Goal: Task Accomplishment & Management: Use online tool/utility

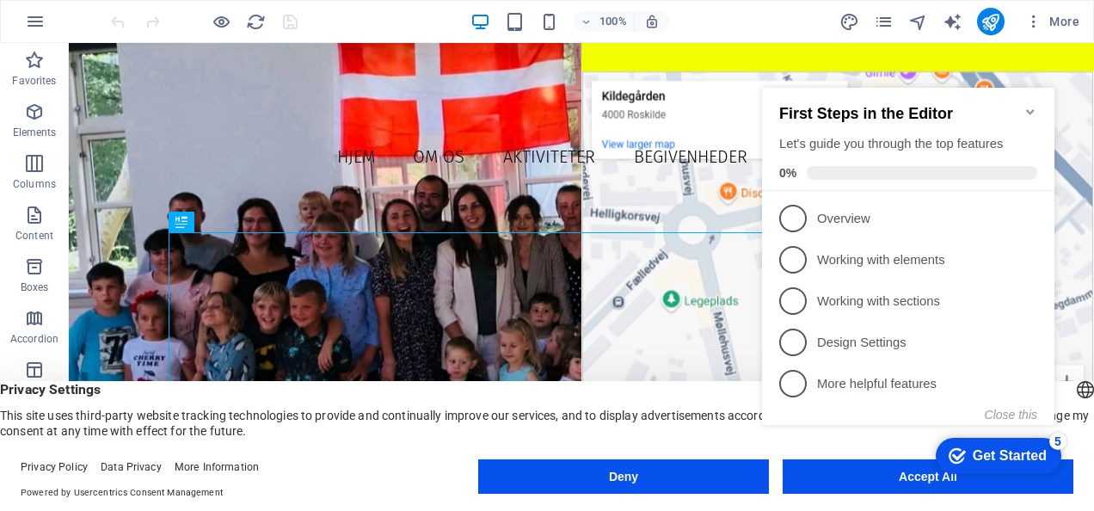
click at [1024, 106] on icon "Minimize checklist" at bounding box center [1030, 112] width 14 height 14
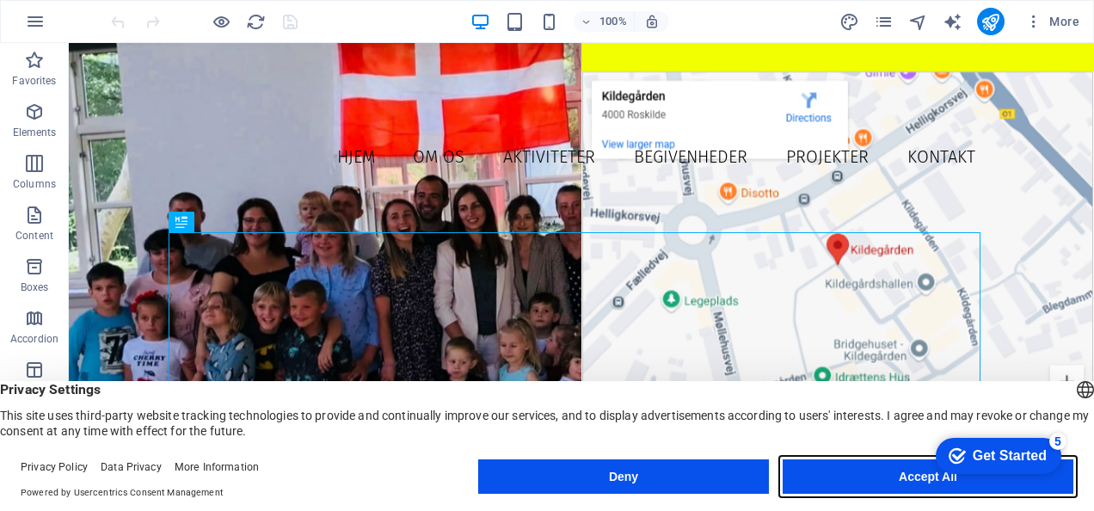
click at [877, 477] on button "Accept All" at bounding box center [928, 476] width 291 height 34
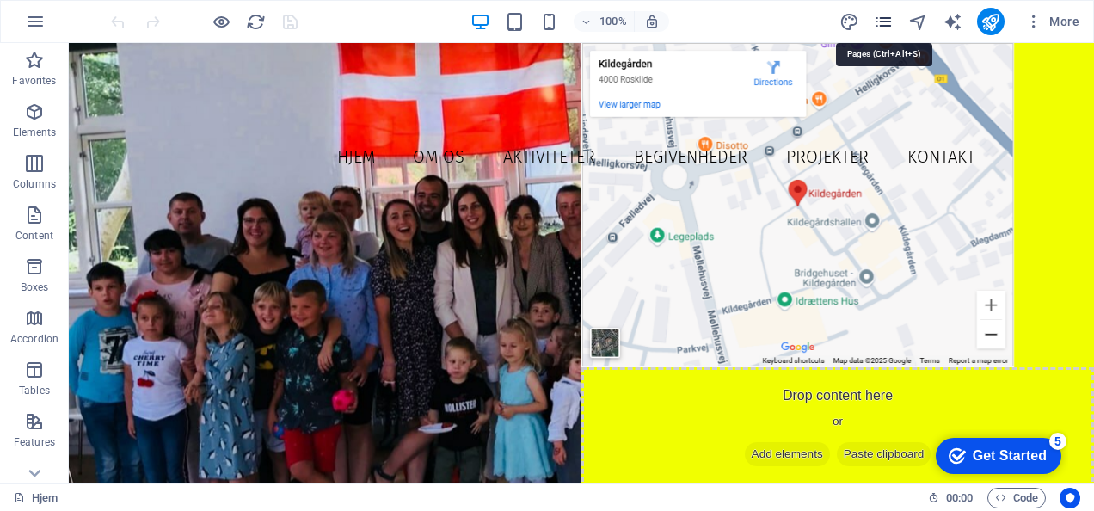
click at [888, 16] on icon "pages" at bounding box center [884, 22] width 20 height 20
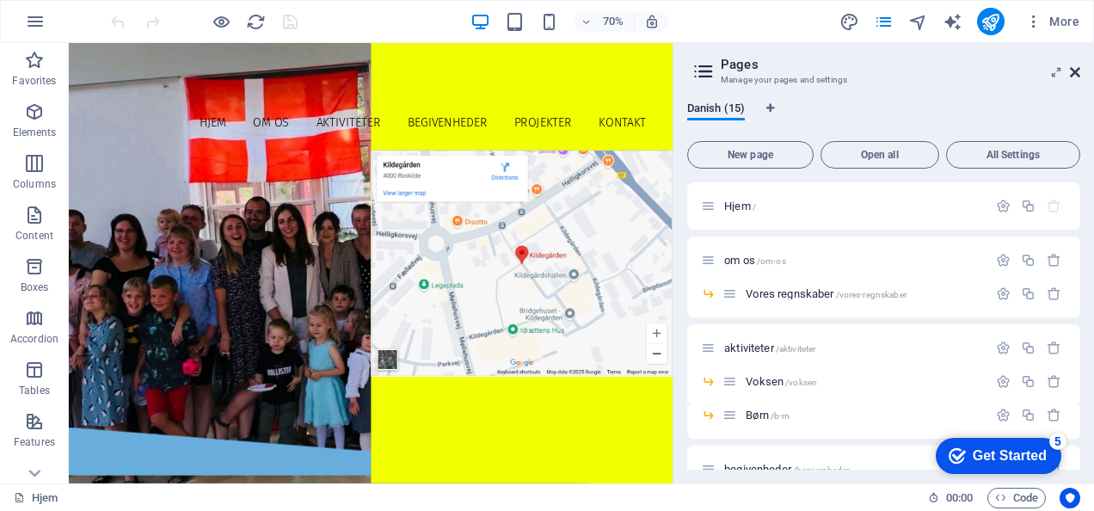
click at [1075, 75] on icon at bounding box center [1075, 72] width 10 height 14
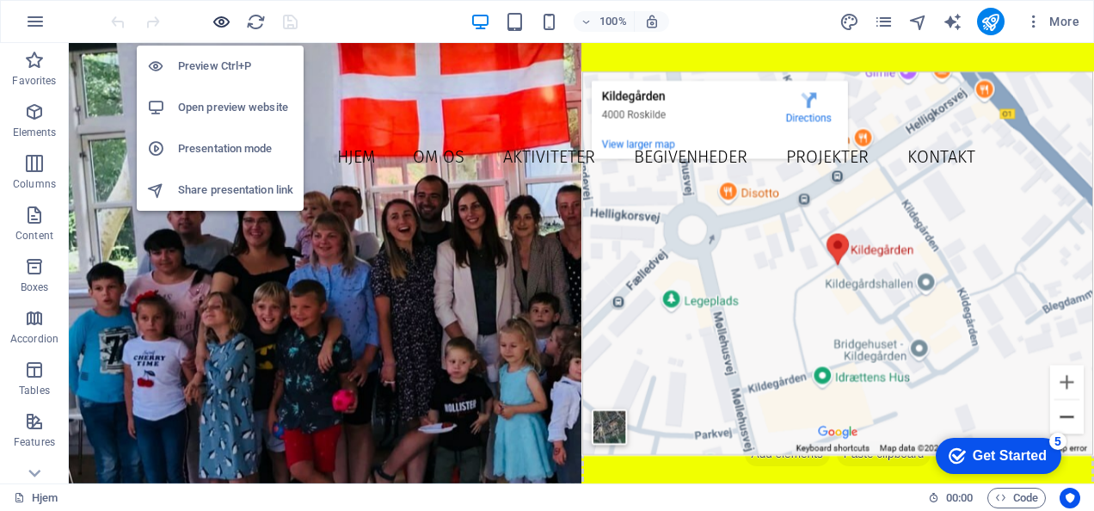
click at [224, 18] on icon "button" at bounding box center [222, 22] width 20 height 20
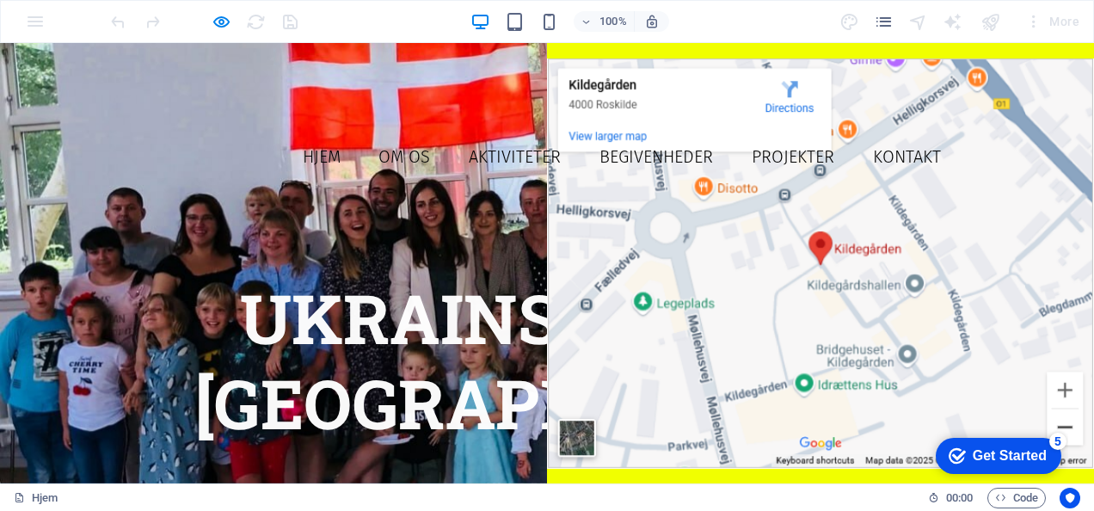
click at [881, 136] on link "Kontakt" at bounding box center [906, 157] width 93 height 42
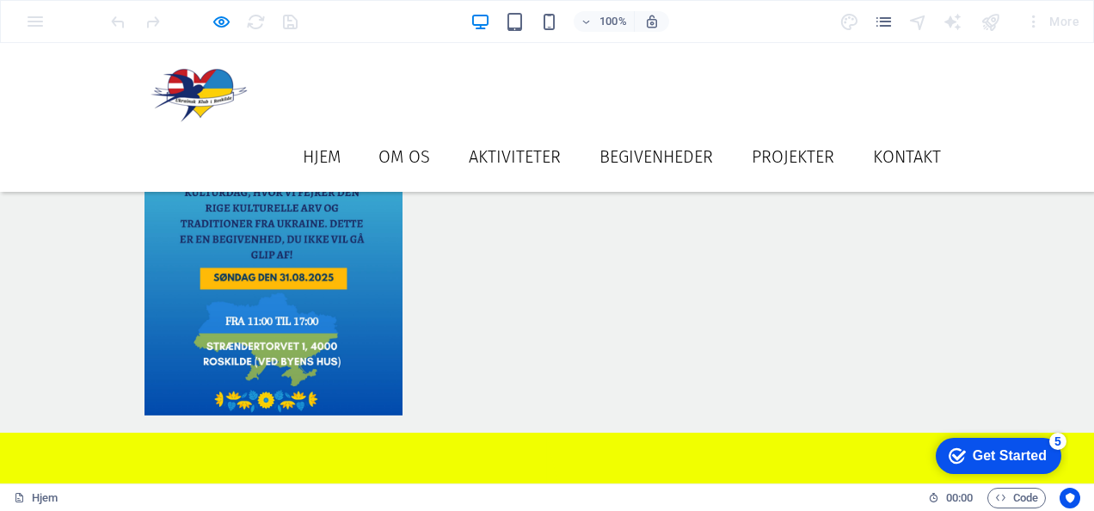
scroll to position [1169, 0]
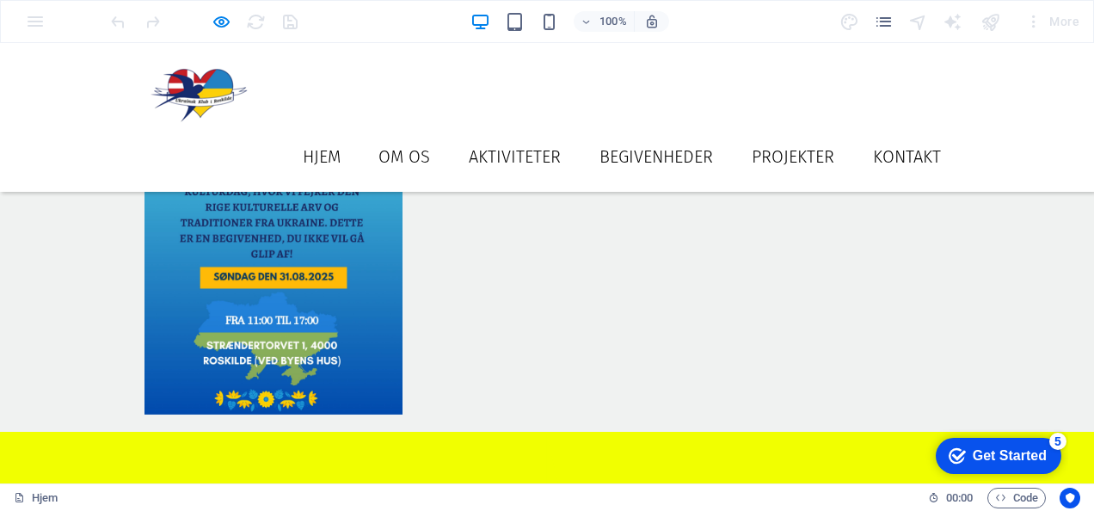
click at [786, 136] on link "Projekter" at bounding box center [793, 157] width 108 height 42
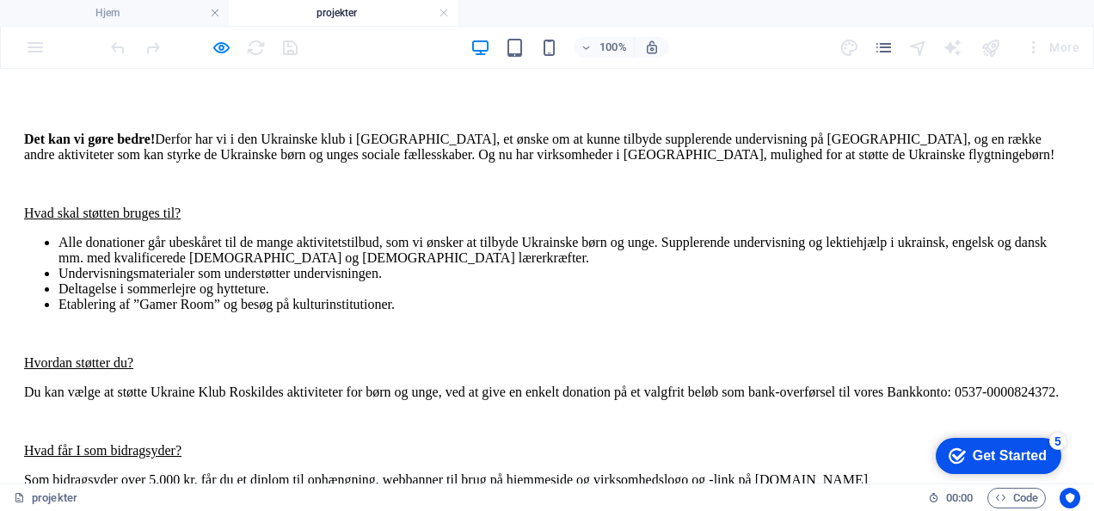
scroll to position [2505, 0]
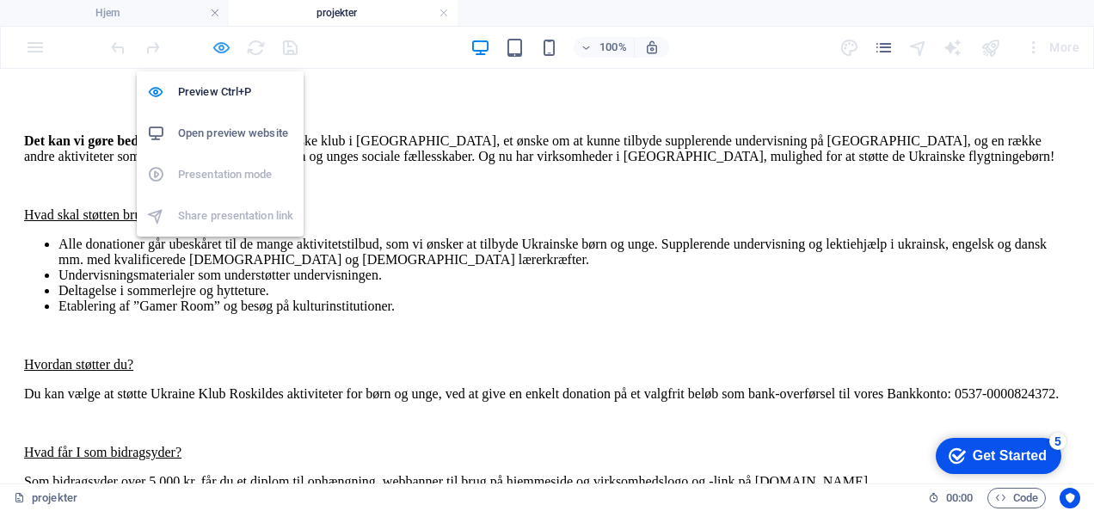
click at [224, 45] on icon "button" at bounding box center [222, 48] width 20 height 20
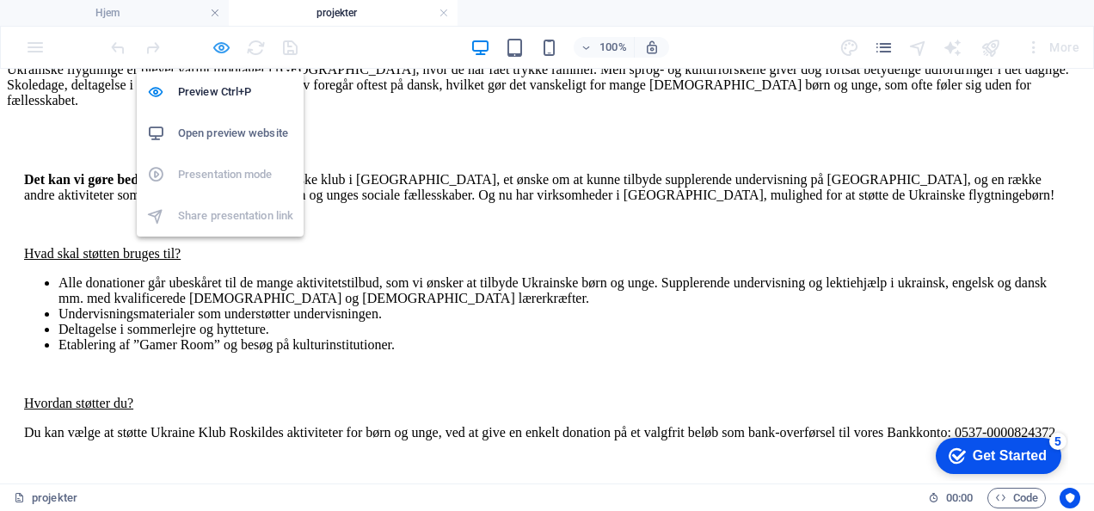
scroll to position [2609, 0]
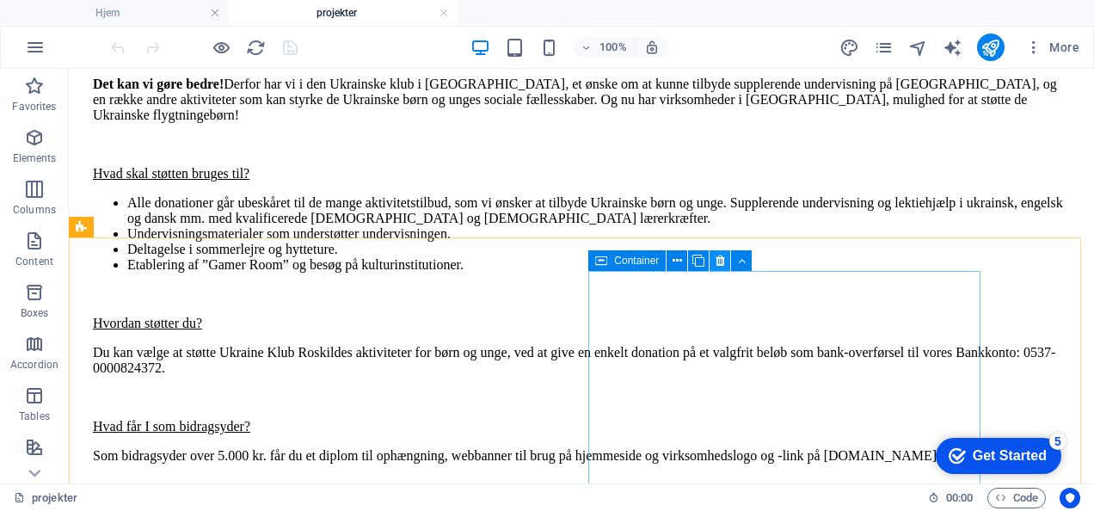
click at [718, 260] on icon at bounding box center [720, 261] width 9 height 18
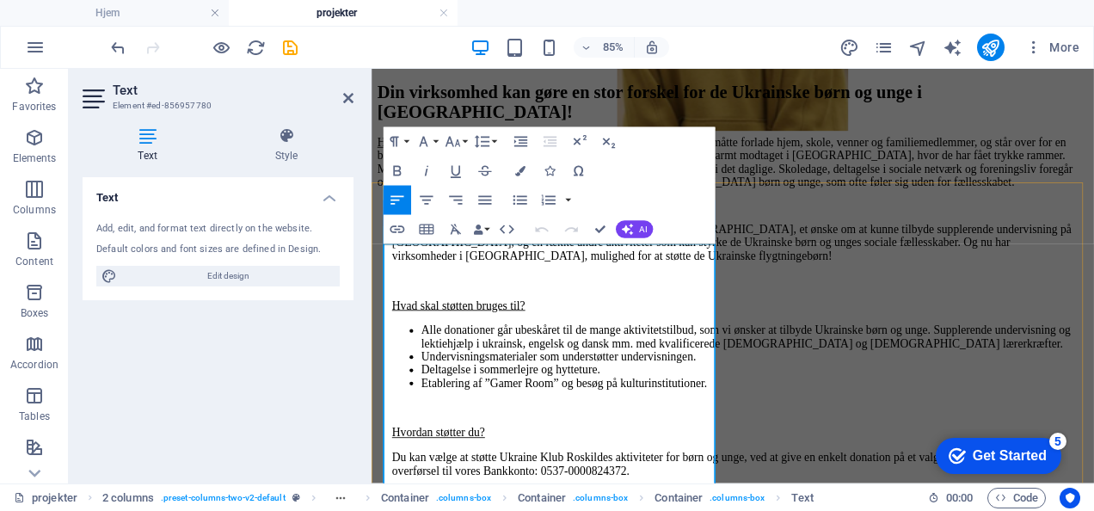
scroll to position [2918, 0]
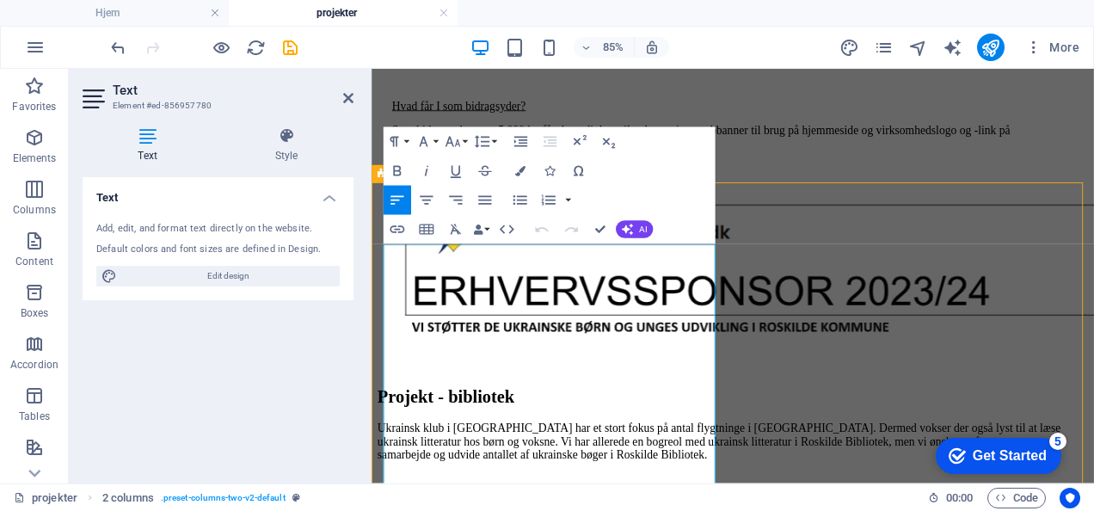
scroll to position [2634, 0]
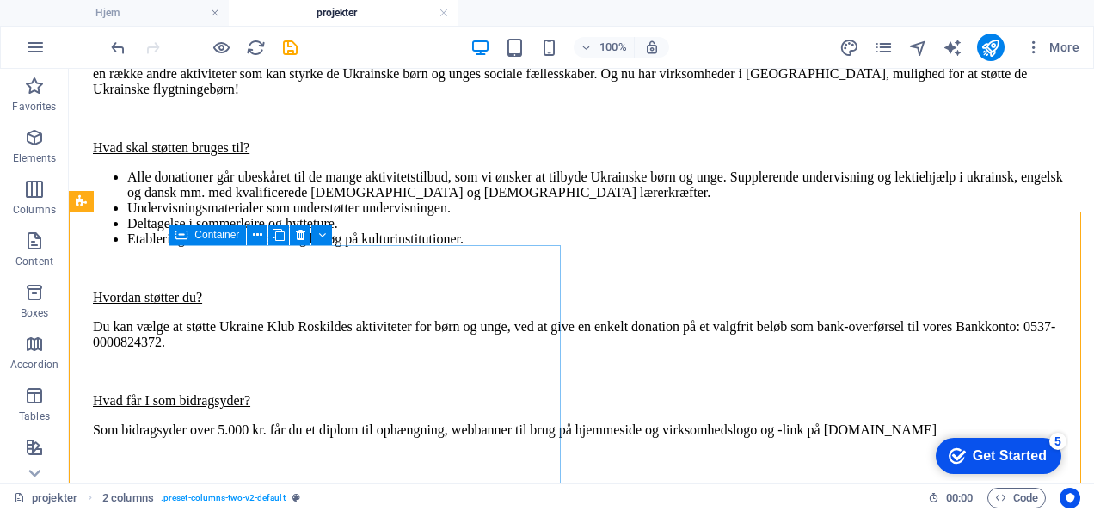
click at [192, 234] on div "Container" at bounding box center [207, 234] width 77 height 21
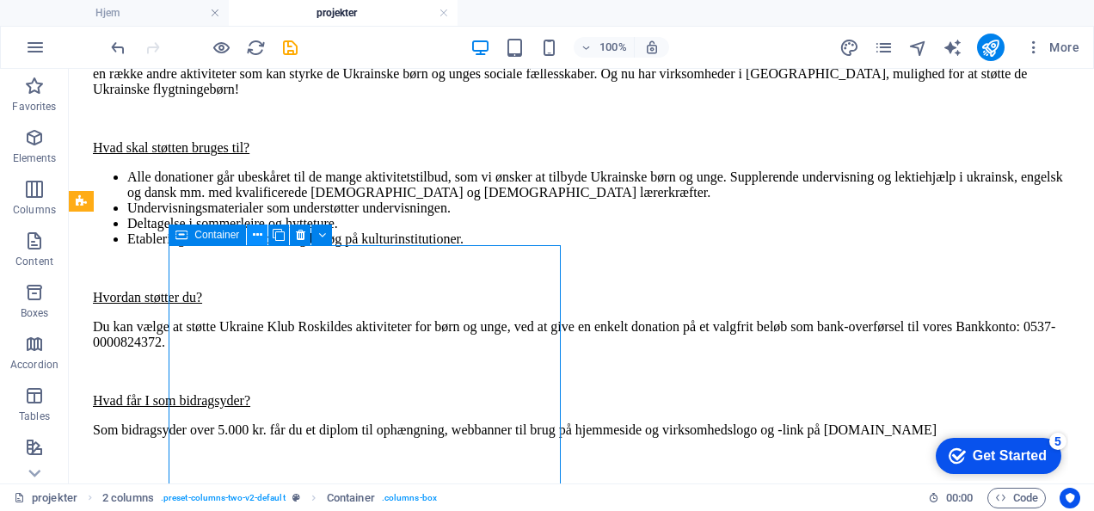
click at [260, 237] on icon at bounding box center [257, 235] width 9 height 18
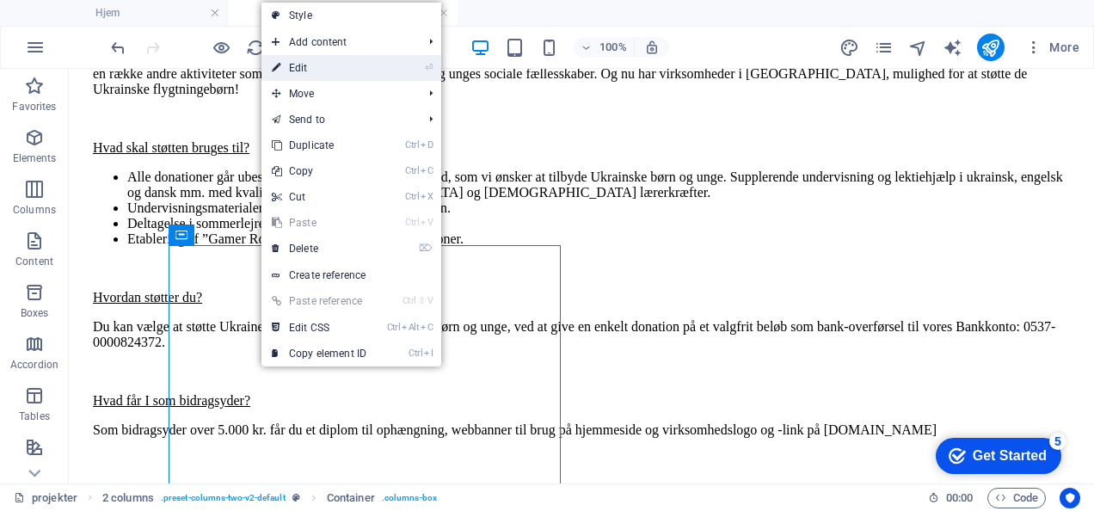
click at [317, 74] on link "⏎ Edit" at bounding box center [318, 68] width 115 height 26
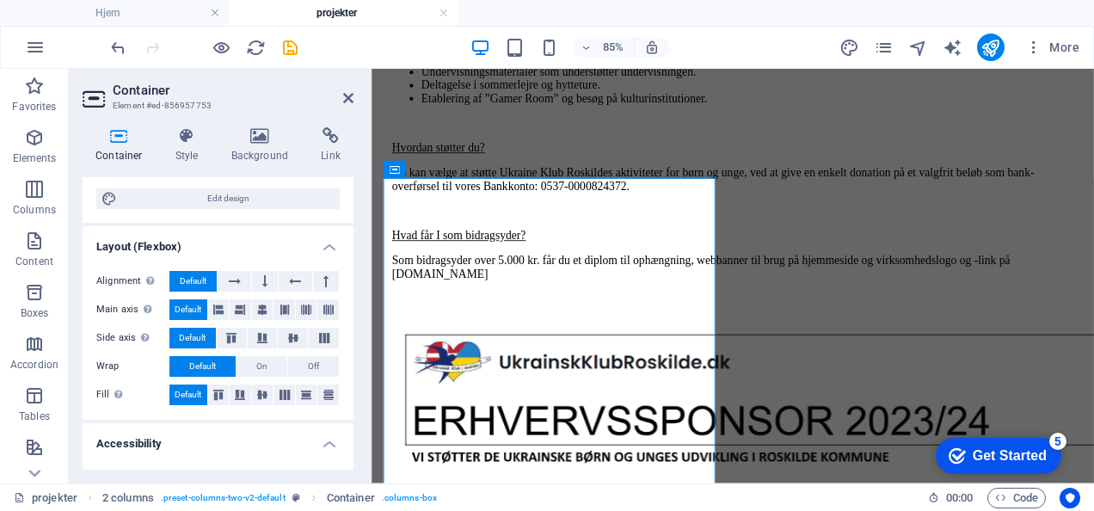
scroll to position [212, 0]
click at [230, 277] on icon at bounding box center [235, 280] width 12 height 21
click at [234, 308] on button at bounding box center [241, 308] width 22 height 21
click at [220, 308] on icon at bounding box center [218, 308] width 10 height 21
click at [198, 306] on span "Default" at bounding box center [188, 308] width 27 height 21
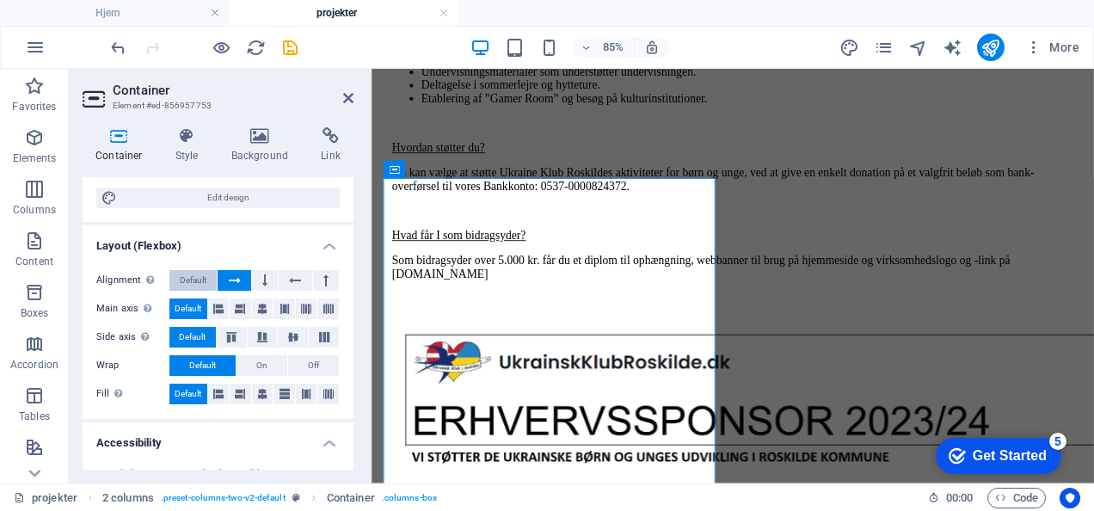
click at [208, 278] on button "Default" at bounding box center [192, 280] width 47 height 21
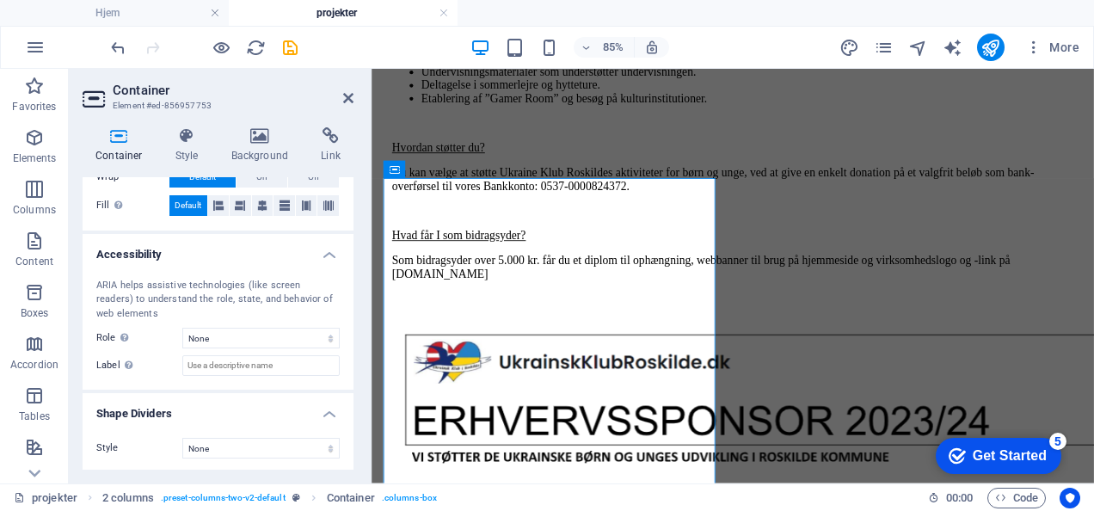
scroll to position [0, 0]
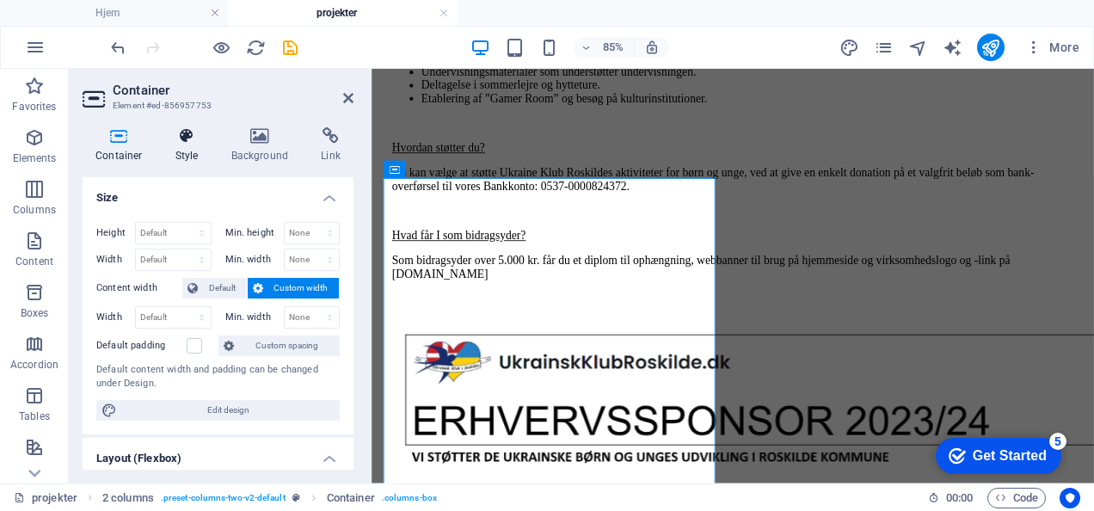
click at [191, 151] on h4 "Style" at bounding box center [191, 145] width 56 height 36
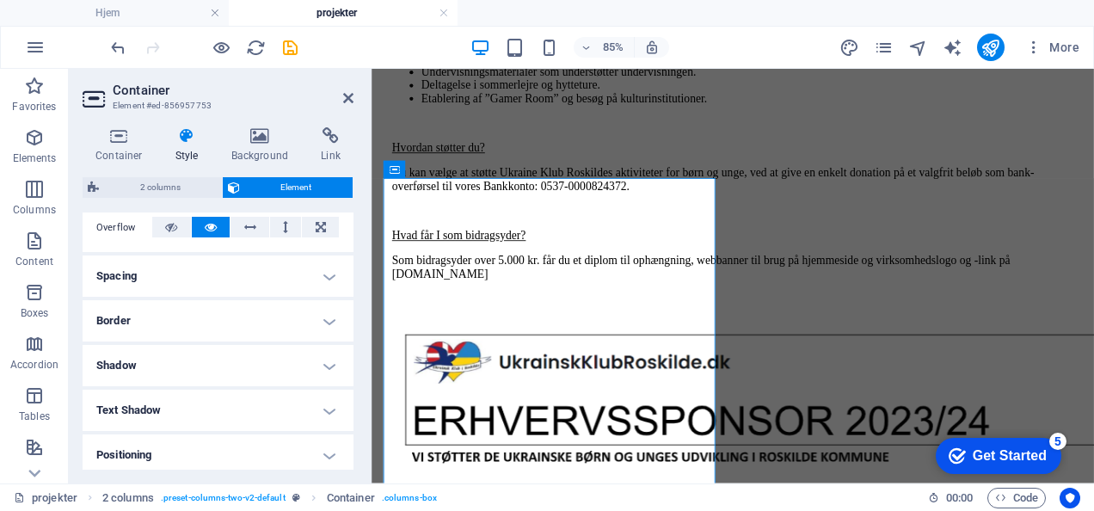
scroll to position [322, 0]
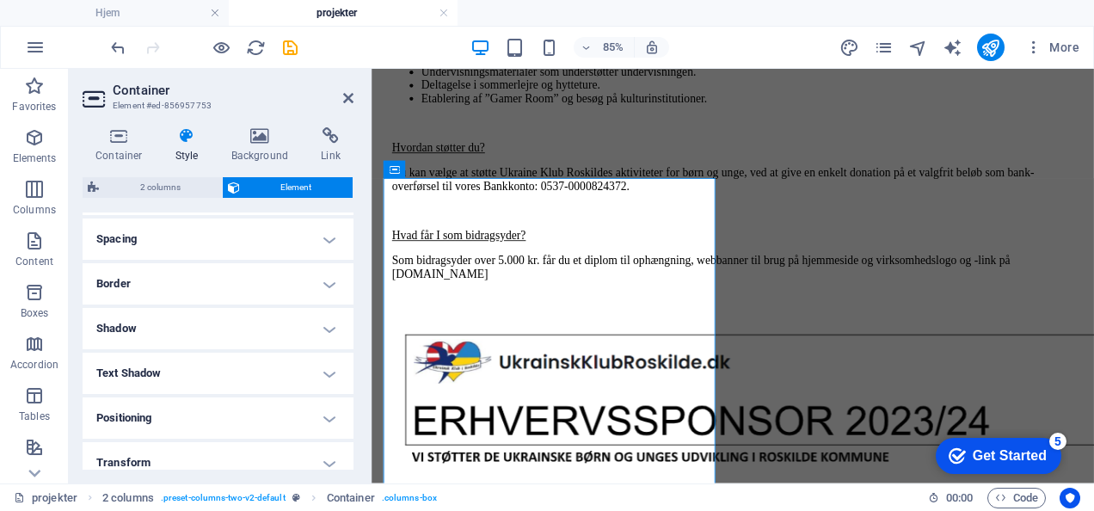
click at [222, 234] on h4 "Spacing" at bounding box center [218, 238] width 271 height 41
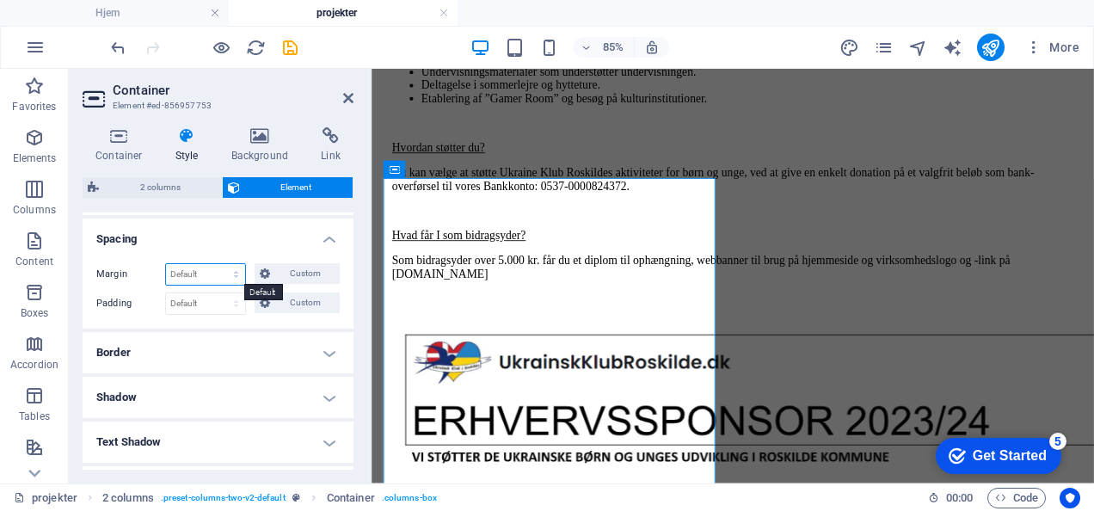
click at [220, 271] on select "Default auto px % rem vw vh Custom" at bounding box center [205, 274] width 79 height 21
click at [166, 264] on select "Default auto px % rem vw vh Custom" at bounding box center [205, 274] width 79 height 21
select select "DISABLED_OPTION_VALUE"
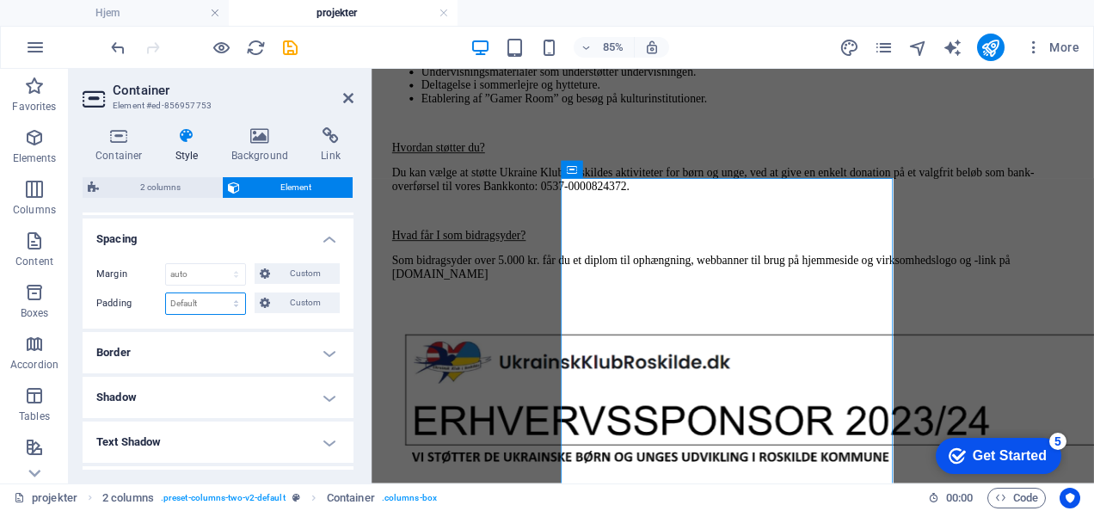
click at [208, 300] on select "Default px rem % vh vw Custom" at bounding box center [205, 303] width 79 height 21
click at [166, 293] on select "Default px rem % vh vw Custom" at bounding box center [205, 303] width 79 height 21
select select "DISABLED_OPTION_VALUE"
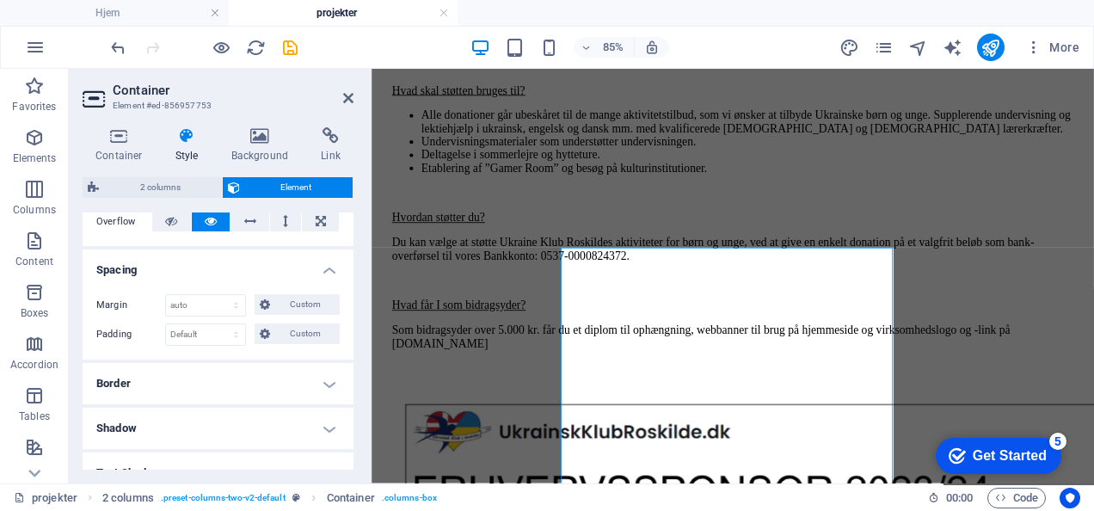
scroll to position [296, 0]
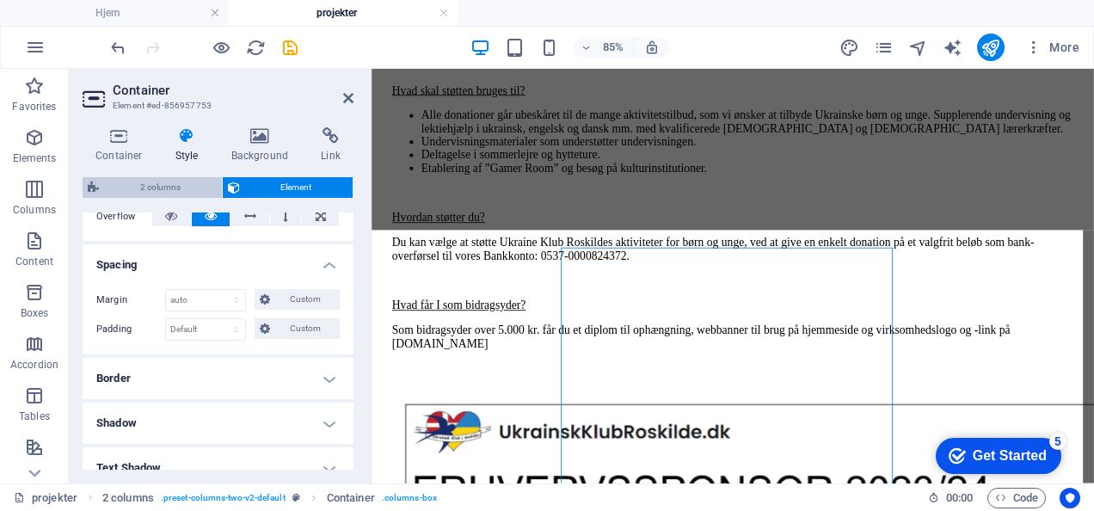
click at [198, 189] on span "2 columns" at bounding box center [160, 187] width 113 height 21
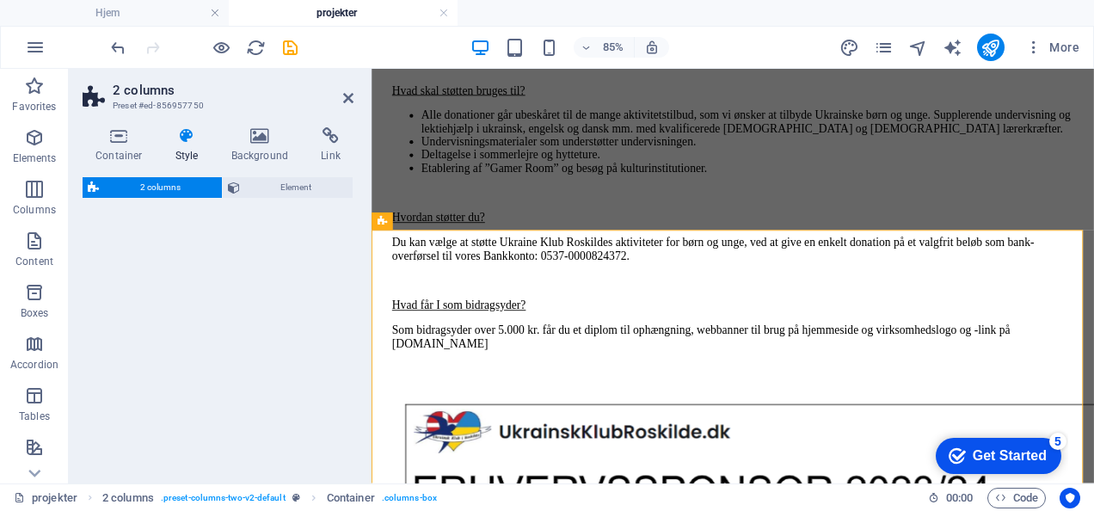
select select "rem"
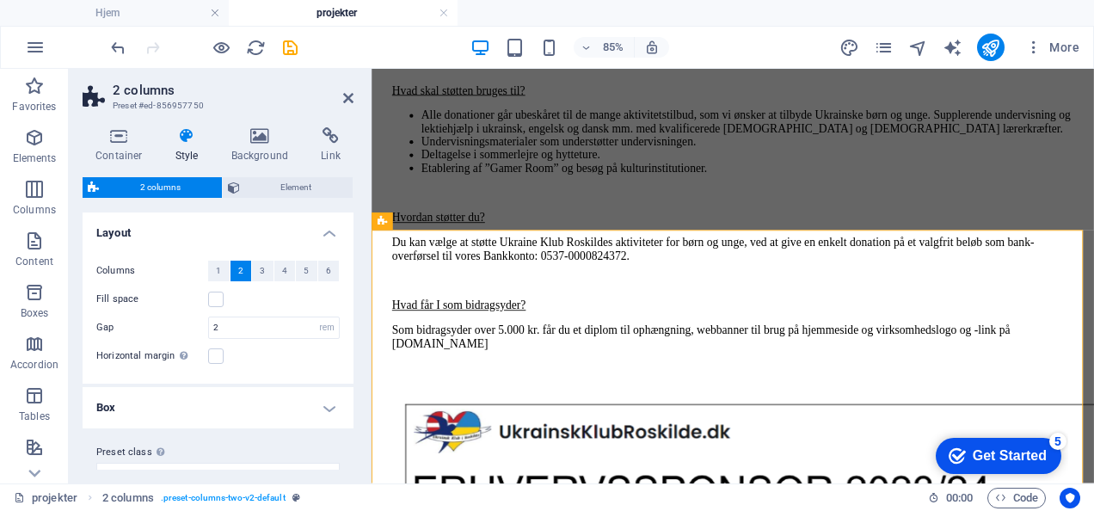
click at [205, 274] on label "Columns" at bounding box center [152, 271] width 112 height 21
click at [218, 275] on span "1" at bounding box center [218, 271] width 5 height 21
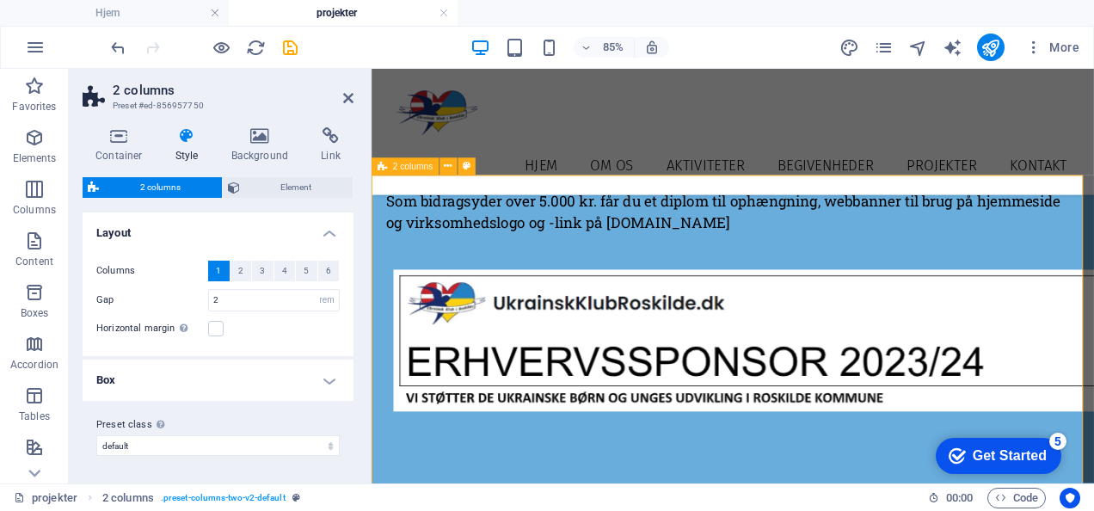
scroll to position [2907, 0]
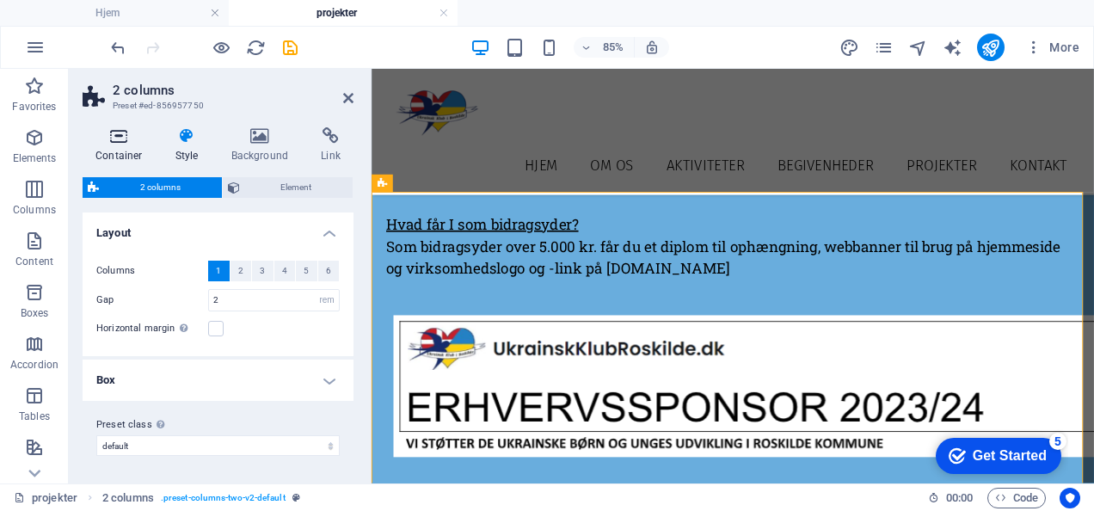
click at [129, 149] on h4 "Container" at bounding box center [123, 145] width 80 height 36
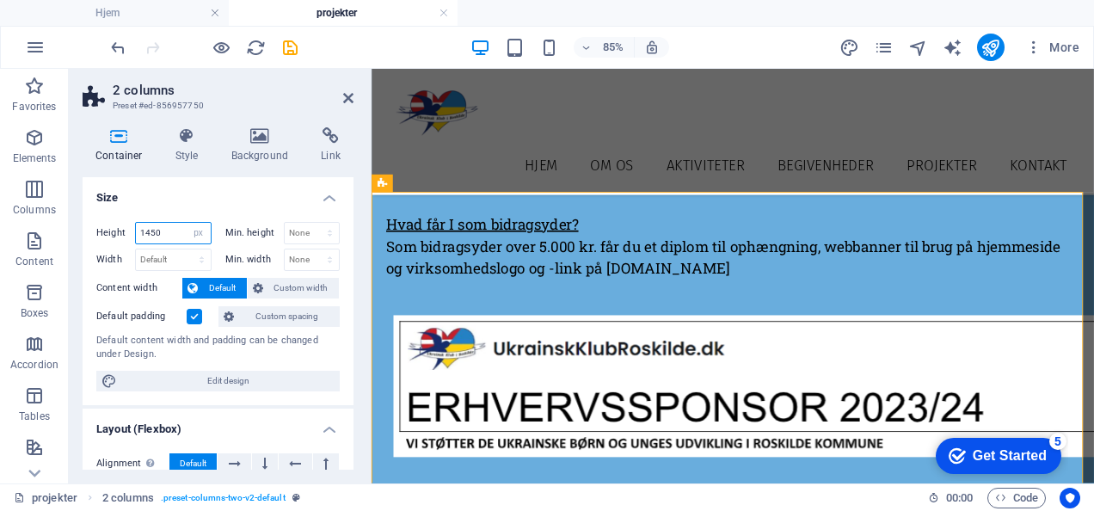
click at [173, 226] on input "1450" at bounding box center [173, 233] width 75 height 21
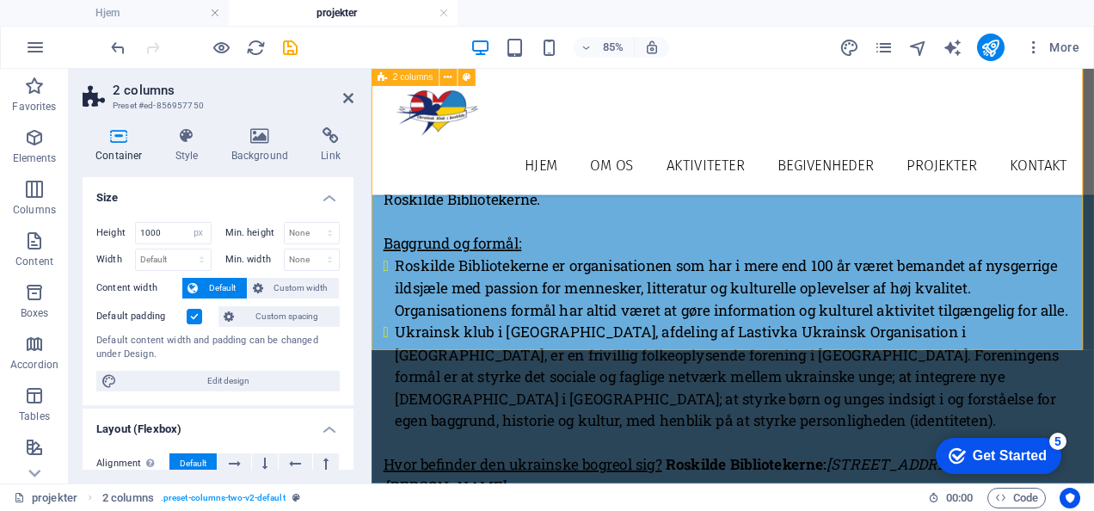
scroll to position [3628, 0]
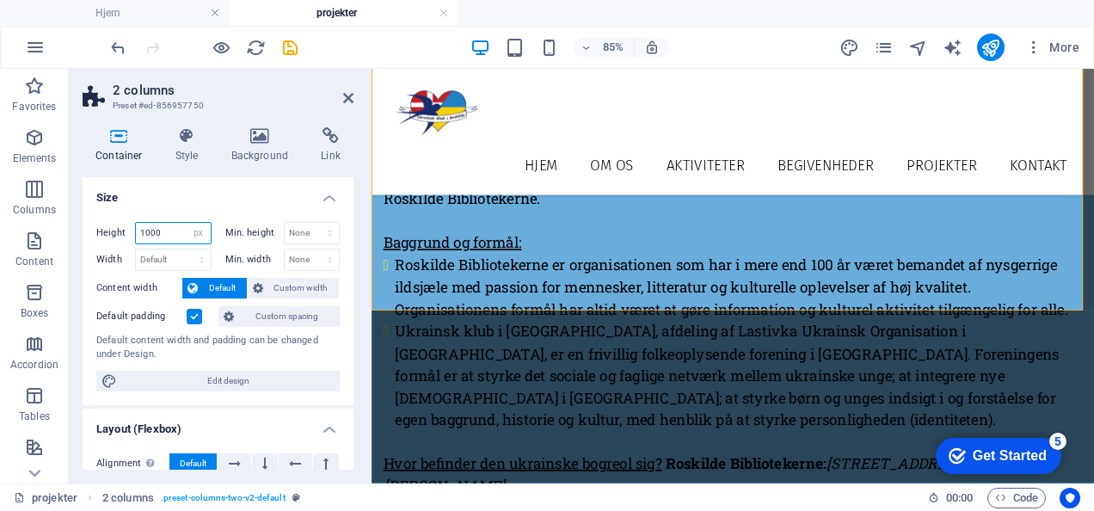
click at [157, 232] on input "1000" at bounding box center [173, 233] width 75 height 21
type input "1"
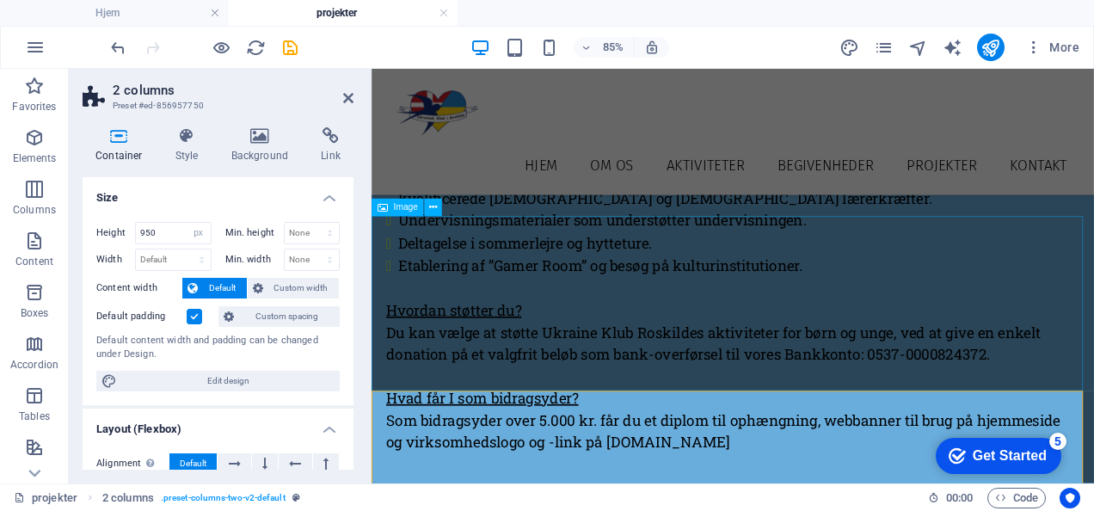
scroll to position [2704, 0]
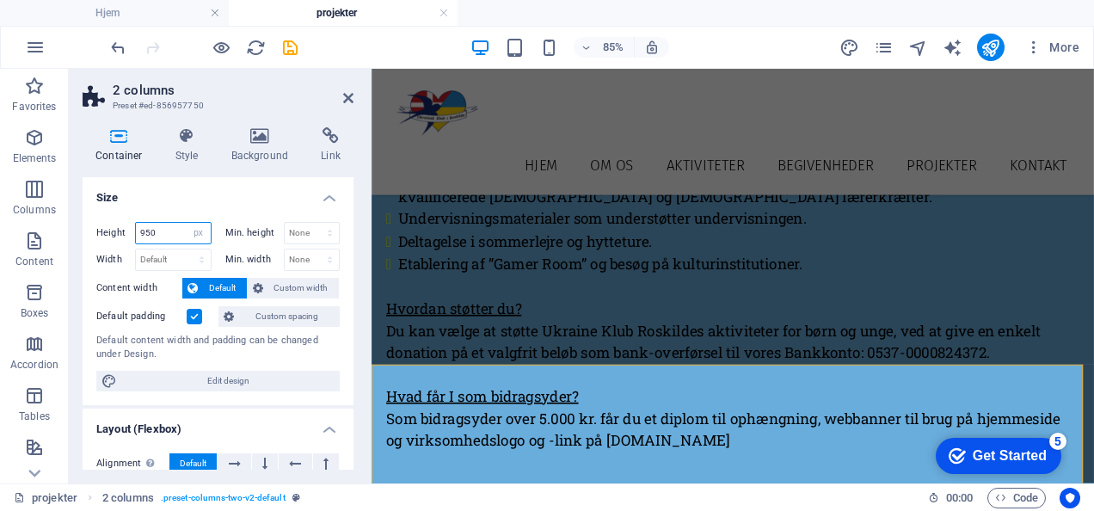
click at [169, 225] on input "950" at bounding box center [173, 233] width 75 height 21
type input "900"
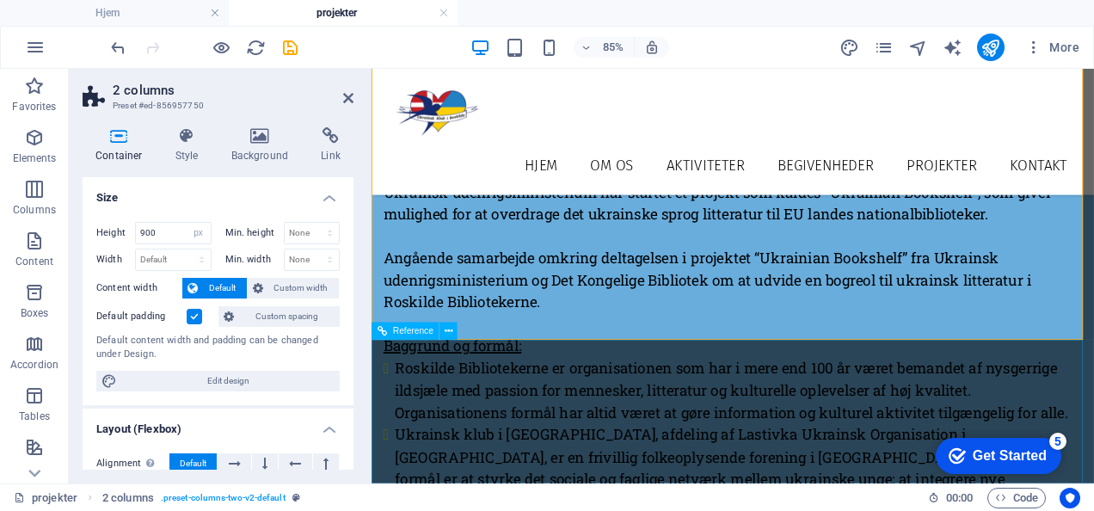
scroll to position [3507, 0]
click at [341, 100] on header "2 columns Preset #ed-856957750" at bounding box center [218, 91] width 271 height 45
click at [346, 96] on icon at bounding box center [348, 98] width 10 height 14
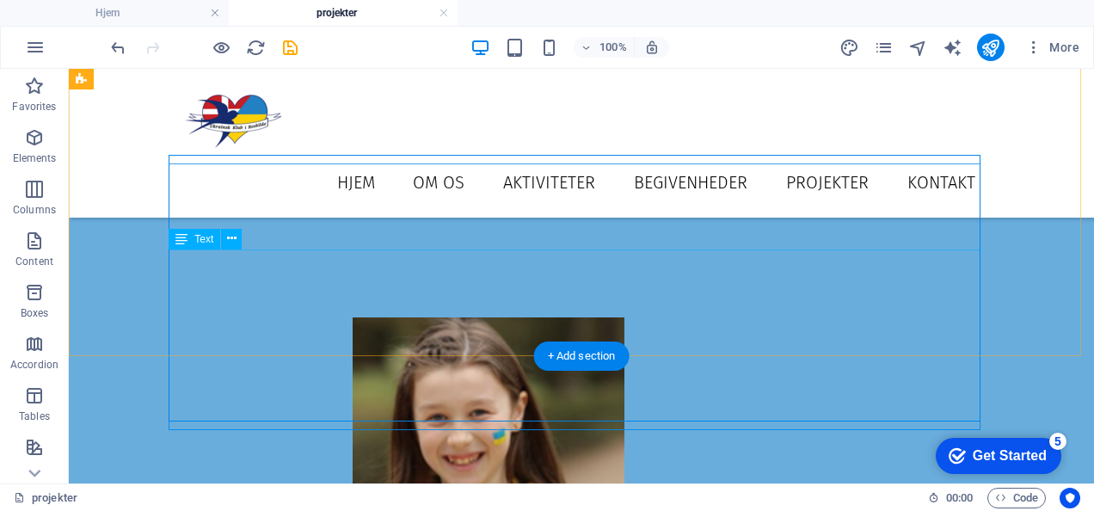
scroll to position [1851, 0]
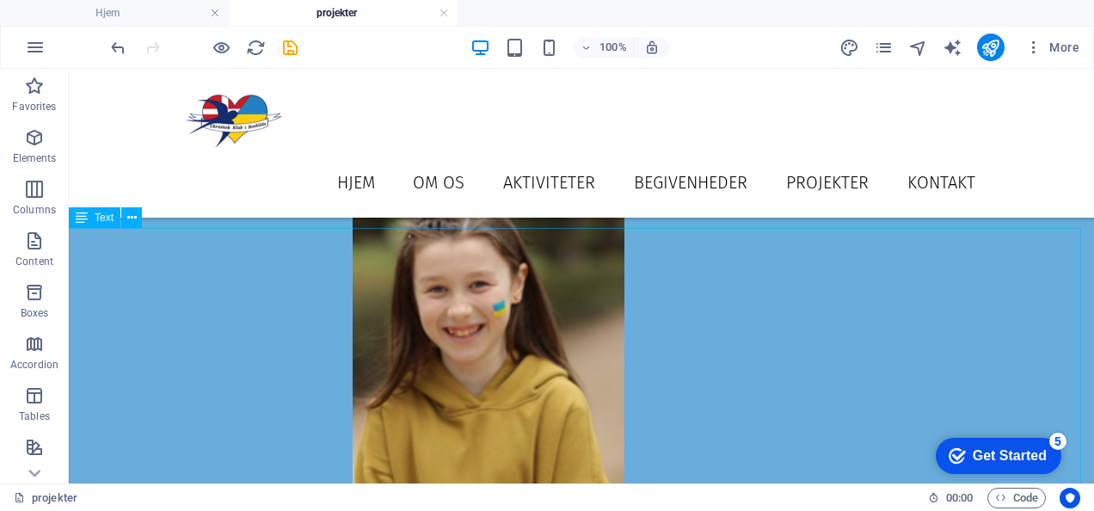
click at [91, 222] on div "Text" at bounding box center [95, 217] width 52 height 21
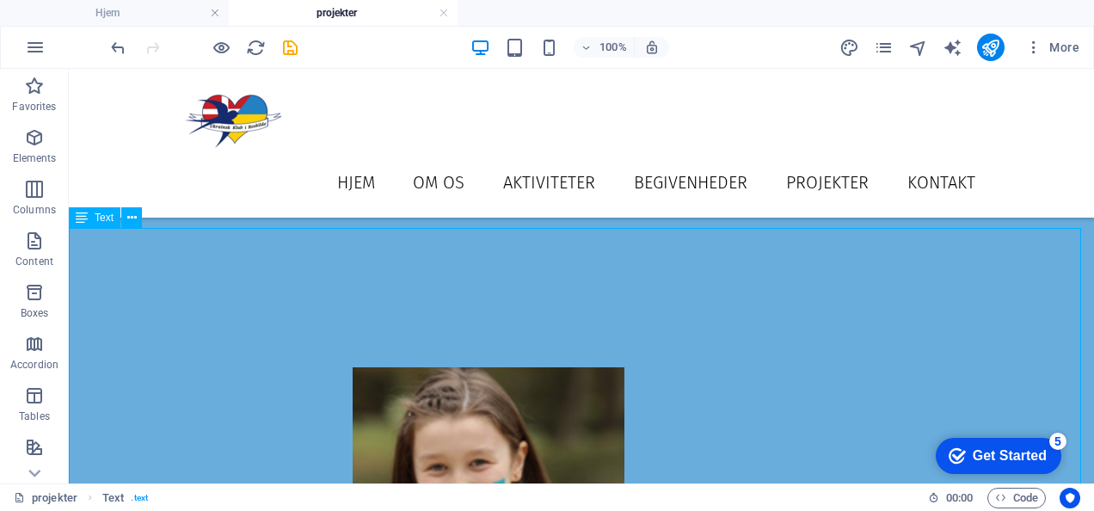
scroll to position [2135, 0]
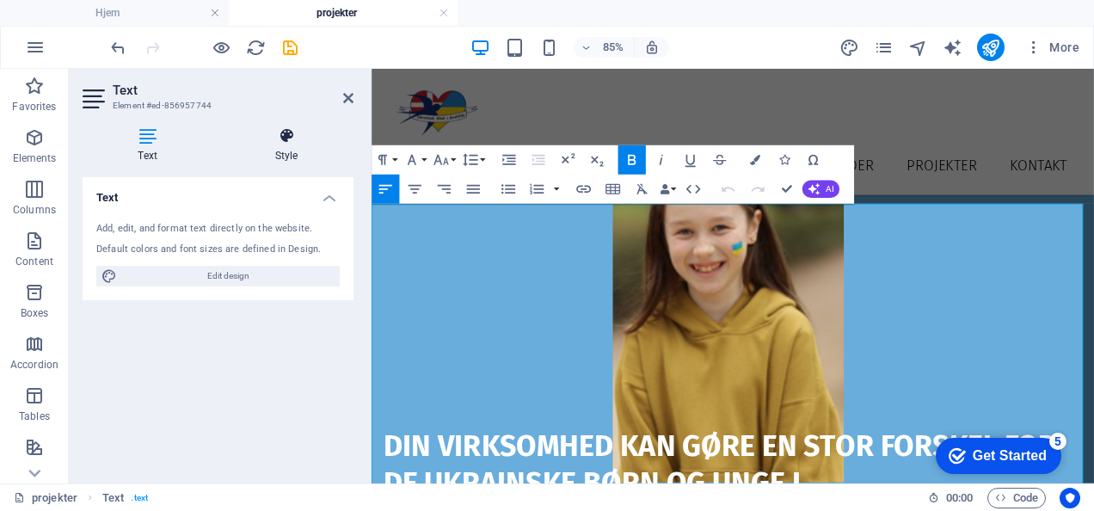
click at [274, 145] on h4 "Style" at bounding box center [286, 145] width 134 height 36
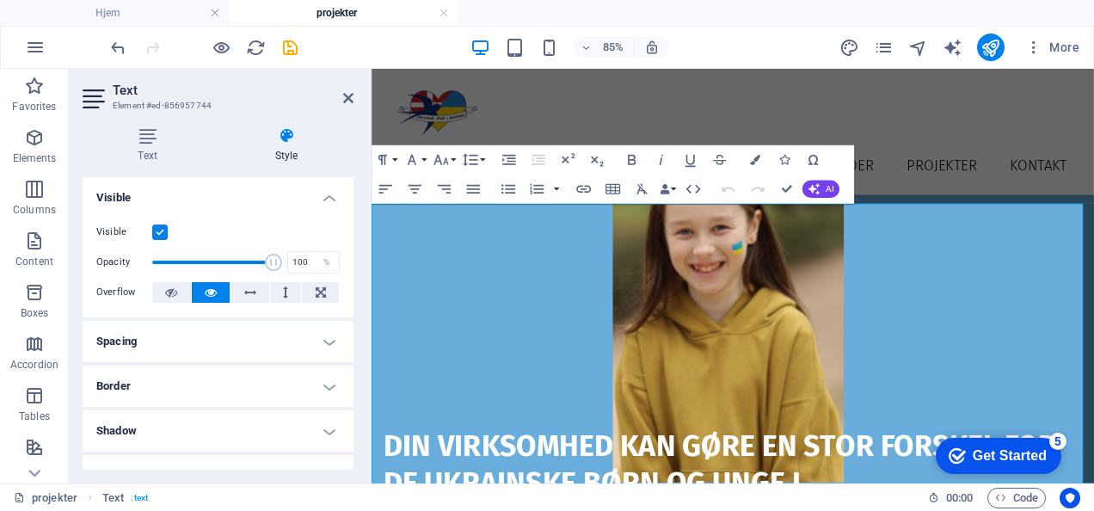
scroll to position [72, 0]
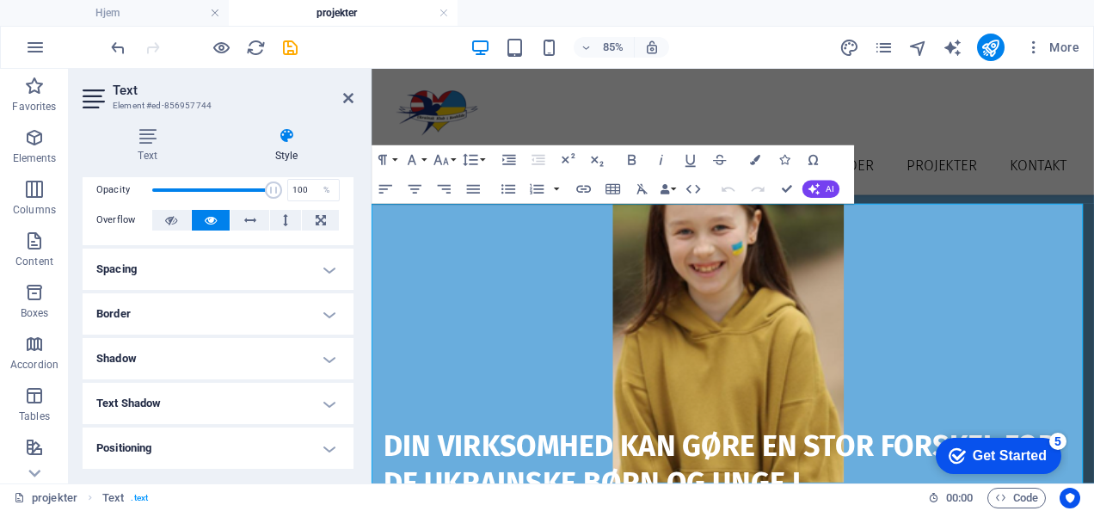
click at [213, 315] on h4 "Border" at bounding box center [218, 313] width 271 height 41
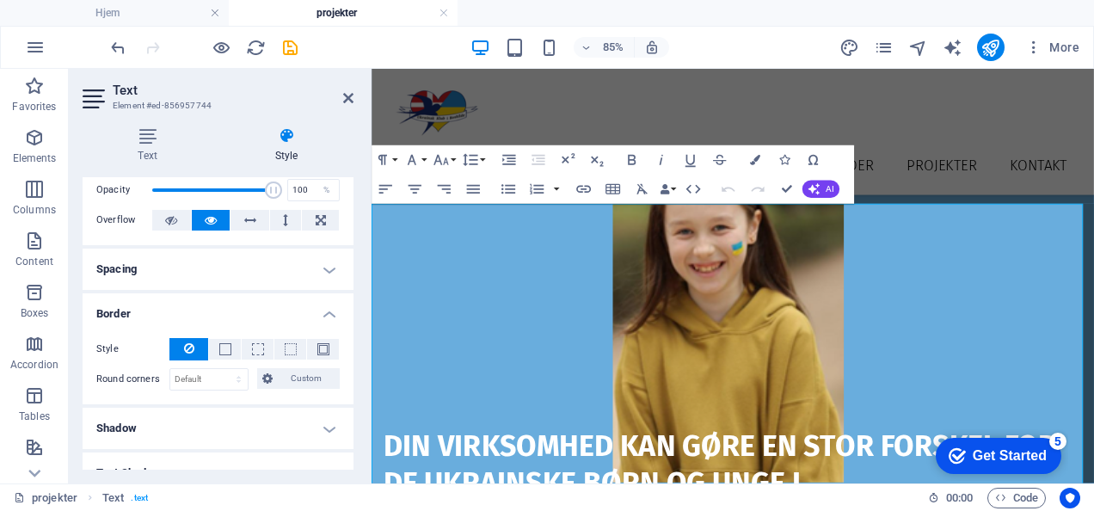
click at [213, 315] on h4 "Border" at bounding box center [218, 308] width 271 height 31
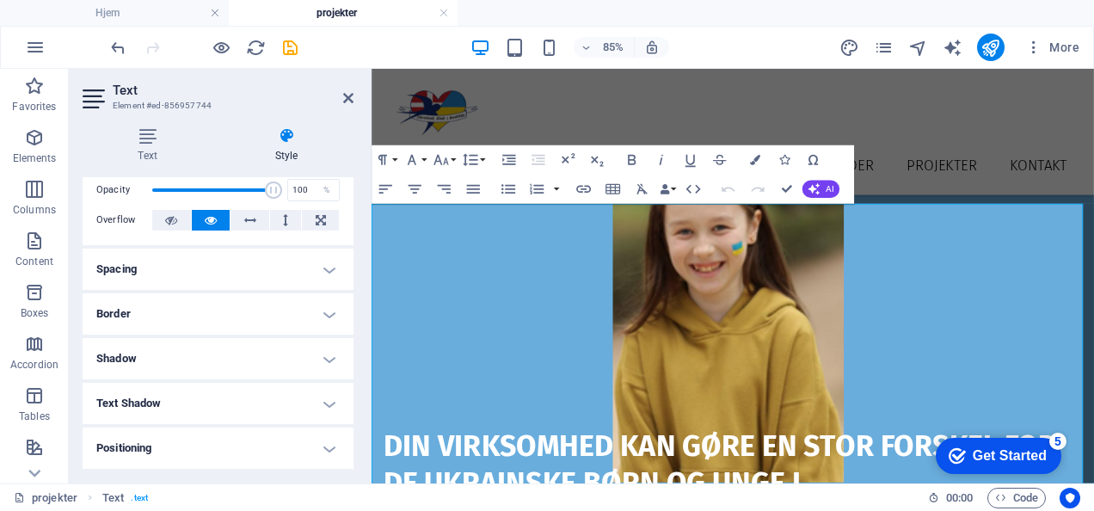
scroll to position [202, 0]
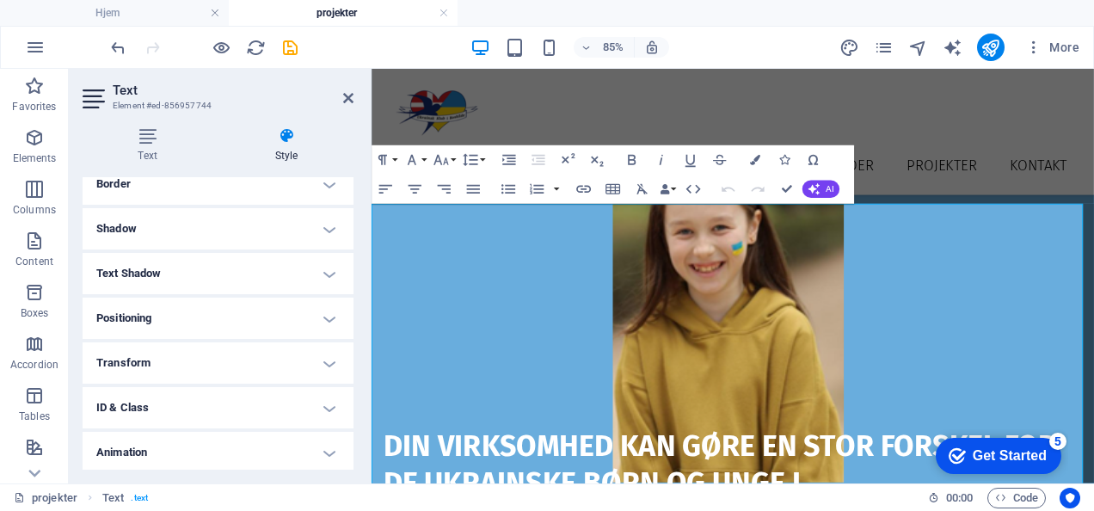
click at [141, 317] on h4 "Positioning" at bounding box center [218, 318] width 271 height 41
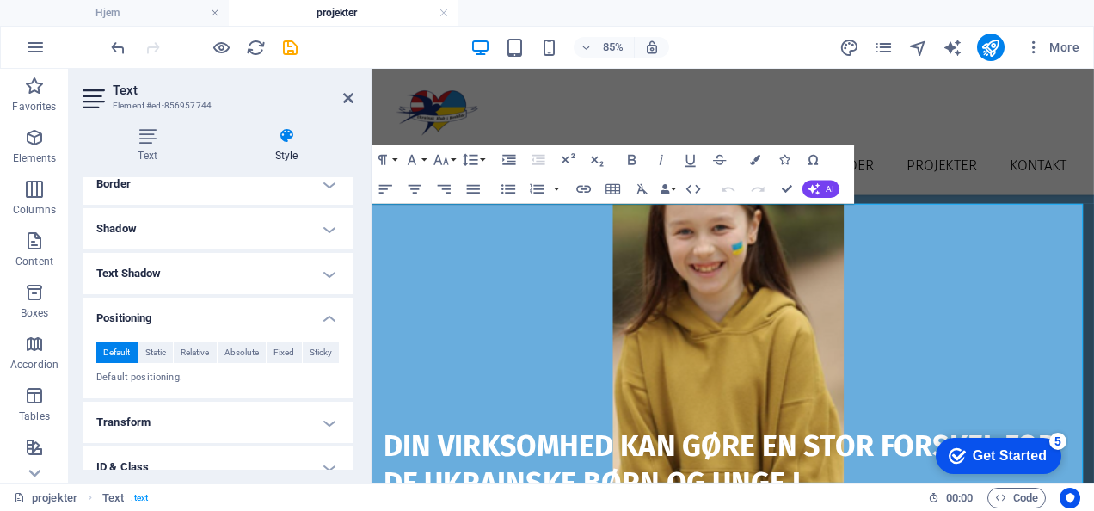
click at [141, 317] on h4 "Positioning" at bounding box center [218, 313] width 271 height 31
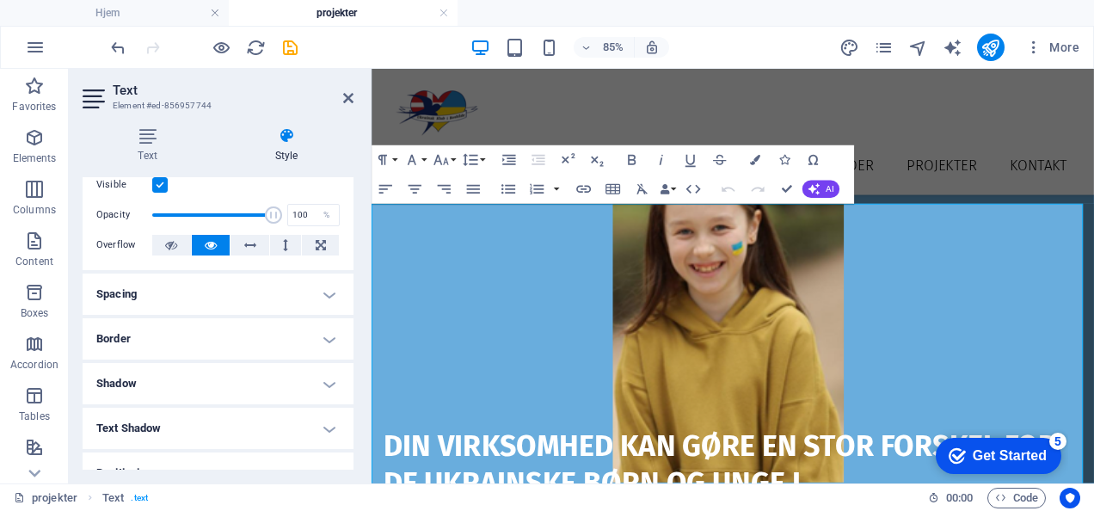
scroll to position [46, 0]
click at [141, 300] on h4 "Spacing" at bounding box center [218, 294] width 271 height 41
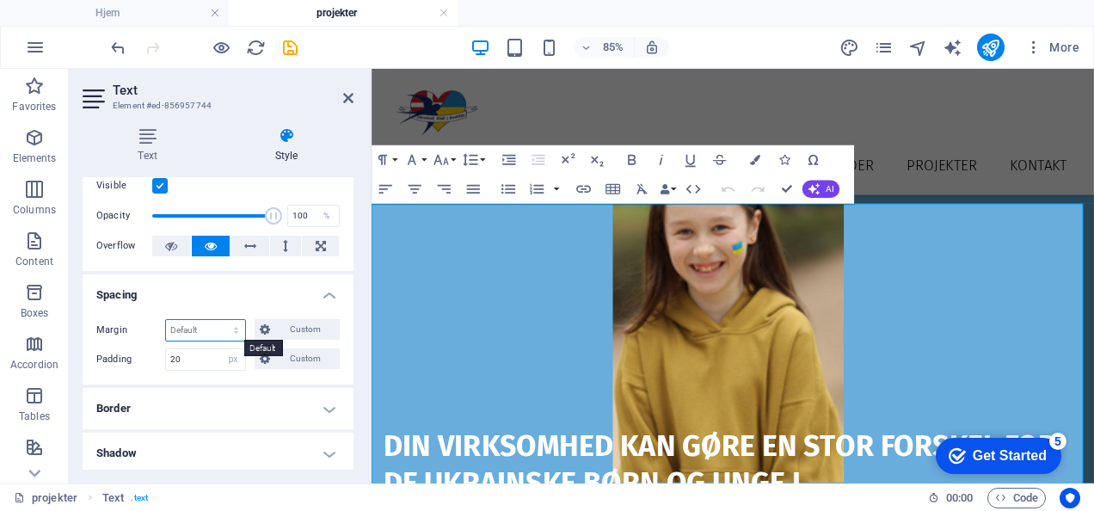
click at [193, 330] on select "Default auto px % rem vw vh Custom" at bounding box center [205, 330] width 79 height 21
click at [166, 320] on select "Default auto px % rem vw vh Custom" at bounding box center [205, 330] width 79 height 21
click at [198, 326] on select "Default auto px % rem vw vh Custom" at bounding box center [205, 330] width 79 height 21
click at [166, 320] on select "Default auto px % rem vw vh Custom" at bounding box center [205, 330] width 79 height 21
click at [217, 332] on select "Default auto px % rem vw vh Custom" at bounding box center [205, 330] width 79 height 21
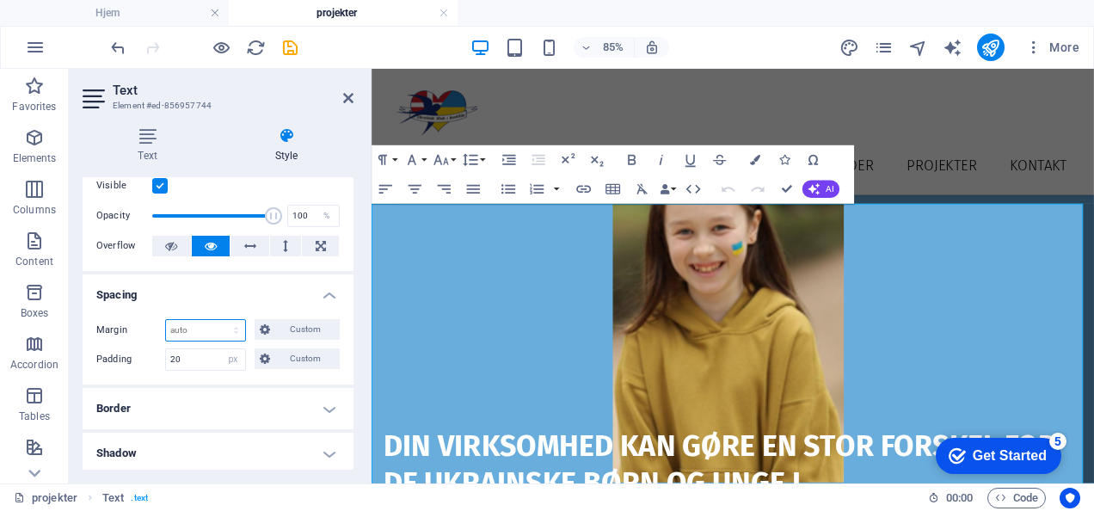
select select "px"
click at [220, 320] on select "Default auto px % rem vw vh Custom" at bounding box center [205, 330] width 79 height 21
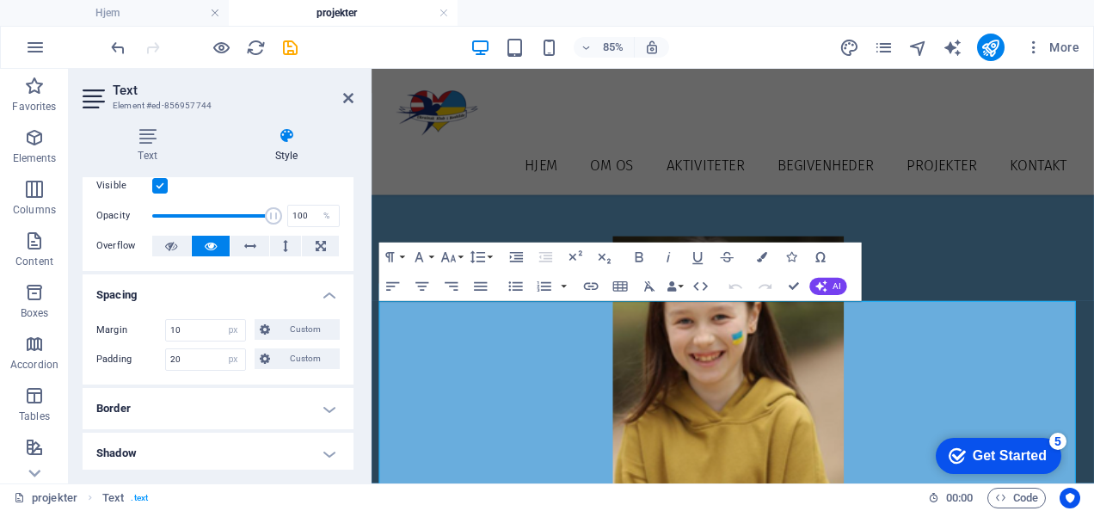
scroll to position [2075, 0]
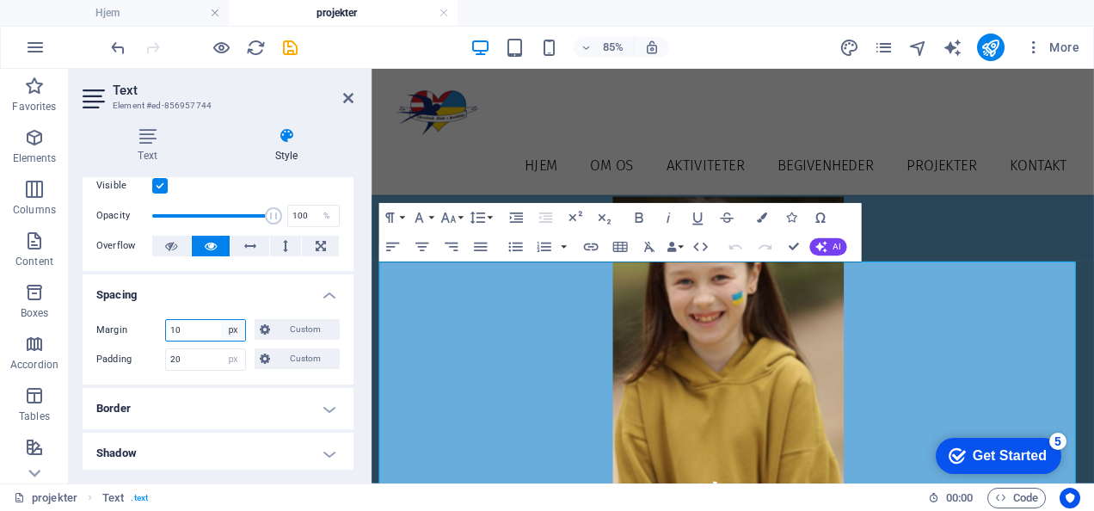
click at [221, 329] on select "Default auto px % rem vw vh Custom" at bounding box center [233, 330] width 24 height 21
click at [210, 331] on input "10" at bounding box center [205, 330] width 79 height 21
type input "1"
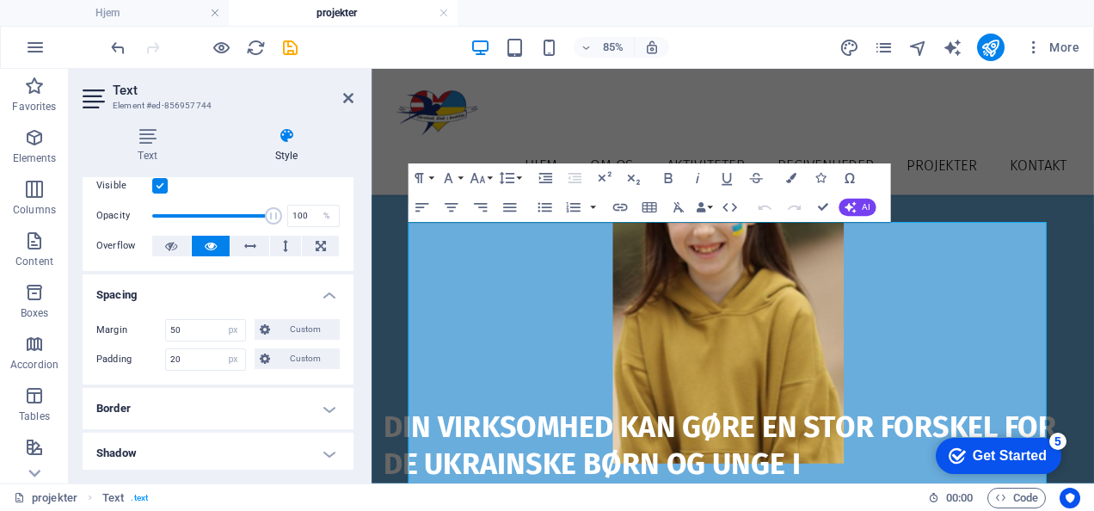
scroll to position [2156, 0]
click at [197, 320] on input "50" at bounding box center [205, 330] width 79 height 21
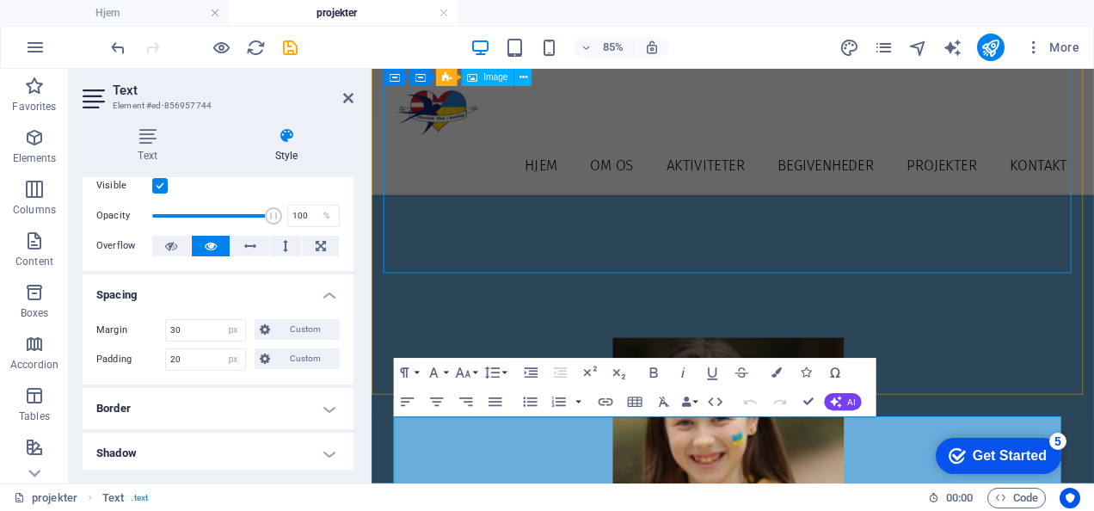
scroll to position [1909, 0]
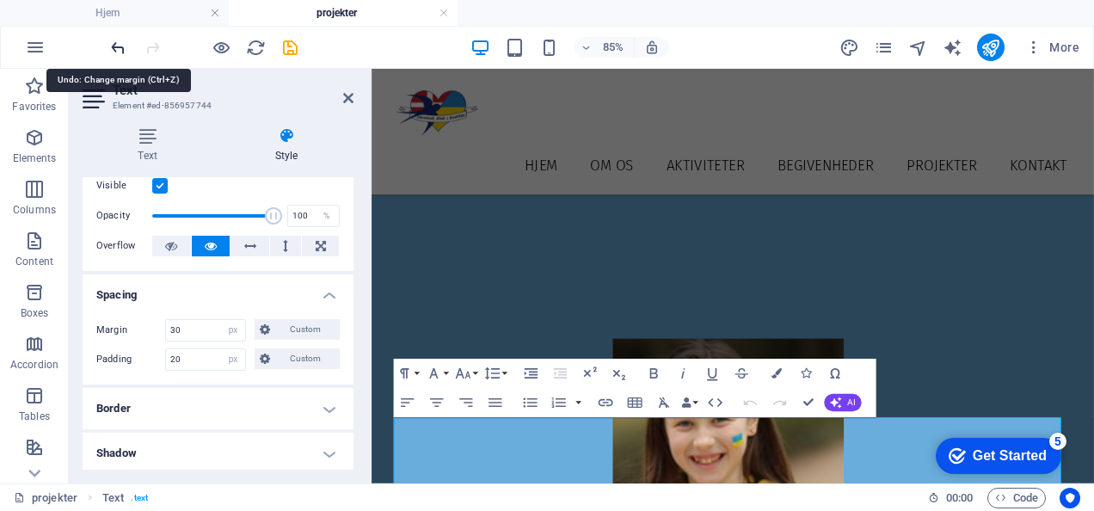
click at [114, 43] on icon "undo" at bounding box center [118, 48] width 20 height 20
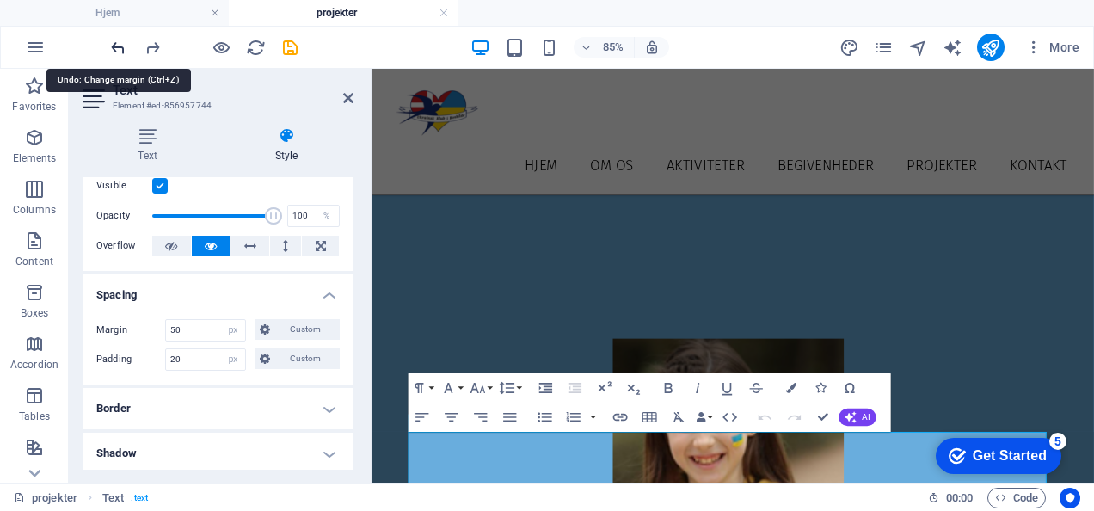
click at [114, 43] on icon "undo" at bounding box center [118, 48] width 20 height 20
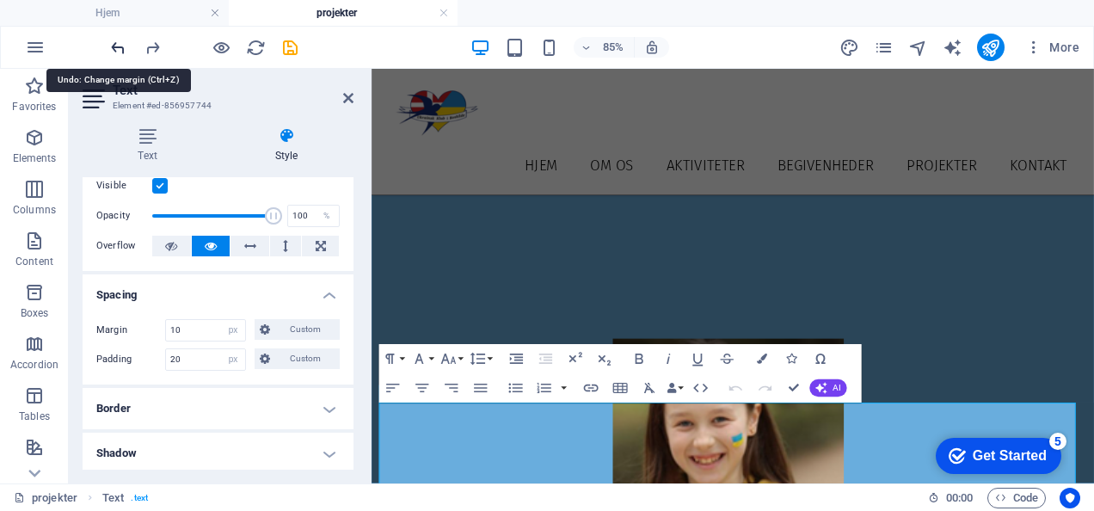
click at [115, 45] on icon "undo" at bounding box center [118, 48] width 20 height 20
type input "0"
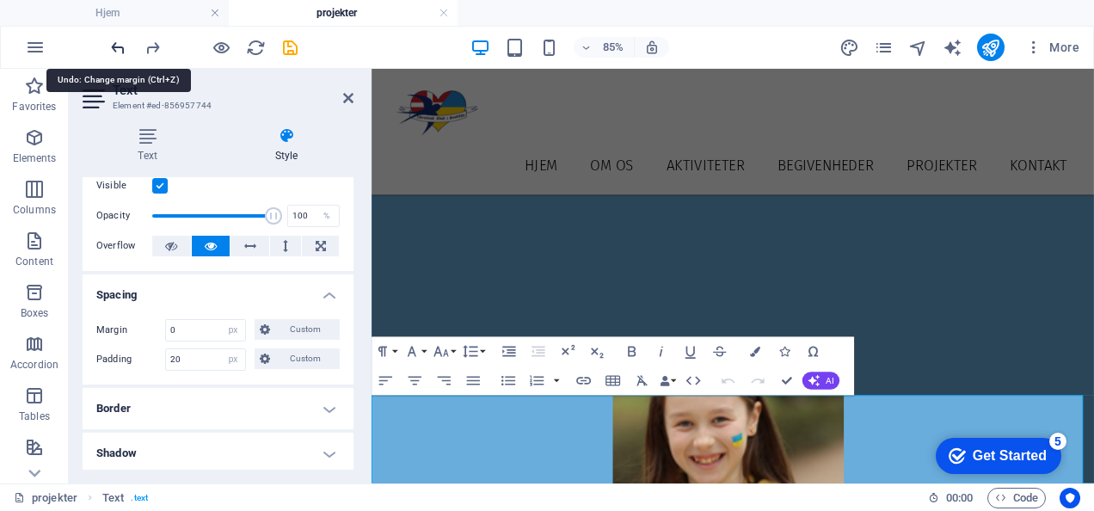
click at [117, 45] on icon "undo" at bounding box center [118, 48] width 20 height 20
select select "DISABLED_OPTION_VALUE"
click at [120, 46] on icon "undo" at bounding box center [118, 48] width 20 height 20
click at [122, 46] on icon "undo" at bounding box center [118, 48] width 20 height 20
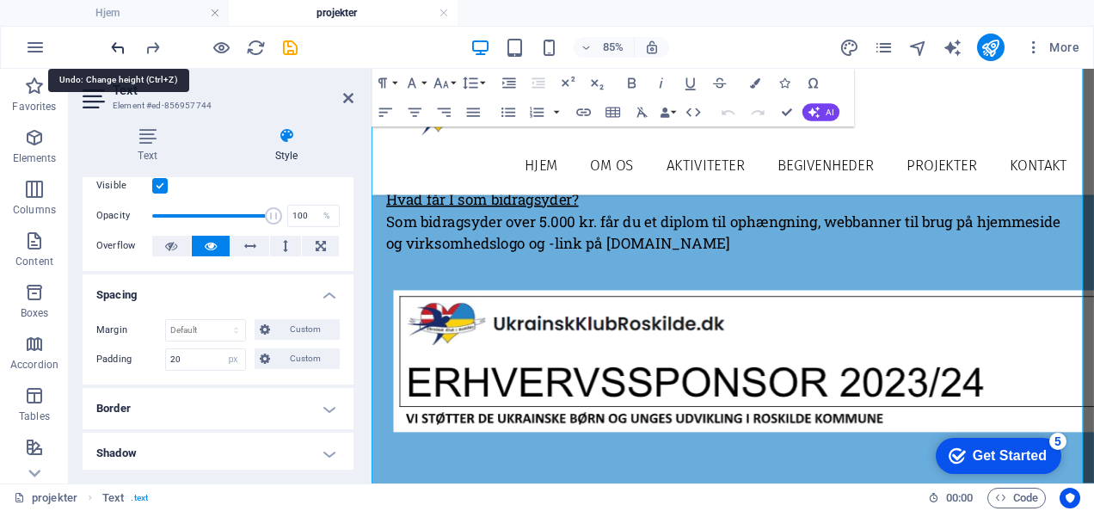
scroll to position [3217, 0]
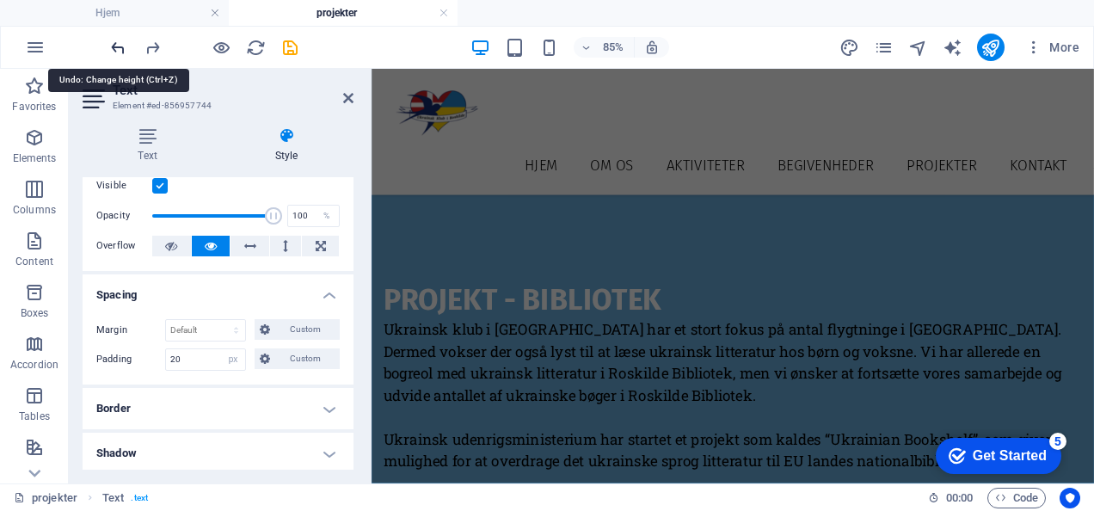
click at [123, 46] on icon "undo" at bounding box center [118, 48] width 20 height 20
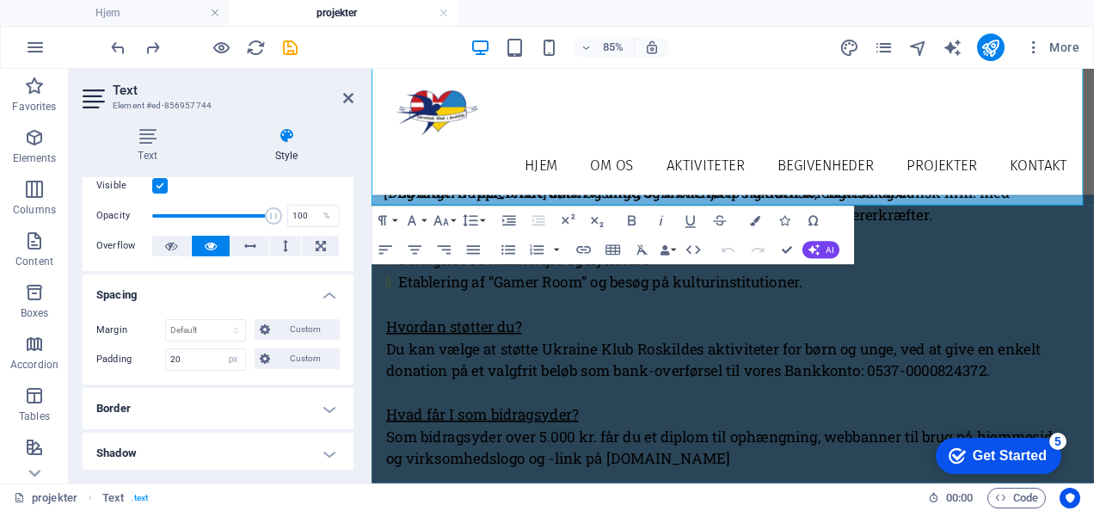
scroll to position [2807, 0]
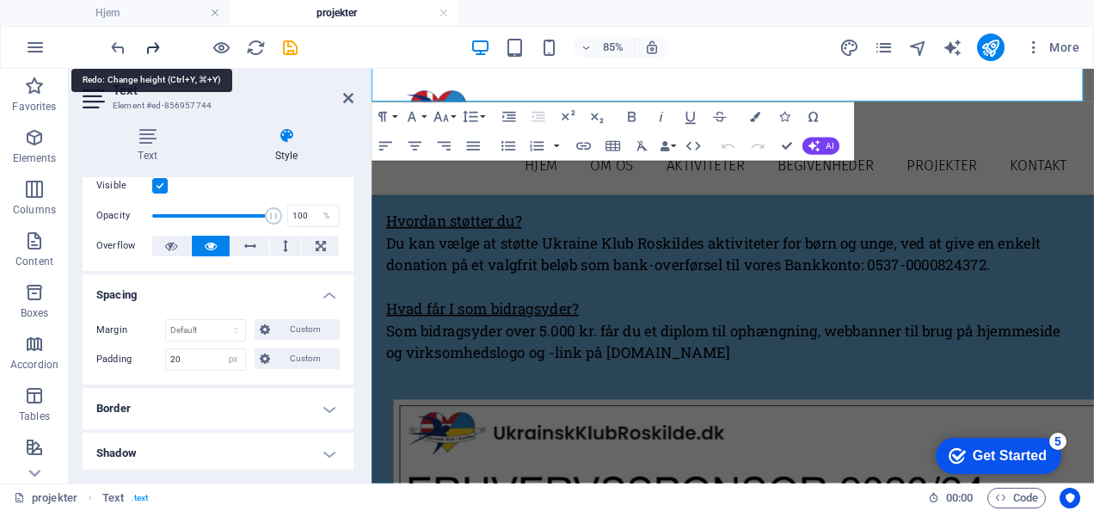
click at [158, 40] on icon "redo" at bounding box center [153, 48] width 20 height 20
click at [158, 42] on icon "redo" at bounding box center [153, 48] width 20 height 20
click at [158, 43] on icon "redo" at bounding box center [153, 48] width 20 height 20
click at [114, 45] on icon "undo" at bounding box center [118, 48] width 20 height 20
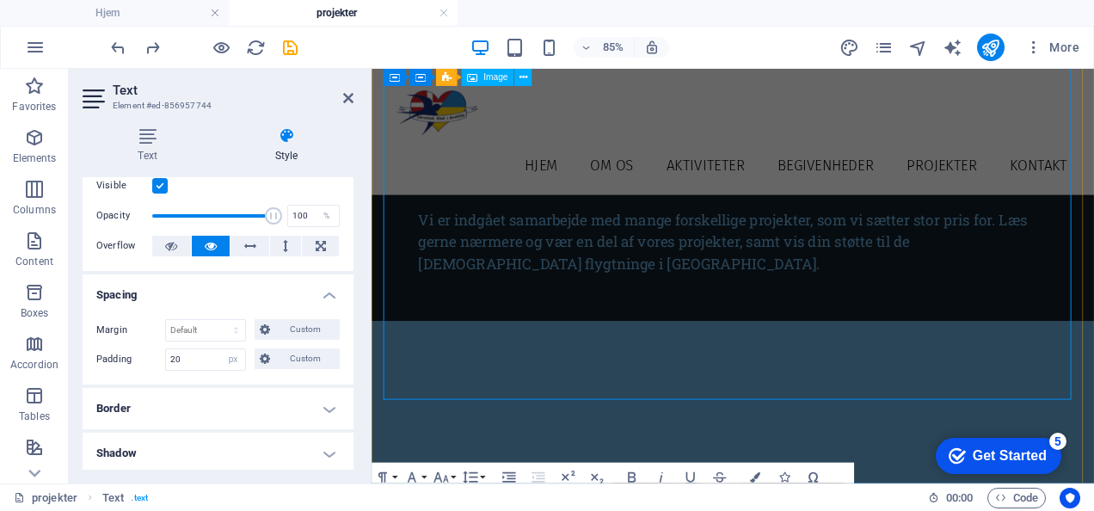
scroll to position [1746, 0]
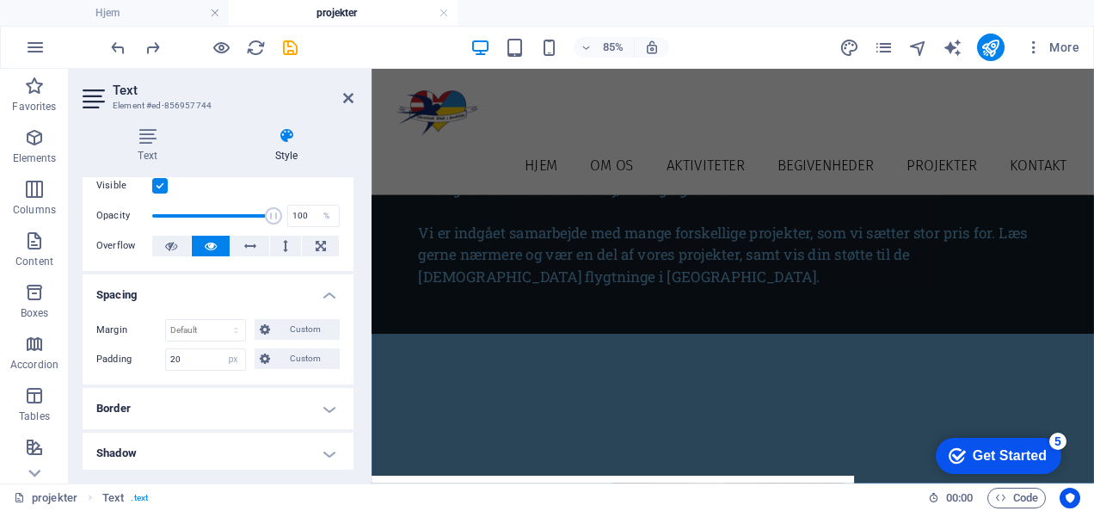
click at [358, 91] on aside "Text Element #ed-856957744 Text Style Text Add, edit, and format text directly …" at bounding box center [220, 276] width 303 height 415
click at [349, 96] on icon at bounding box center [348, 98] width 10 height 14
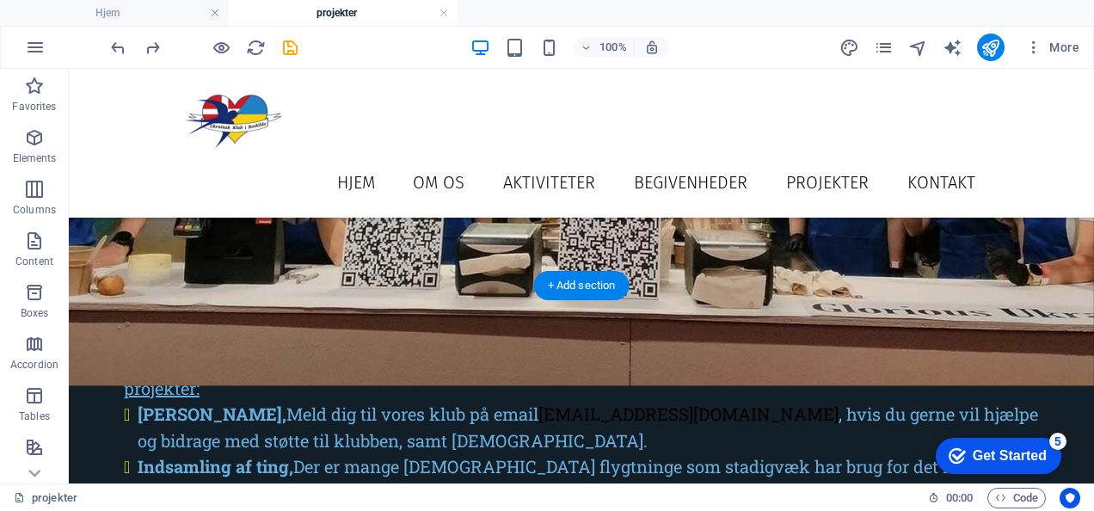
scroll to position [1232, 0]
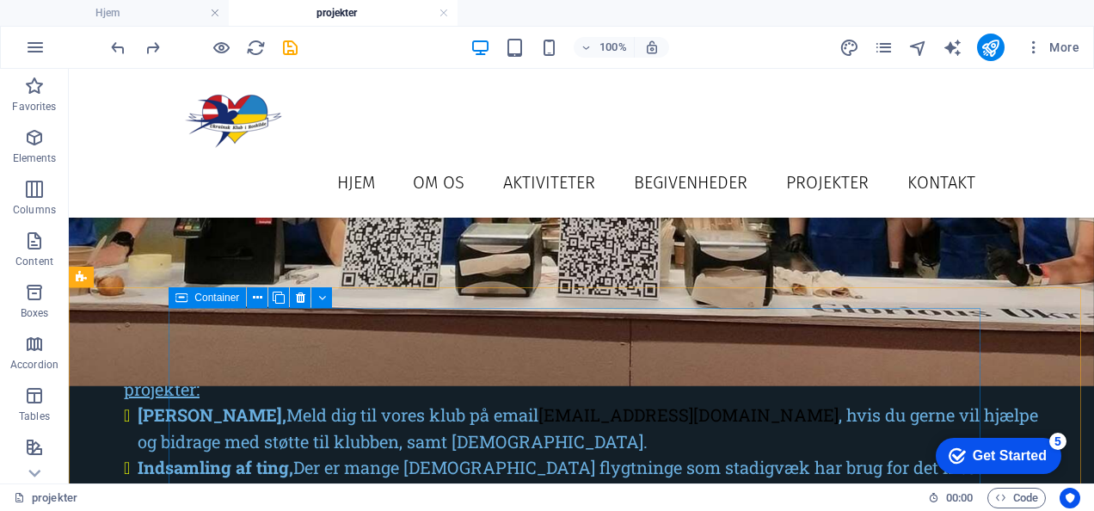
click at [189, 300] on div "Container" at bounding box center [207, 297] width 77 height 21
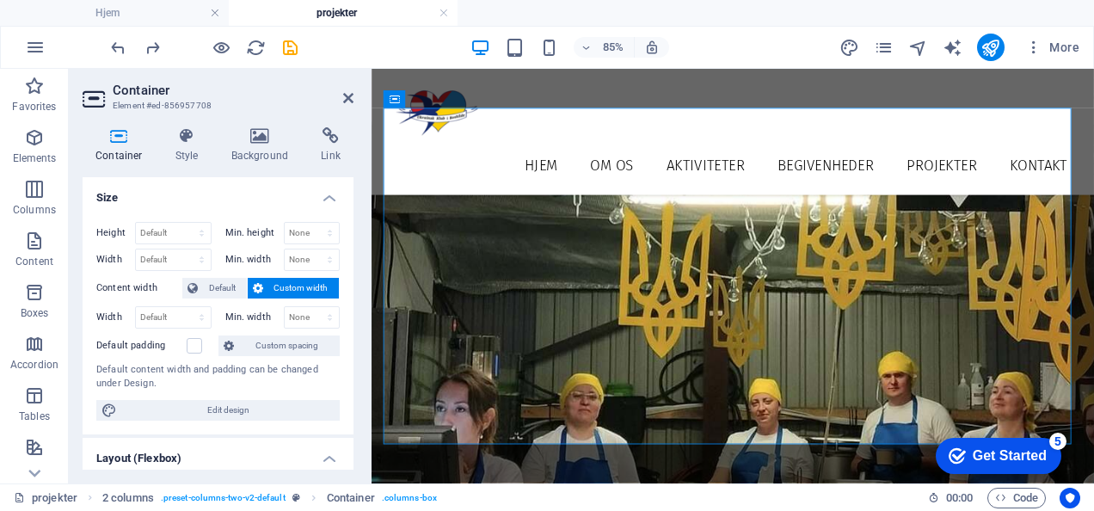
scroll to position [1709, 0]
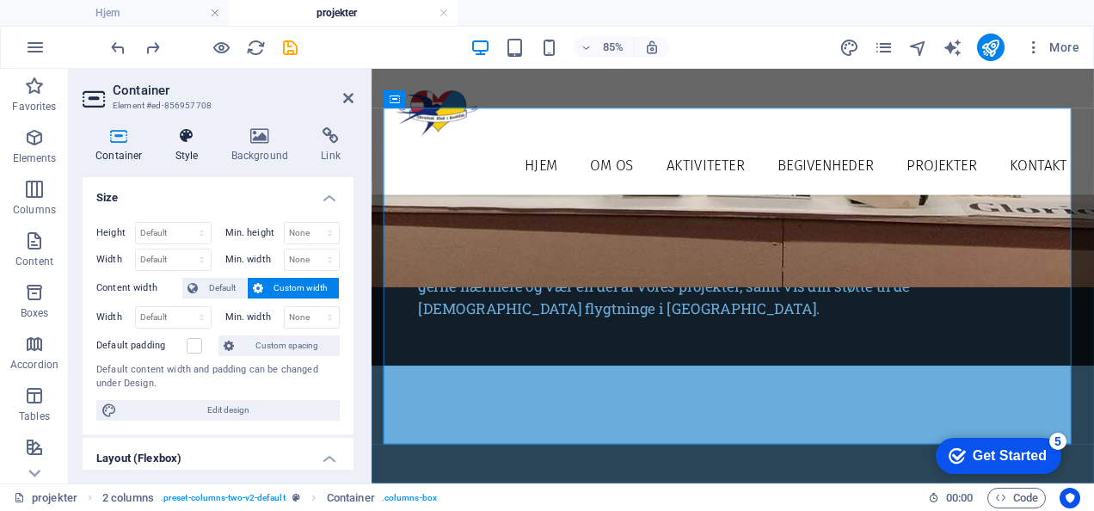
click at [182, 139] on icon at bounding box center [187, 135] width 49 height 17
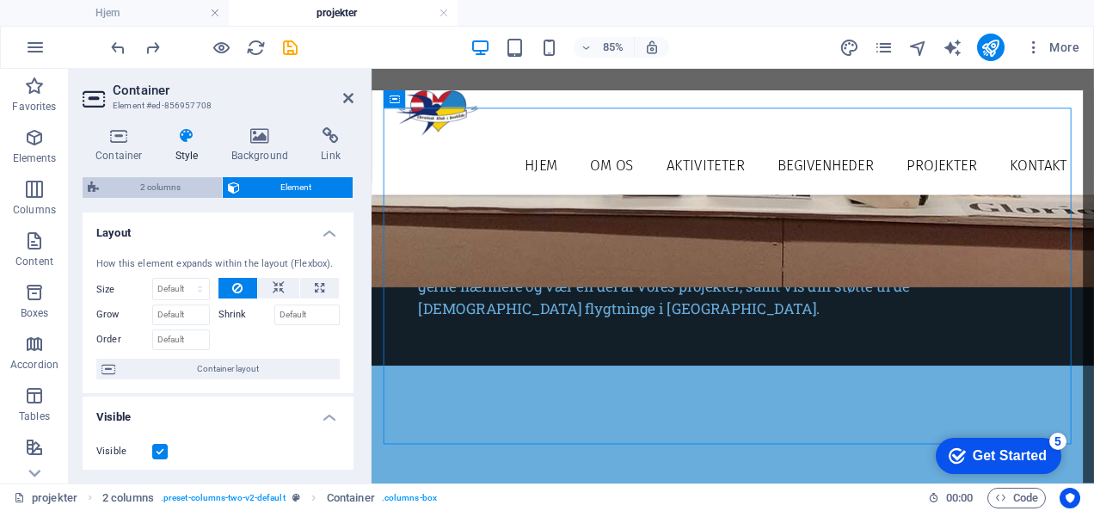
click at [181, 184] on span "2 columns" at bounding box center [160, 187] width 113 height 21
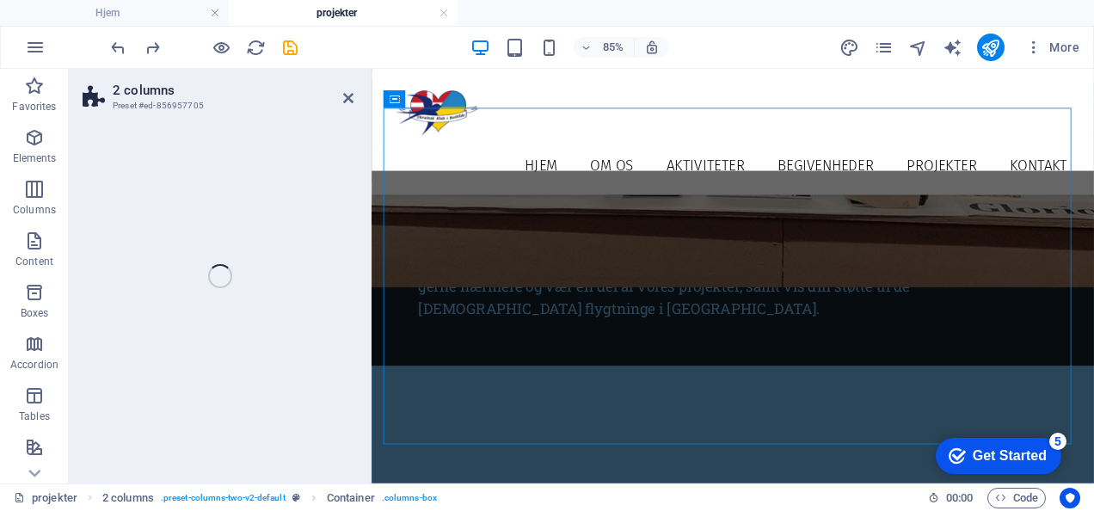
select select "rem"
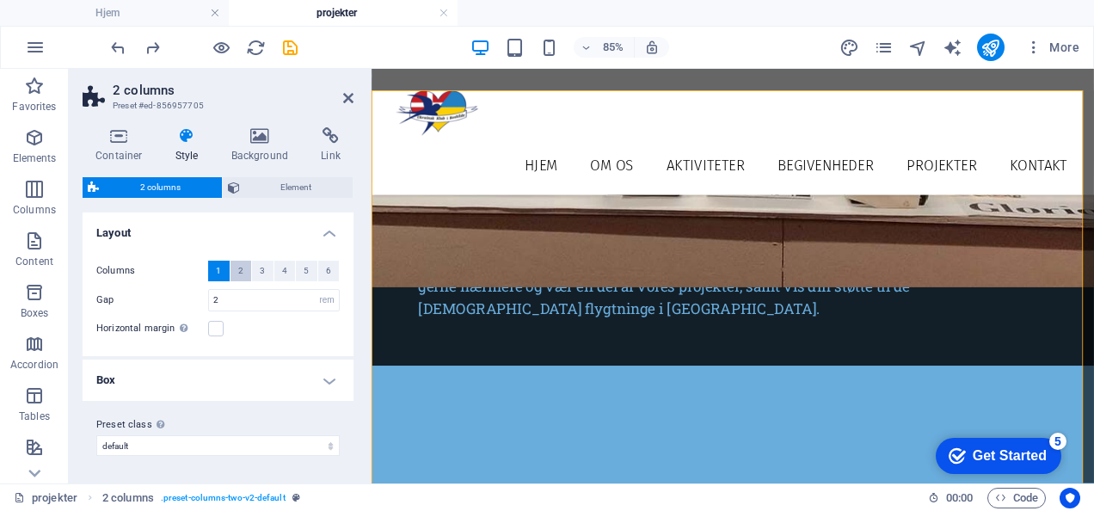
click at [242, 267] on span "2" at bounding box center [240, 271] width 5 height 21
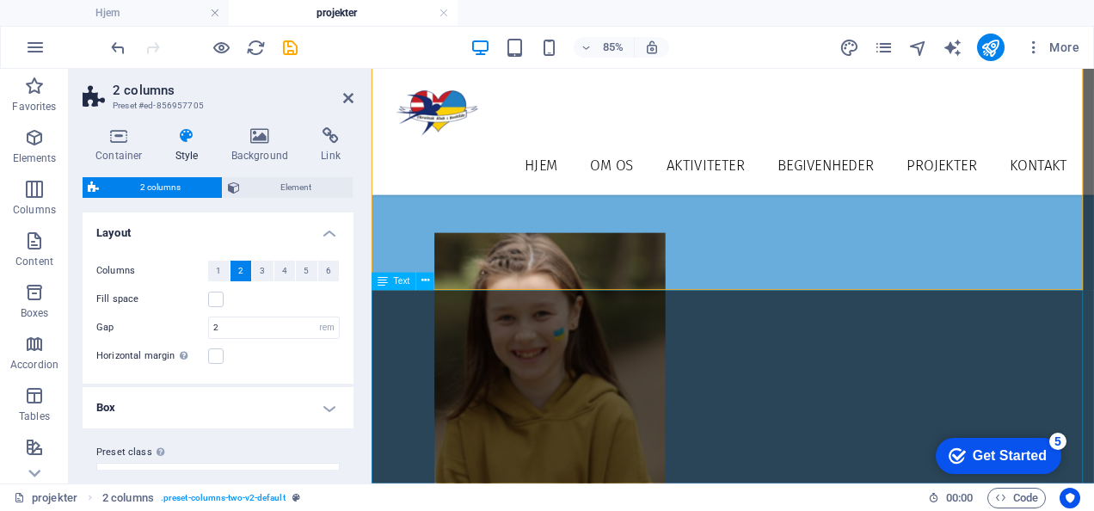
scroll to position [2034, 0]
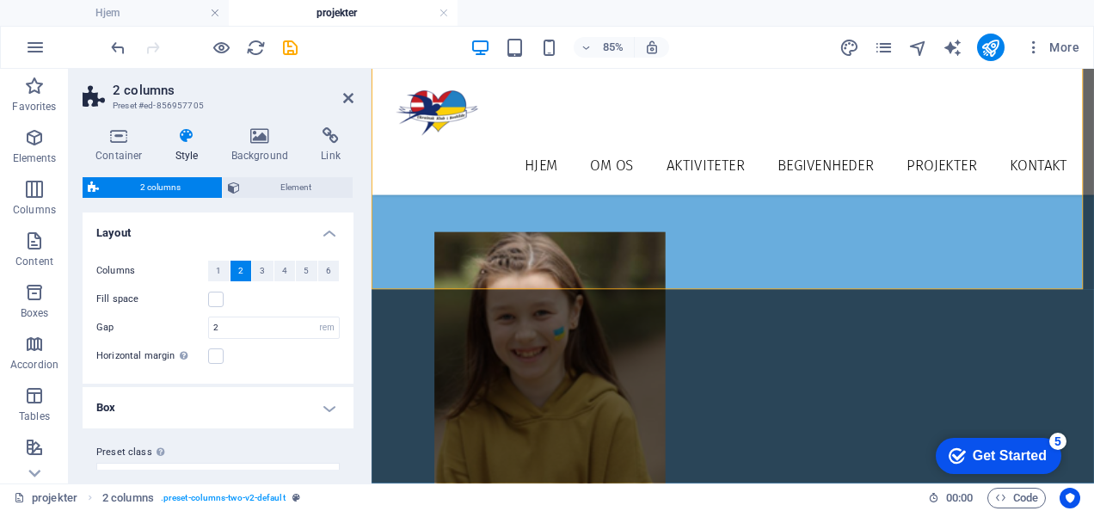
click at [353, 96] on aside "2 columns Preset #ed-856957705 Container Style Background Link Size Height 650 …" at bounding box center [220, 276] width 303 height 415
click at [347, 101] on icon at bounding box center [348, 98] width 10 height 14
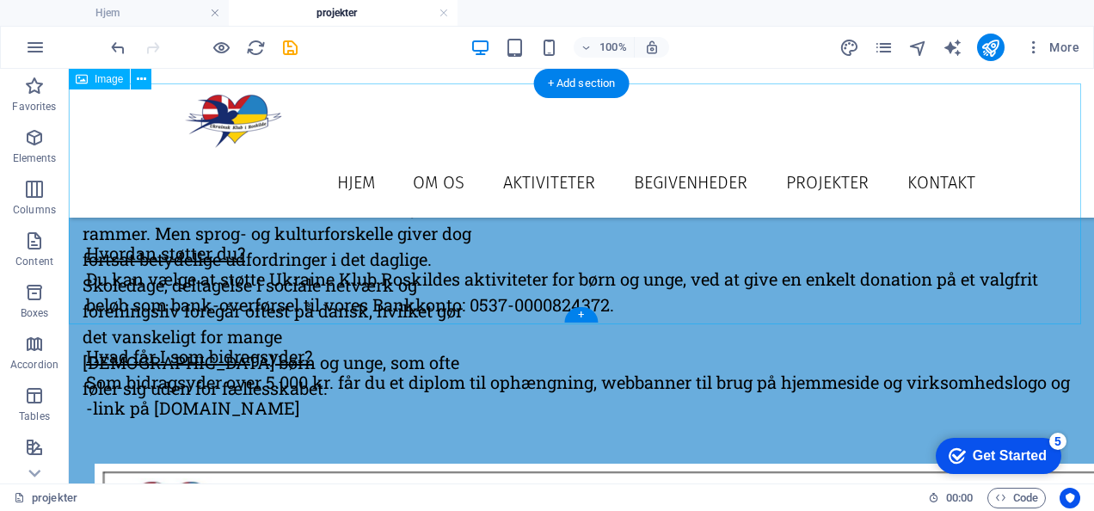
scroll to position [2522, 0]
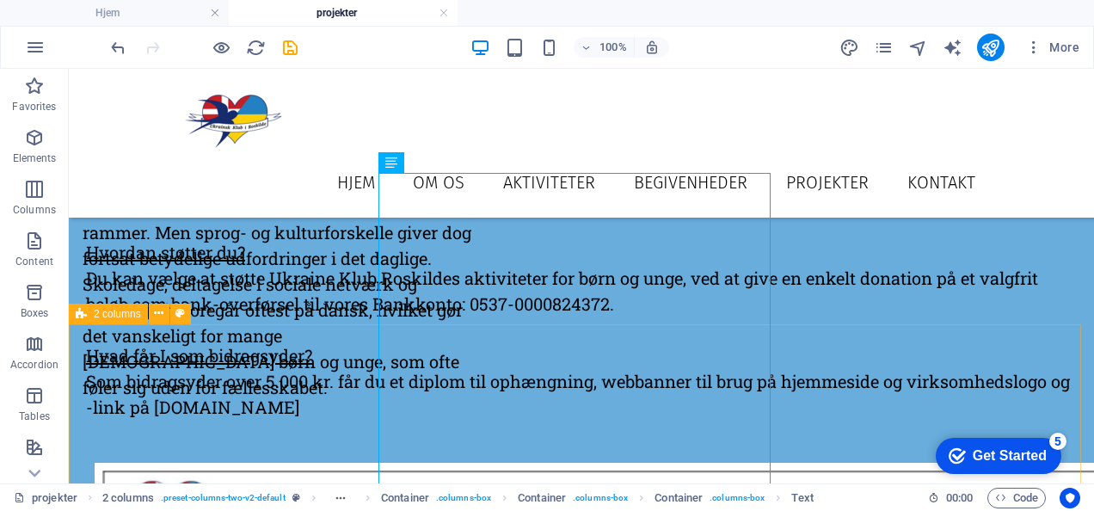
click at [104, 317] on span "2 columns" at bounding box center [117, 314] width 47 height 10
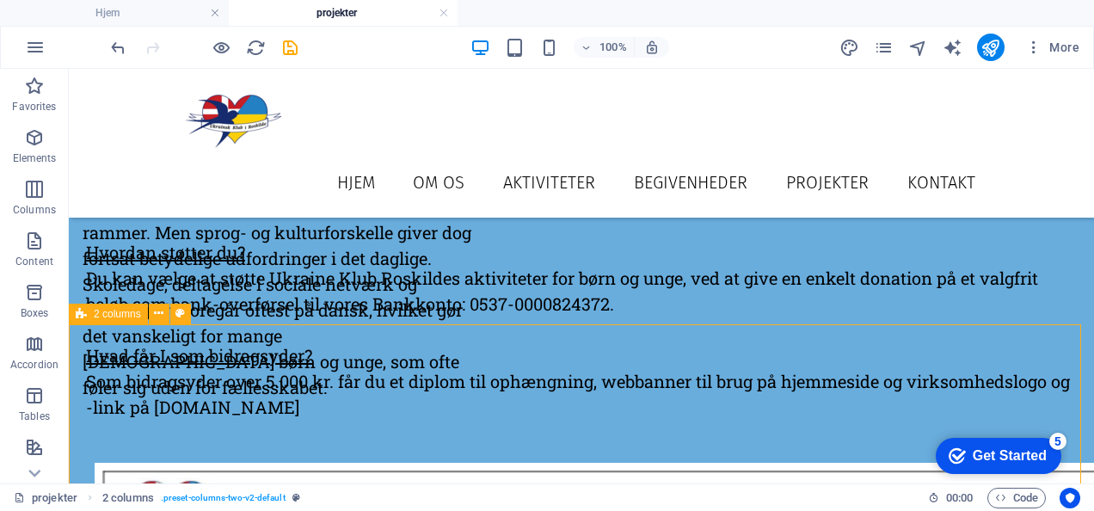
click at [104, 317] on span "2 columns" at bounding box center [117, 314] width 47 height 10
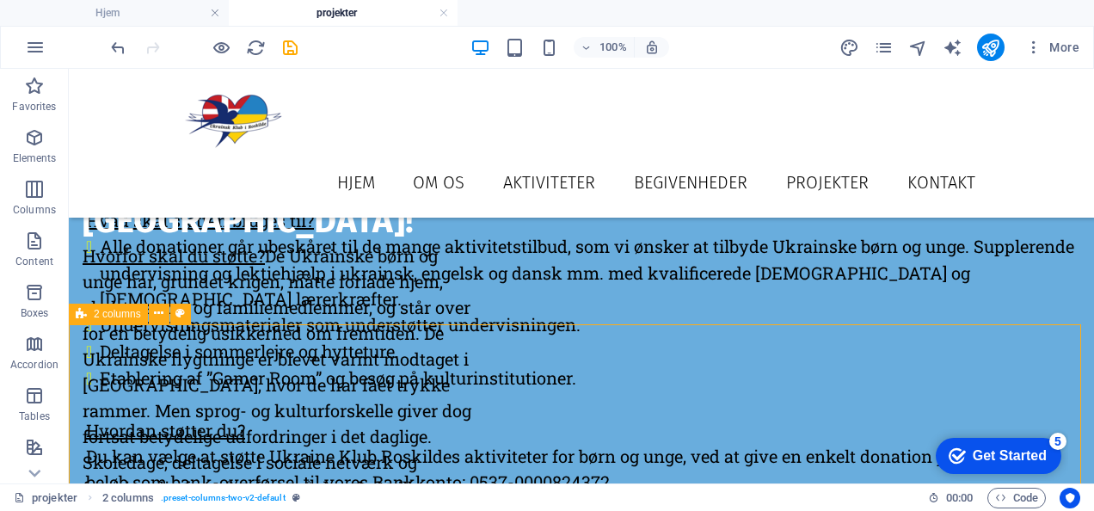
scroll to position [2806, 0]
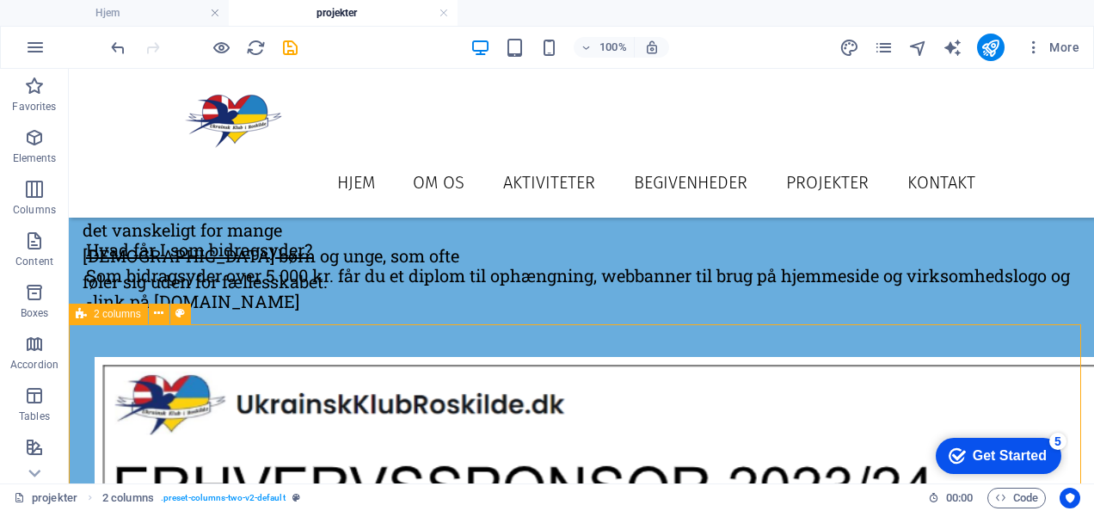
select select "px"
select select "rem"
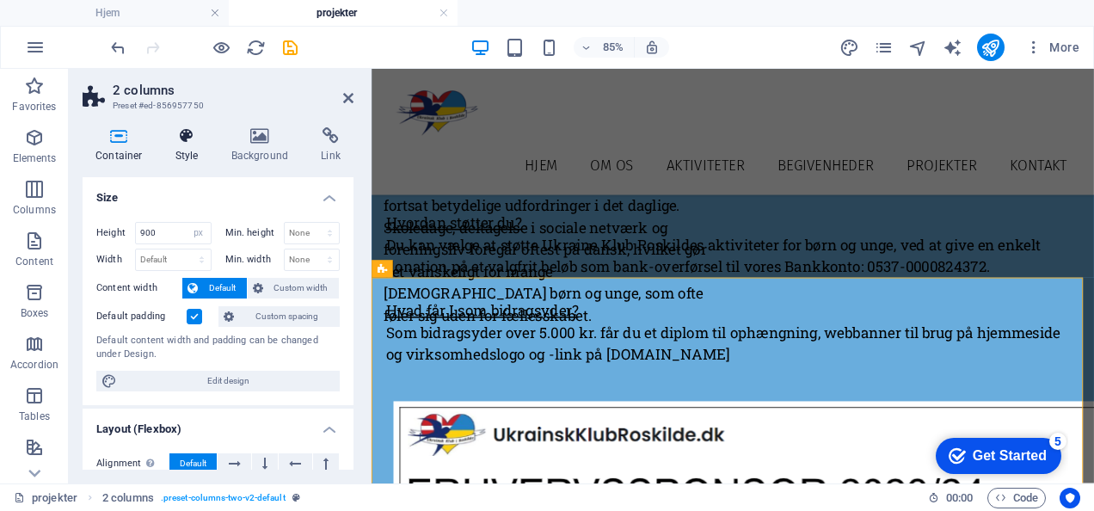
click at [170, 144] on icon at bounding box center [187, 135] width 49 height 17
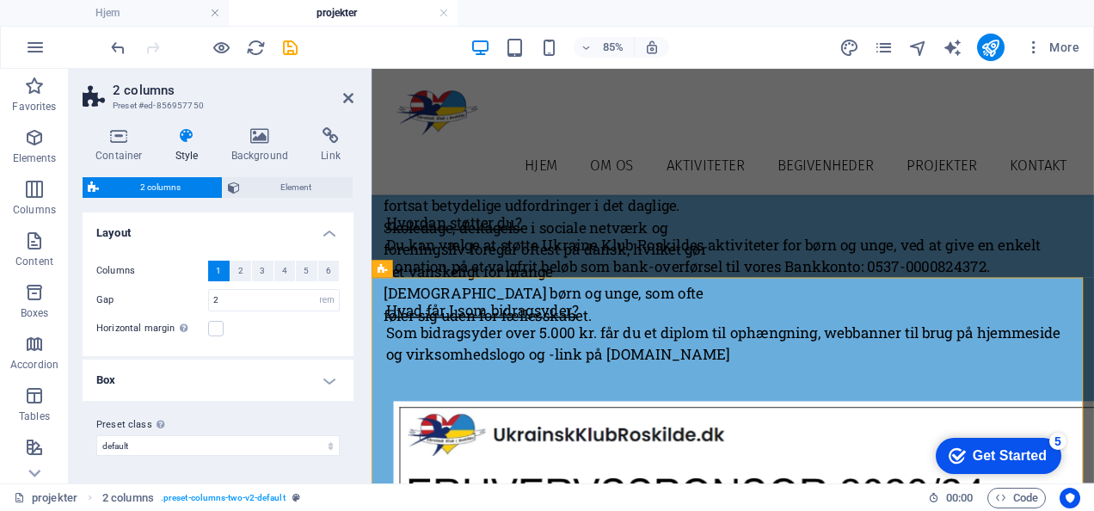
click at [219, 272] on span "1" at bounding box center [218, 271] width 5 height 21
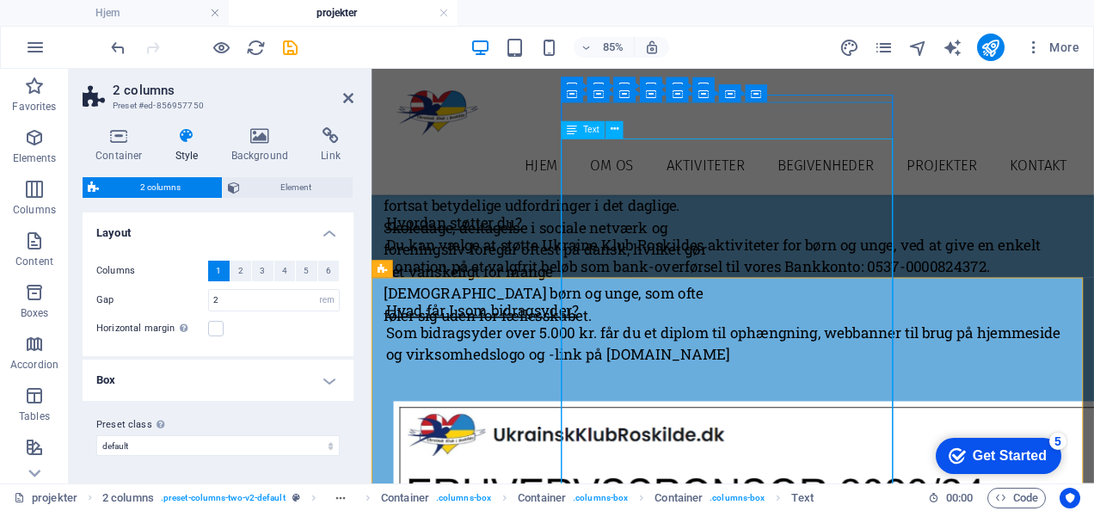
click at [580, 132] on div "Text" at bounding box center [583, 129] width 44 height 17
click at [580, 131] on div "Text" at bounding box center [583, 129] width 44 height 17
click at [616, 162] on nav "Hjem Om os Vores regnskaber Aktiviteter Til Voksne Til Børn Begivenheder Året 2…" at bounding box center [796, 183] width 812 height 42
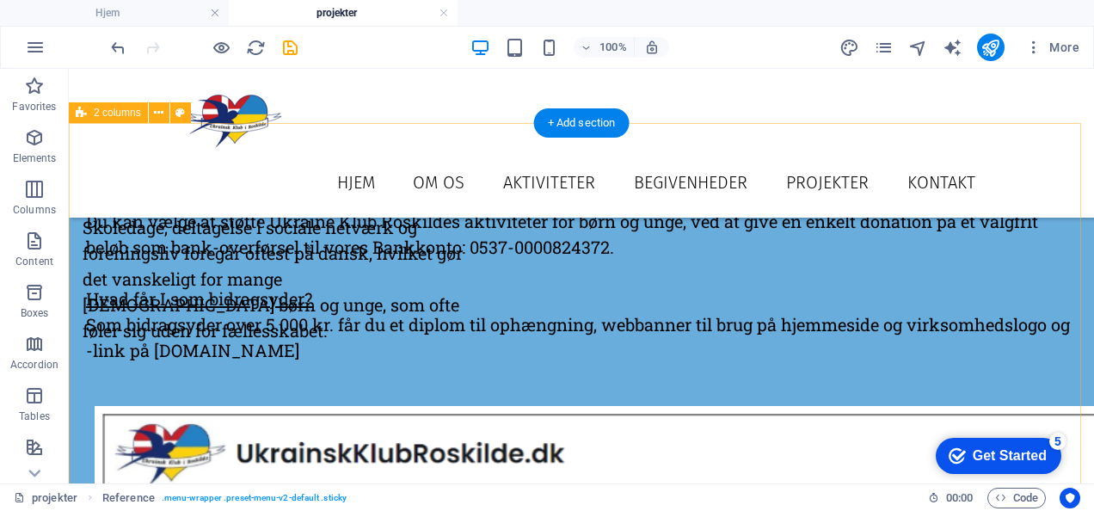
scroll to position [2571, 0]
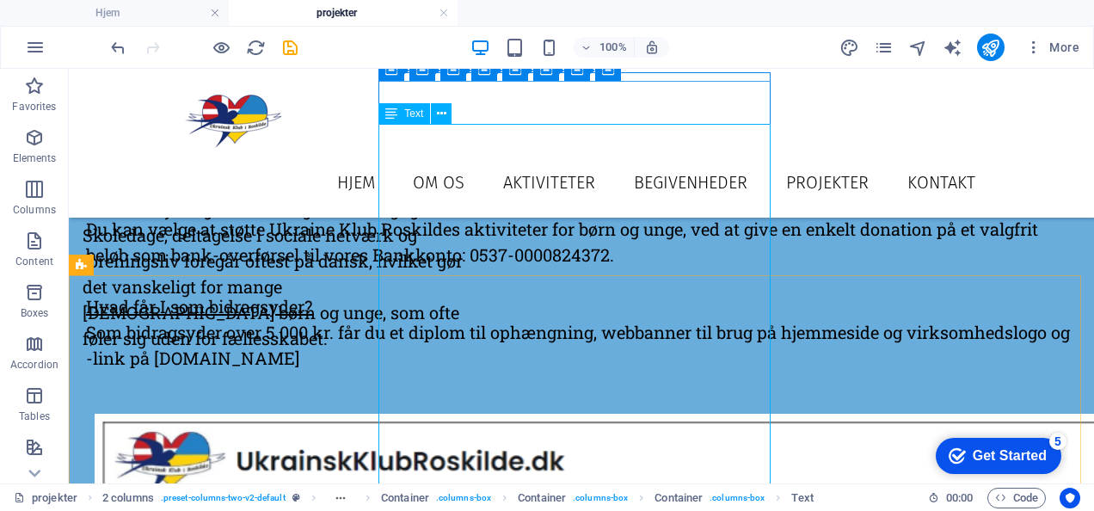
click at [393, 115] on icon at bounding box center [391, 113] width 12 height 21
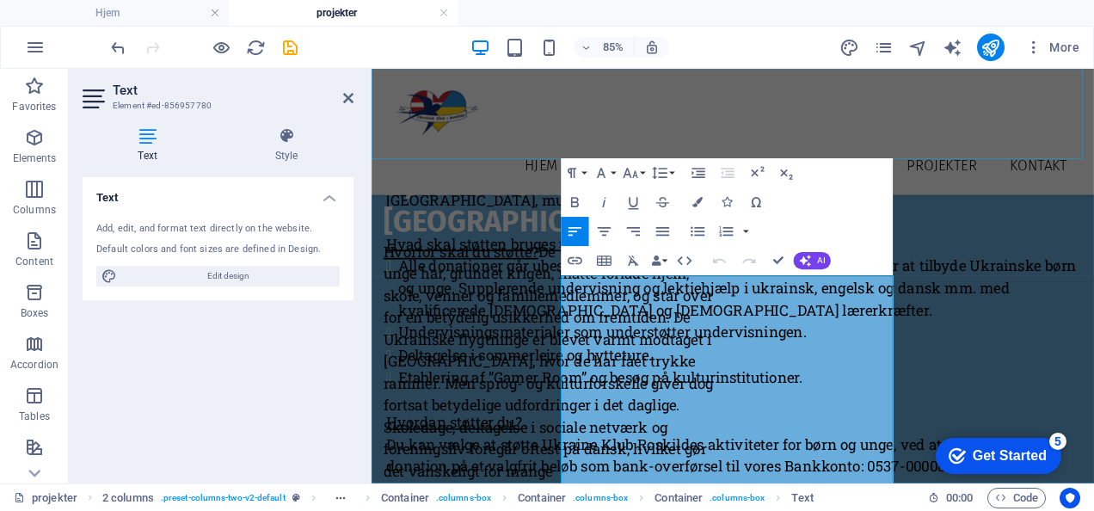
scroll to position [2645, 0]
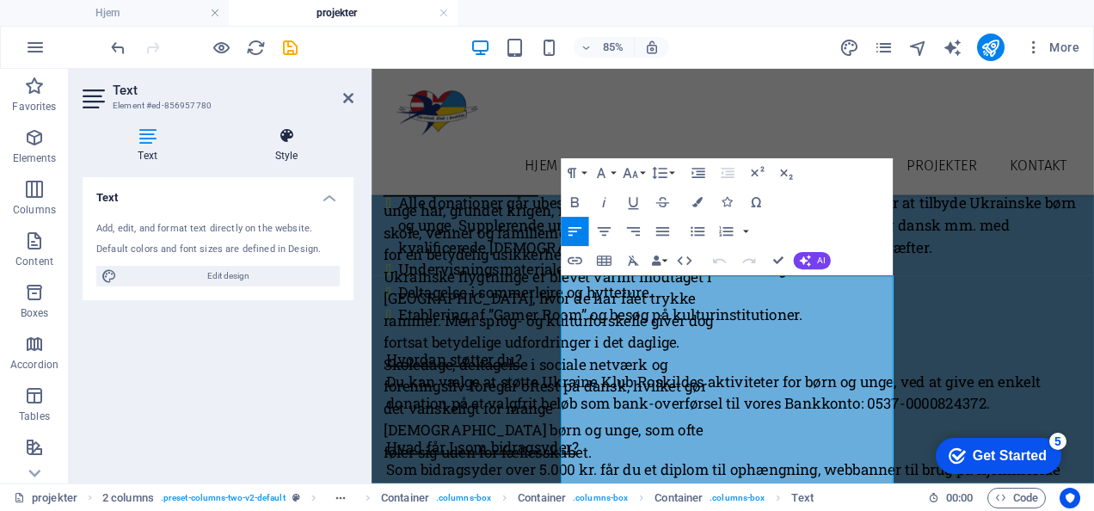
click at [274, 153] on h4 "Style" at bounding box center [286, 145] width 134 height 36
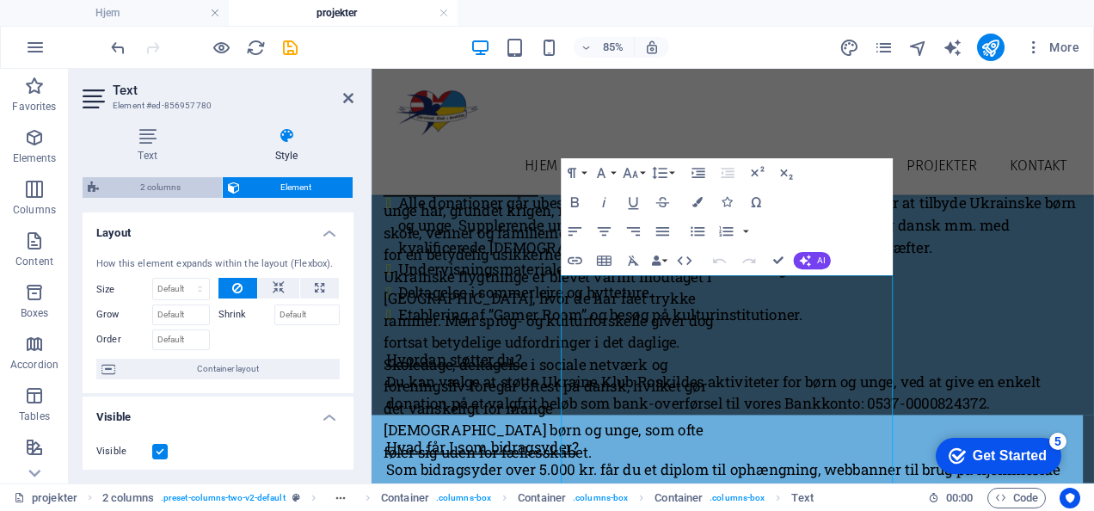
click at [134, 188] on span "2 columns" at bounding box center [160, 187] width 113 height 21
select select "rem"
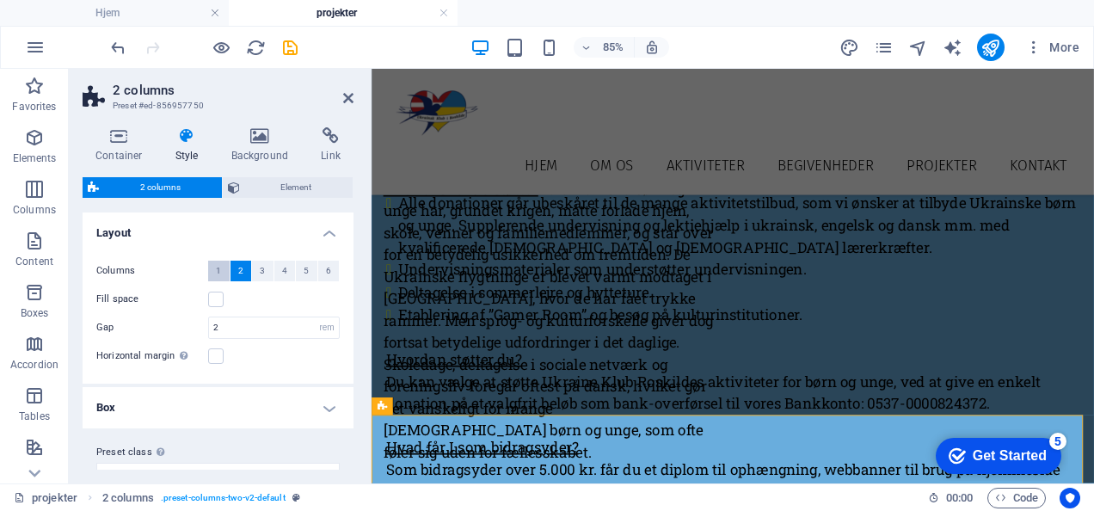
click at [218, 269] on span "1" at bounding box center [218, 271] width 5 height 21
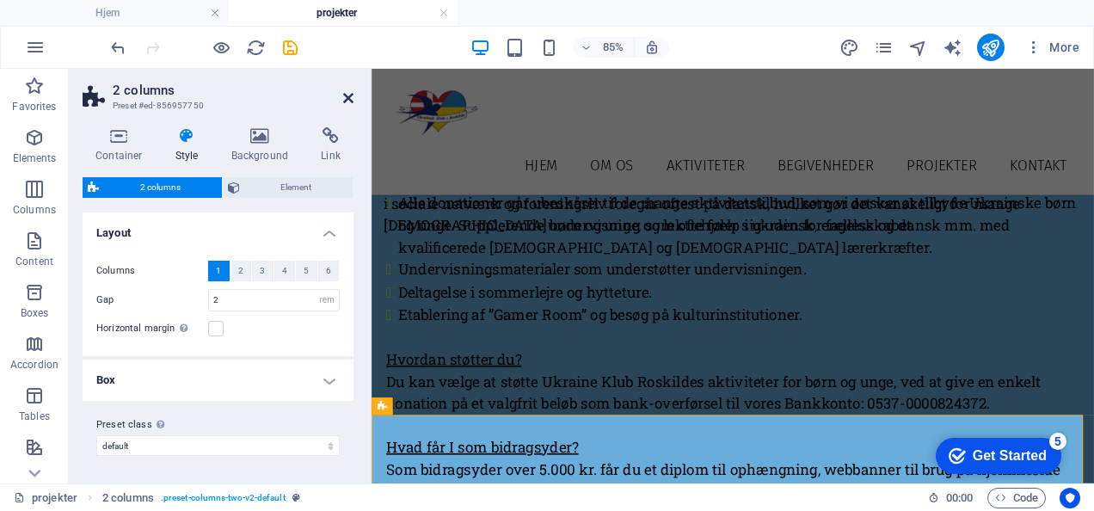
click at [347, 95] on icon at bounding box center [348, 98] width 10 height 14
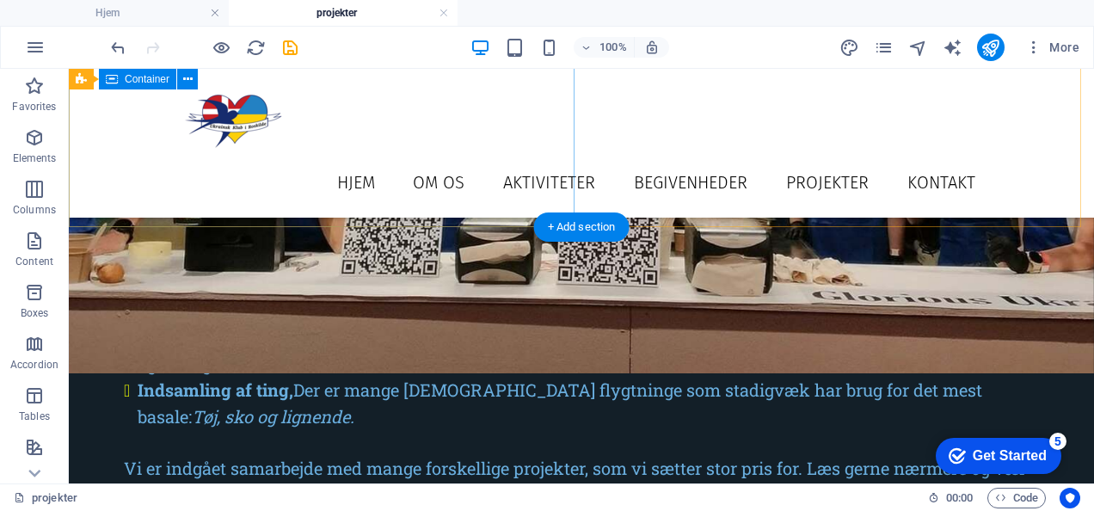
scroll to position [1285, 0]
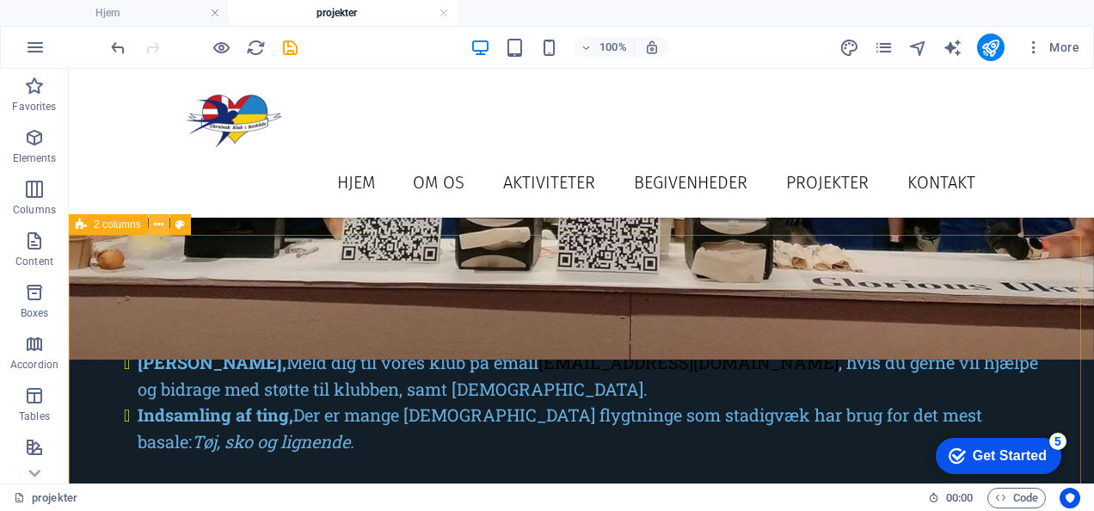
click at [160, 227] on icon at bounding box center [158, 225] width 9 height 18
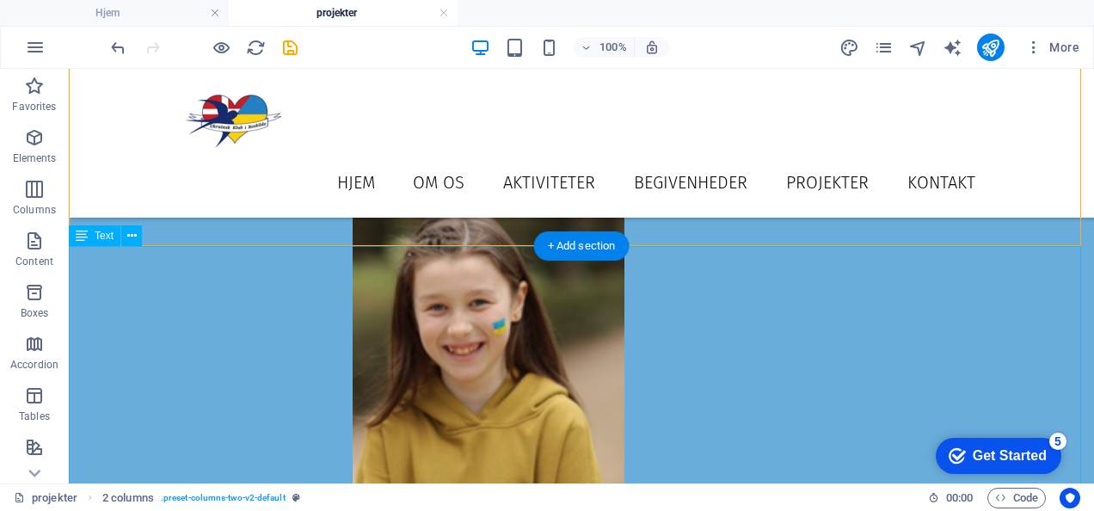
scroll to position [1834, 0]
click at [565, 243] on div "+ Add section" at bounding box center [581, 244] width 95 height 29
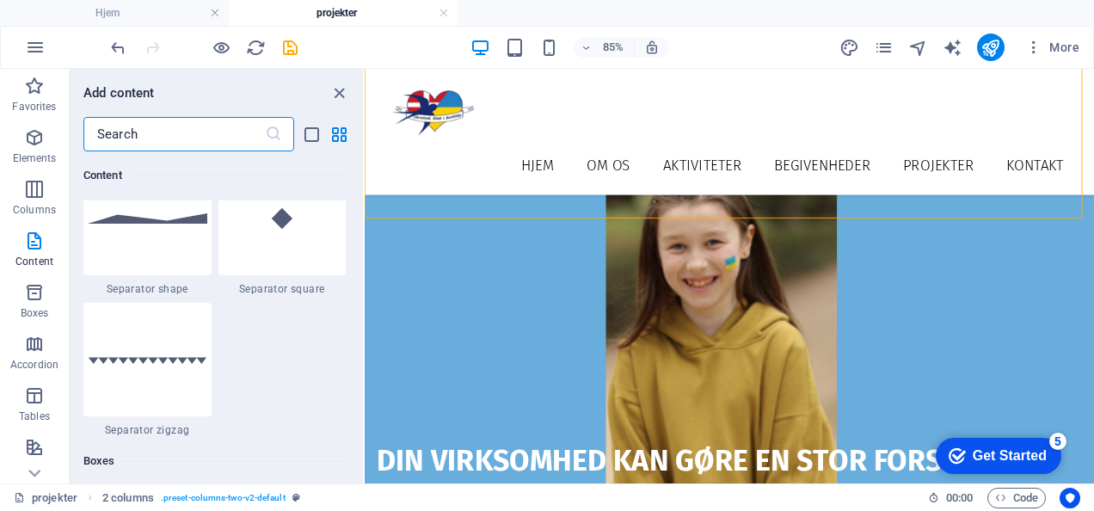
scroll to position [4479, 0]
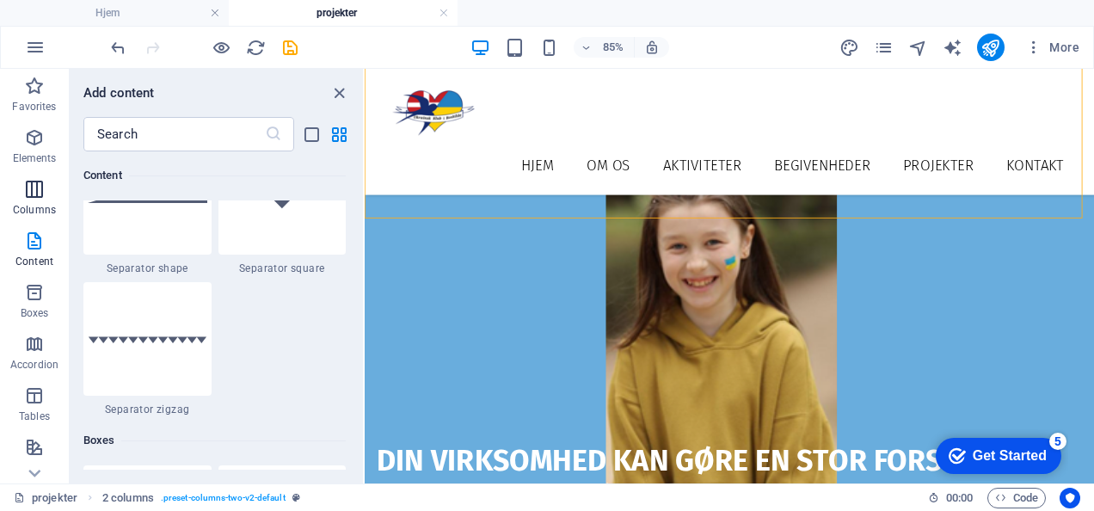
click at [38, 212] on p "Columns" at bounding box center [34, 210] width 43 height 14
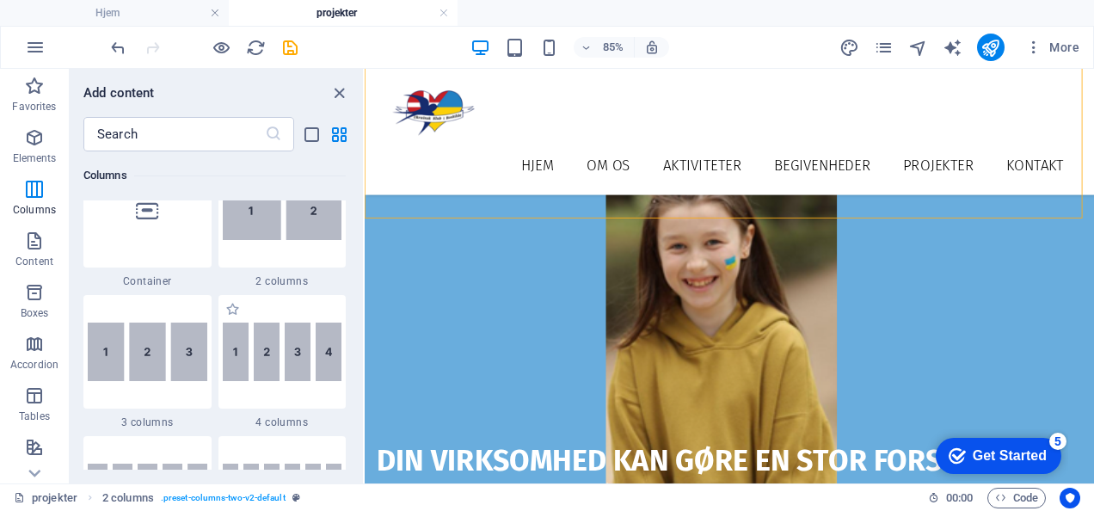
scroll to position [851, 0]
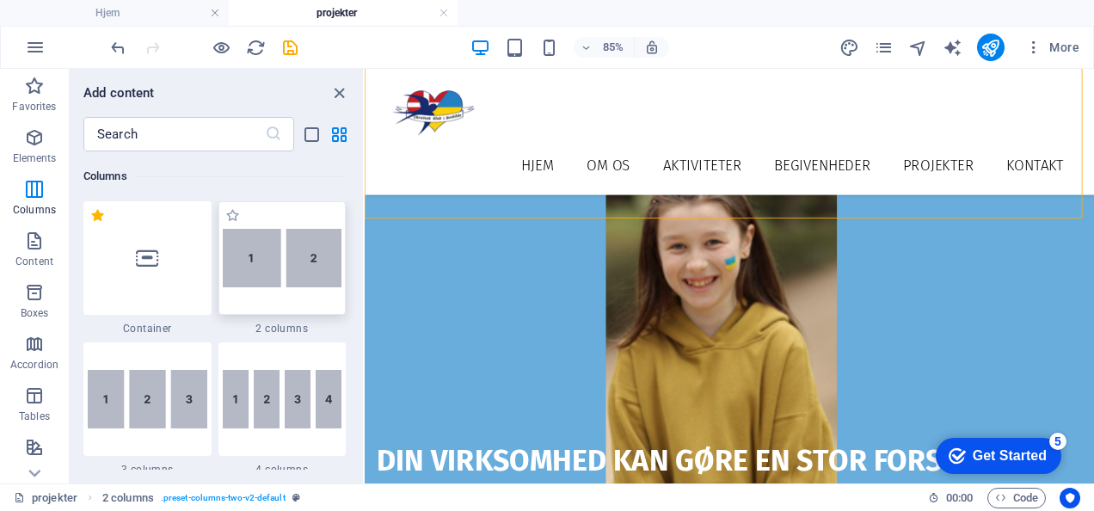
click at [308, 285] on img at bounding box center [283, 258] width 120 height 58
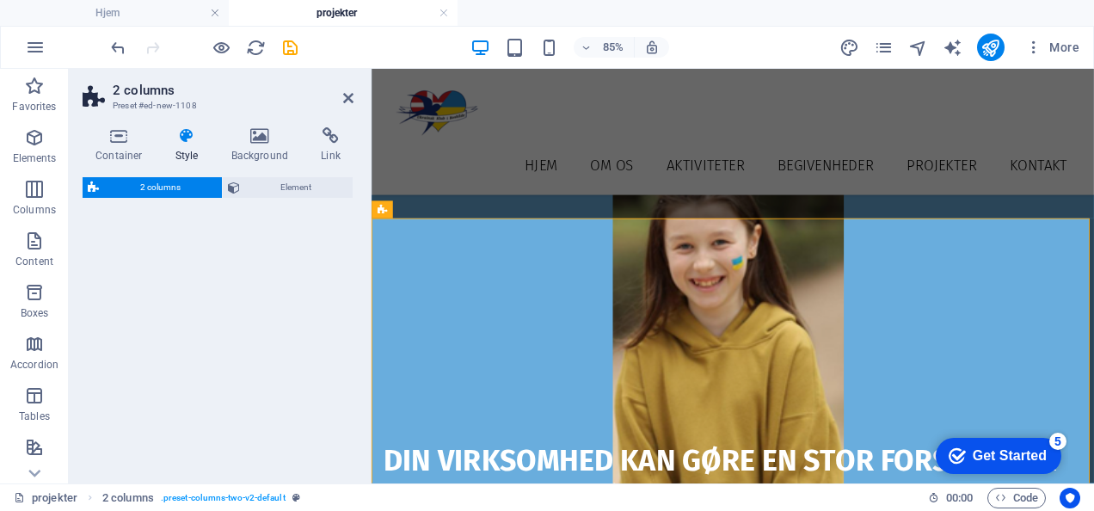
select select "rem"
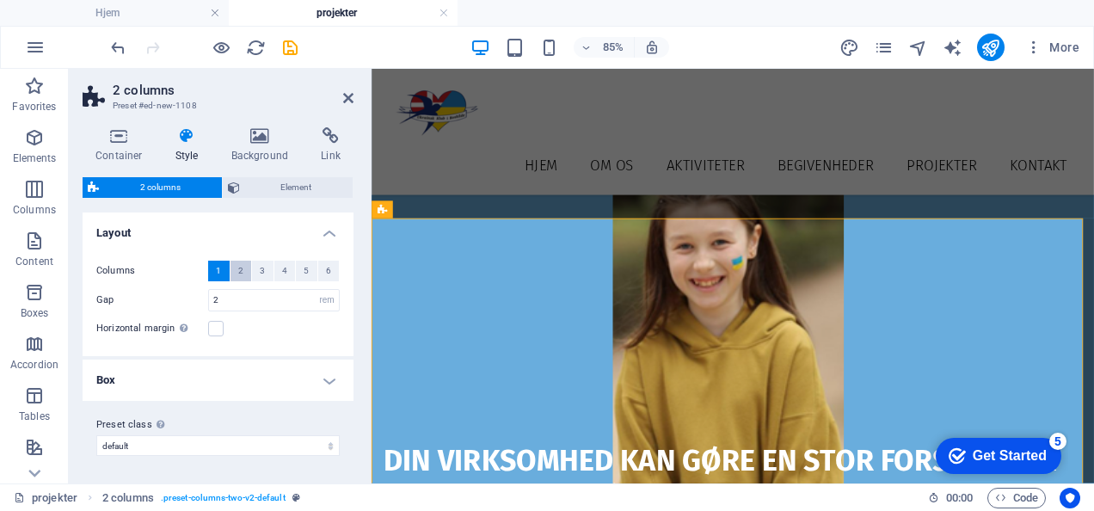
click at [239, 274] on span "2" at bounding box center [240, 271] width 5 height 21
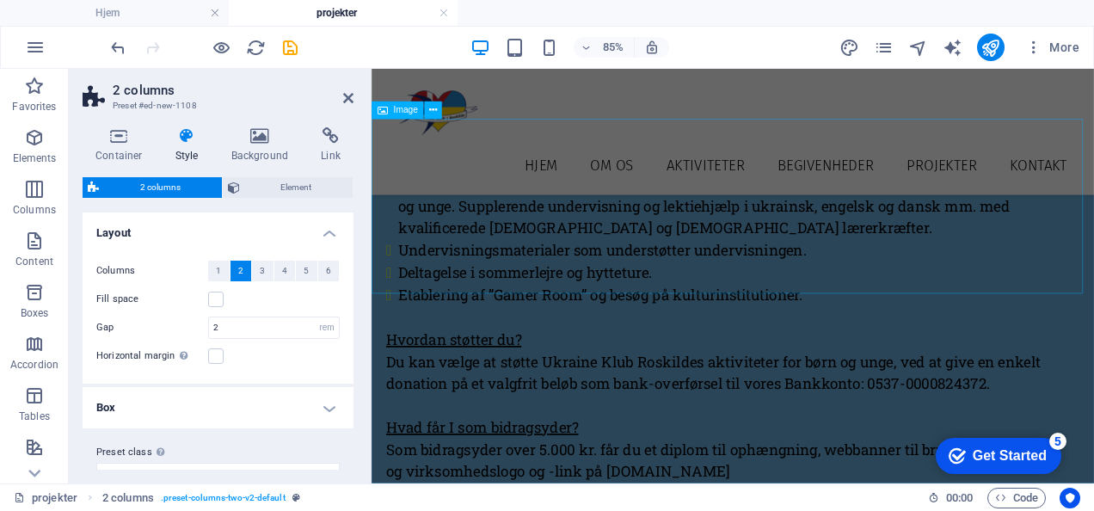
scroll to position [3113, 0]
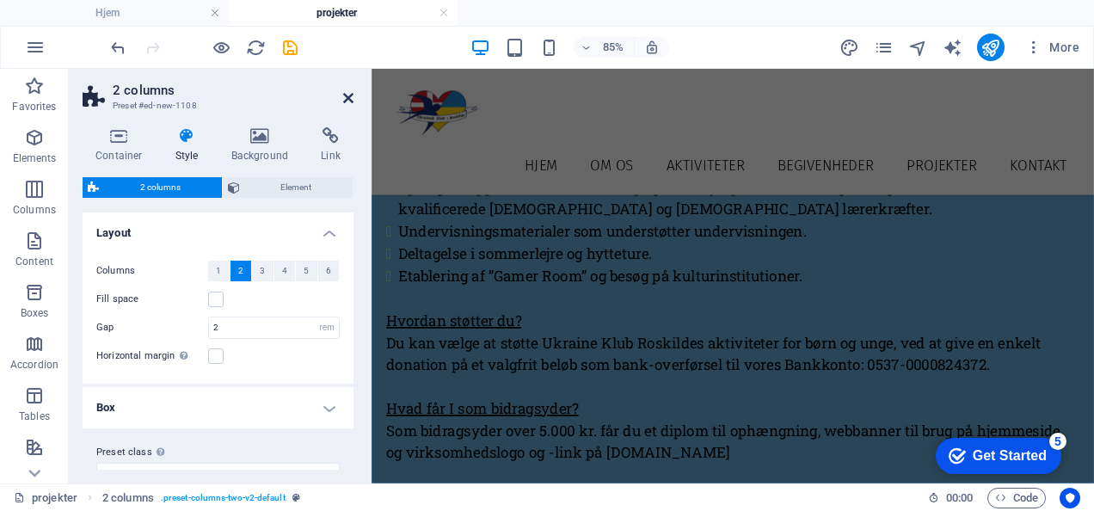
click at [349, 97] on icon at bounding box center [348, 98] width 10 height 14
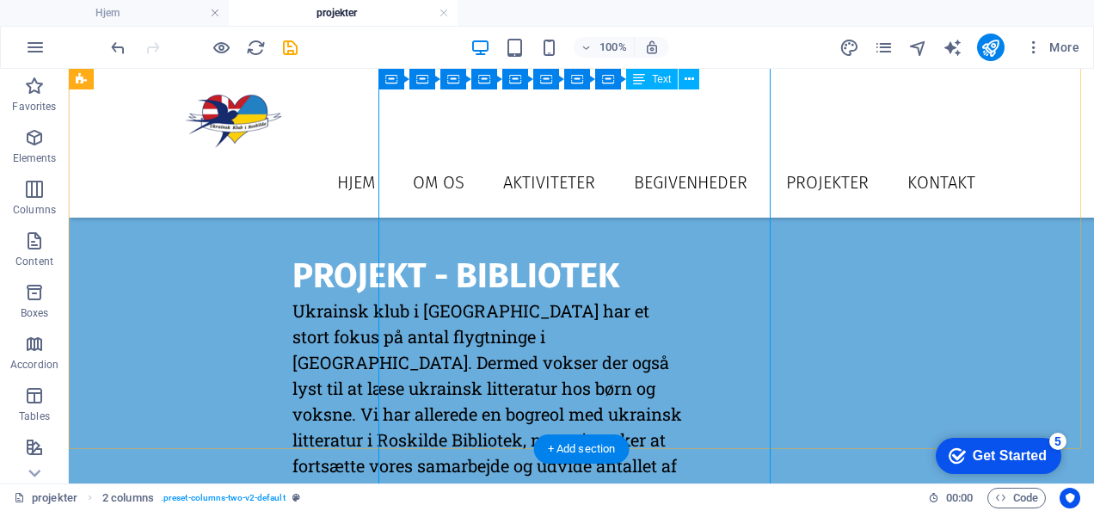
scroll to position [3660, 0]
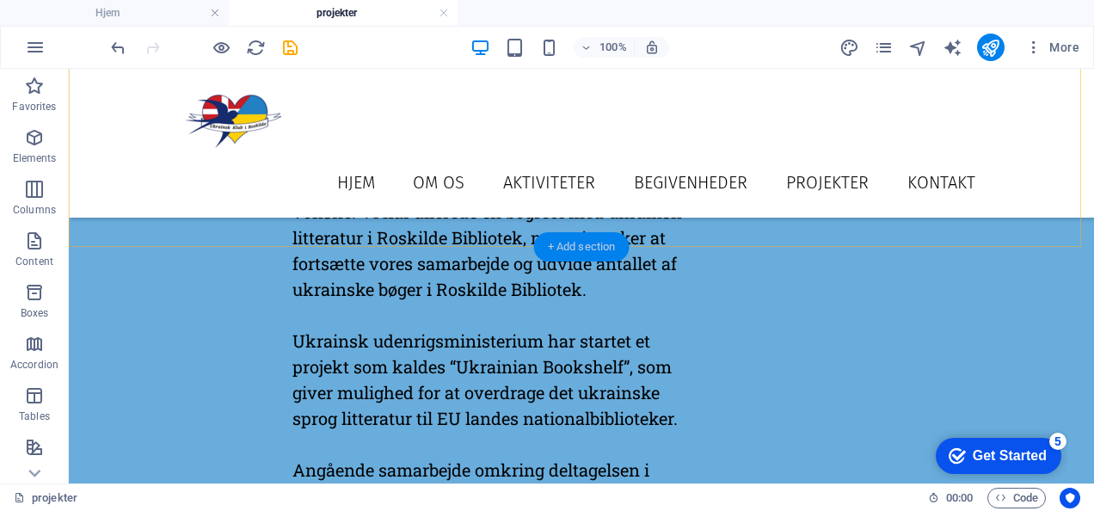
click at [561, 244] on div "+ Add section" at bounding box center [581, 246] width 95 height 29
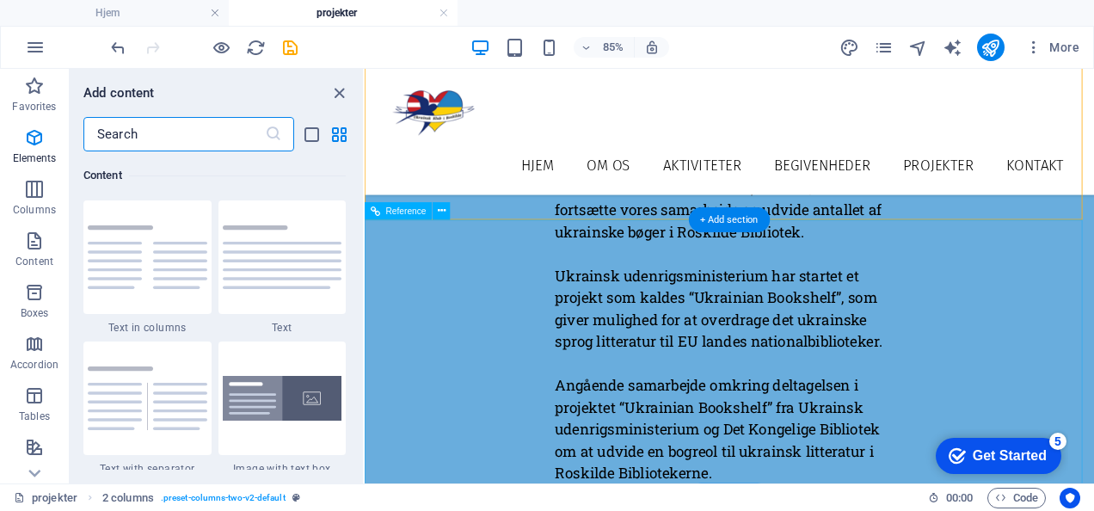
scroll to position [3009, 0]
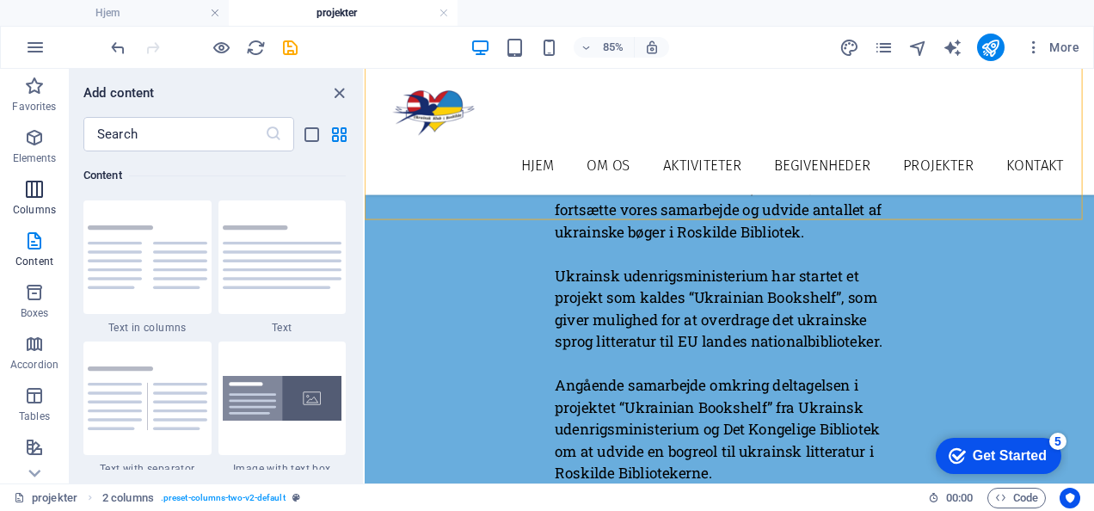
click at [60, 193] on span "Columns" at bounding box center [34, 199] width 69 height 41
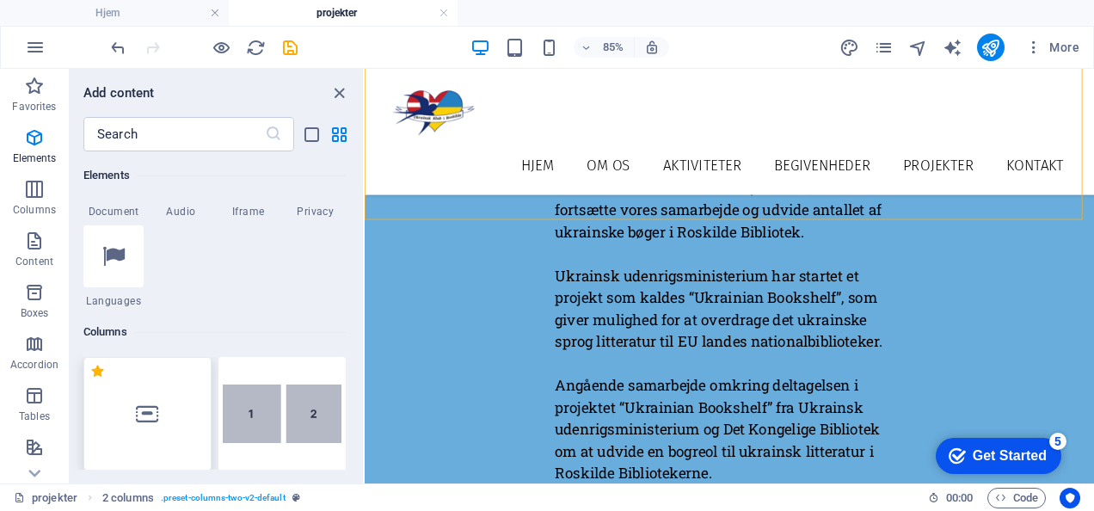
scroll to position [735, 0]
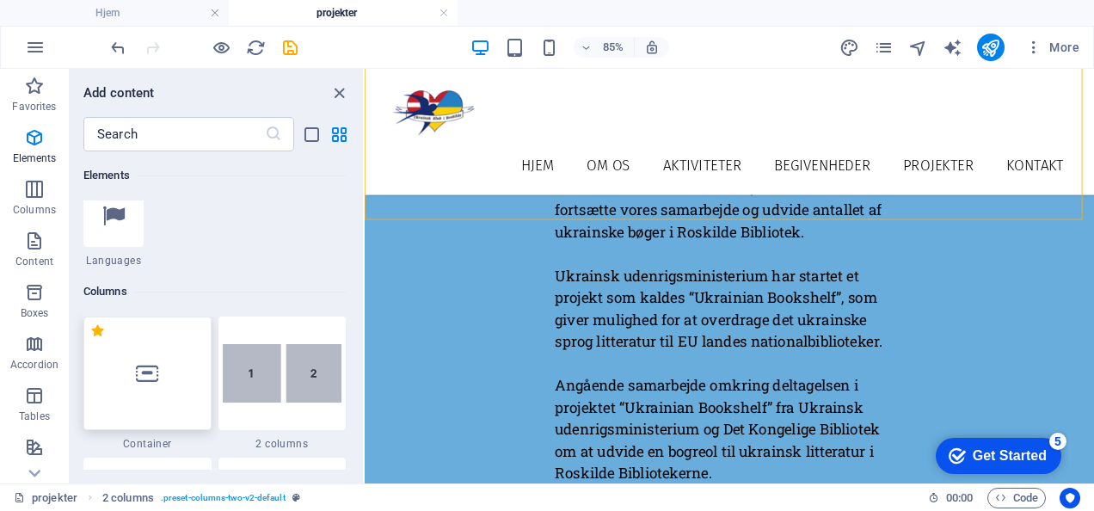
click at [164, 384] on div at bounding box center [147, 374] width 128 height 114
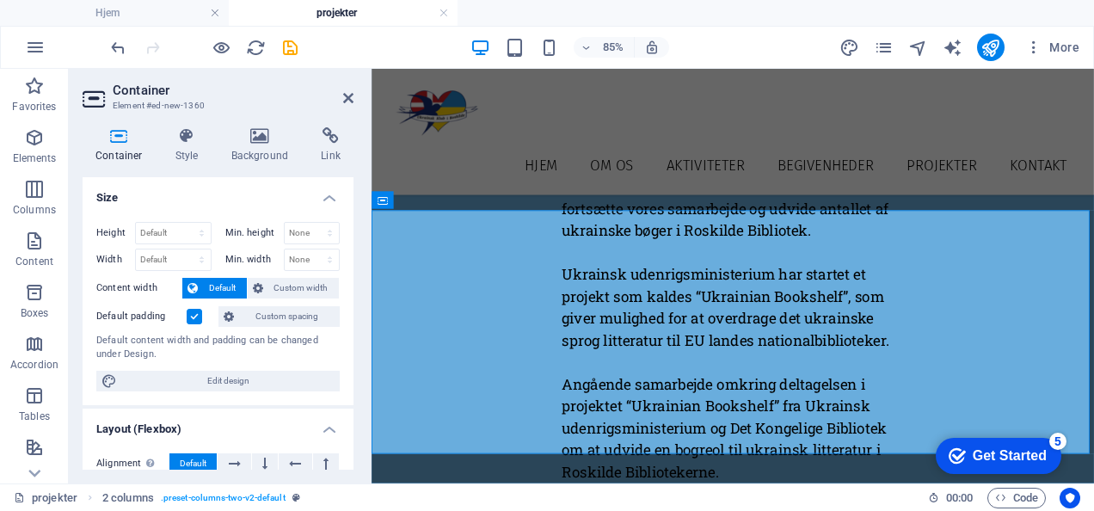
scroll to position [3948, 0]
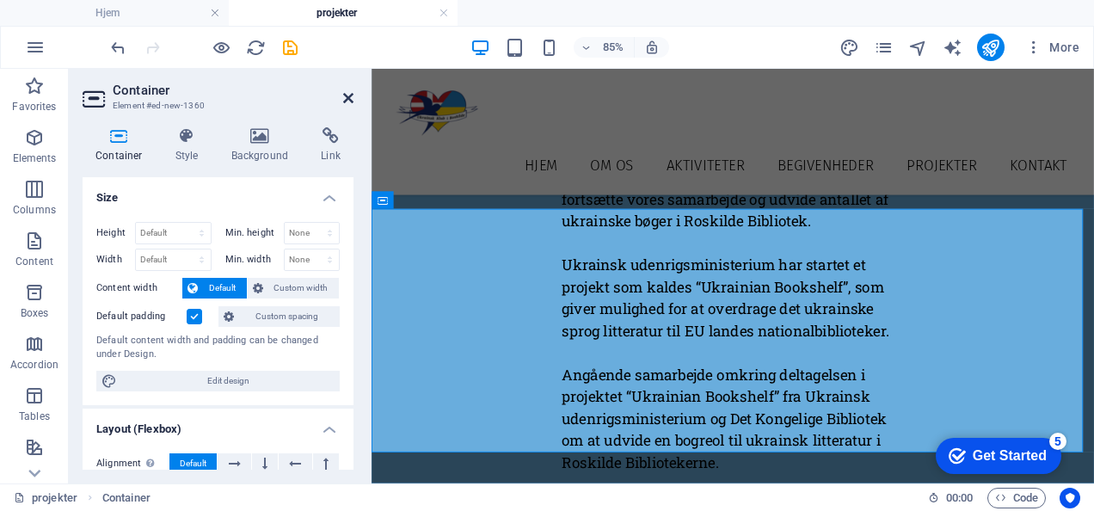
click at [347, 95] on icon at bounding box center [348, 98] width 10 height 14
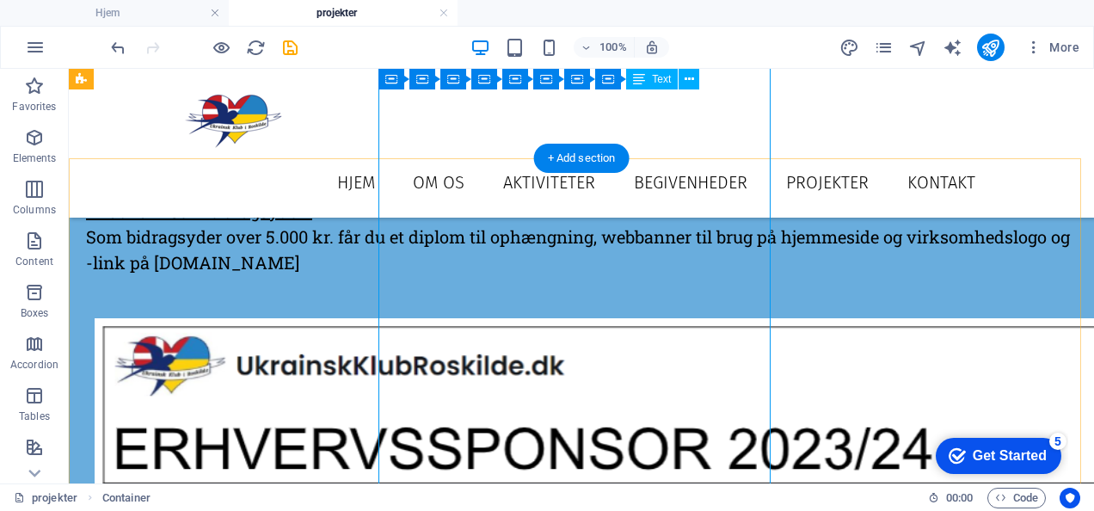
scroll to position [2840, 0]
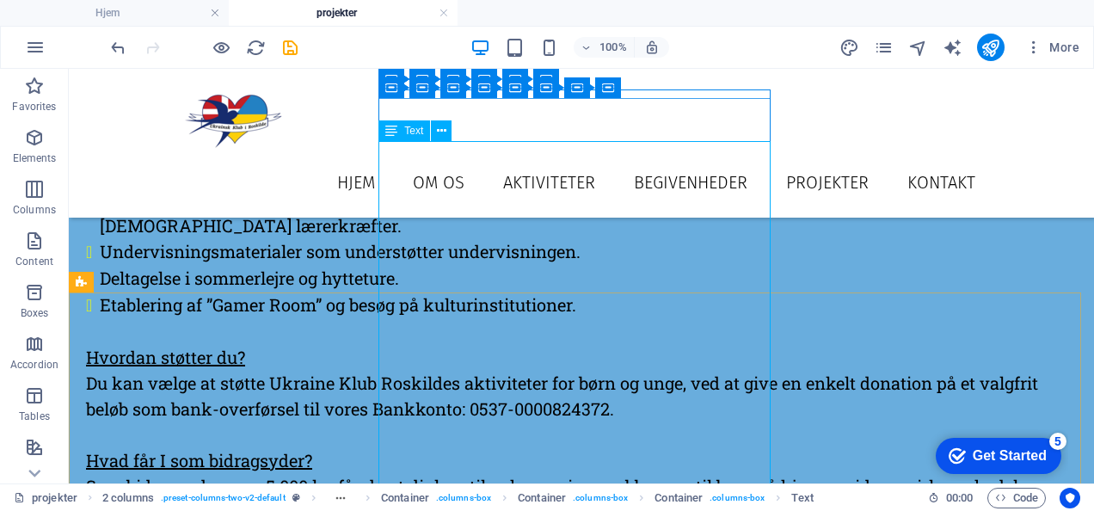
click at [404, 133] on span "Text" at bounding box center [413, 131] width 19 height 10
click at [437, 132] on icon at bounding box center [441, 131] width 9 height 18
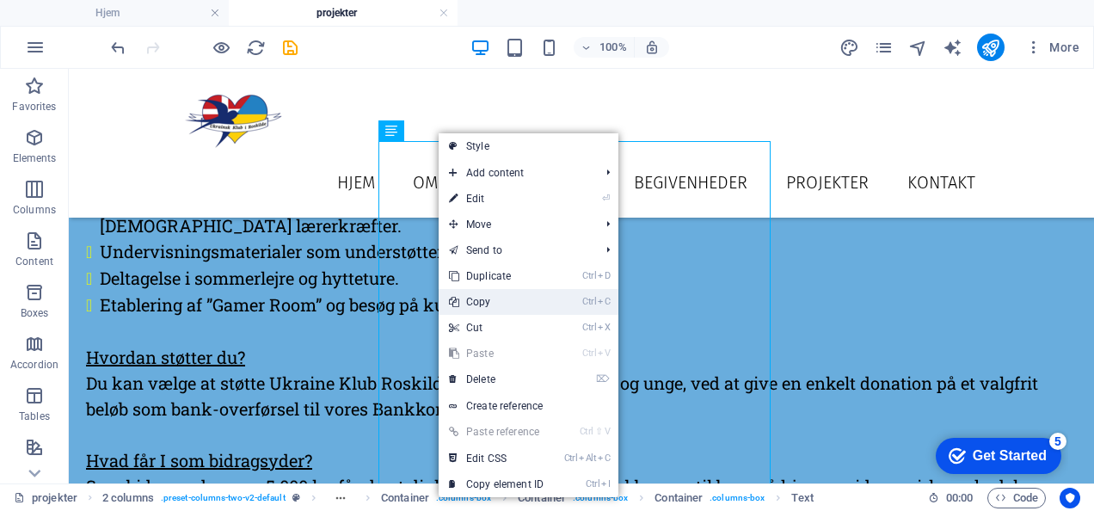
click at [481, 296] on link "Ctrl C Copy" at bounding box center [496, 302] width 115 height 26
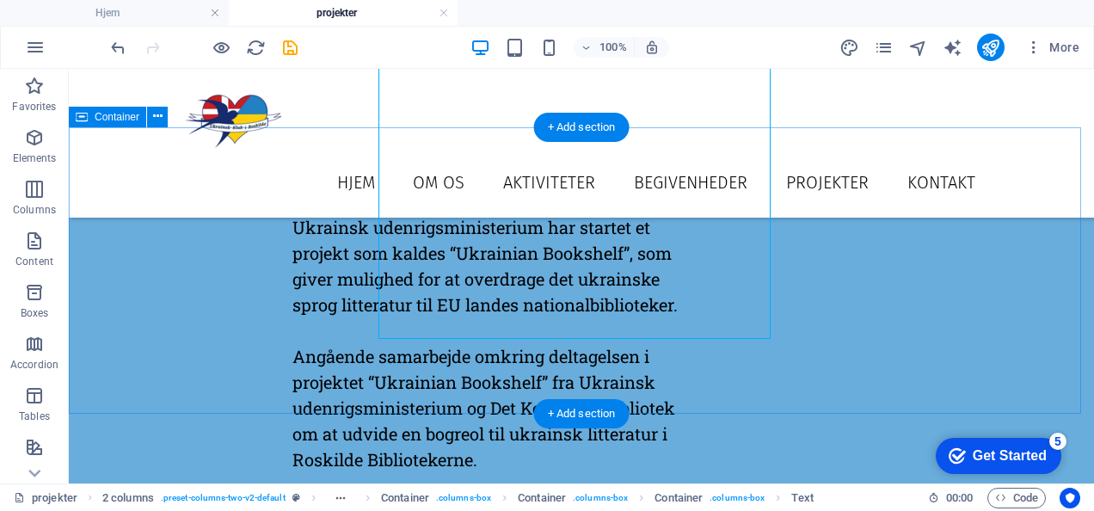
scroll to position [3765, 0]
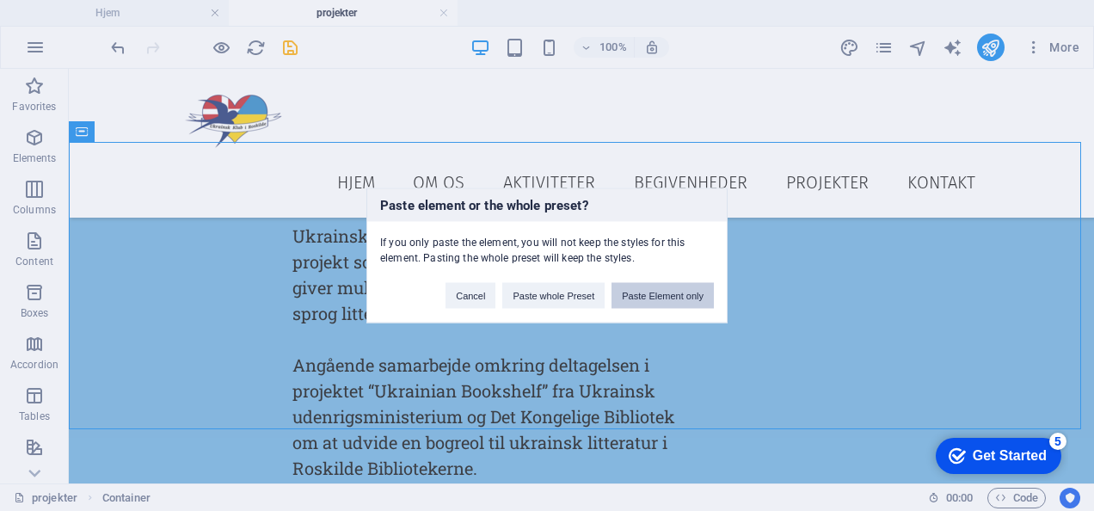
click at [638, 298] on button "Paste Element only" at bounding box center [663, 296] width 102 height 26
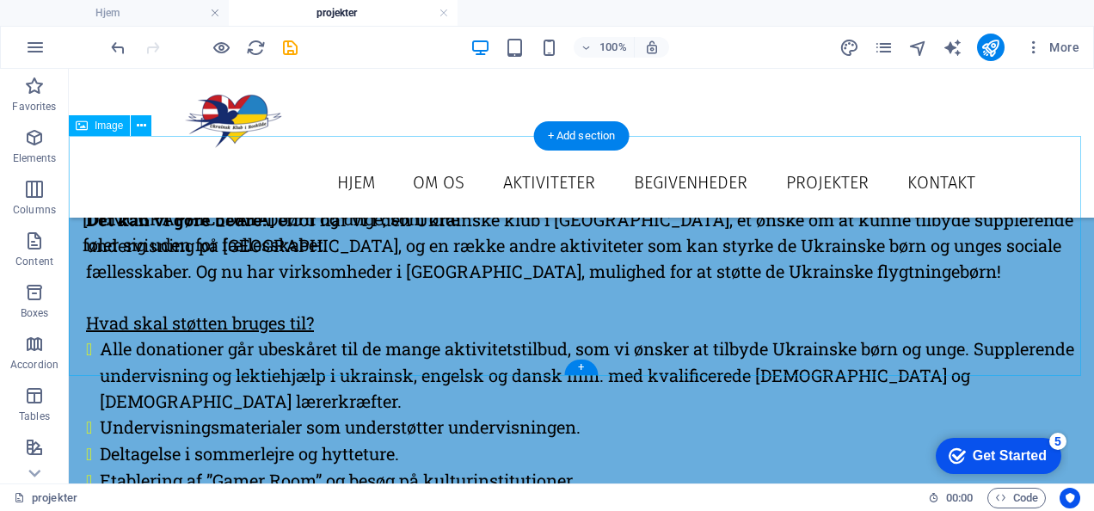
scroll to position [2825, 0]
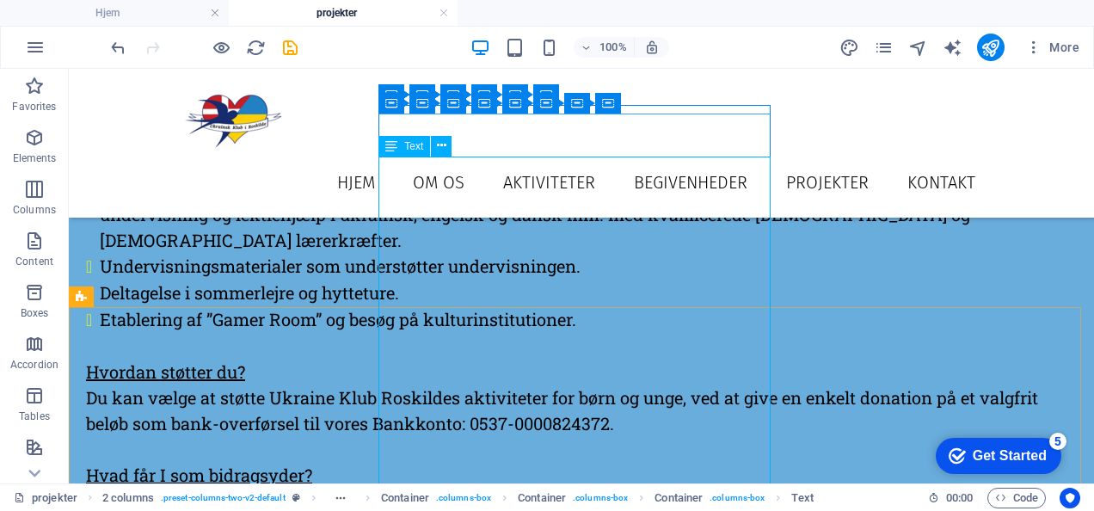
click at [408, 146] on span "Text" at bounding box center [413, 146] width 19 height 10
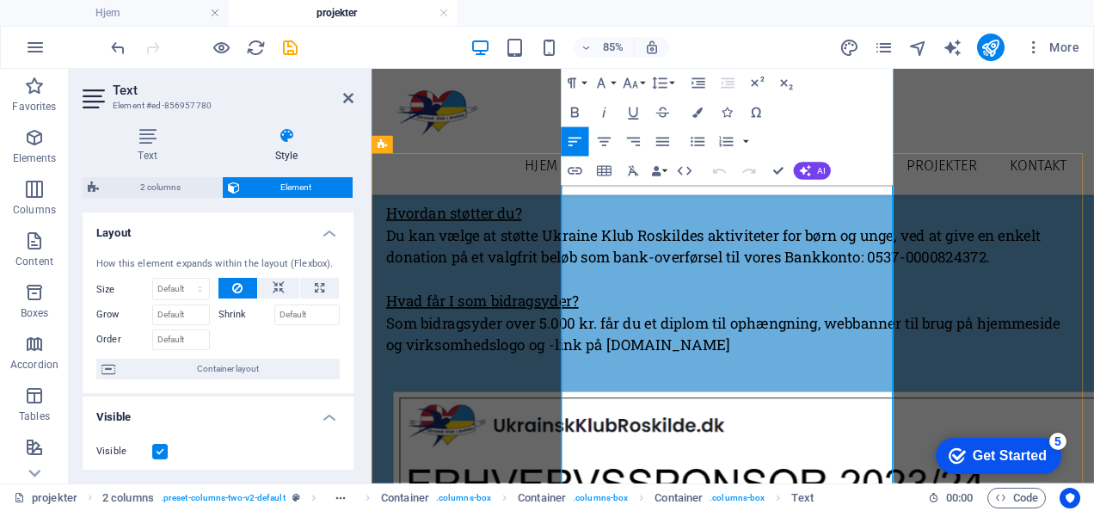
scroll to position [3098, 0]
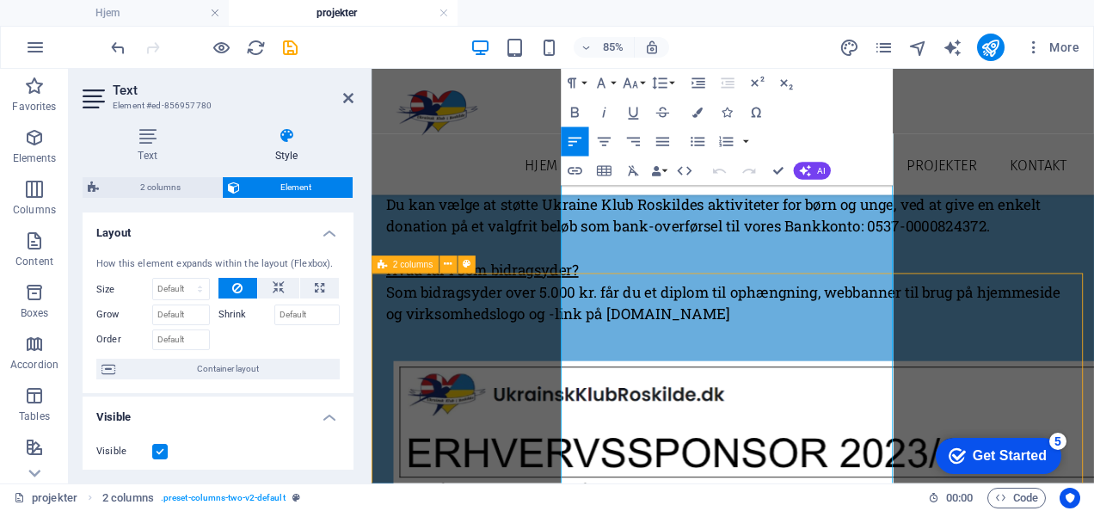
scroll to position [2814, 0]
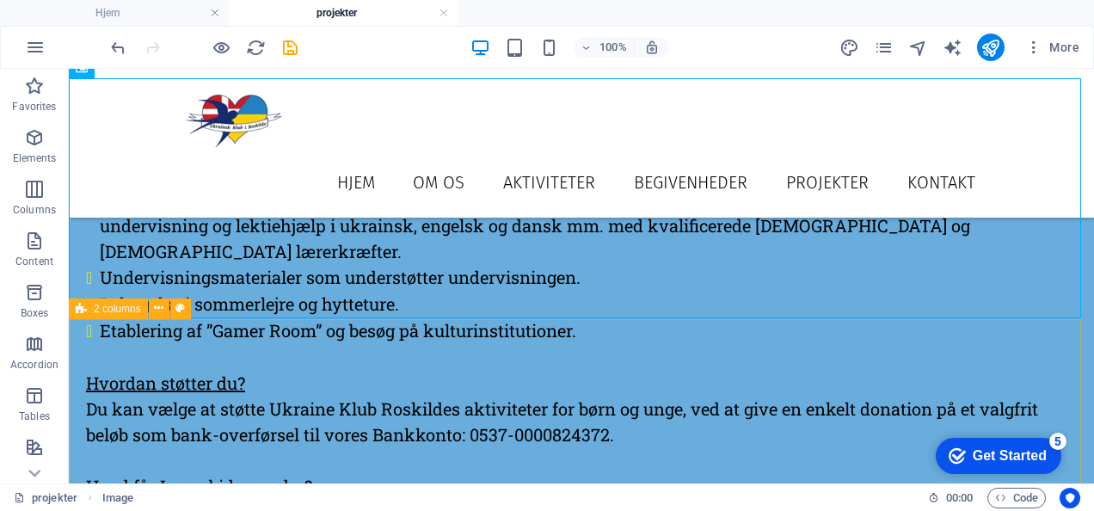
click at [100, 308] on span "2 columns" at bounding box center [117, 309] width 47 height 10
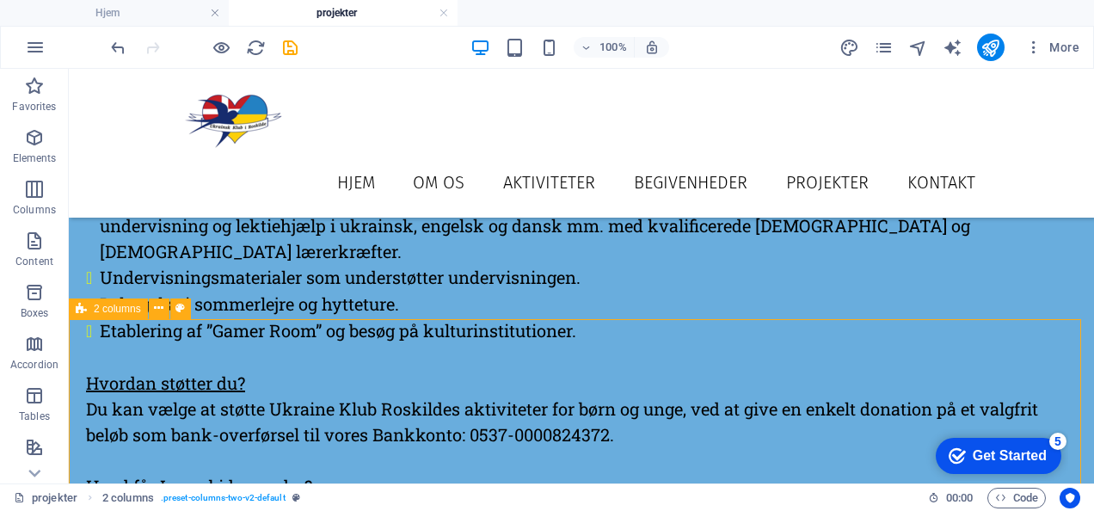
click at [100, 308] on span "2 columns" at bounding box center [117, 309] width 47 height 10
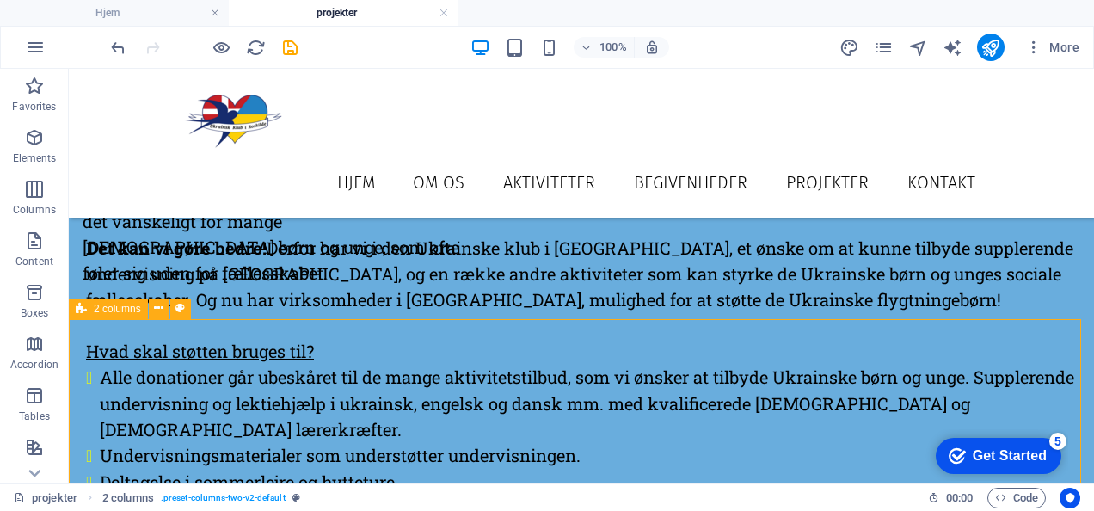
scroll to position [3098, 0]
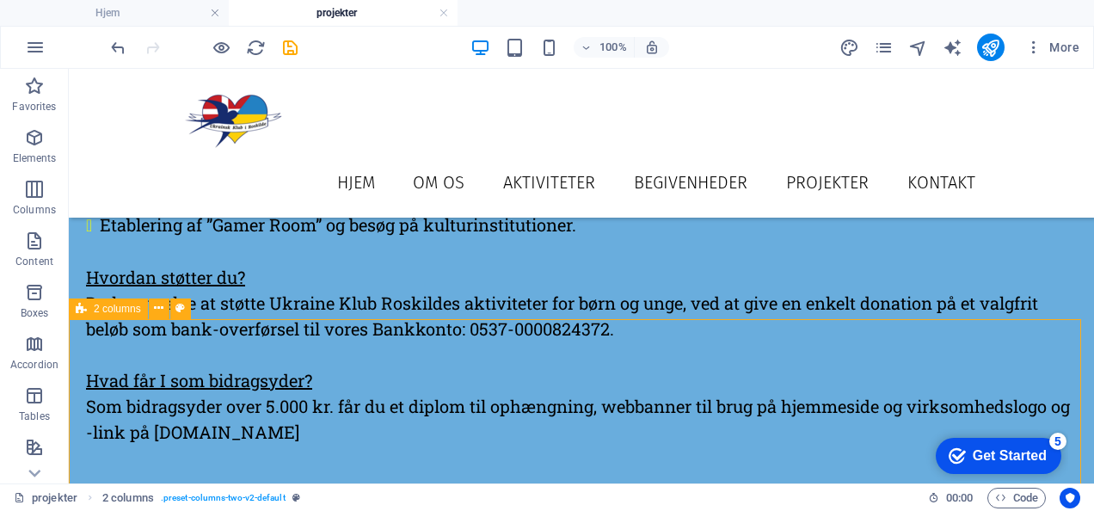
select select "rem"
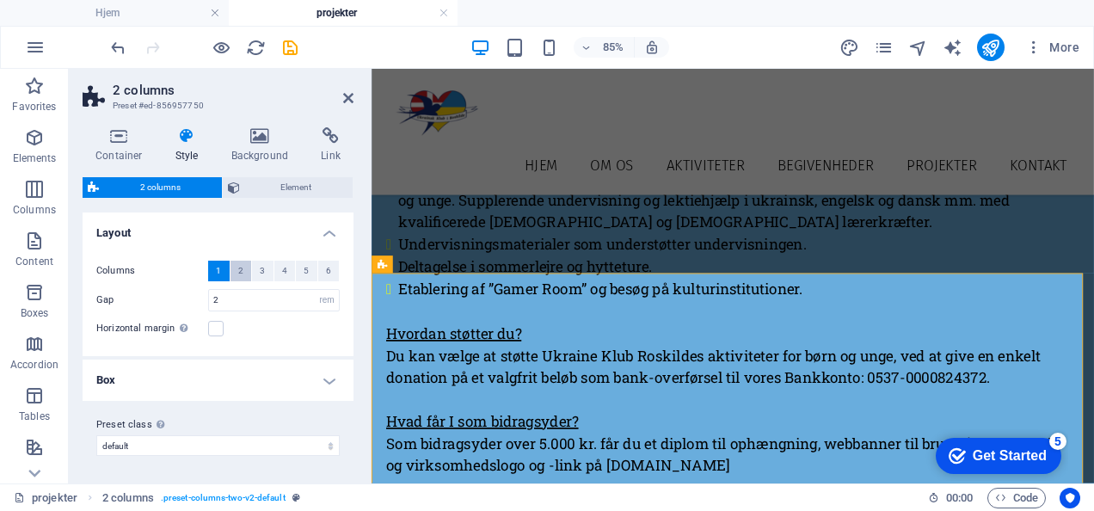
click at [245, 268] on button "2" at bounding box center [241, 271] width 22 height 21
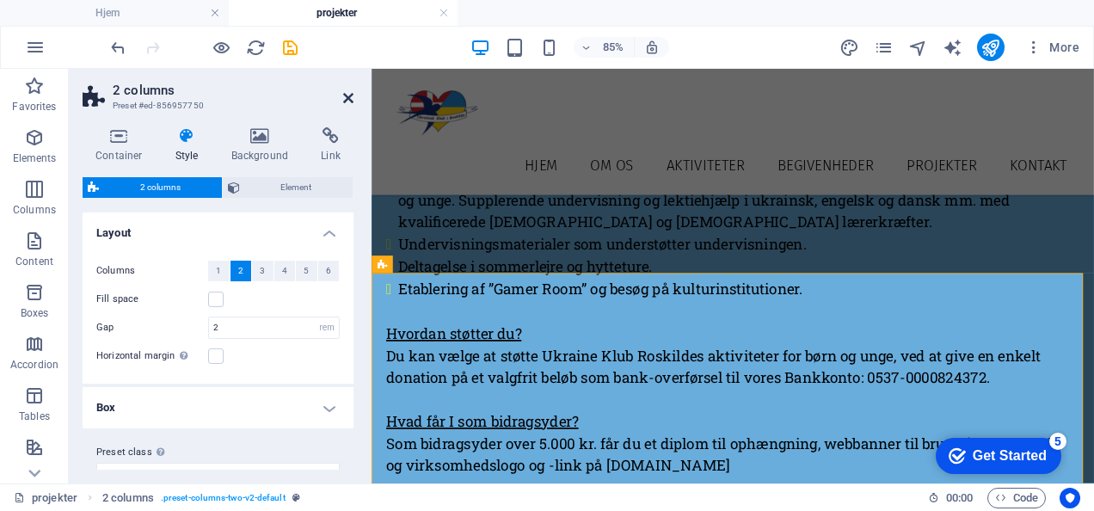
click at [347, 97] on icon at bounding box center [348, 98] width 10 height 14
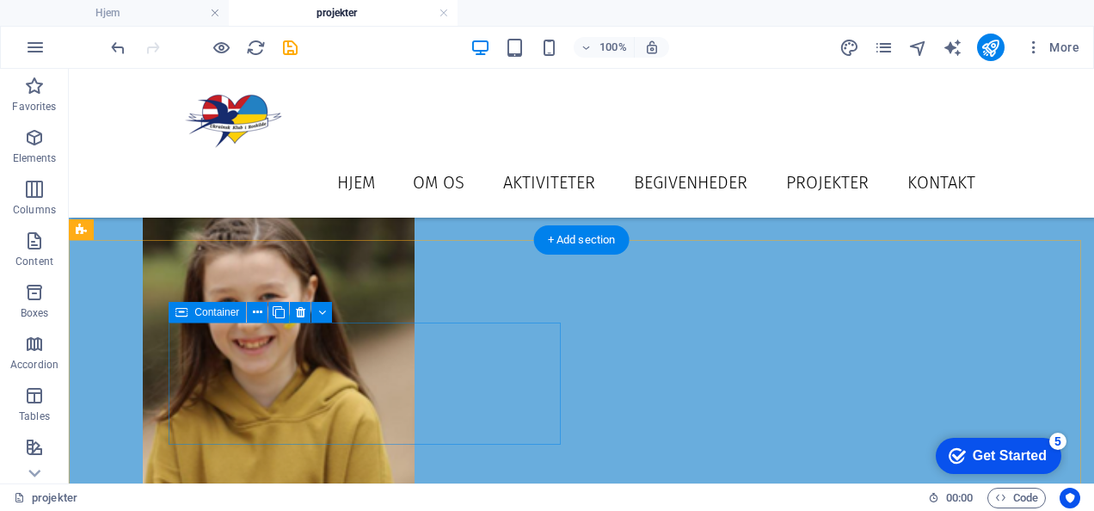
scroll to position [1837, 0]
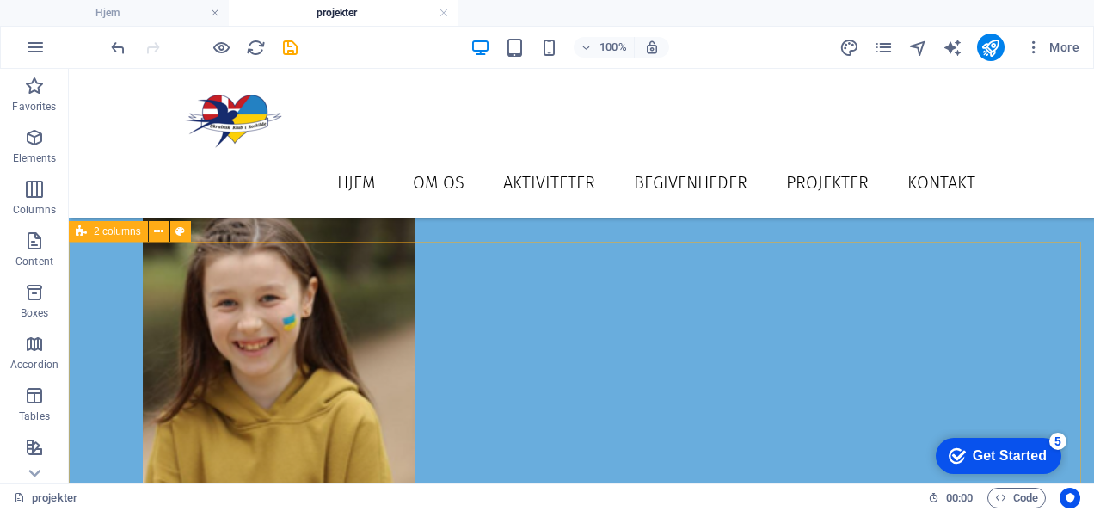
click at [127, 232] on span "2 columns" at bounding box center [117, 231] width 47 height 10
click at [159, 238] on icon at bounding box center [158, 232] width 9 height 18
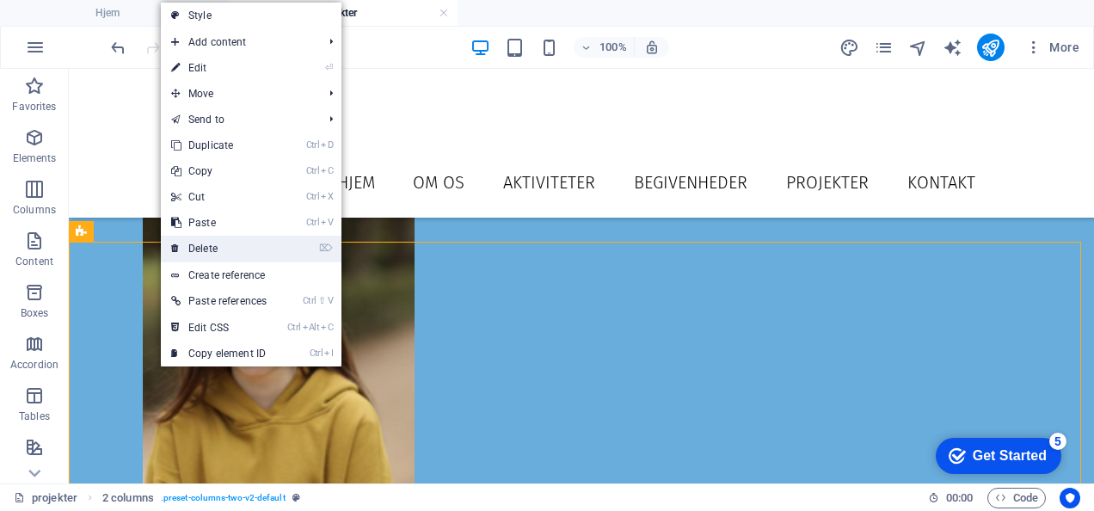
click at [200, 249] on link "⌦ Delete" at bounding box center [219, 249] width 116 height 26
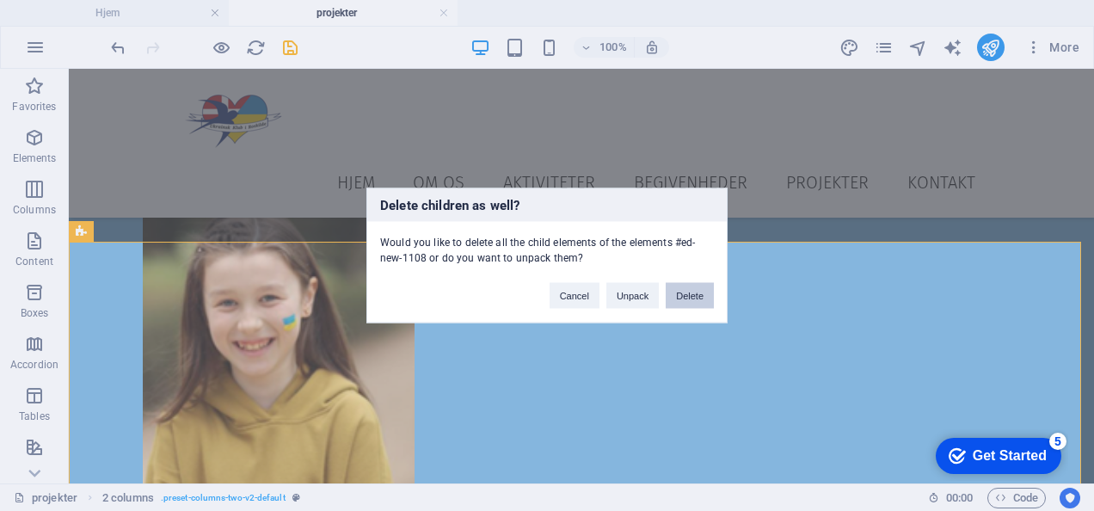
click at [670, 289] on button "Delete" at bounding box center [690, 296] width 48 height 26
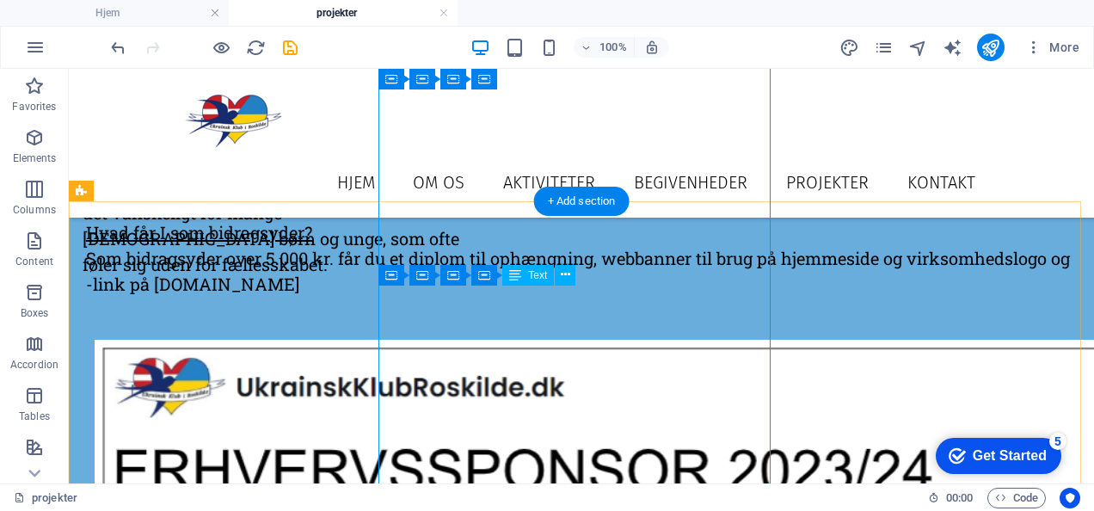
scroll to position [2646, 0]
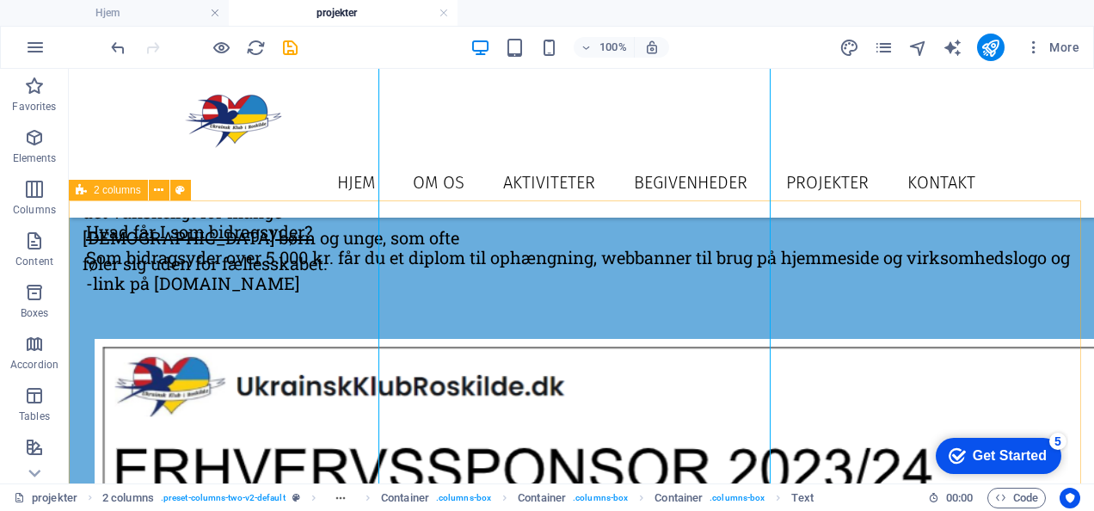
click at [91, 188] on div "2 columns" at bounding box center [108, 190] width 79 height 21
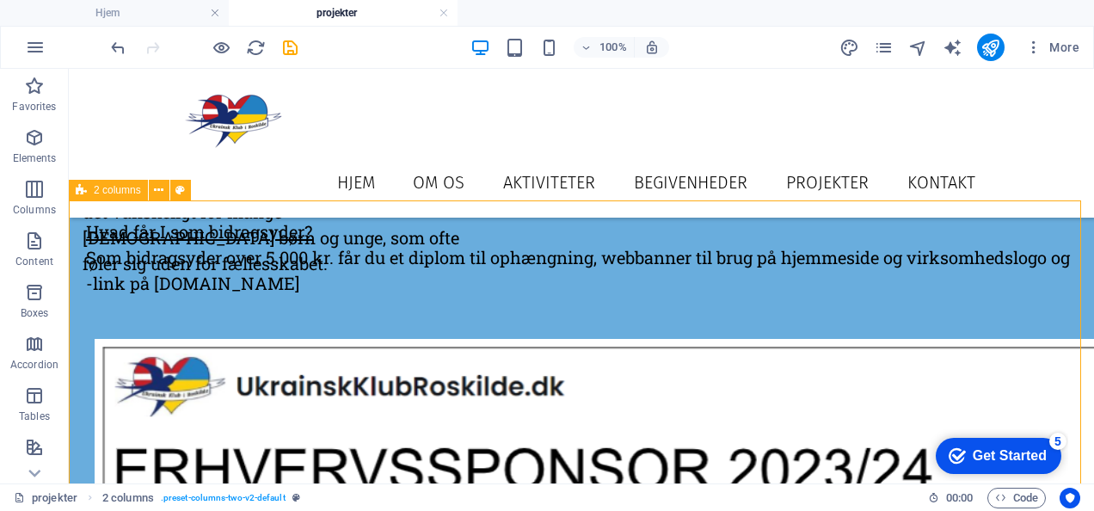
click at [91, 188] on div "2 columns" at bounding box center [108, 190] width 79 height 21
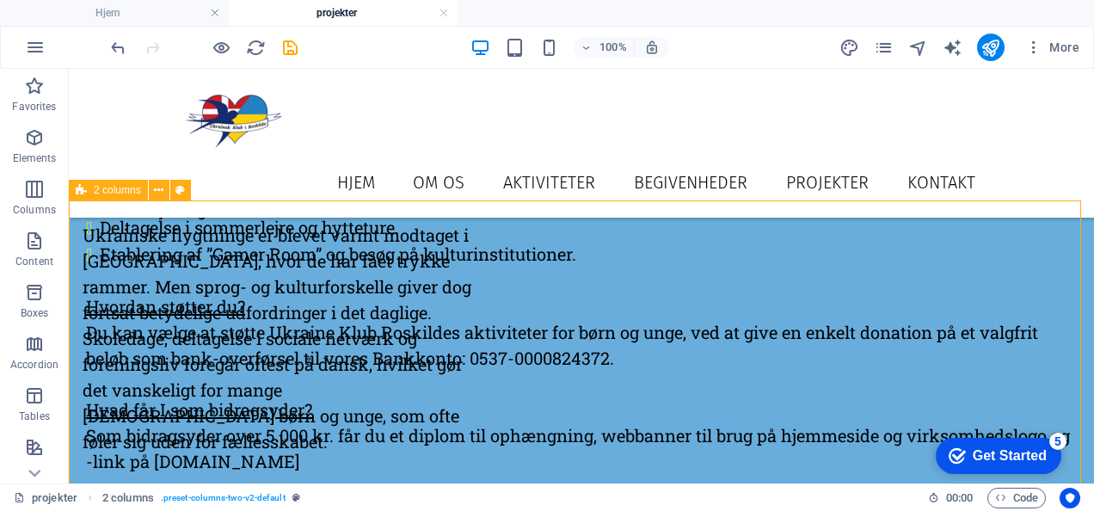
scroll to position [2955, 0]
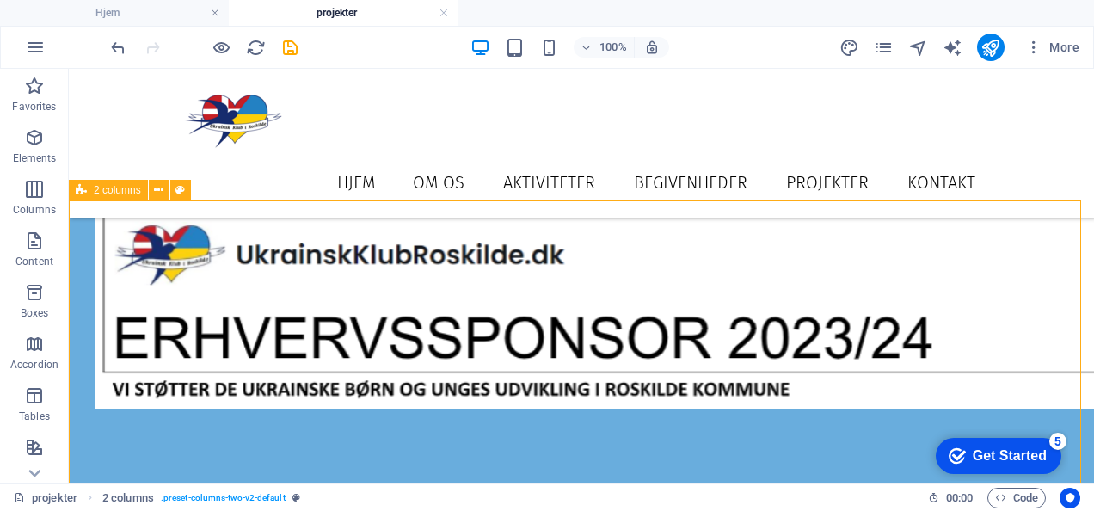
select select "rem"
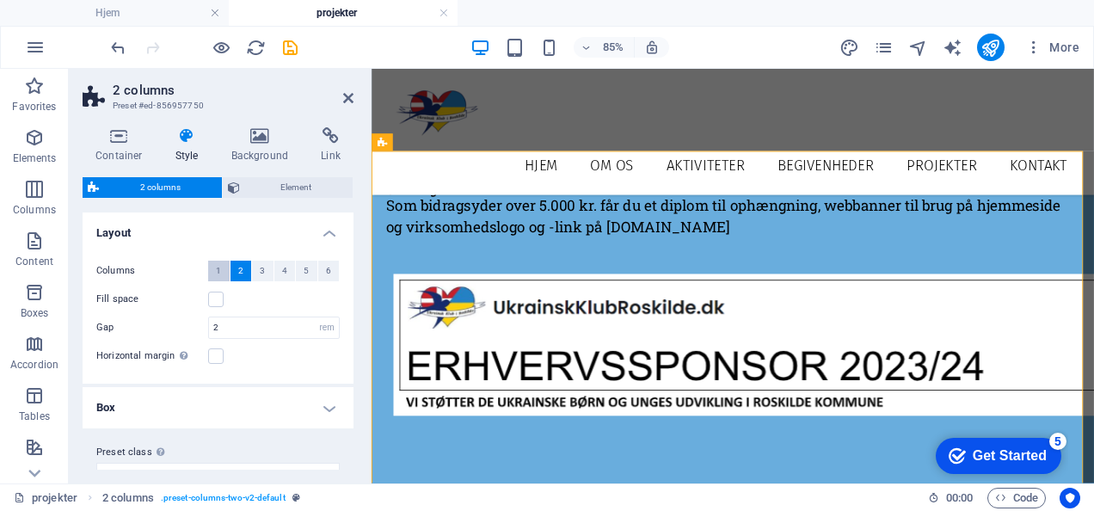
click at [215, 273] on button "1" at bounding box center [219, 271] width 22 height 21
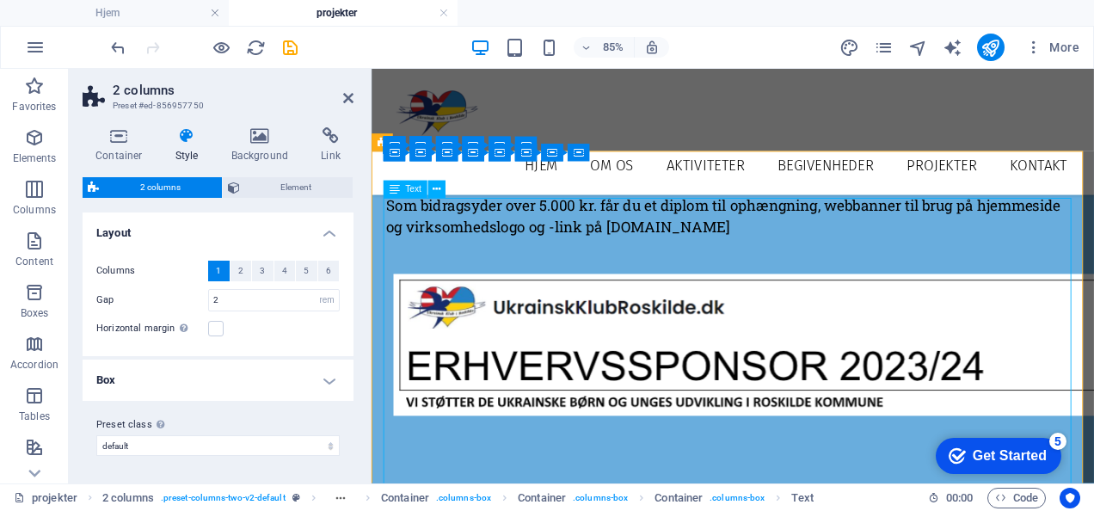
scroll to position [2877, 0]
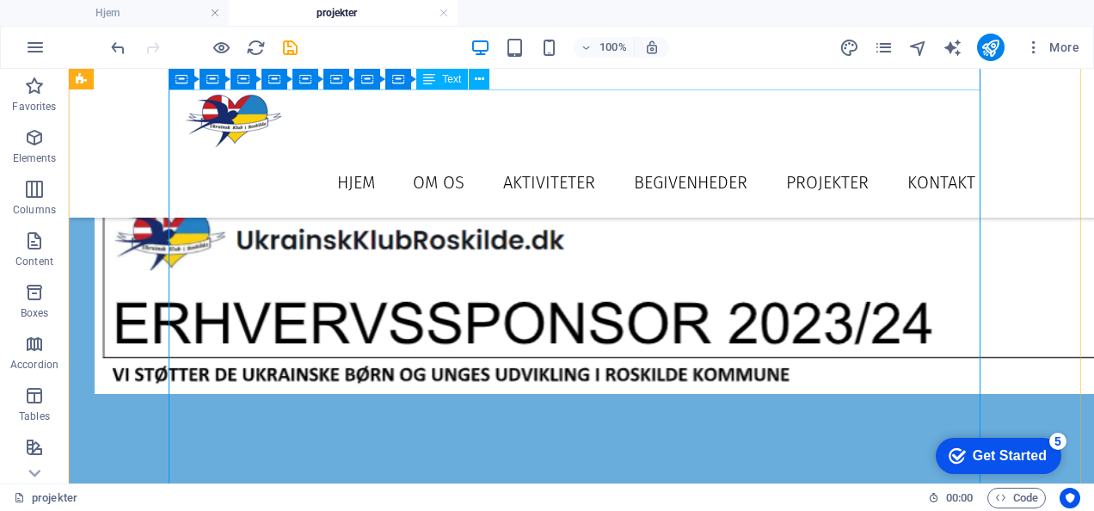
scroll to position [2781, 0]
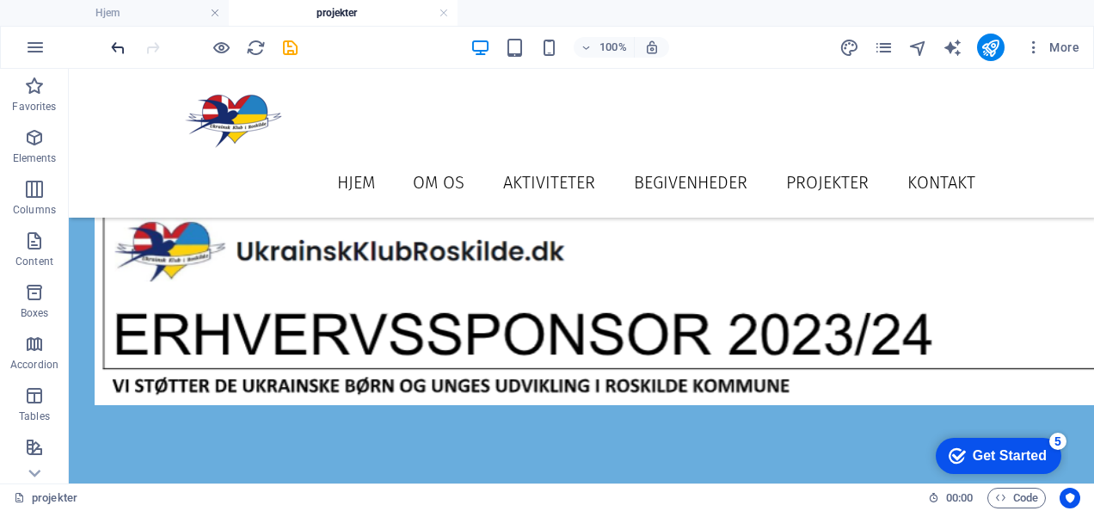
click at [117, 48] on icon "undo" at bounding box center [118, 48] width 20 height 20
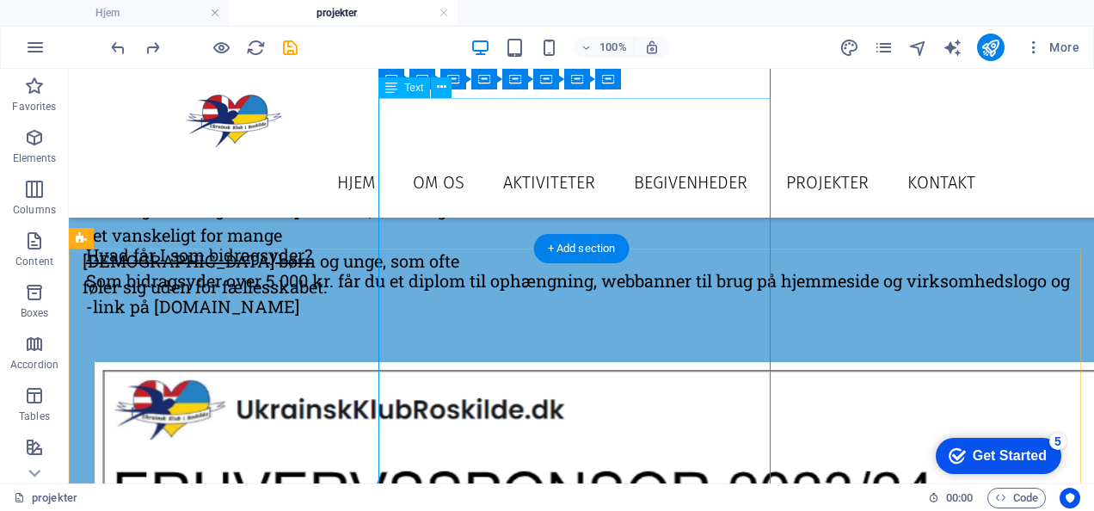
scroll to position [2597, 0]
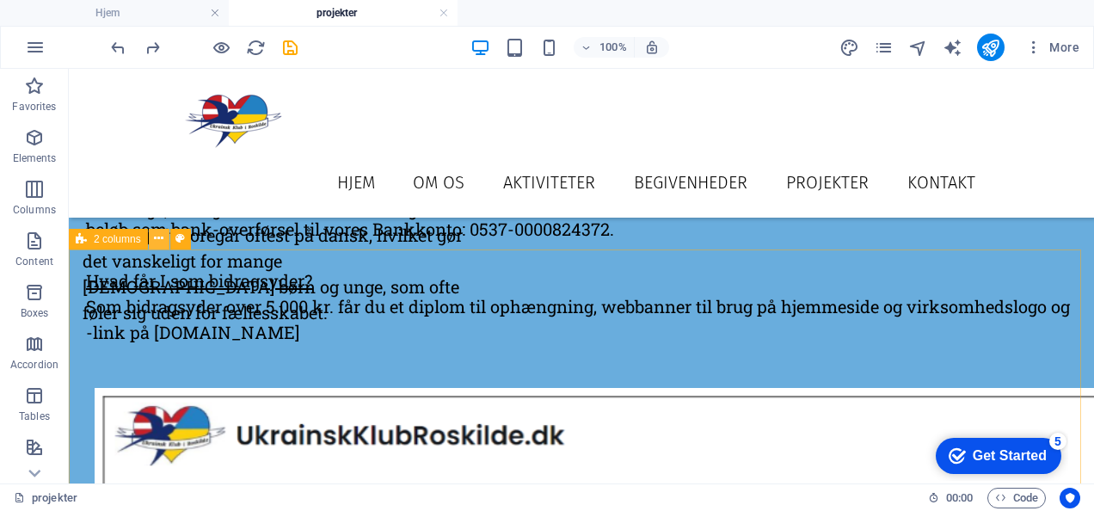
click at [151, 237] on button at bounding box center [159, 239] width 21 height 21
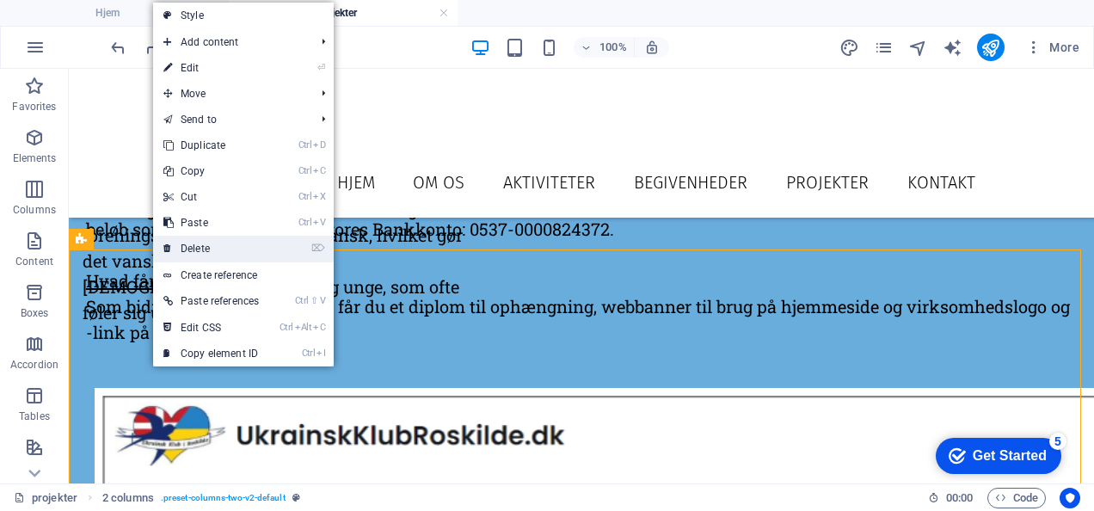
click at [187, 244] on link "⌦ Delete" at bounding box center [211, 249] width 116 height 26
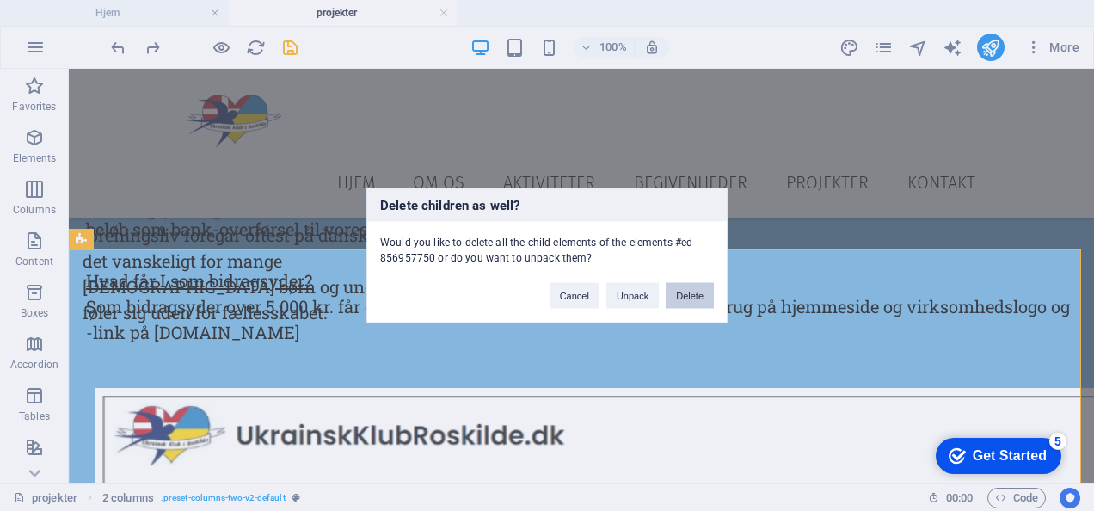
click at [704, 291] on button "Delete" at bounding box center [690, 296] width 48 height 26
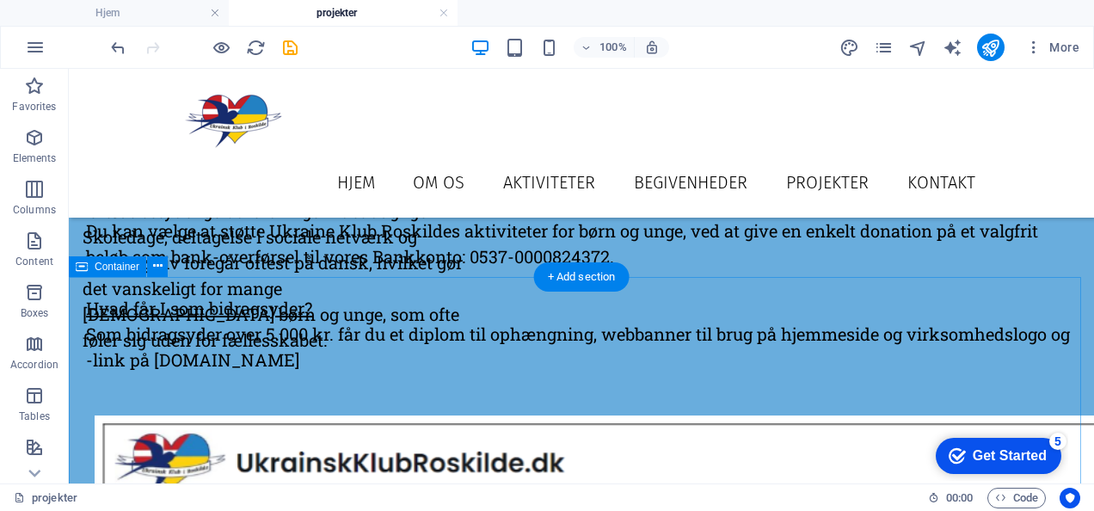
scroll to position [2596, 0]
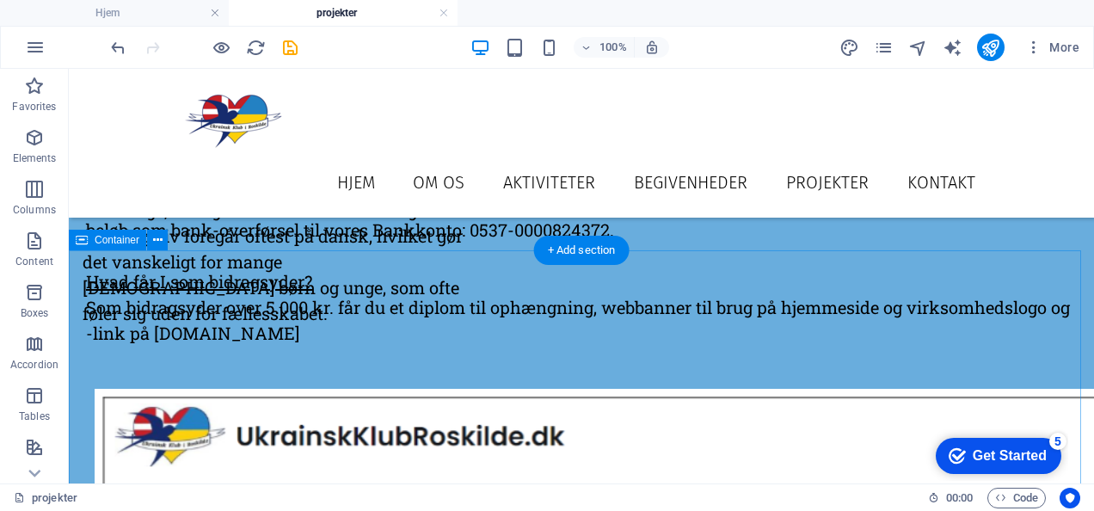
click at [153, 243] on icon at bounding box center [157, 240] width 9 height 18
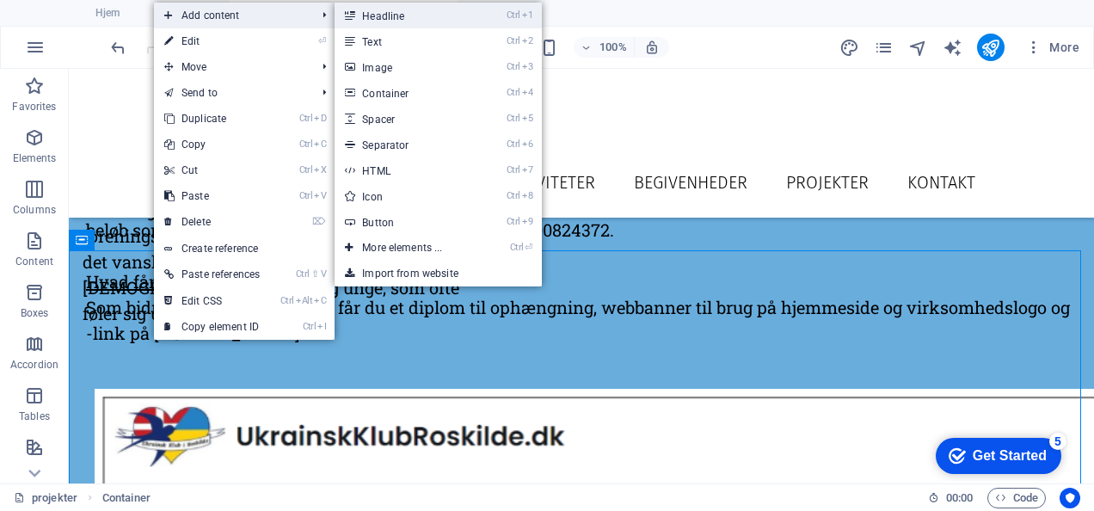
click at [366, 13] on link "Ctrl 1 Headline" at bounding box center [406, 16] width 142 height 26
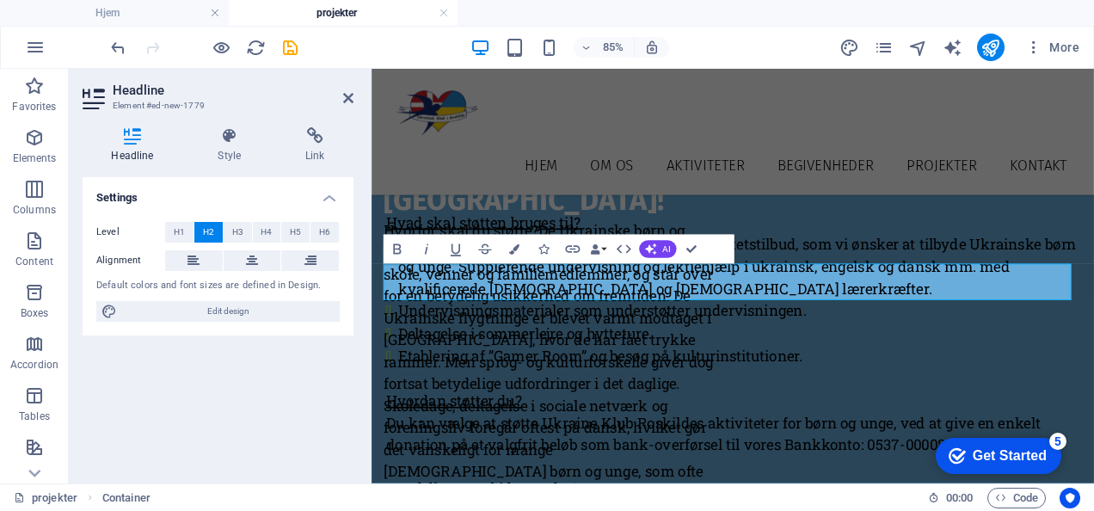
scroll to position [2905, 0]
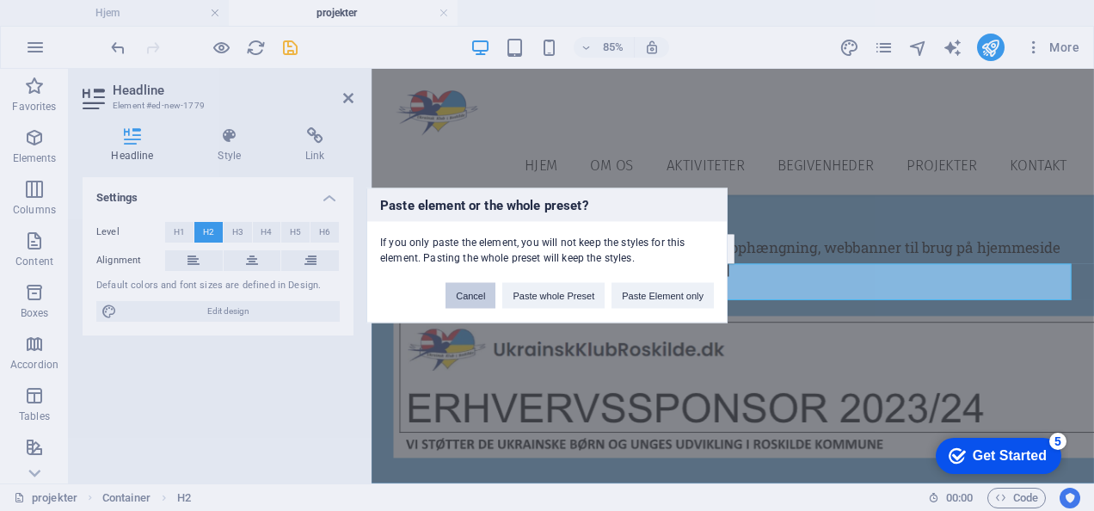
click at [466, 303] on button "Cancel" at bounding box center [471, 296] width 50 height 26
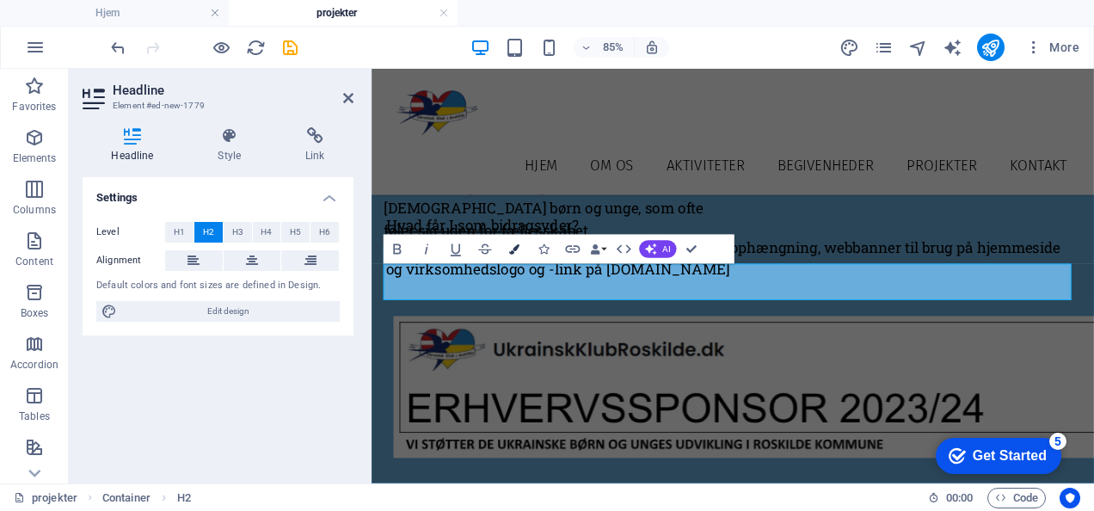
click at [512, 253] on icon "button" at bounding box center [514, 249] width 10 height 10
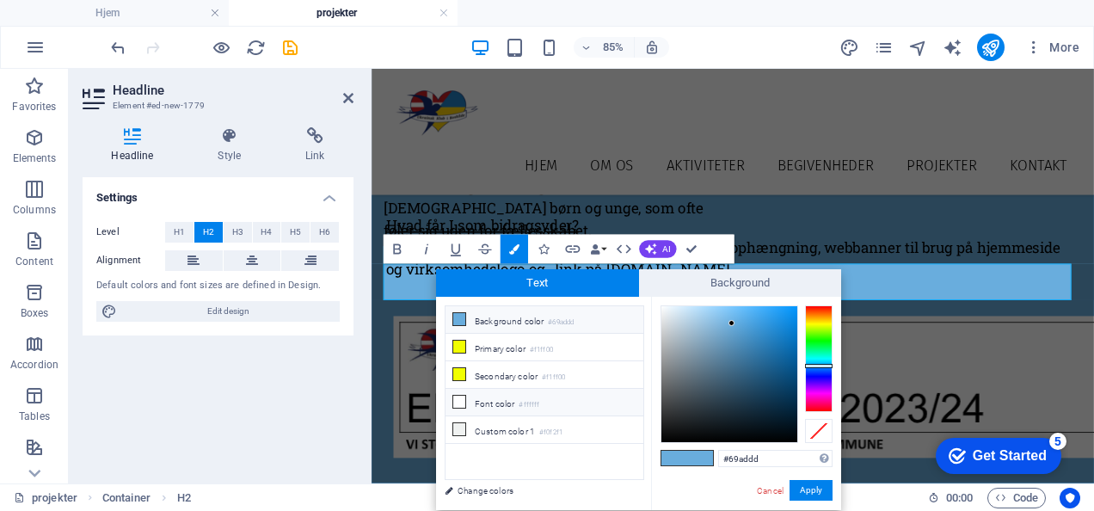
click at [483, 394] on li "Font color #ffffff" at bounding box center [545, 403] width 198 height 28
type input "#ffffff"
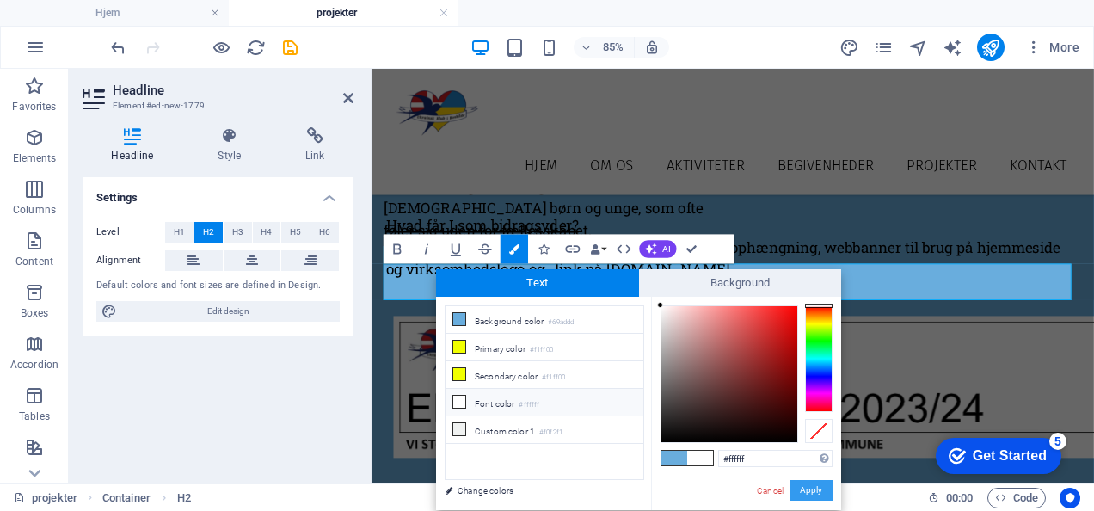
click at [824, 496] on button "Apply" at bounding box center [811, 490] width 43 height 21
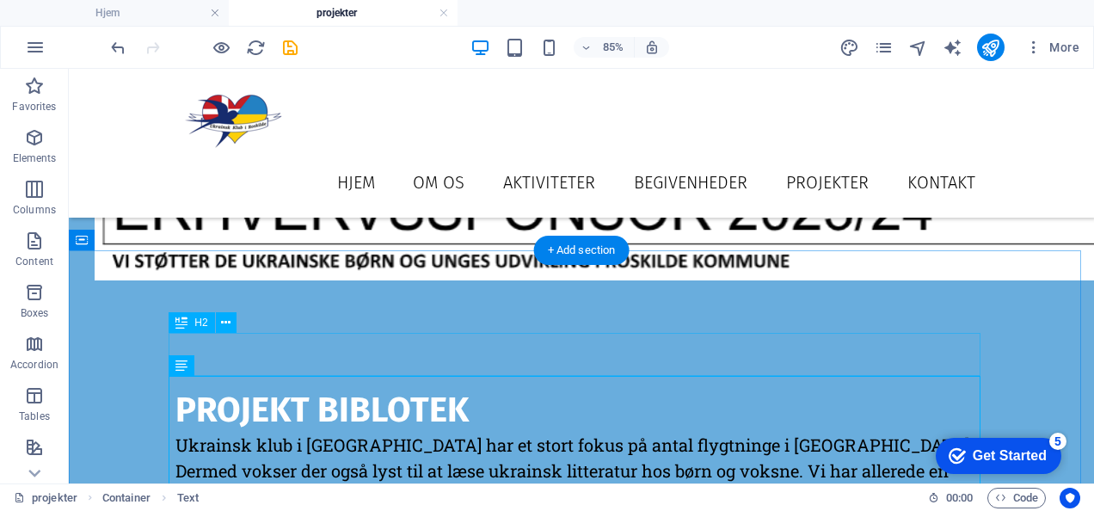
scroll to position [2596, 0]
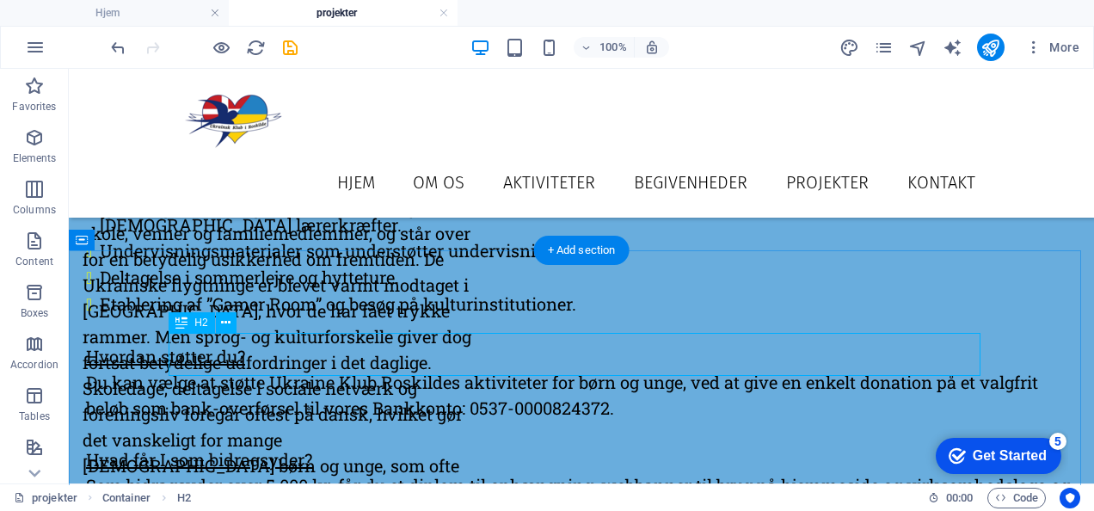
scroll to position [2905, 0]
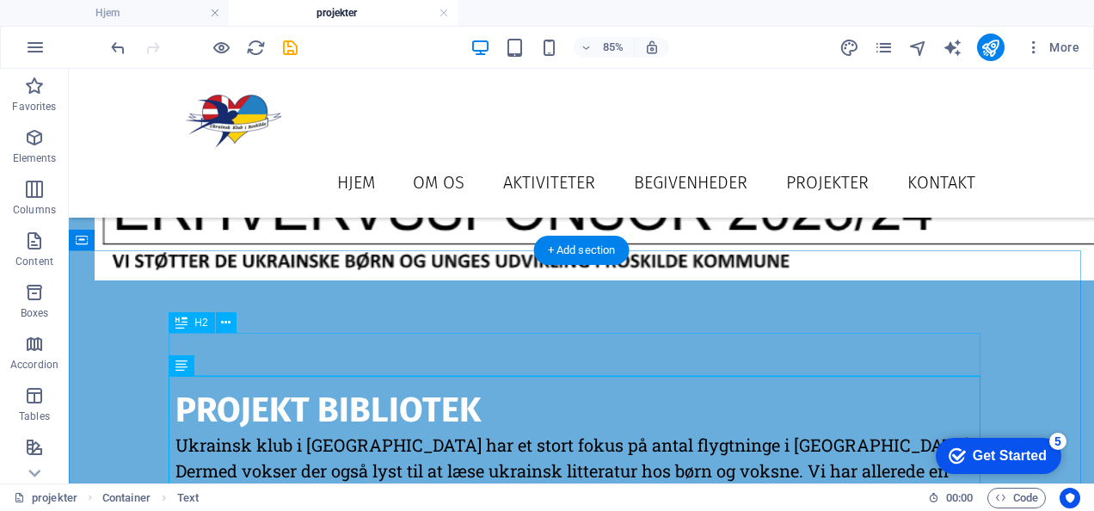
scroll to position [2596, 0]
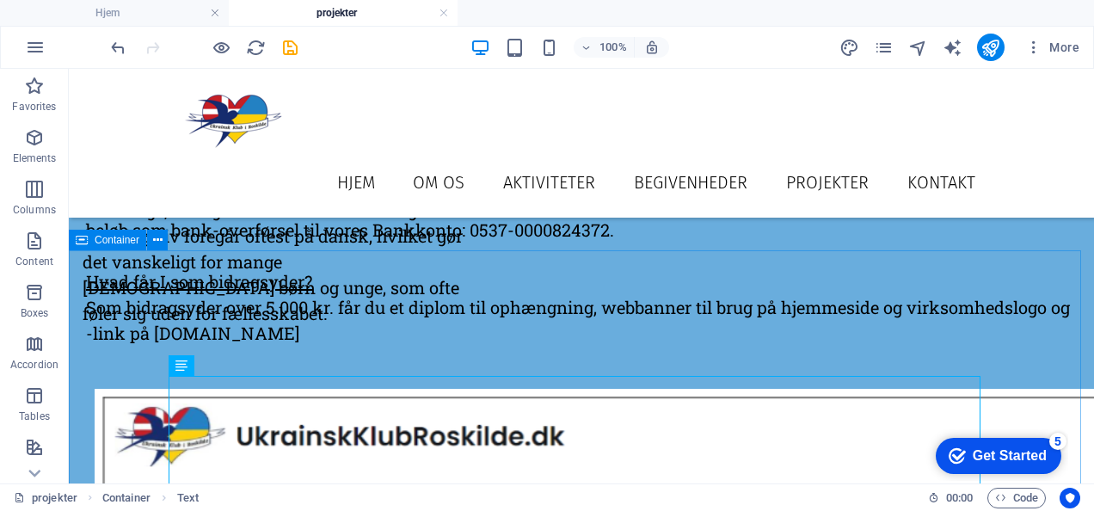
click at [133, 249] on div "Container" at bounding box center [107, 240] width 77 height 21
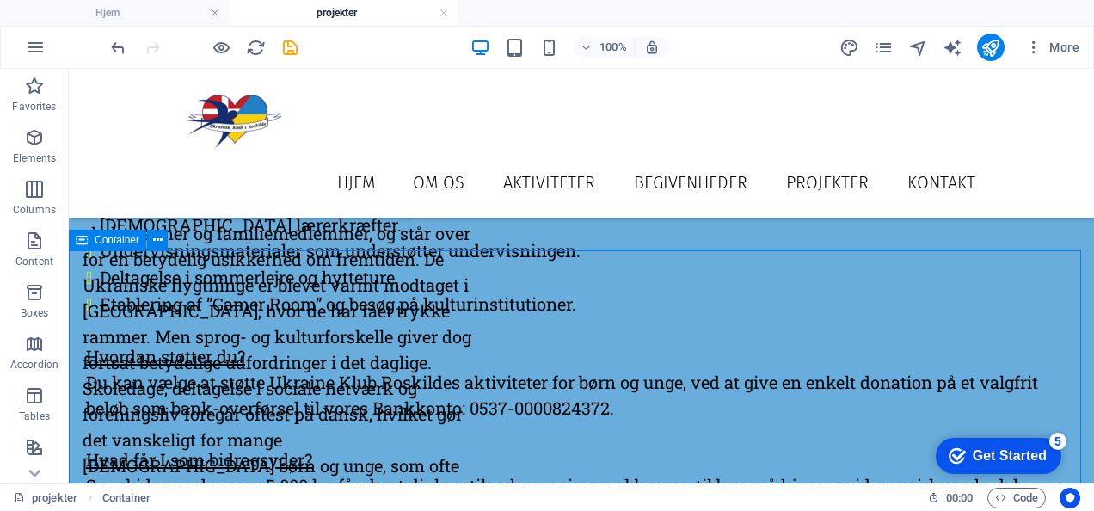
scroll to position [2905, 0]
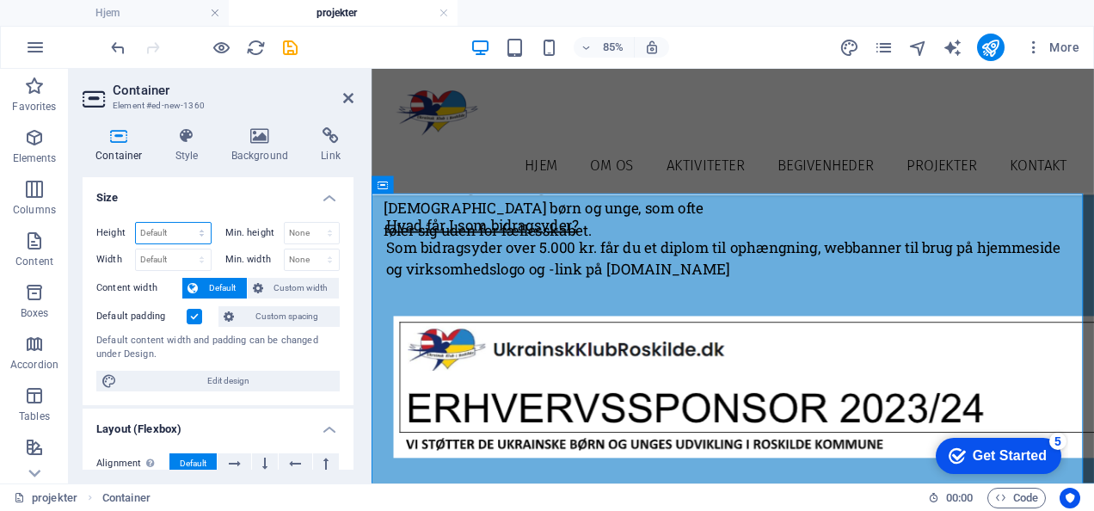
click at [177, 223] on select "Default px rem % vh vw" at bounding box center [173, 233] width 75 height 21
select select "px"
click at [185, 223] on select "Default px rem % vh vw" at bounding box center [173, 233] width 75 height 21
type input "1083"
click at [210, 197] on h4 "Size" at bounding box center [218, 192] width 271 height 31
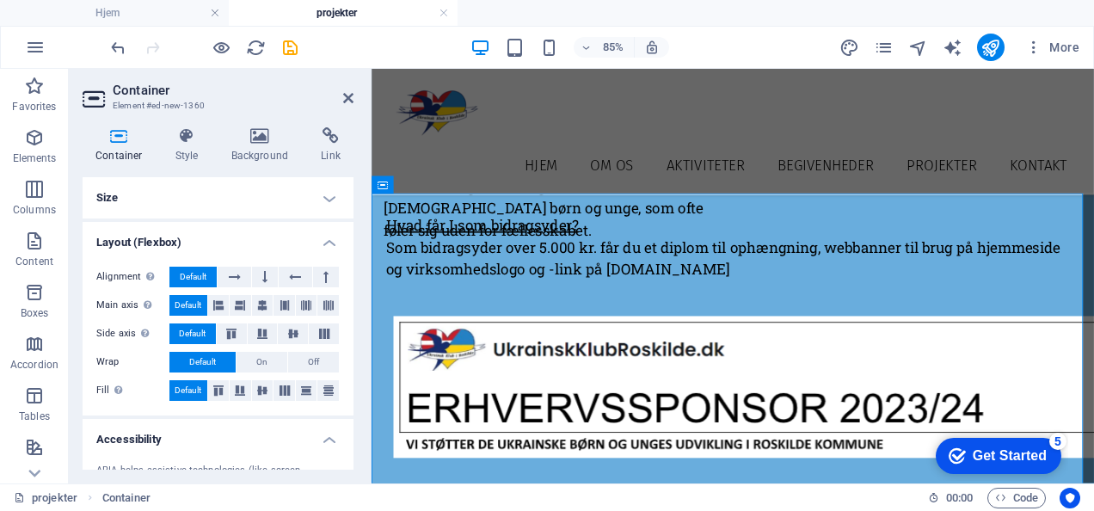
click at [176, 205] on h4 "Size" at bounding box center [218, 197] width 271 height 41
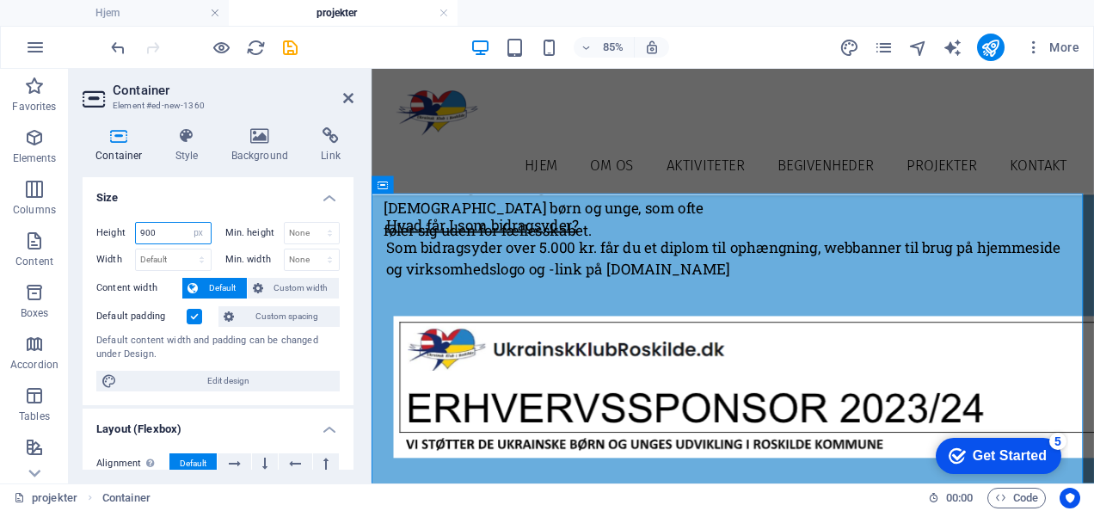
click at [171, 236] on input "900" at bounding box center [173, 233] width 75 height 21
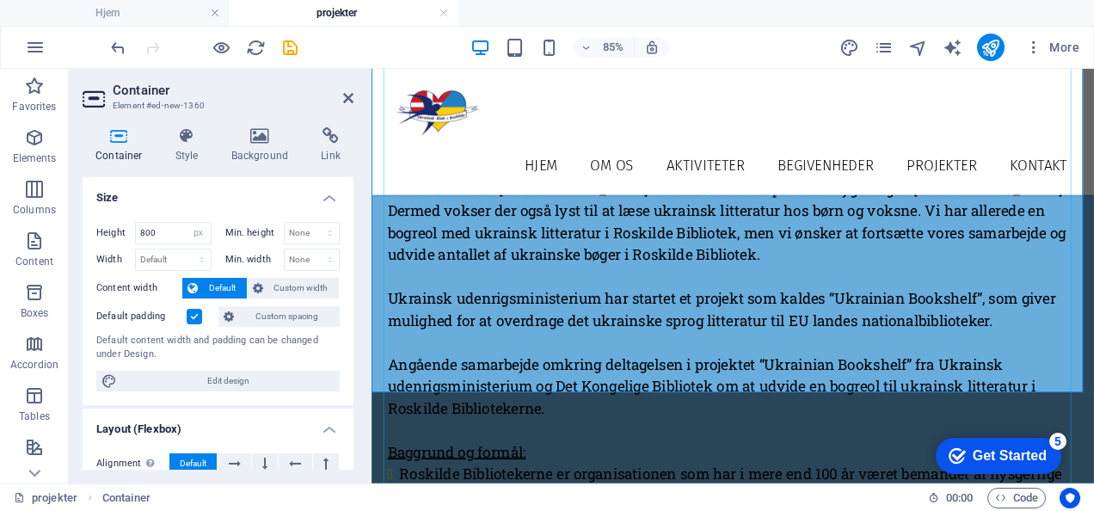
scroll to position [3396, 0]
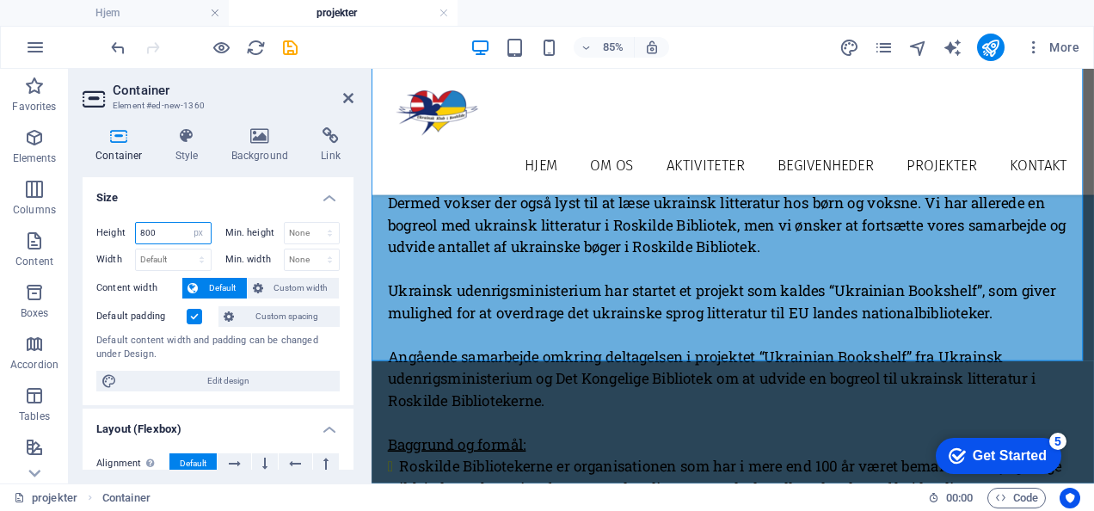
click at [163, 228] on input "800" at bounding box center [173, 233] width 75 height 21
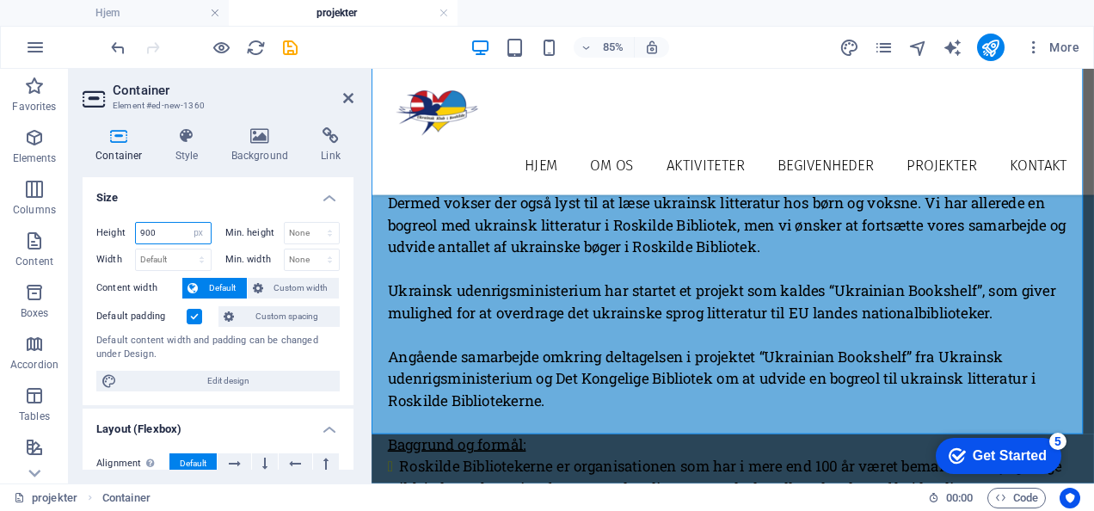
click at [163, 228] on input "900" at bounding box center [173, 233] width 75 height 21
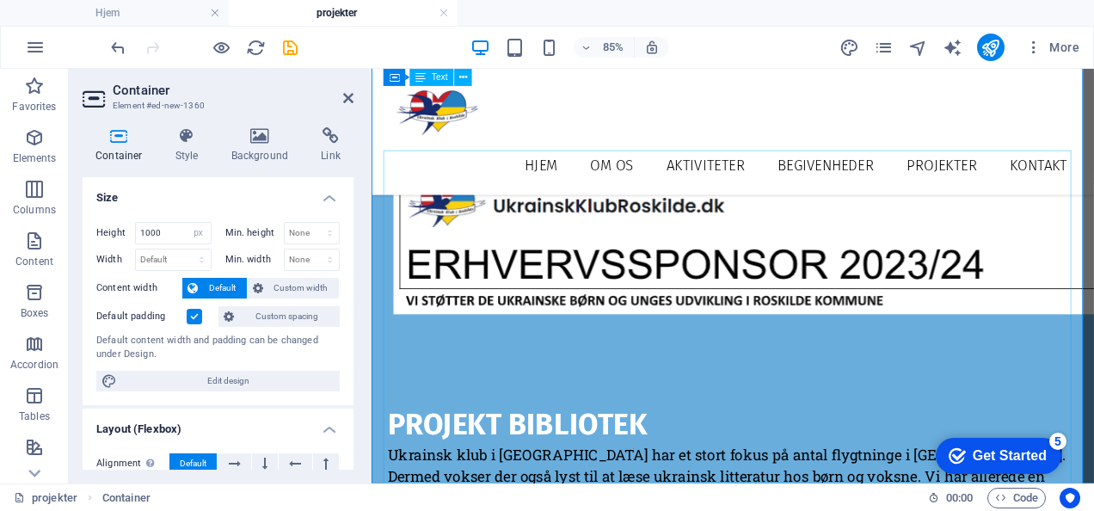
scroll to position [3052, 0]
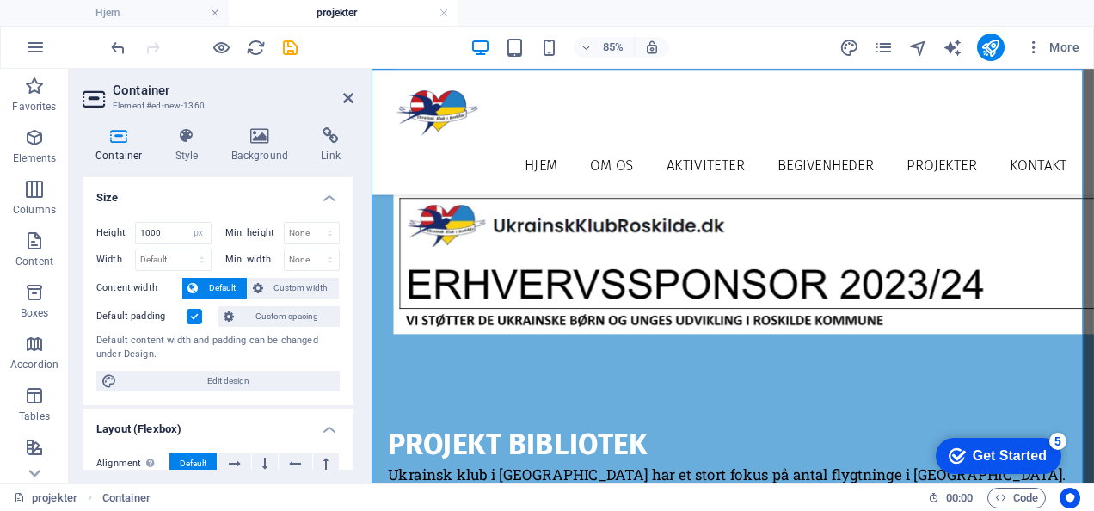
click at [196, 322] on label at bounding box center [194, 316] width 15 height 15
click at [0, 0] on input "Default padding" at bounding box center [0, 0] width 0 height 0
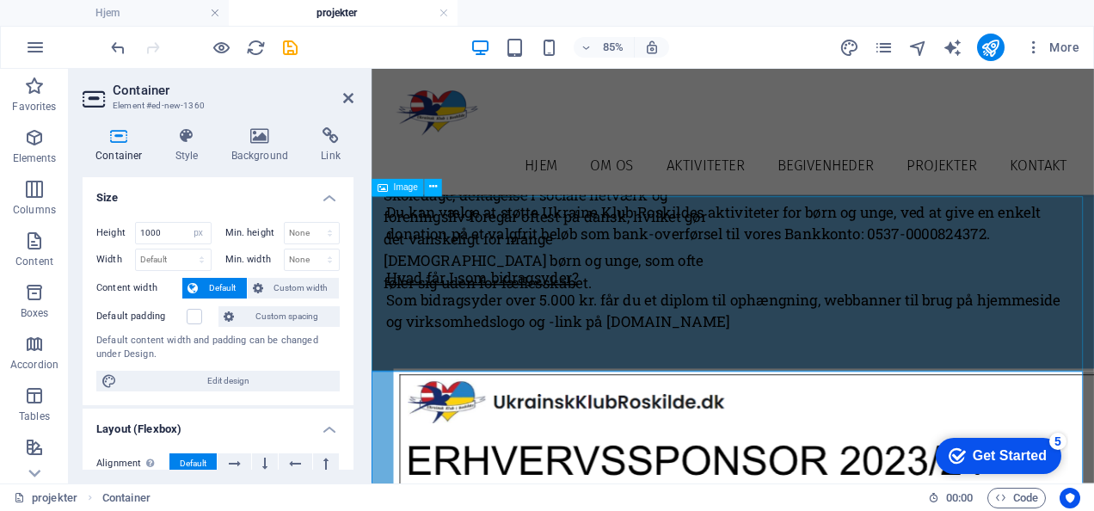
scroll to position [2844, 0]
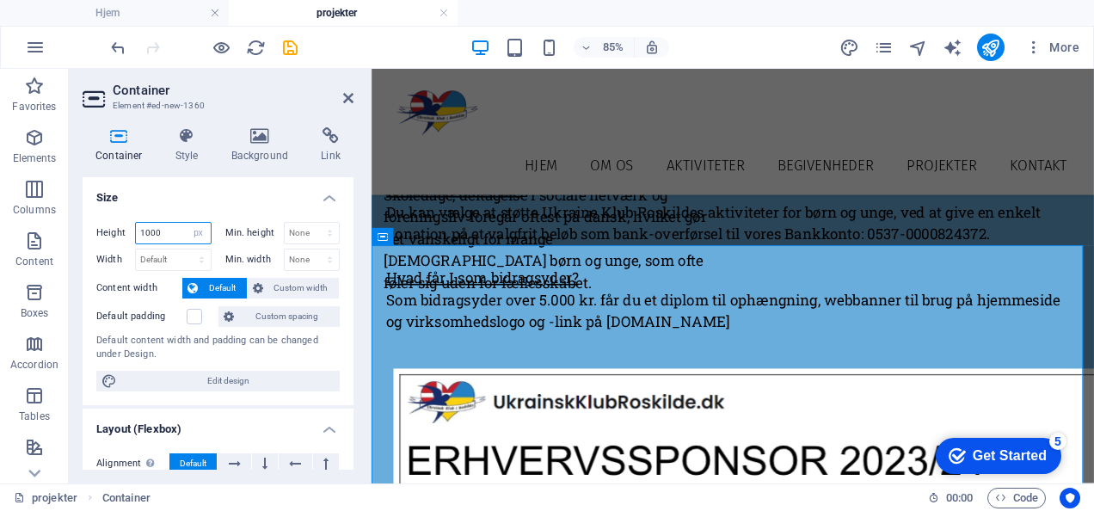
click at [166, 234] on input "1000" at bounding box center [173, 233] width 75 height 21
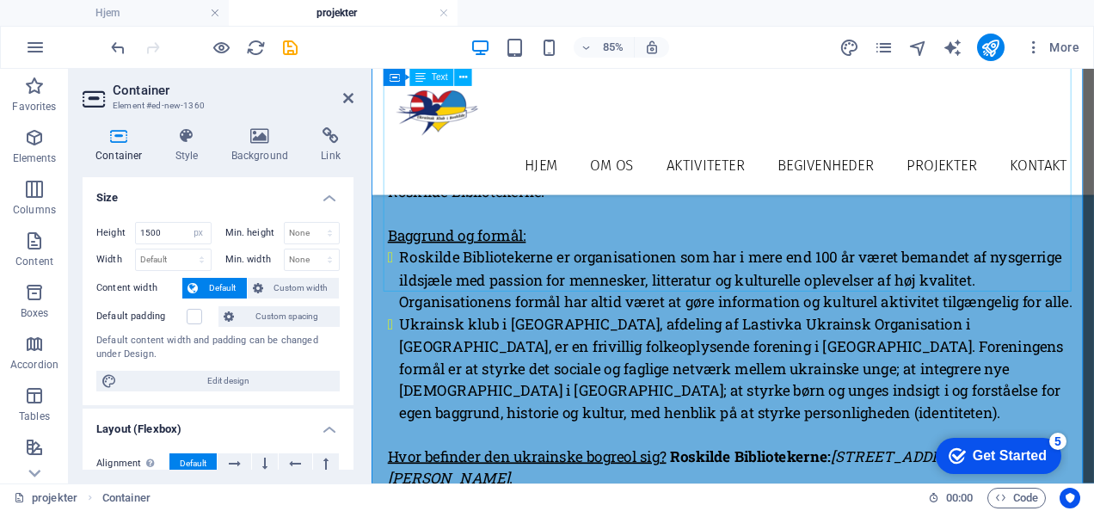
scroll to position [3592, 0]
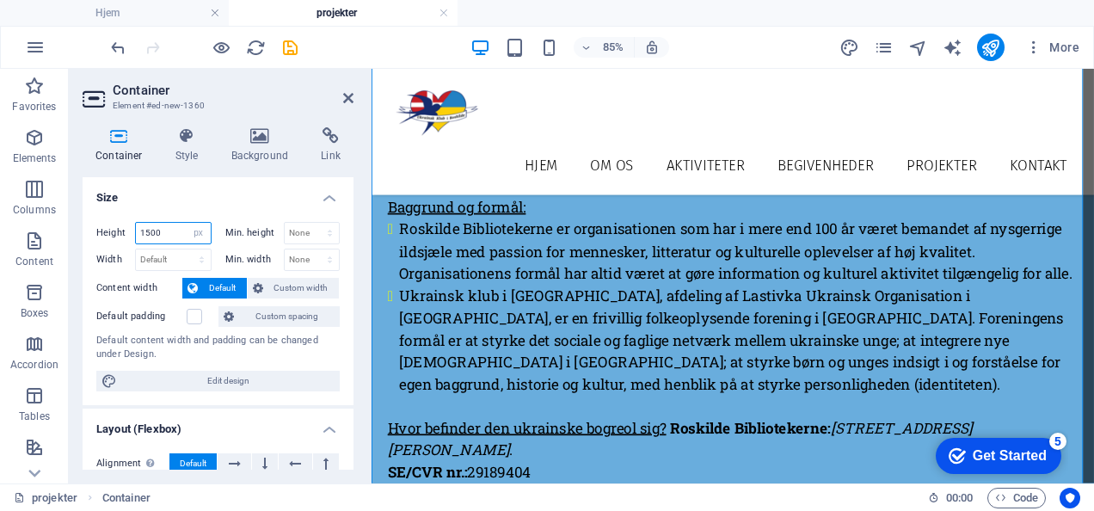
click at [144, 236] on input "1500" at bounding box center [173, 233] width 75 height 21
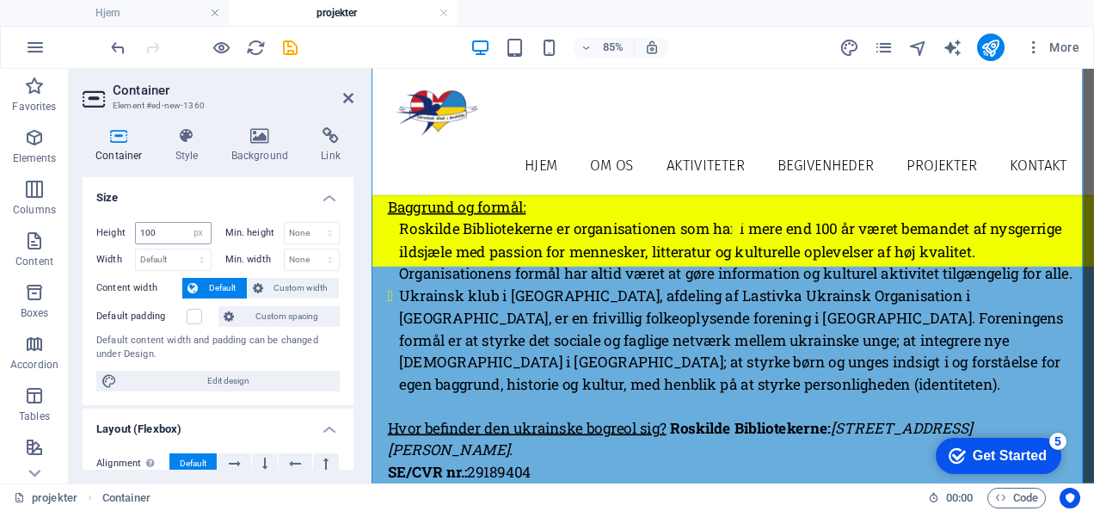
scroll to position [3000, 0]
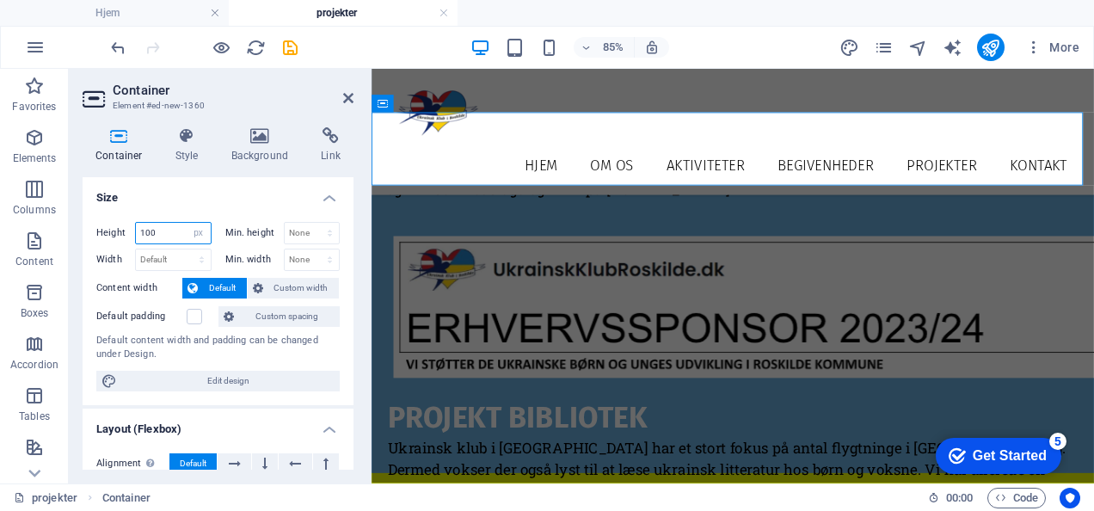
click at [144, 236] on input "100" at bounding box center [173, 233] width 75 height 21
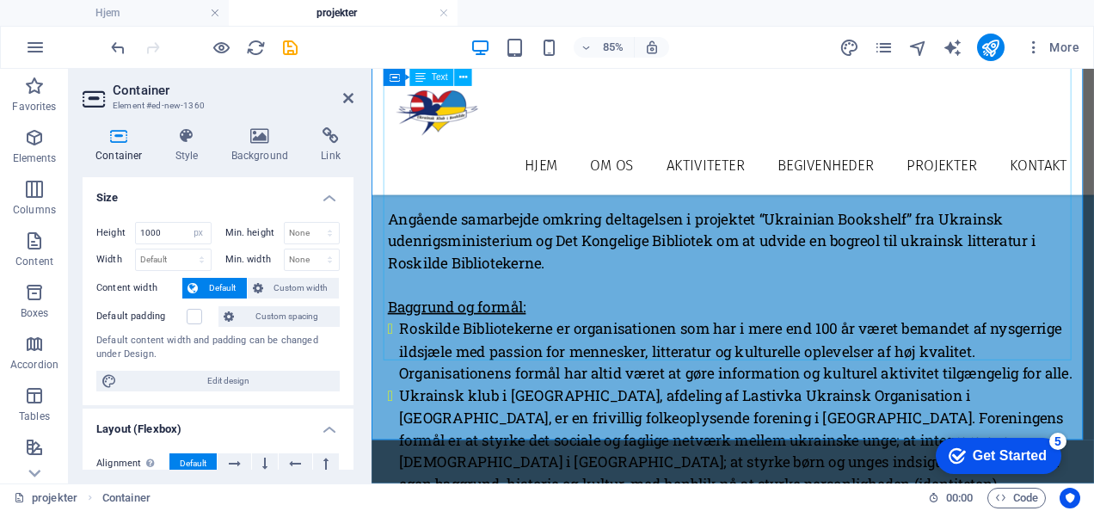
scroll to position [3476, 0]
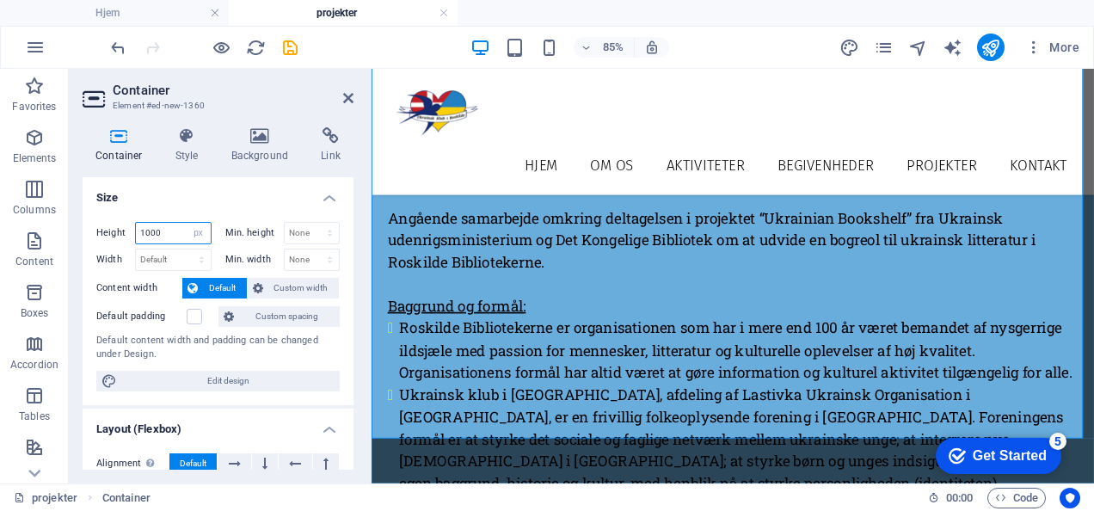
click at [157, 234] on input "1000" at bounding box center [173, 233] width 75 height 21
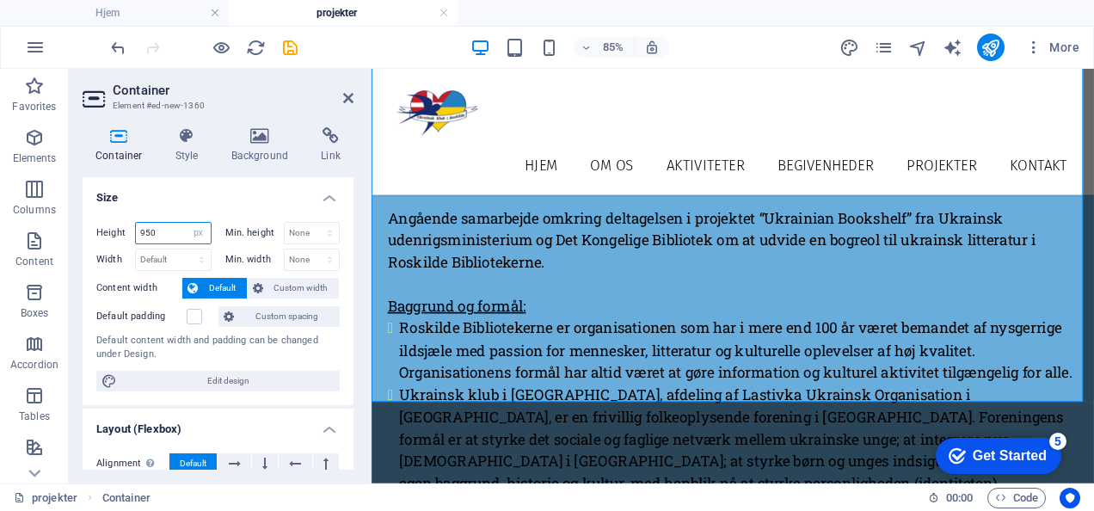
click at [169, 234] on input "950" at bounding box center [173, 233] width 75 height 21
type input "900"
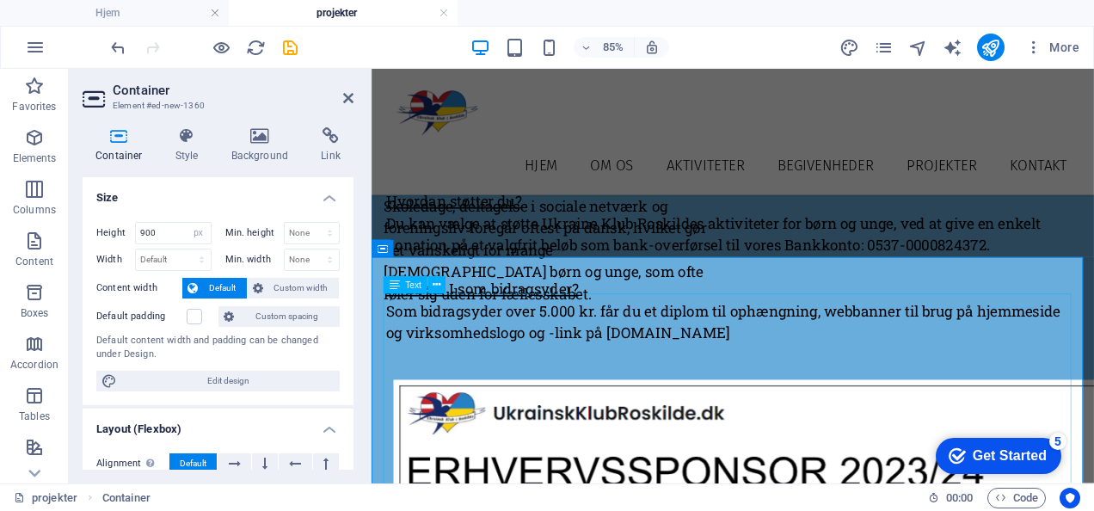
scroll to position [2790, 0]
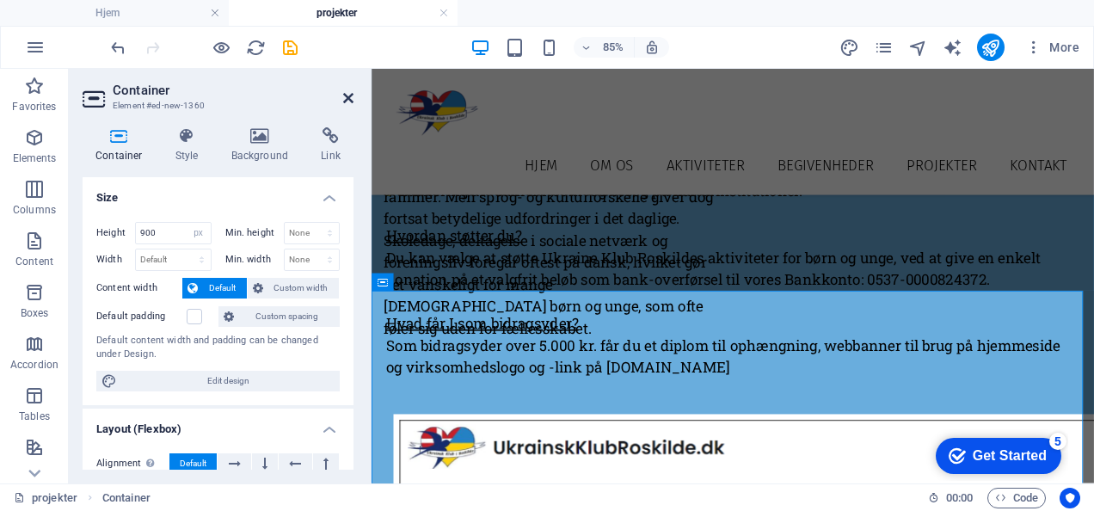
click at [348, 100] on icon at bounding box center [348, 98] width 10 height 14
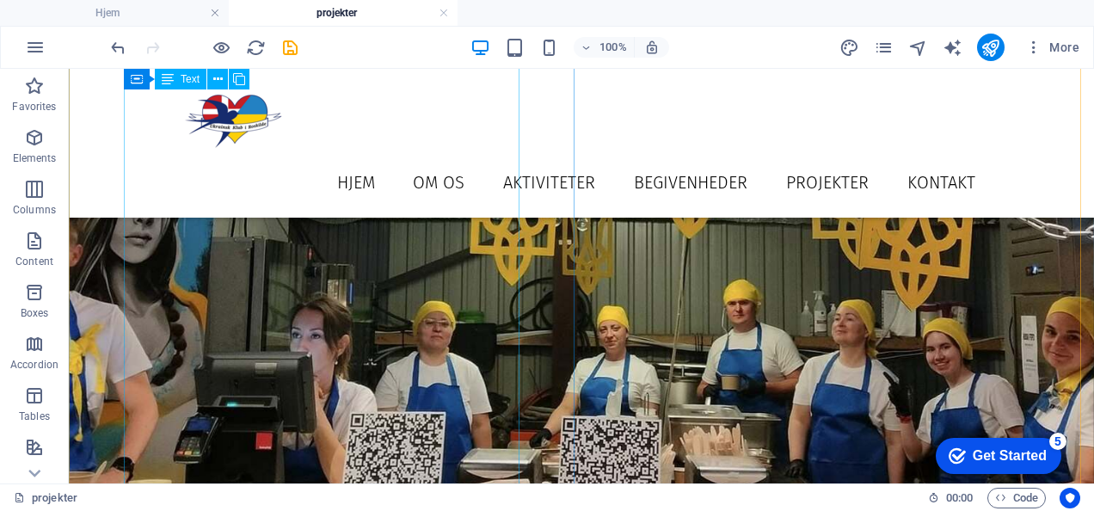
scroll to position [756, 0]
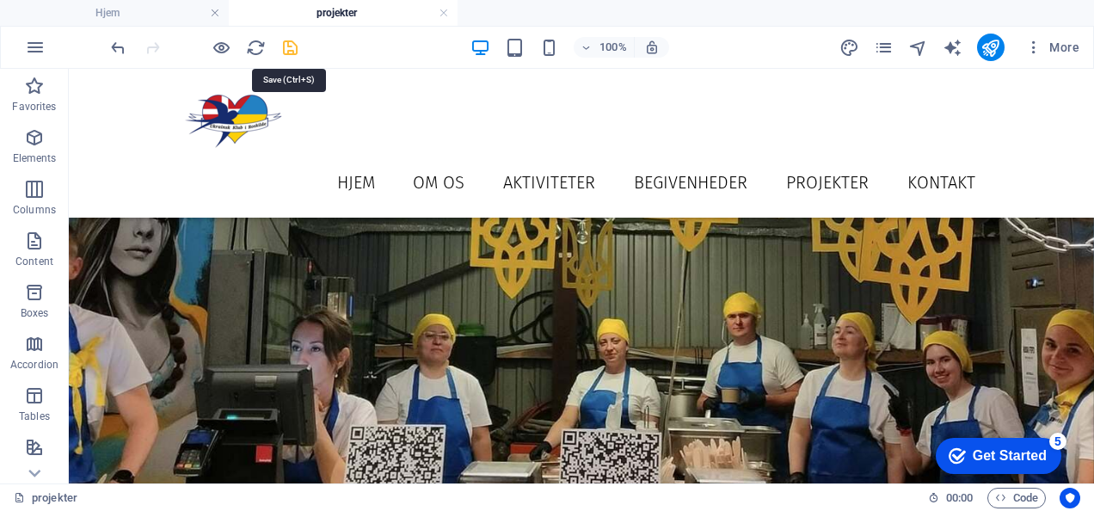
click at [294, 47] on icon "save" at bounding box center [290, 48] width 20 height 20
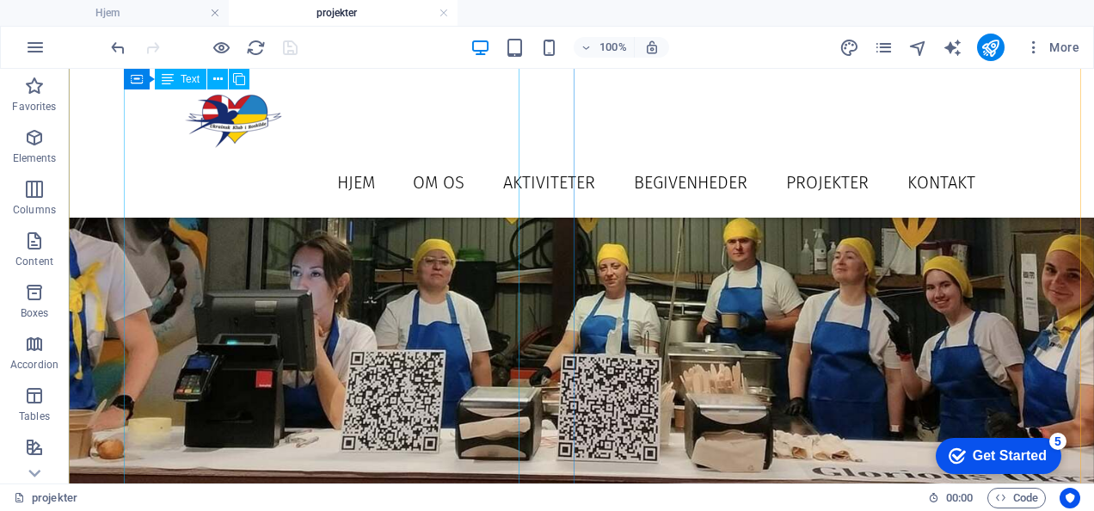
scroll to position [907, 0]
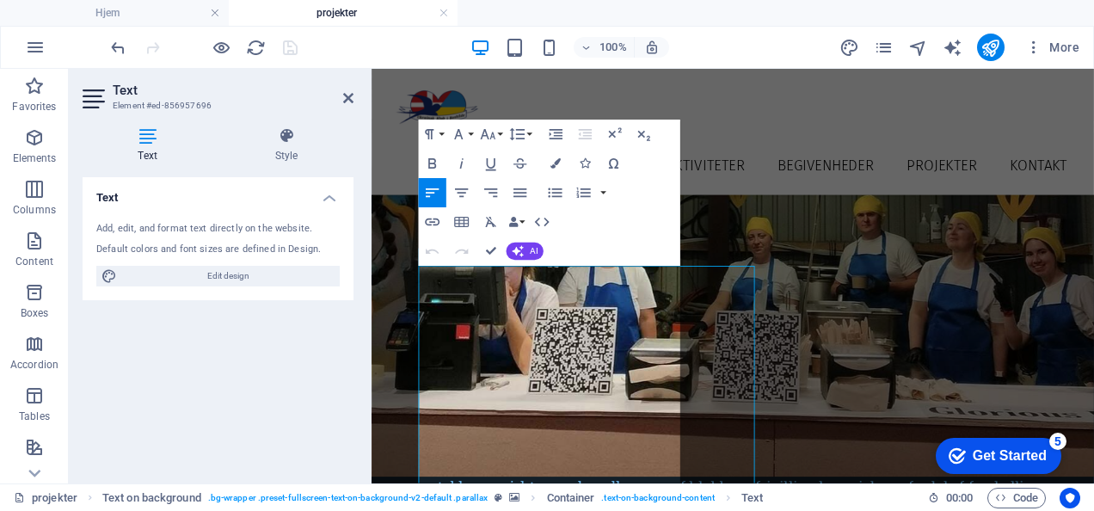
scroll to position [0, 0]
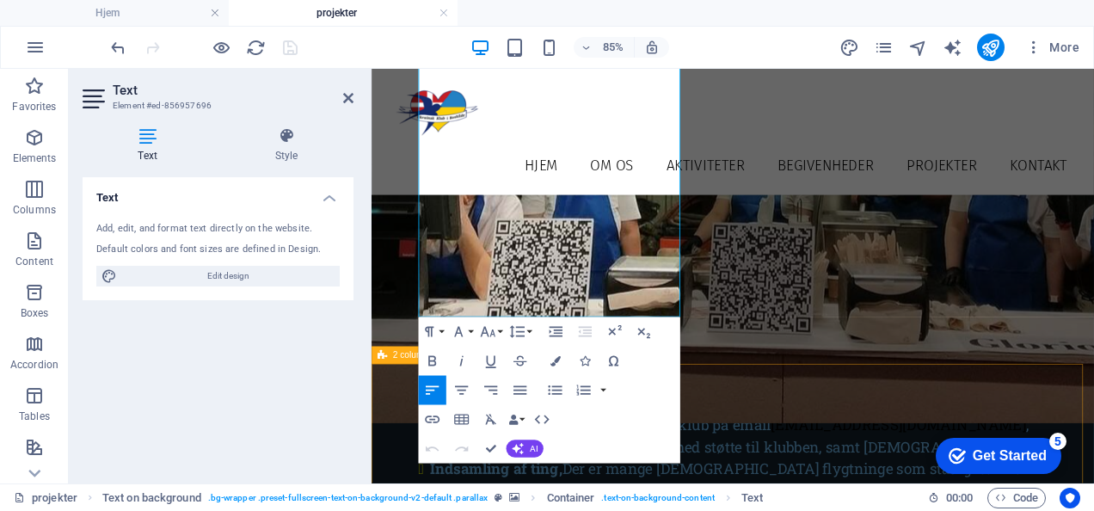
scroll to position [1391, 0]
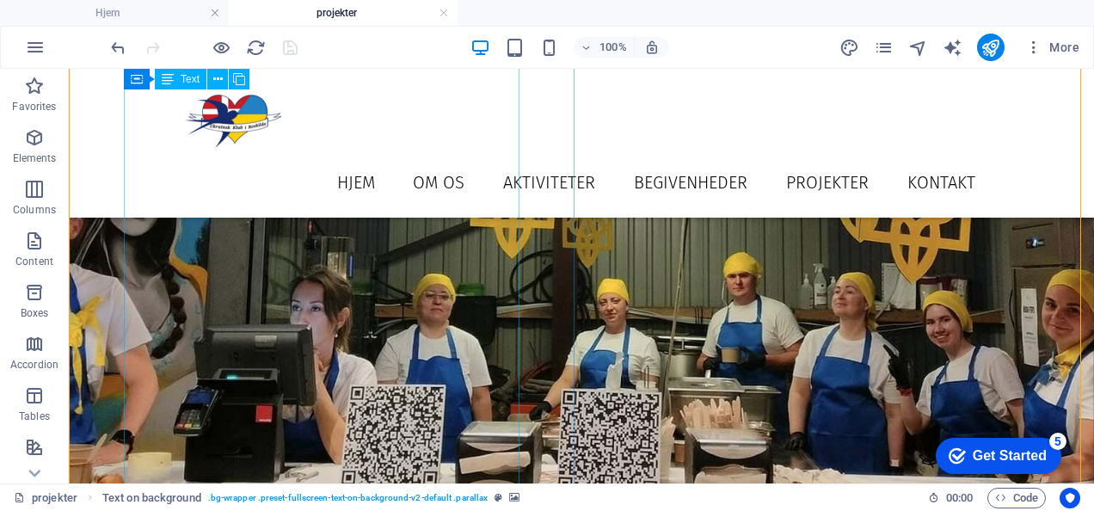
scroll to position [844, 0]
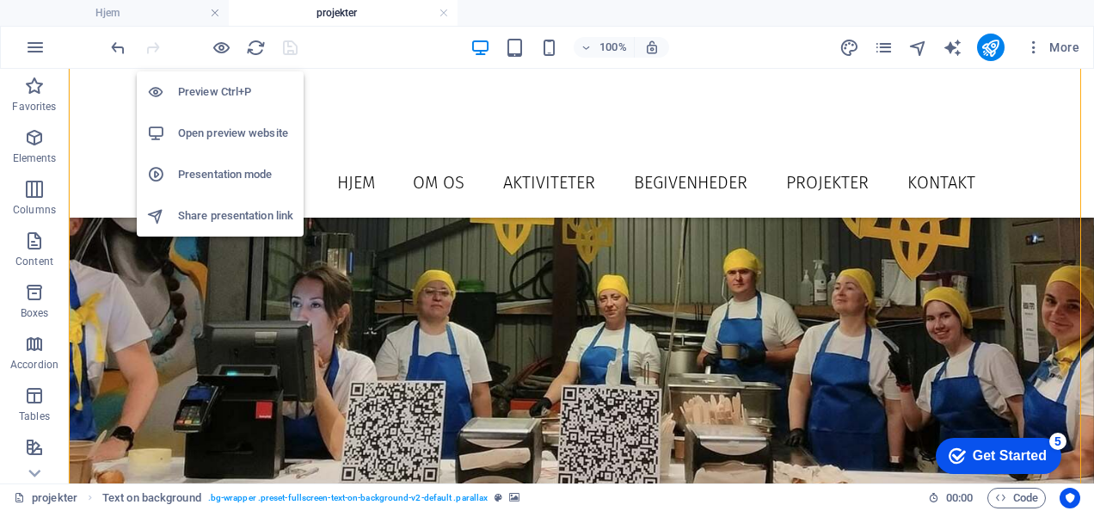
click at [259, 134] on h6 "Open preview website" at bounding box center [235, 133] width 115 height 21
click at [222, 134] on h6 "Open preview website" at bounding box center [235, 133] width 115 height 21
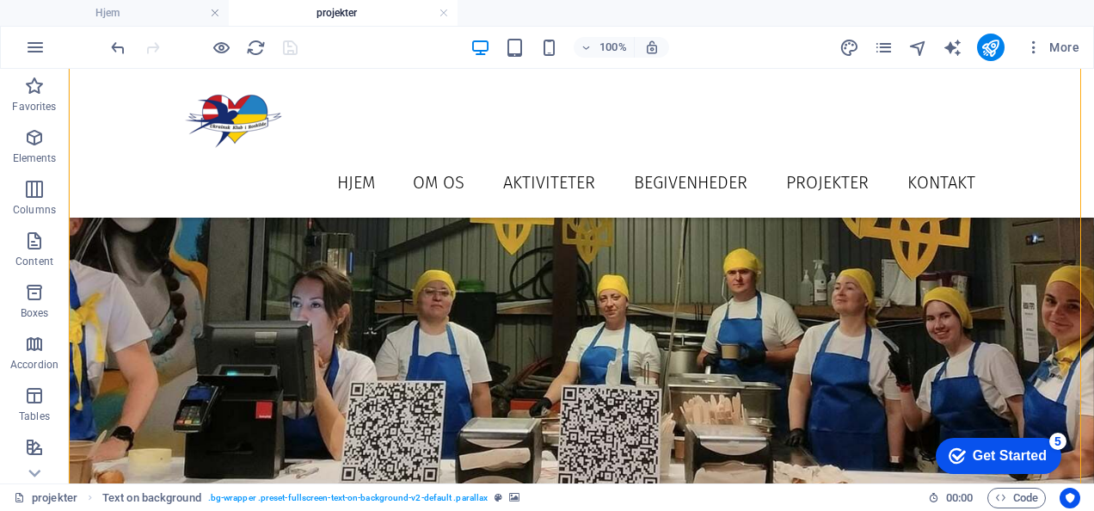
click at [896, 43] on div "More" at bounding box center [962, 48] width 247 height 28
click at [888, 46] on icon "pages" at bounding box center [884, 48] width 20 height 20
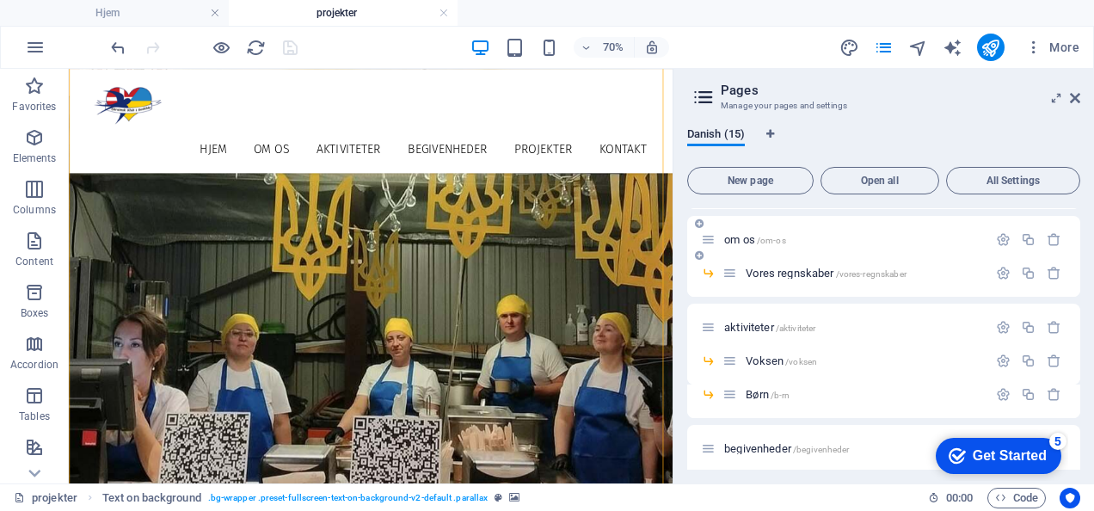
scroll to position [47, 0]
click at [757, 391] on span "Børn /b-rn" at bounding box center [768, 393] width 44 height 13
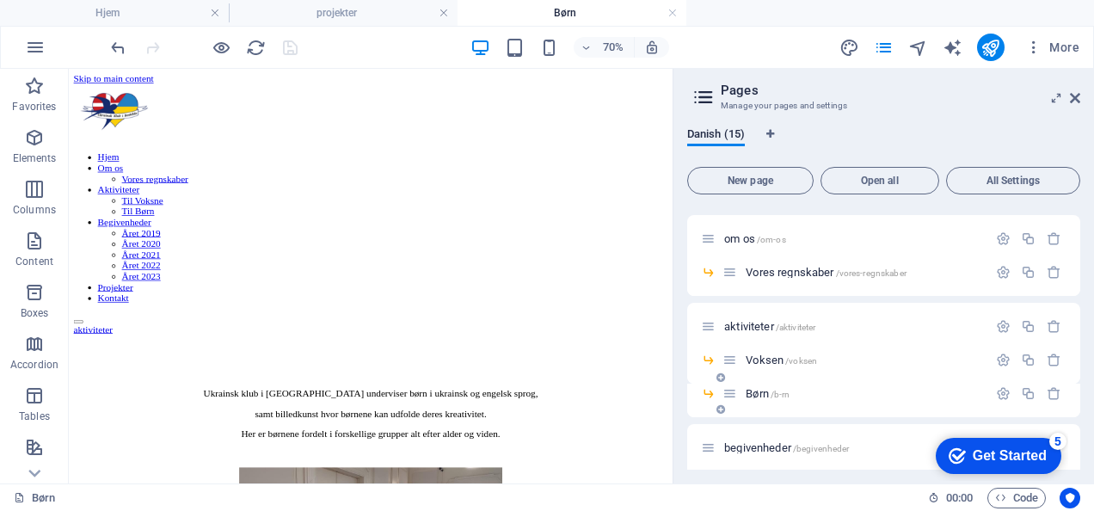
scroll to position [0, 0]
click at [95, 138] on span "Back button" at bounding box center [105, 135] width 38 height 7
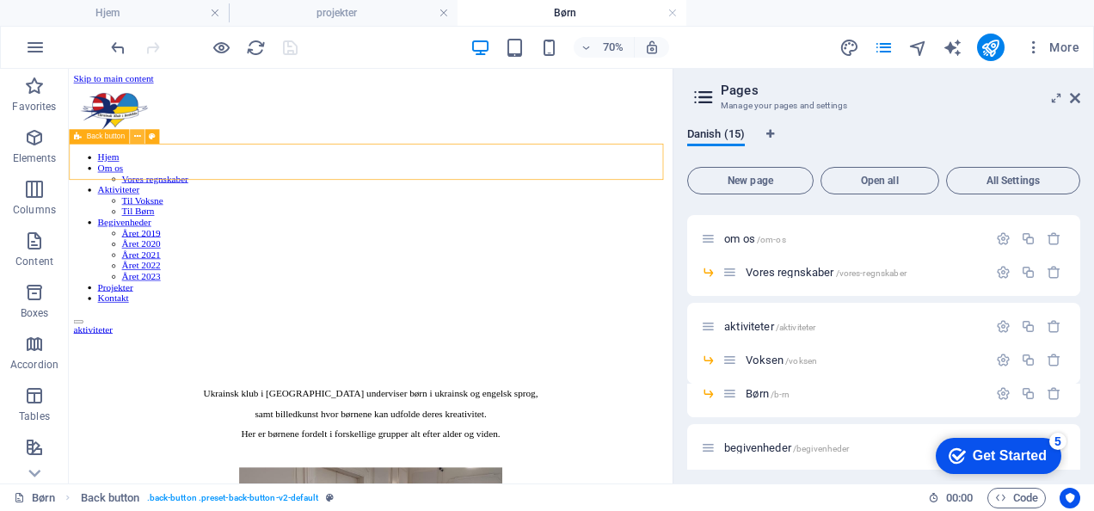
click at [138, 132] on icon at bounding box center [137, 136] width 7 height 13
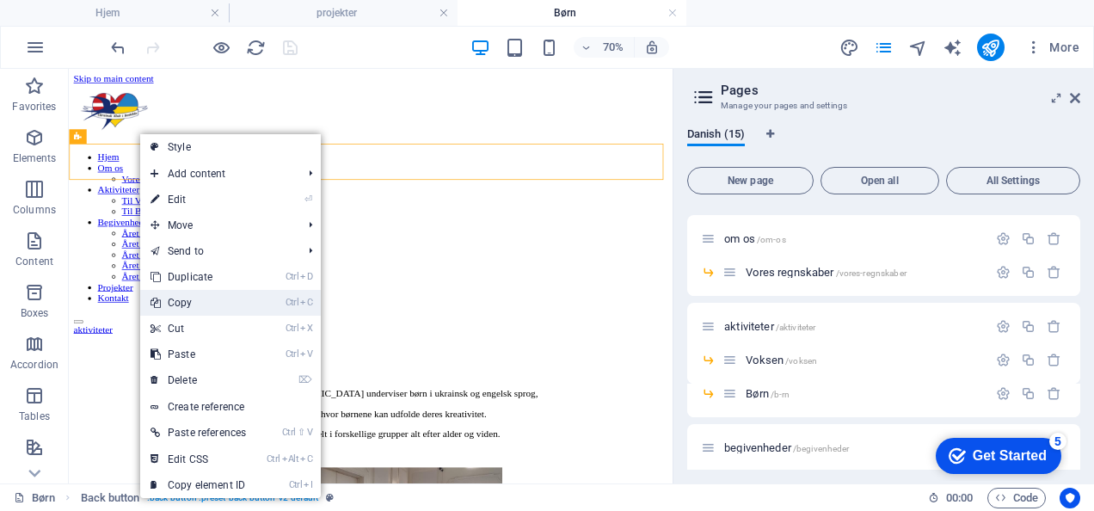
click at [193, 298] on link "Ctrl C Copy" at bounding box center [198, 303] width 116 height 26
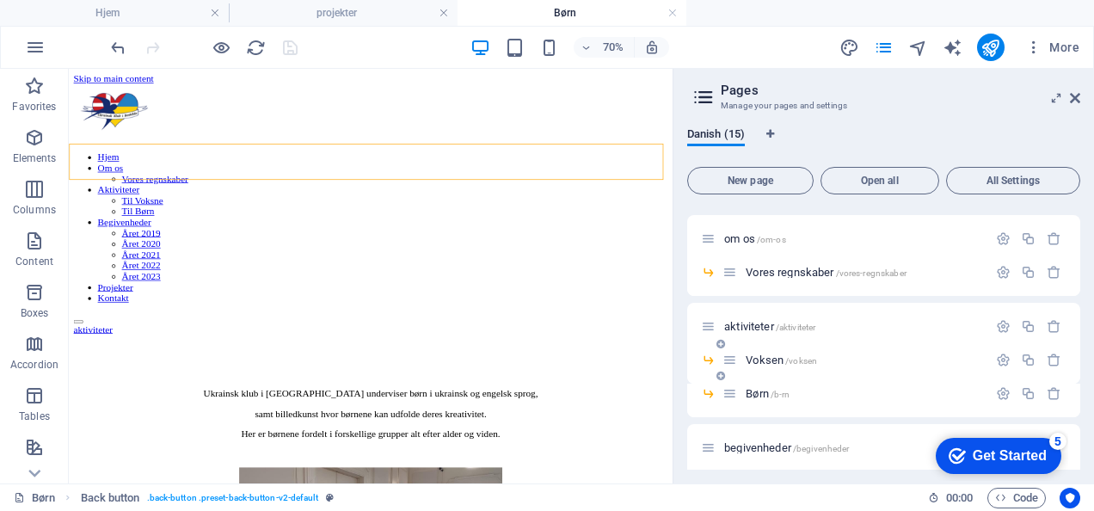
click at [740, 358] on div "Voksen /voksen" at bounding box center [854, 360] width 265 height 20
click at [732, 364] on icon at bounding box center [729, 360] width 15 height 15
click at [769, 363] on span "Voksen /voksen" at bounding box center [781, 359] width 71 height 13
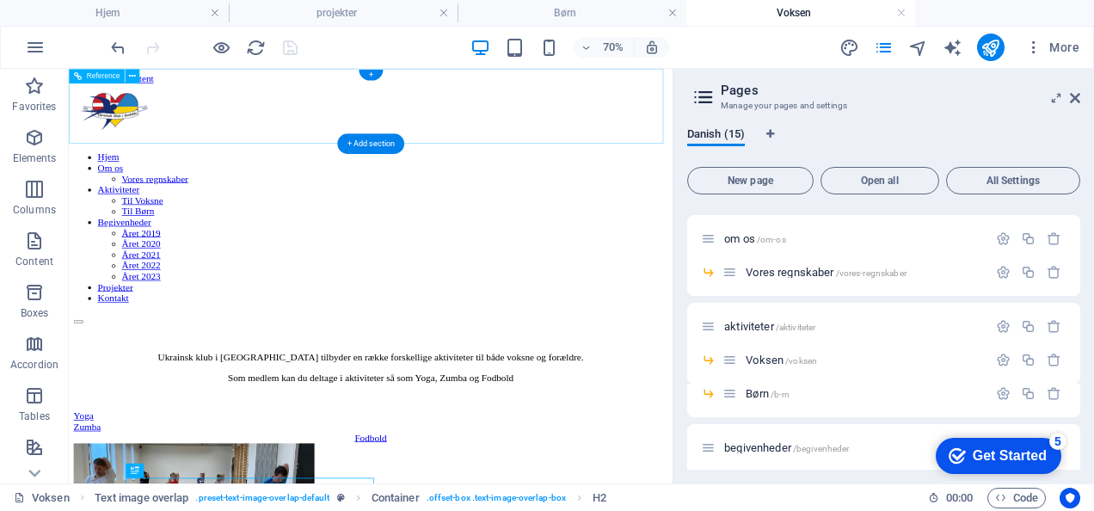
click at [101, 173] on div "Hjem Om os Vores regnskaber Aktiviteter Til Voksne Til Børn Begivenheder Året 2…" at bounding box center [500, 262] width 849 height 342
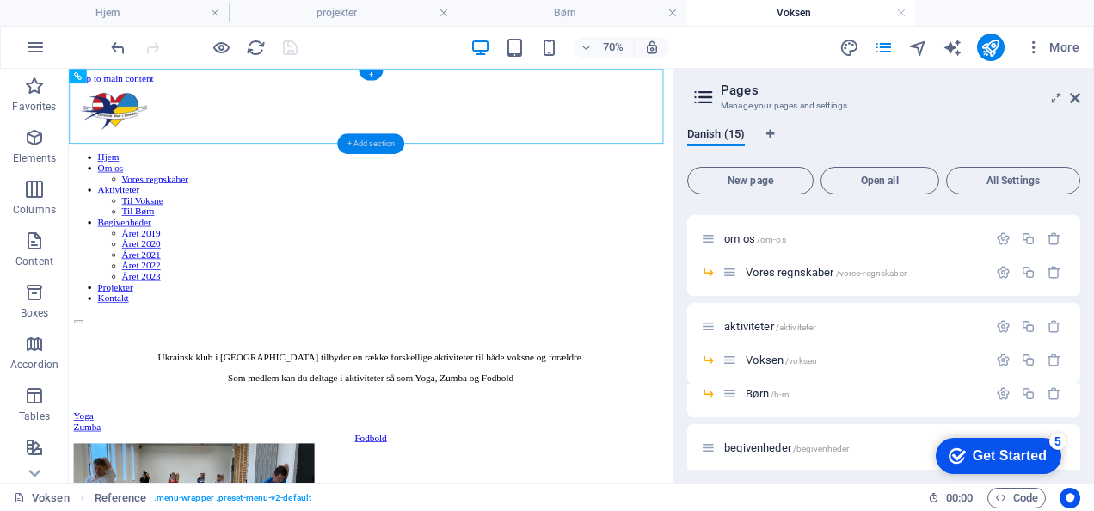
click at [349, 144] on div "+ Add section" at bounding box center [370, 143] width 67 height 21
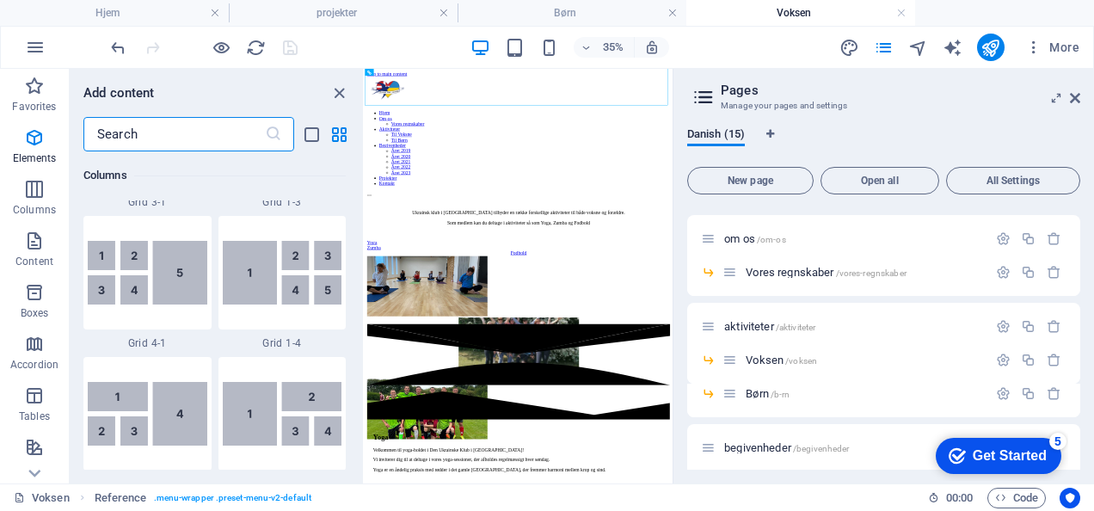
scroll to position [3009, 0]
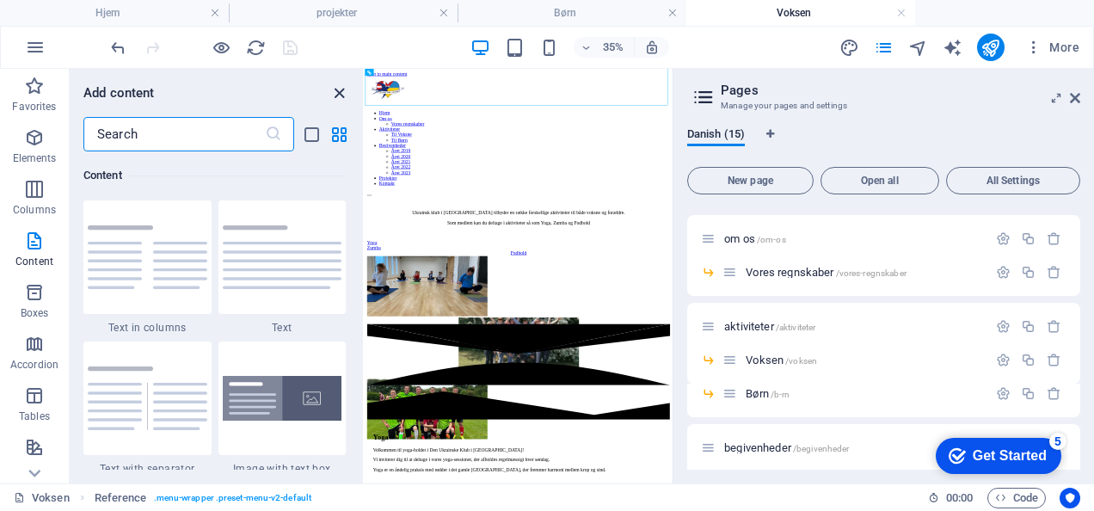
click at [336, 90] on icon "close panel" at bounding box center [339, 93] width 20 height 20
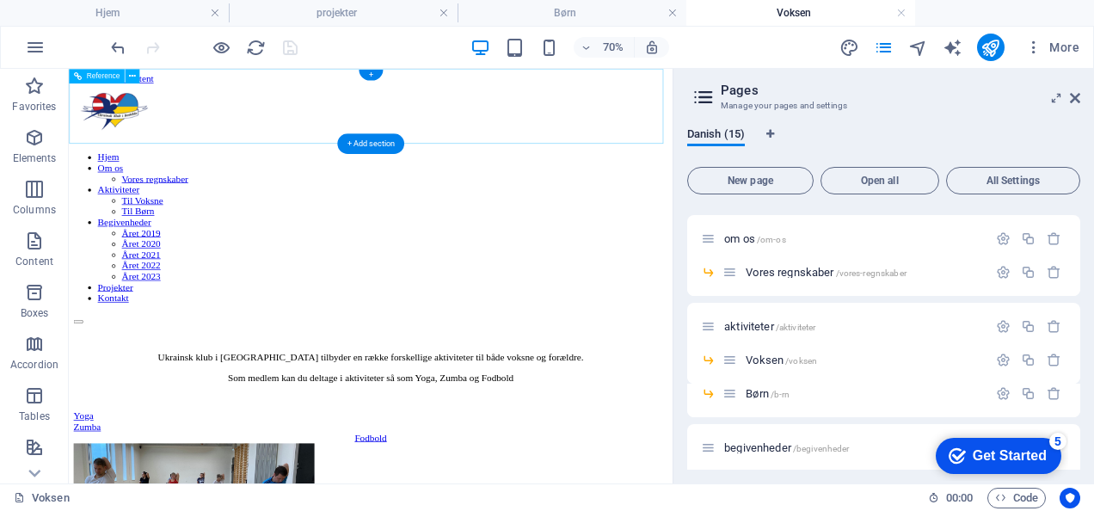
click at [180, 164] on div "Hjem Om os Vores regnskaber Aktiviteter Til Voksne Til Børn Begivenheder Året 2…" at bounding box center [500, 262] width 849 height 342
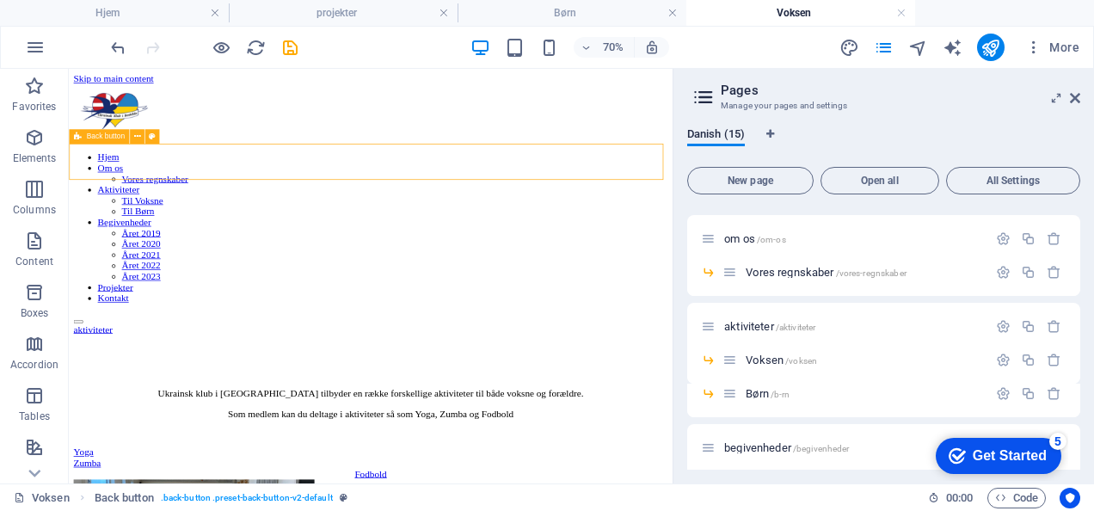
click at [106, 139] on span "Back button" at bounding box center [105, 135] width 38 height 7
select select "px"
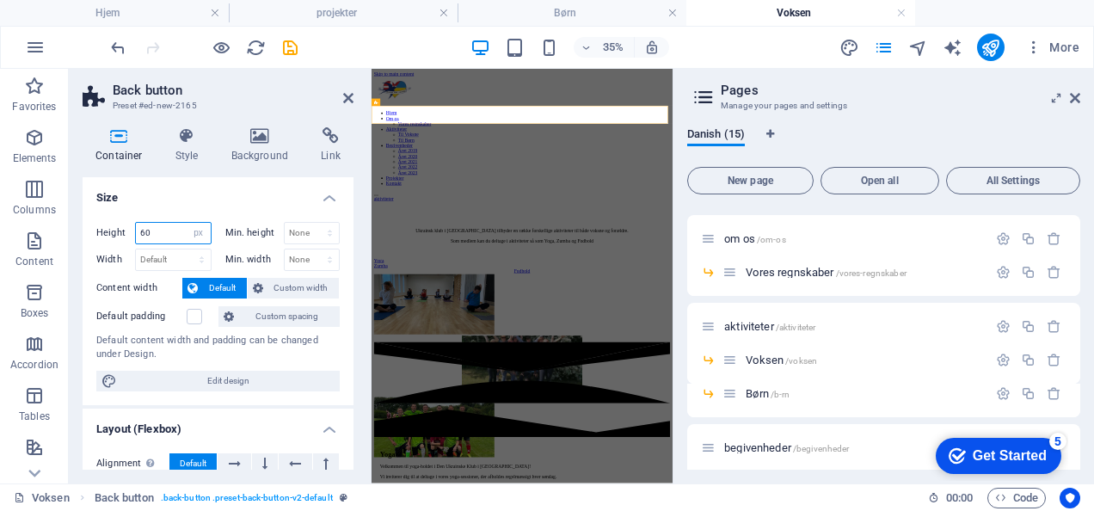
click at [165, 232] on input "60" at bounding box center [173, 233] width 75 height 21
click at [349, 100] on icon at bounding box center [348, 98] width 10 height 14
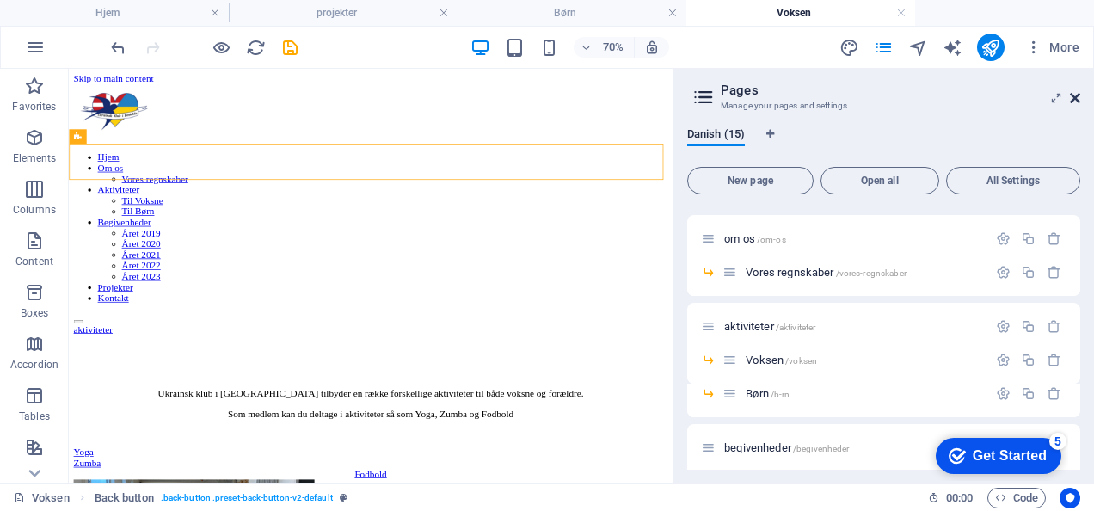
click at [1077, 98] on icon at bounding box center [1075, 98] width 10 height 14
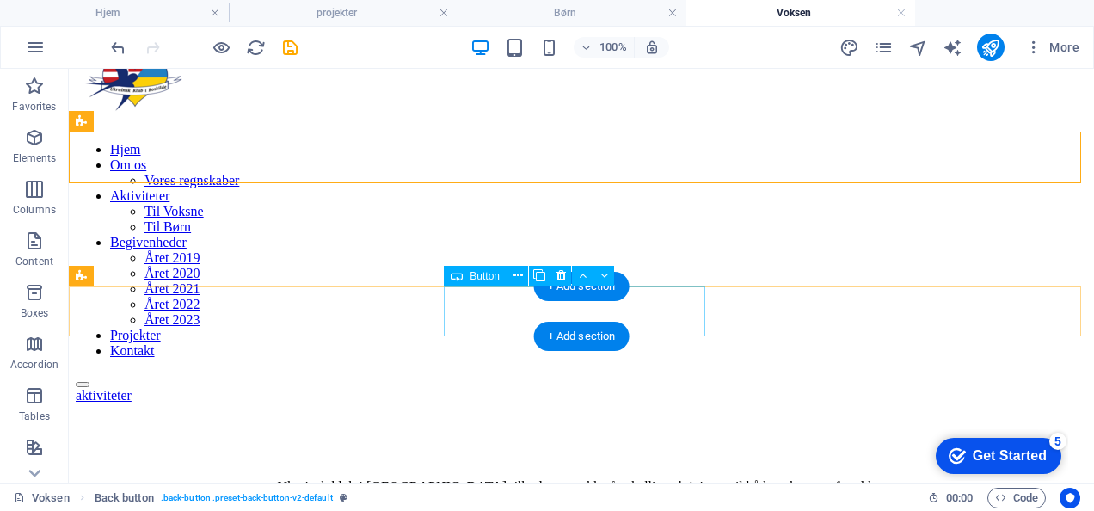
scroll to position [0, 0]
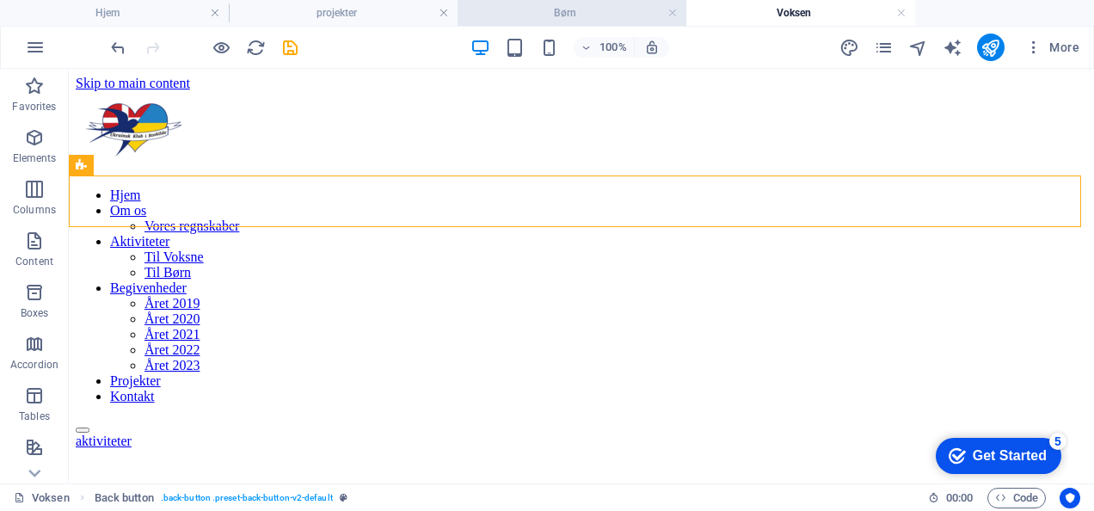
click at [607, 10] on h4 "Børn" at bounding box center [572, 12] width 229 height 19
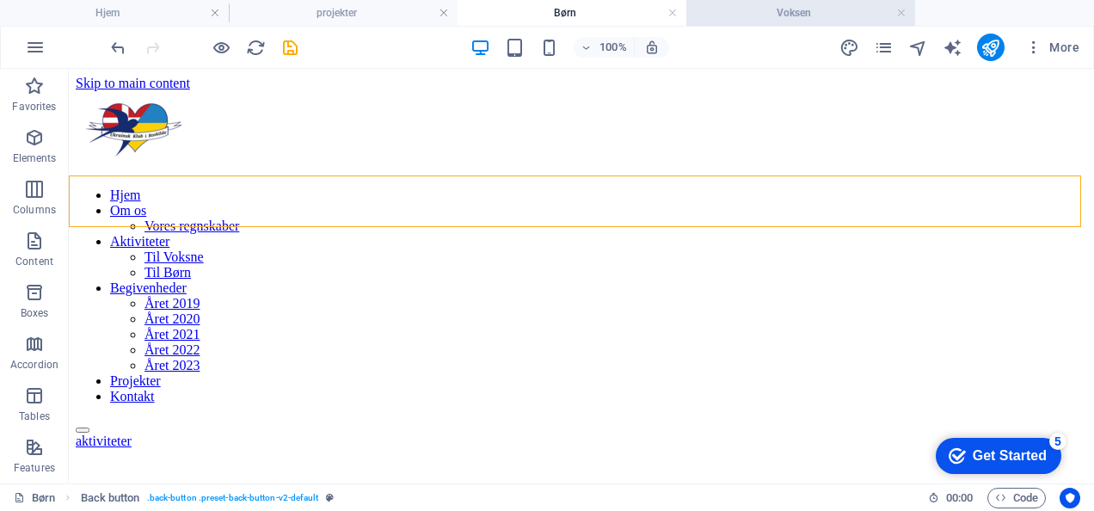
click at [729, 15] on h4 "Voksen" at bounding box center [800, 12] width 229 height 19
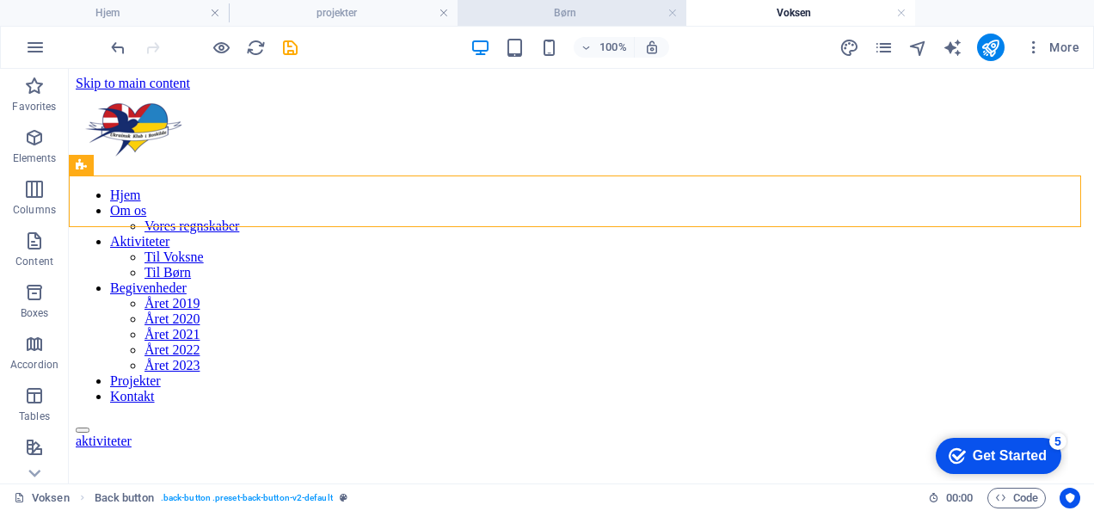
click at [586, 9] on h4 "Børn" at bounding box center [572, 12] width 229 height 19
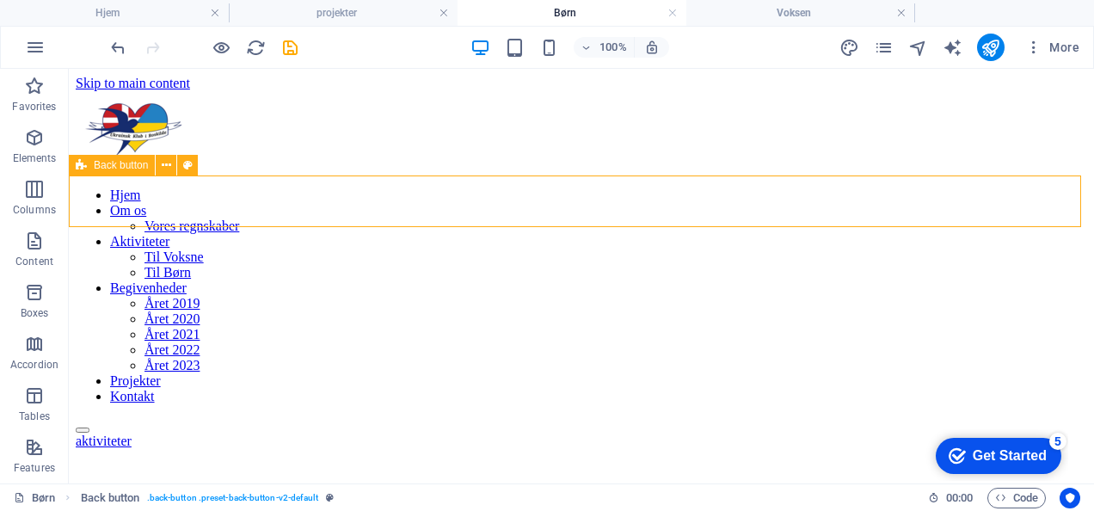
click at [123, 164] on span "Back button" at bounding box center [121, 165] width 54 height 10
select select "px"
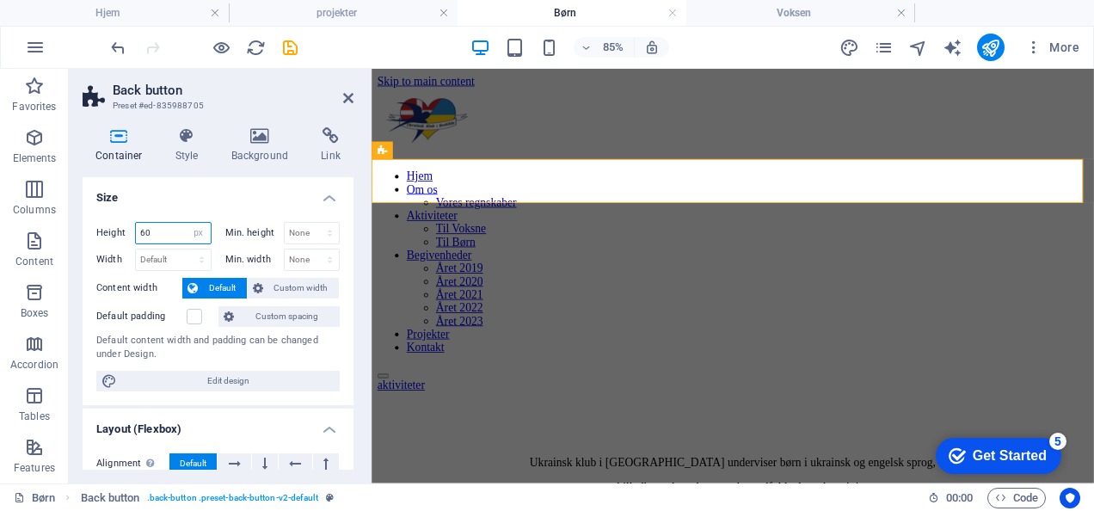
click at [165, 230] on input "60" at bounding box center [173, 233] width 75 height 21
type input "6"
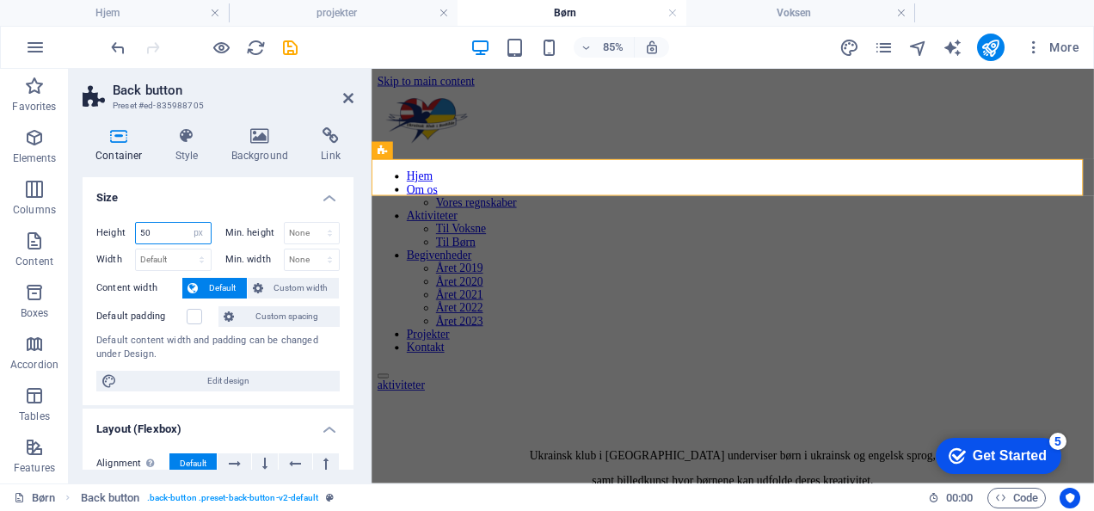
click at [176, 233] on input "50" at bounding box center [173, 233] width 75 height 21
type input "60"
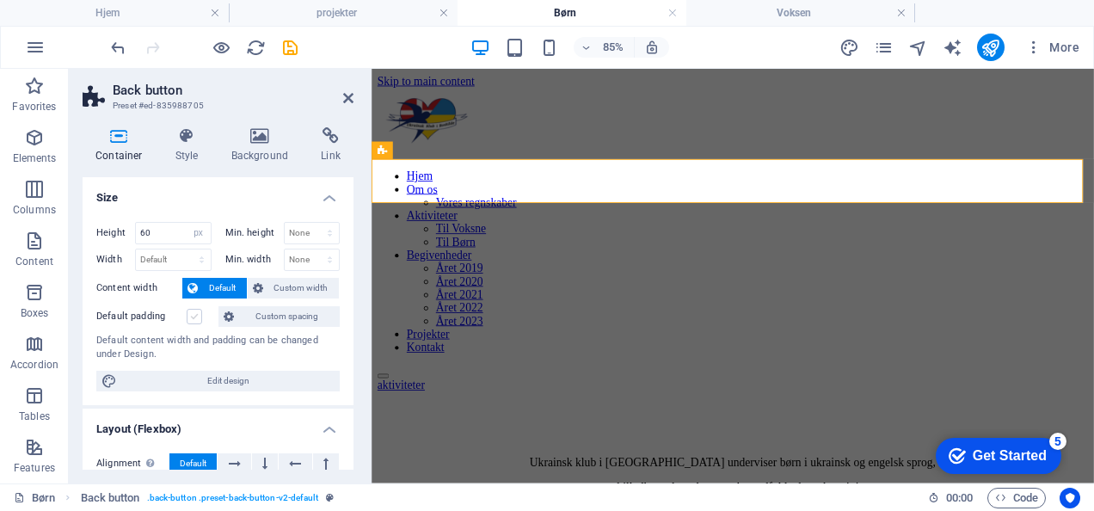
click at [201, 311] on label at bounding box center [194, 316] width 15 height 15
click at [0, 0] on input "Default padding" at bounding box center [0, 0] width 0 height 0
click at [201, 311] on label at bounding box center [194, 316] width 15 height 15
click at [0, 0] on input "Default padding" at bounding box center [0, 0] width 0 height 0
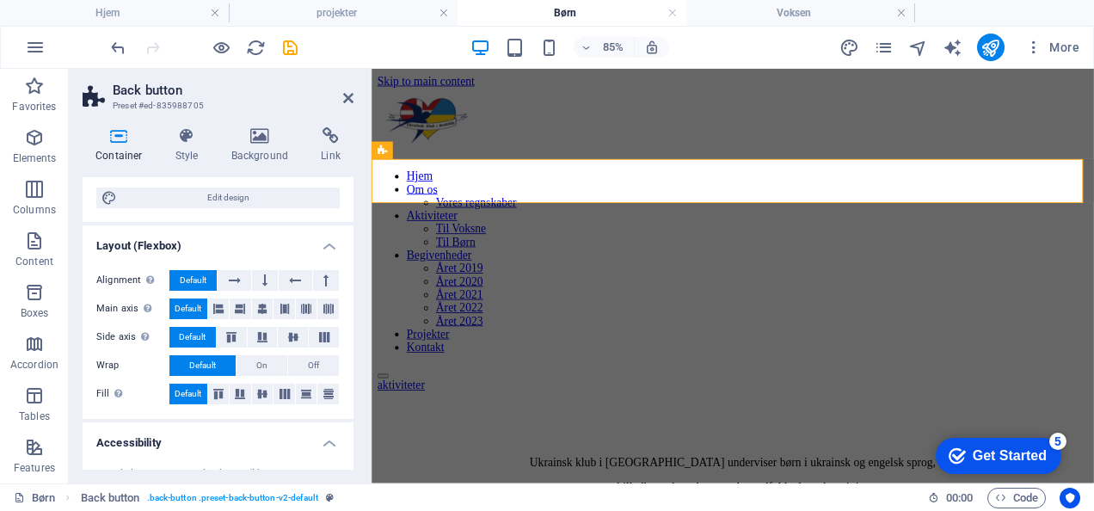
scroll to position [372, 0]
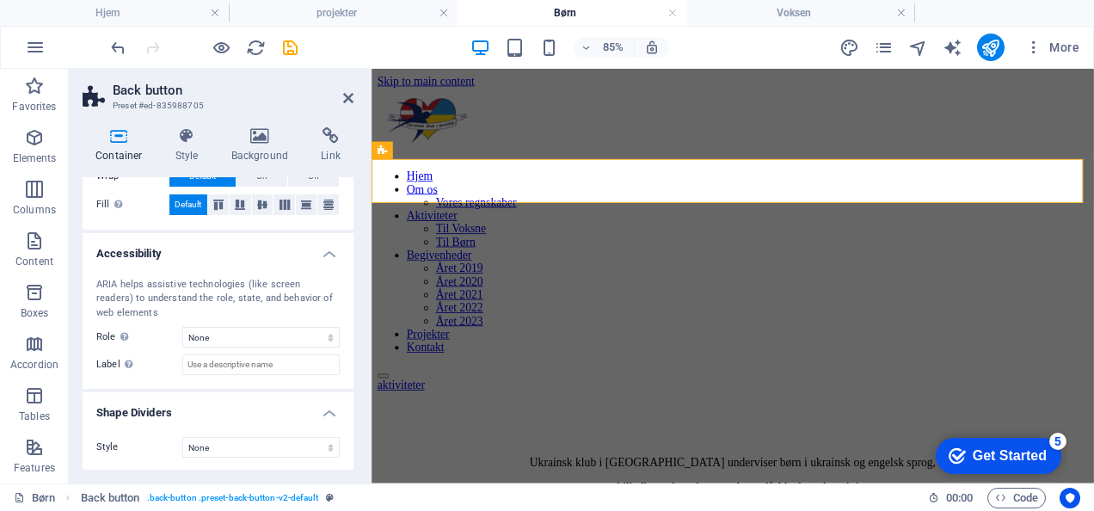
click at [261, 242] on h4 "Accessibility" at bounding box center [218, 248] width 271 height 31
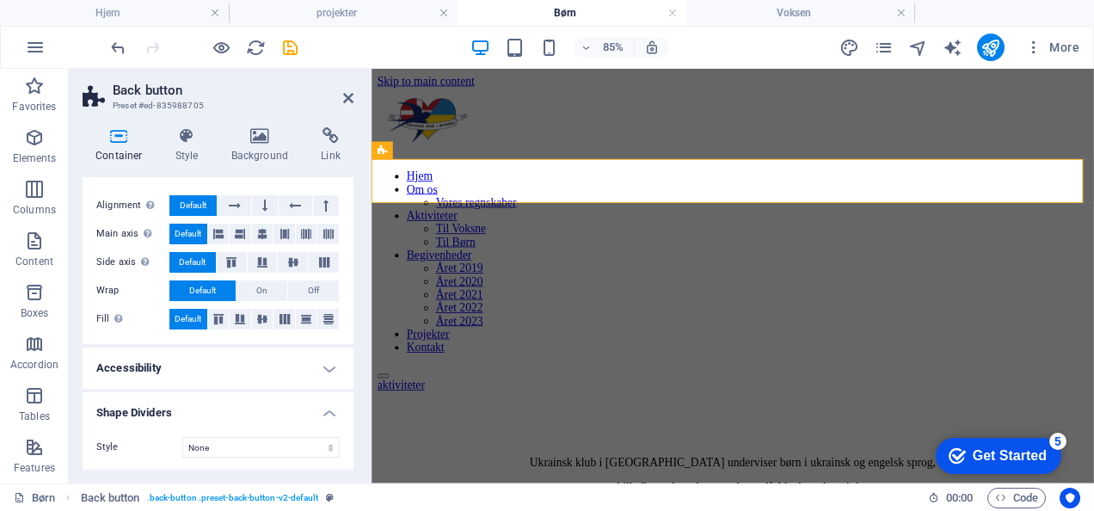
click at [243, 397] on h4 "Shape Dividers" at bounding box center [218, 407] width 271 height 31
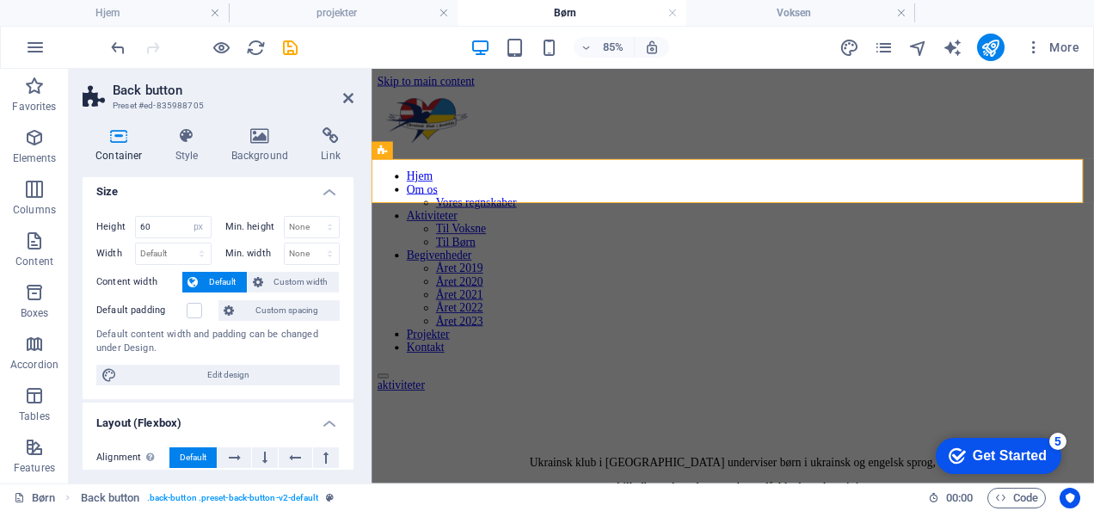
scroll to position [0, 0]
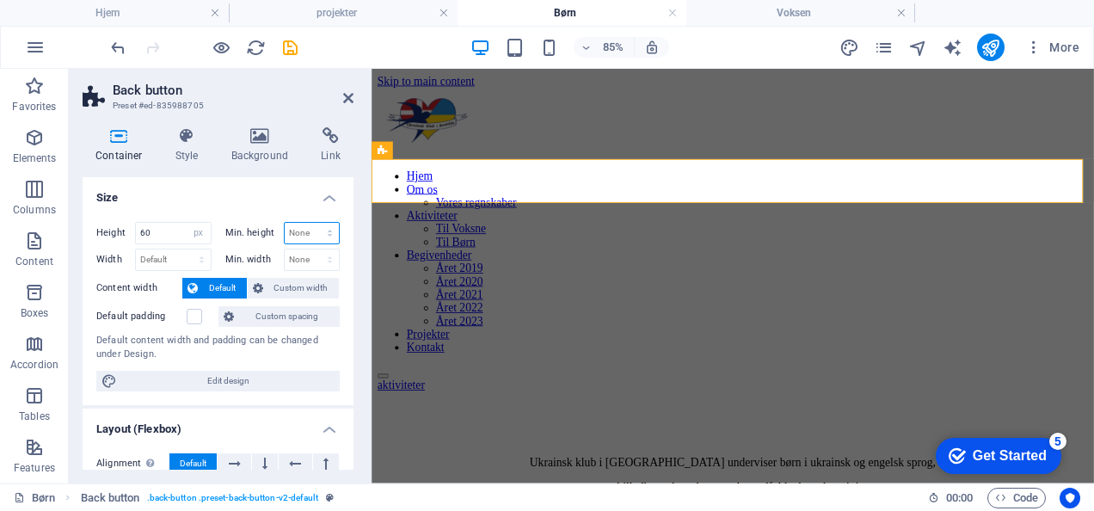
click at [301, 227] on select "None px rem % vh vw" at bounding box center [312, 233] width 55 height 21
select select "px"
click at [311, 223] on select "None px rem % vh vw" at bounding box center [312, 233] width 55 height 21
click at [299, 226] on input "10" at bounding box center [312, 233] width 55 height 21
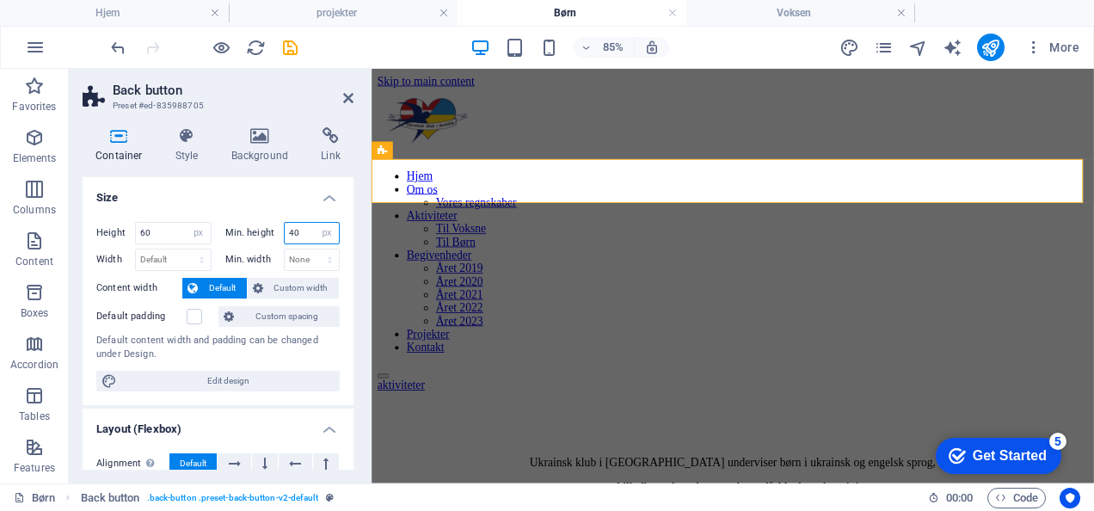
type input "40"
click at [299, 226] on input "40" at bounding box center [312, 233] width 55 height 21
click at [336, 235] on div "Height 60 Default px rem % vh vw Min. height 40 None px rem % vh vw Width Defau…" at bounding box center [218, 306] width 271 height 197
click at [327, 232] on select "None px rem % vh vw" at bounding box center [327, 233] width 24 height 21
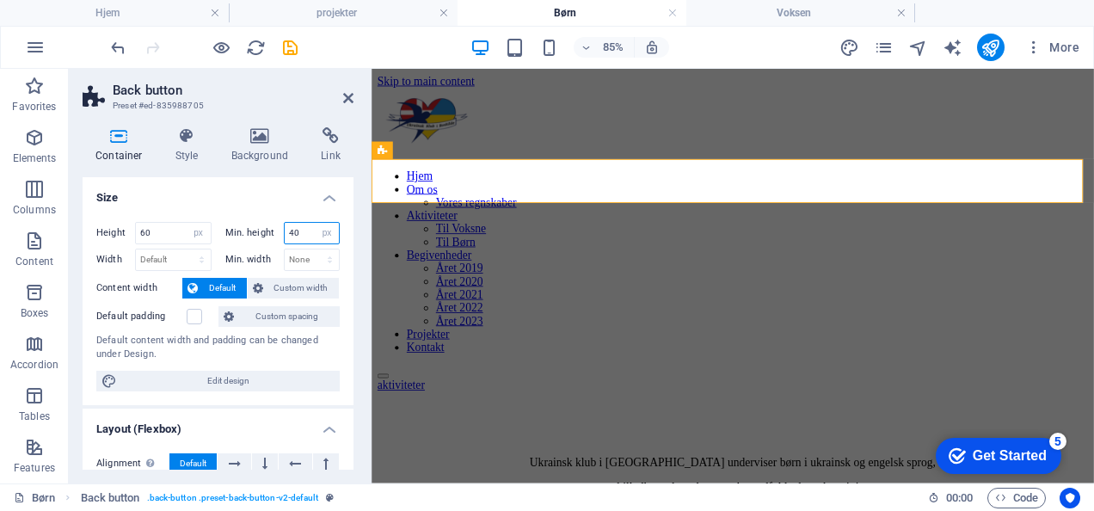
select select "q0dbiet0a34"
click at [315, 223] on select "None px rem % vh vw" at bounding box center [327, 233] width 24 height 21
select select "DISABLED_OPTION_VALUE"
click at [173, 259] on select "Default px rem % em vh vw" at bounding box center [173, 259] width 75 height 21
select select "px"
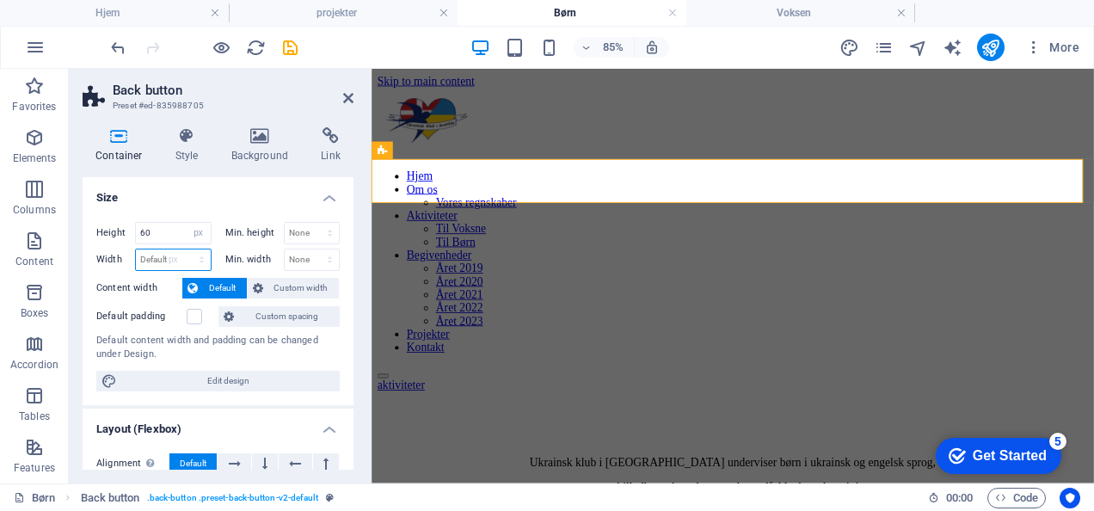
click at [185, 249] on select "Default px rem % em vh vw" at bounding box center [173, 259] width 75 height 21
type input "800"
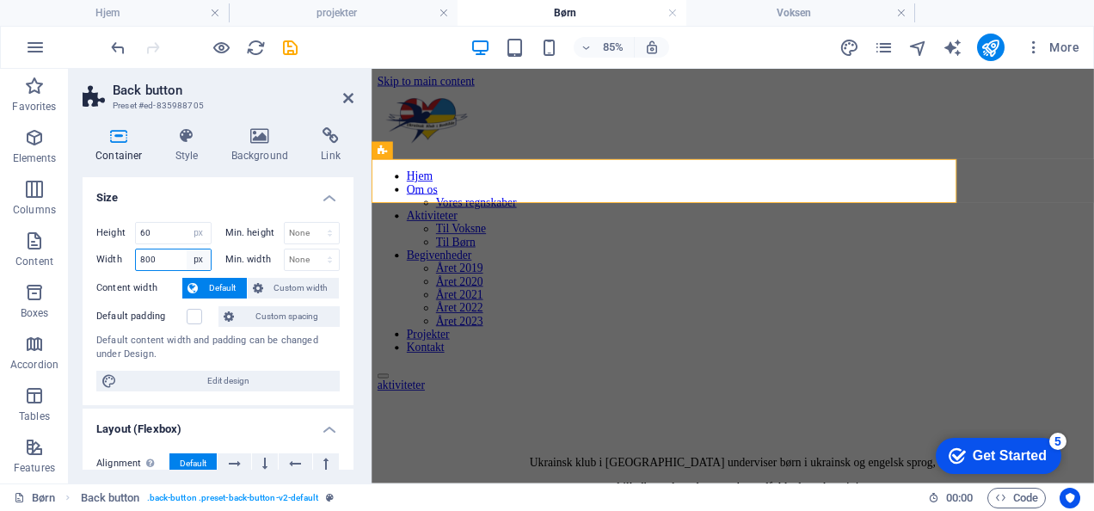
click at [187, 263] on select "Default px rem % em vh vw" at bounding box center [199, 259] width 24 height 21
select select "default"
click at [187, 249] on select "Default px rem % em vh vw" at bounding box center [199, 259] width 24 height 21
select select "DISABLED_OPTION_VALUE"
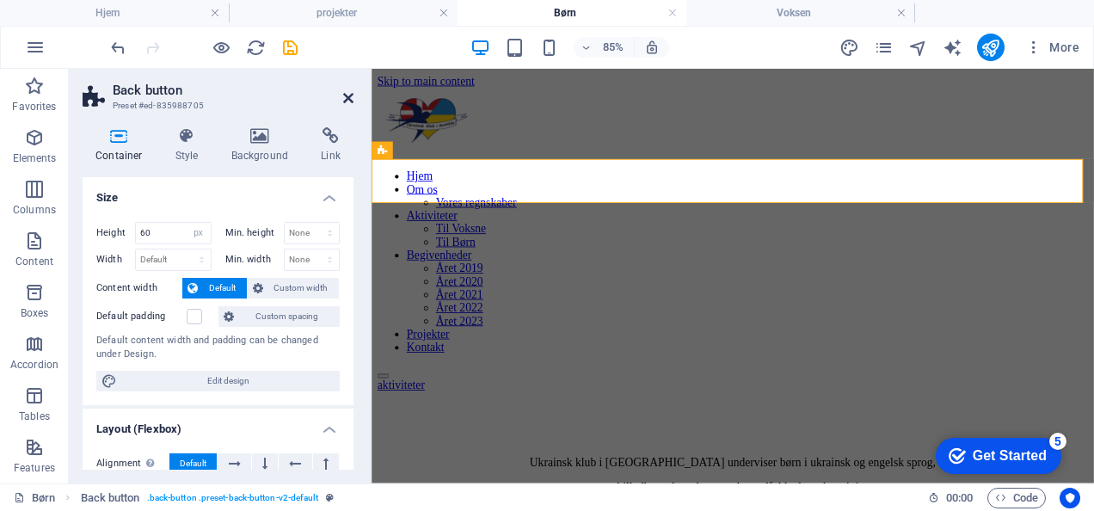
click at [349, 95] on icon at bounding box center [348, 98] width 10 height 14
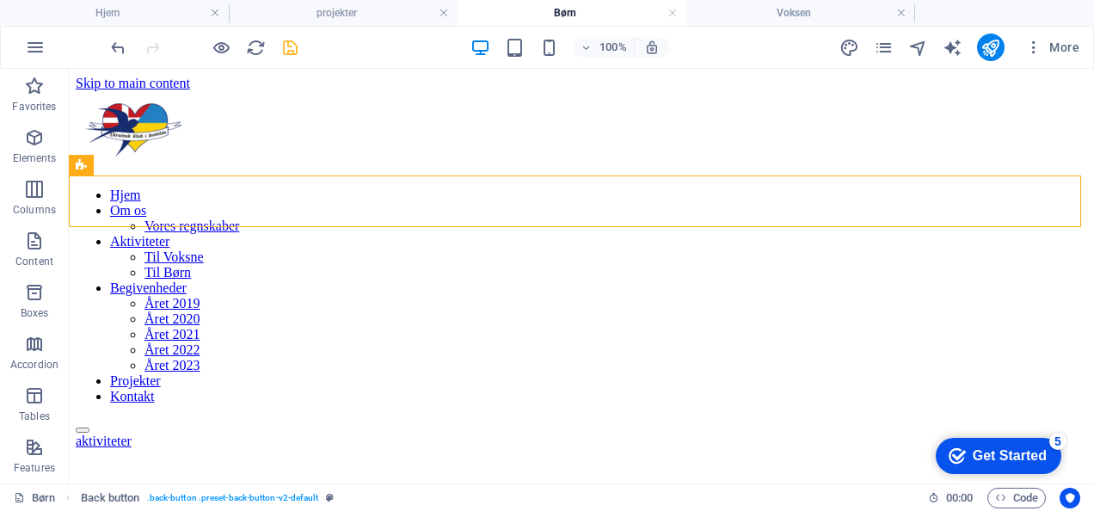
click at [287, 41] on icon "save" at bounding box center [290, 48] width 20 height 20
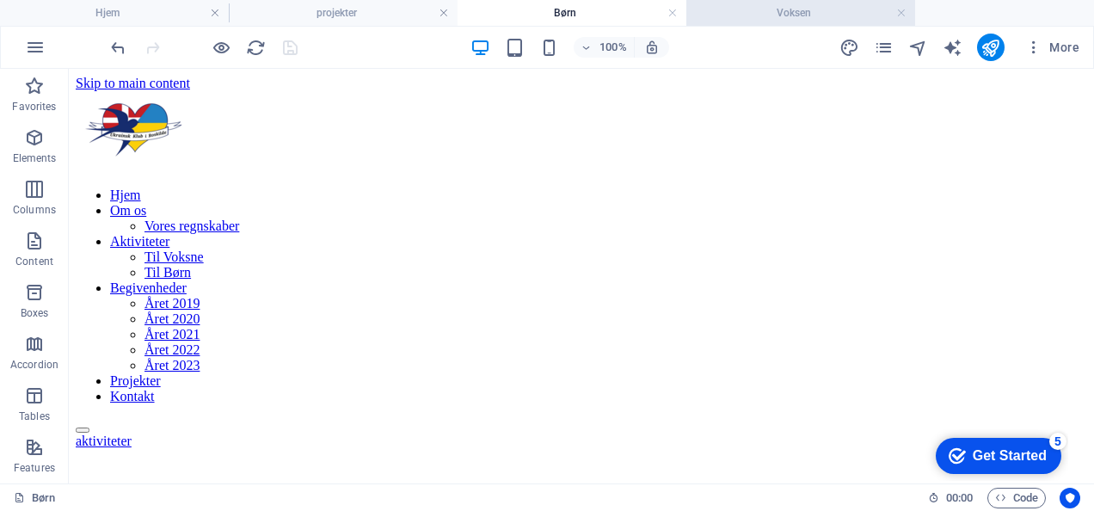
click at [863, 15] on h4 "Voksen" at bounding box center [800, 12] width 229 height 19
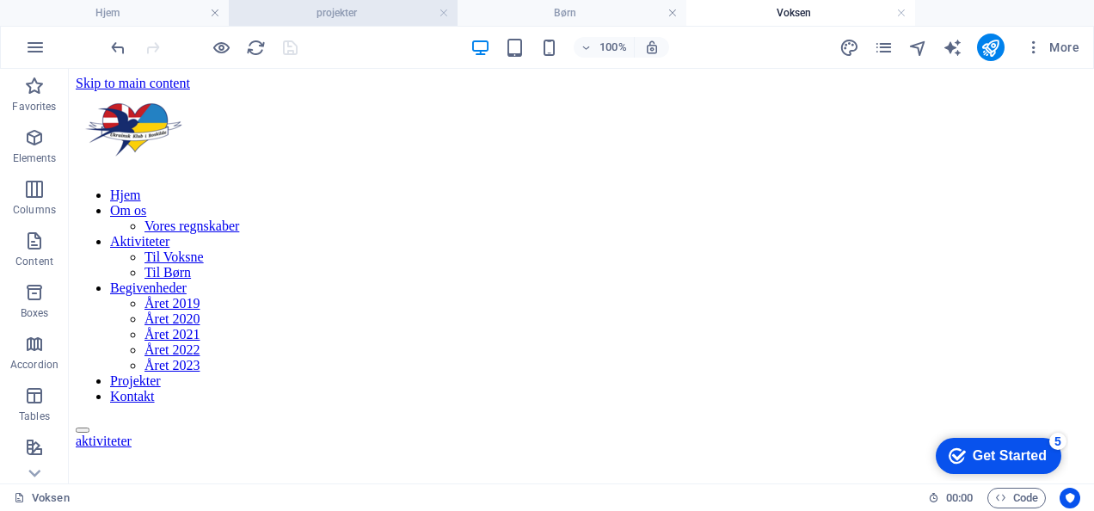
click at [360, 7] on h4 "projekter" at bounding box center [343, 12] width 229 height 19
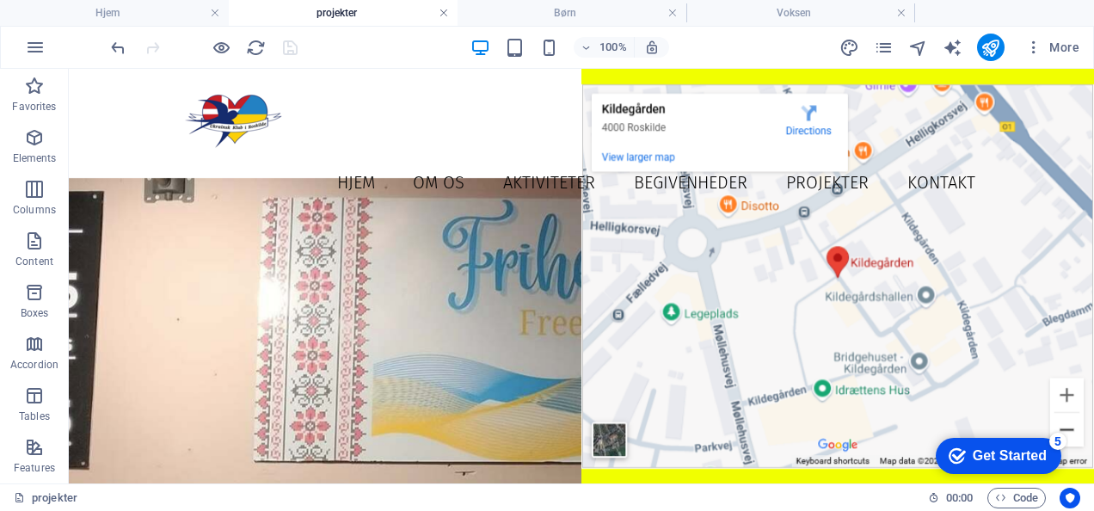
click at [445, 14] on link at bounding box center [444, 13] width 10 height 16
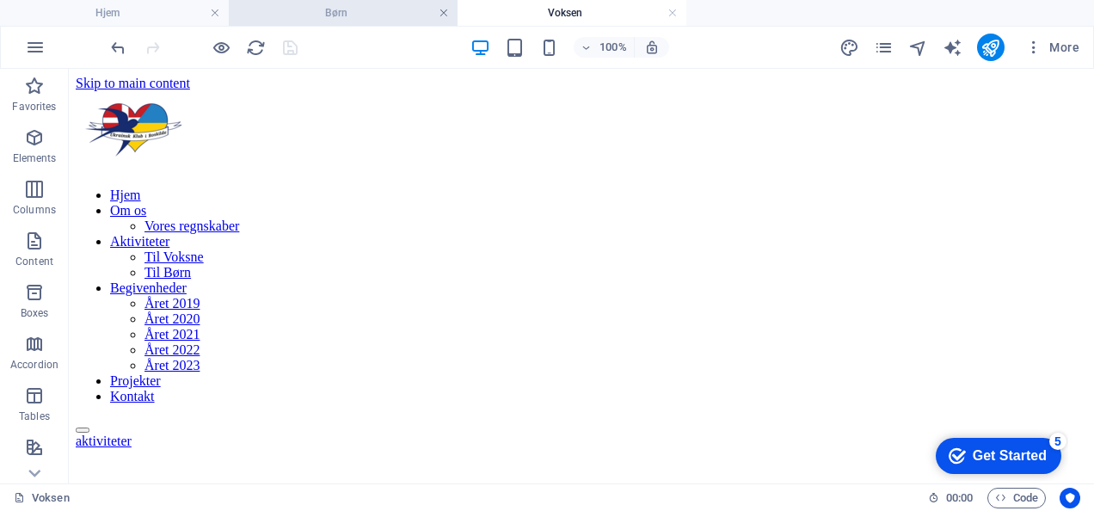
click at [447, 14] on link at bounding box center [444, 13] width 10 height 16
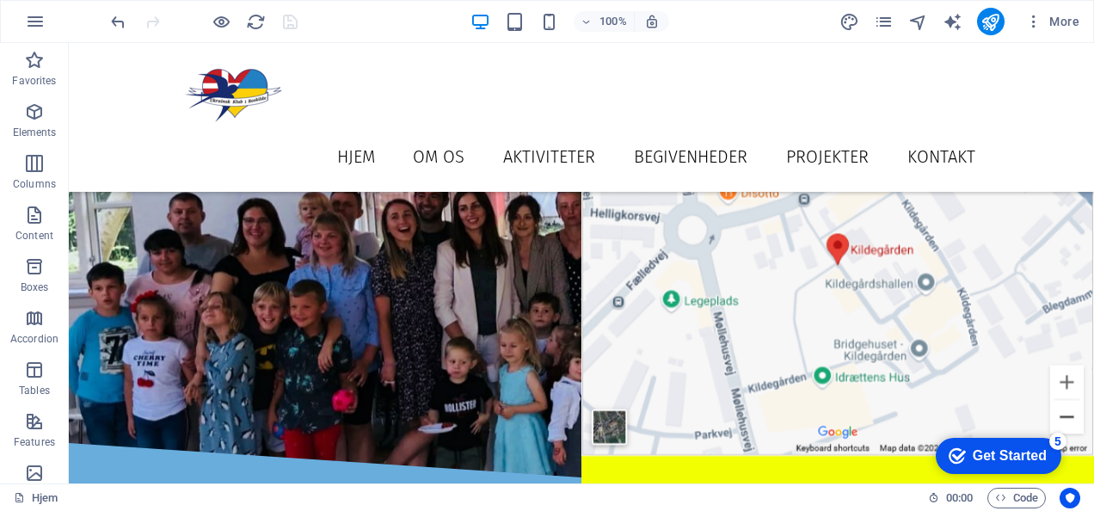
scroll to position [1169, 0]
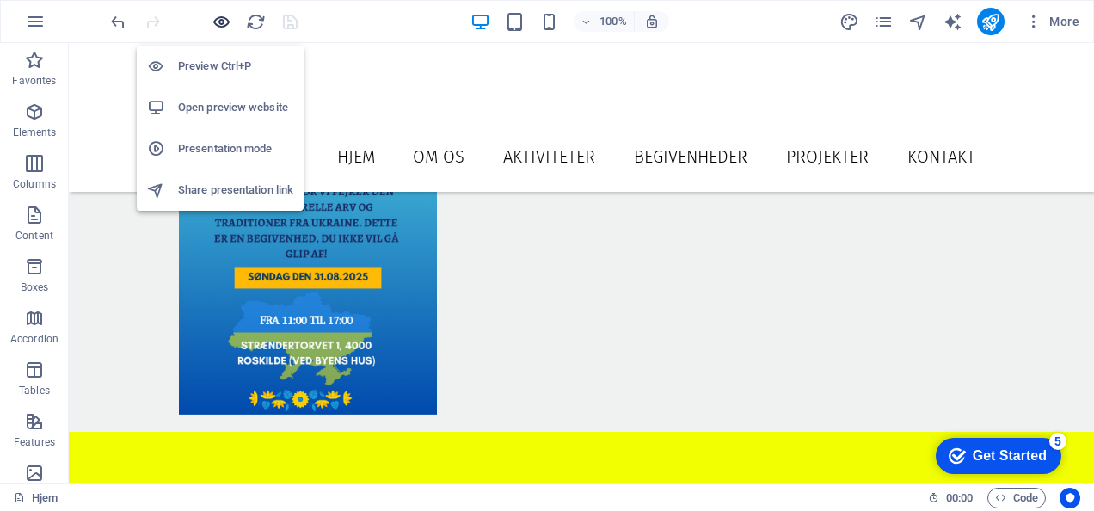
click at [222, 22] on icon "button" at bounding box center [222, 22] width 20 height 20
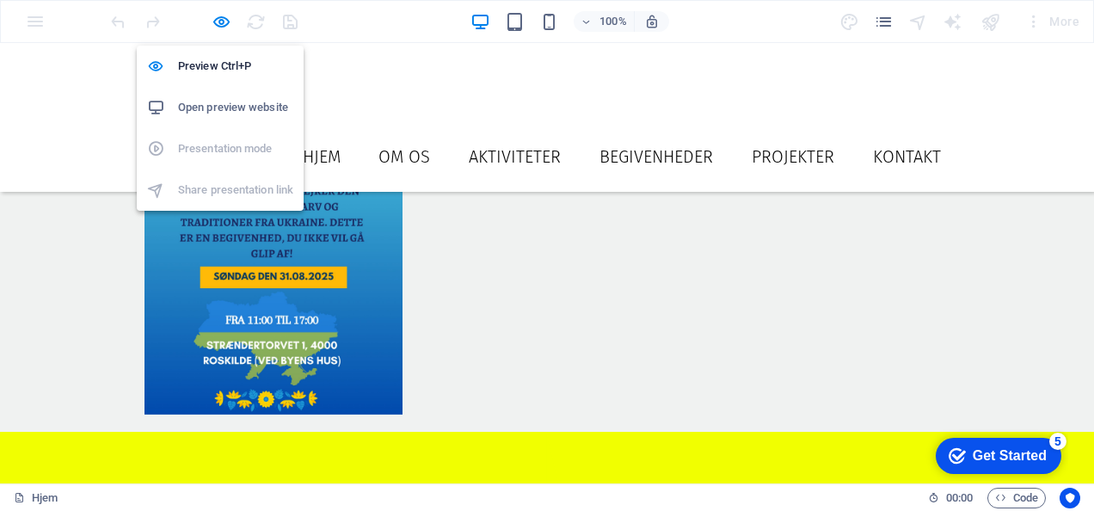
click at [227, 103] on h6 "Open preview website" at bounding box center [235, 107] width 115 height 21
click at [220, 28] on icon "button" at bounding box center [222, 22] width 20 height 20
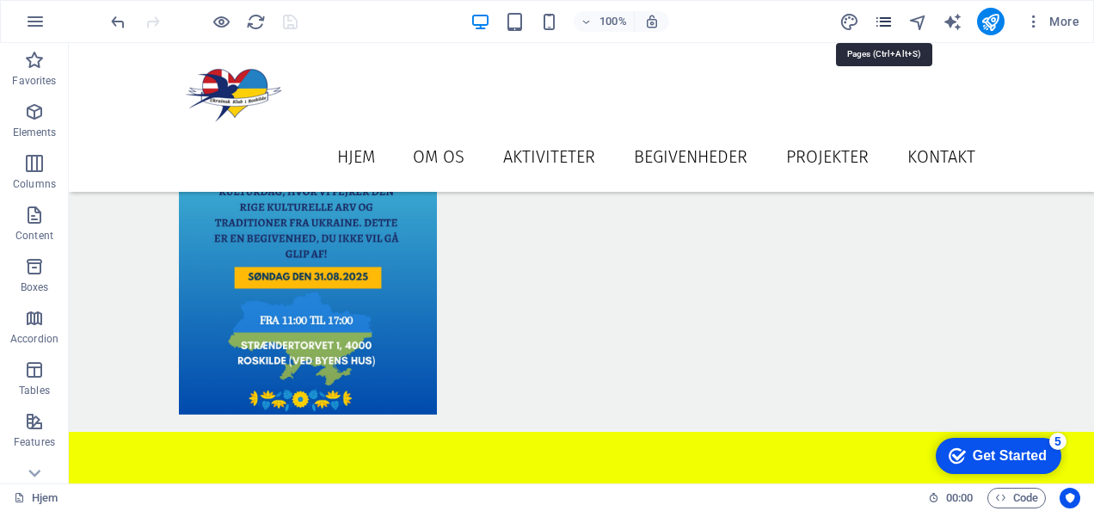
click at [884, 30] on icon "pages" at bounding box center [884, 22] width 20 height 20
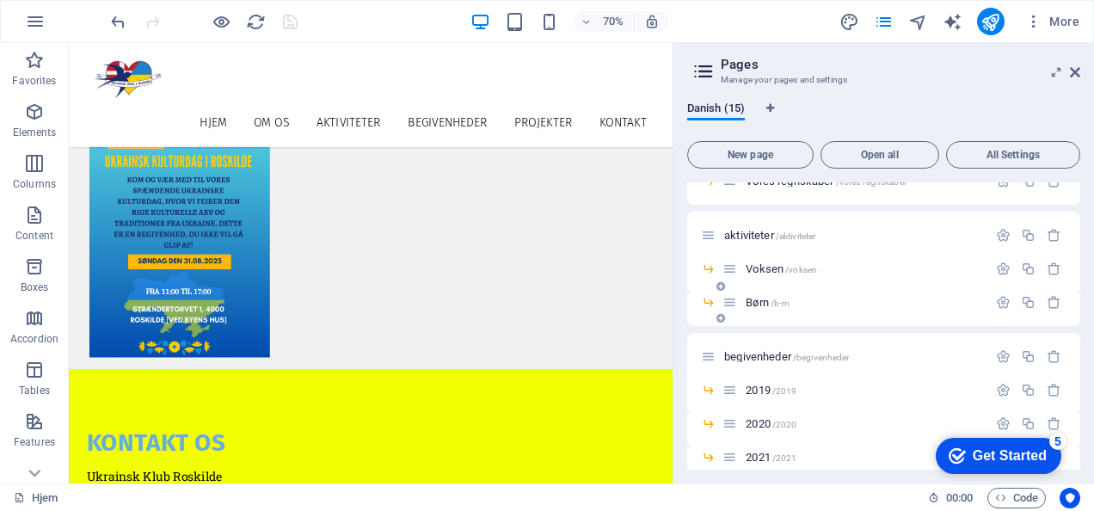
scroll to position [114, 0]
click at [753, 357] on span "begivenheder /begivenheder" at bounding box center [786, 355] width 125 height 13
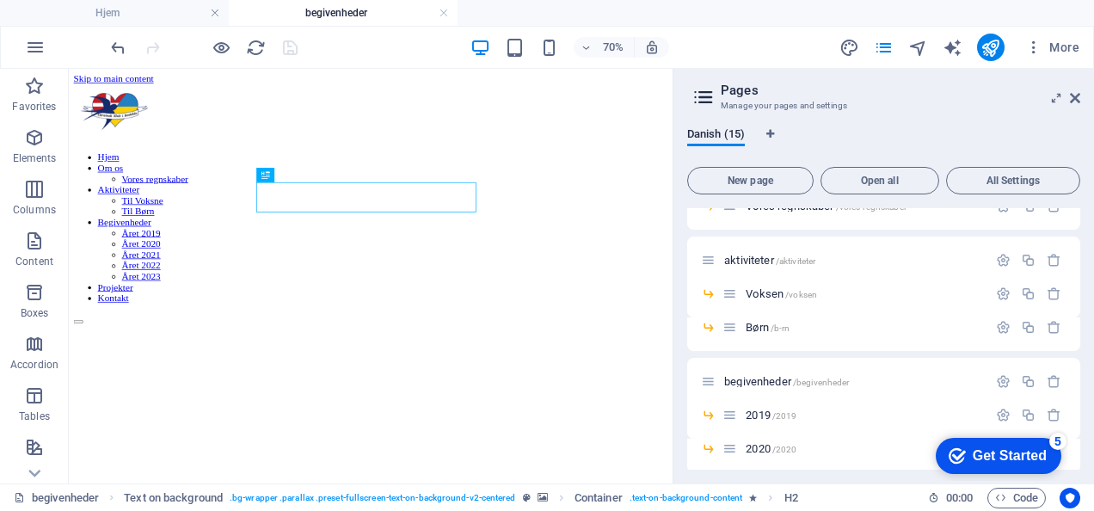
scroll to position [0, 0]
click at [1073, 100] on icon at bounding box center [1075, 98] width 10 height 14
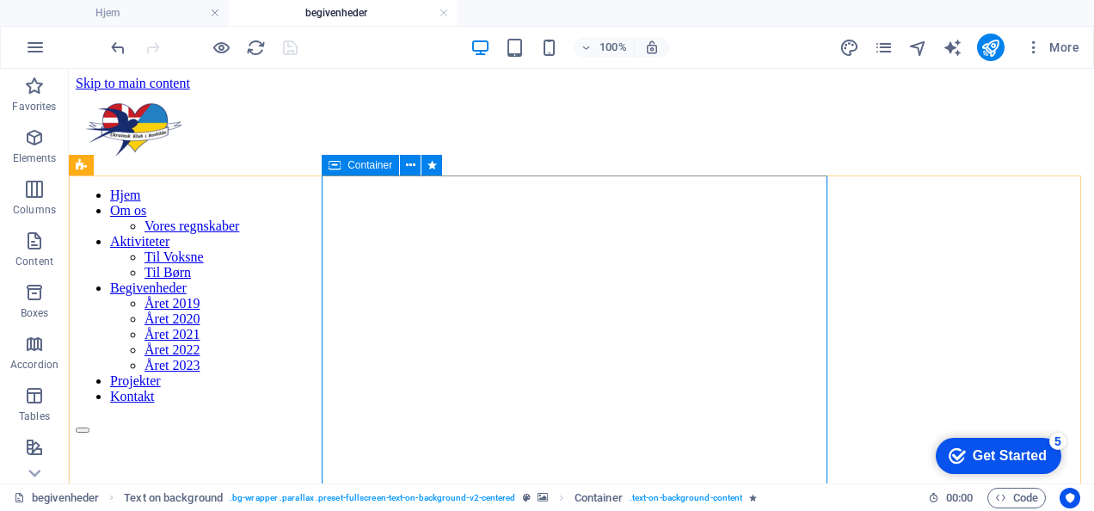
click at [390, 169] on span "Container" at bounding box center [369, 165] width 45 height 10
drag, startPoint x: 390, startPoint y: 169, endPoint x: 18, endPoint y: 128, distance: 374.6
click at [390, 169] on span "Container" at bounding box center [369, 165] width 45 height 10
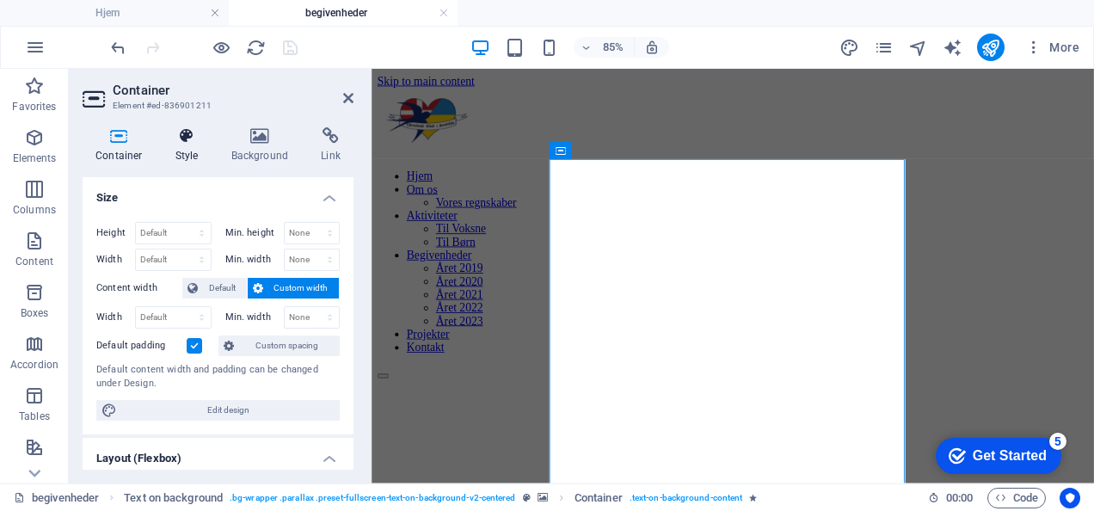
click at [194, 146] on h4 "Style" at bounding box center [191, 145] width 56 height 36
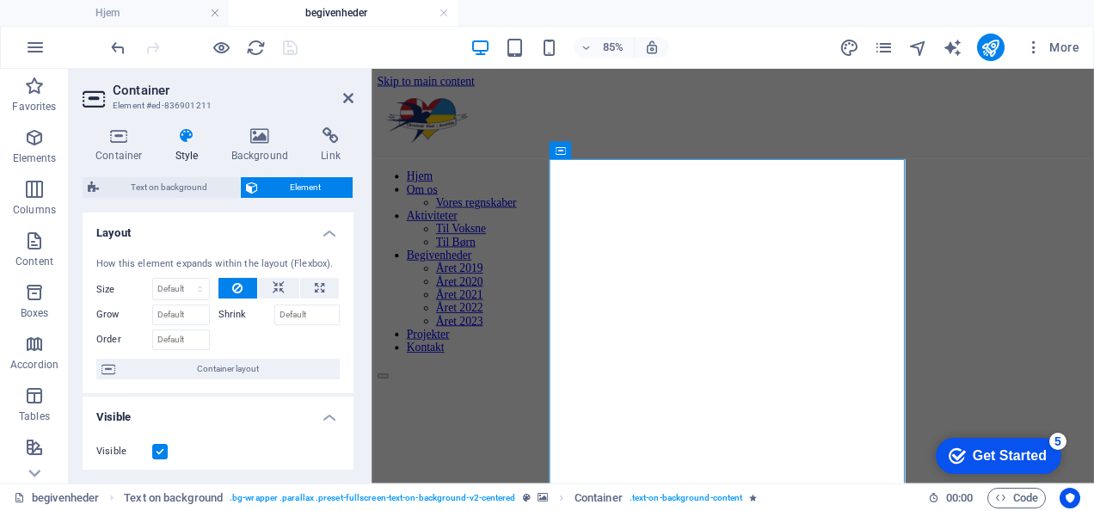
scroll to position [469, 0]
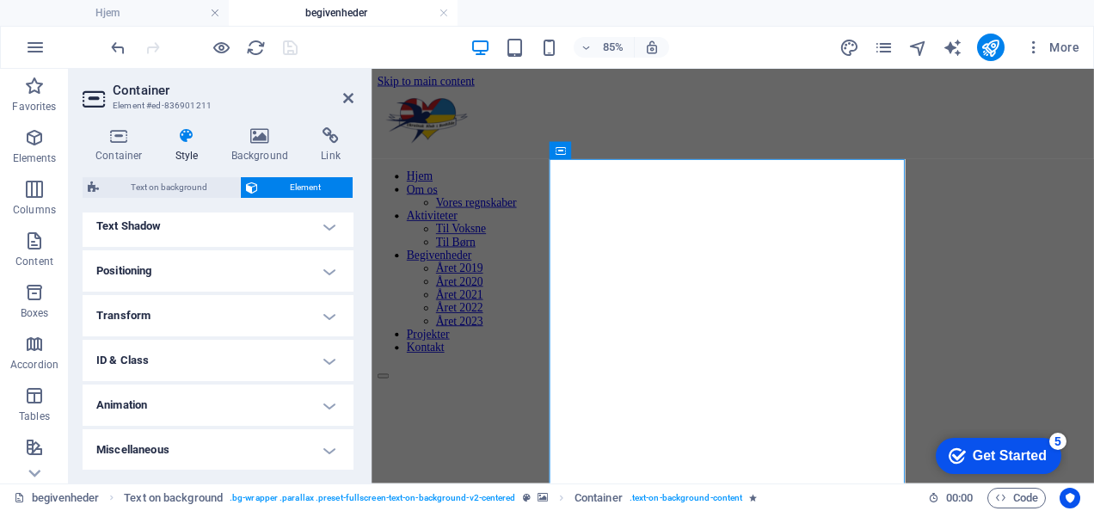
click at [222, 403] on h4 "Animation" at bounding box center [218, 404] width 271 height 41
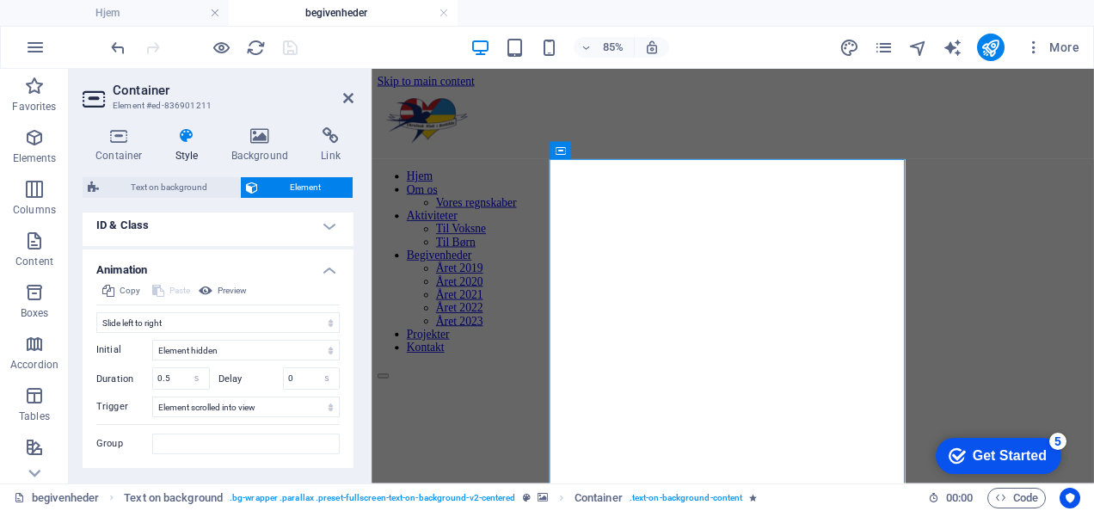
scroll to position [645, 0]
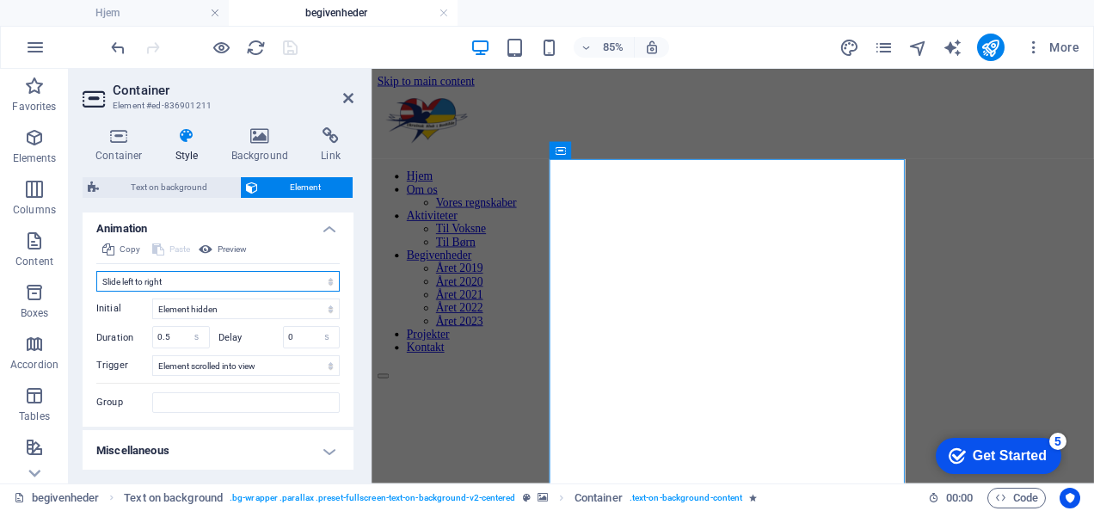
click at [198, 276] on select "Don't animate Show / Hide Slide up/down Zoom in/out Slide left to right Slide r…" at bounding box center [217, 281] width 243 height 21
click at [96, 271] on select "Don't animate Show / Hide Slide up/down Zoom in/out Slide left to right Slide r…" at bounding box center [217, 281] width 243 height 21
click at [172, 278] on select "Don't animate Show / Hide Slide up/down Zoom in/out Slide left to right Slide r…" at bounding box center [217, 281] width 243 height 21
click at [96, 271] on select "Don't animate Show / Hide Slide up/down Zoom in/out Slide left to right Slide r…" at bounding box center [217, 281] width 243 height 21
click at [197, 277] on select "Don't animate Show / Hide Slide up/down Zoom in/out Slide left to right Slide r…" at bounding box center [217, 281] width 243 height 21
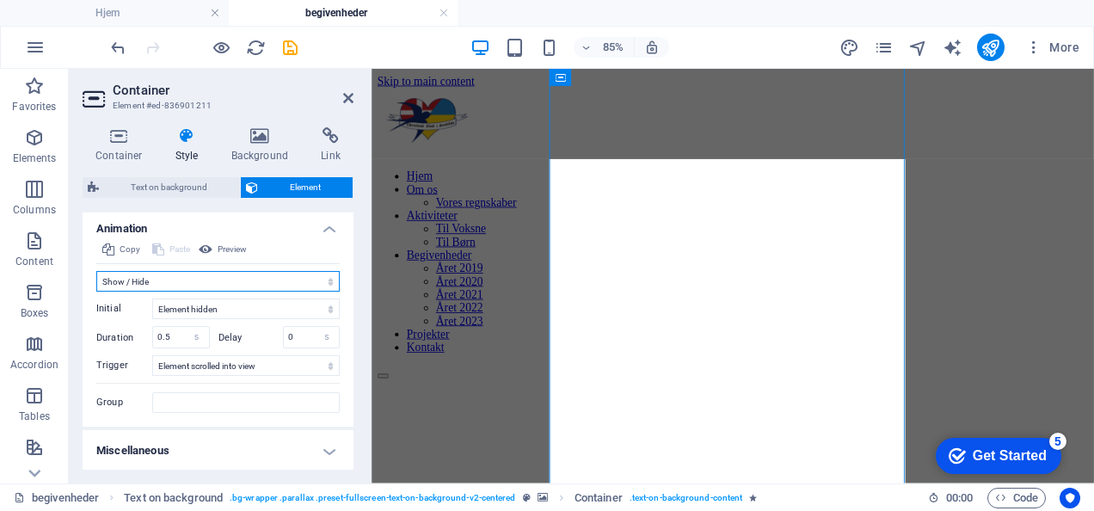
click at [96, 271] on select "Don't animate Show / Hide Slide up/down Zoom in/out Slide left to right Slide r…" at bounding box center [217, 281] width 243 height 21
click at [198, 277] on select "Don't animate Show / Hide Slide up/down Zoom in/out Slide left to right Slide r…" at bounding box center [217, 281] width 243 height 21
select select "none"
click at [96, 292] on select "Don't animate Show / Hide Slide up/down Zoom in/out Slide left to right Slide r…" at bounding box center [217, 281] width 243 height 21
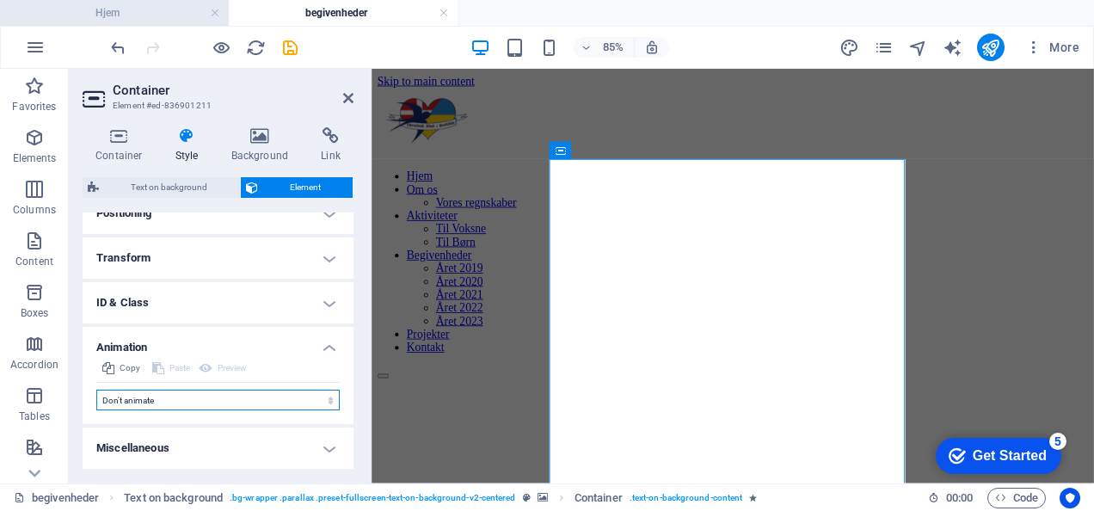
scroll to position [525, 0]
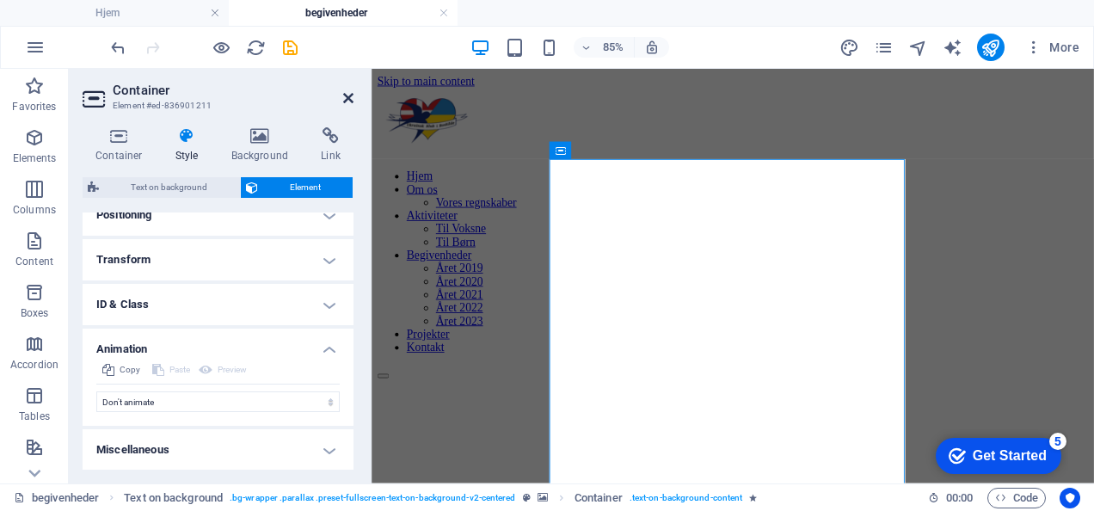
click at [347, 96] on icon at bounding box center [348, 98] width 10 height 14
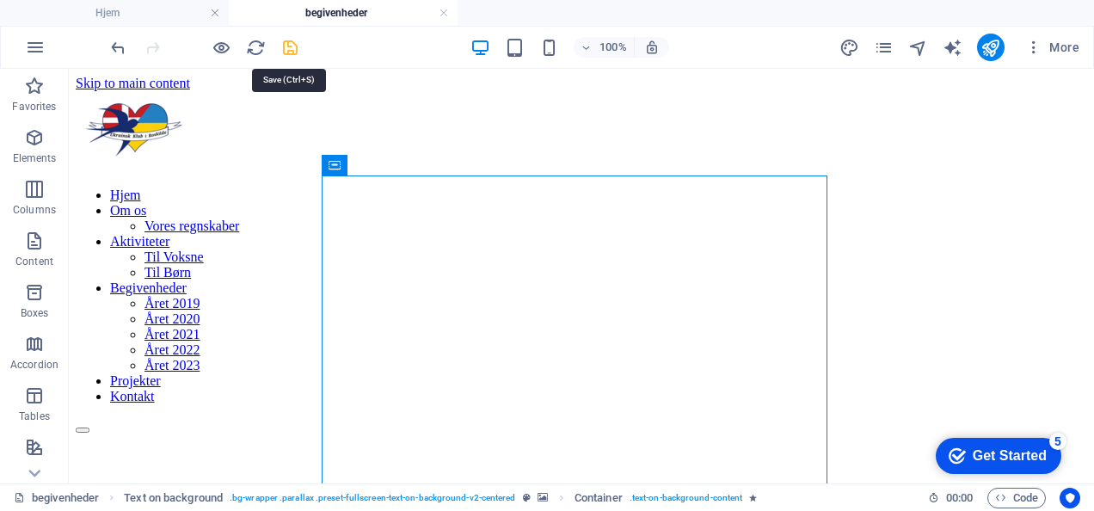
click at [295, 44] on icon "save" at bounding box center [290, 48] width 20 height 20
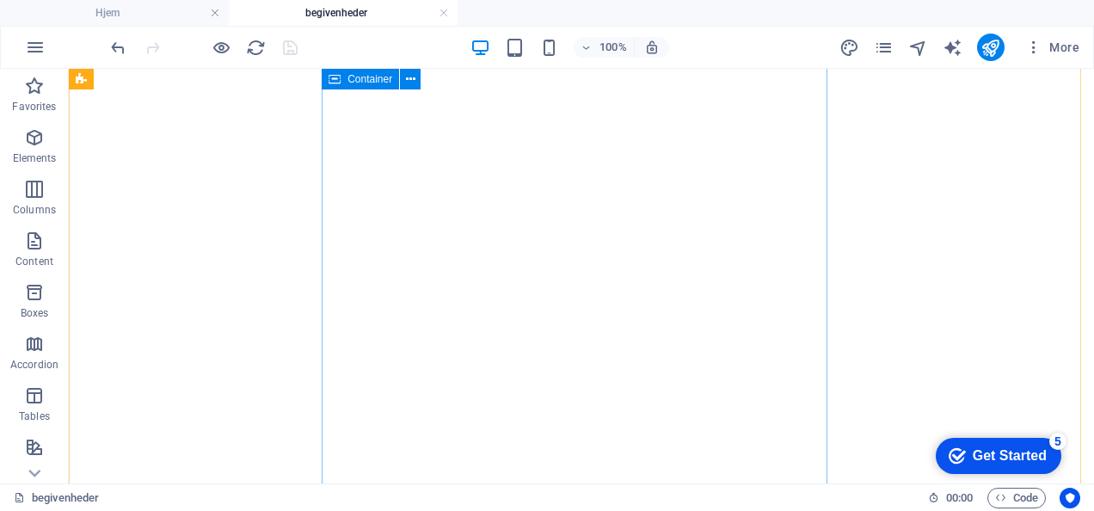
scroll to position [757, 0]
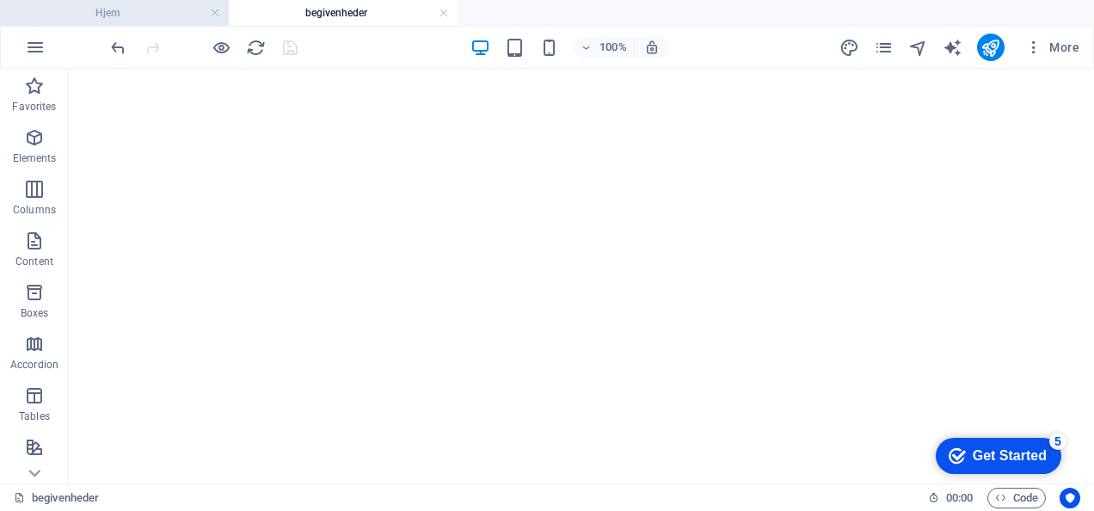
click at [192, 5] on h4 "Hjem" at bounding box center [114, 12] width 229 height 19
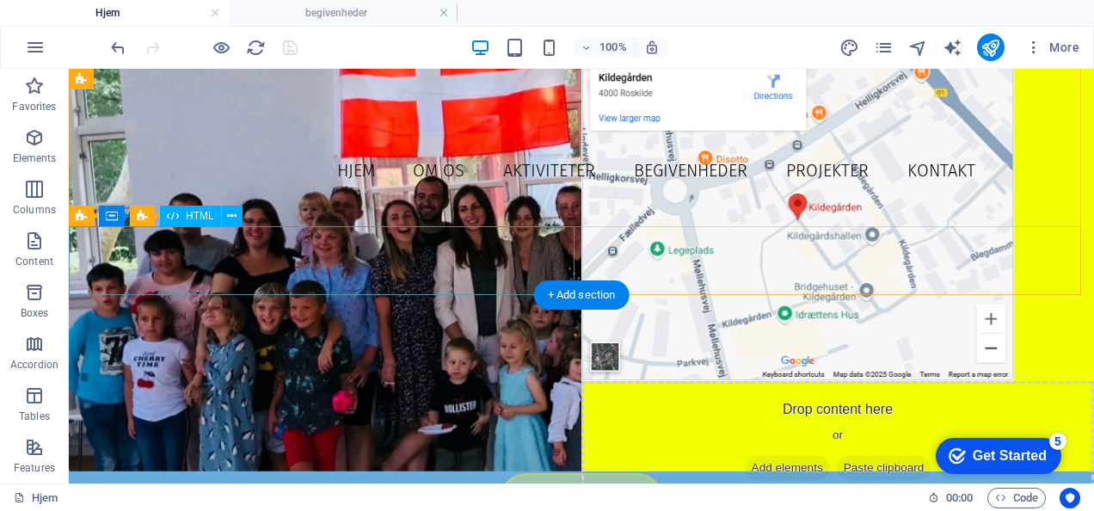
scroll to position [0, 0]
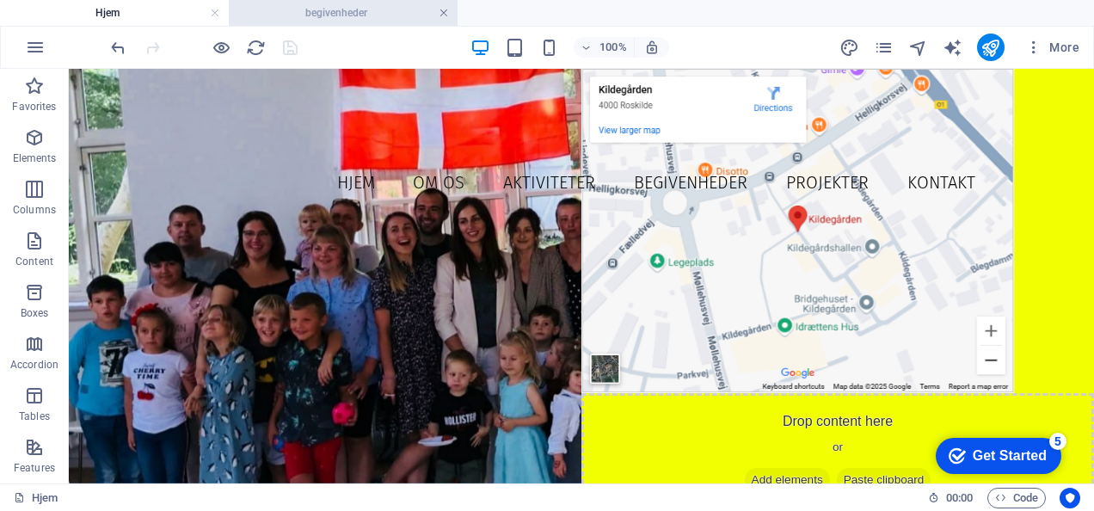
click at [442, 14] on link at bounding box center [444, 13] width 10 height 16
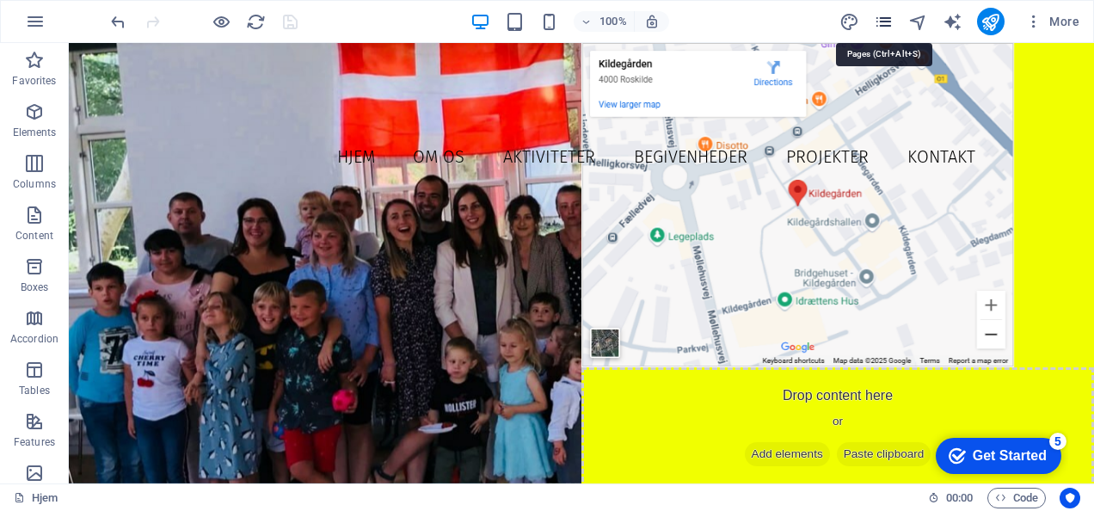
click at [890, 16] on icon "pages" at bounding box center [884, 22] width 20 height 20
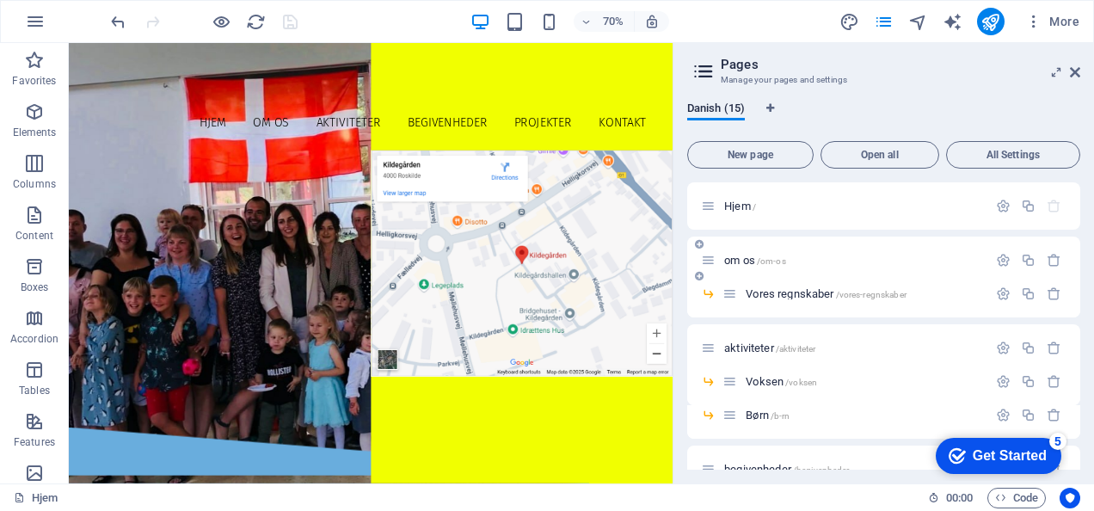
click at [722, 261] on div "om os /om-os" at bounding box center [853, 260] width 268 height 11
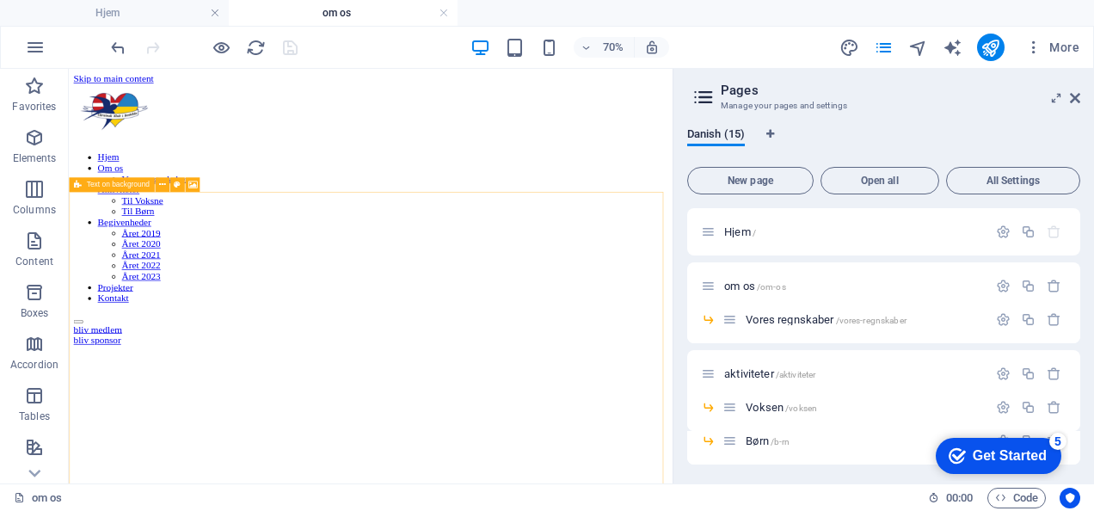
click at [85, 186] on div "Text on background" at bounding box center [111, 184] width 85 height 15
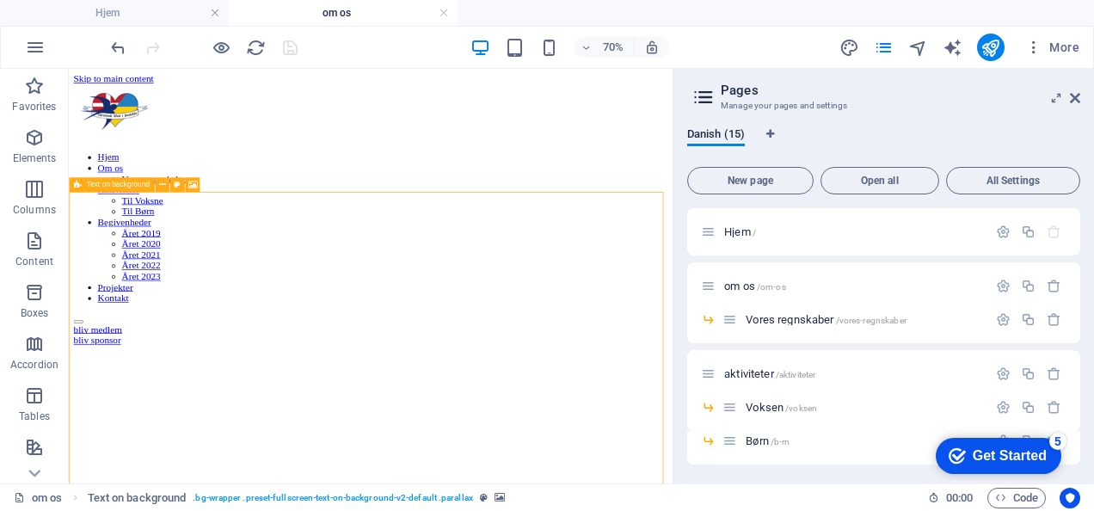
click at [85, 186] on div "Text on background" at bounding box center [111, 184] width 85 height 15
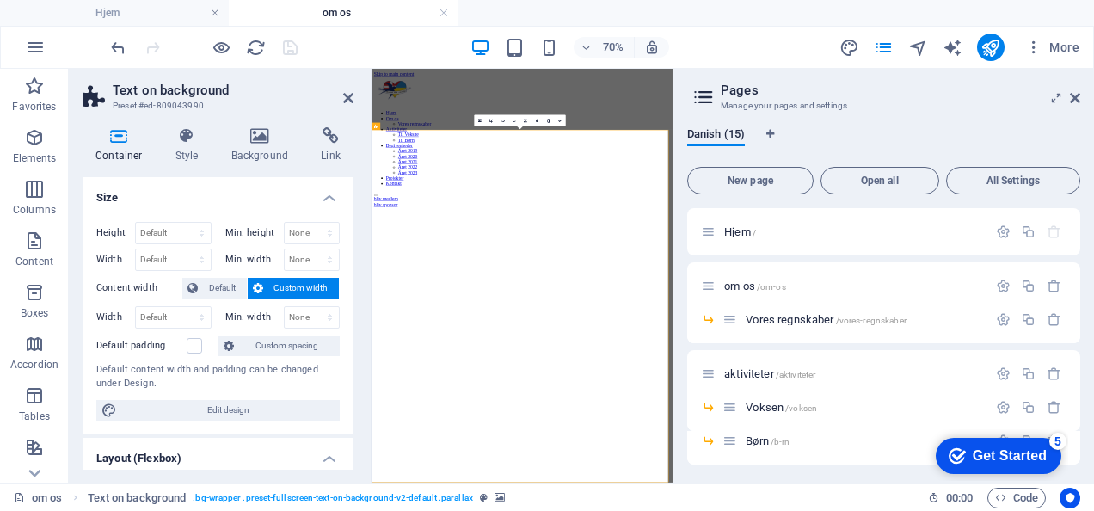
select select "%"
select select "rem"
select select "px"
click at [191, 150] on h4 "Style" at bounding box center [191, 145] width 56 height 36
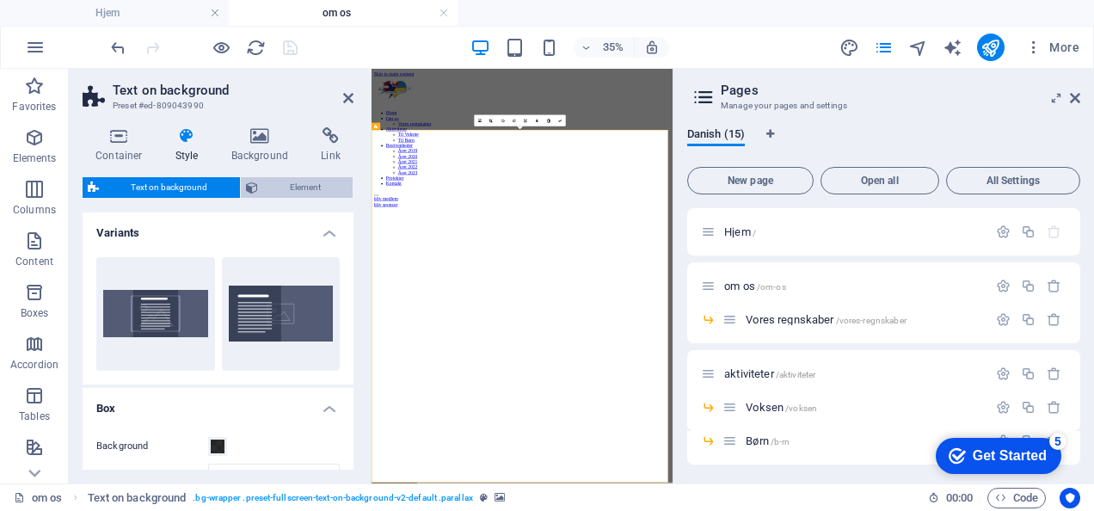
click at [263, 177] on span "Element" at bounding box center [305, 187] width 85 height 21
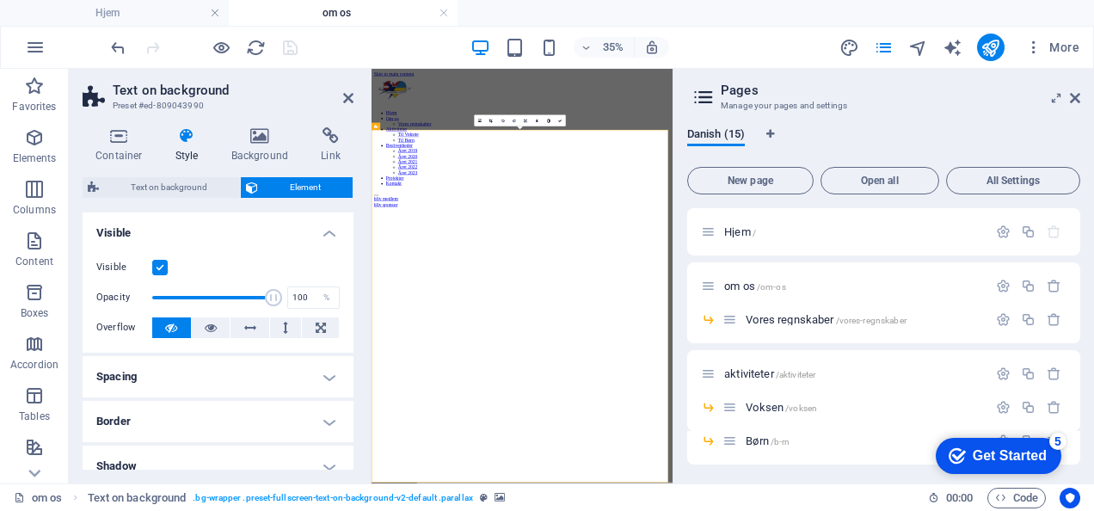
scroll to position [285, 0]
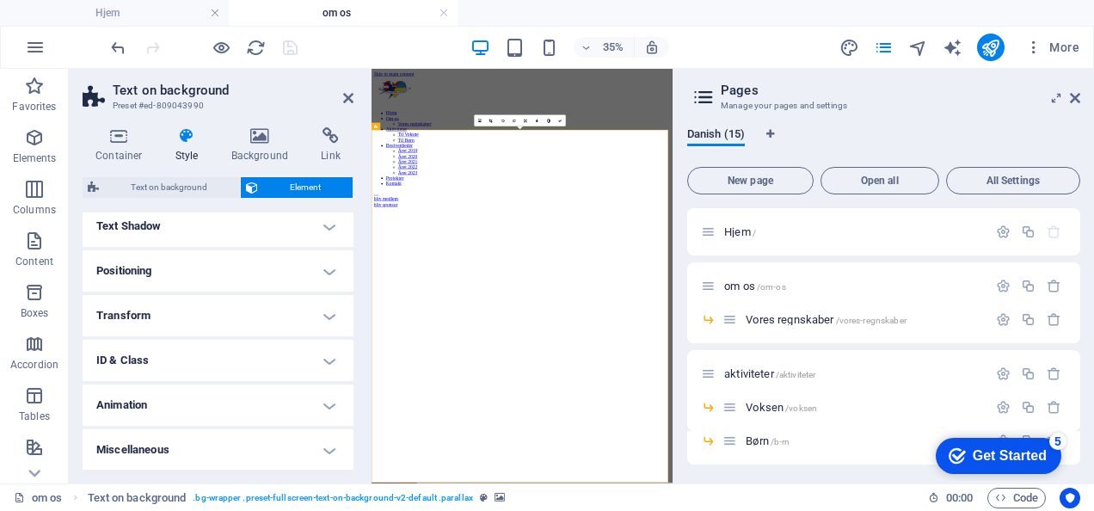
click at [258, 406] on h4 "Animation" at bounding box center [218, 404] width 271 height 41
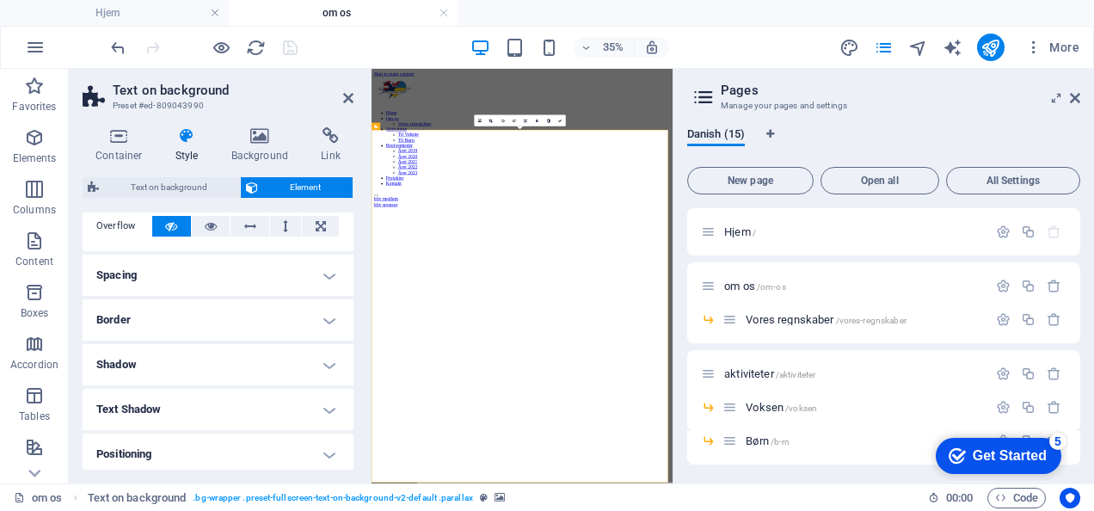
scroll to position [0, 0]
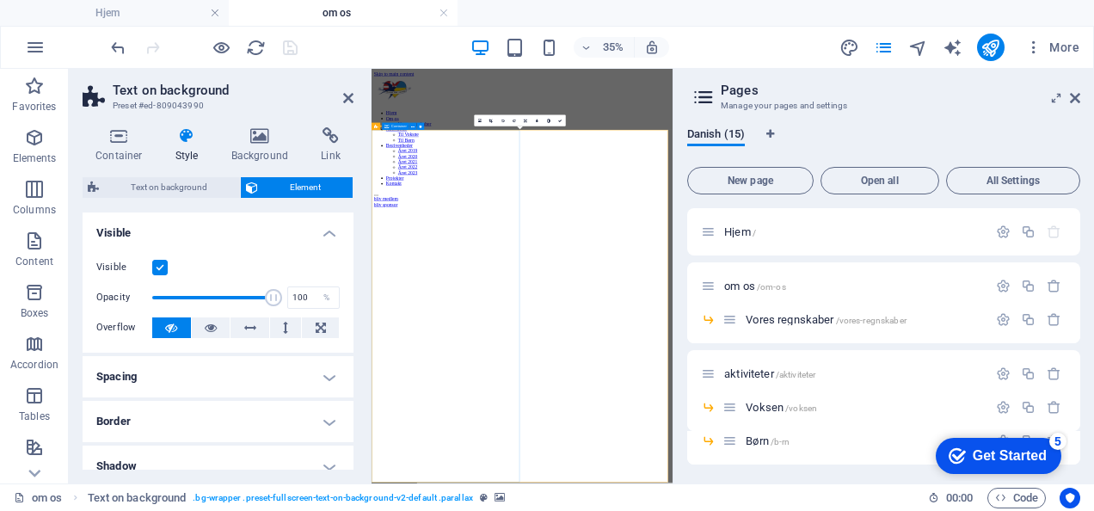
click at [401, 126] on span "Container" at bounding box center [398, 126] width 15 height 3
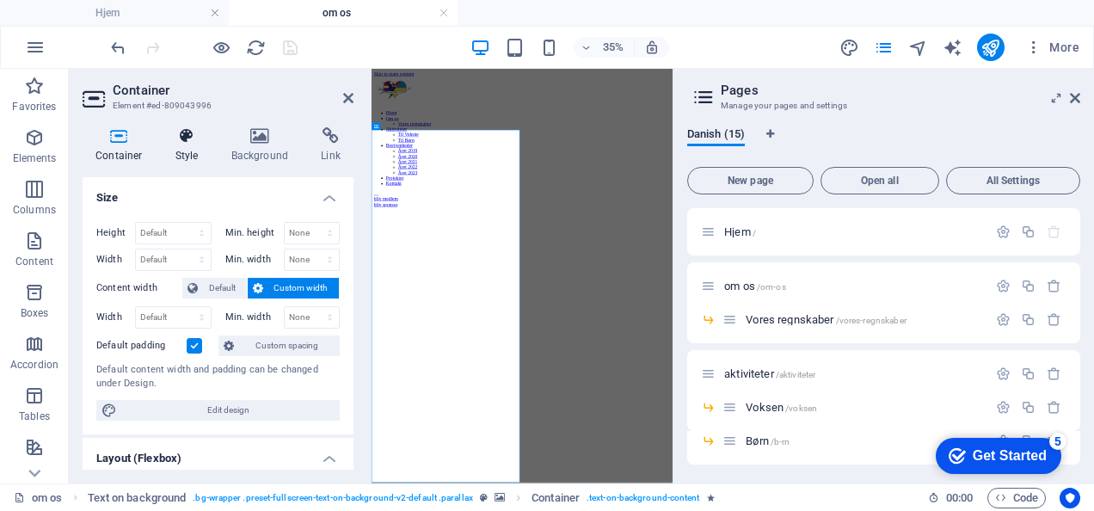
click at [190, 149] on h4 "Style" at bounding box center [191, 145] width 56 height 36
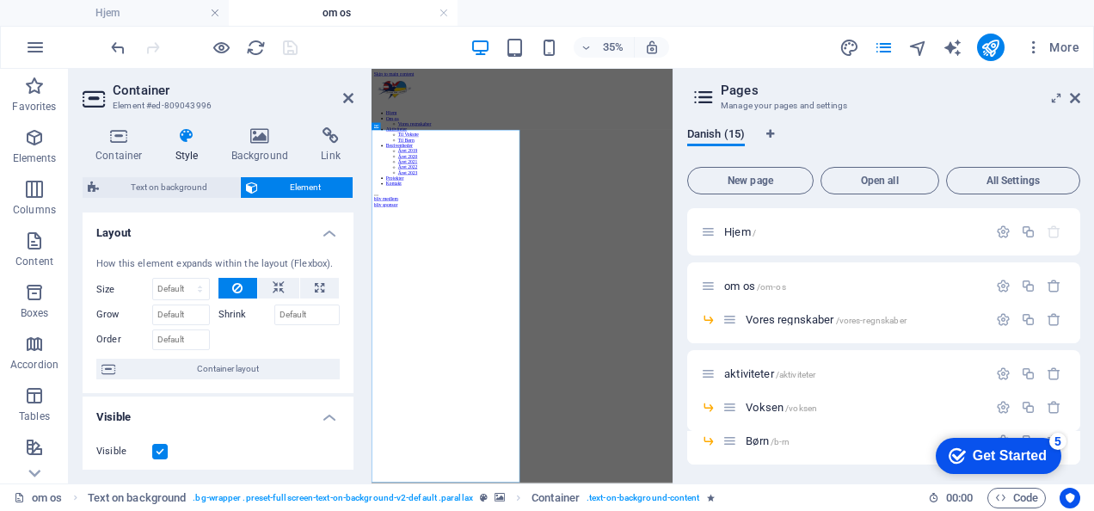
scroll to position [469, 0]
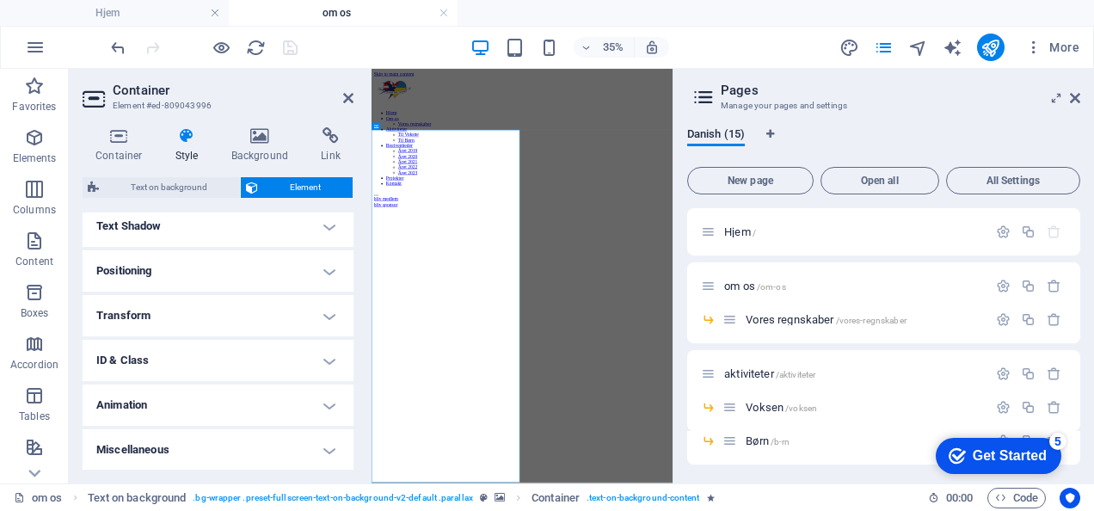
click at [240, 397] on h4 "Animation" at bounding box center [218, 404] width 271 height 41
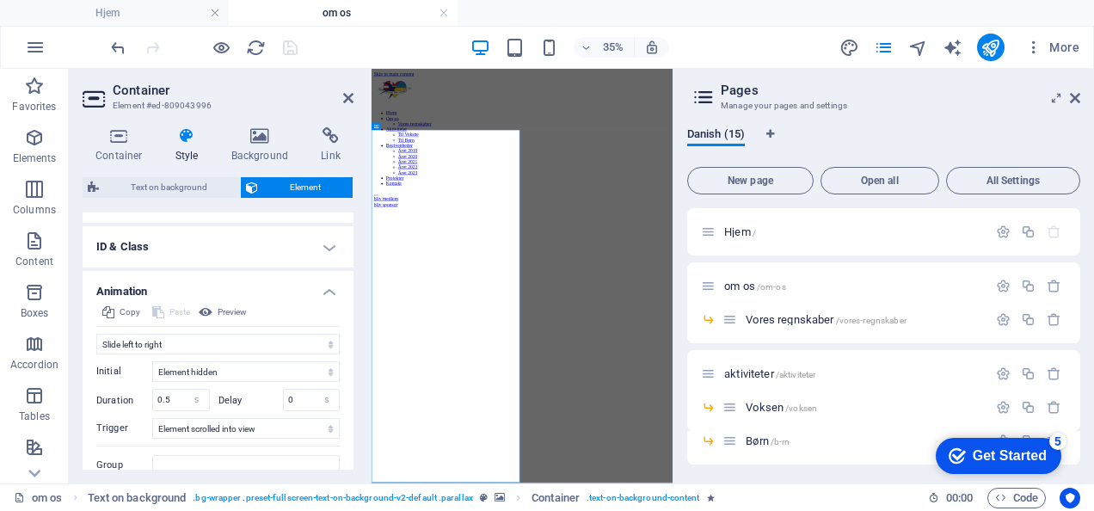
scroll to position [584, 0]
click at [194, 339] on select "Don't animate Show / Hide Slide up/down Zoom in/out Slide left to right Slide r…" at bounding box center [217, 342] width 243 height 21
select select "none"
click at [96, 353] on select "Don't animate Show / Hide Slide up/down Zoom in/out Slide left to right Slide r…" at bounding box center [217, 342] width 243 height 21
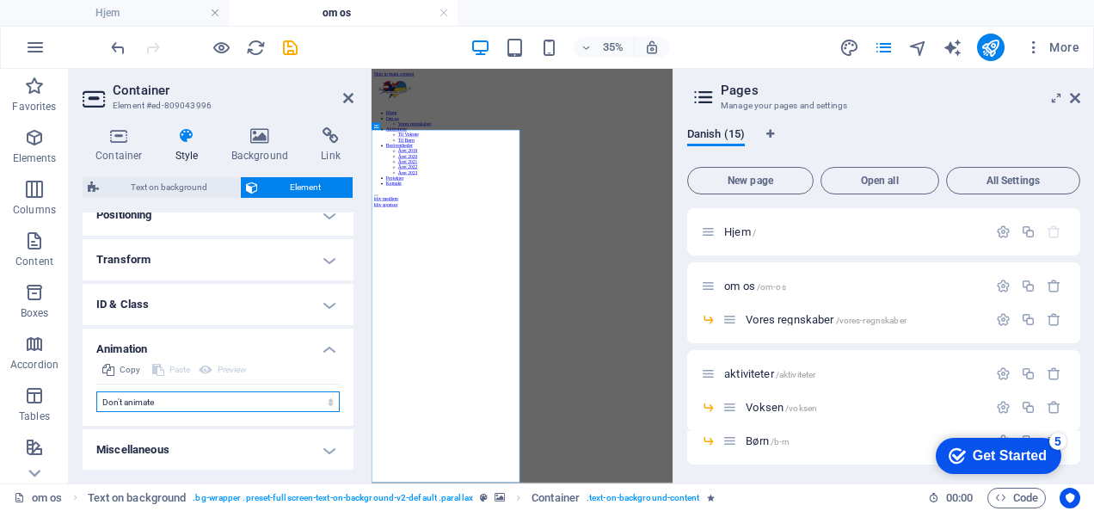
scroll to position [0, 0]
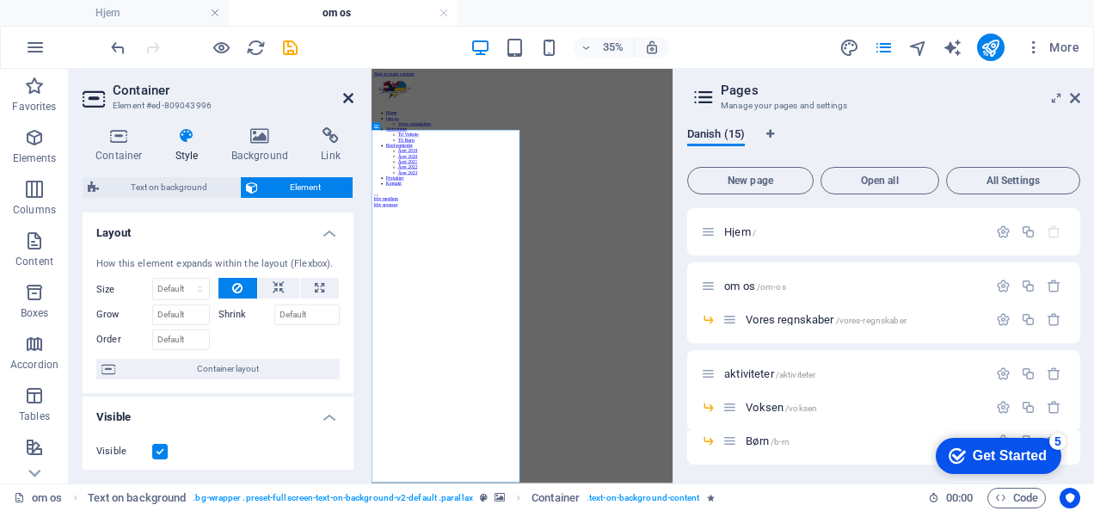
click at [349, 96] on icon at bounding box center [348, 98] width 10 height 14
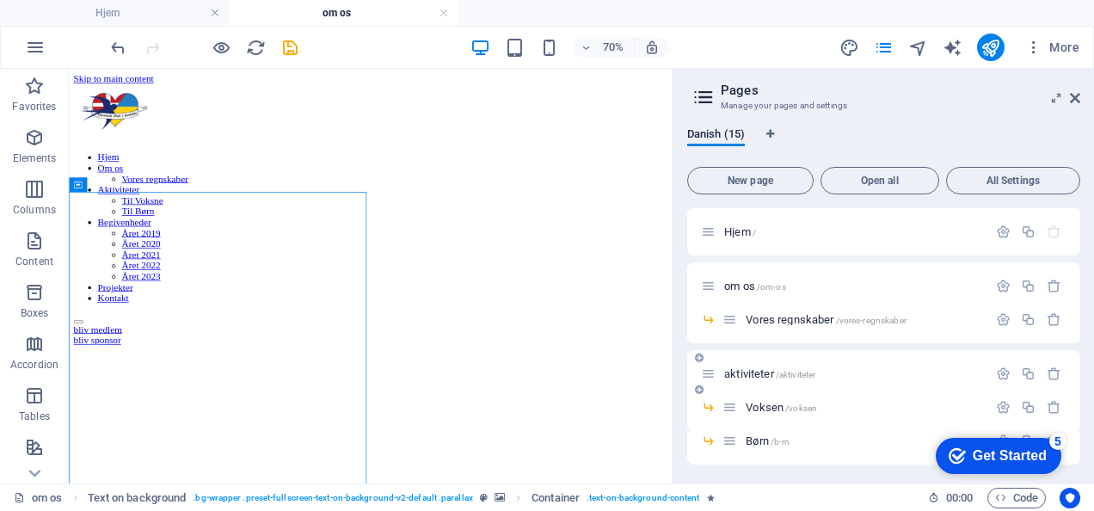
click at [749, 372] on span "aktiviteter /aktiviteter" at bounding box center [769, 373] width 91 height 13
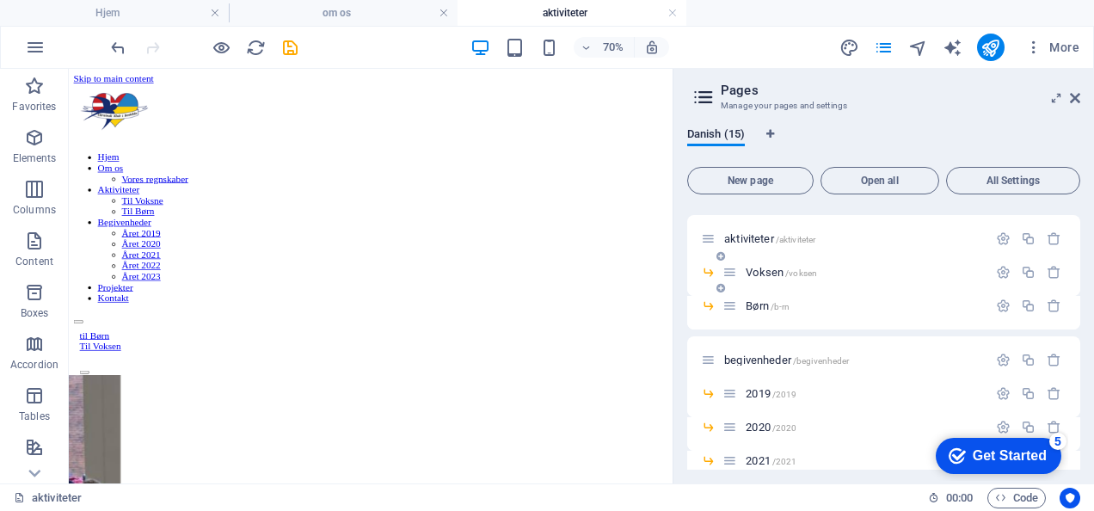
scroll to position [200, 0]
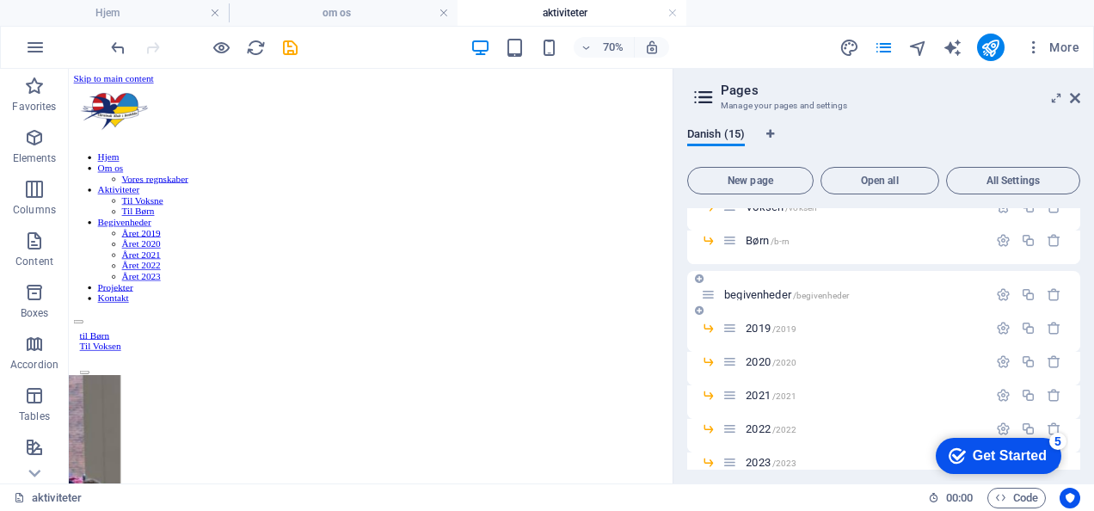
click at [752, 291] on span "begivenheder /begivenheder" at bounding box center [786, 294] width 125 height 13
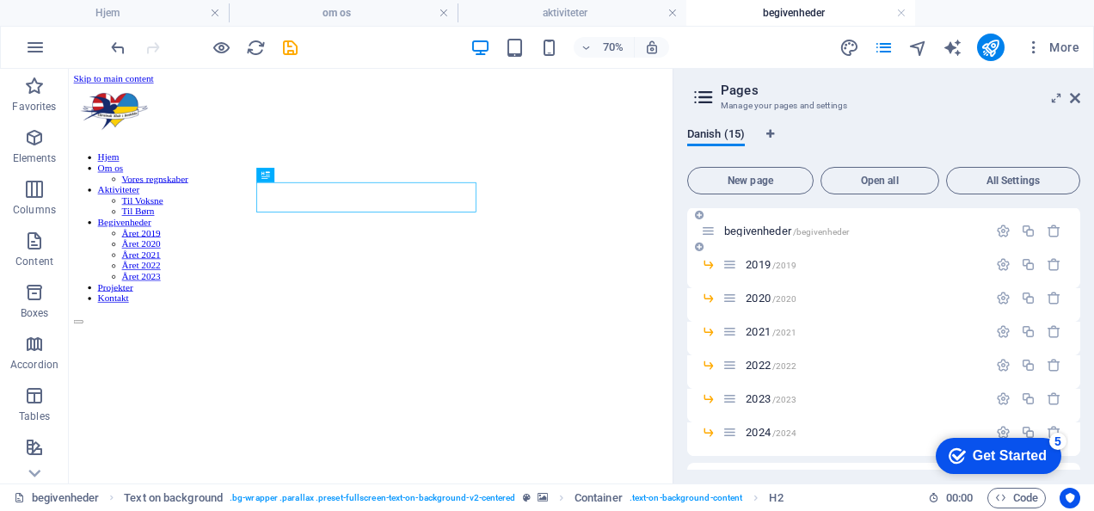
scroll to position [366, 0]
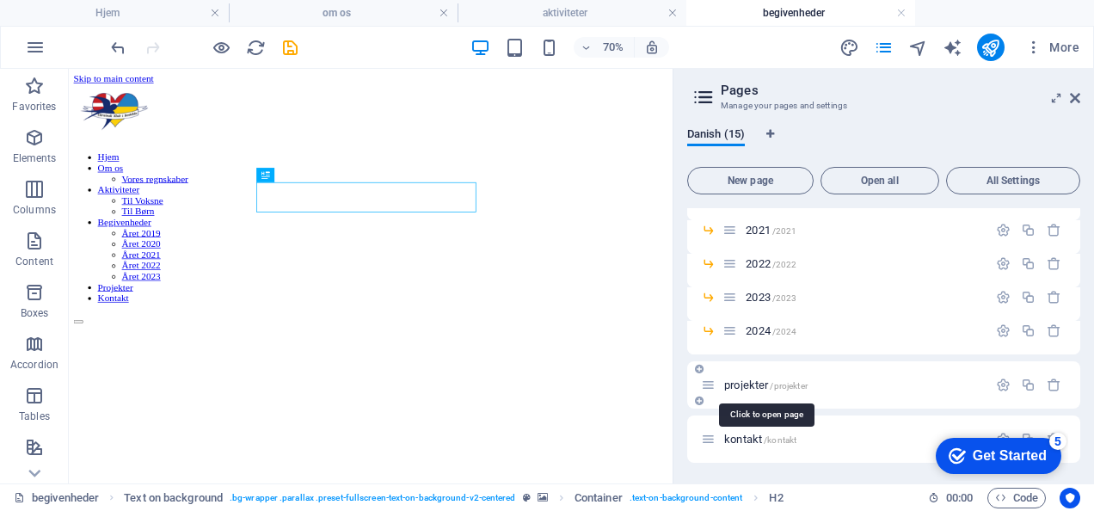
click at [746, 382] on span "projekter /projekter" at bounding box center [765, 384] width 83 height 13
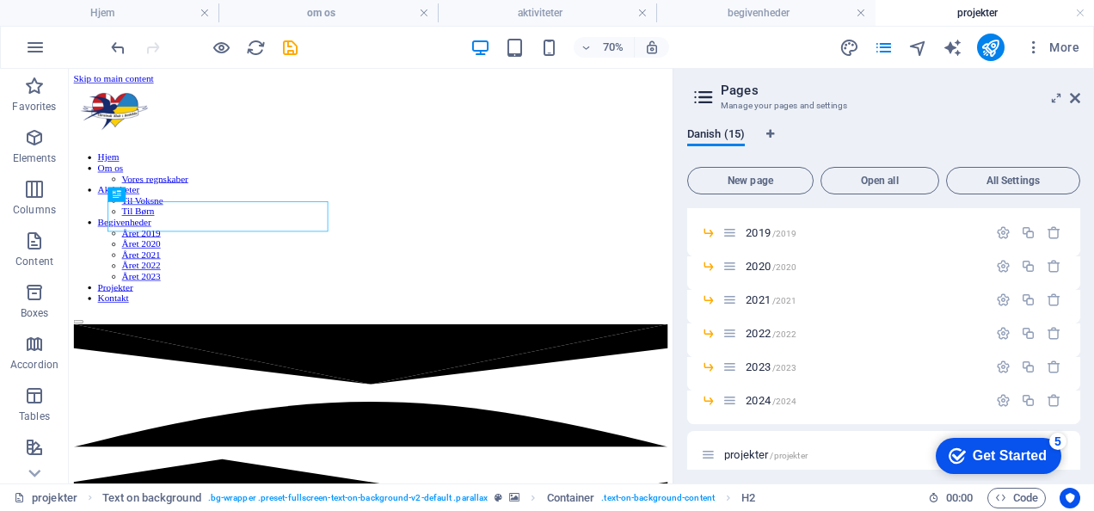
scroll to position [0, 0]
click at [86, 157] on span "Text on background" at bounding box center [117, 155] width 63 height 7
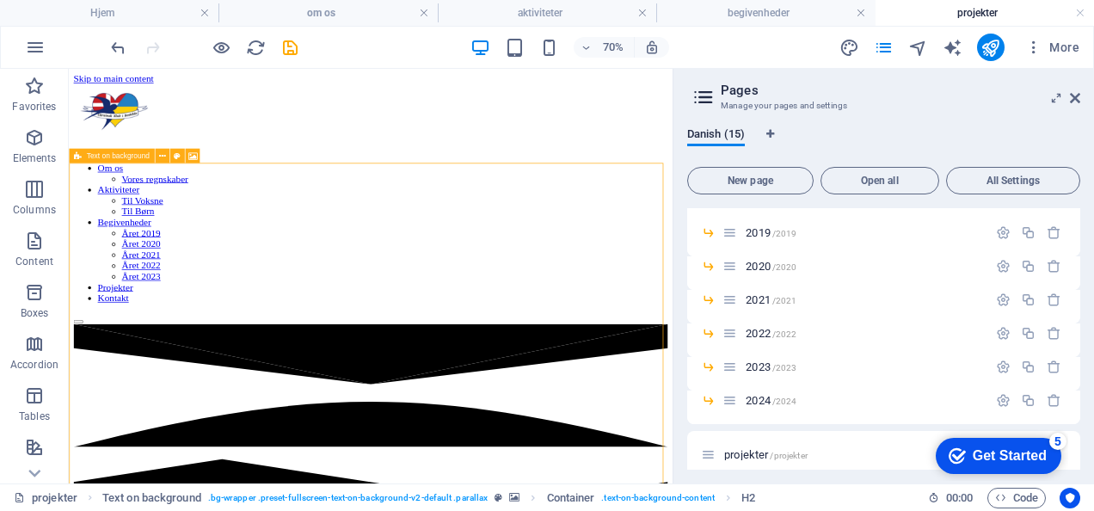
click at [86, 157] on span "Text on background" at bounding box center [117, 155] width 63 height 7
select select "%"
select select "rem"
select select "px"
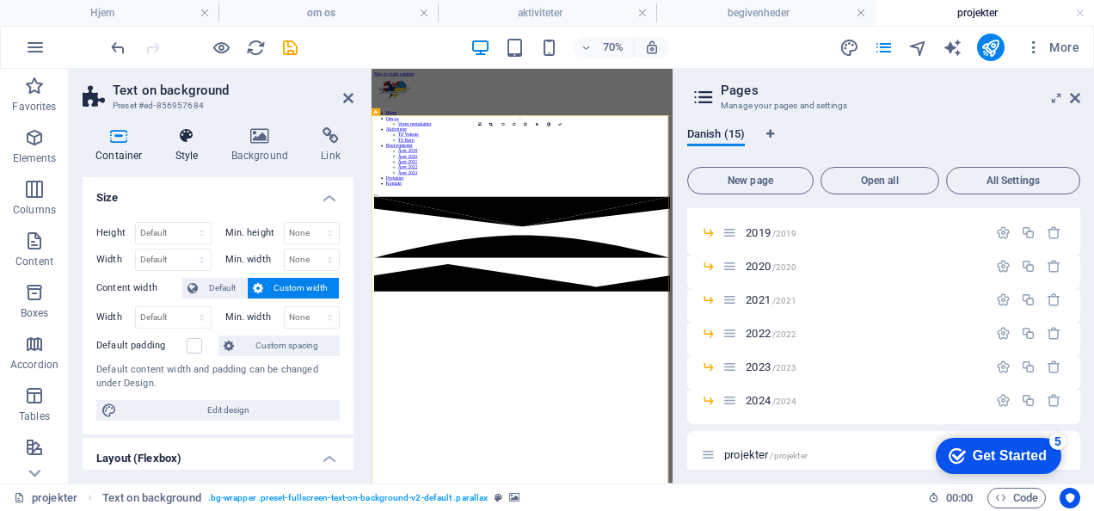
click at [198, 140] on icon at bounding box center [187, 135] width 49 height 17
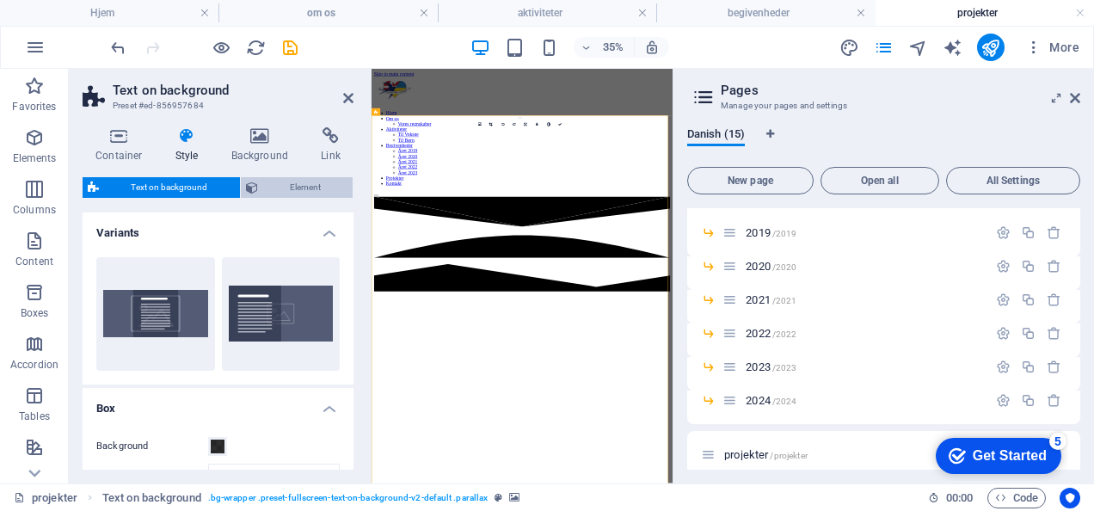
click at [274, 183] on span "Element" at bounding box center [305, 187] width 85 height 21
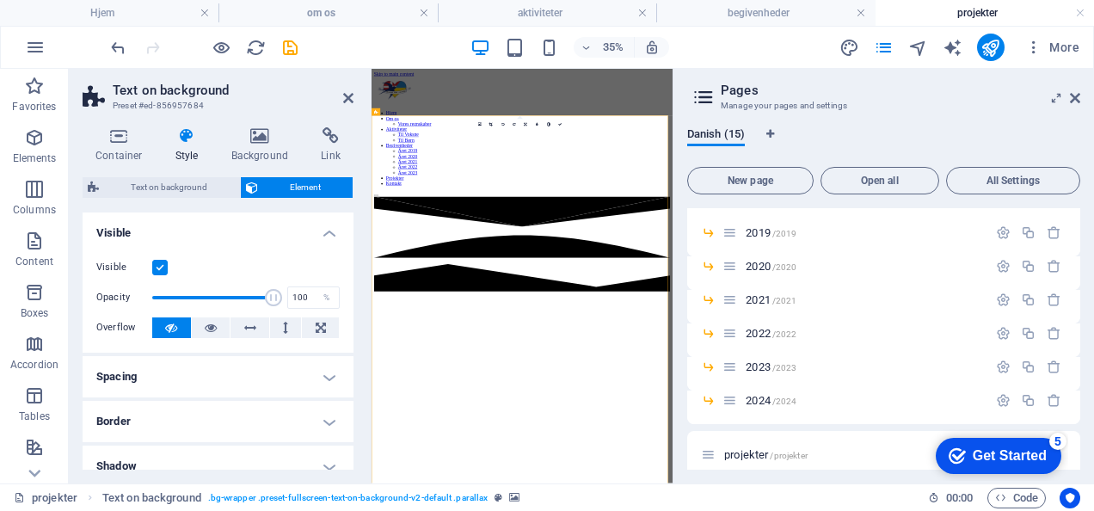
scroll to position [285, 0]
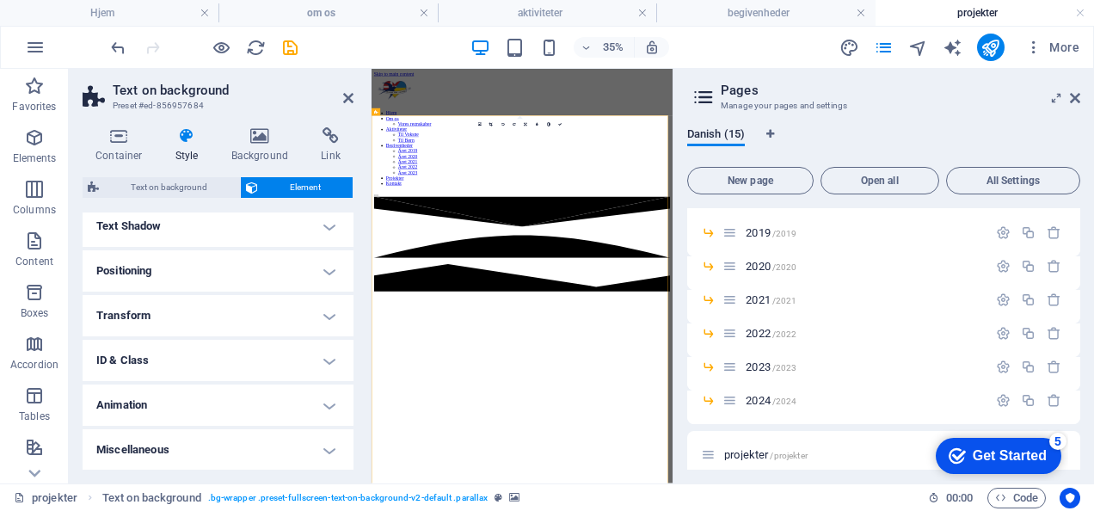
click at [172, 408] on h4 "Animation" at bounding box center [218, 404] width 271 height 41
click at [388, 108] on icon at bounding box center [386, 111] width 4 height 7
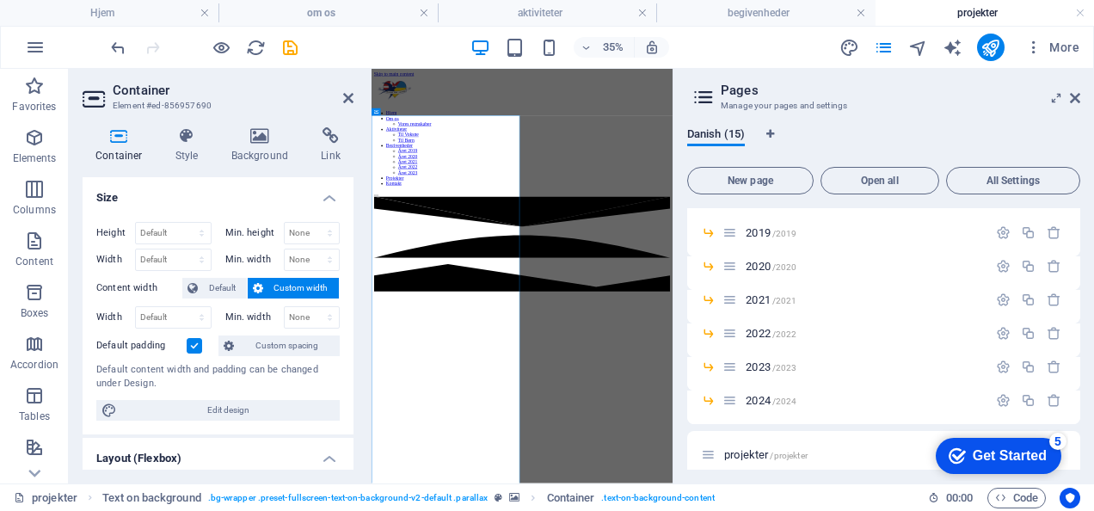
scroll to position [3, 0]
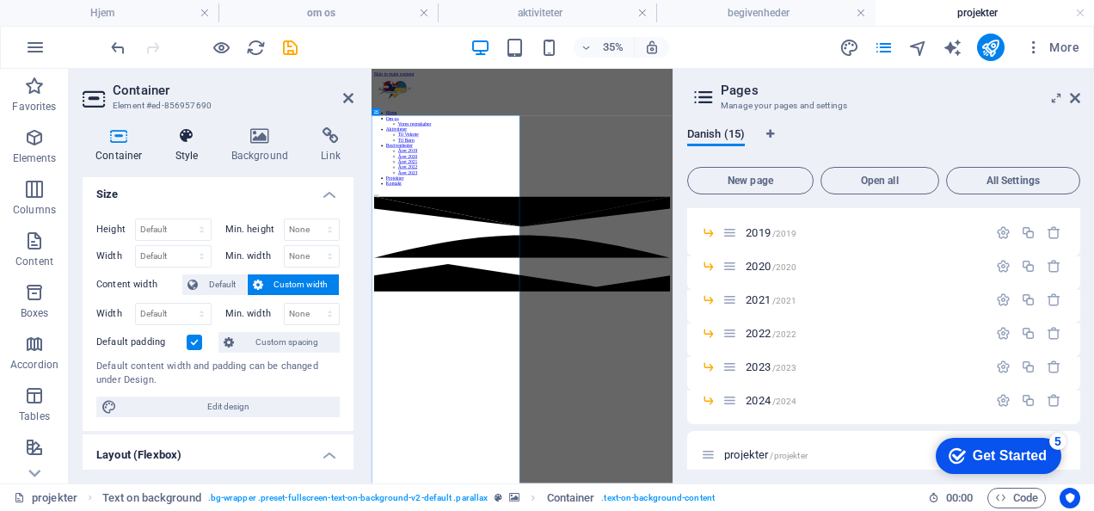
click at [177, 142] on icon at bounding box center [187, 135] width 49 height 17
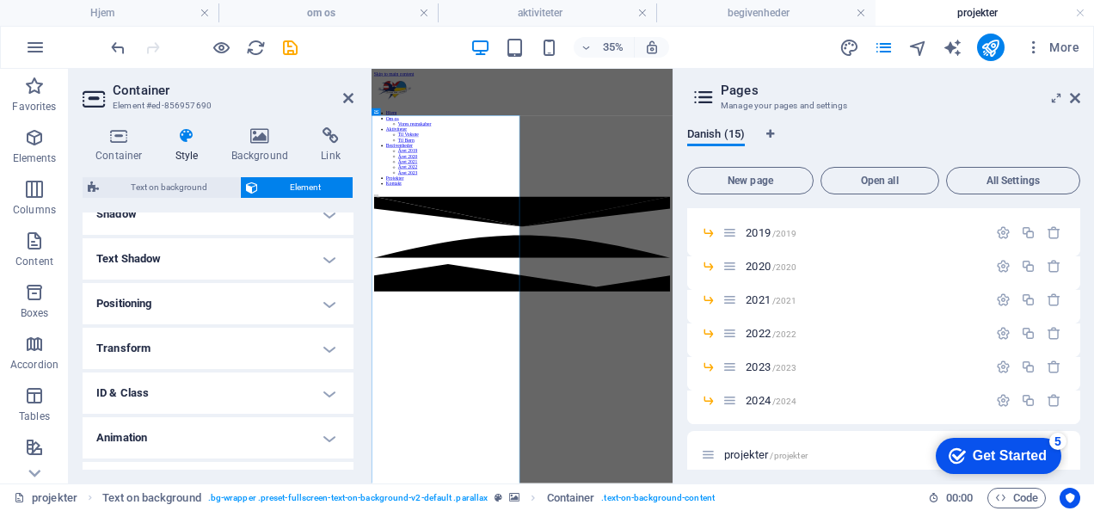
scroll to position [469, 0]
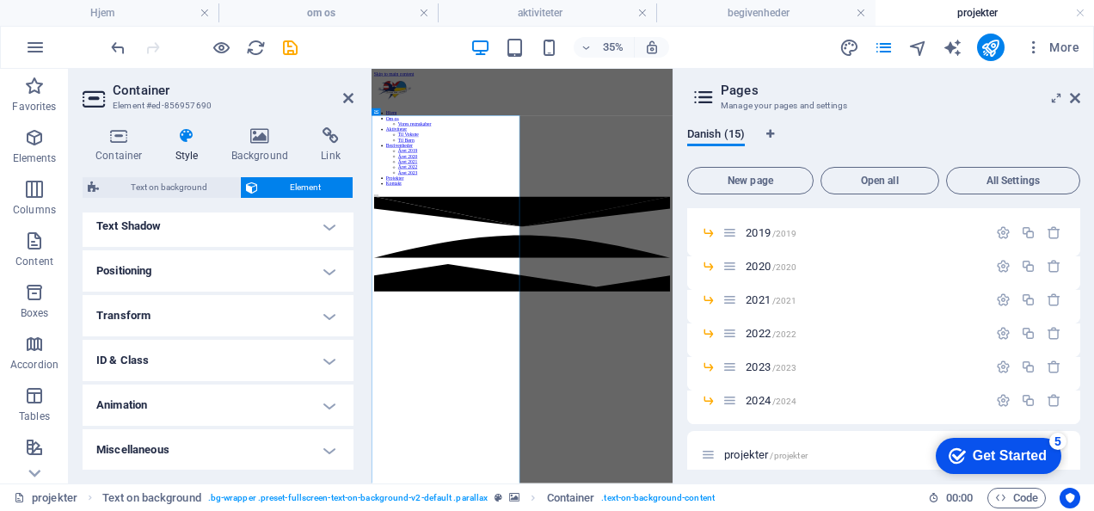
click at [215, 411] on h4 "Animation" at bounding box center [218, 404] width 271 height 41
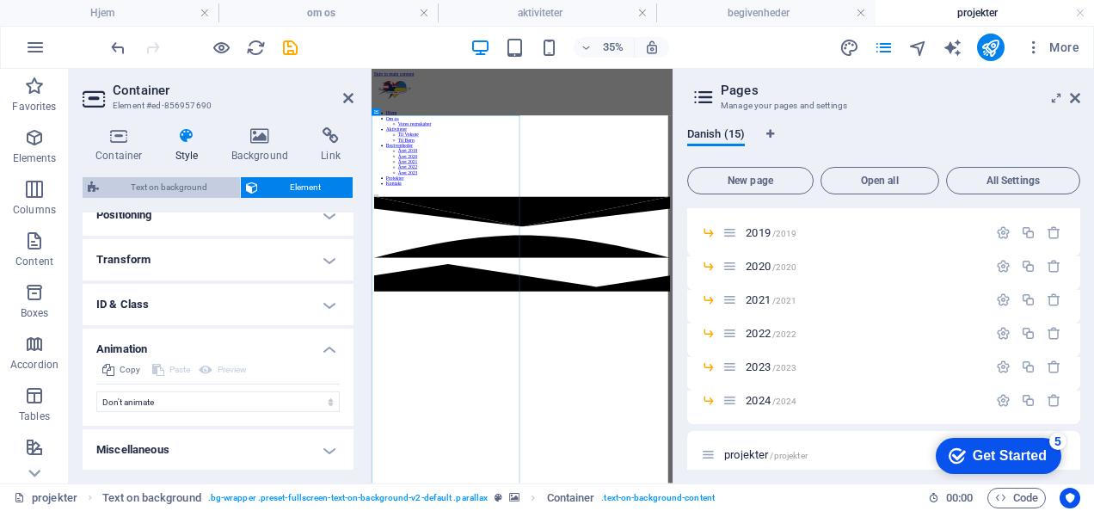
click at [200, 188] on span "Text on background" at bounding box center [169, 187] width 131 height 21
select select "%"
select select "rem"
select select "px"
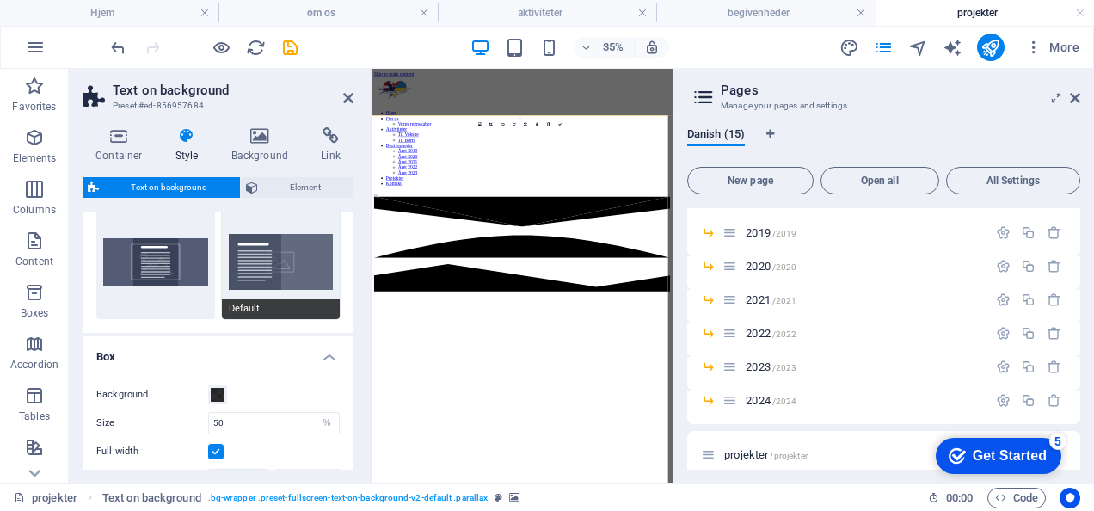
scroll to position [0, 0]
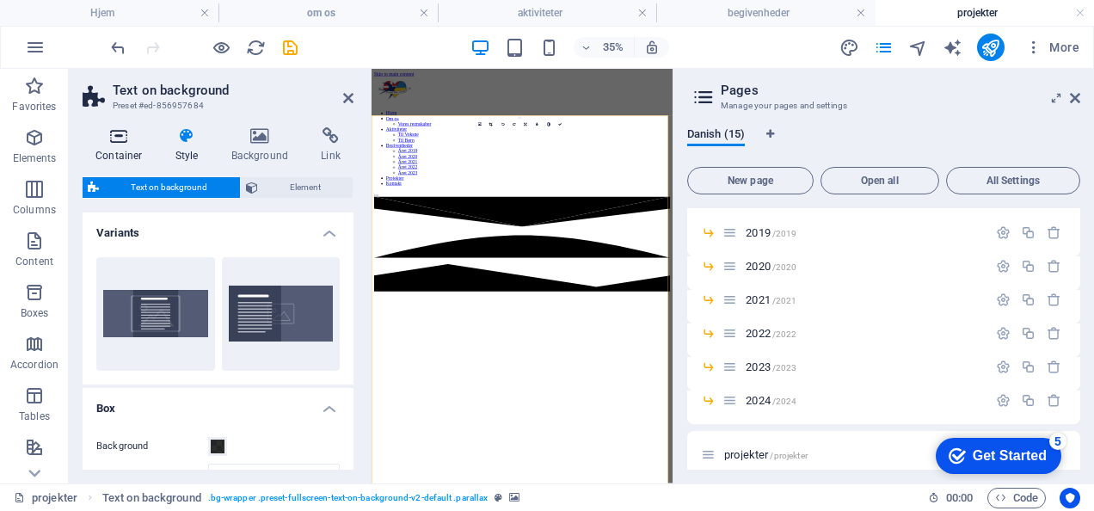
click at [119, 144] on icon at bounding box center [119, 135] width 73 height 17
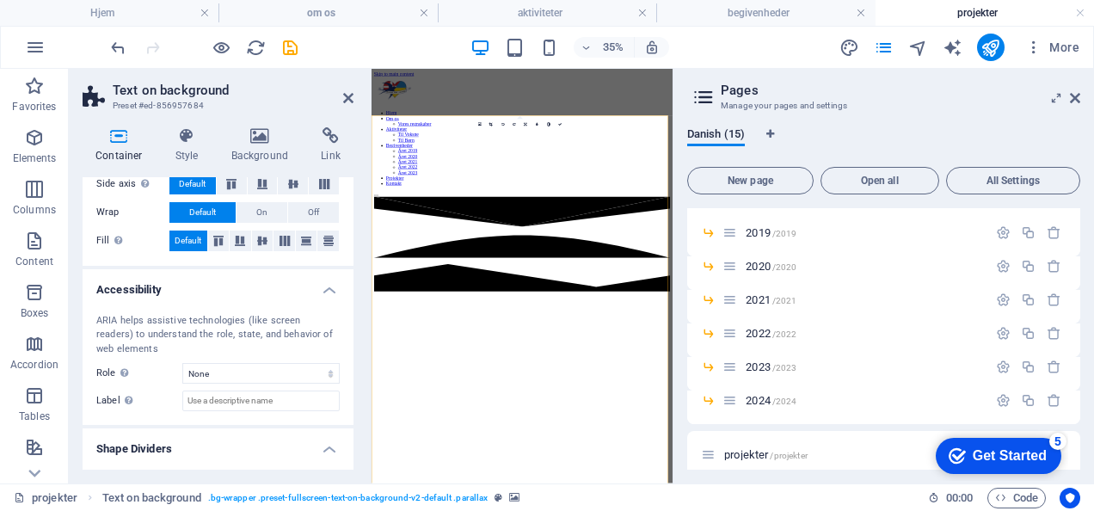
scroll to position [401, 0]
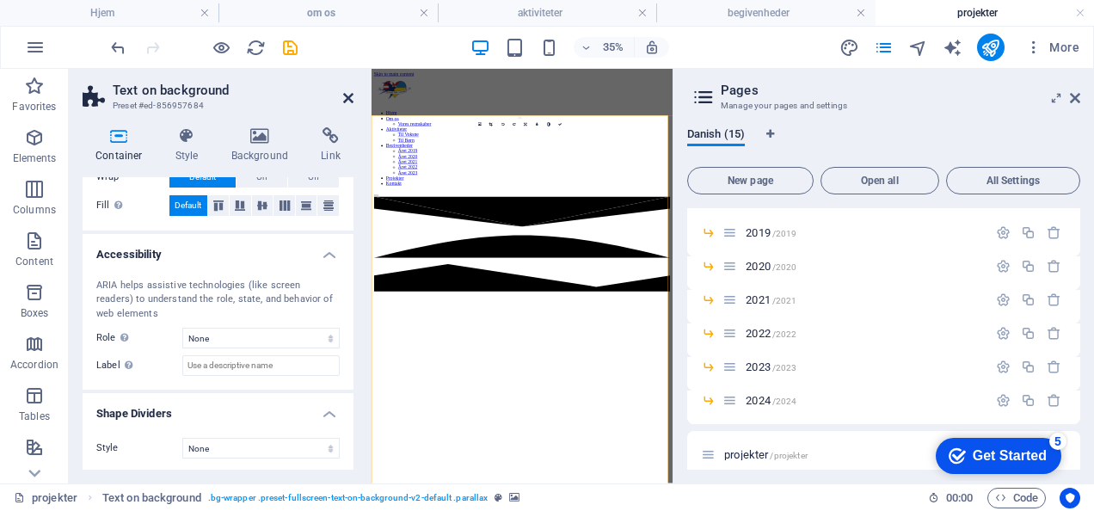
click at [352, 104] on icon at bounding box center [348, 98] width 10 height 14
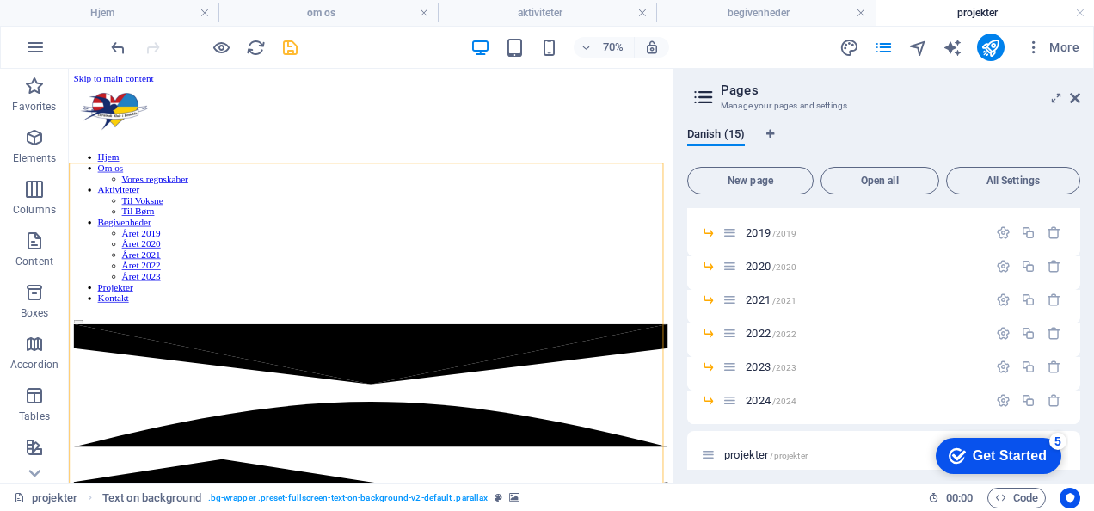
click at [286, 46] on icon "save" at bounding box center [290, 48] width 20 height 20
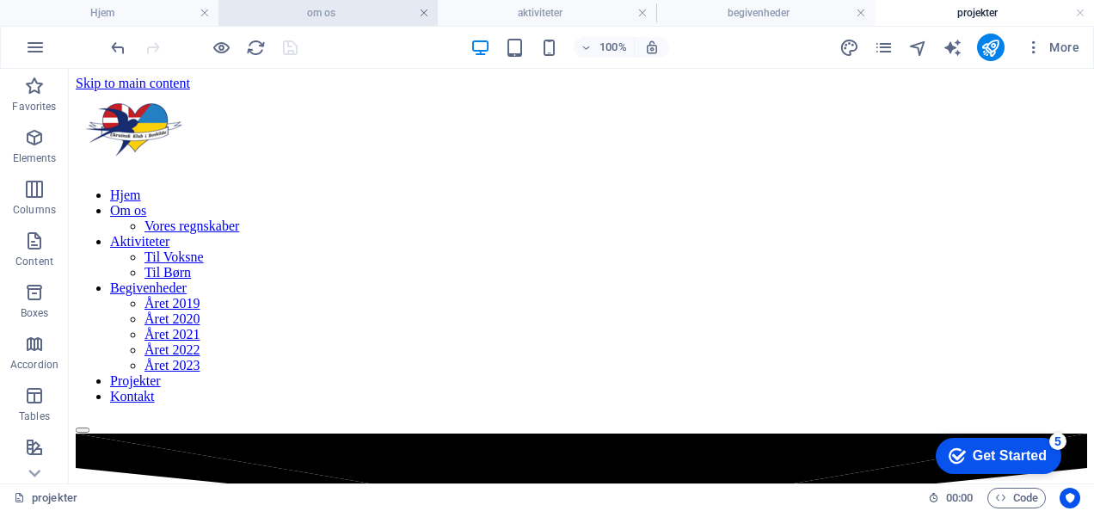
click at [427, 14] on link at bounding box center [424, 13] width 10 height 16
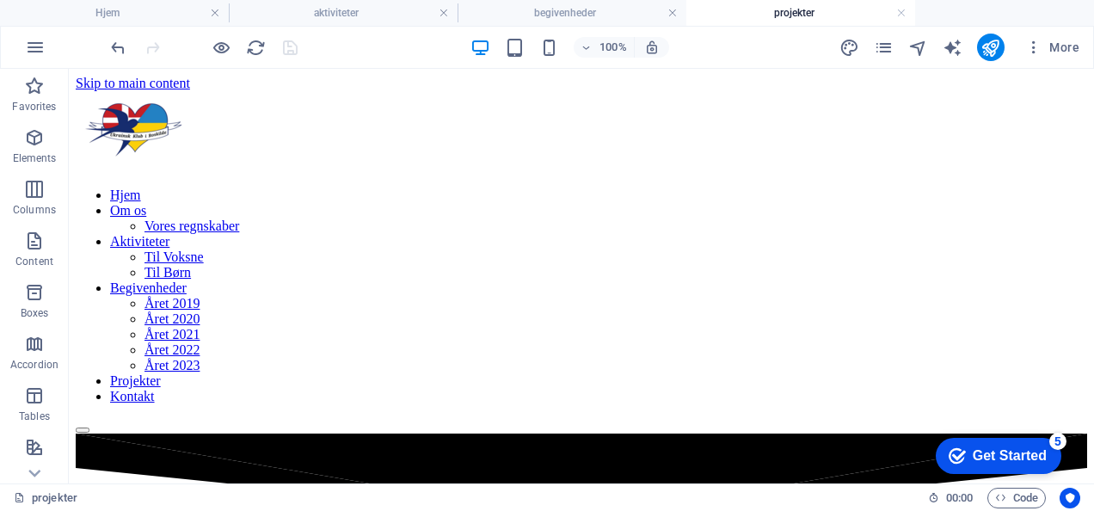
click at [427, 14] on h4 "aktiviteter" at bounding box center [343, 12] width 229 height 19
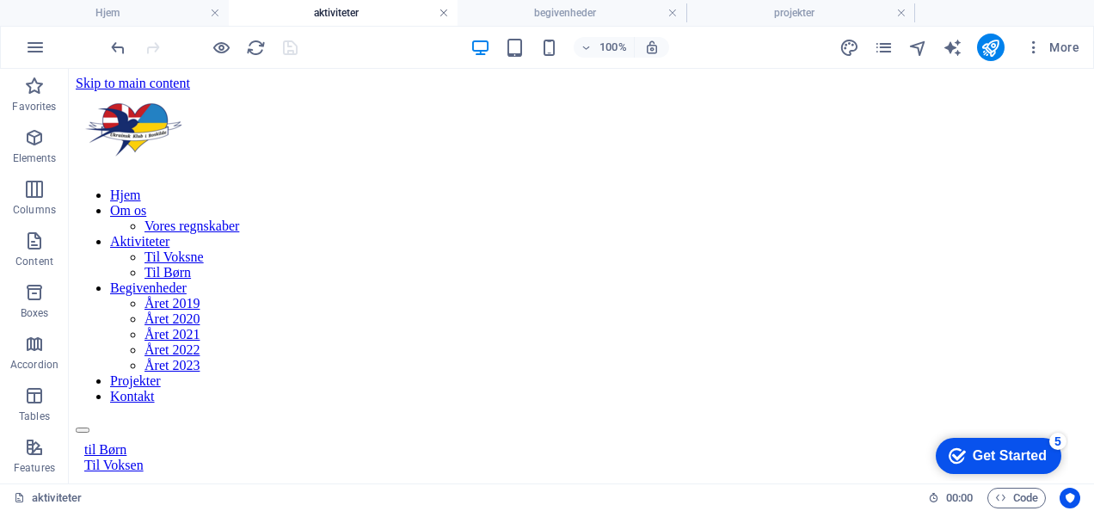
click at [444, 12] on link at bounding box center [444, 13] width 10 height 16
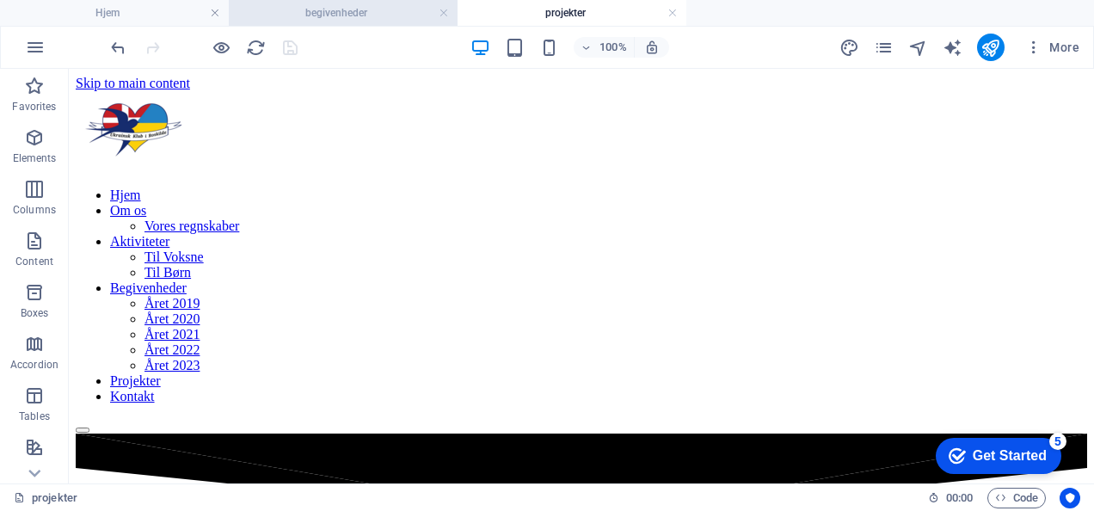
click at [452, 14] on h4 "begivenheder" at bounding box center [343, 12] width 229 height 19
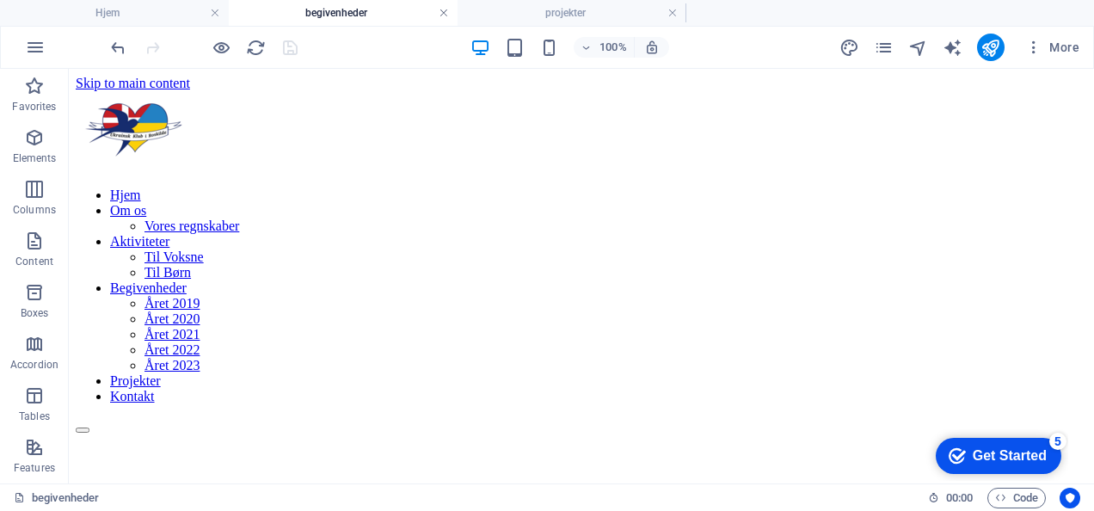
click at [446, 14] on link at bounding box center [444, 13] width 10 height 16
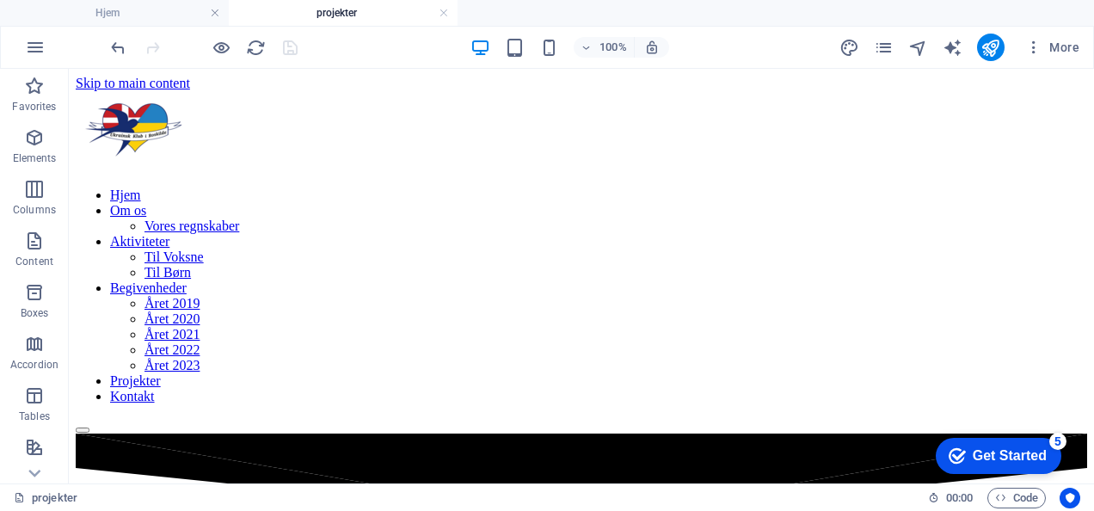
click at [449, 15] on h4 "projekter" at bounding box center [343, 12] width 229 height 19
click at [442, 12] on link at bounding box center [444, 13] width 10 height 16
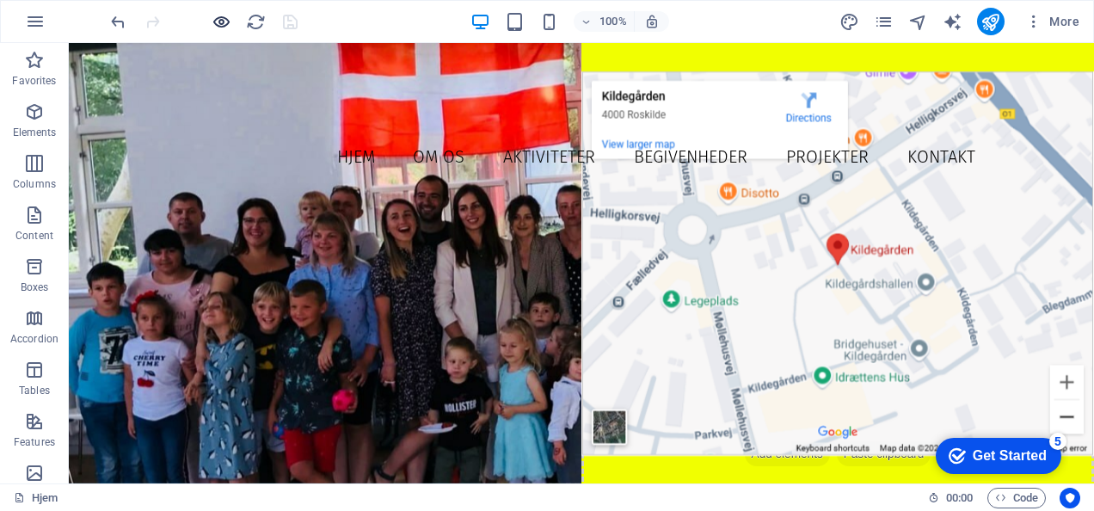
click at [230, 27] on icon "button" at bounding box center [222, 22] width 20 height 20
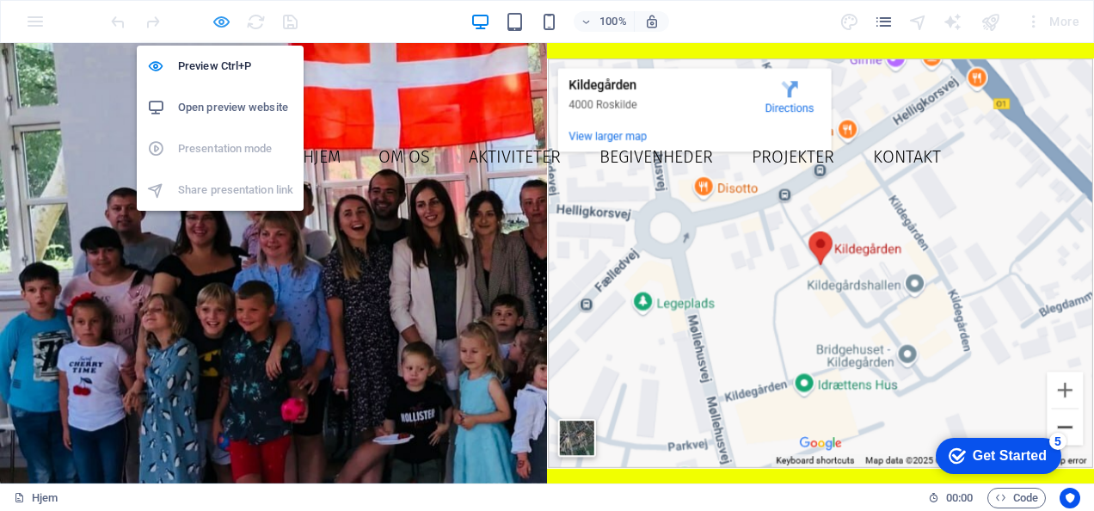
click at [227, 18] on icon "button" at bounding box center [222, 22] width 20 height 20
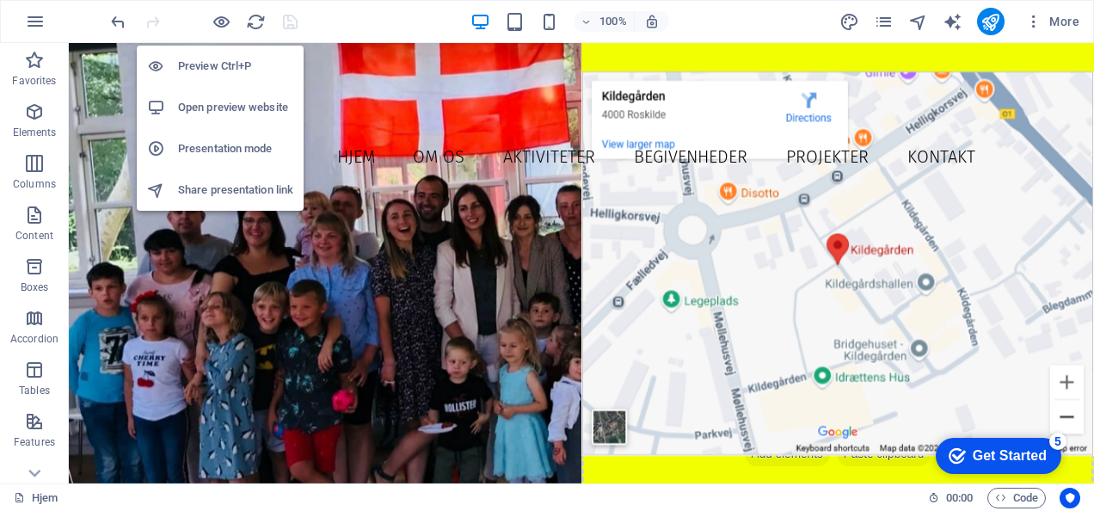
click at [243, 108] on h6 "Open preview website" at bounding box center [235, 107] width 115 height 21
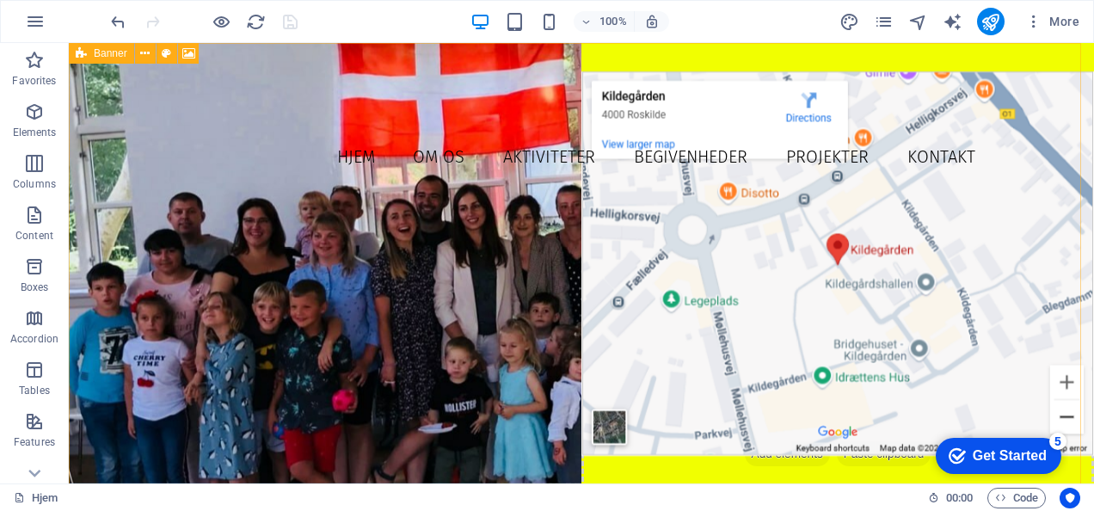
click at [0, 0] on span "Banner" at bounding box center [0, 0] width 0 height 0
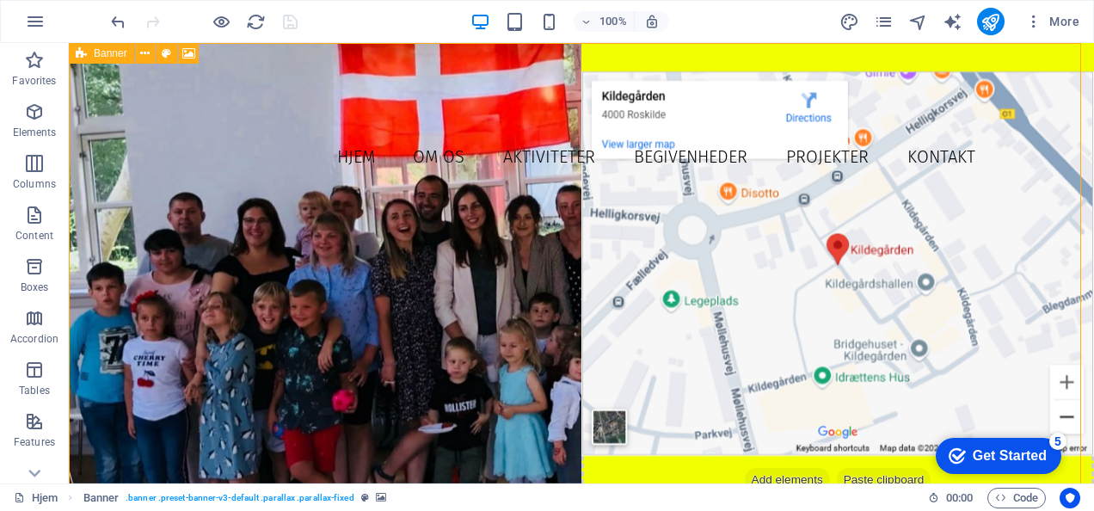
select select "vh"
select select "header"
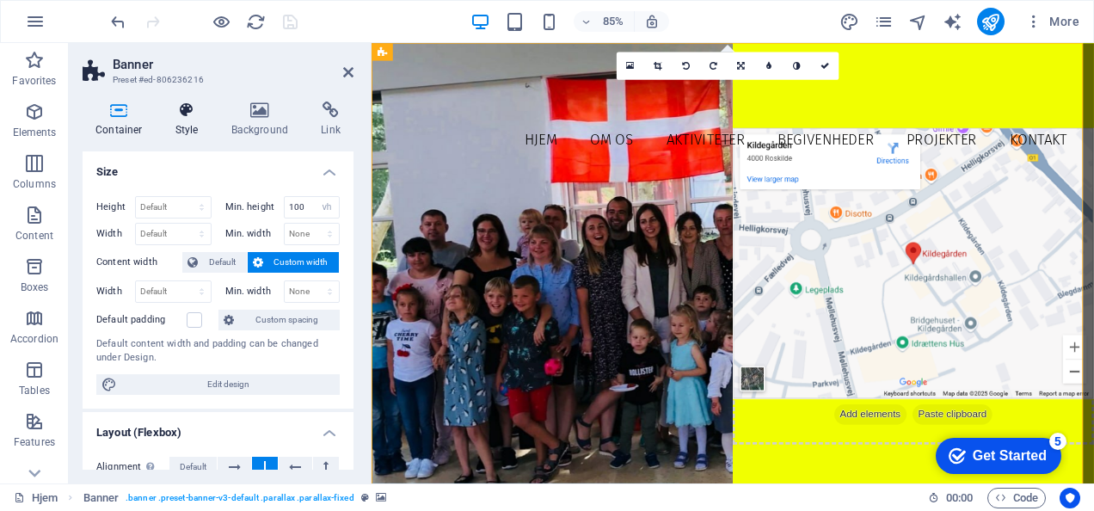
click at [195, 121] on h4 "Style" at bounding box center [191, 119] width 56 height 36
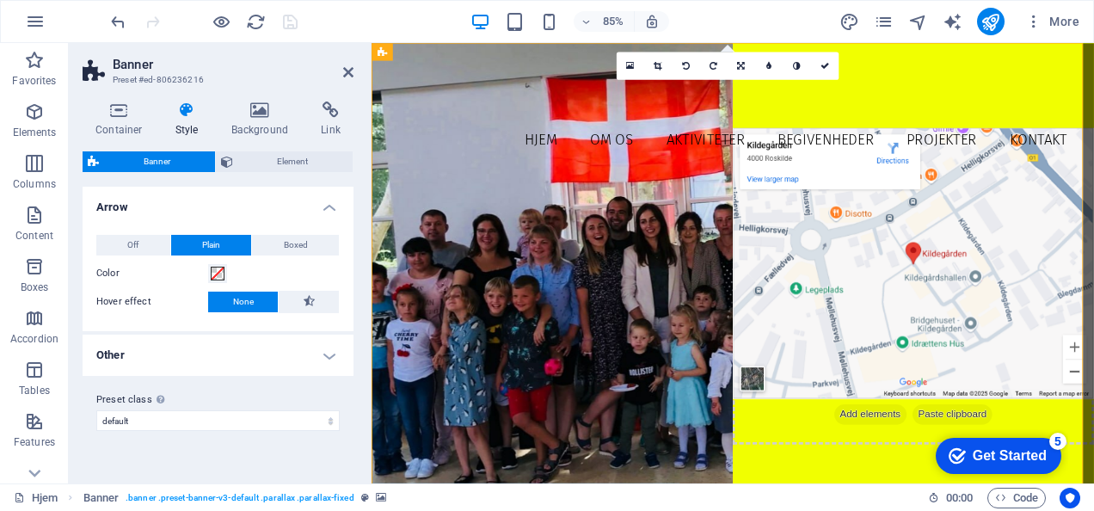
click at [215, 120] on h4 "Style" at bounding box center [191, 119] width 56 height 36
click at [268, 119] on h4 "Background" at bounding box center [263, 119] width 90 height 36
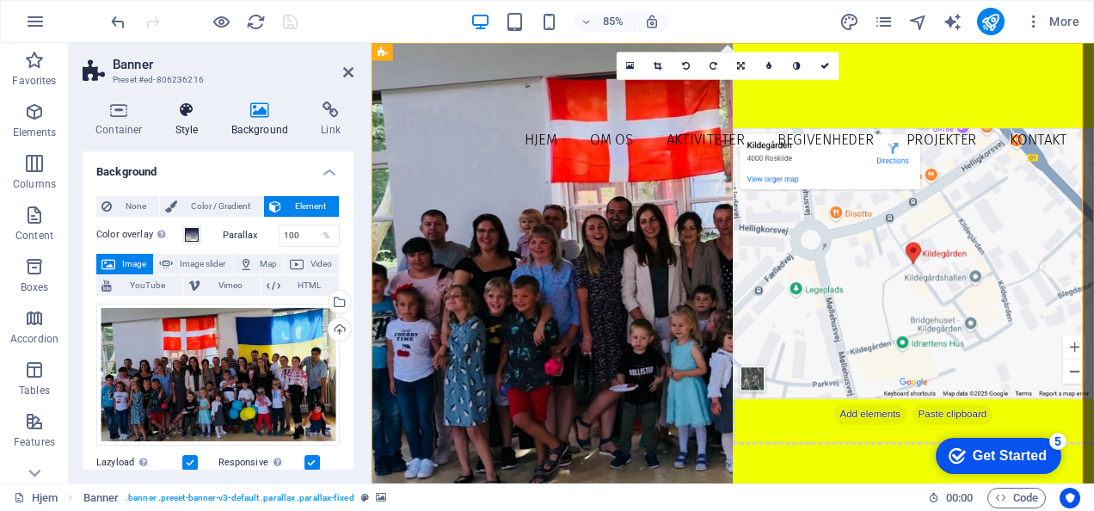
click at [207, 111] on icon at bounding box center [187, 109] width 49 height 17
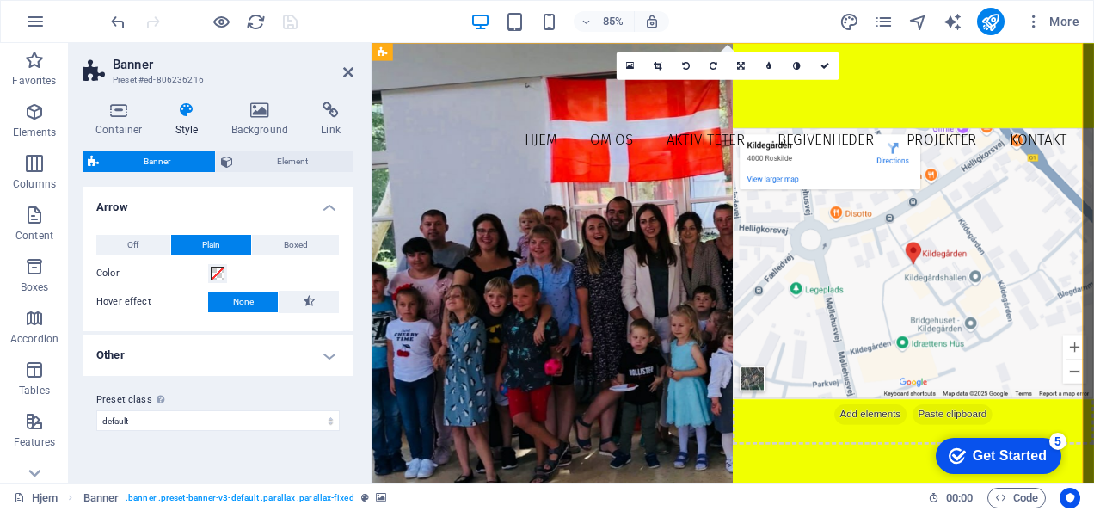
click at [243, 150] on div "Container Style Background Link Size Height Default px rem % vh vw Min. height …" at bounding box center [218, 285] width 271 height 368
click at [244, 158] on span "Element" at bounding box center [293, 161] width 110 height 21
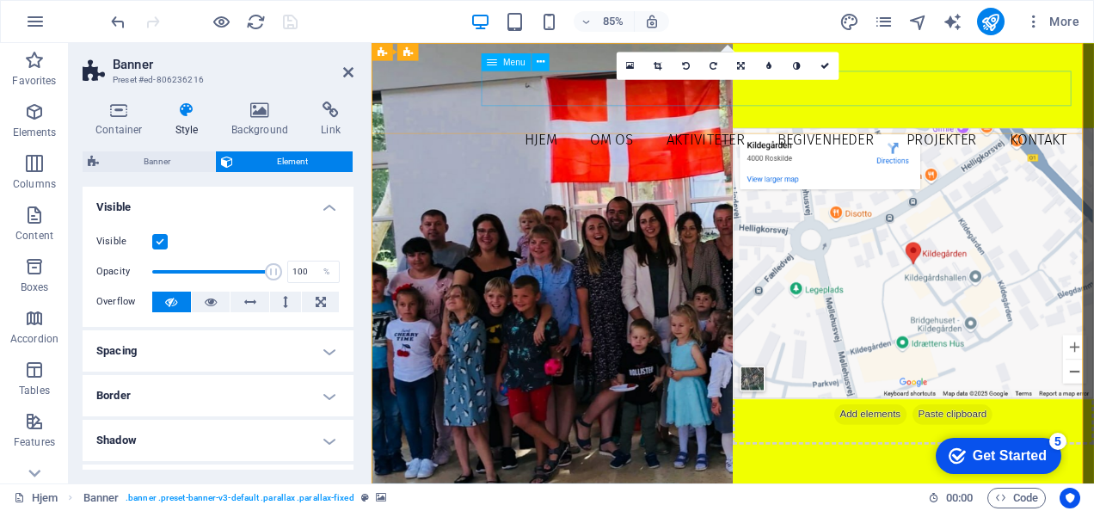
click at [506, 58] on span "Menu" at bounding box center [514, 62] width 22 height 9
select select "1"
select select "2"
select select
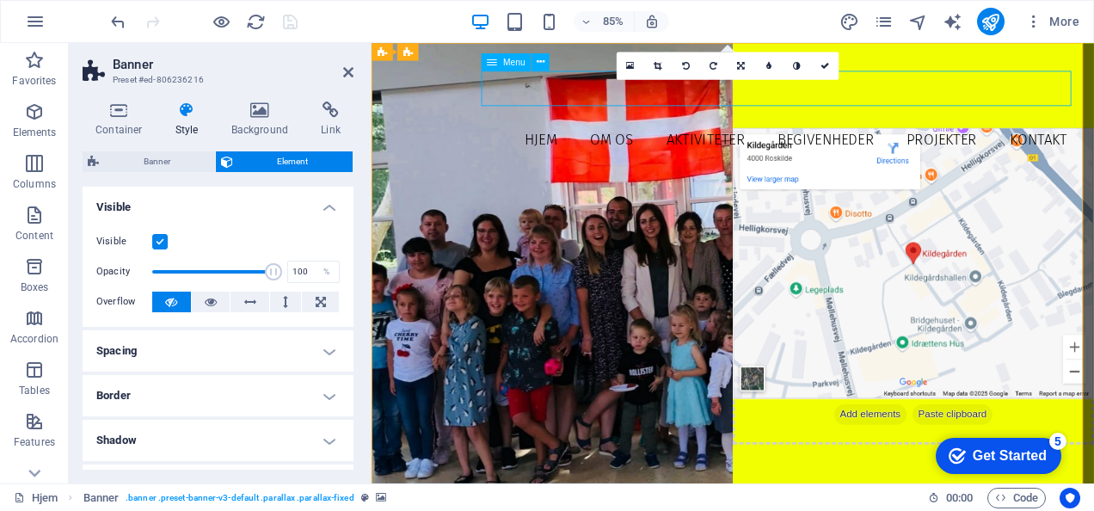
select select "3"
select select "4"
select select
select select "5"
select select
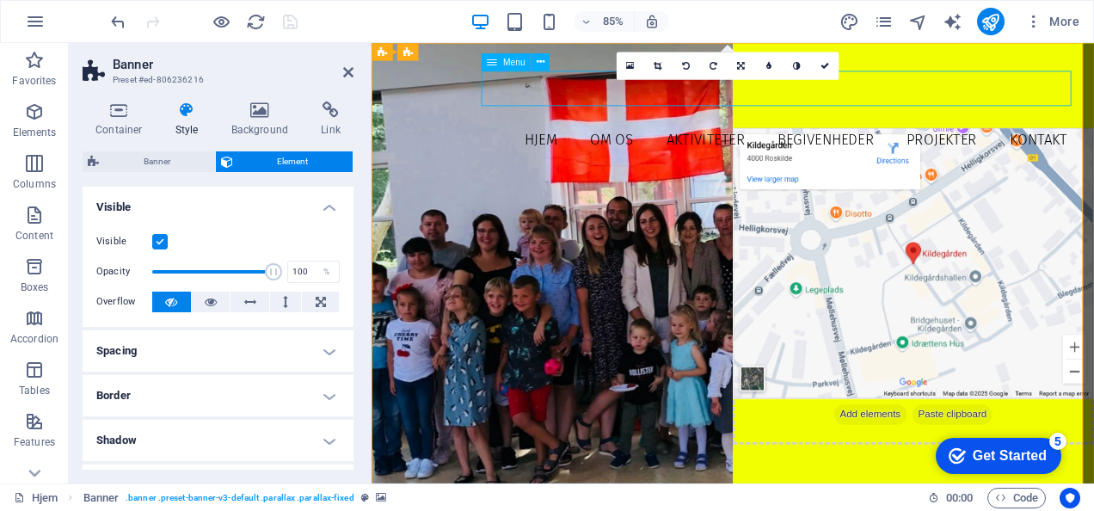
select select "6"
select select "7"
select select
select select "8"
select select
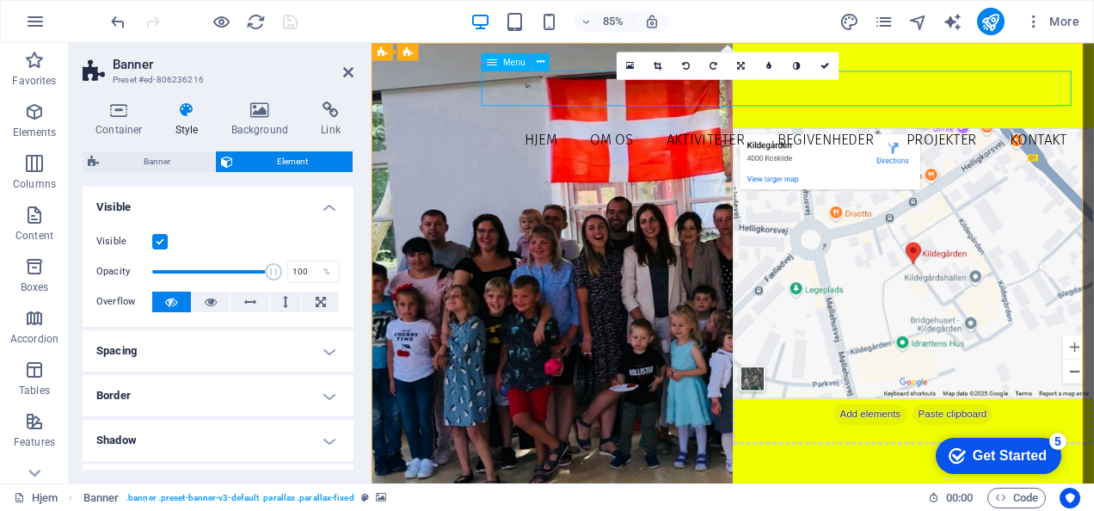
select select "9"
select select
select select "10"
select select
select select "11"
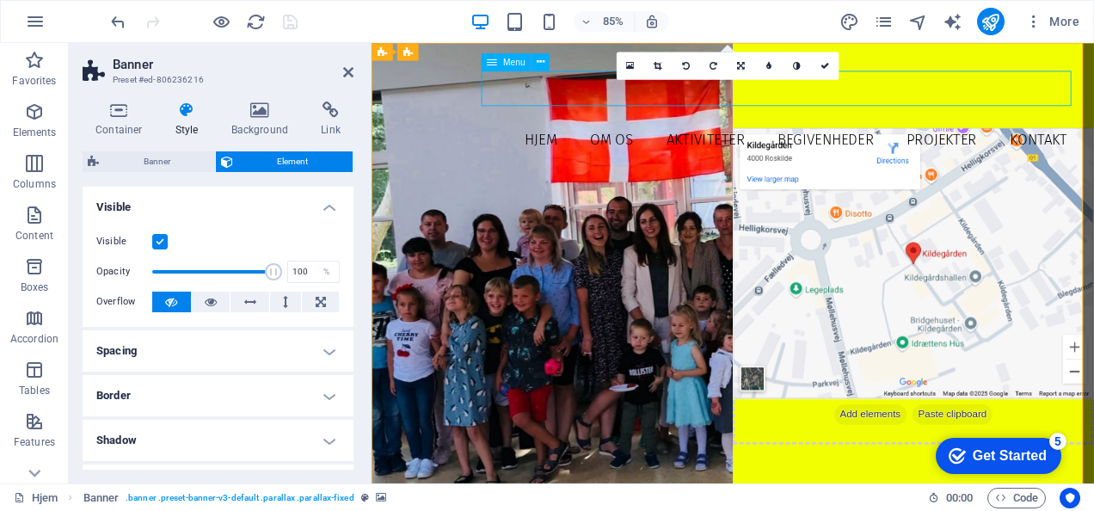
select select
select select "13"
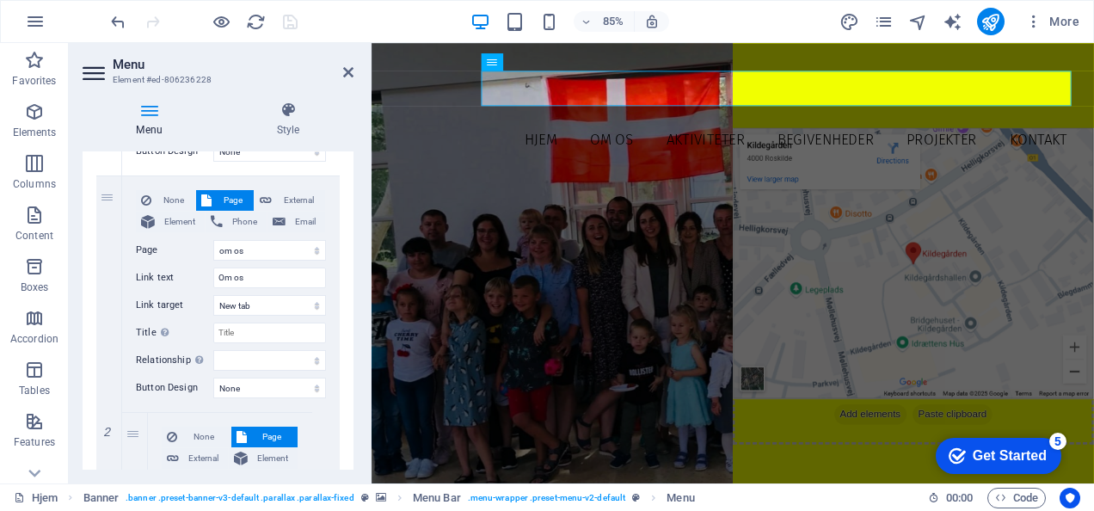
scroll to position [349, 0]
click at [260, 304] on select "New tab Same tab Overlay" at bounding box center [269, 304] width 113 height 21
select select
click at [213, 294] on select "New tab Same tab Overlay" at bounding box center [269, 304] width 113 height 21
select select
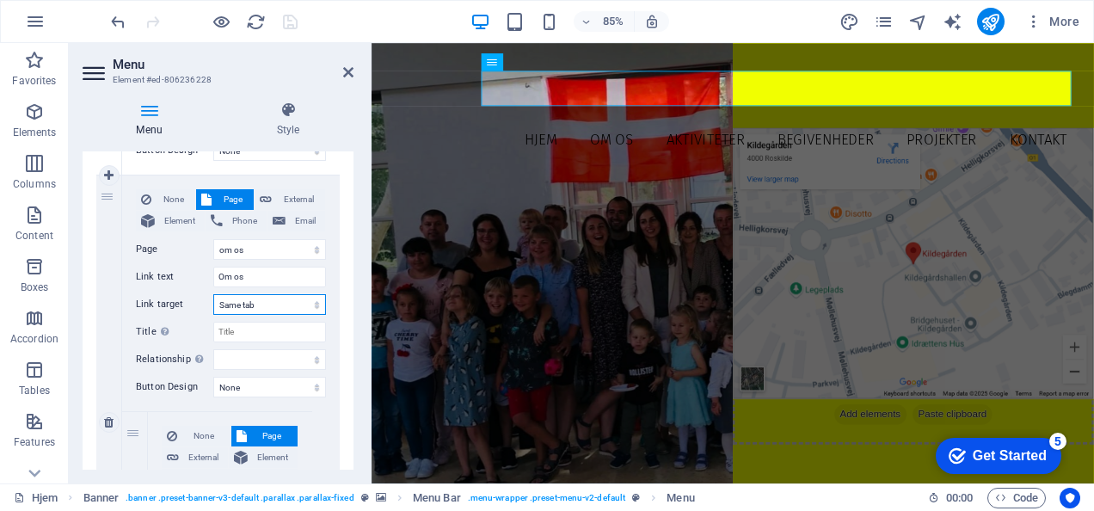
select select
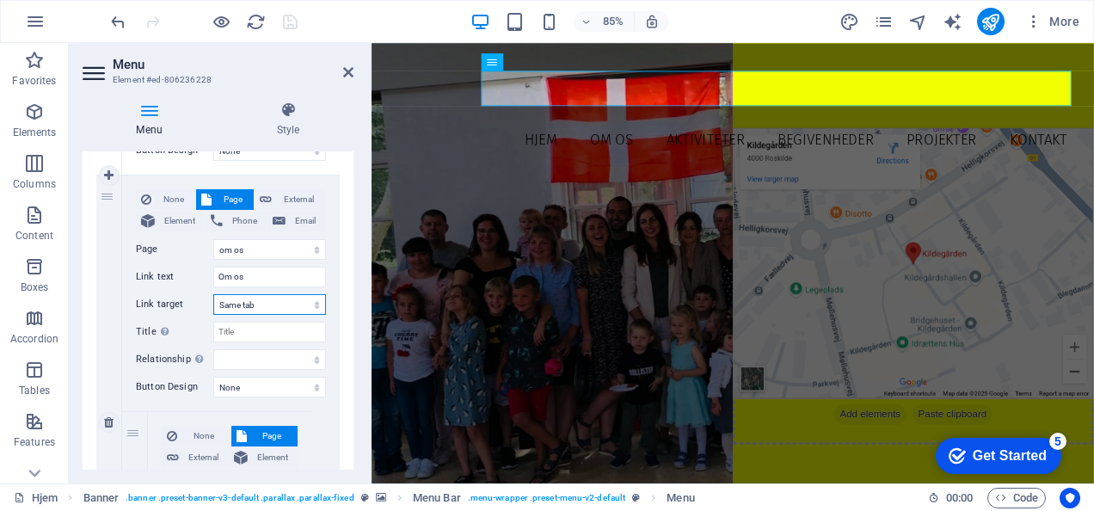
select select
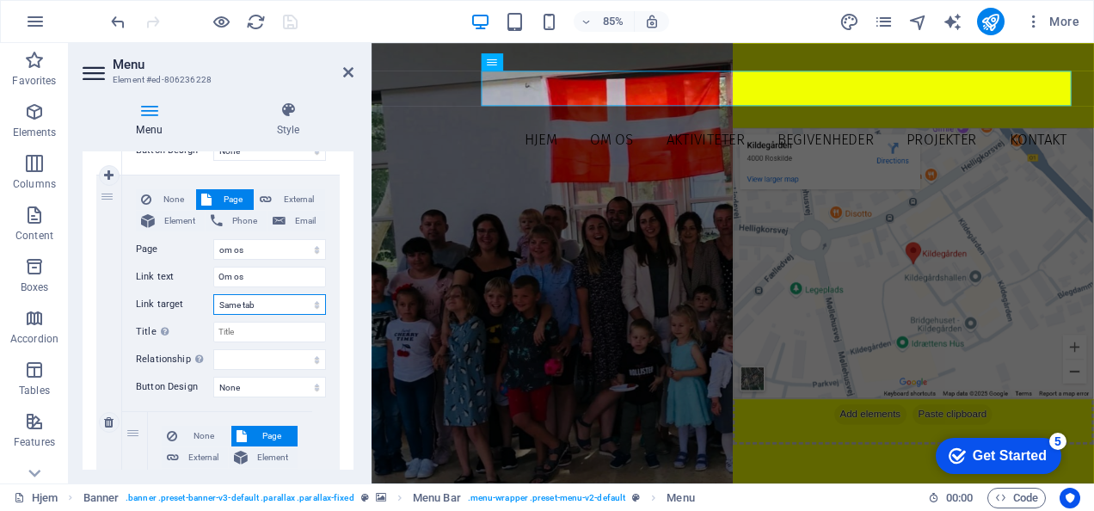
select select
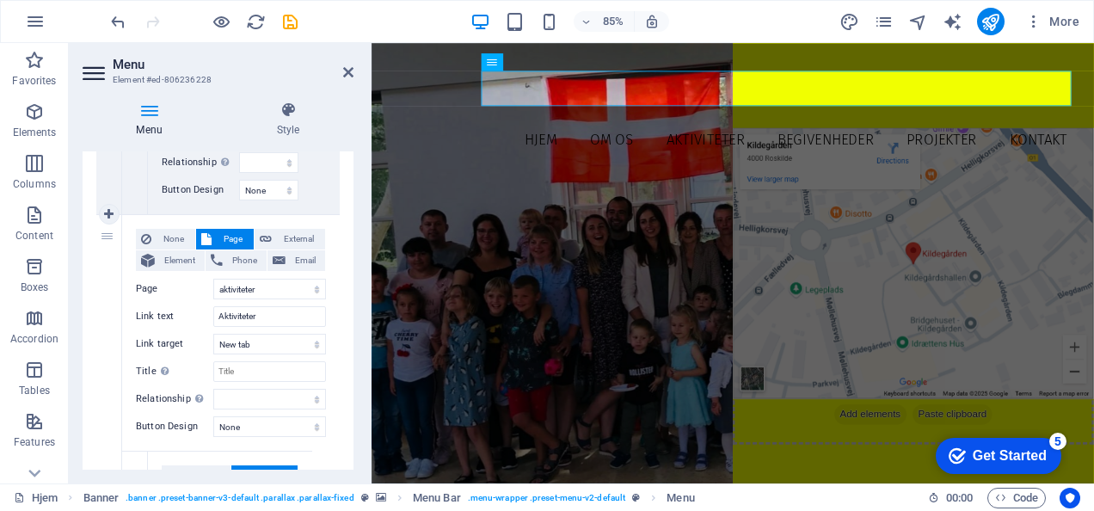
scroll to position [805, 0]
click at [284, 341] on select "New tab Same tab Overlay" at bounding box center [269, 343] width 113 height 21
select select
click at [213, 333] on select "New tab Same tab Overlay" at bounding box center [269, 343] width 113 height 21
select select
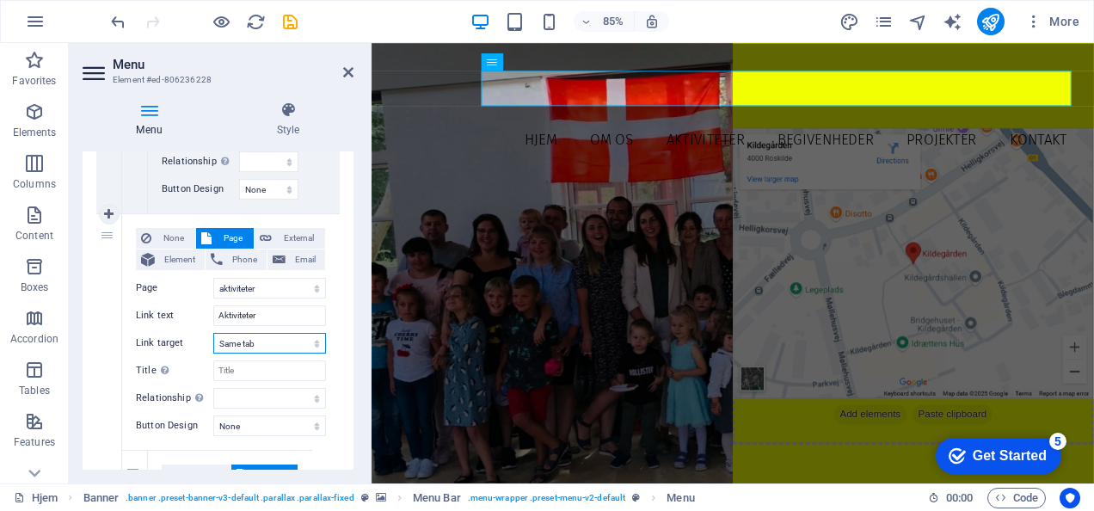
select select
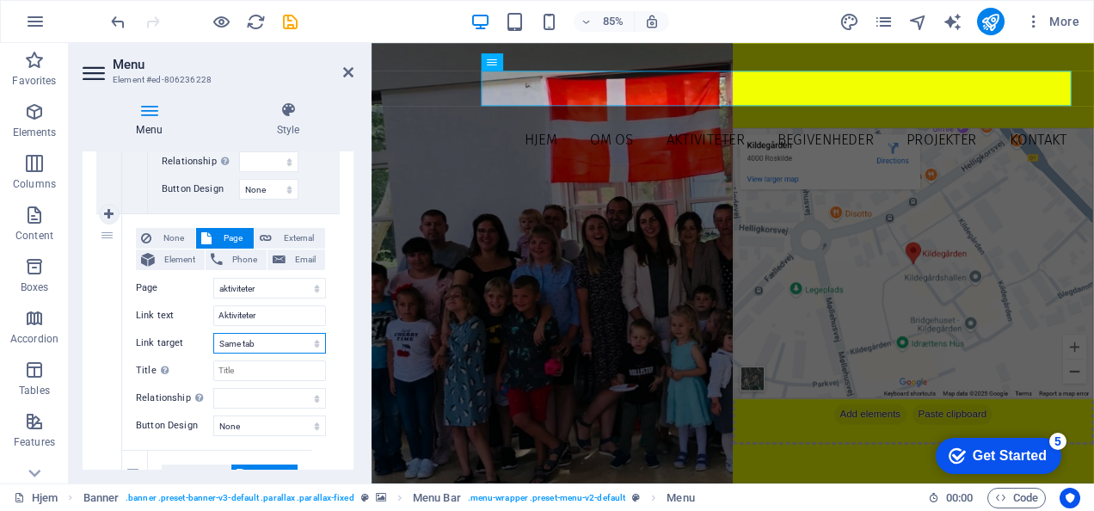
select select
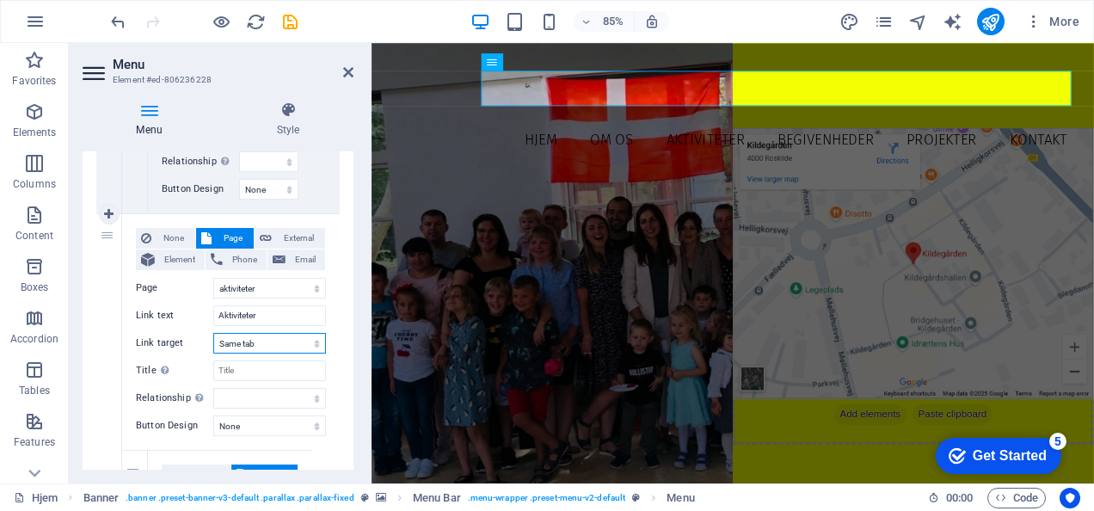
select select
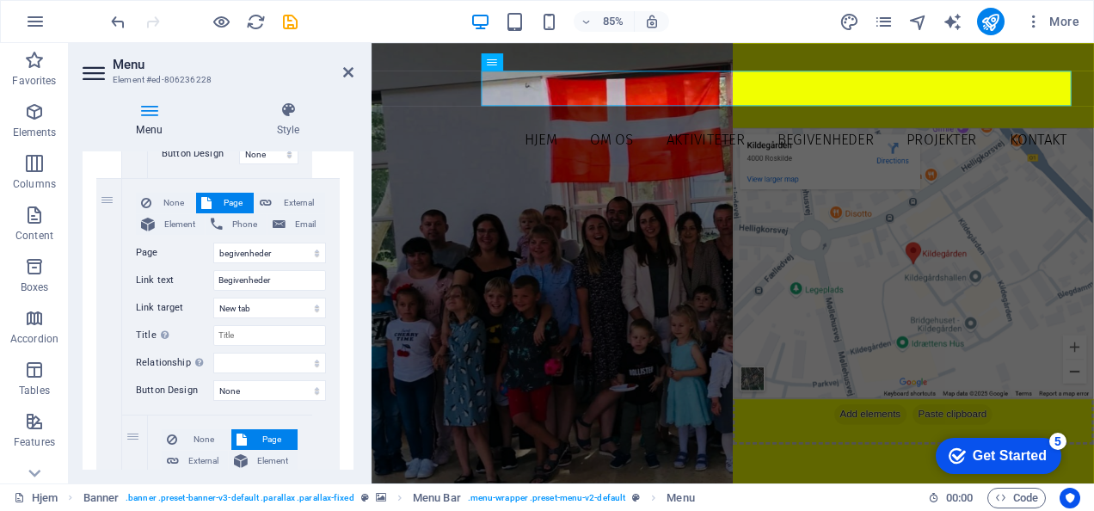
scroll to position [1601, 0]
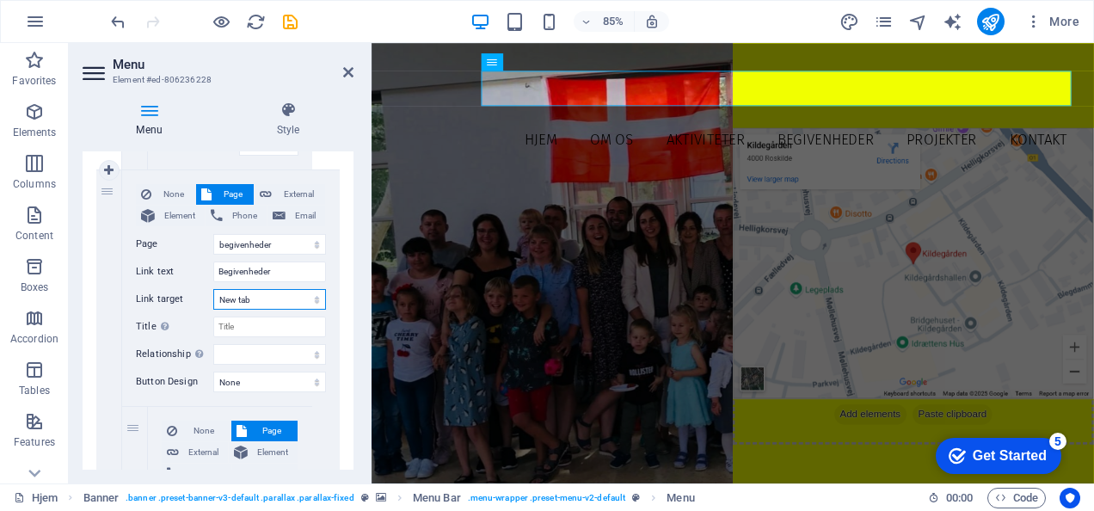
click at [258, 298] on select "New tab Same tab Overlay" at bounding box center [269, 299] width 113 height 21
select select
click at [213, 289] on select "New tab Same tab Overlay" at bounding box center [269, 299] width 113 height 21
select select
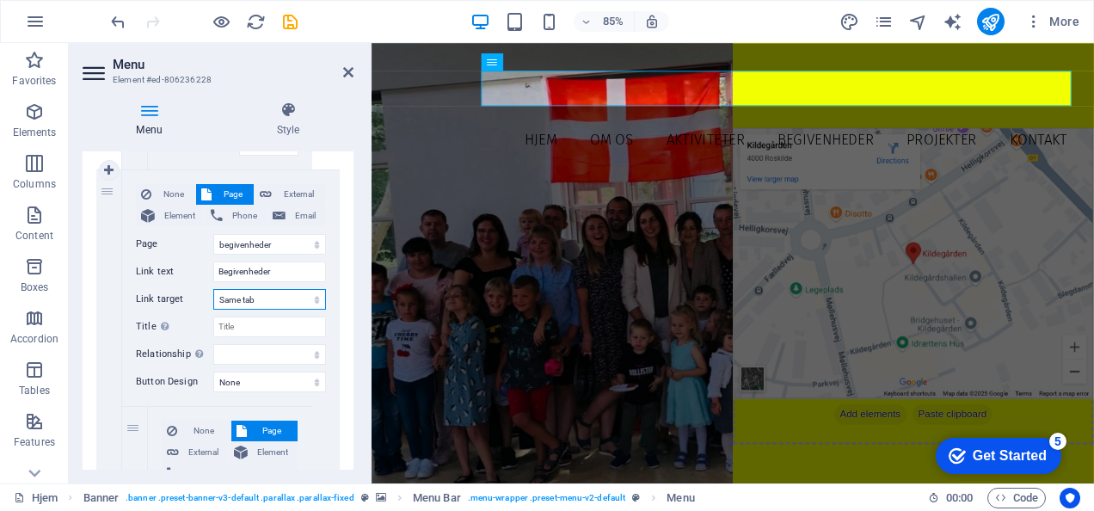
select select
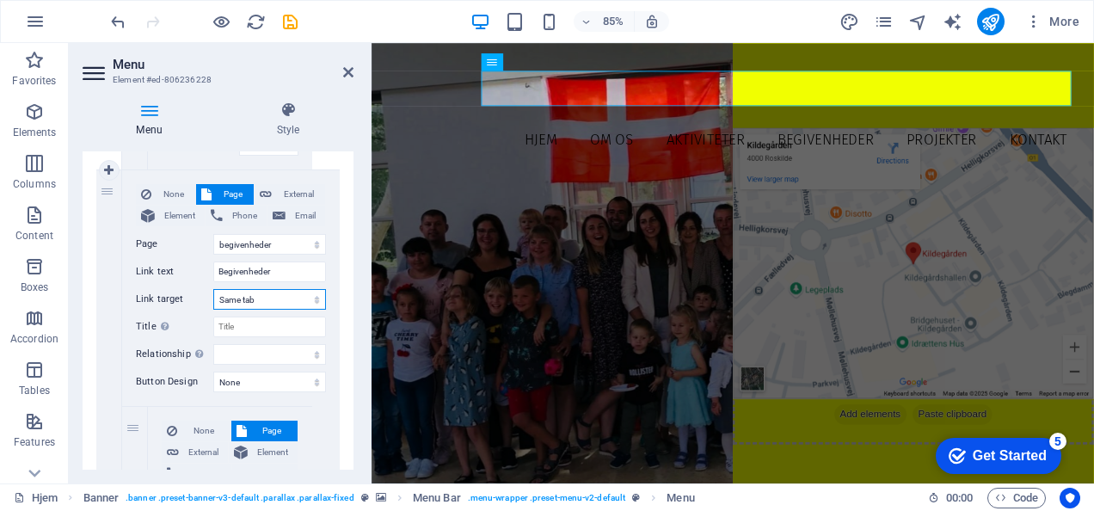
select select
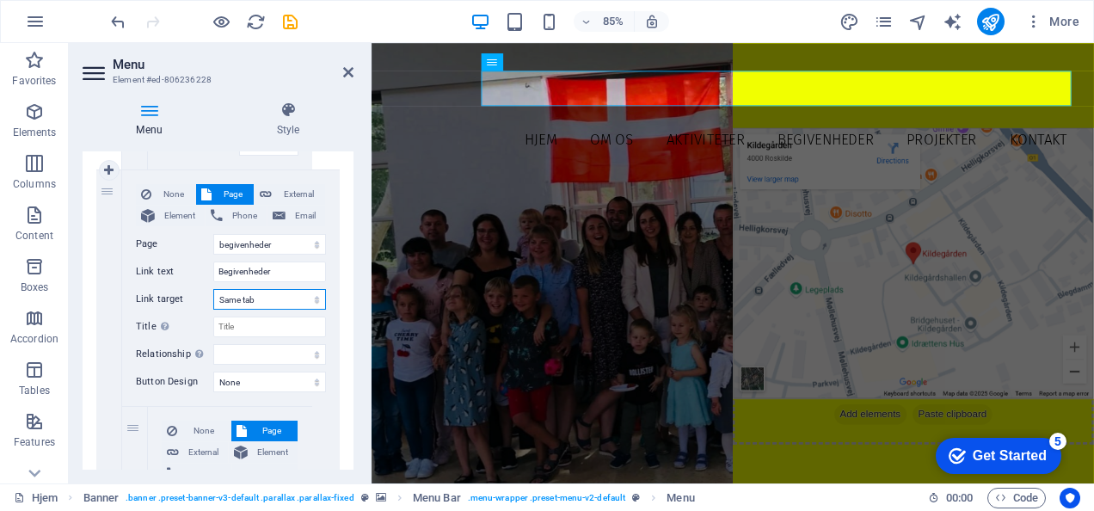
select select
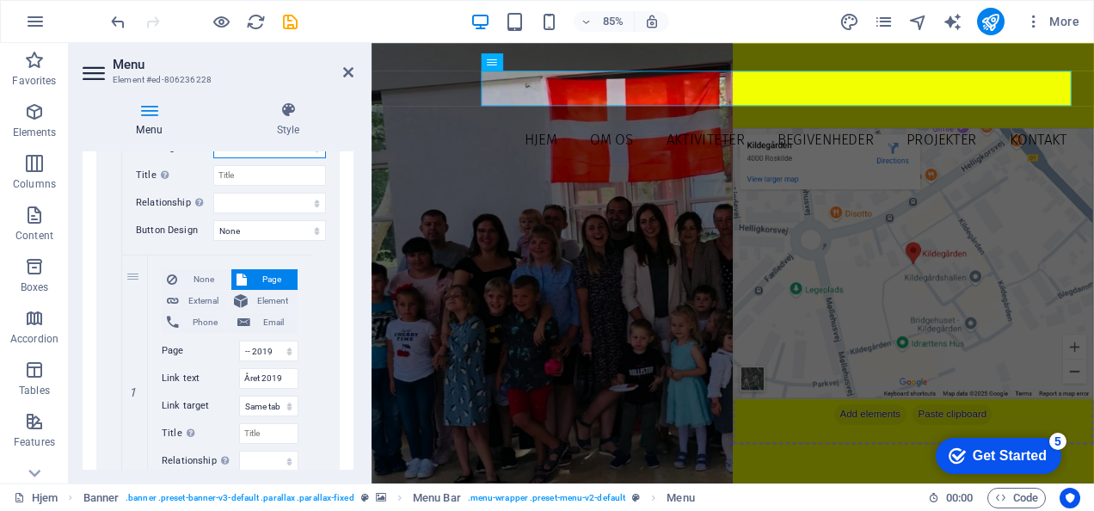
scroll to position [1816, 0]
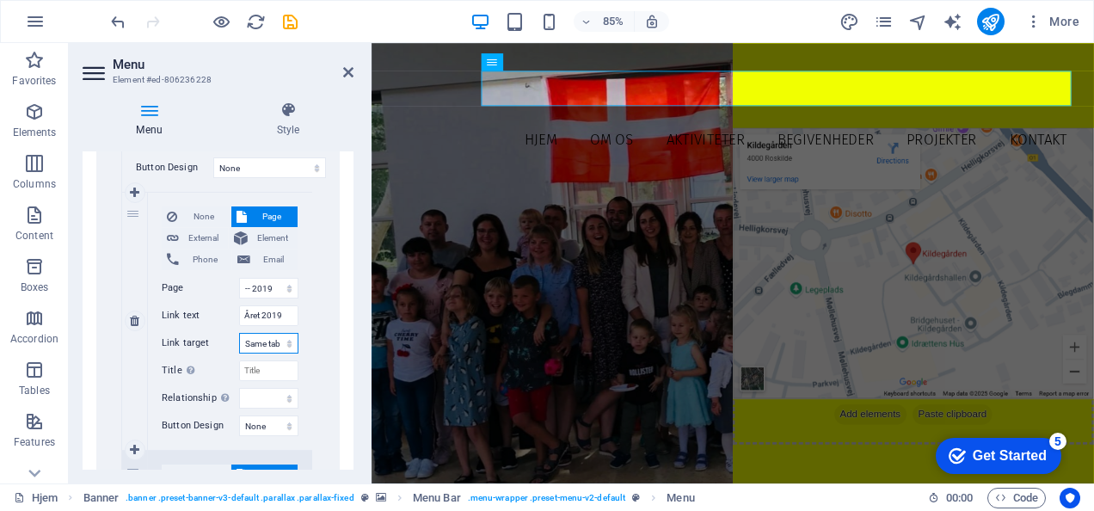
click at [275, 339] on select "New tab Same tab Overlay" at bounding box center [268, 343] width 59 height 21
click at [239, 333] on select "New tab Same tab Overlay" at bounding box center [268, 343] width 59 height 21
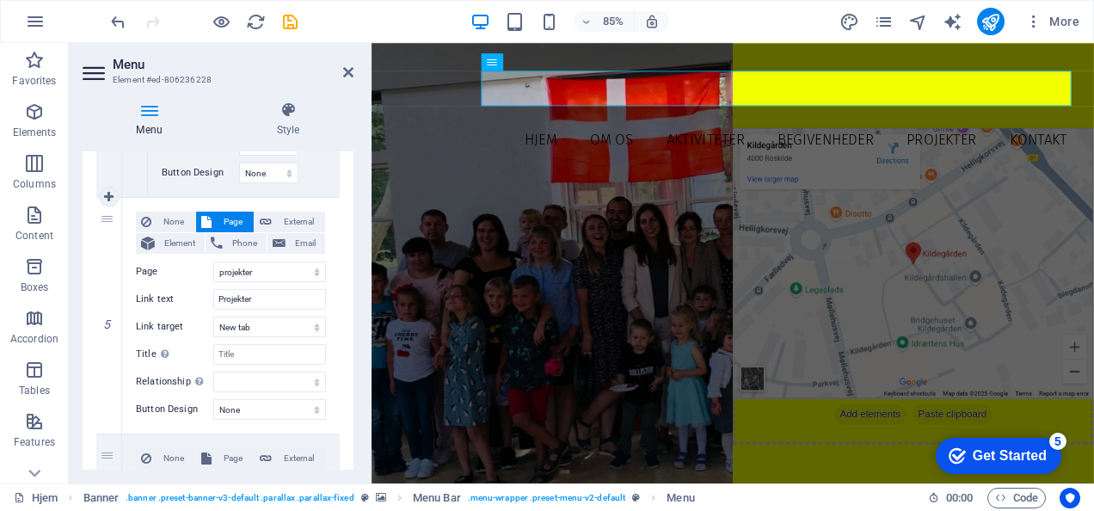
scroll to position [3101, 0]
click at [267, 319] on select "New tab Same tab Overlay" at bounding box center [269, 326] width 113 height 21
select select
click at [213, 316] on select "New tab Same tab Overlay" at bounding box center [269, 326] width 113 height 21
select select
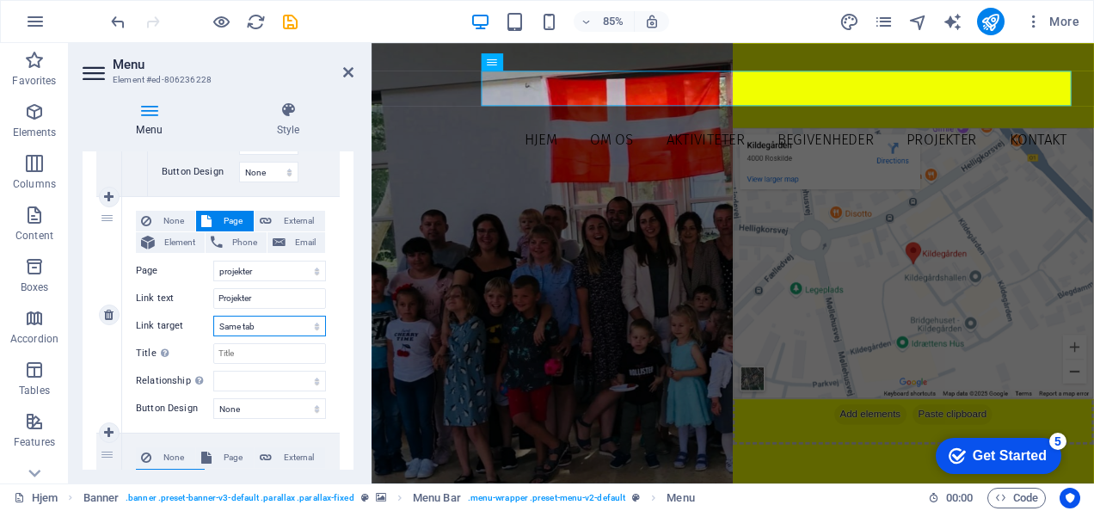
select select
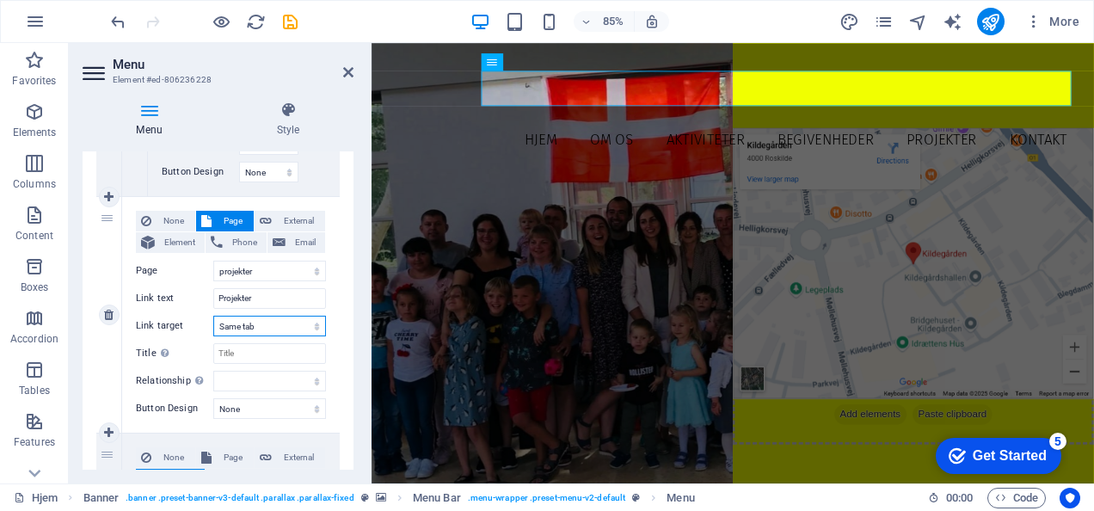
select select
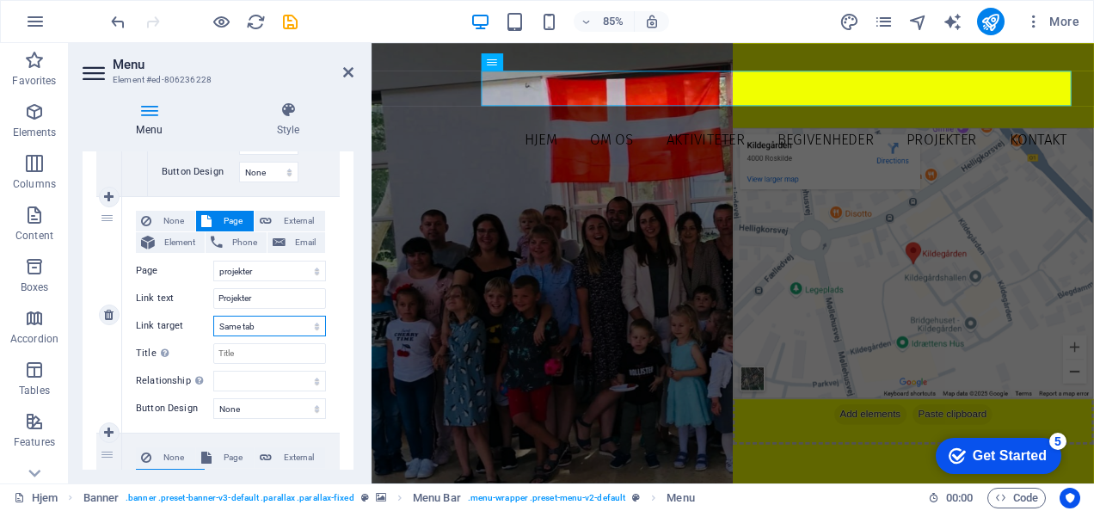
select select
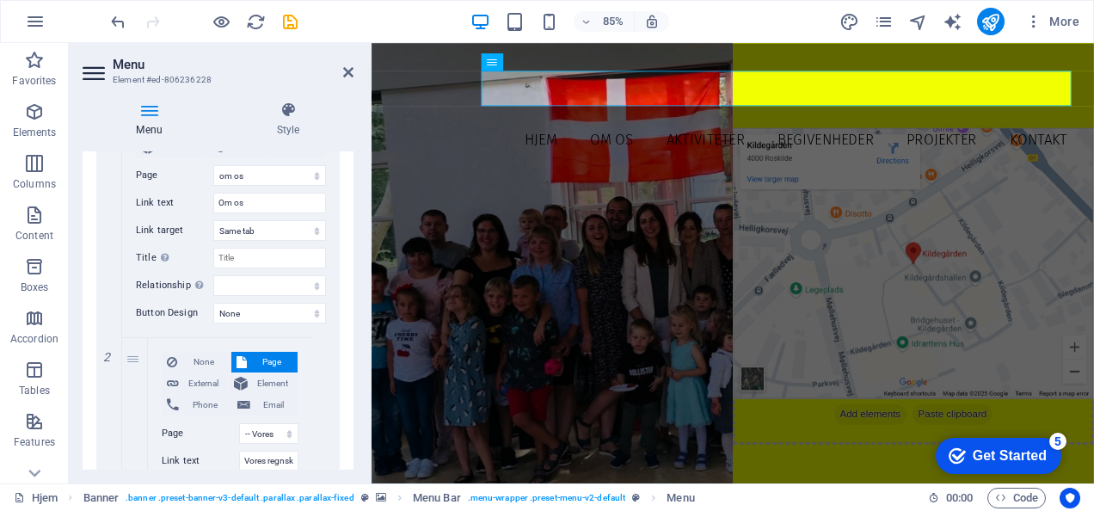
scroll to position [0, 0]
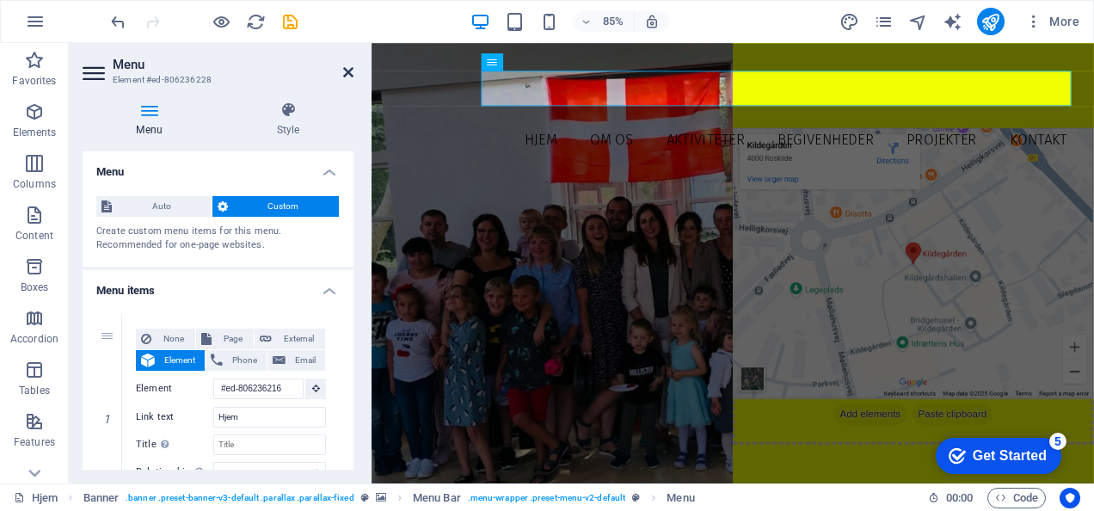
click at [344, 69] on icon at bounding box center [348, 72] width 10 height 14
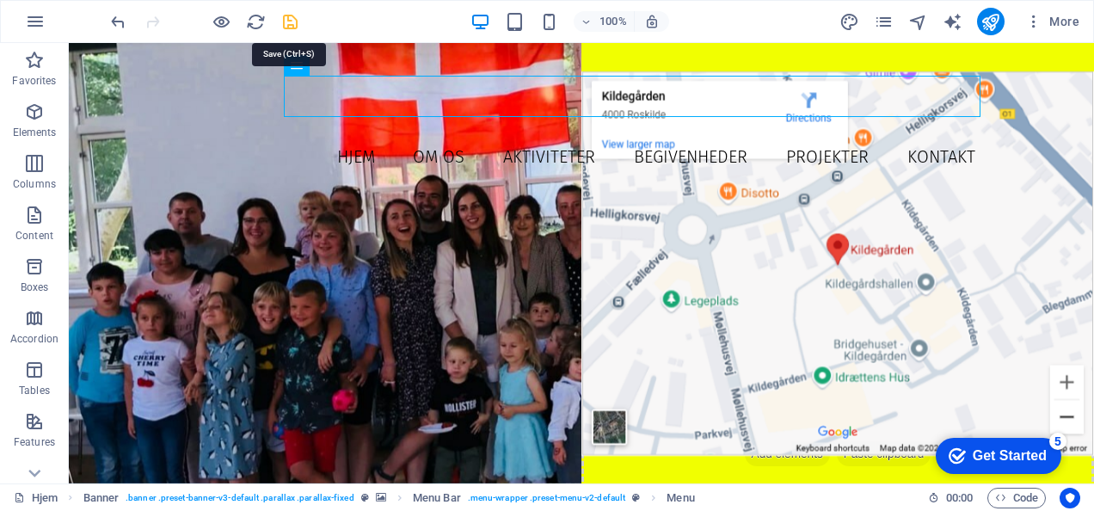
click at [294, 21] on icon "save" at bounding box center [290, 22] width 20 height 20
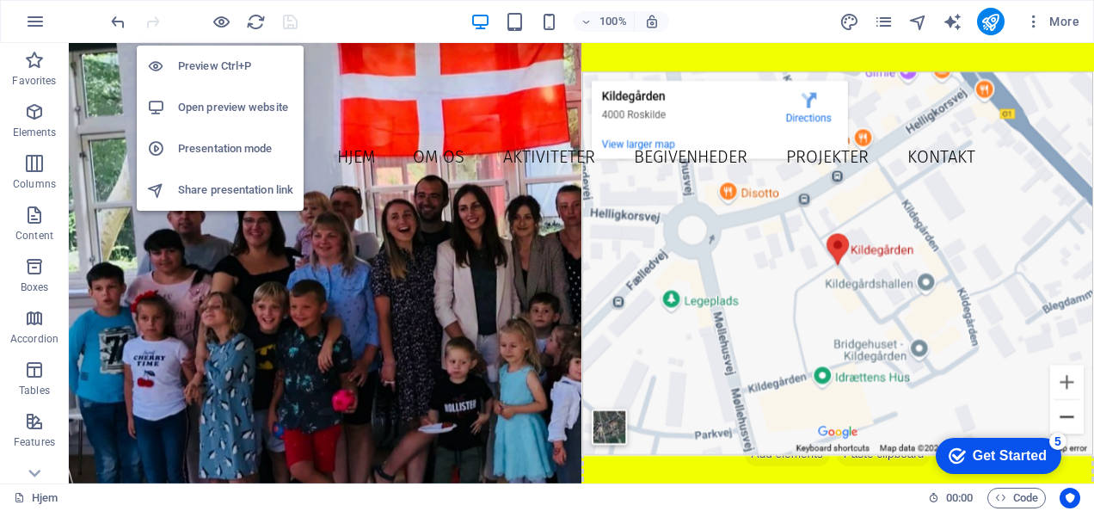
click at [227, 109] on h6 "Open preview website" at bounding box center [235, 107] width 115 height 21
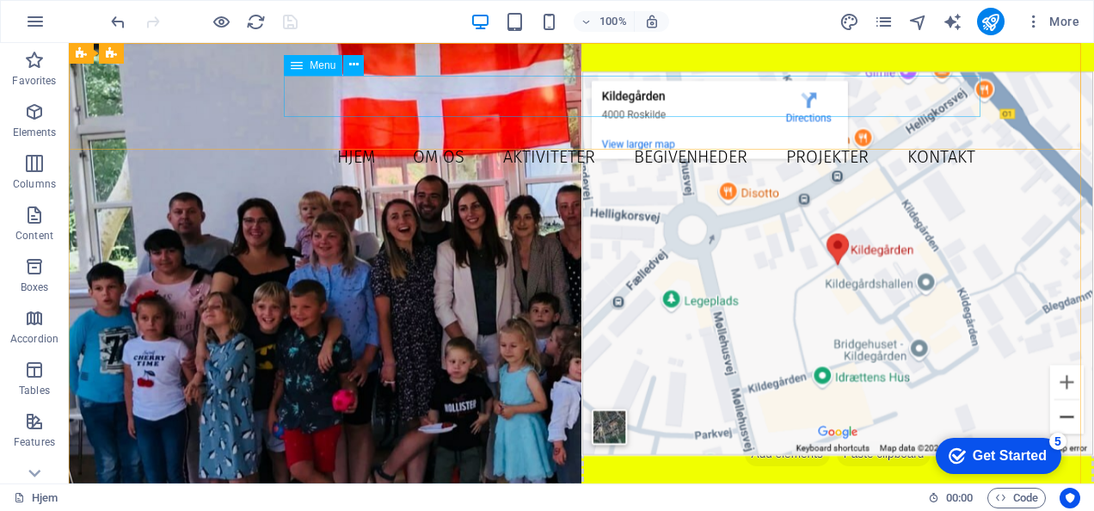
click at [320, 66] on span "Menu" at bounding box center [323, 65] width 26 height 10
select select "1"
select select
select select "2"
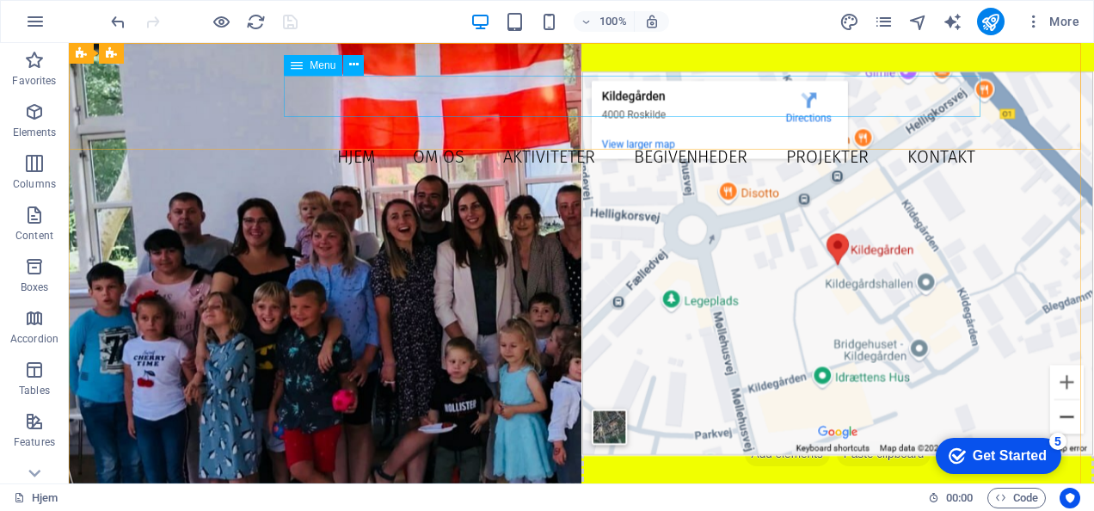
select select
select select "3"
select select
select select "4"
select select
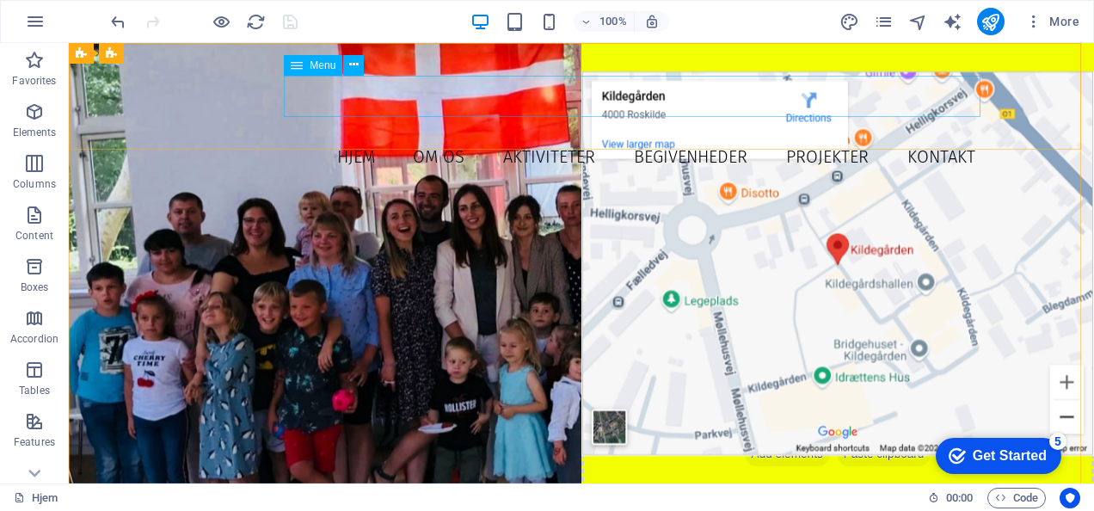
select select "5"
select select
select select "6"
select select
select select "7"
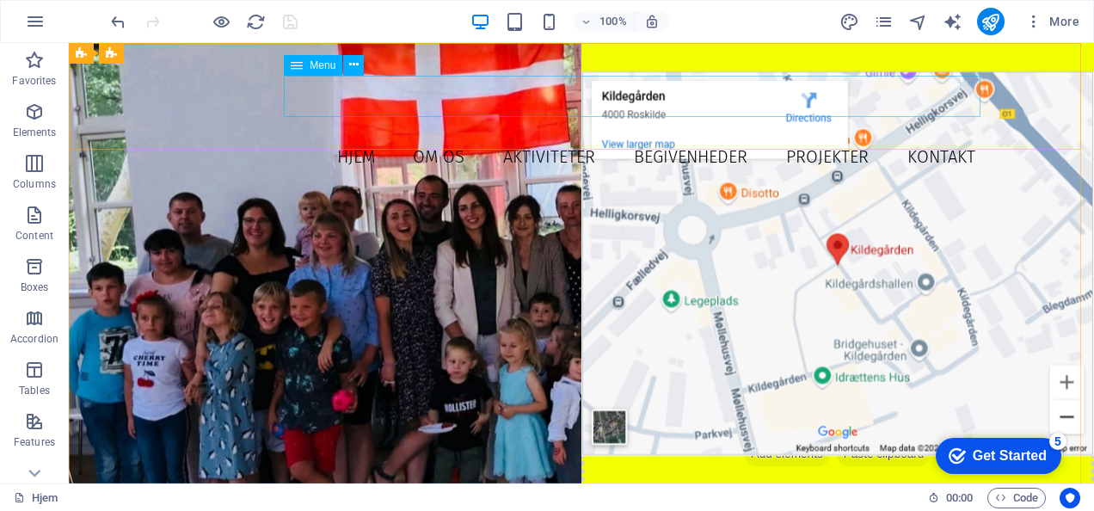
select select
select select "8"
select select
select select "9"
select select
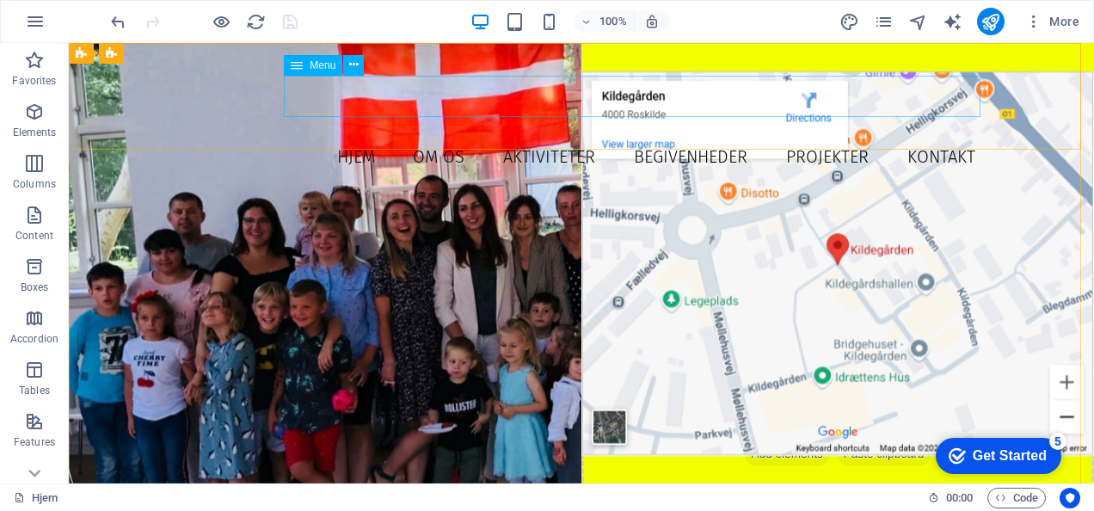
select select "10"
select select
select select "11"
select select
select select "13"
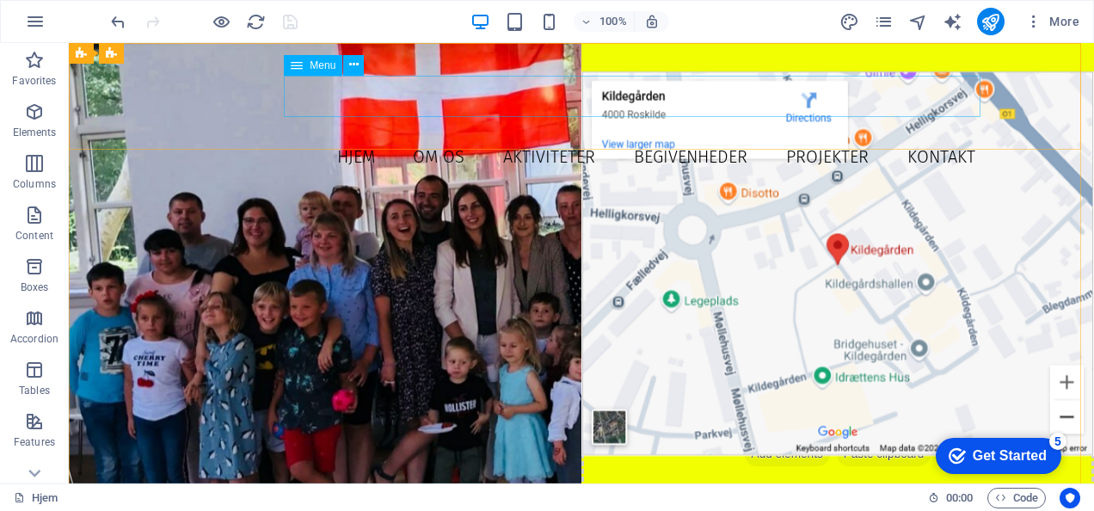
select select
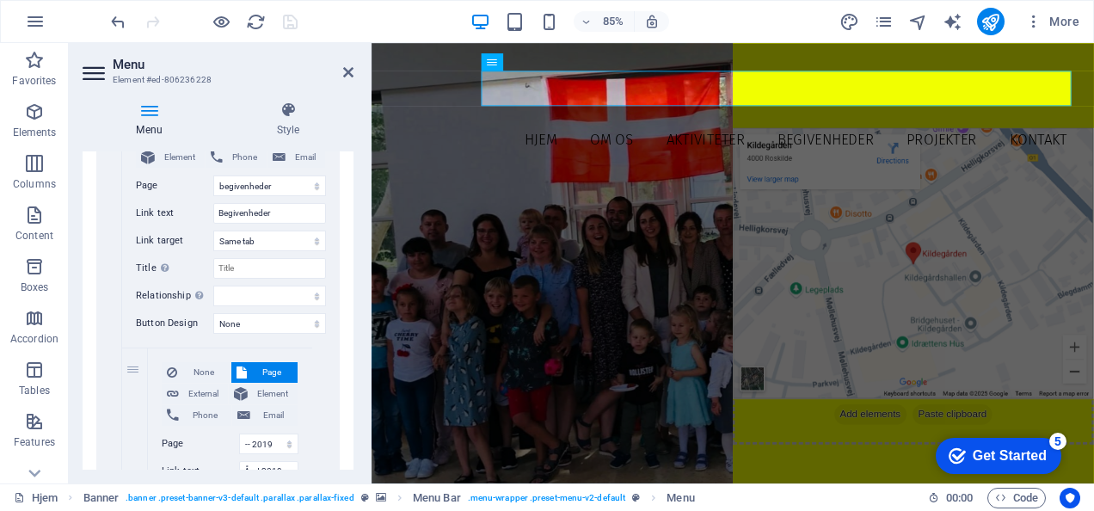
scroll to position [1661, 0]
click at [286, 245] on select "New tab Same tab Overlay" at bounding box center [269, 240] width 113 height 21
click at [289, 241] on select "New tab Same tab Overlay" at bounding box center [269, 240] width 113 height 21
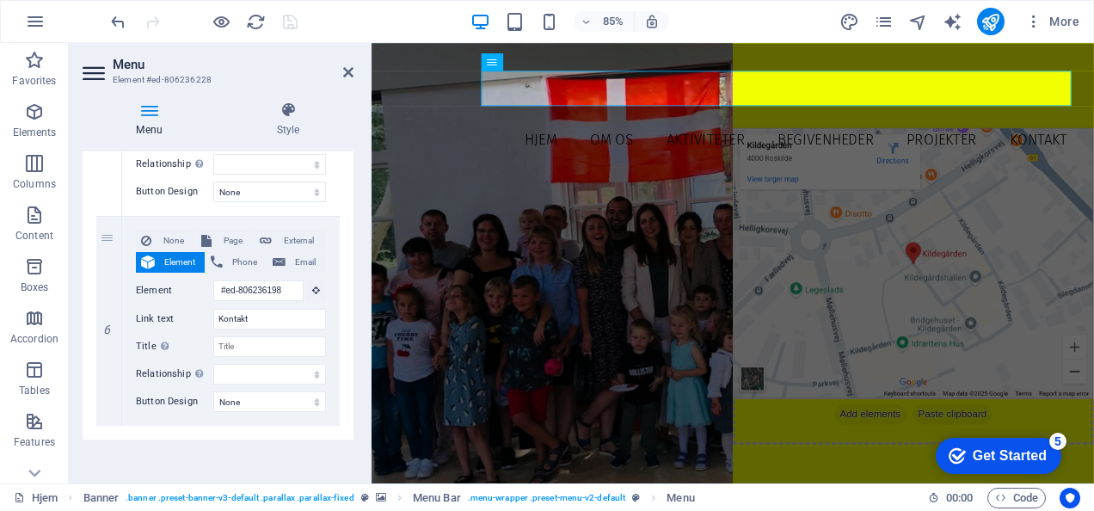
scroll to position [3318, 0]
click at [339, 76] on header "Menu Element #ed-806236228" at bounding box center [218, 65] width 271 height 45
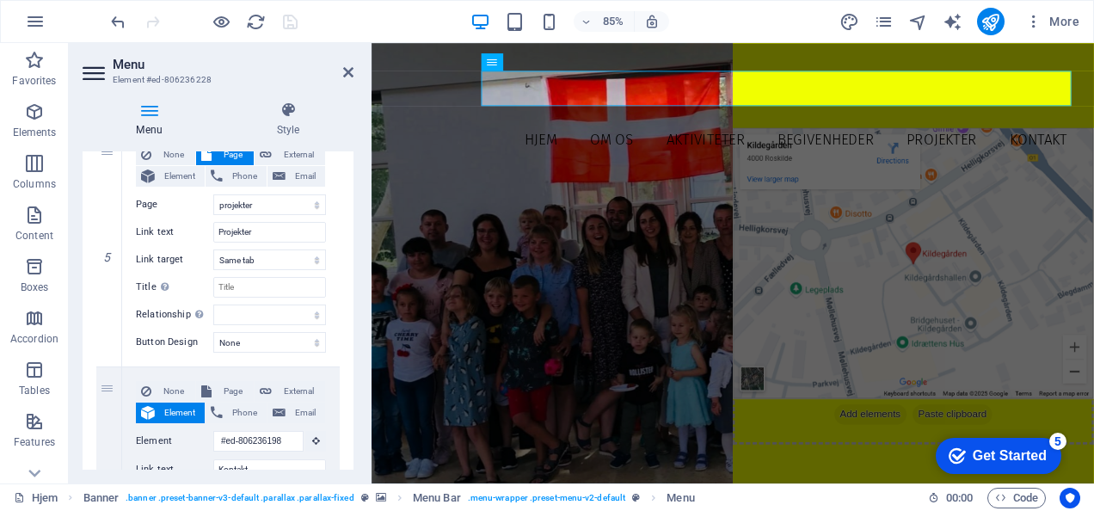
scroll to position [3168, 0]
click at [345, 71] on icon at bounding box center [348, 72] width 10 height 14
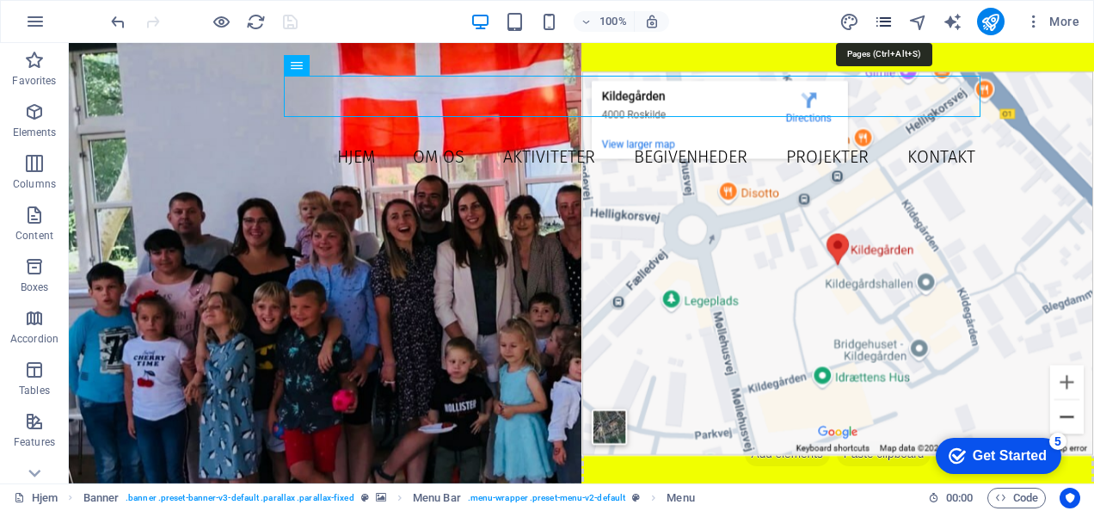
click at [888, 26] on icon "pages" at bounding box center [884, 22] width 20 height 20
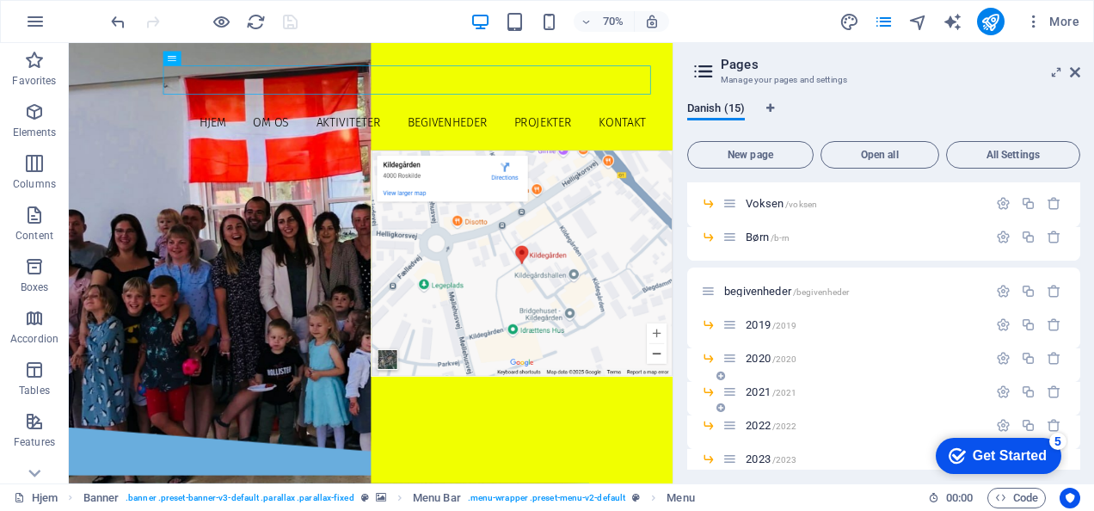
scroll to position [178, 0]
click at [757, 324] on span "2019 /2019" at bounding box center [771, 324] width 51 height 13
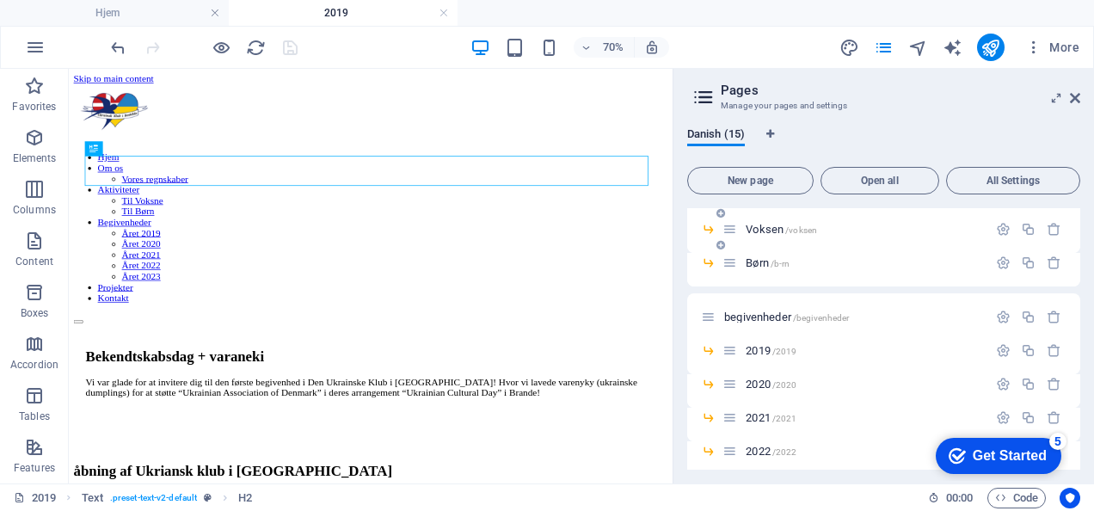
scroll to position [0, 0]
click at [1073, 97] on icon at bounding box center [1075, 98] width 10 height 14
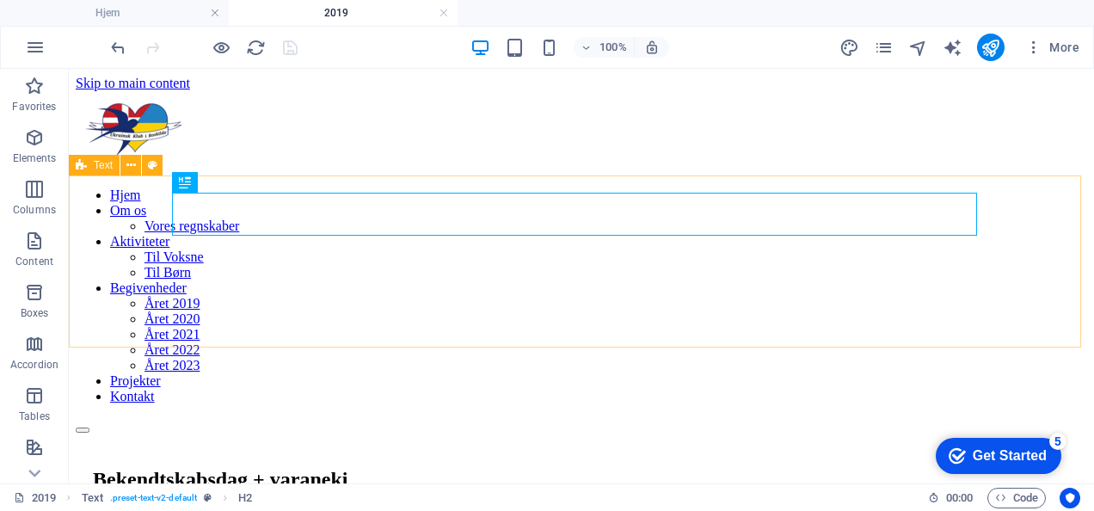
click at [108, 167] on span "Text" at bounding box center [103, 165] width 19 height 10
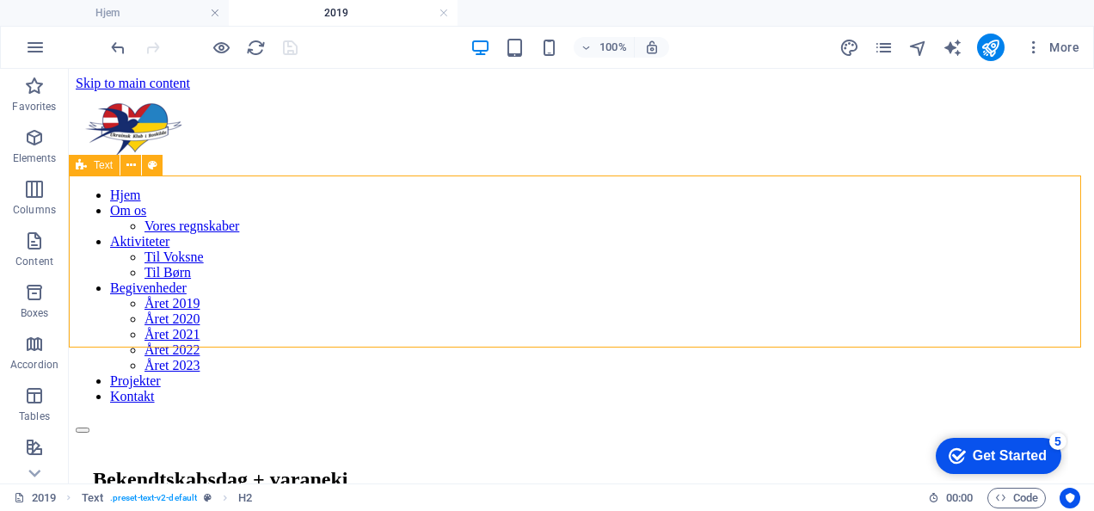
click at [108, 167] on span "Text" at bounding box center [103, 165] width 19 height 10
select select "px"
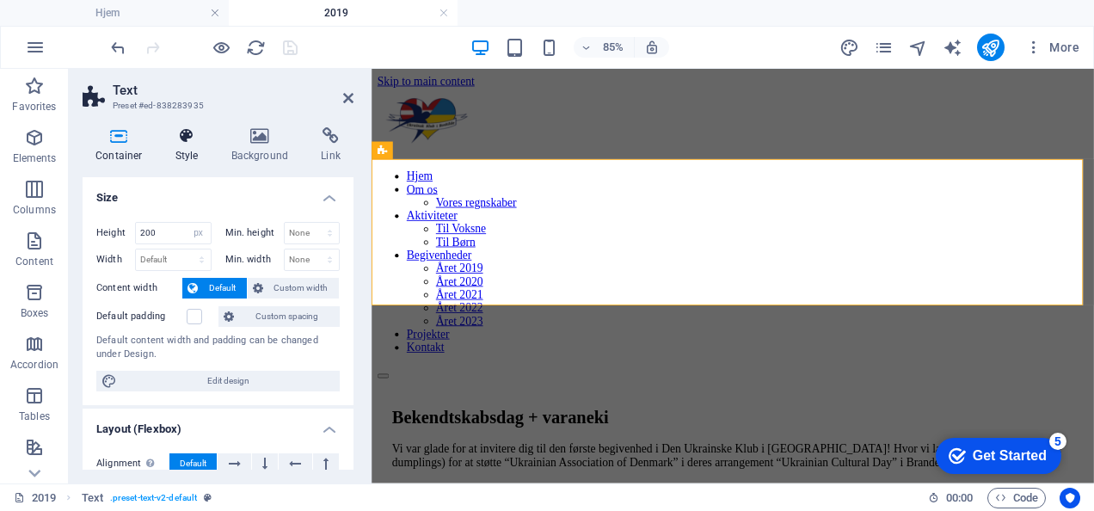
click at [186, 152] on h4 "Style" at bounding box center [191, 145] width 56 height 36
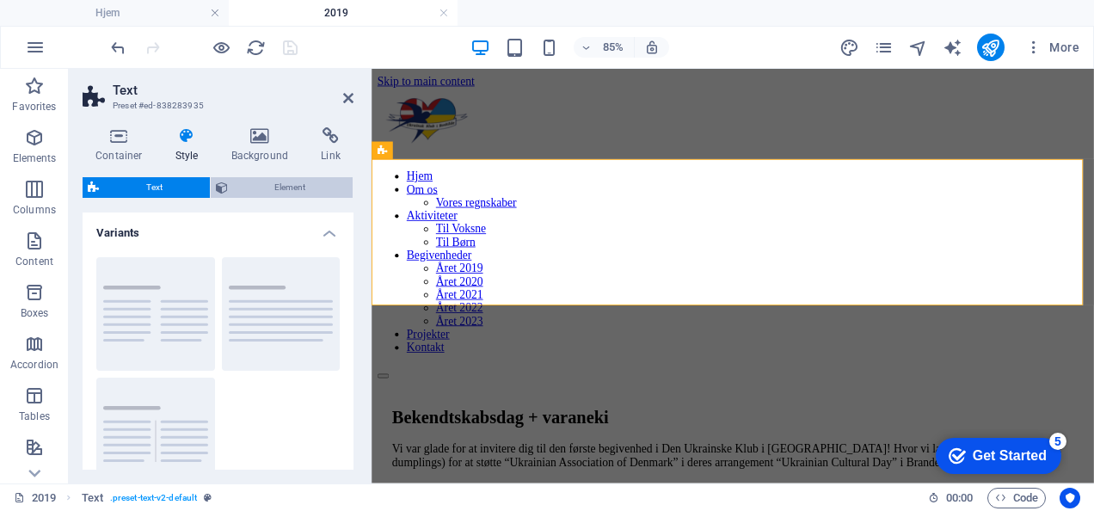
click at [240, 192] on span "Element" at bounding box center [290, 187] width 115 height 21
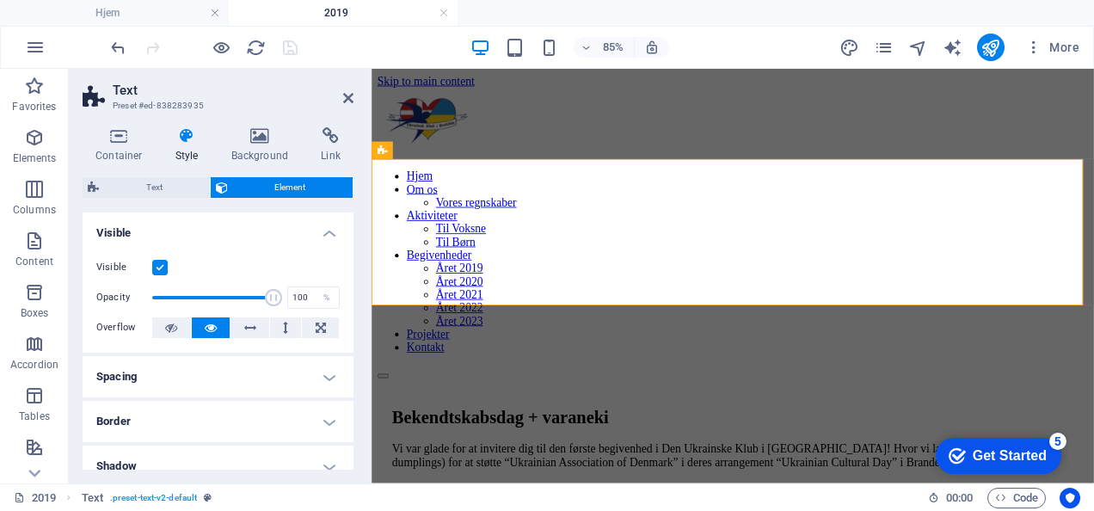
click at [326, 403] on h4 "Border" at bounding box center [218, 421] width 271 height 41
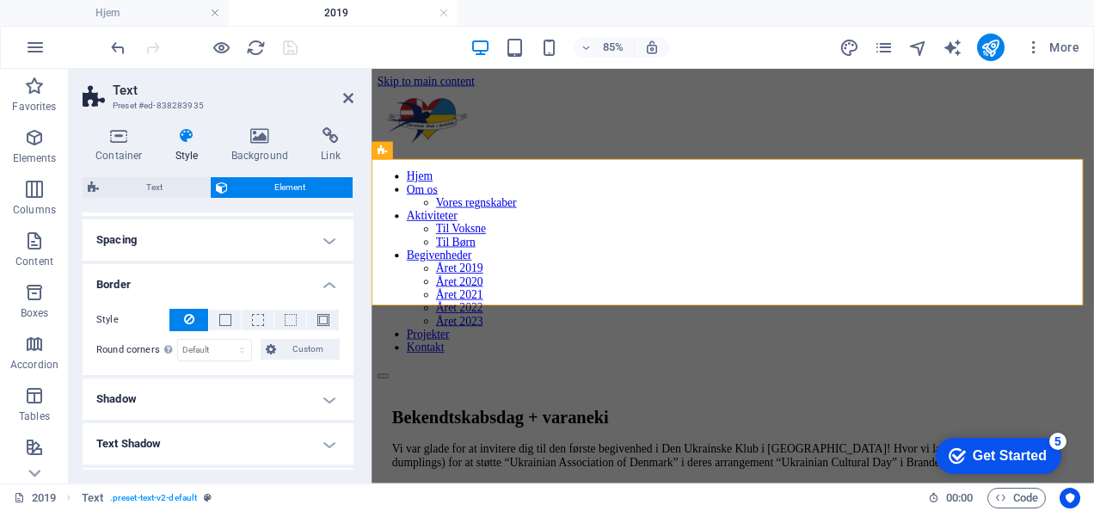
scroll to position [187, 0]
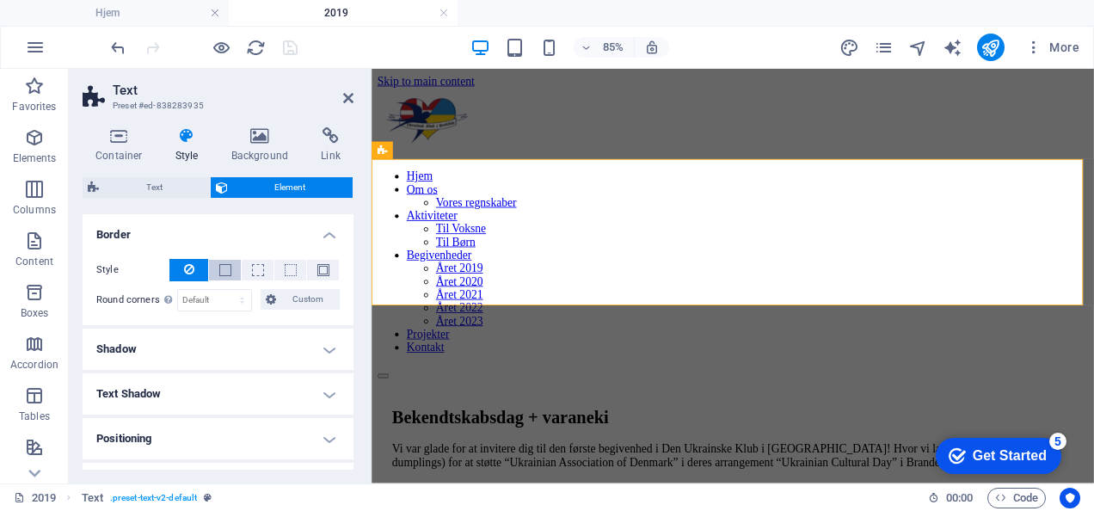
click at [230, 267] on button at bounding box center [225, 270] width 32 height 21
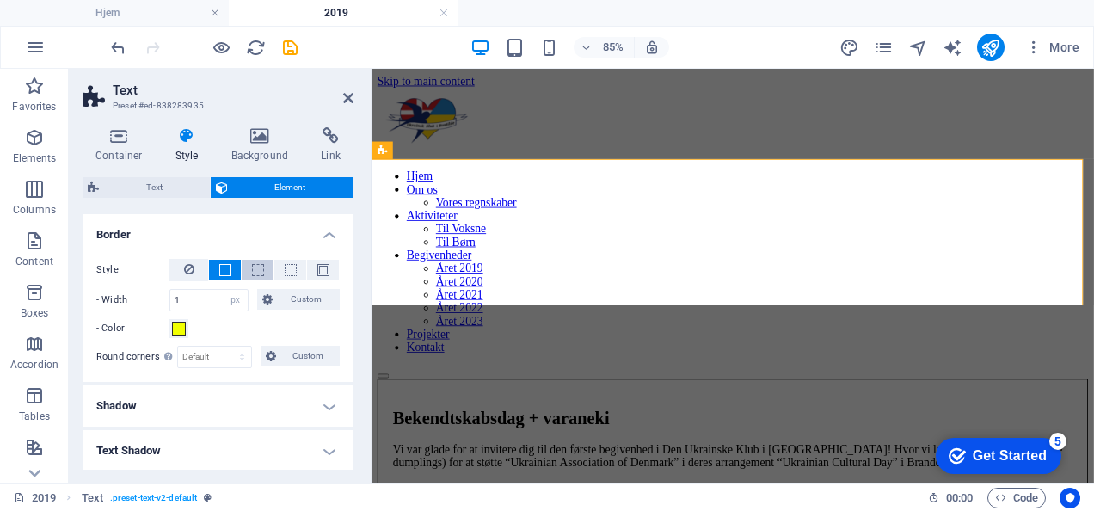
click at [255, 266] on span at bounding box center [258, 270] width 12 height 12
click at [348, 96] on icon at bounding box center [348, 98] width 10 height 14
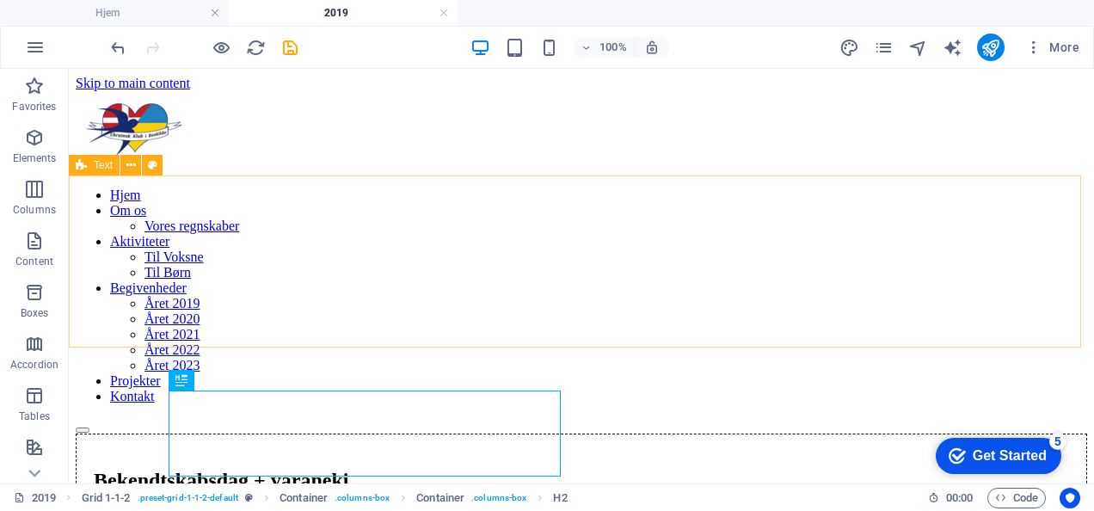
click at [97, 169] on span "Text" at bounding box center [103, 165] width 19 height 10
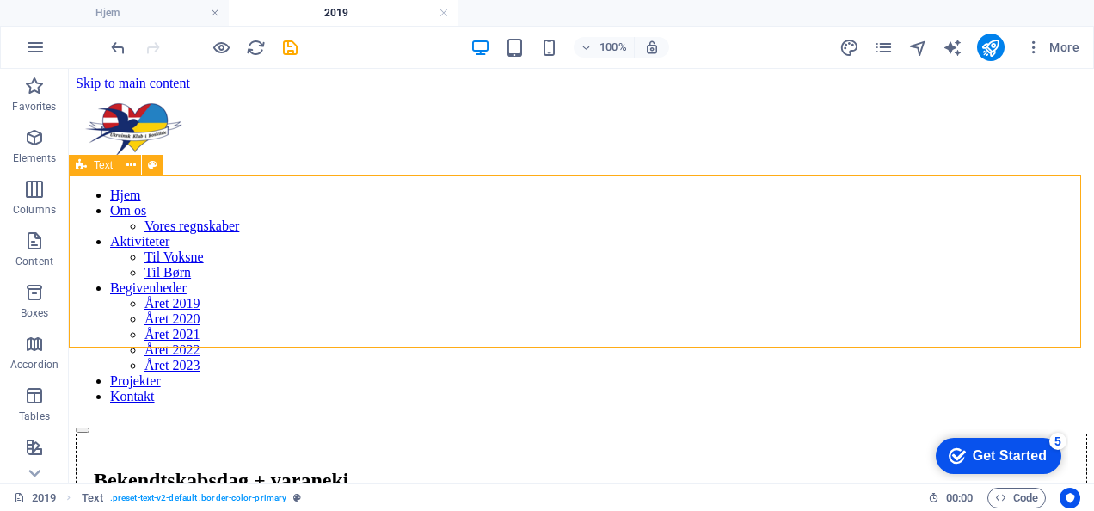
click at [97, 169] on span "Text" at bounding box center [103, 165] width 19 height 10
select select "px"
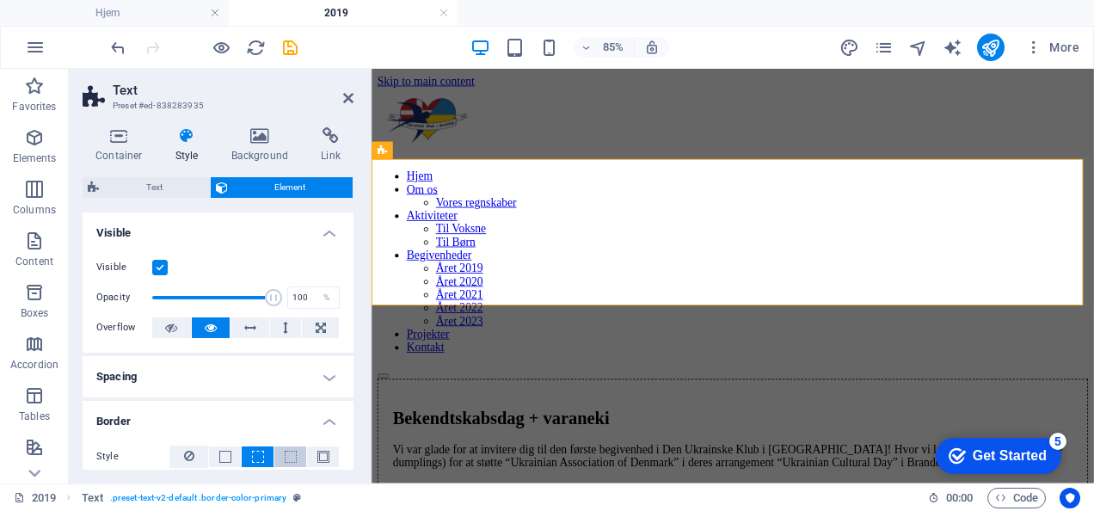
click at [285, 451] on span at bounding box center [291, 457] width 12 height 12
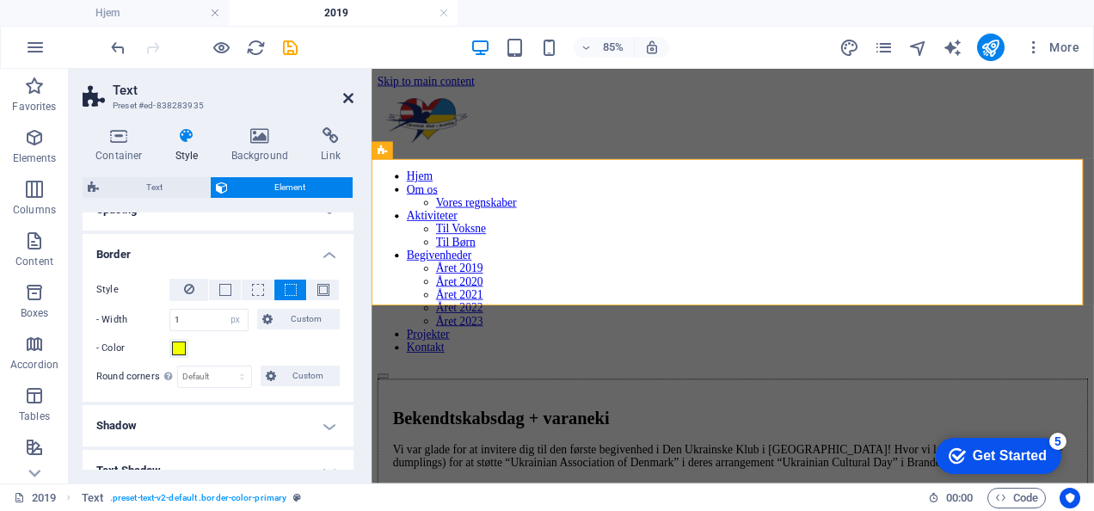
click at [350, 98] on icon at bounding box center [348, 98] width 10 height 14
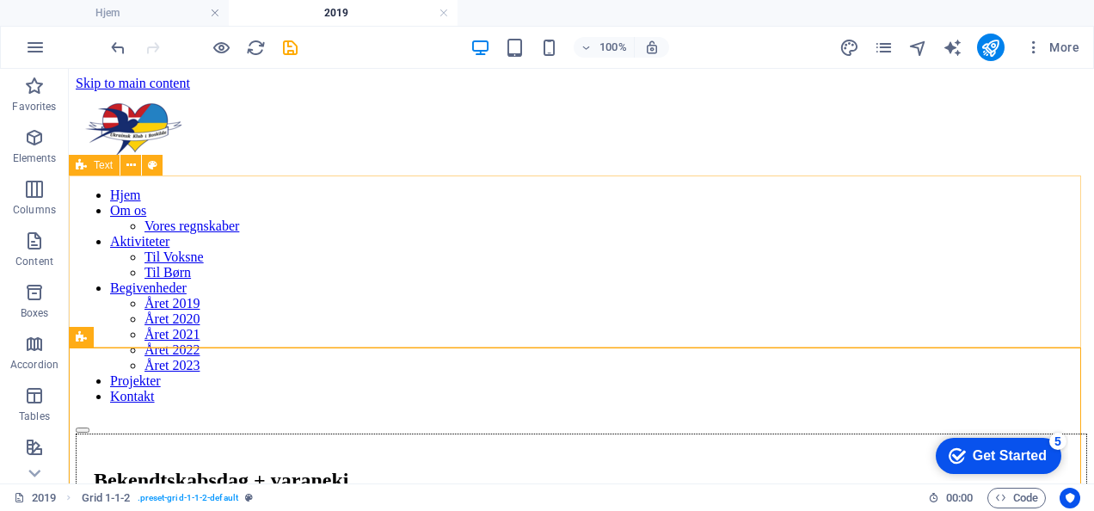
click at [108, 167] on span "Text" at bounding box center [103, 165] width 19 height 10
select select "px"
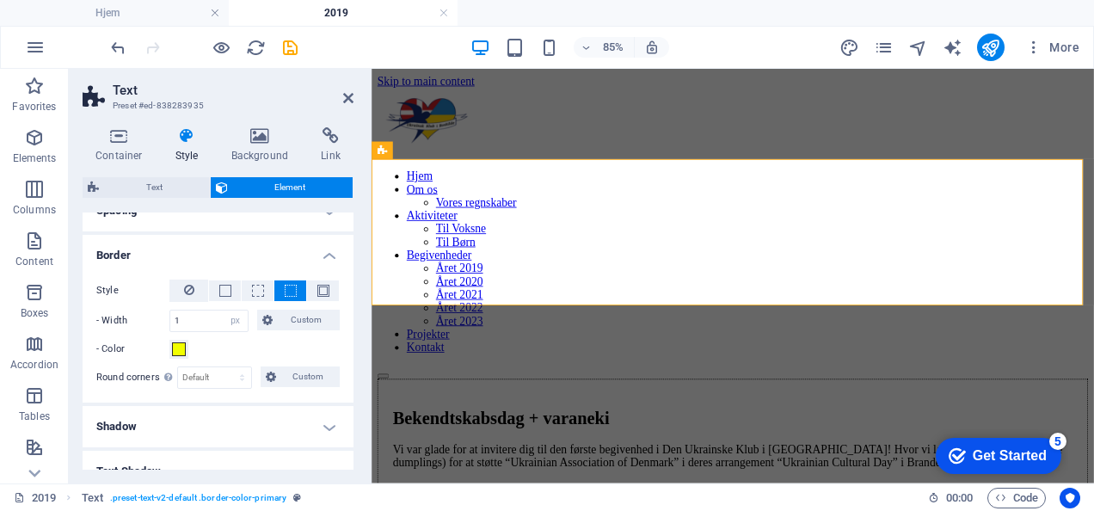
scroll to position [169, 0]
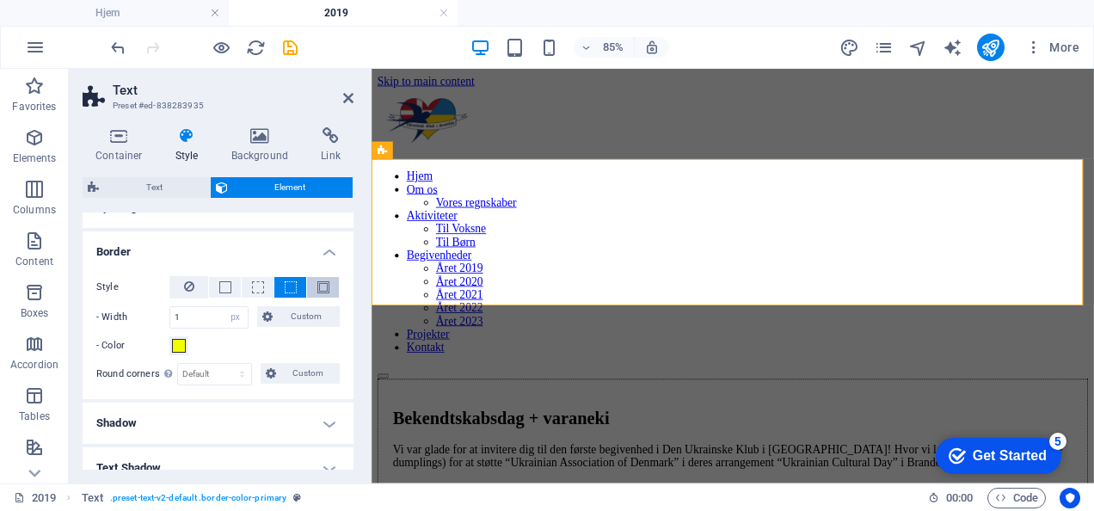
click at [329, 286] on button at bounding box center [323, 287] width 32 height 21
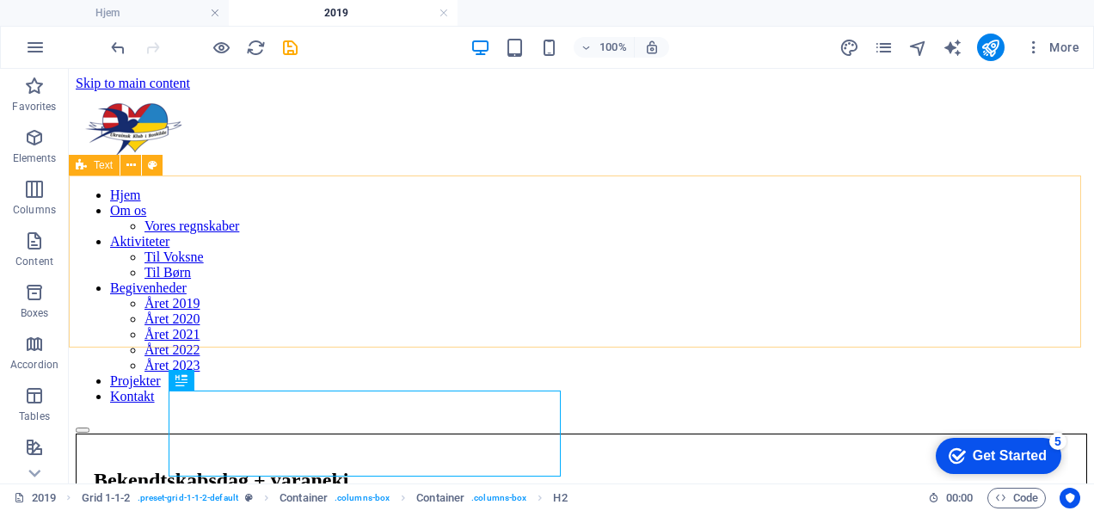
click at [84, 167] on icon at bounding box center [81, 165] width 11 height 21
select select "px"
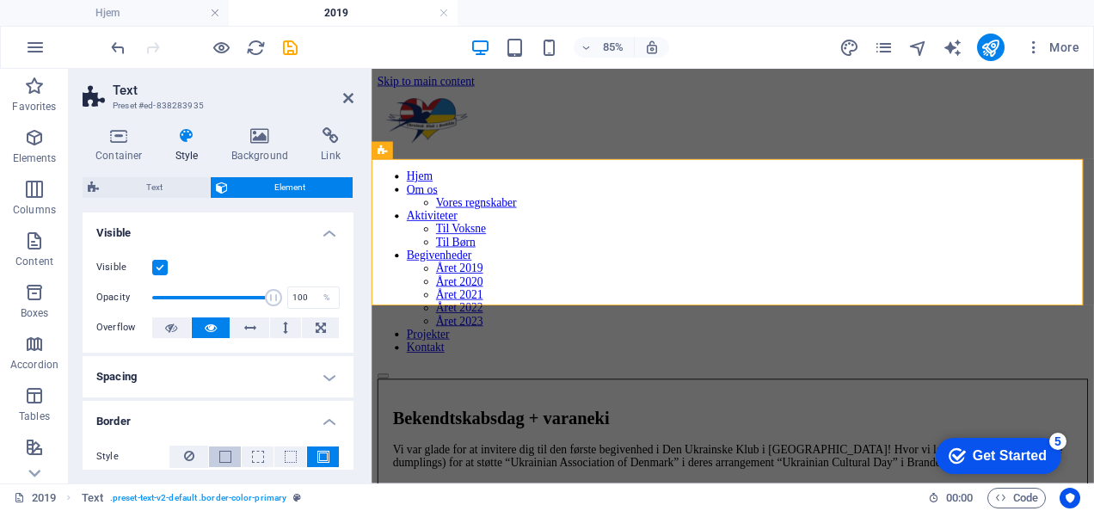
click at [226, 452] on span at bounding box center [225, 457] width 12 height 12
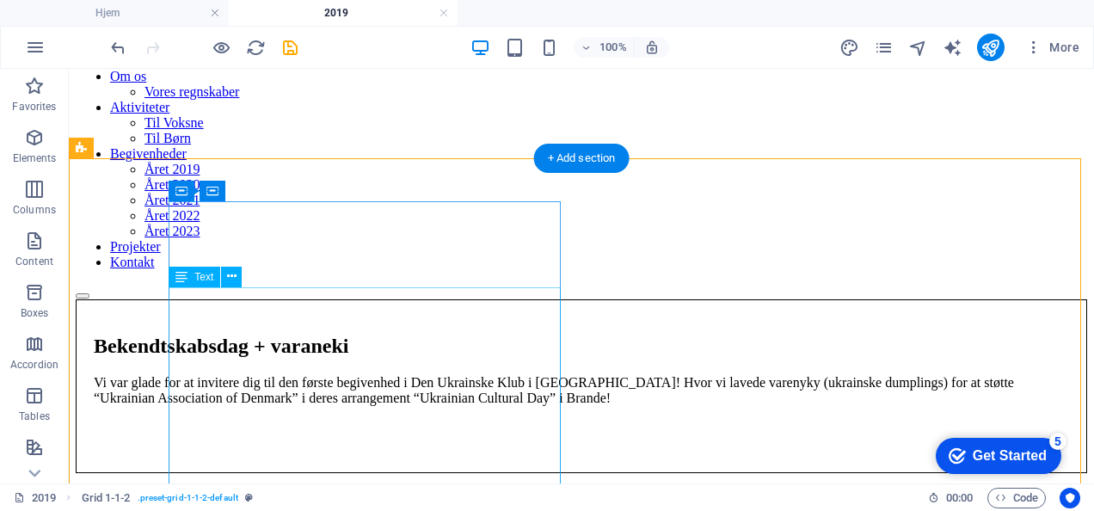
scroll to position [0, 0]
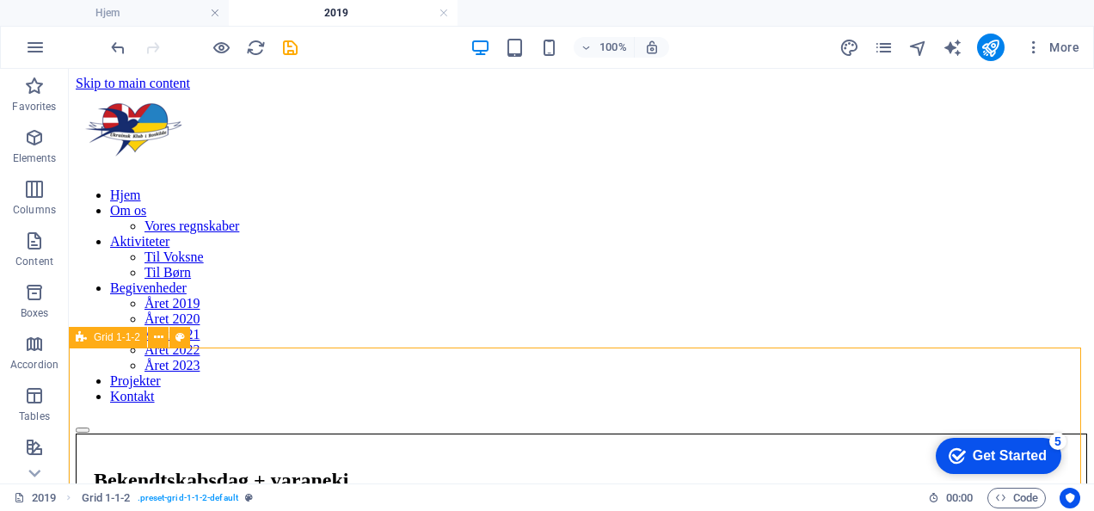
click at [102, 341] on span "Grid 1-1-2" at bounding box center [117, 337] width 46 height 10
select select "px"
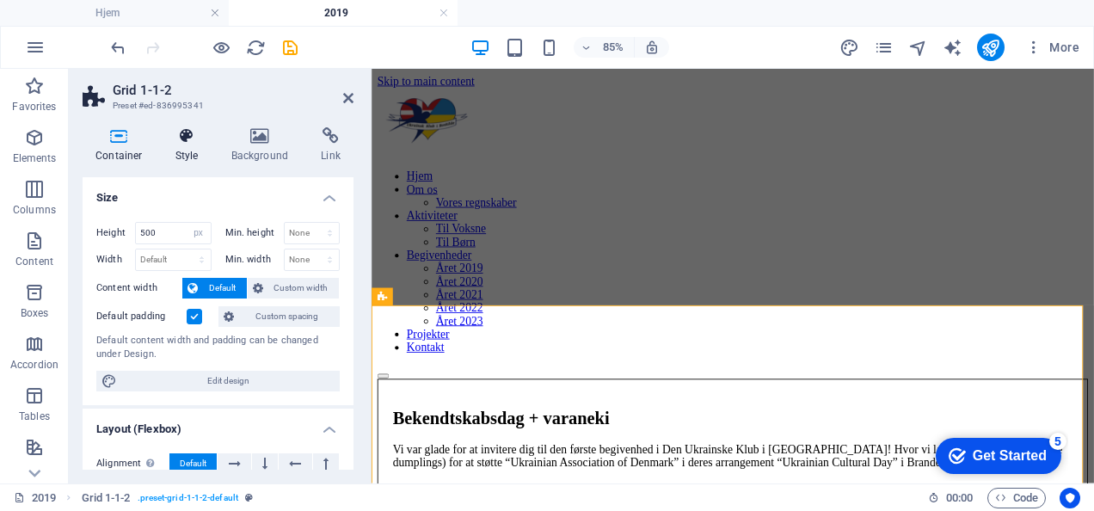
click at [194, 133] on icon at bounding box center [187, 135] width 49 height 17
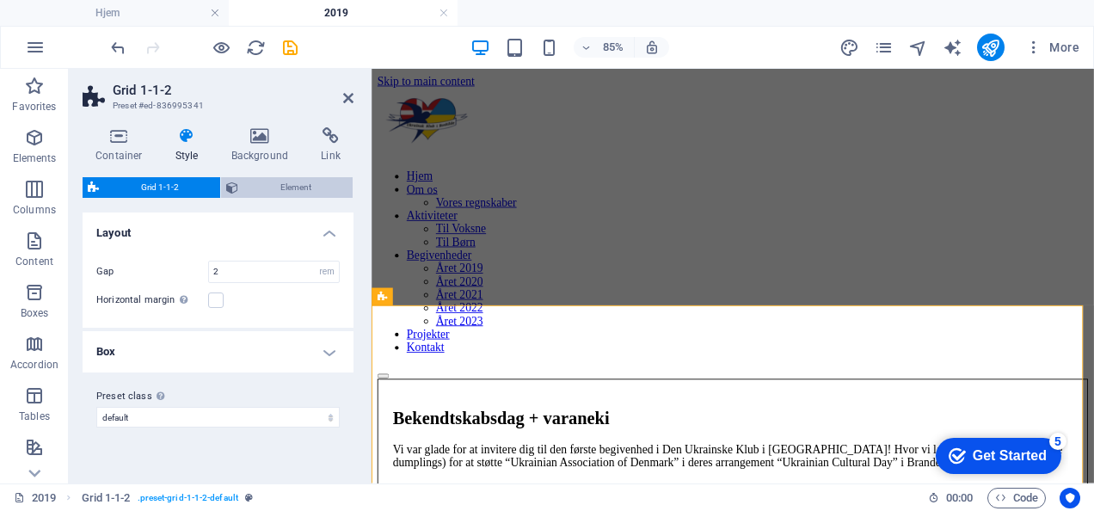
click at [271, 189] on span "Element" at bounding box center [295, 187] width 104 height 21
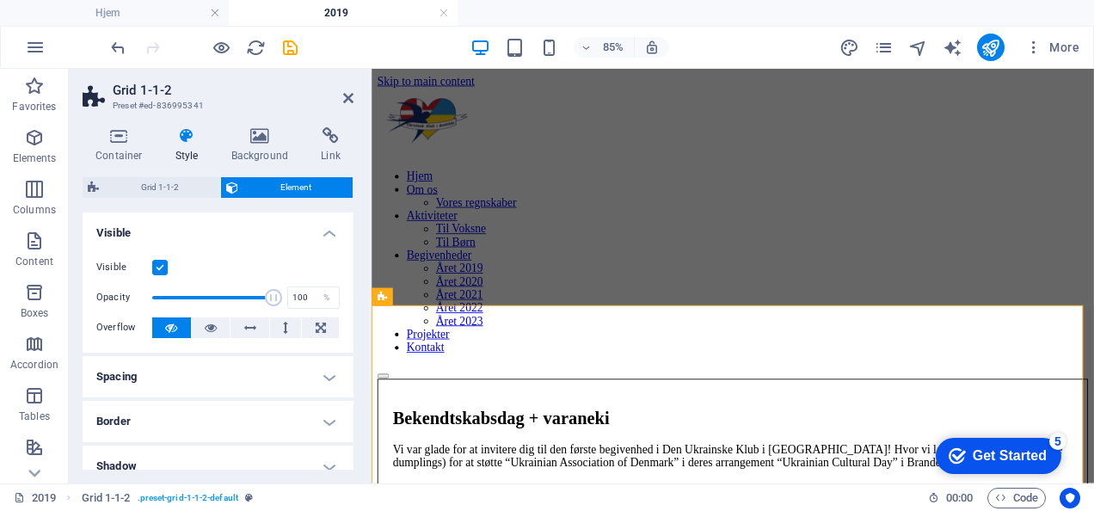
scroll to position [120, 0]
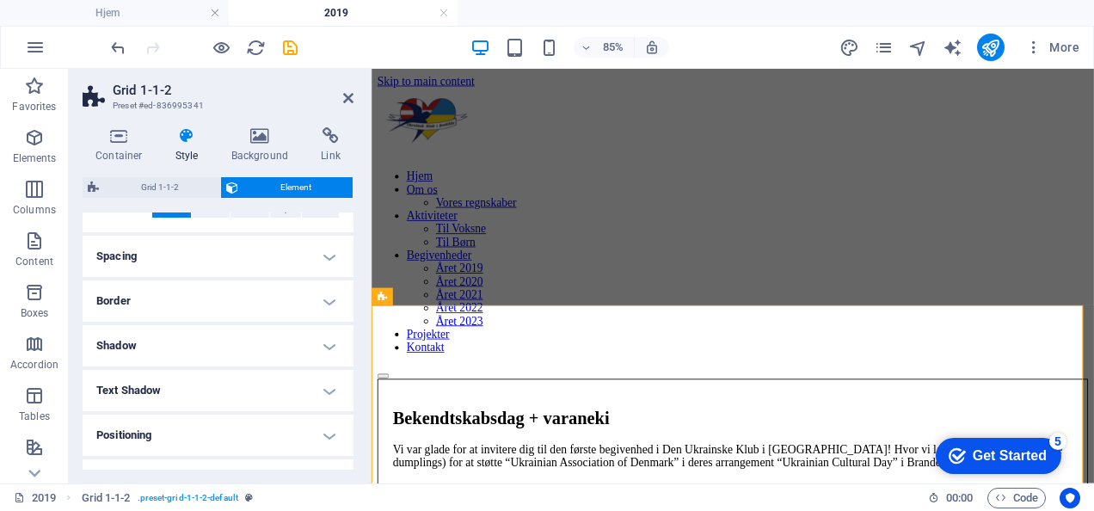
click at [275, 292] on h4 "Border" at bounding box center [218, 300] width 271 height 41
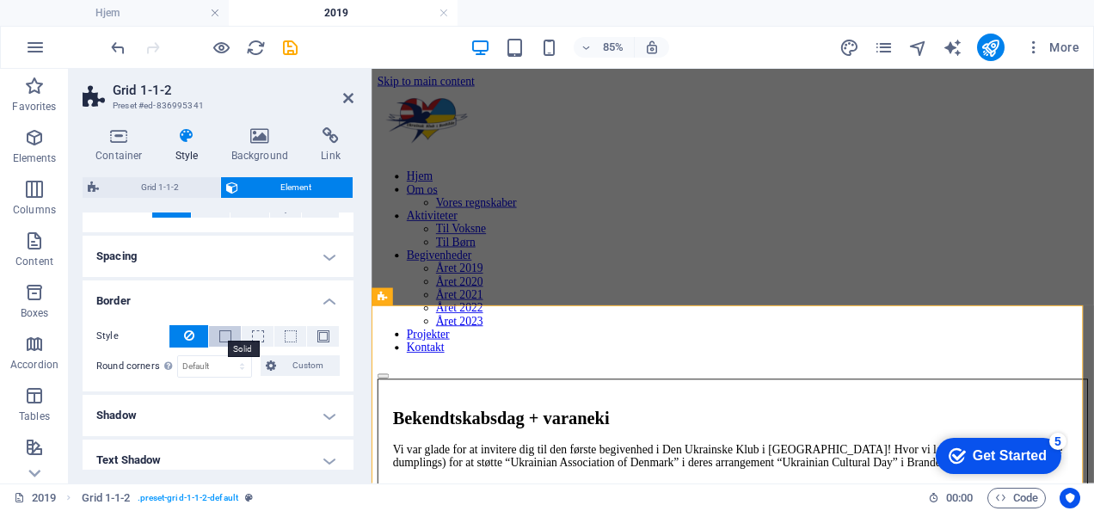
click at [224, 339] on span at bounding box center [225, 336] width 12 height 12
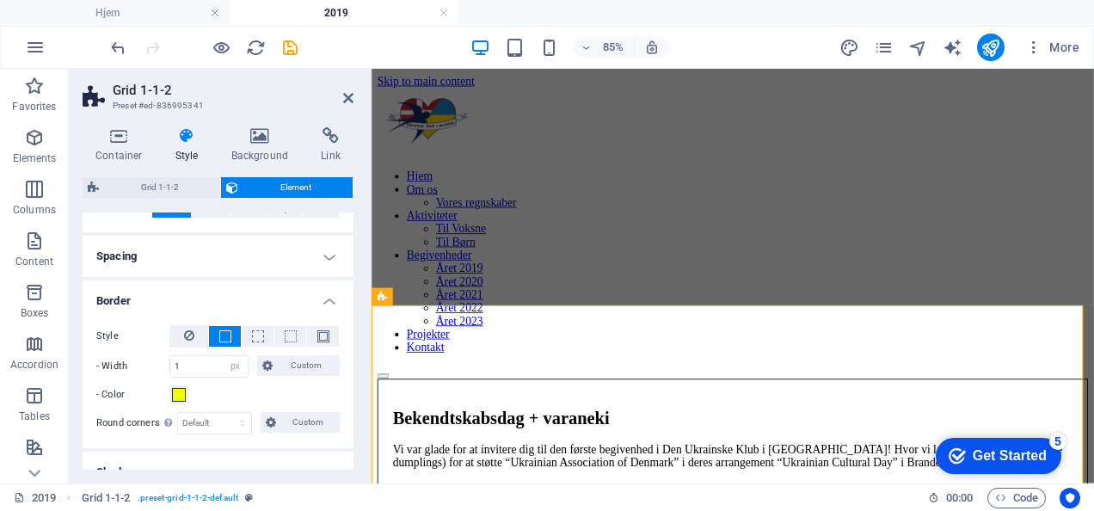
click at [349, 107] on header "Grid 1-1-2 Preset #ed-836995341" at bounding box center [218, 91] width 271 height 45
click at [347, 100] on icon at bounding box center [348, 98] width 10 height 14
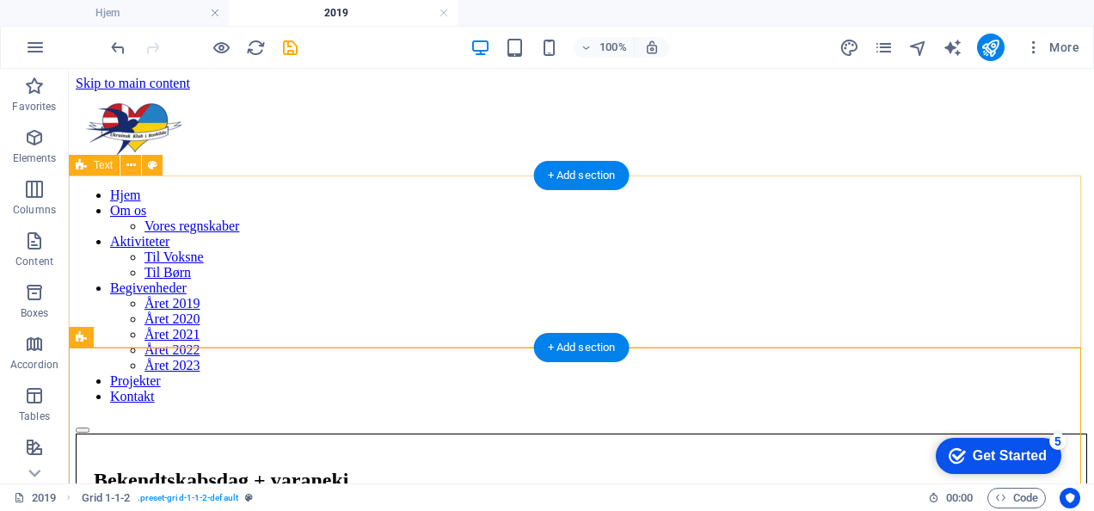
click at [417, 433] on div "Bekendtskabsdag + varaneki Vi var glade for at invitere dig til den første begi…" at bounding box center [581, 520] width 1011 height 174
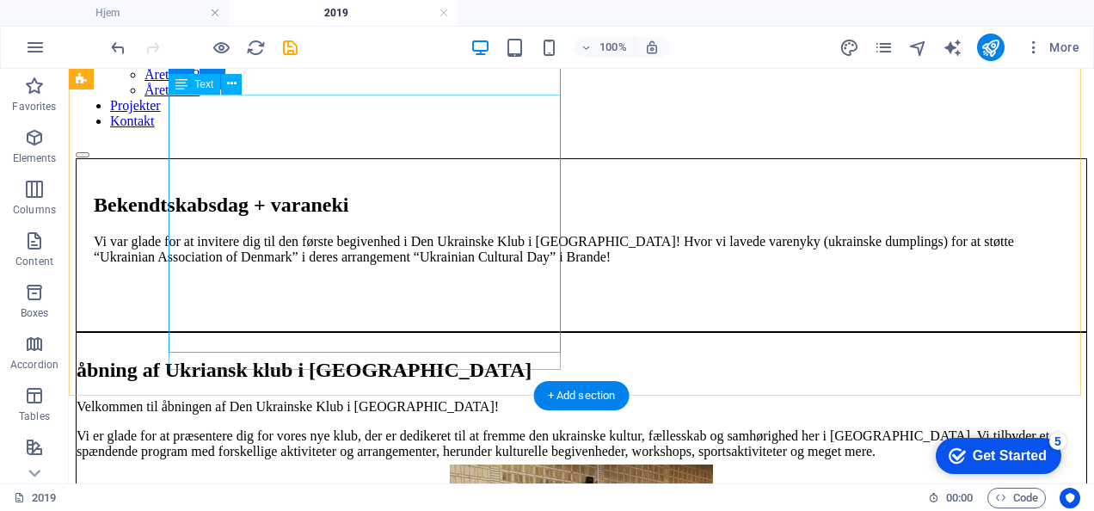
scroll to position [366, 0]
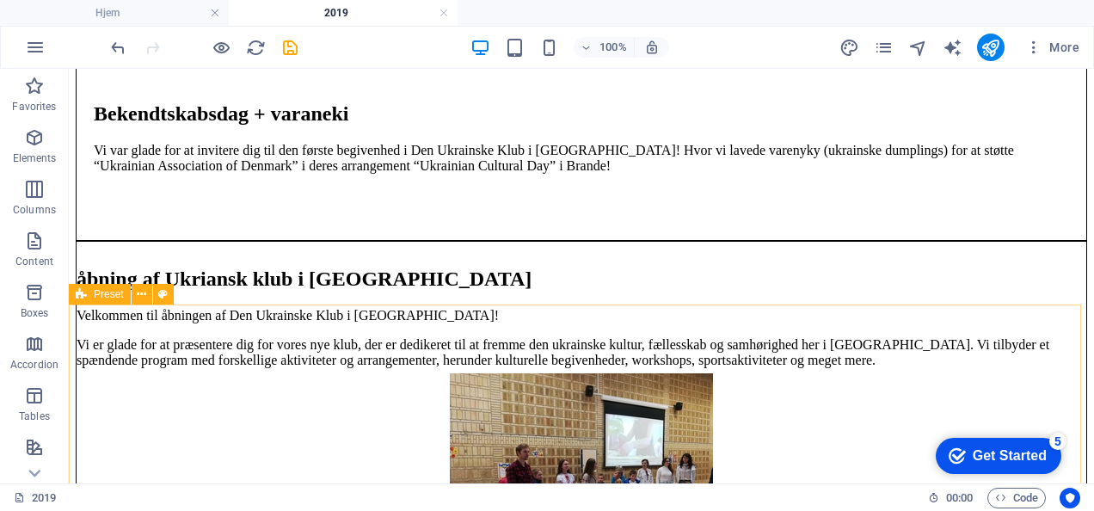
click at [95, 299] on span "Preset" at bounding box center [109, 294] width 30 height 10
select select "px"
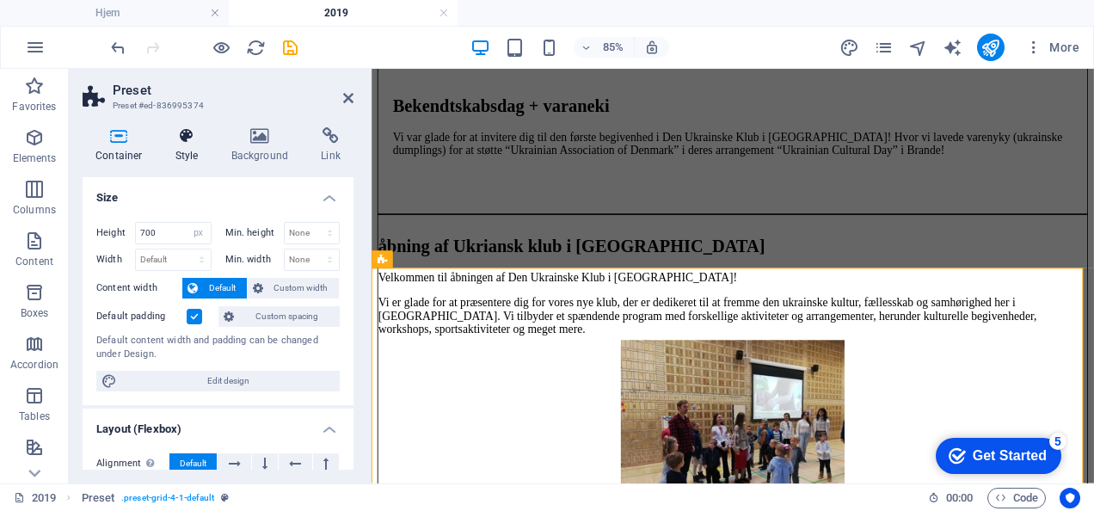
click at [205, 159] on h4 "Style" at bounding box center [191, 145] width 56 height 36
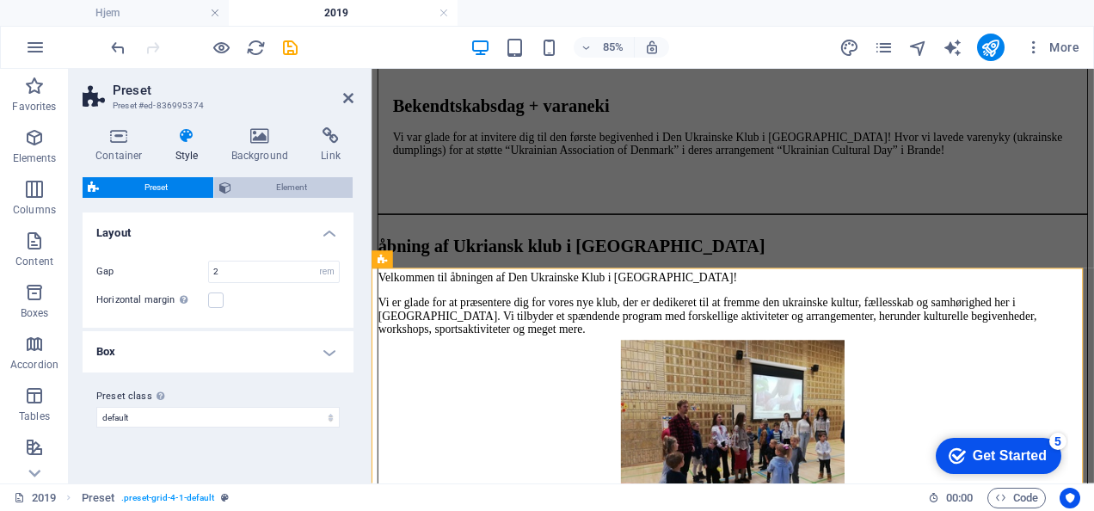
click at [275, 191] on span "Element" at bounding box center [293, 187] width 112 height 21
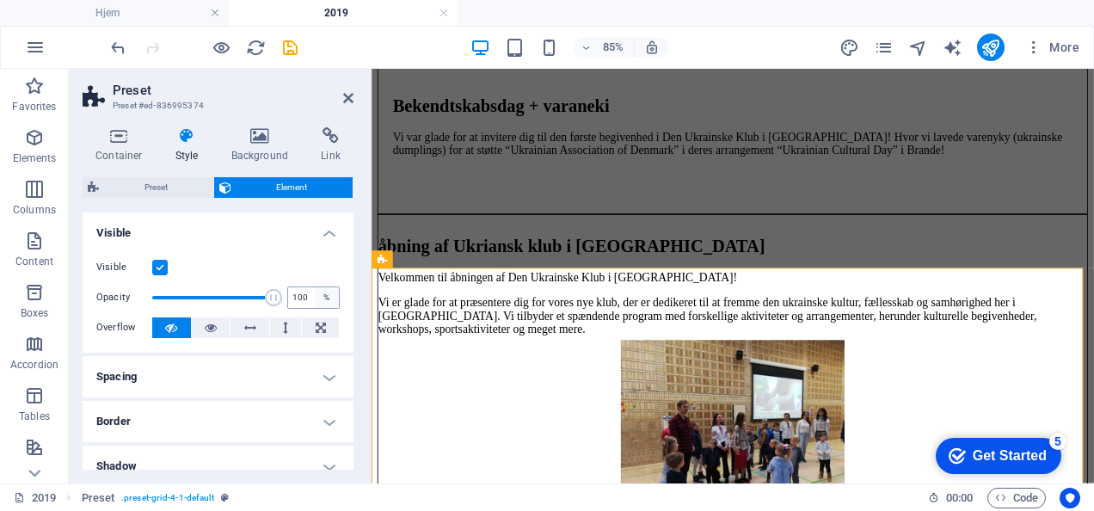
scroll to position [150, 0]
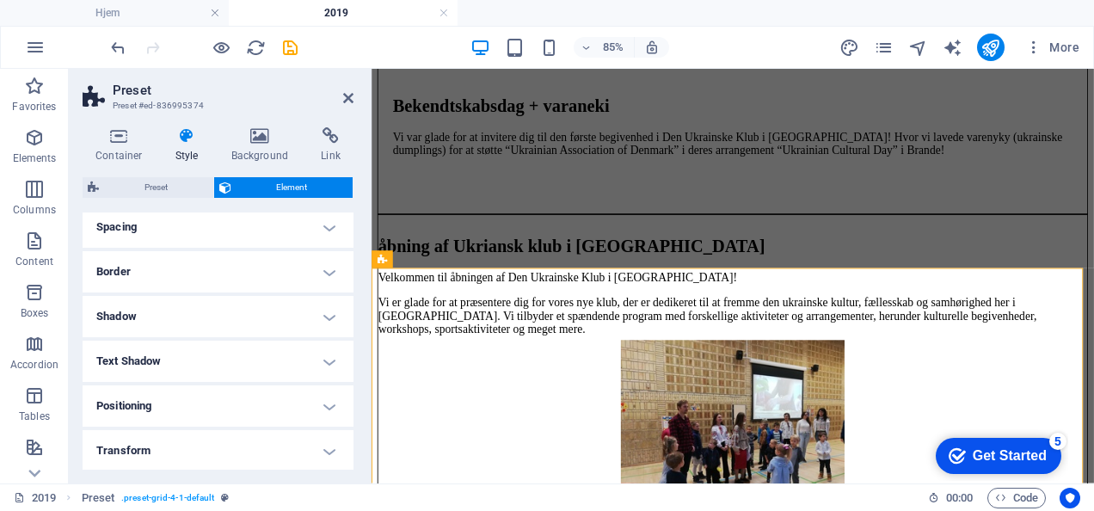
click at [212, 275] on h4 "Border" at bounding box center [218, 271] width 271 height 41
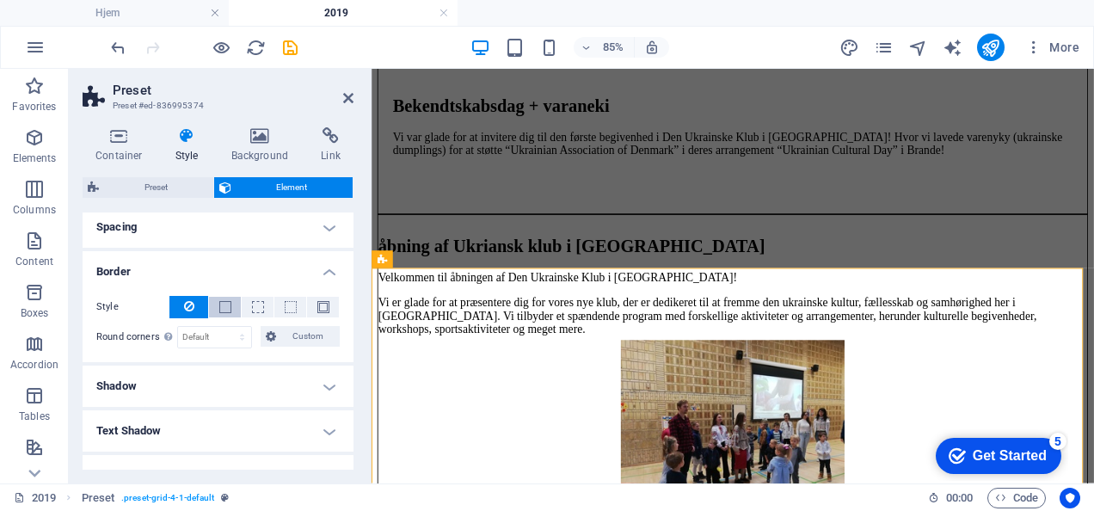
click at [213, 310] on button at bounding box center [225, 307] width 32 height 21
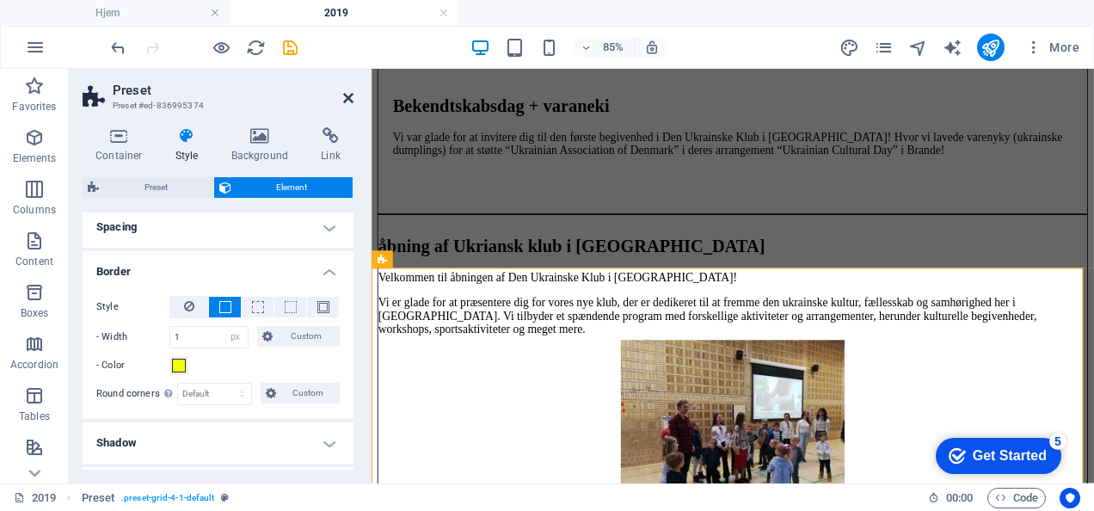
click at [346, 98] on icon at bounding box center [348, 98] width 10 height 14
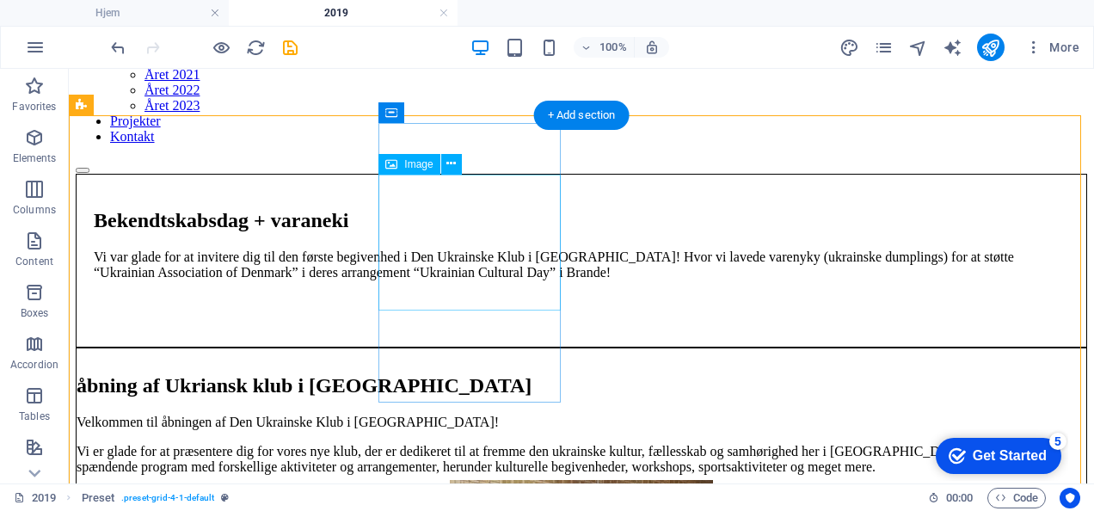
scroll to position [0, 0]
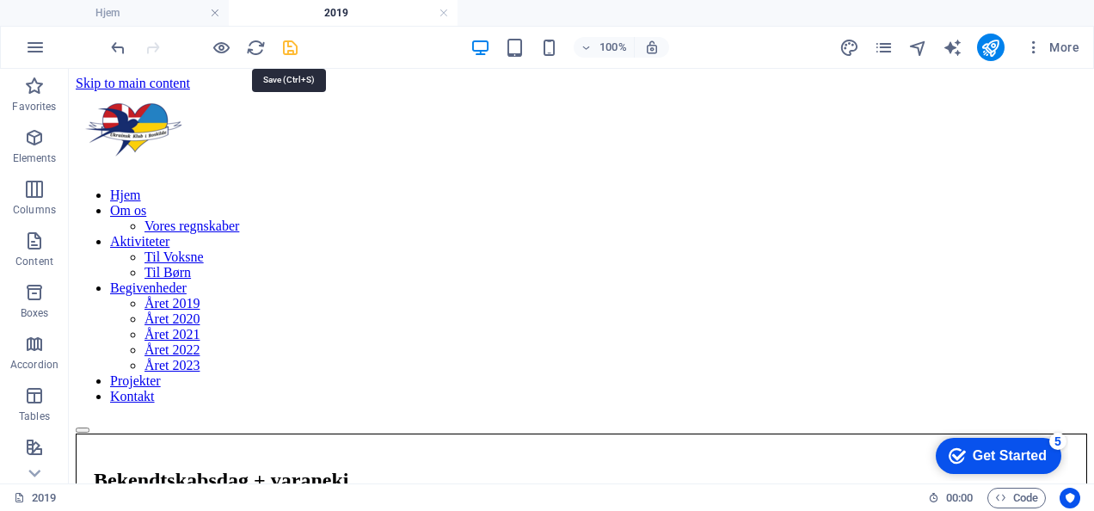
click at [288, 42] on icon "save" at bounding box center [290, 48] width 20 height 20
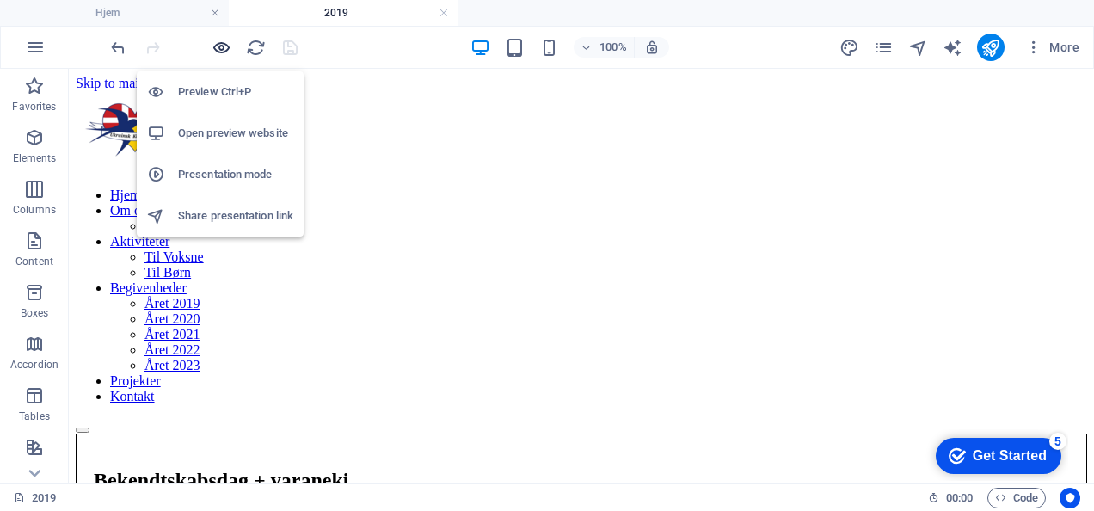
click at [222, 46] on icon "button" at bounding box center [222, 48] width 20 height 20
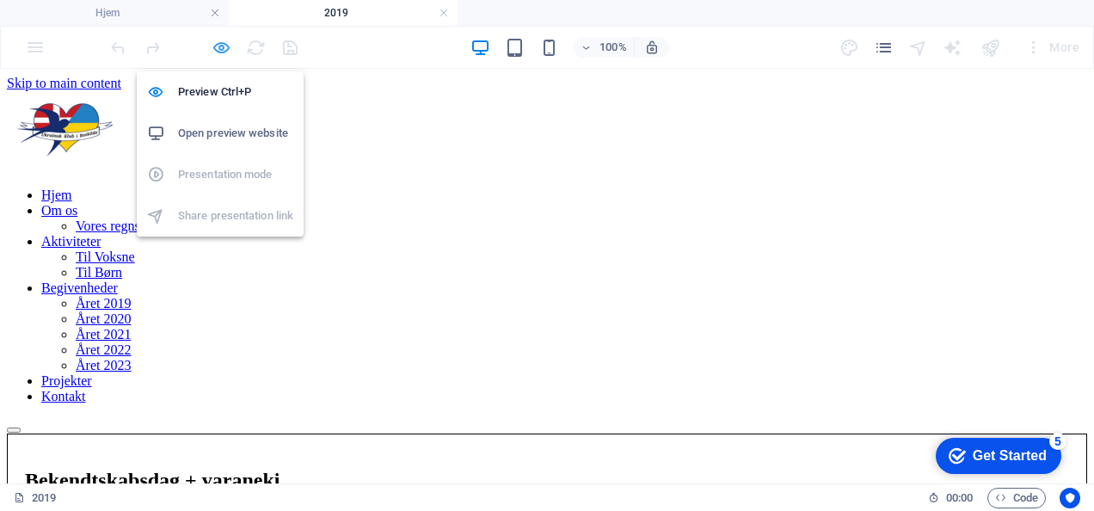
click at [224, 46] on icon "button" at bounding box center [222, 48] width 20 height 20
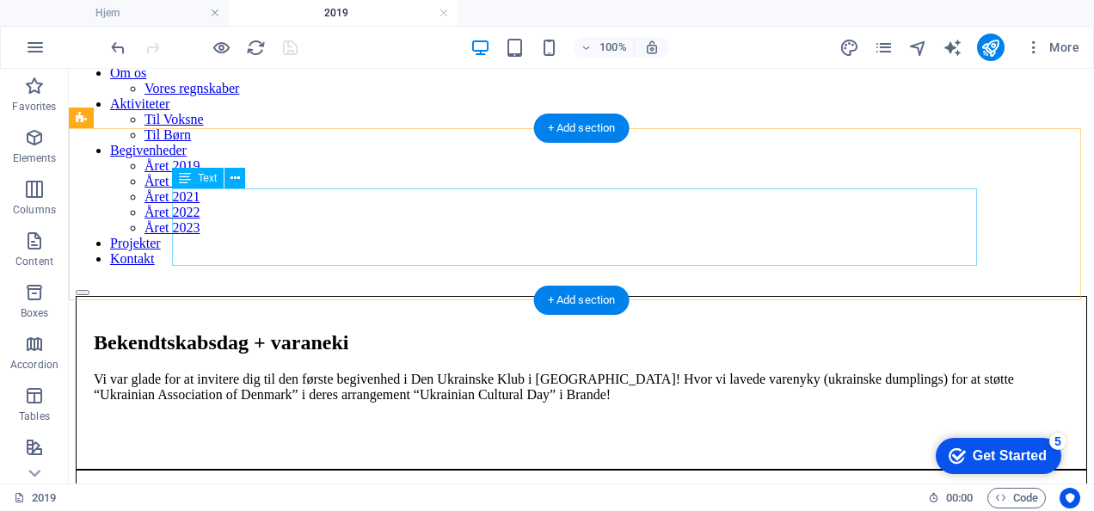
scroll to position [38, 0]
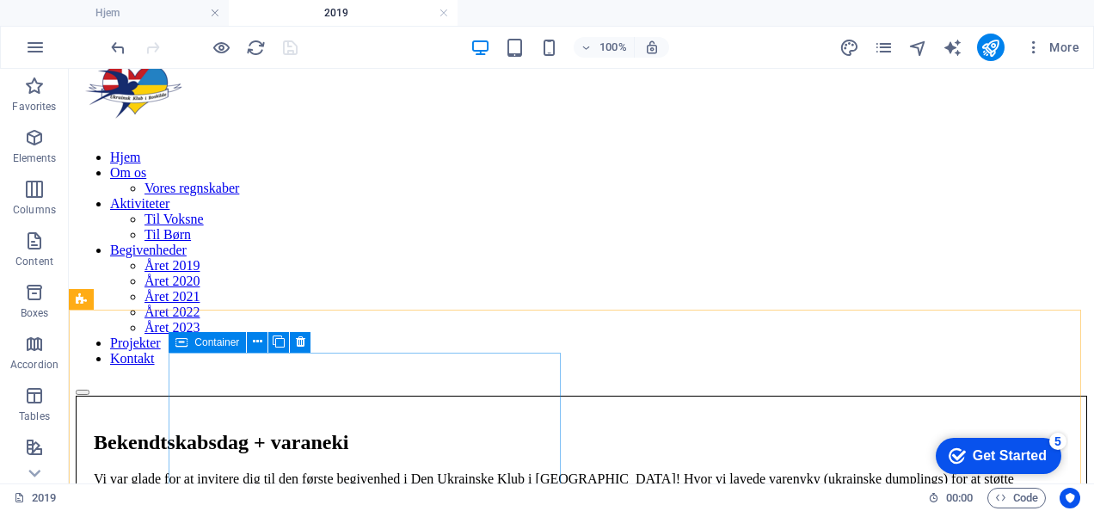
click at [186, 344] on icon at bounding box center [181, 342] width 12 height 21
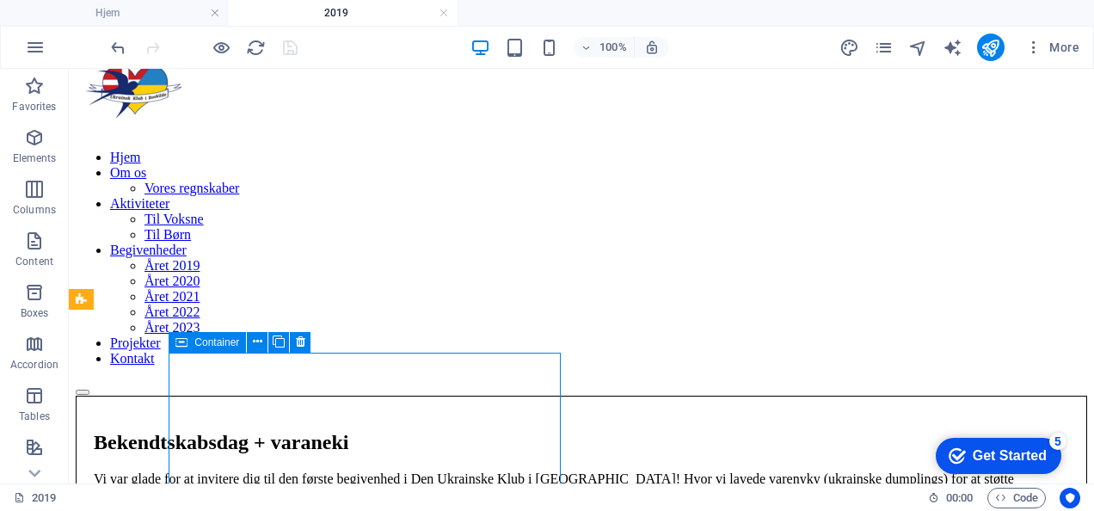
click at [186, 344] on icon at bounding box center [181, 342] width 12 height 21
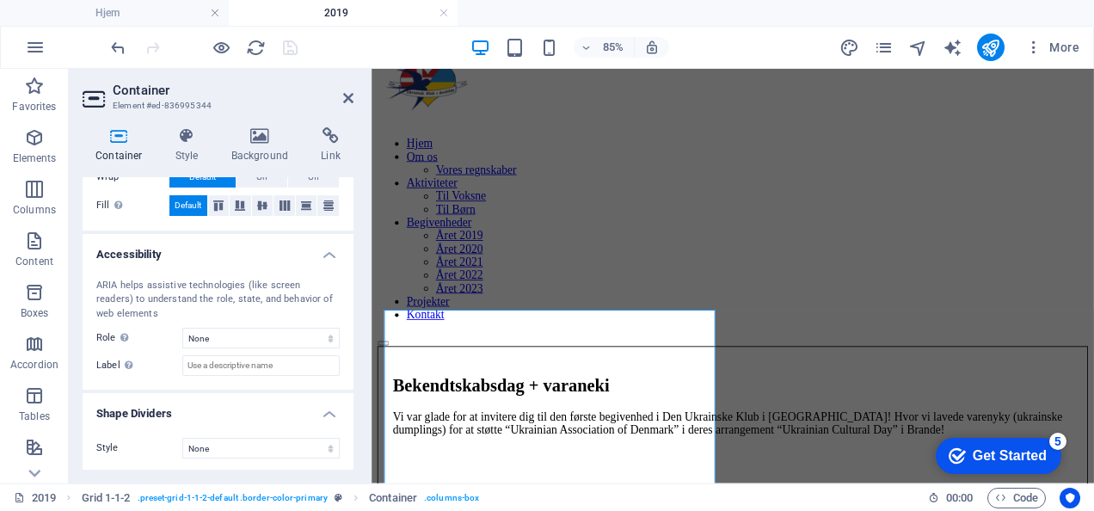
scroll to position [0, 0]
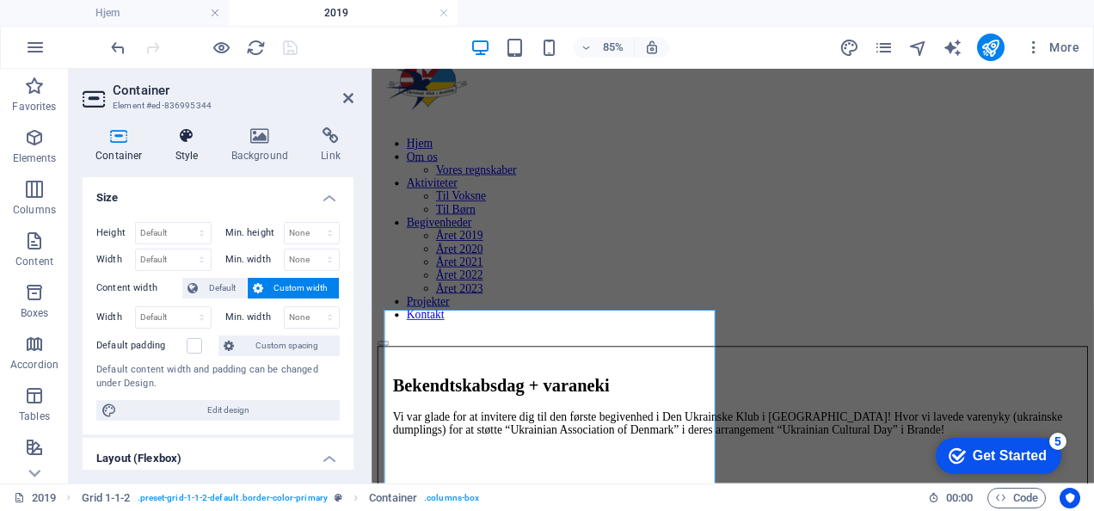
click at [193, 128] on icon at bounding box center [187, 135] width 49 height 17
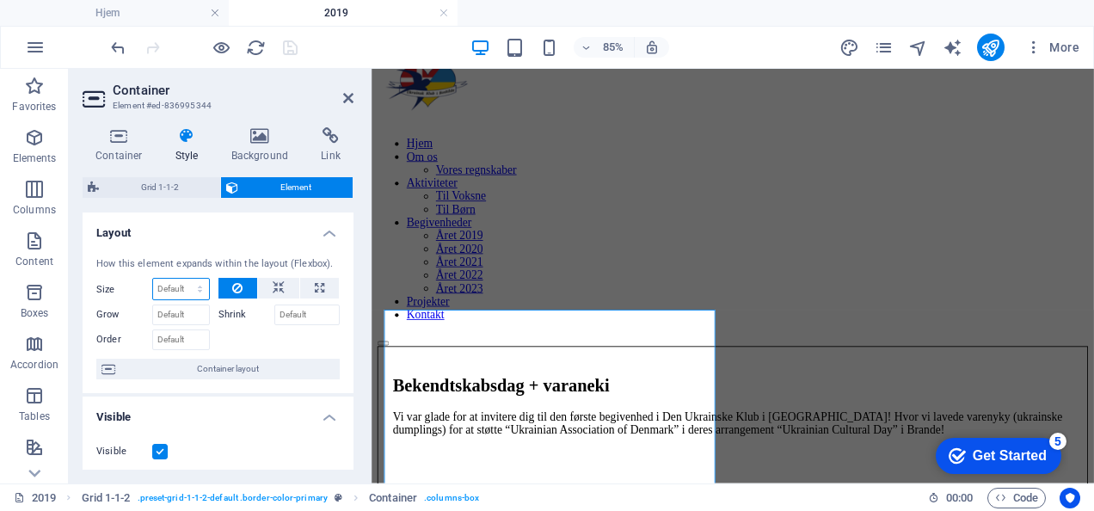
click at [183, 280] on select "Default auto px % 1/1 1/2 1/3 1/4 1/5 1/6 1/7 1/8 1/9 1/10" at bounding box center [181, 289] width 56 height 21
click at [273, 237] on h4 "Layout" at bounding box center [218, 227] width 271 height 31
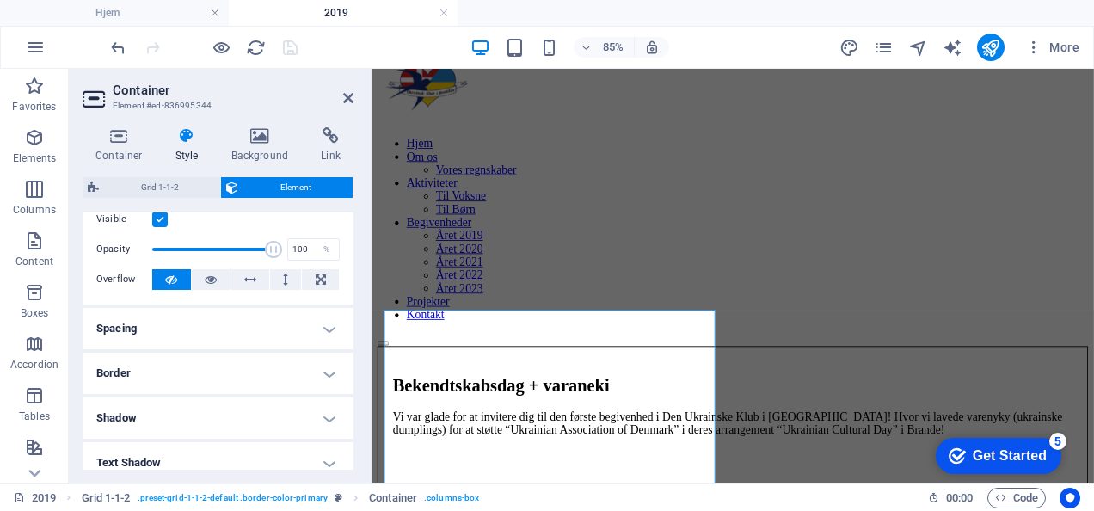
scroll to position [95, 0]
click at [183, 315] on h4 "Spacing" at bounding box center [218, 325] width 271 height 41
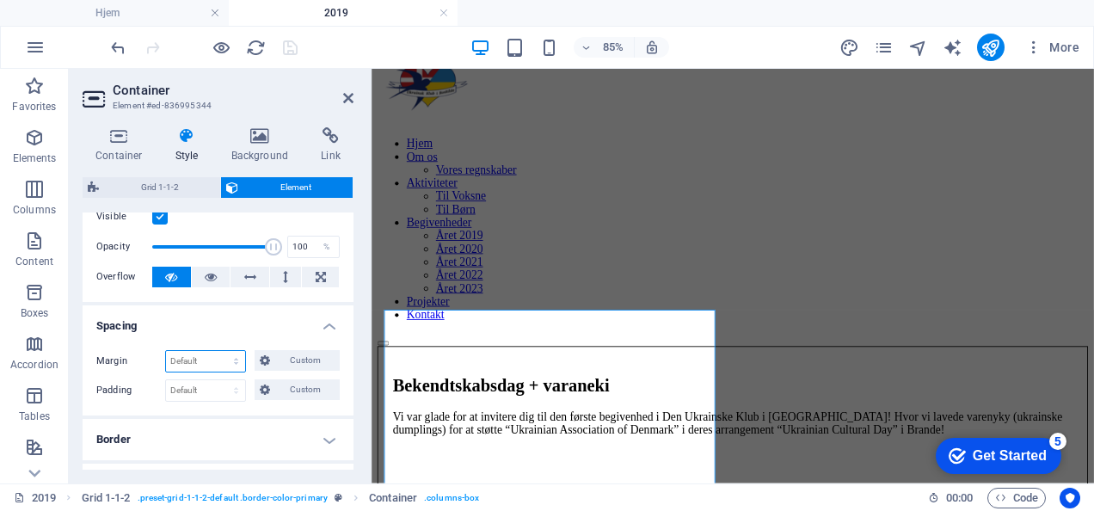
click at [189, 357] on select "Default auto px % rem vw vh Custom" at bounding box center [205, 361] width 79 height 21
click at [166, 351] on select "Default auto px % rem vw vh Custom" at bounding box center [205, 361] width 79 height 21
select select "DISABLED_OPTION_VALUE"
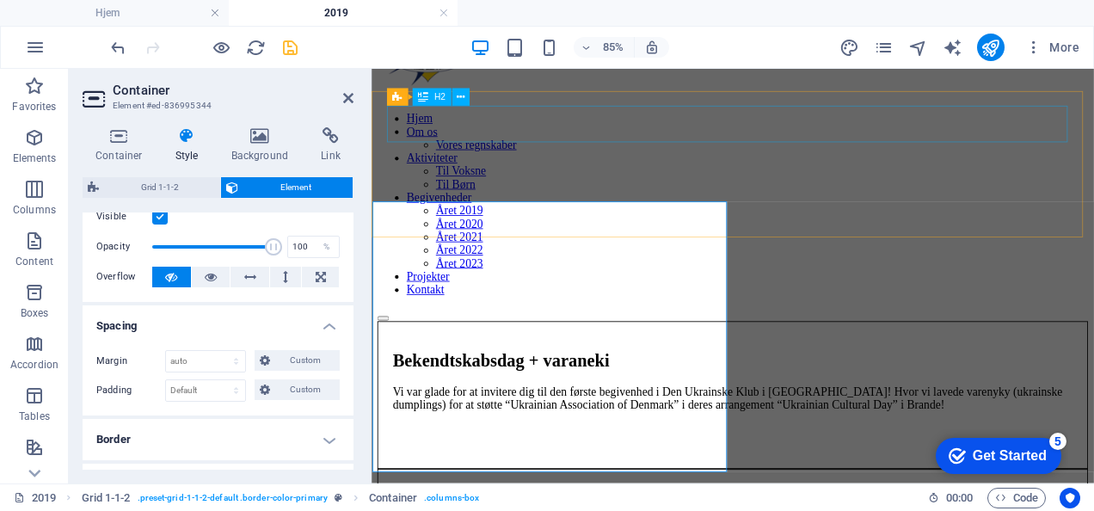
scroll to position [64, 0]
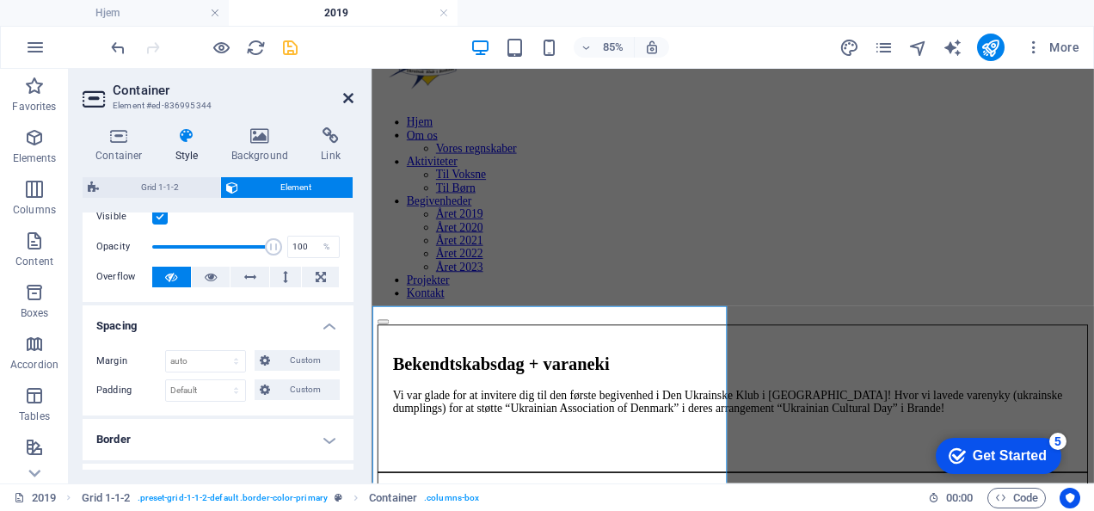
click at [351, 99] on icon at bounding box center [348, 98] width 10 height 14
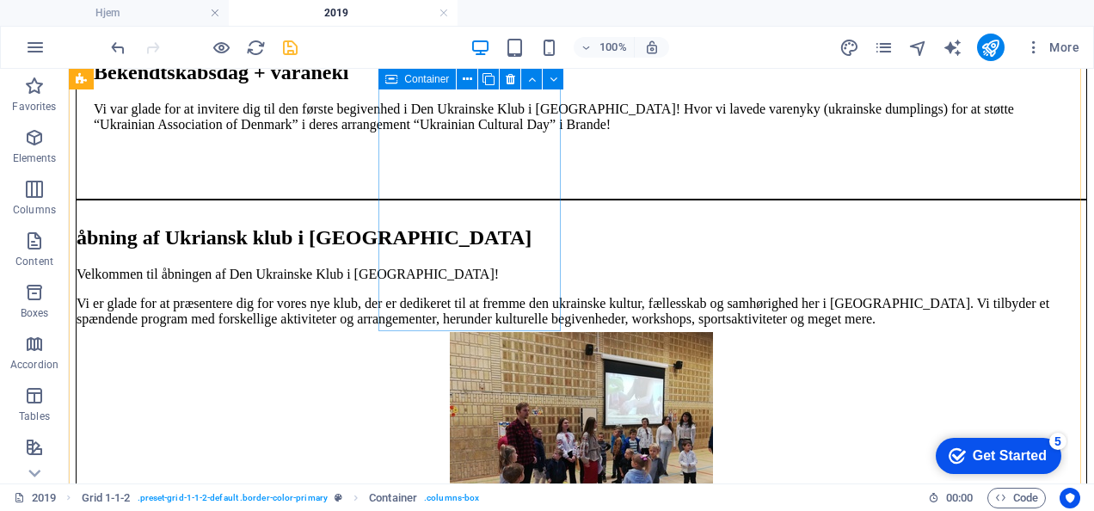
scroll to position [407, 0]
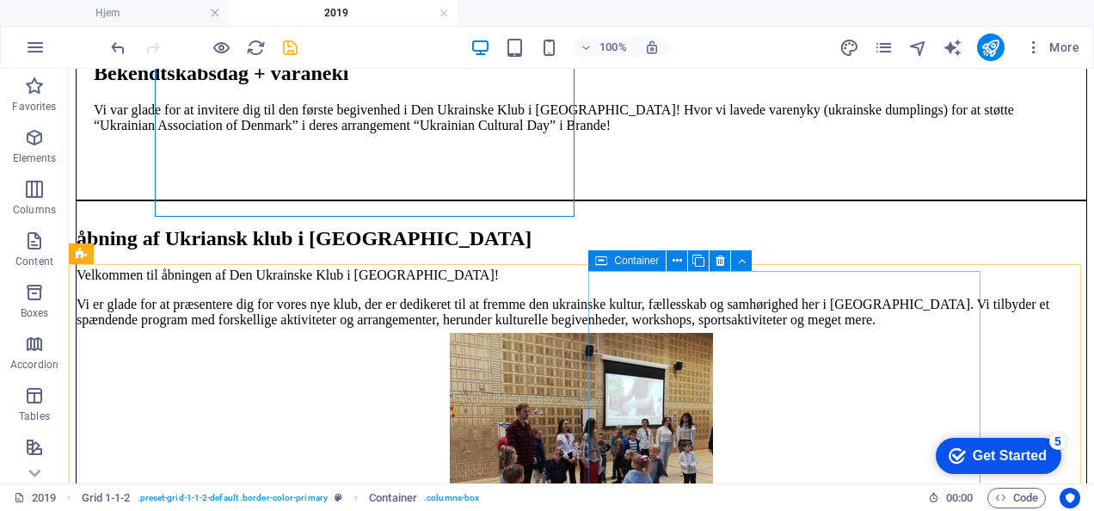
click at [609, 261] on div "Container" at bounding box center [626, 260] width 77 height 21
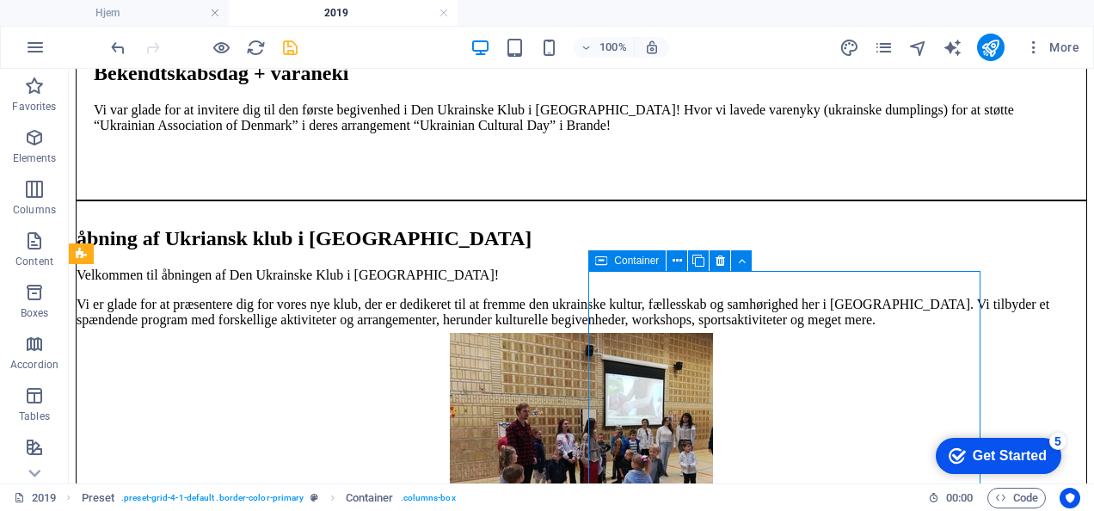
drag, startPoint x: 609, startPoint y: 261, endPoint x: 35, endPoint y: 296, distance: 574.7
click at [609, 261] on div "Container" at bounding box center [626, 260] width 77 height 21
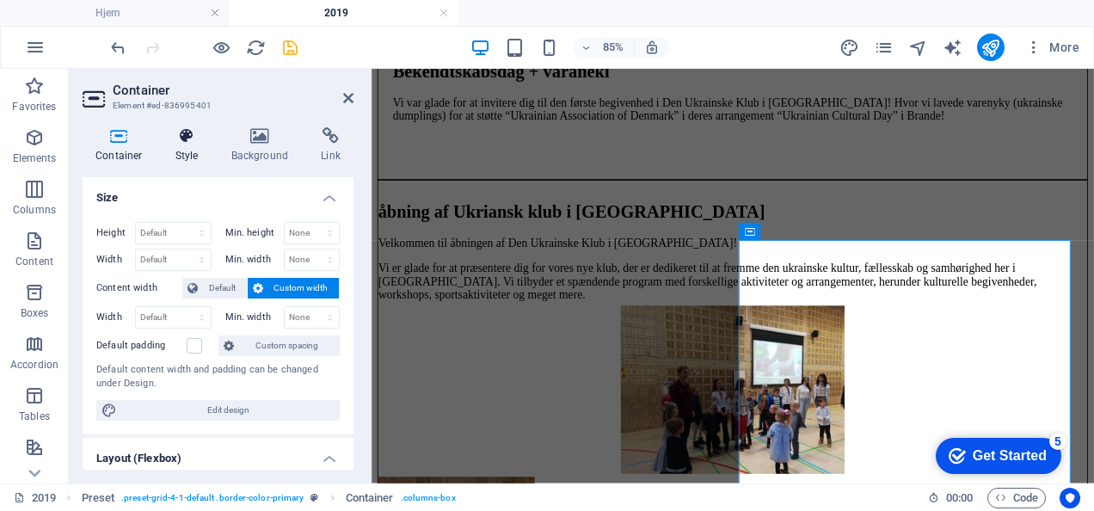
click at [203, 143] on icon at bounding box center [187, 135] width 49 height 17
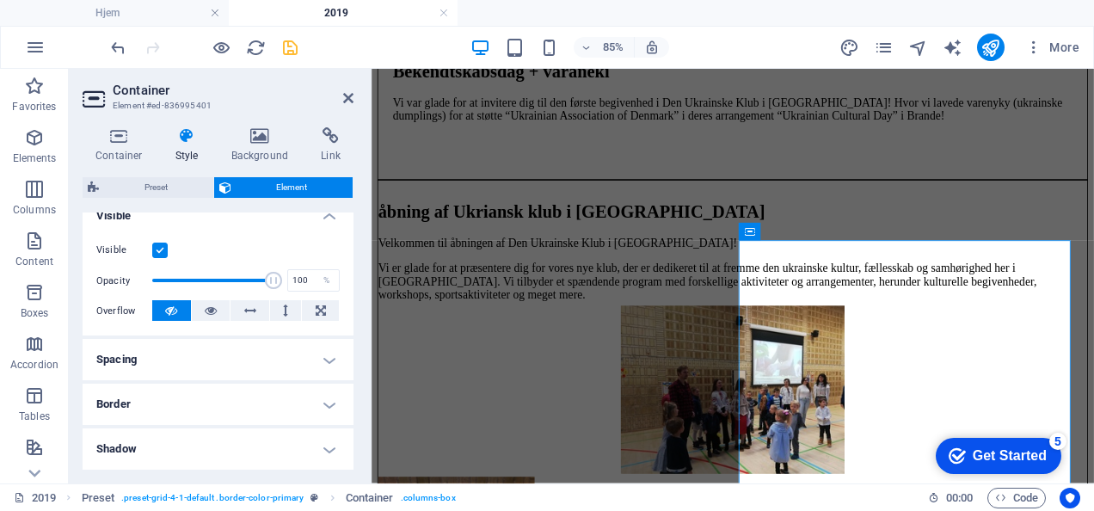
click at [218, 363] on h4 "Spacing" at bounding box center [218, 359] width 271 height 41
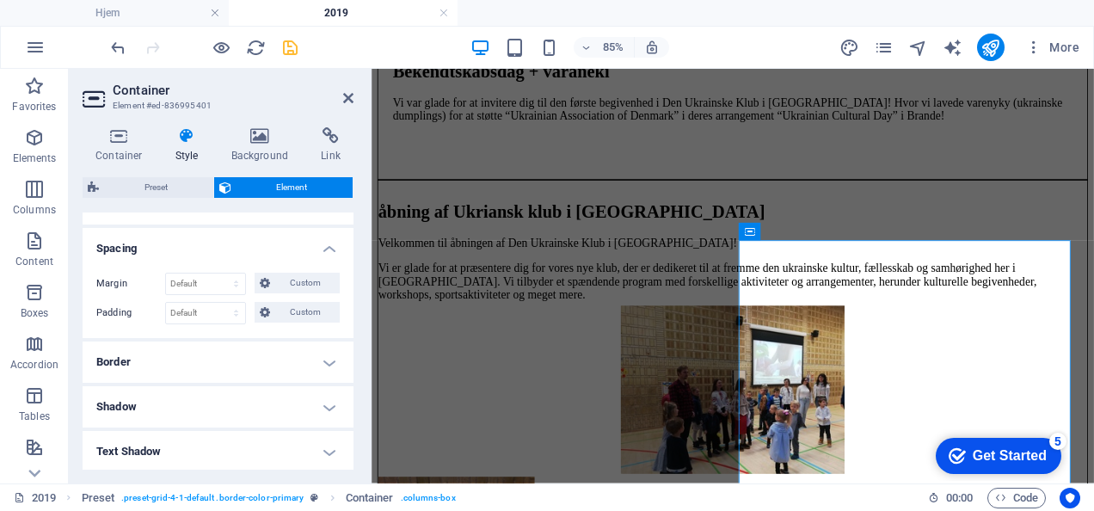
scroll to position [313, 0]
click at [200, 284] on select "Default auto px % rem vw vh Custom" at bounding box center [205, 283] width 79 height 21
click at [166, 273] on select "Default auto px % rem vw vh Custom" at bounding box center [205, 283] width 79 height 21
select select "DISABLED_OPTION_VALUE"
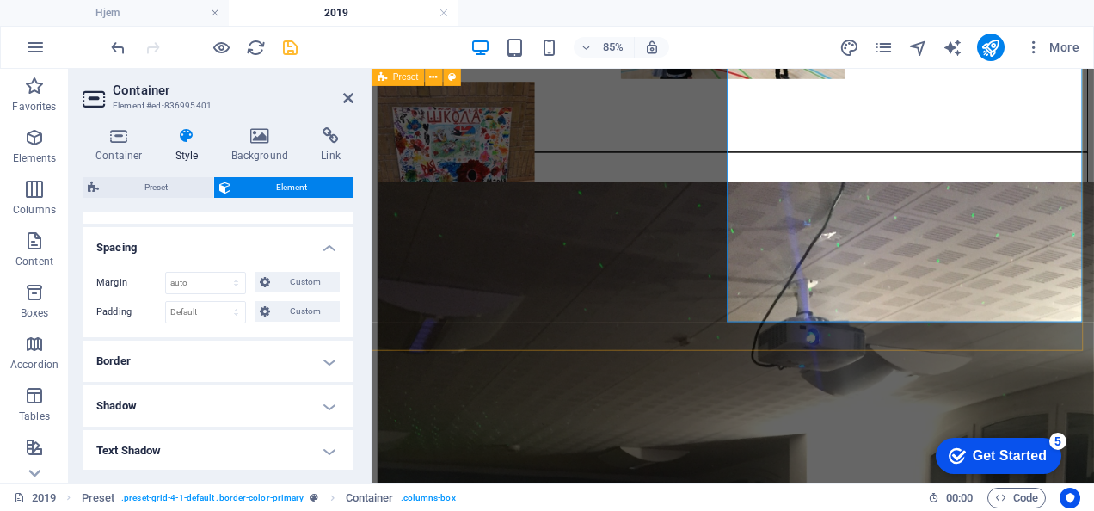
scroll to position [873, 0]
click at [349, 98] on icon at bounding box center [348, 98] width 10 height 14
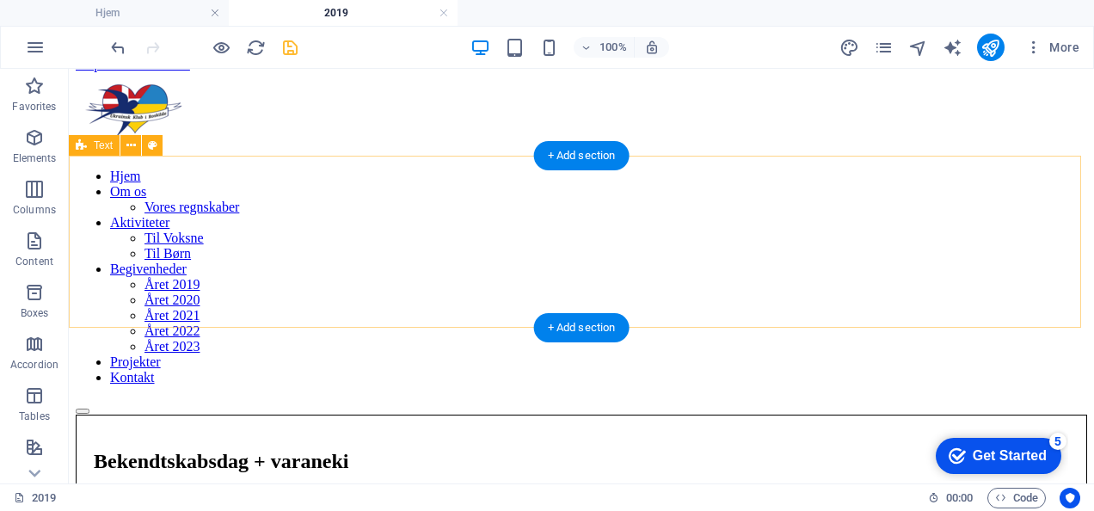
scroll to position [0, 0]
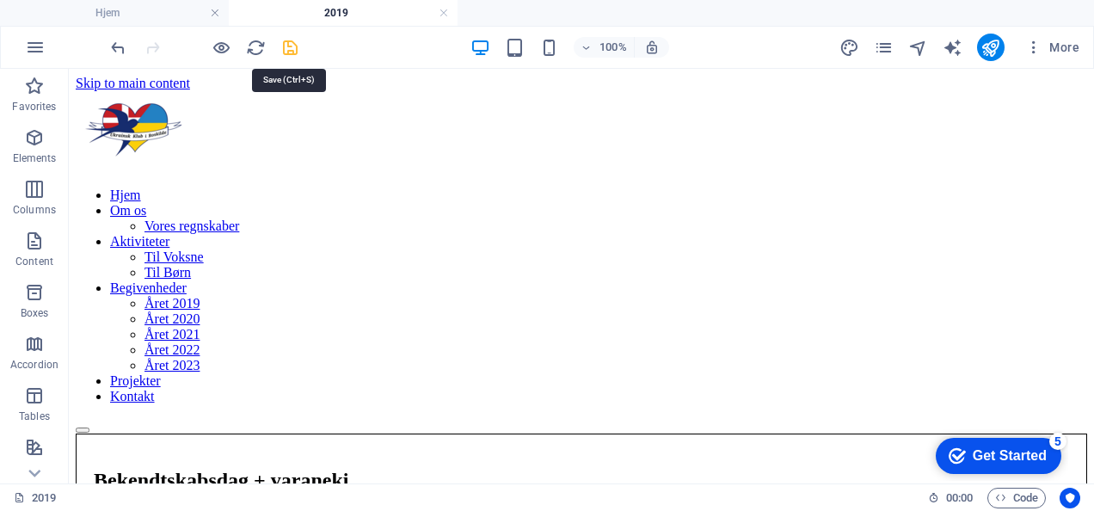
click at [288, 42] on icon "save" at bounding box center [290, 48] width 20 height 20
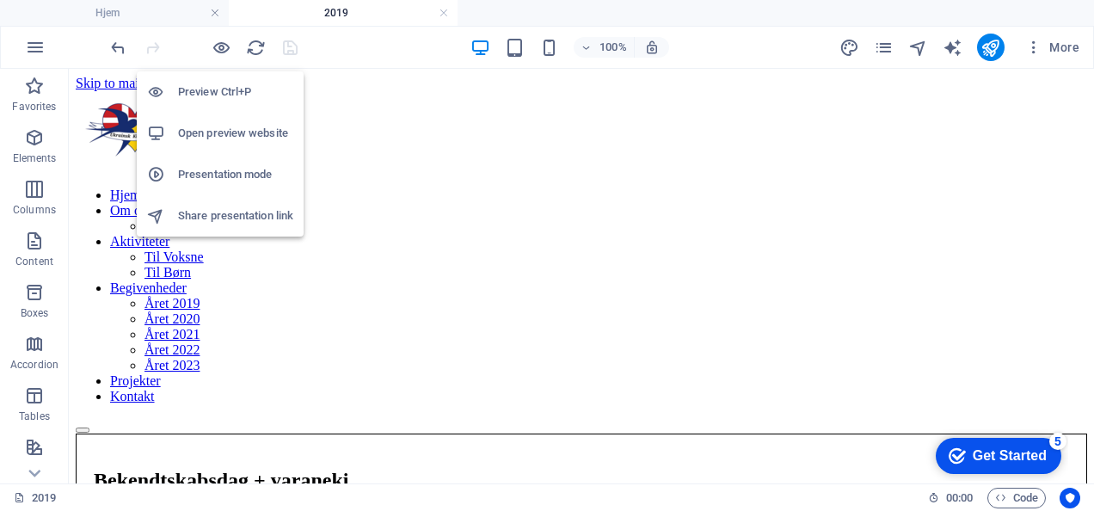
click at [230, 132] on h6 "Open preview website" at bounding box center [235, 133] width 115 height 21
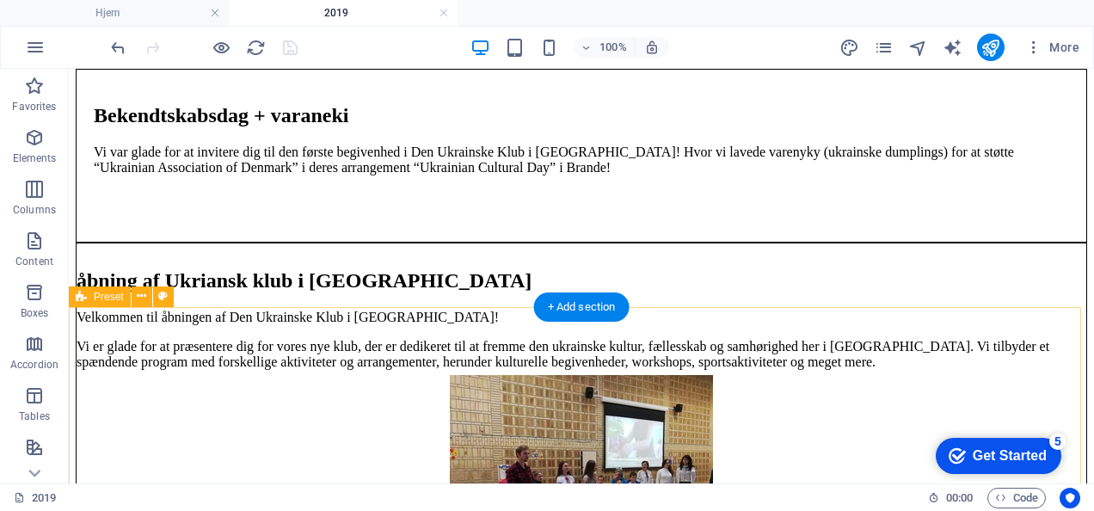
scroll to position [423, 0]
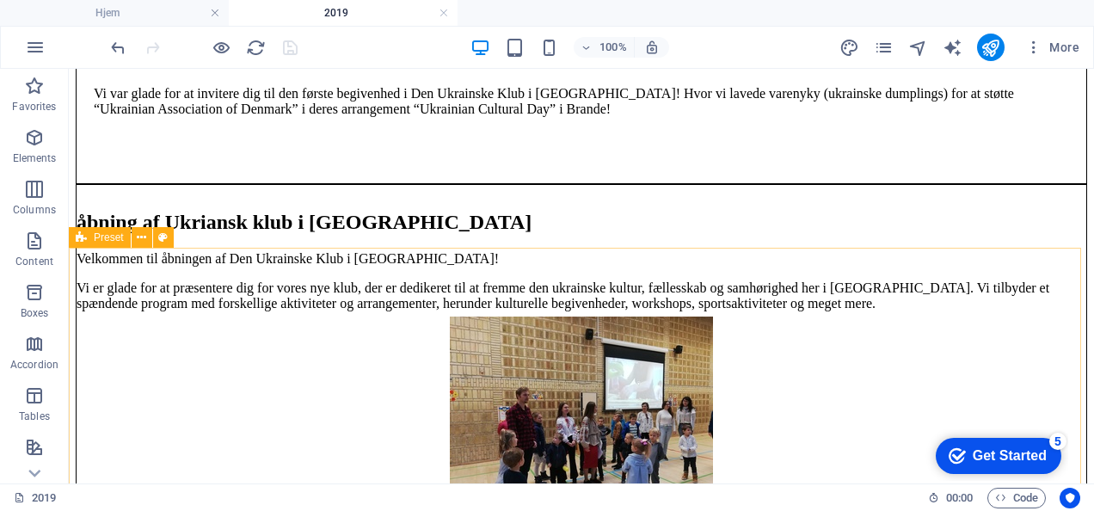
click at [113, 242] on span "Preset" at bounding box center [109, 237] width 30 height 10
select select "px"
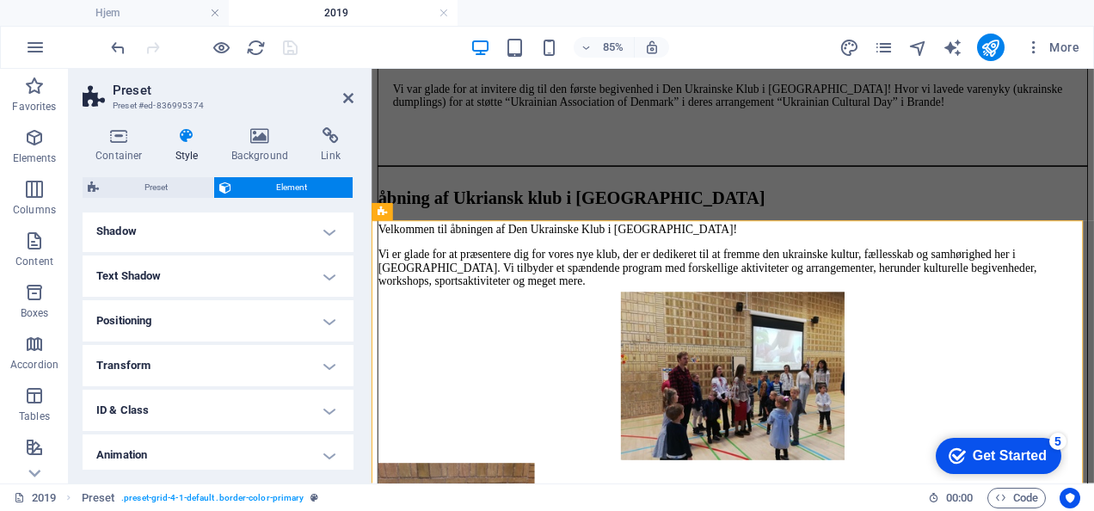
scroll to position [362, 0]
click at [346, 103] on icon at bounding box center [348, 98] width 10 height 14
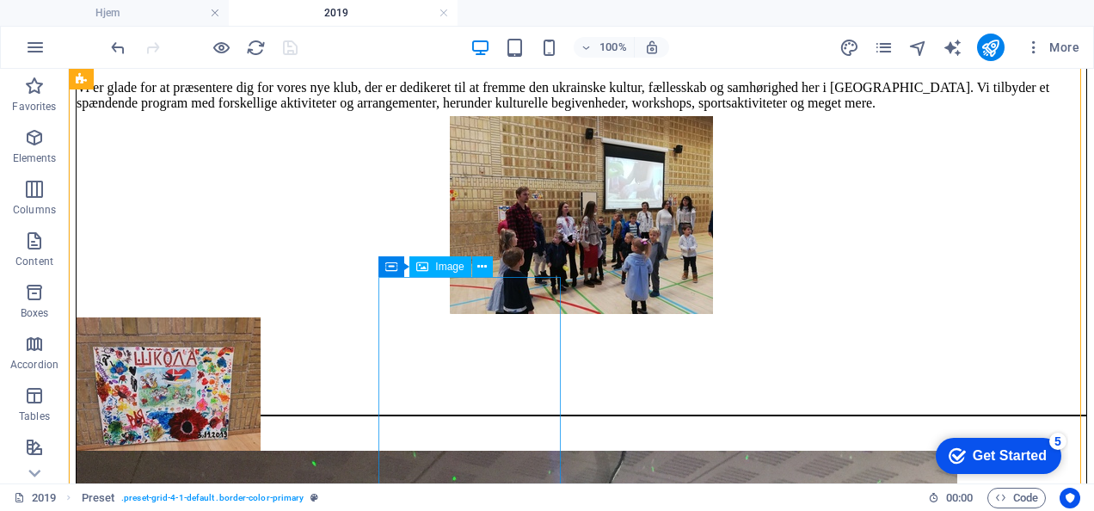
scroll to position [623, 0]
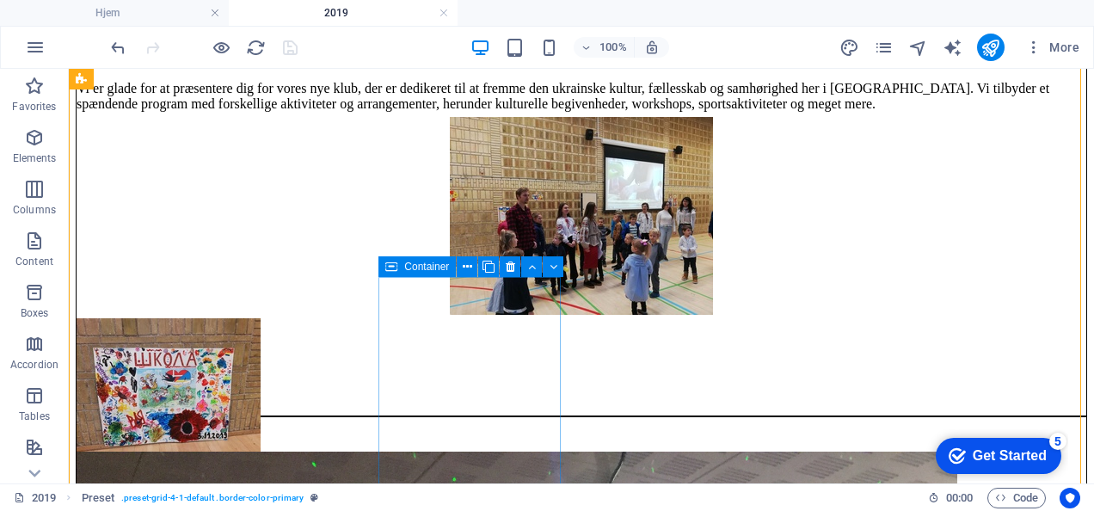
click at [393, 271] on icon at bounding box center [391, 266] width 12 height 21
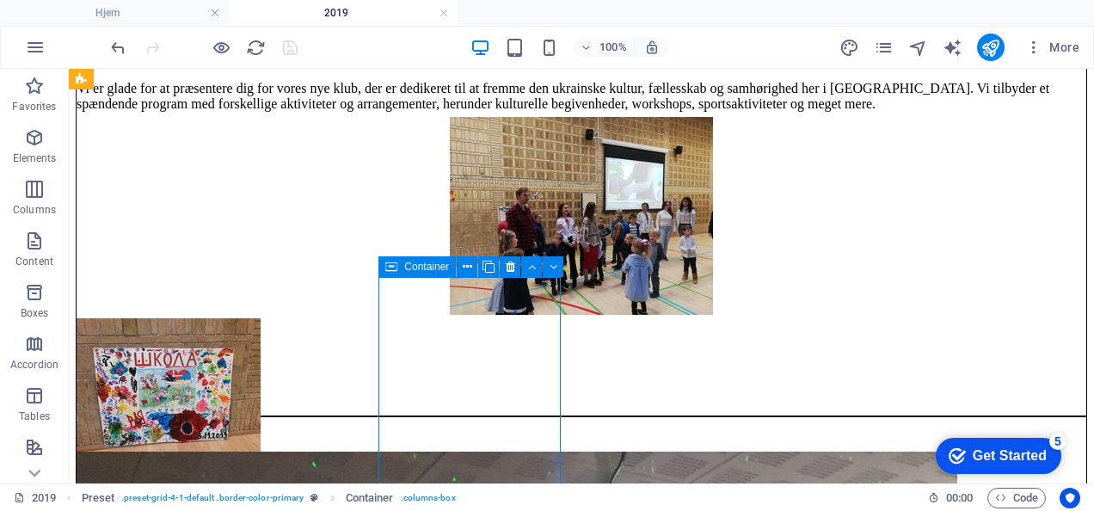
click at [393, 271] on icon at bounding box center [391, 266] width 12 height 21
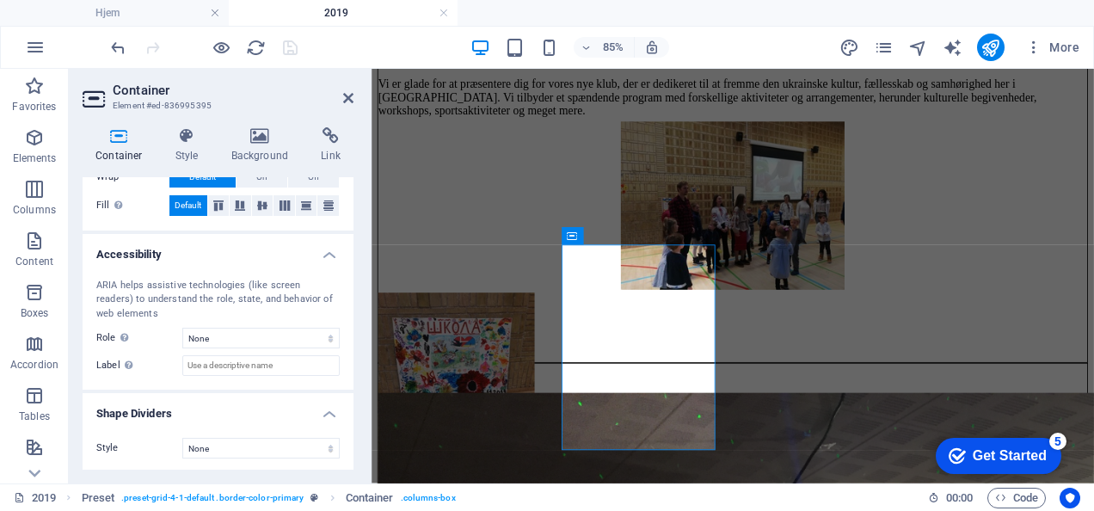
scroll to position [0, 0]
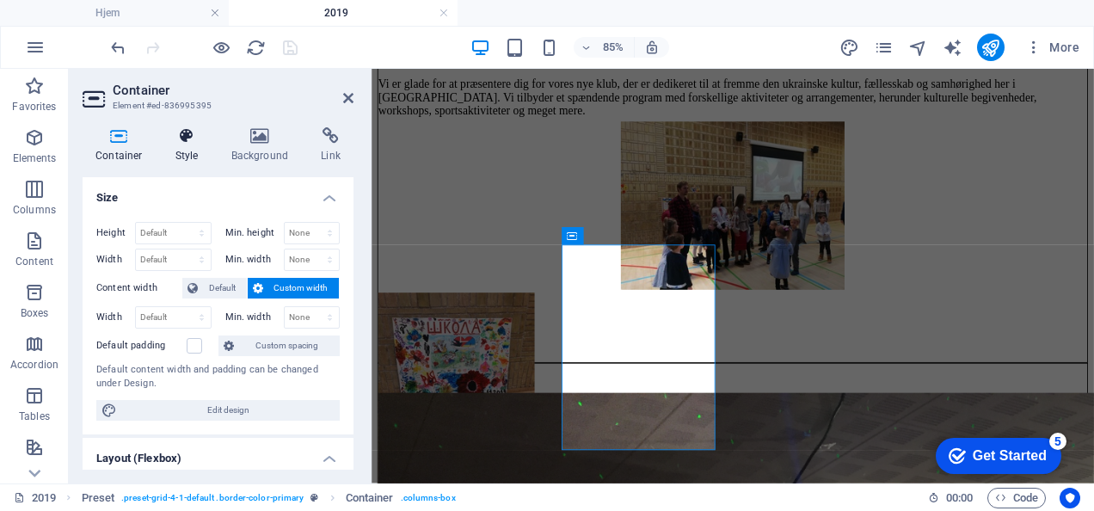
click at [200, 127] on icon at bounding box center [187, 135] width 49 height 17
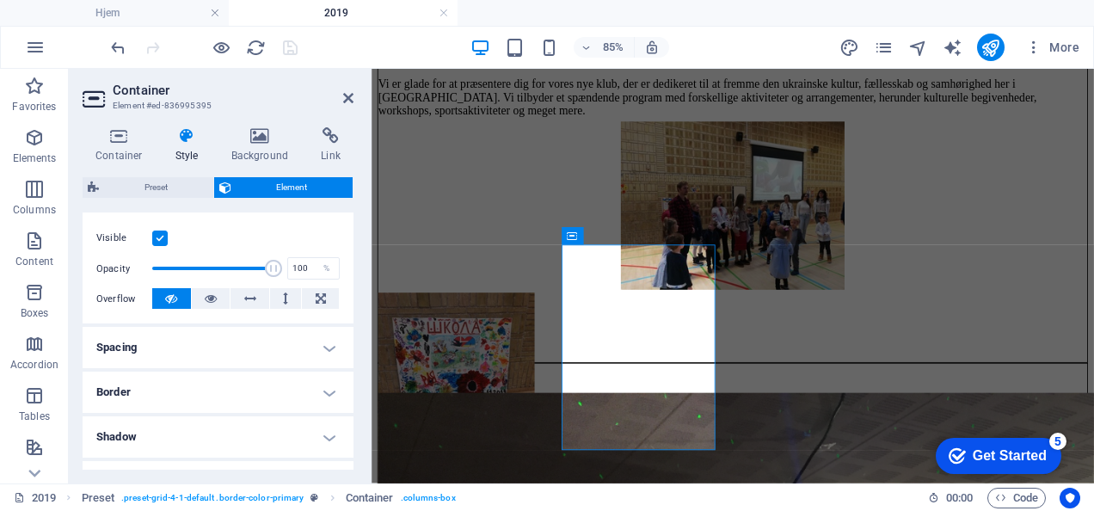
scroll to position [313, 0]
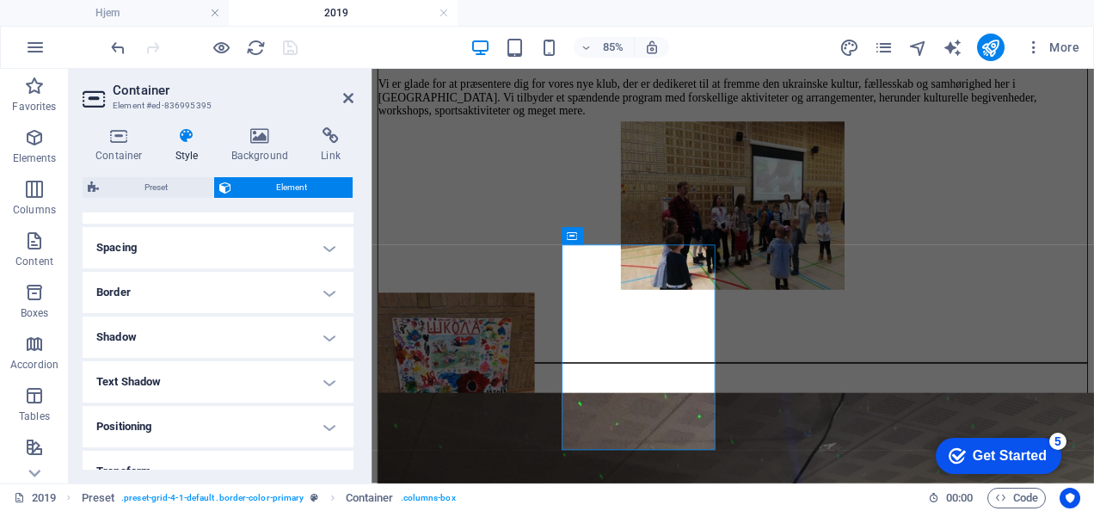
click at [181, 253] on h4 "Spacing" at bounding box center [218, 247] width 271 height 41
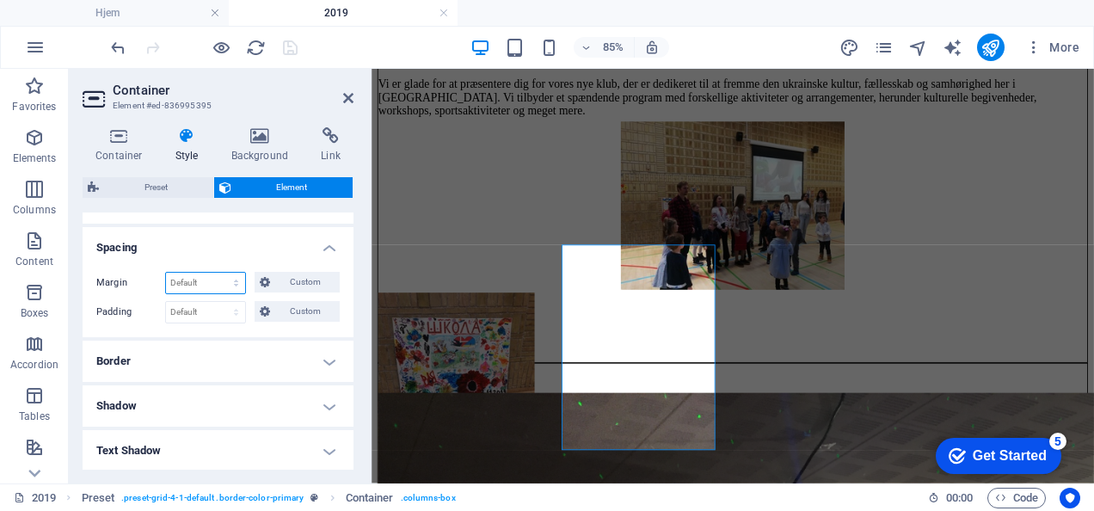
click at [207, 279] on select "Default auto px % rem vw vh Custom" at bounding box center [205, 283] width 79 height 21
click at [166, 273] on select "Default auto px % rem vw vh Custom" at bounding box center [205, 283] width 79 height 21
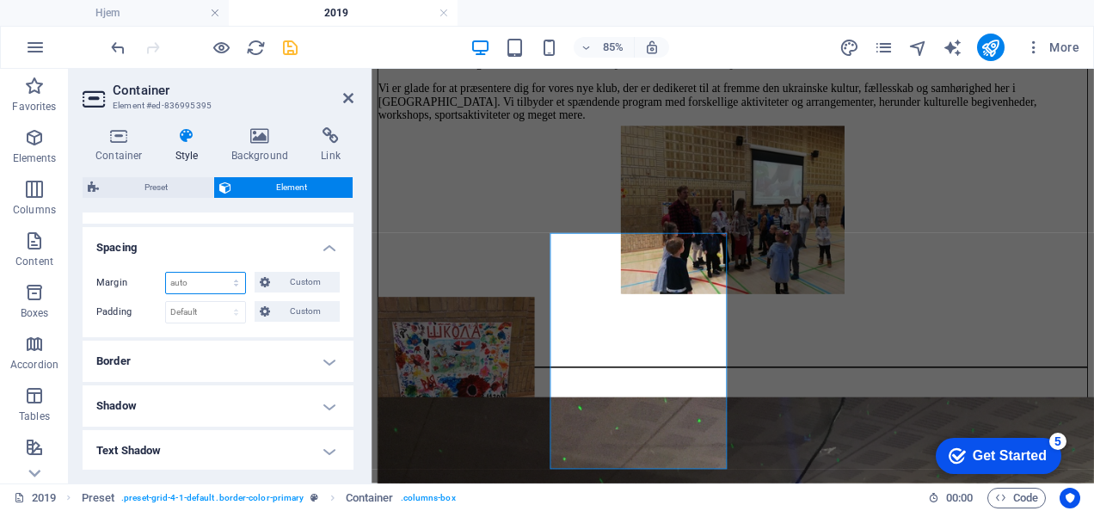
click at [207, 279] on select "Default auto px % rem vw vh Custom" at bounding box center [205, 283] width 79 height 21
click at [166, 273] on select "Default auto px % rem vw vh Custom" at bounding box center [205, 283] width 79 height 21
select select "DISABLED_OPTION_VALUE"
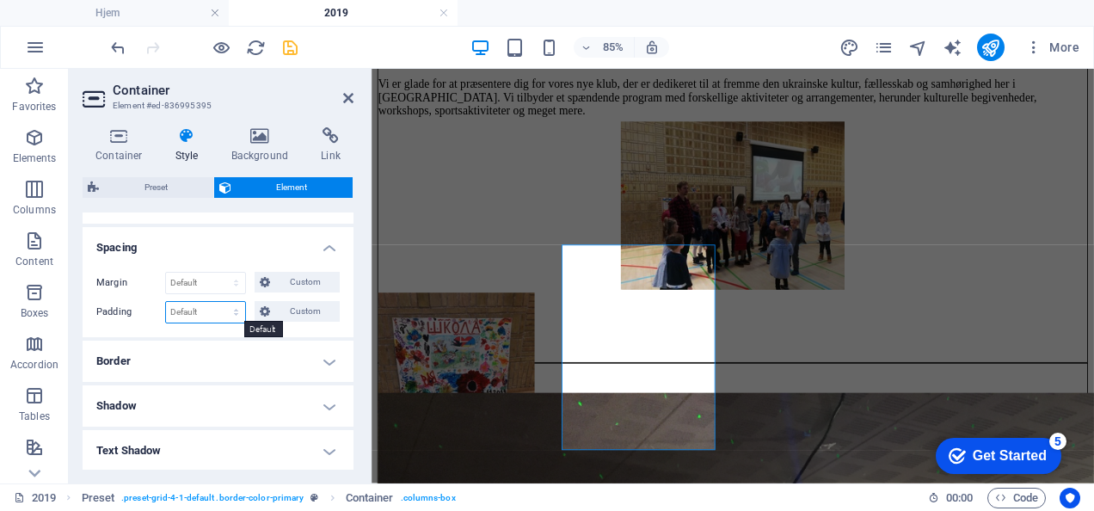
click at [206, 309] on select "Default px rem % vh vw Custom" at bounding box center [205, 312] width 79 height 21
select select "px"
click at [220, 302] on select "Default px rem % vh vw Custom" at bounding box center [205, 312] width 79 height 21
type input "5"
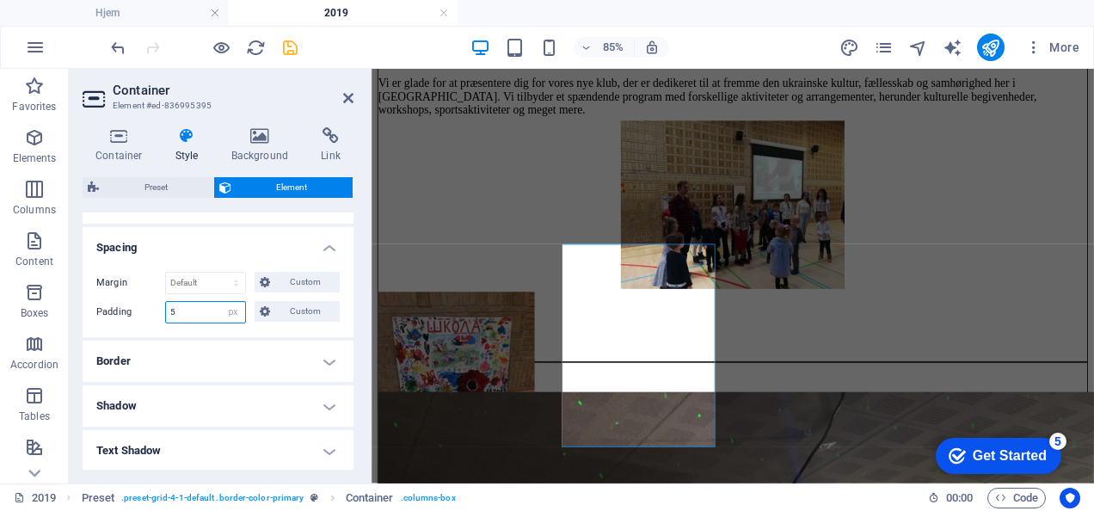
click at [191, 318] on input "5" at bounding box center [205, 312] width 79 height 21
click at [239, 317] on select "Default px rem % vh vw Custom" at bounding box center [233, 312] width 24 height 21
select select "default"
click at [221, 302] on select "Default px rem % vh vw Custom" at bounding box center [233, 312] width 24 height 21
select select "DISABLED_OPTION_VALUE"
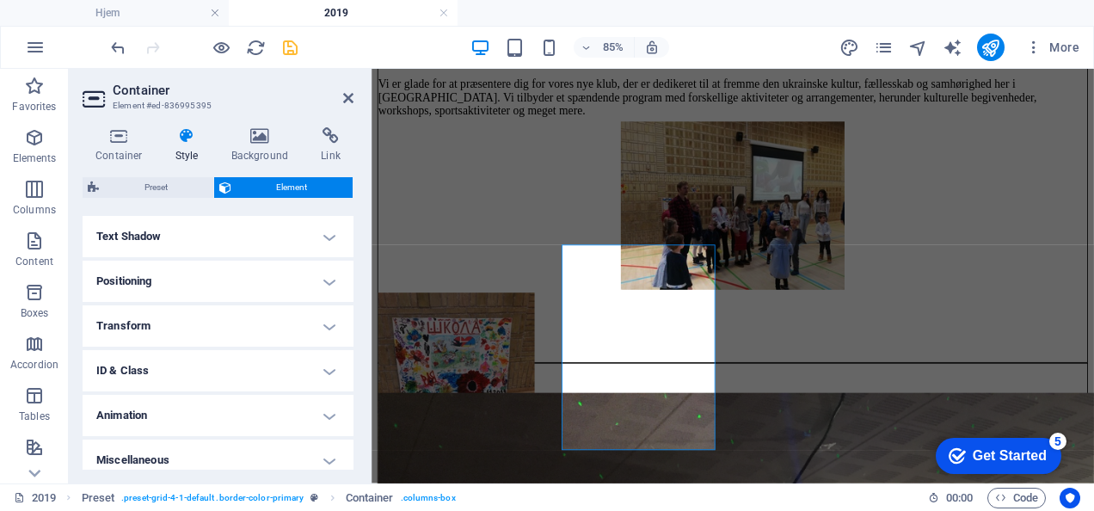
scroll to position [537, 0]
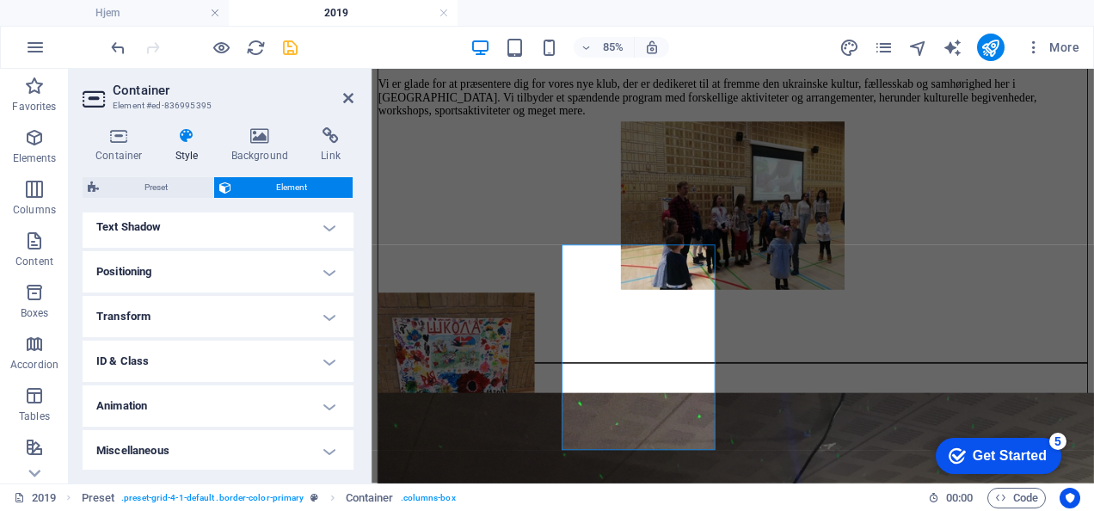
click at [169, 280] on h4 "Positioning" at bounding box center [218, 271] width 271 height 41
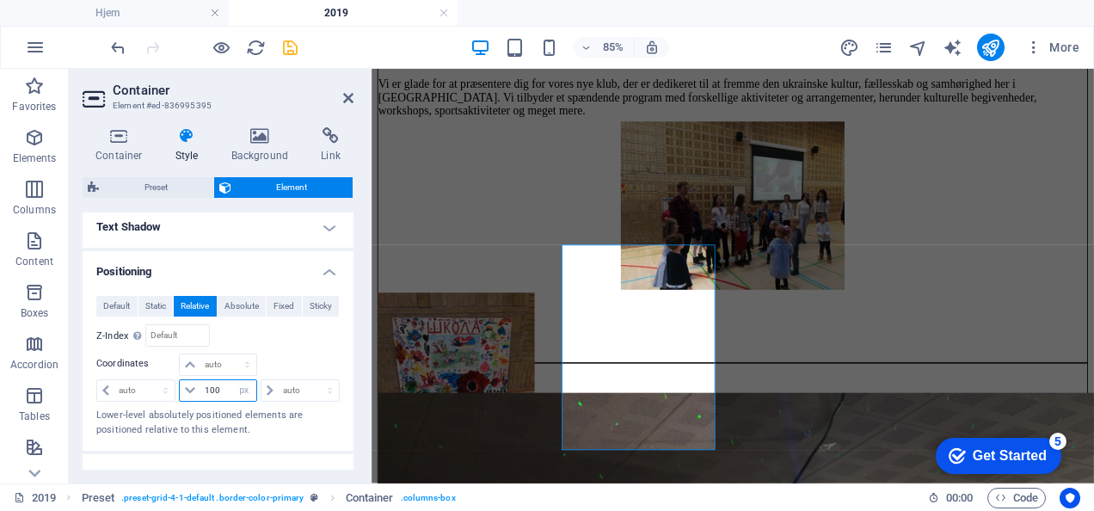
click at [215, 391] on input "100" at bounding box center [227, 390] width 55 height 21
type input "1"
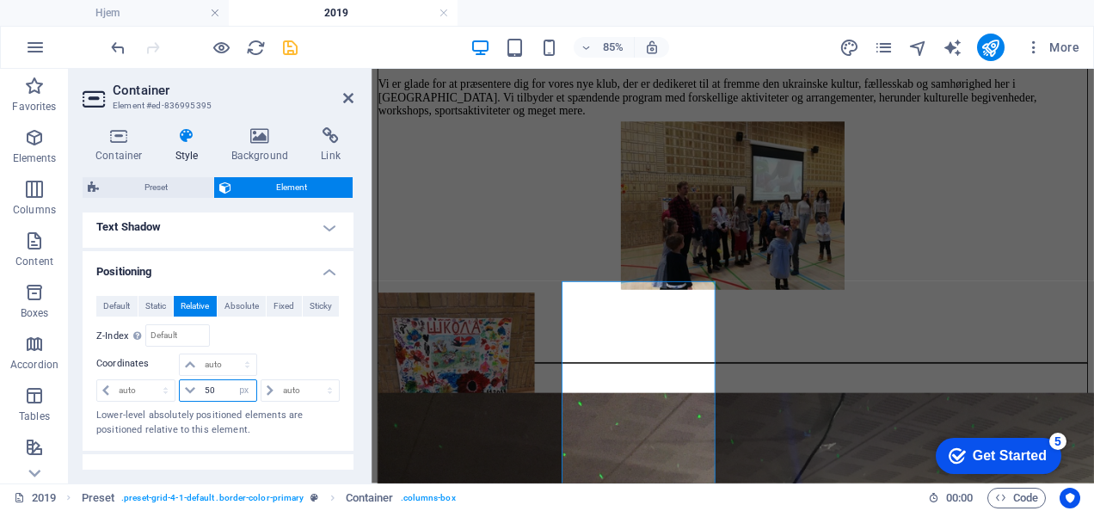
click at [219, 392] on input "50" at bounding box center [227, 390] width 55 height 21
click at [219, 392] on input "40" at bounding box center [227, 390] width 55 height 21
click at [219, 392] on input "30" at bounding box center [227, 390] width 55 height 21
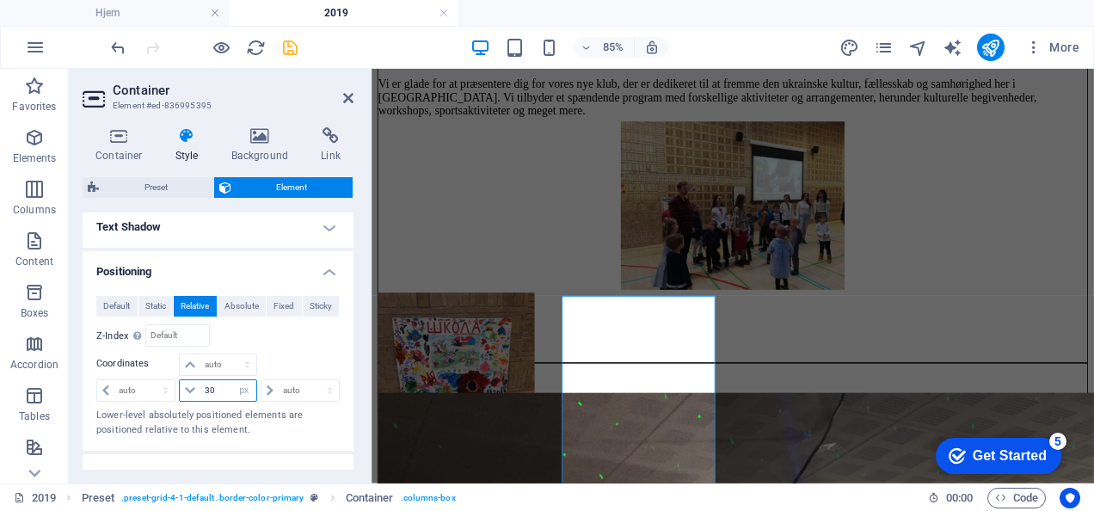
click at [219, 392] on input "30" at bounding box center [227, 390] width 55 height 21
type input "60"
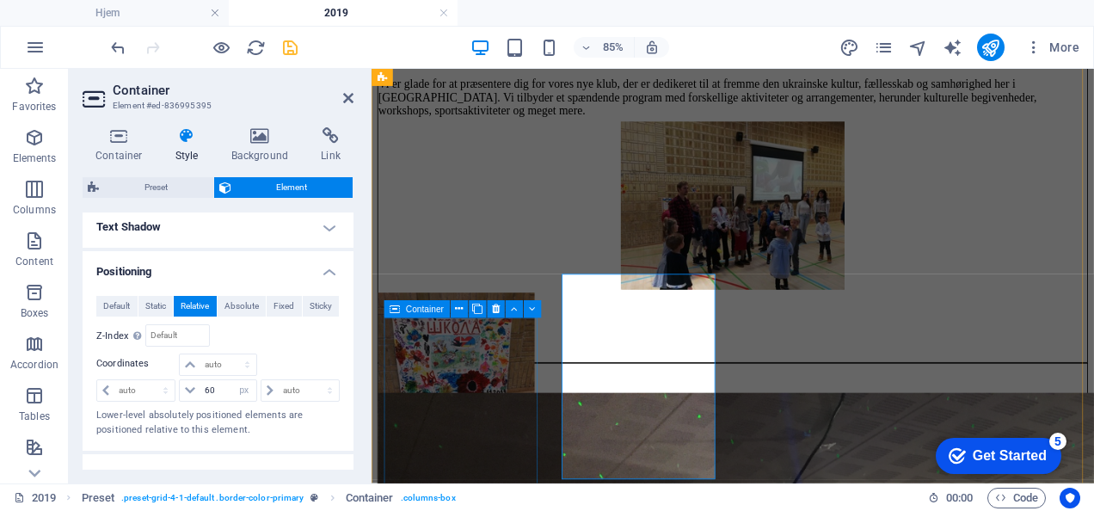
click at [394, 311] on icon at bounding box center [395, 308] width 10 height 17
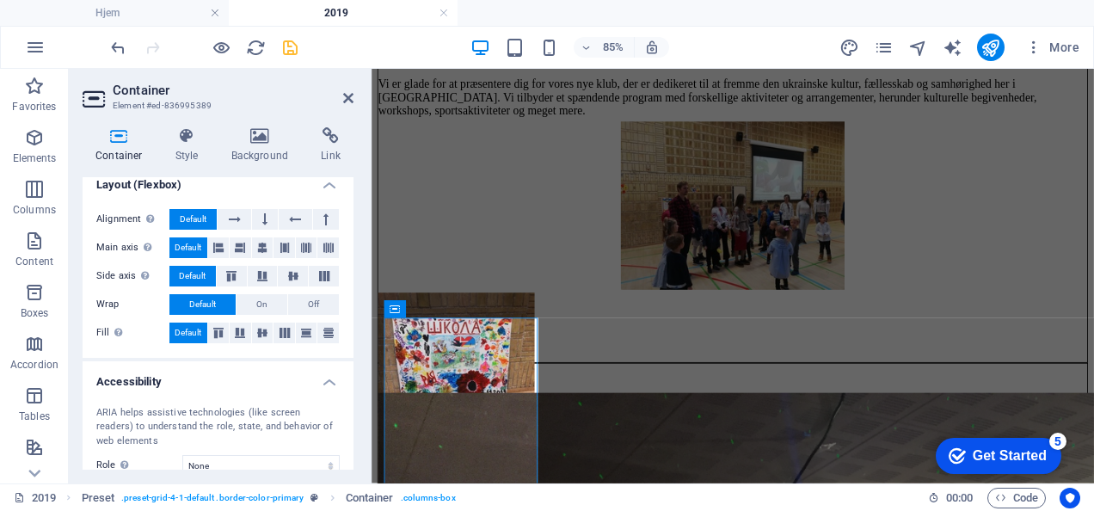
scroll to position [401, 0]
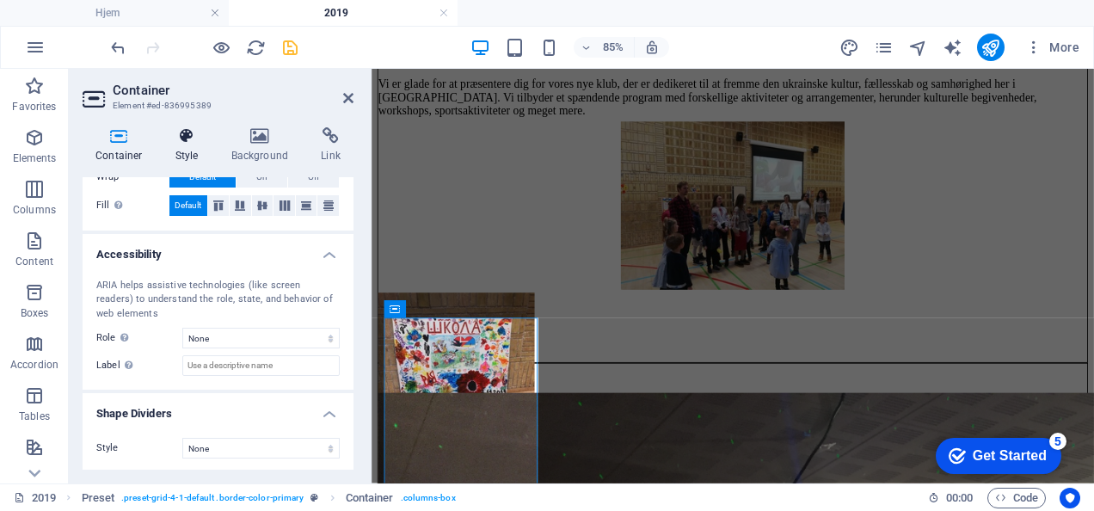
click at [194, 137] on icon at bounding box center [187, 135] width 49 height 17
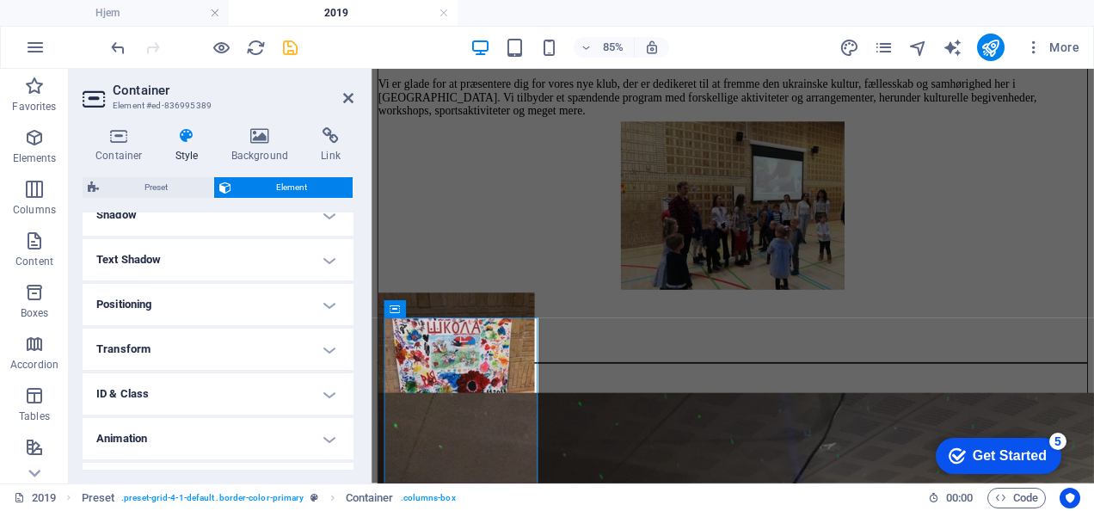
scroll to position [469, 0]
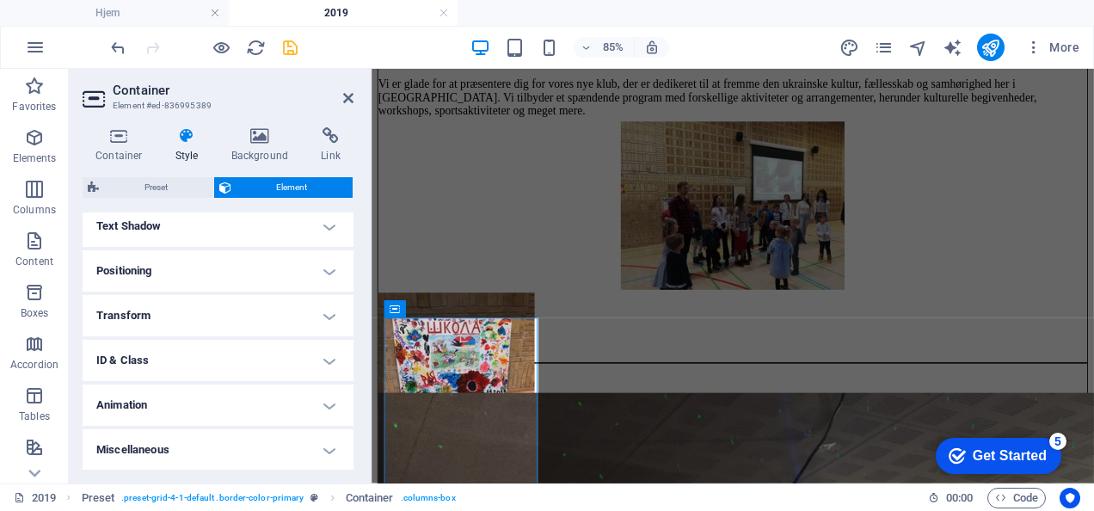
click at [215, 275] on h4 "Positioning" at bounding box center [218, 270] width 271 height 41
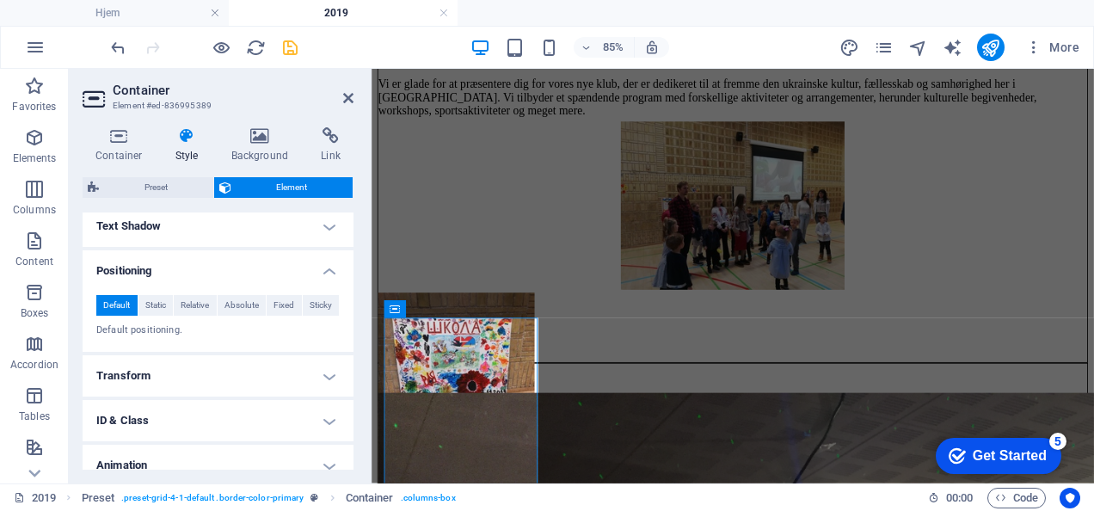
click at [194, 261] on h4 "Positioning" at bounding box center [218, 265] width 271 height 31
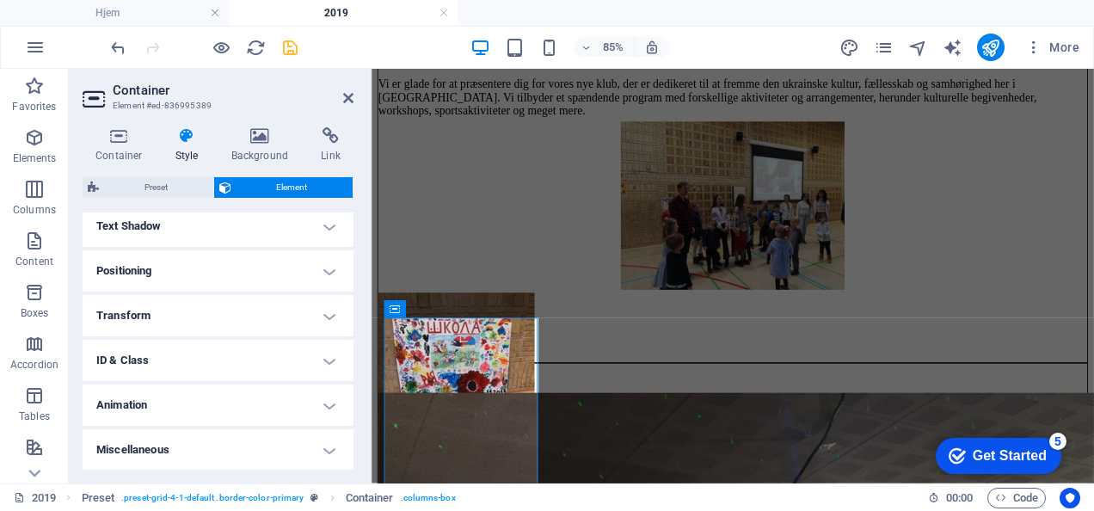
click at [215, 275] on h4 "Positioning" at bounding box center [218, 270] width 271 height 41
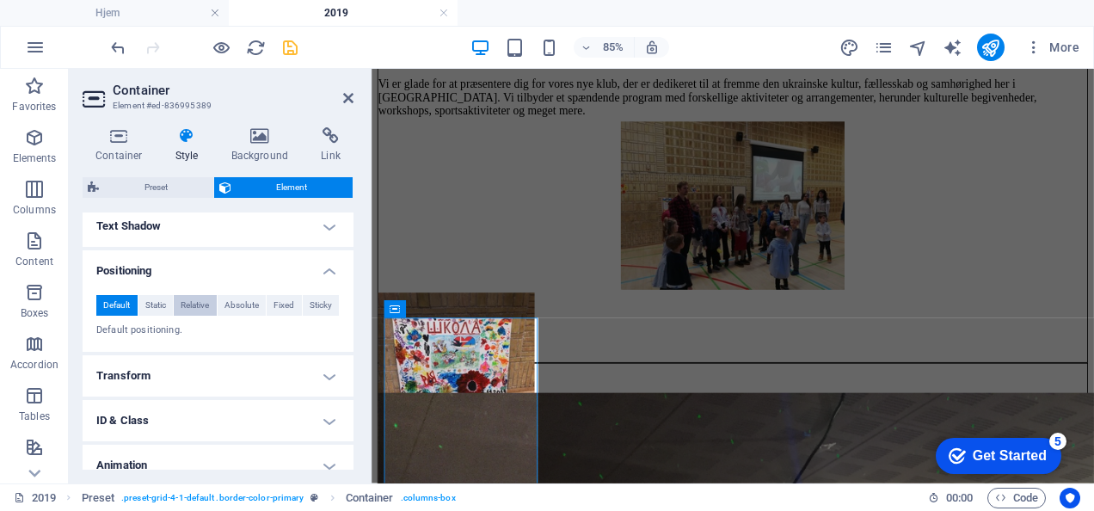
click at [191, 298] on span "Relative" at bounding box center [195, 305] width 28 height 21
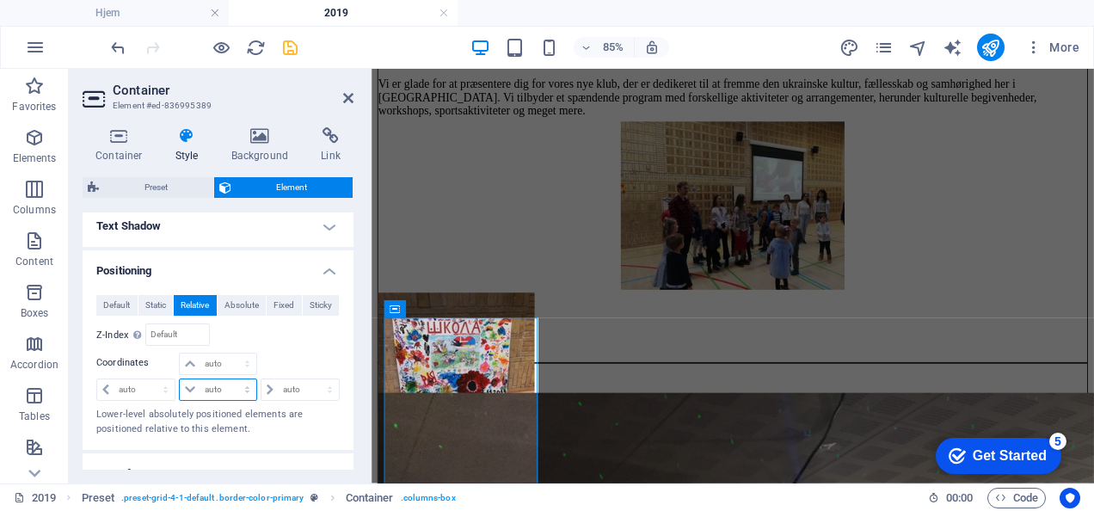
click at [204, 387] on select "auto px rem % em" at bounding box center [218, 389] width 76 height 21
select select "px"
click at [230, 379] on select "auto px rem % em" at bounding box center [218, 389] width 76 height 21
type input "40"
drag, startPoint x: 213, startPoint y: 390, endPoint x: 201, endPoint y: 382, distance: 14.8
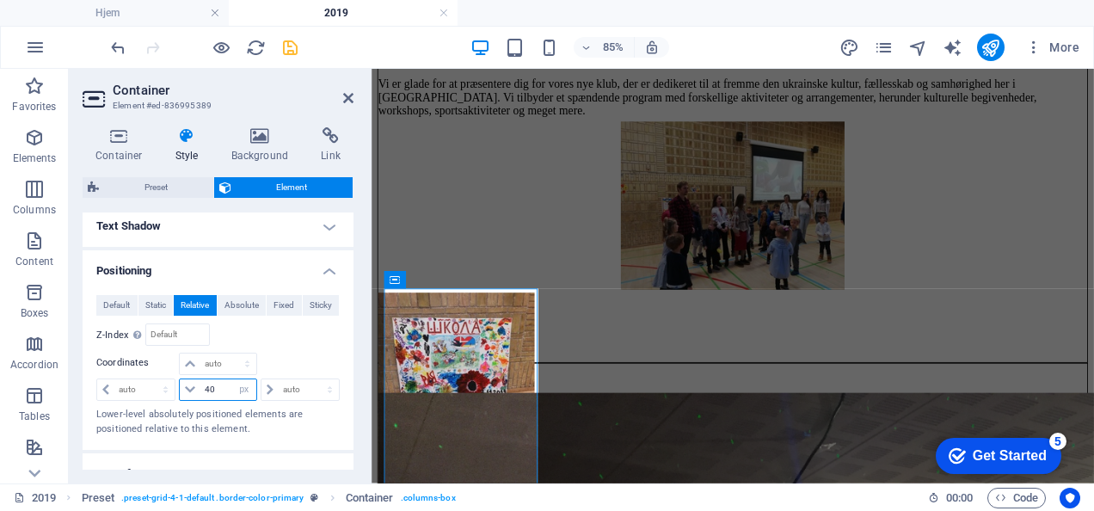
click at [201, 382] on input "40" at bounding box center [227, 389] width 55 height 21
click at [242, 386] on select "auto px rem % em" at bounding box center [244, 389] width 24 height 21
select select "auto"
click at [232, 379] on select "auto px rem % em" at bounding box center [244, 389] width 24 height 21
select select "DISABLED_OPTION_VALUE"
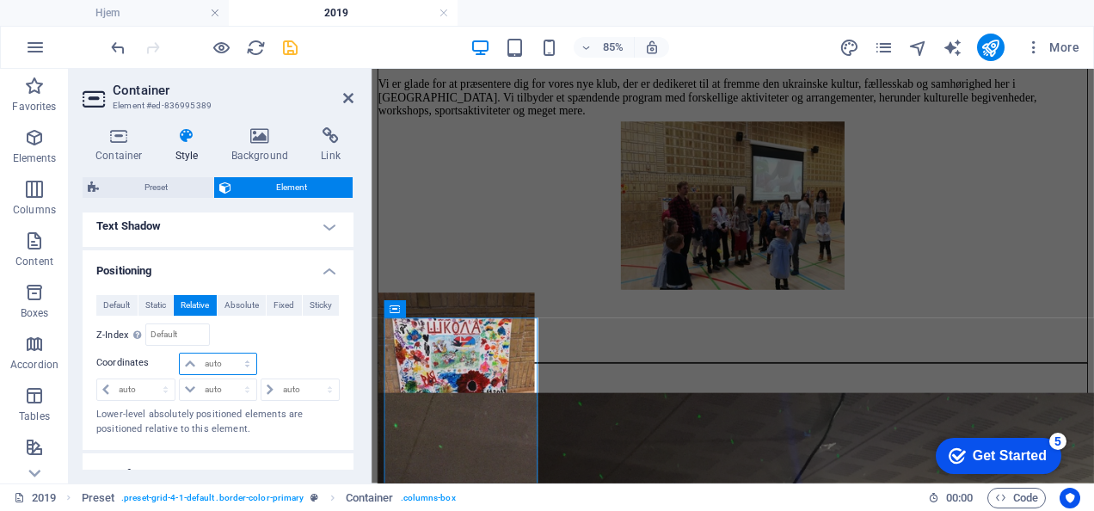
click at [235, 366] on select "auto px rem % em" at bounding box center [218, 363] width 76 height 21
click at [180, 353] on select "auto px rem % em" at bounding box center [218, 363] width 76 height 21
click at [245, 360] on select "auto px rem % em" at bounding box center [218, 363] width 76 height 21
select select "px"
click at [230, 353] on select "auto px rem % em" at bounding box center [218, 363] width 76 height 21
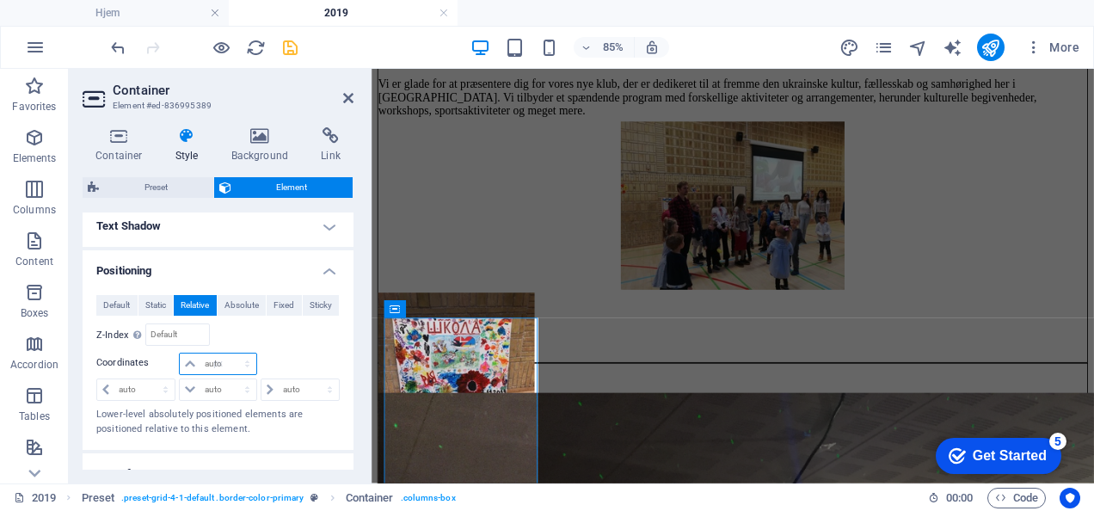
type input "0"
click at [225, 365] on input "0" at bounding box center [227, 363] width 55 height 21
type input "40"
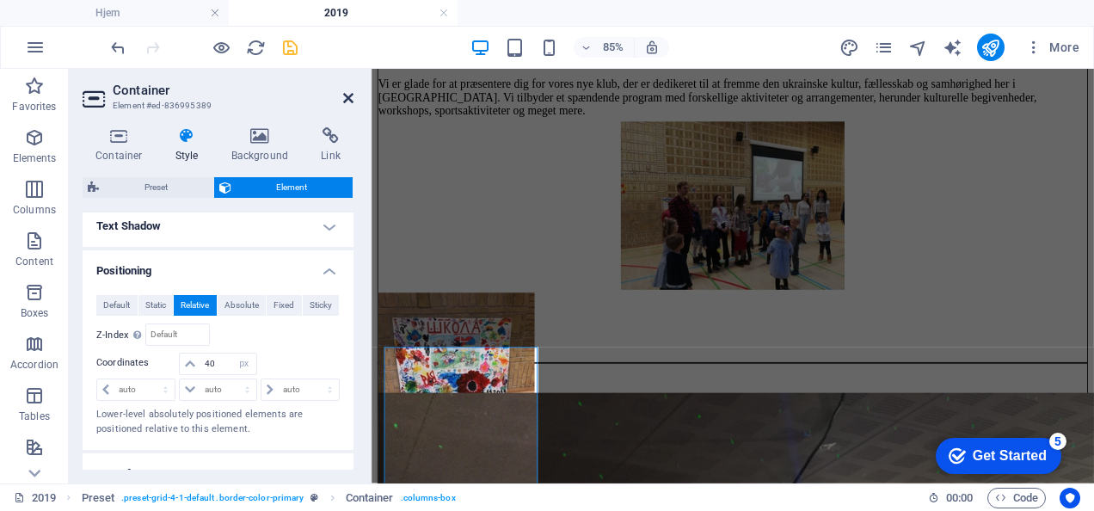
click at [344, 98] on icon at bounding box center [348, 98] width 10 height 14
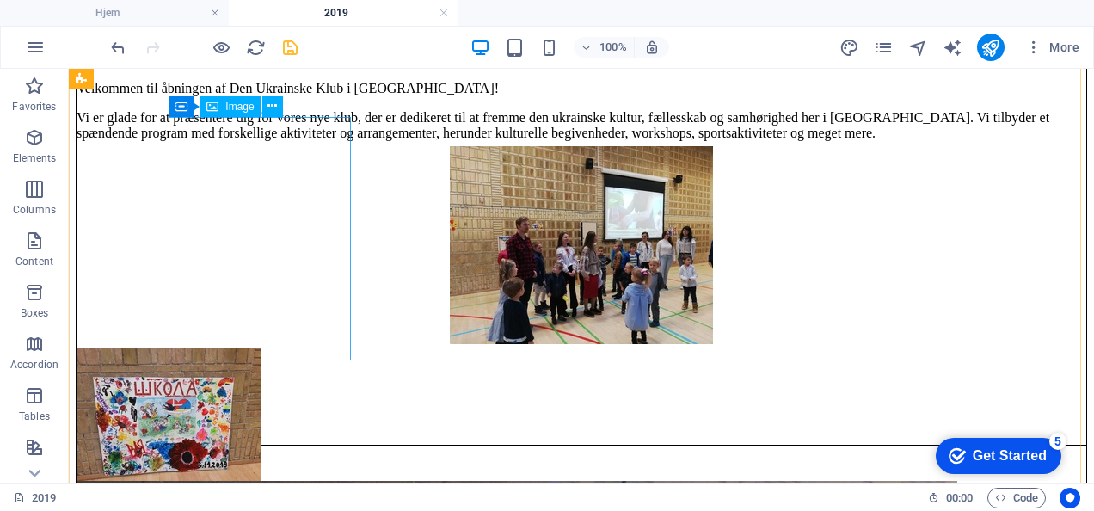
scroll to position [562, 0]
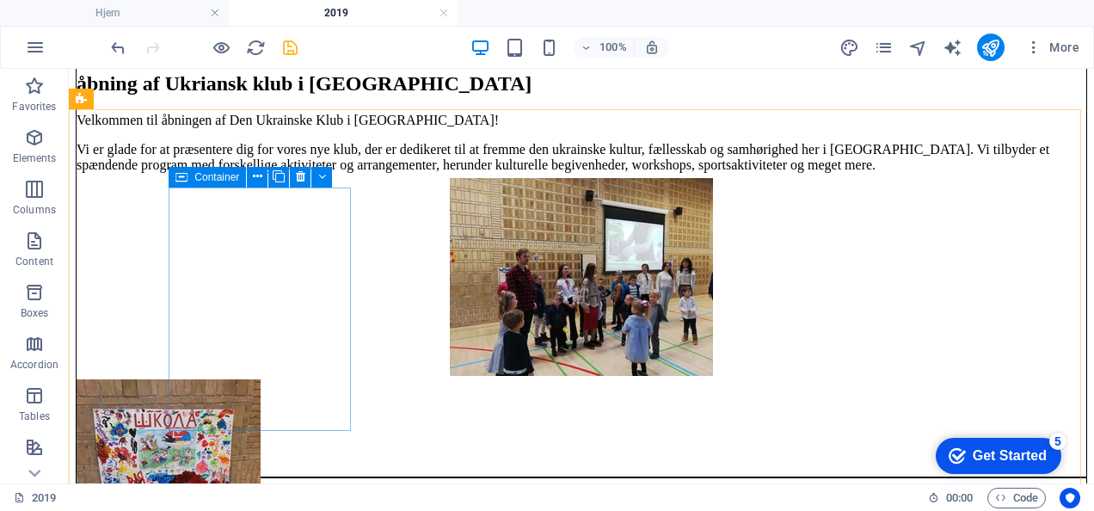
click at [189, 182] on div "Container" at bounding box center [207, 177] width 77 height 21
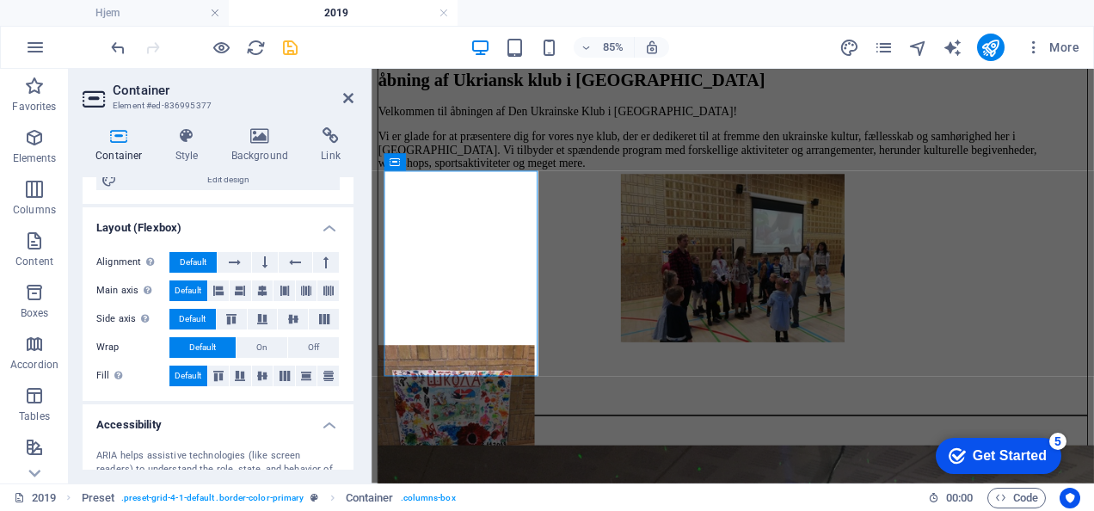
scroll to position [401, 0]
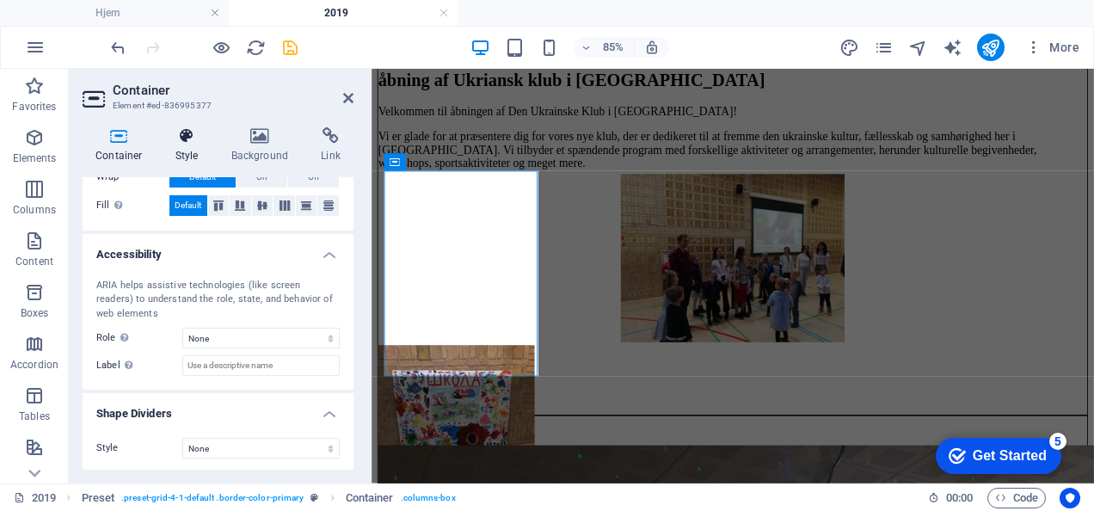
click at [173, 161] on h4 "Style" at bounding box center [191, 145] width 56 height 36
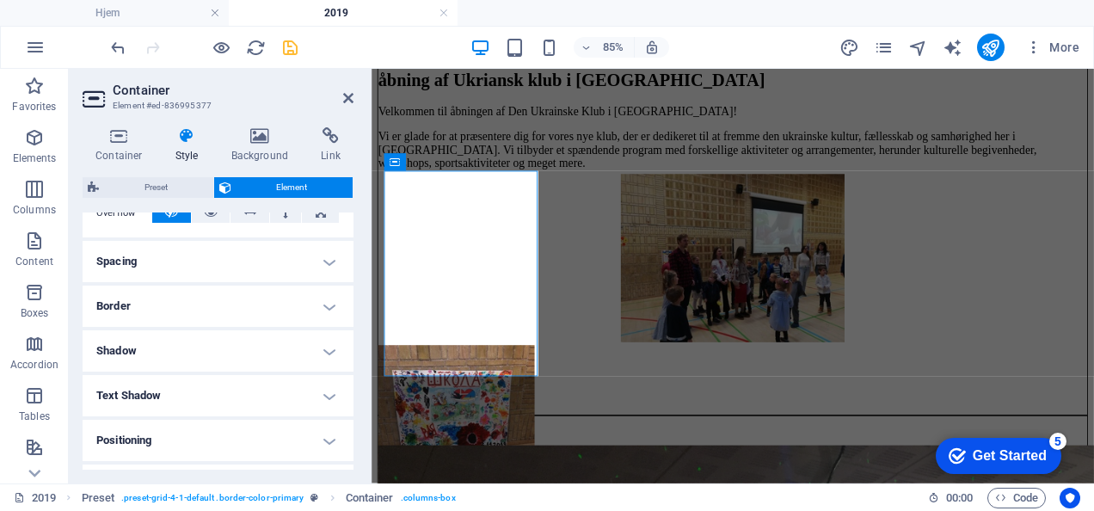
scroll to position [349, 0]
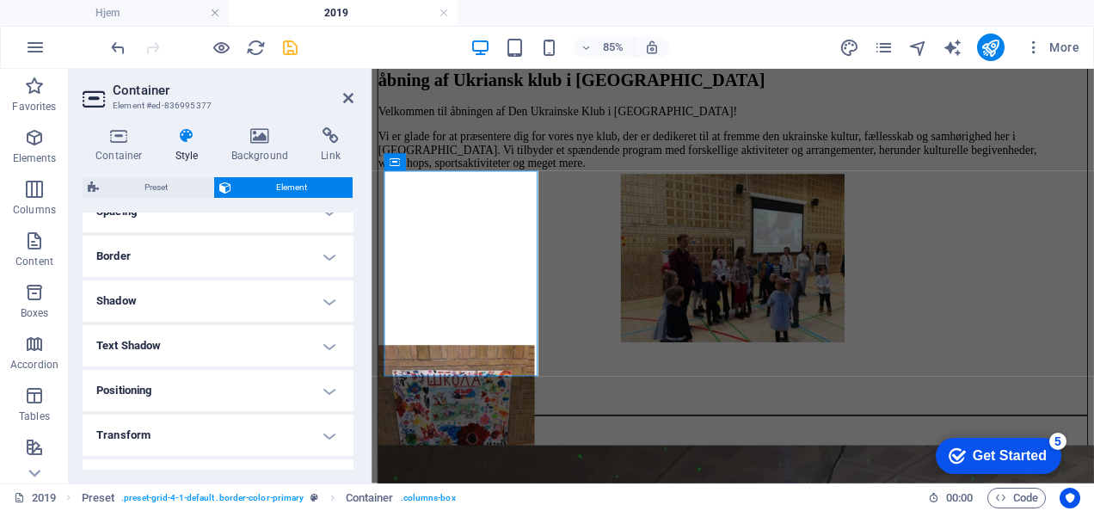
click at [157, 394] on h4 "Positioning" at bounding box center [218, 390] width 271 height 41
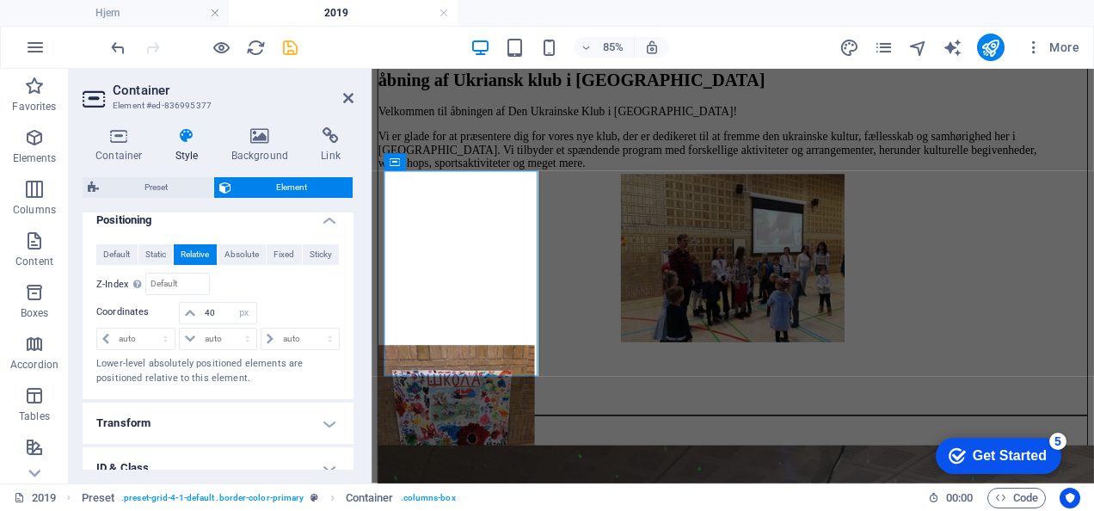
scroll to position [521, 0]
click at [146, 336] on select "auto px rem % em" at bounding box center [135, 337] width 77 height 21
select select "px"
click at [150, 327] on select "auto px rem % em" at bounding box center [135, 337] width 77 height 21
type input "30"
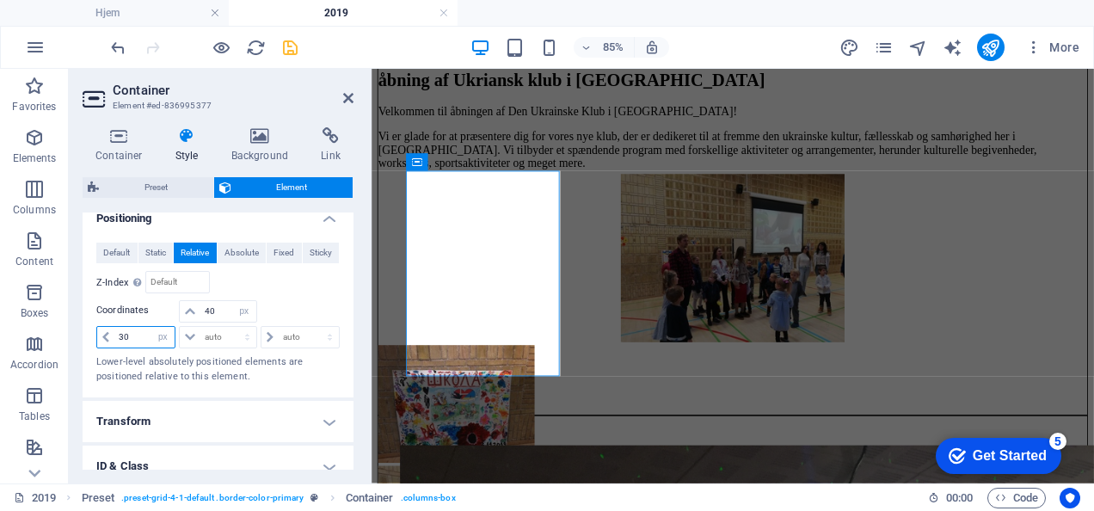
click at [135, 335] on input "30" at bounding box center [144, 337] width 60 height 21
click at [177, 340] on div "auto px rem % em" at bounding box center [217, 336] width 81 height 24
click at [169, 340] on select "auto px rem % em" at bounding box center [163, 337] width 24 height 21
select select "auto"
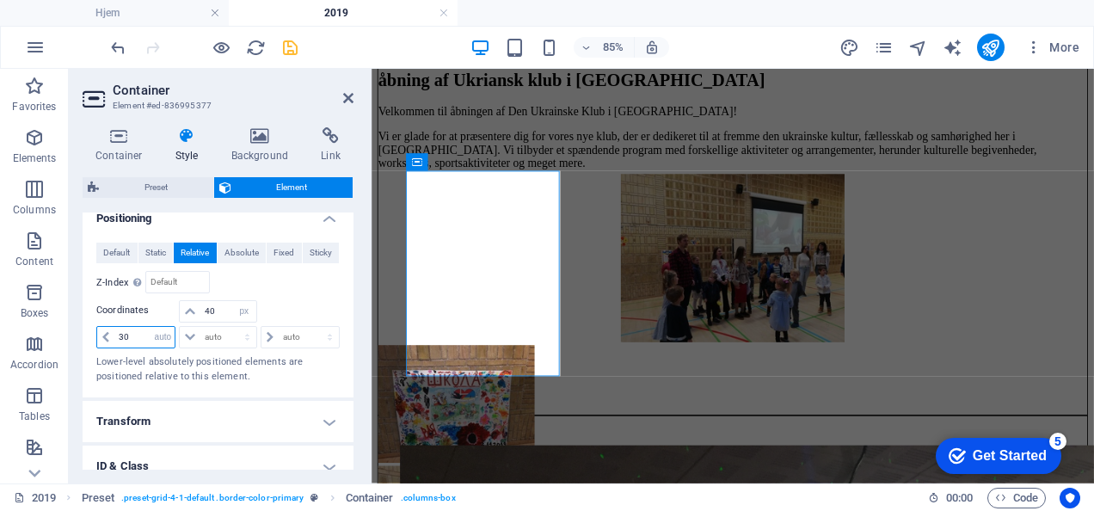
click at [151, 327] on select "auto px rem % em" at bounding box center [163, 337] width 24 height 21
select select "DISABLED_OPTION_VALUE"
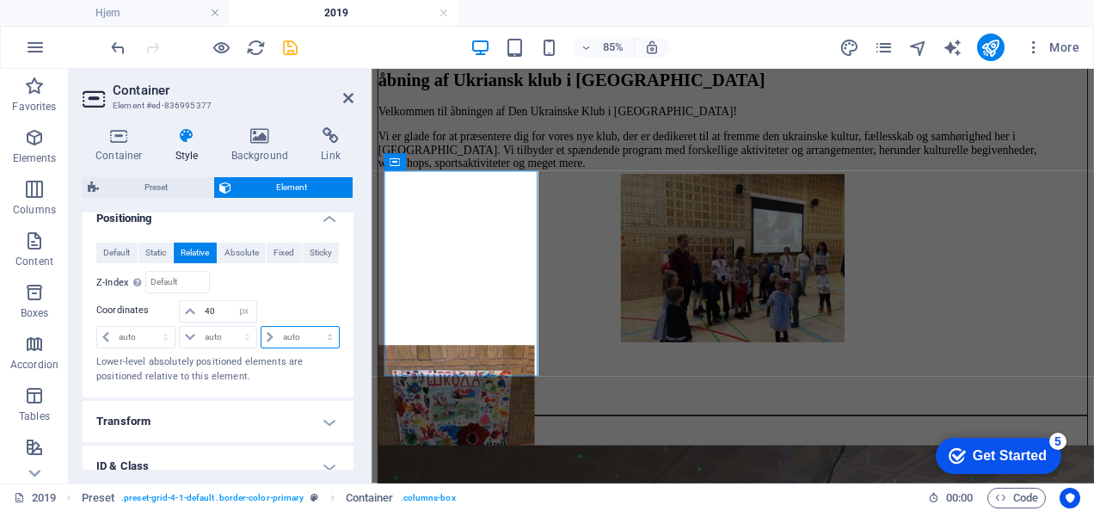
click at [294, 337] on select "auto px rem % em" at bounding box center [299, 337] width 77 height 21
select select "px"
click at [311, 327] on select "auto px rem % em" at bounding box center [299, 337] width 77 height 21
type input "40"
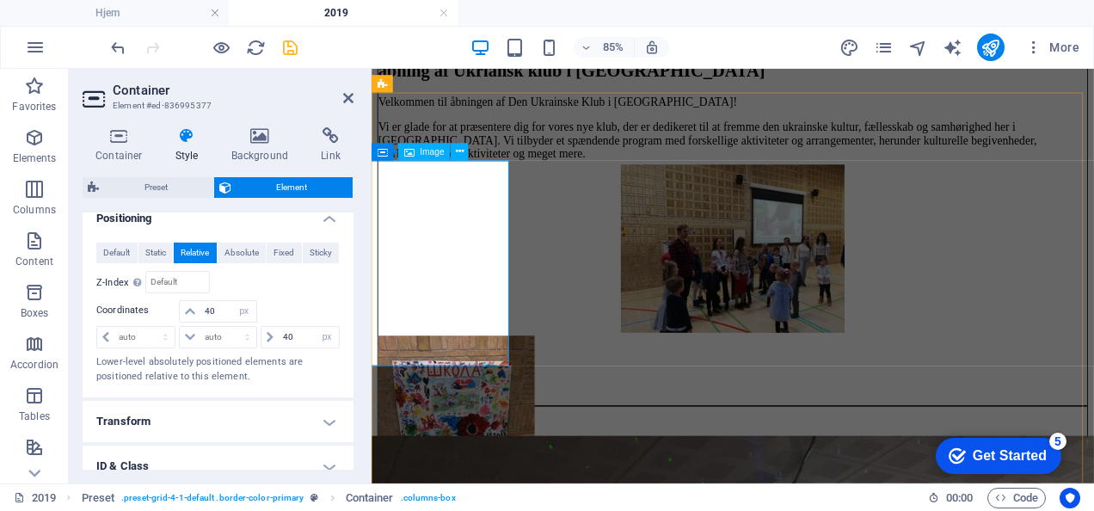
scroll to position [599, 0]
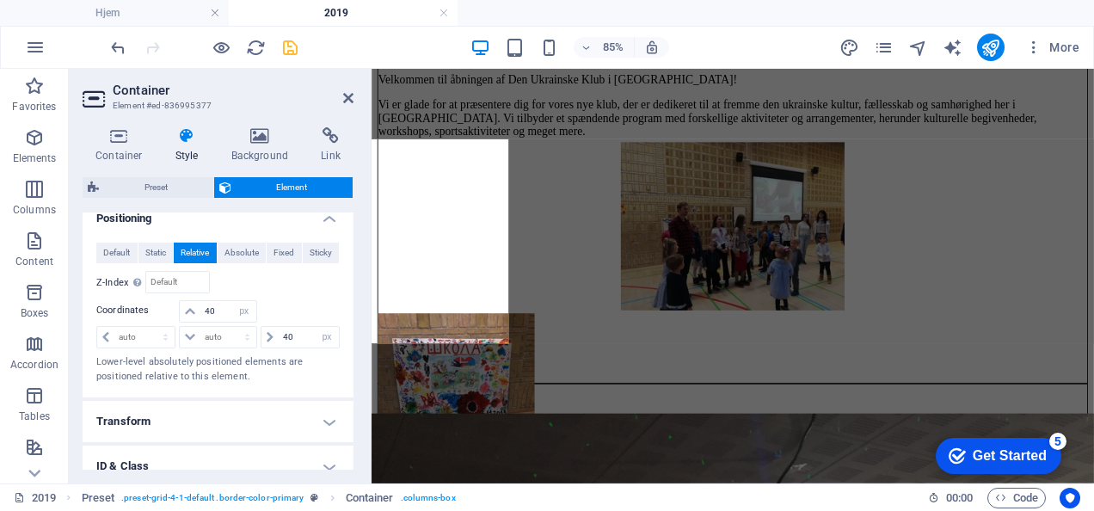
click at [348, 89] on h2 "Container" at bounding box center [233, 90] width 241 height 15
click at [347, 96] on icon at bounding box center [348, 98] width 10 height 14
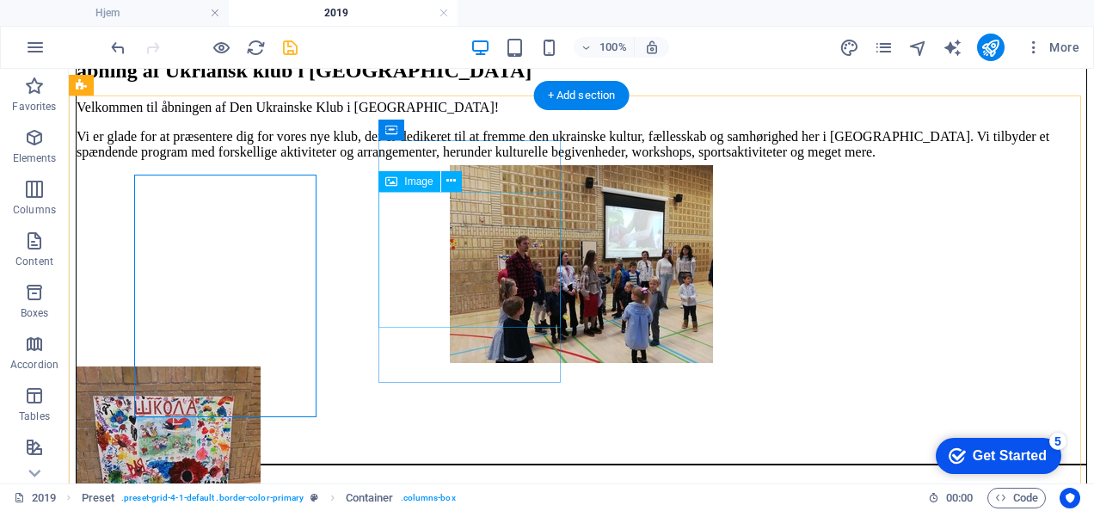
scroll to position [519, 0]
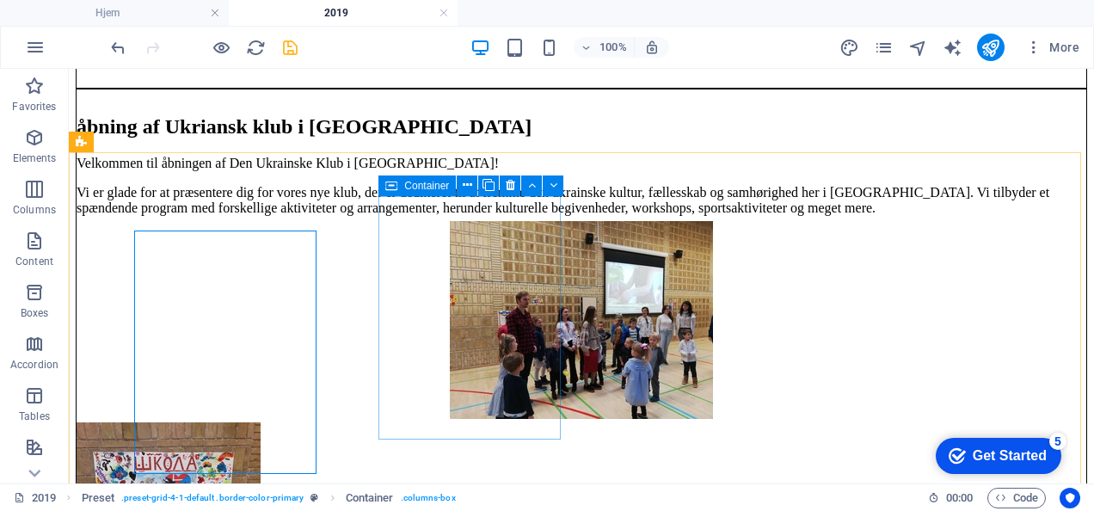
click at [396, 190] on icon at bounding box center [391, 185] width 12 height 21
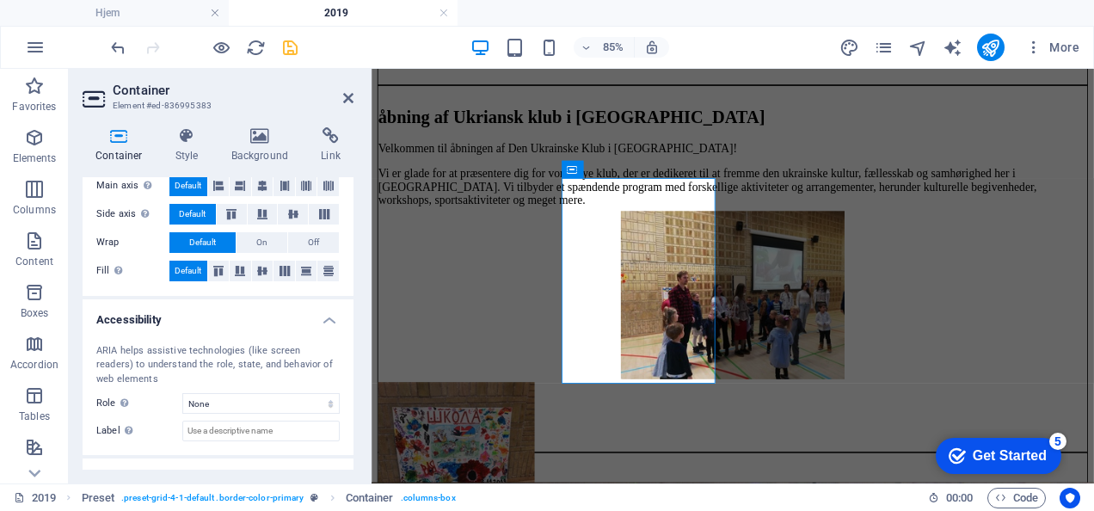
scroll to position [401, 0]
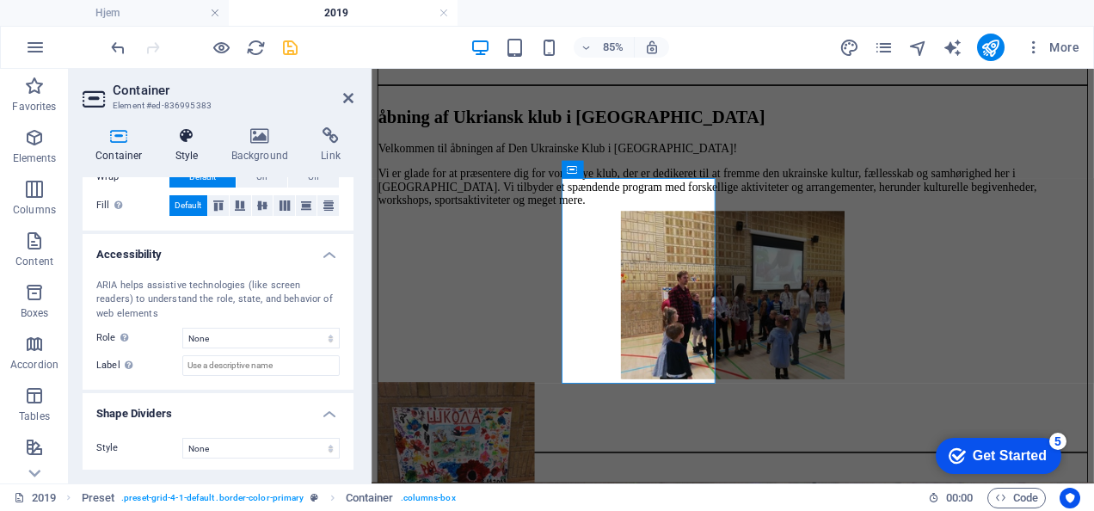
click at [182, 131] on icon at bounding box center [187, 135] width 49 height 17
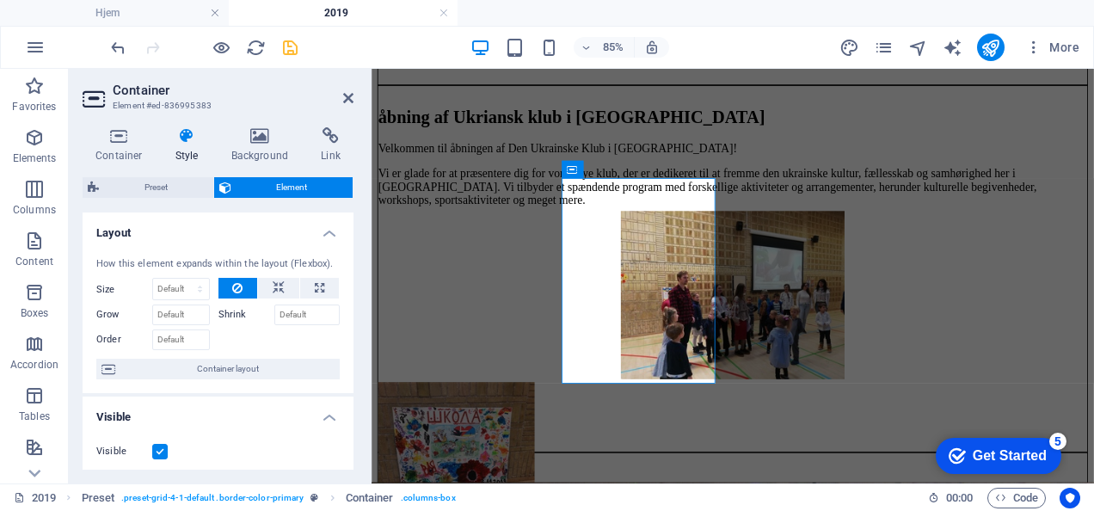
scroll to position [390, 0]
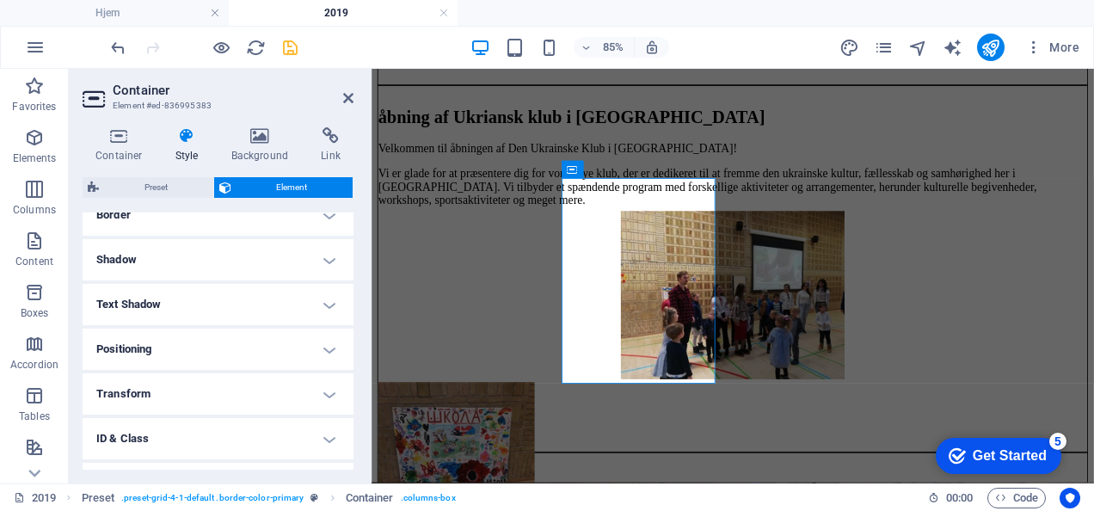
click at [212, 344] on h4 "Positioning" at bounding box center [218, 349] width 271 height 41
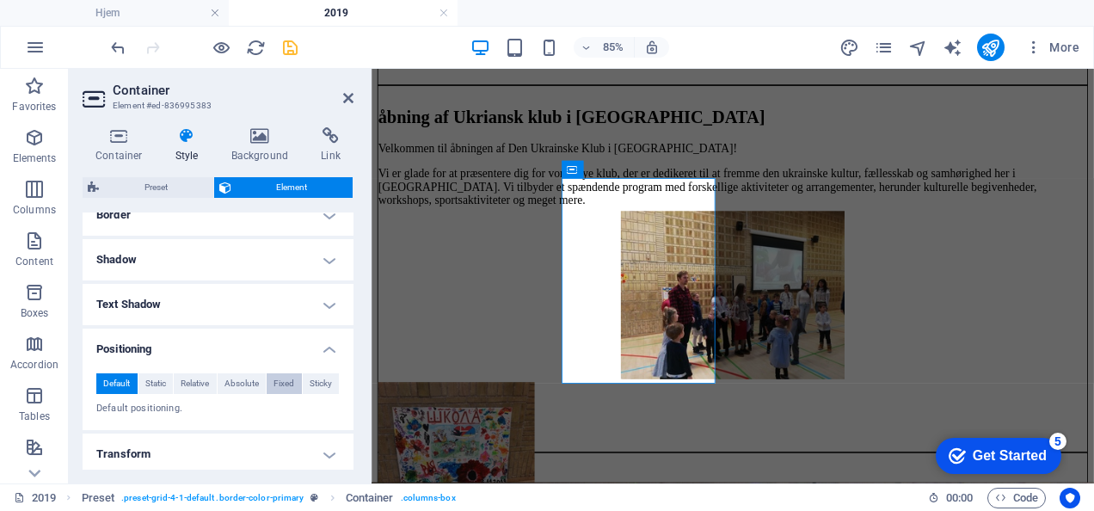
scroll to position [485, 0]
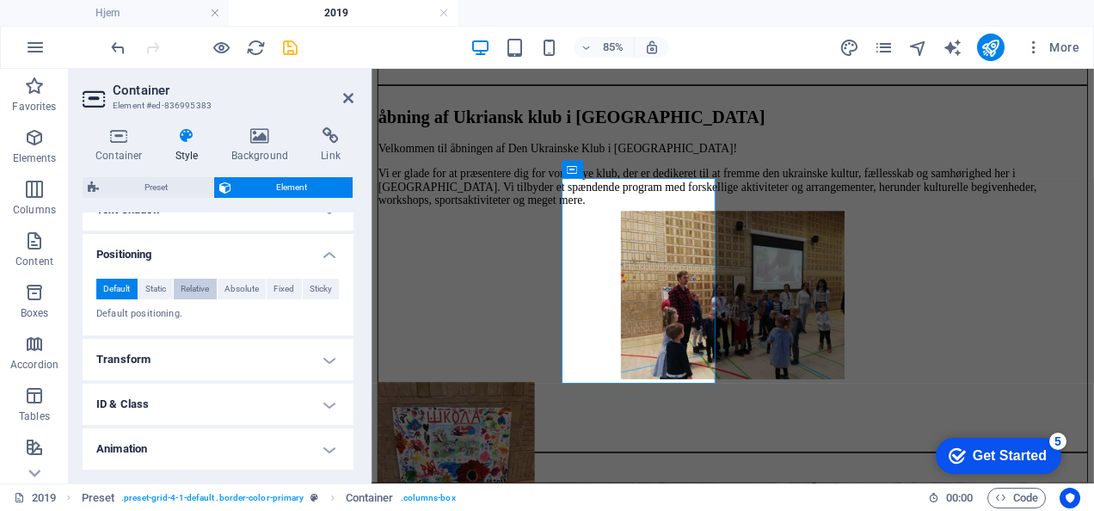
click at [192, 284] on span "Relative" at bounding box center [195, 289] width 28 height 21
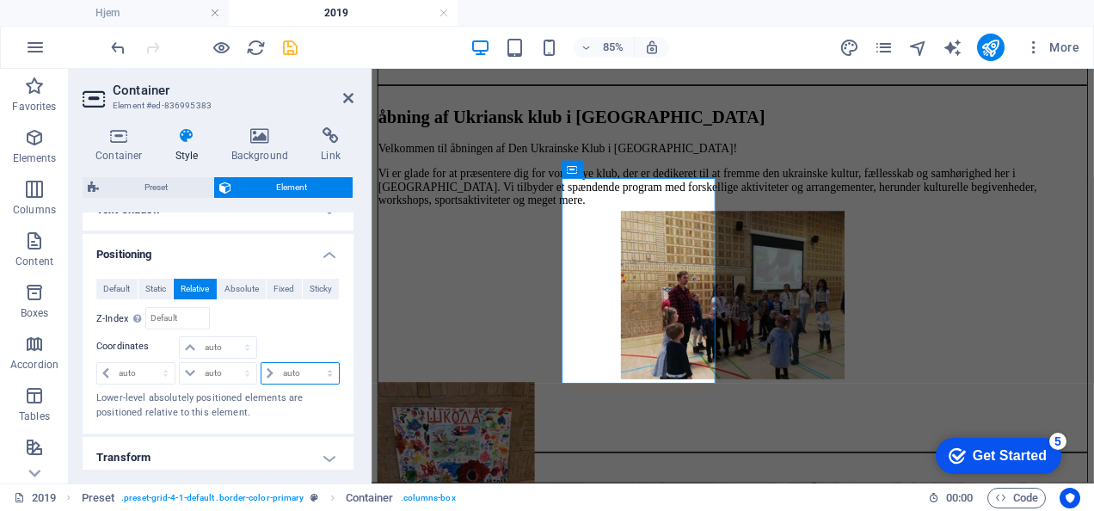
click at [299, 373] on select "auto px rem % em" at bounding box center [299, 373] width 77 height 21
select select "px"
click at [311, 363] on select "auto px rem % em" at bounding box center [299, 373] width 77 height 21
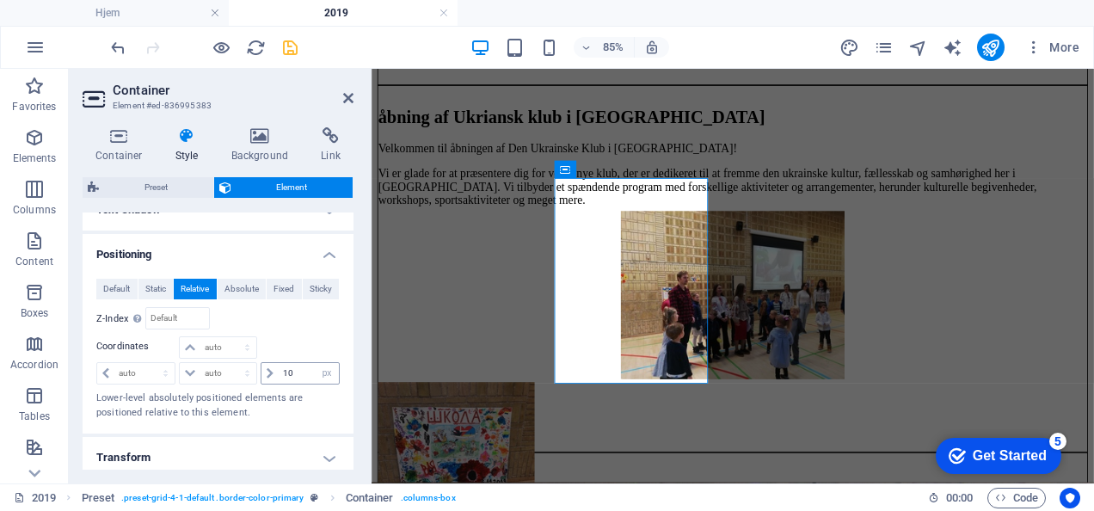
click at [275, 362] on div "10 auto px rem % em" at bounding box center [300, 373] width 79 height 22
click at [280, 368] on input "10" at bounding box center [309, 373] width 60 height 21
type input "30"
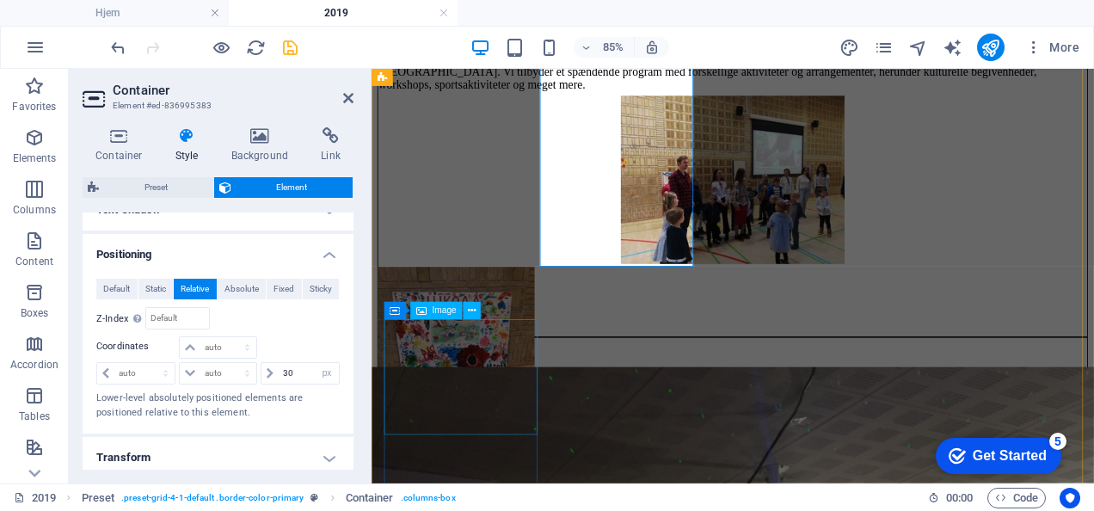
scroll to position [655, 0]
click at [402, 314] on div "Container" at bounding box center [417, 310] width 66 height 17
select select "px"
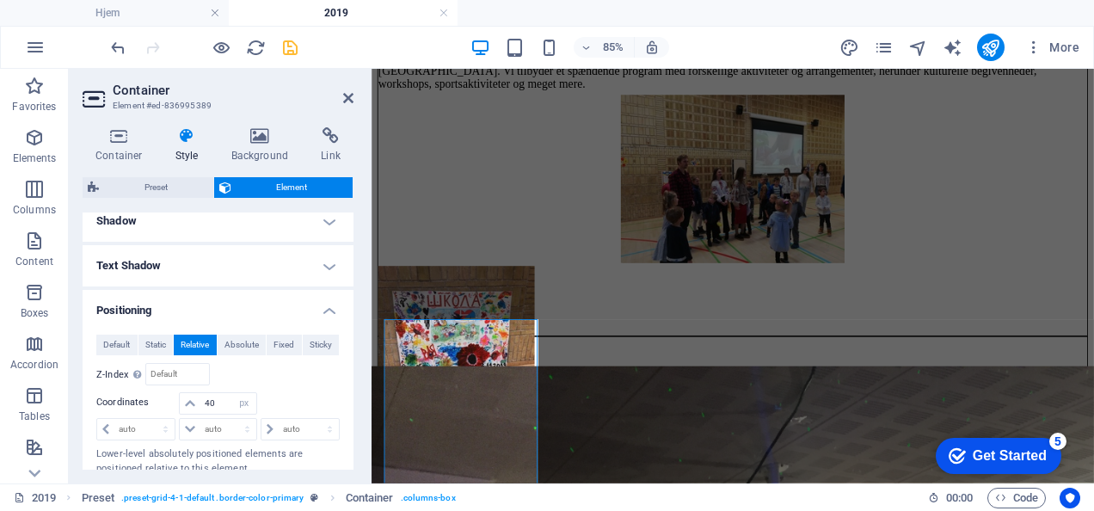
scroll to position [432, 0]
click at [285, 418] on select "auto px rem % em" at bounding box center [299, 426] width 77 height 21
select select "px"
click at [311, 416] on select "auto px rem % em" at bounding box center [299, 426] width 77 height 21
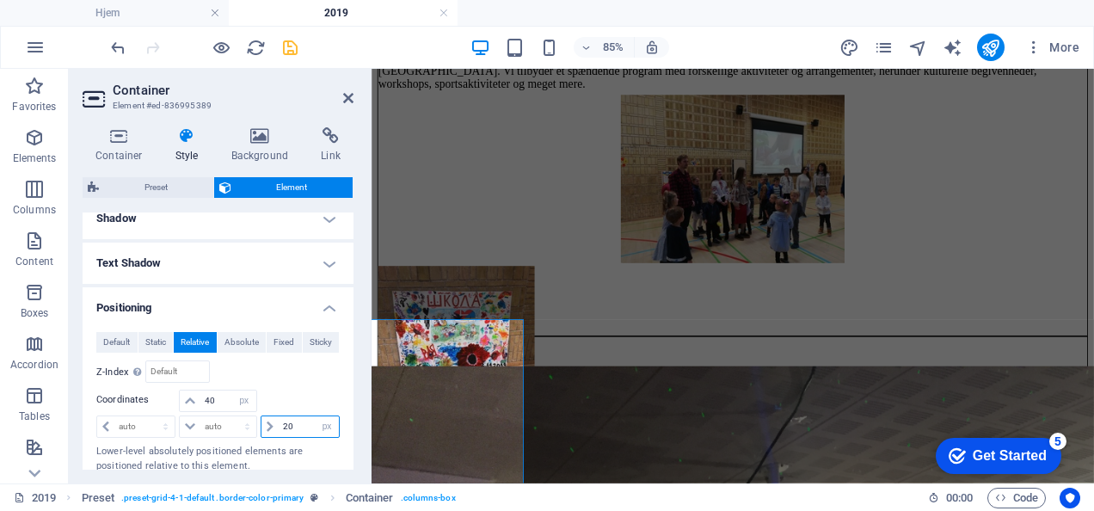
click at [304, 423] on input "20" at bounding box center [309, 426] width 60 height 21
type input "10"
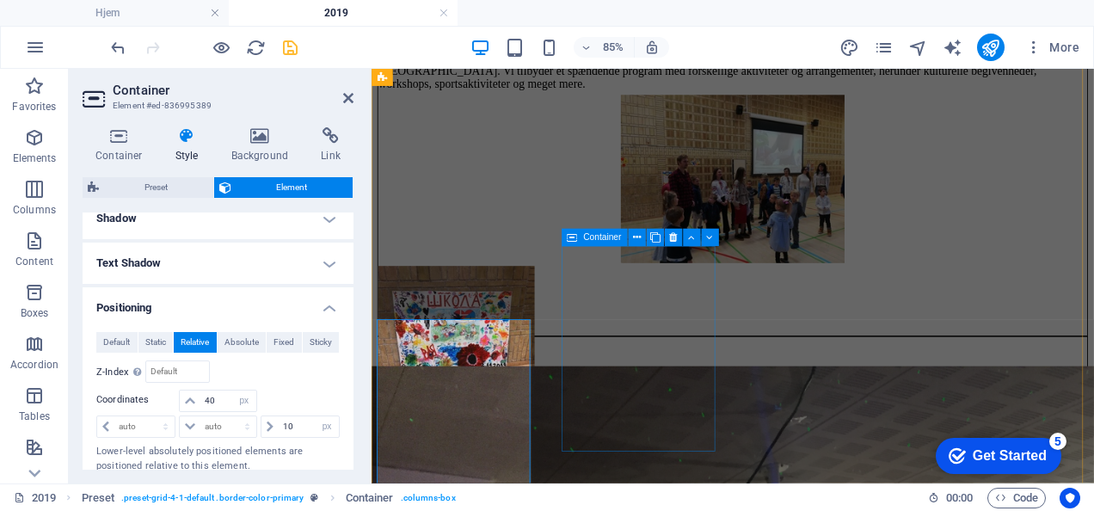
click at [576, 241] on icon at bounding box center [572, 237] width 10 height 17
select select "px"
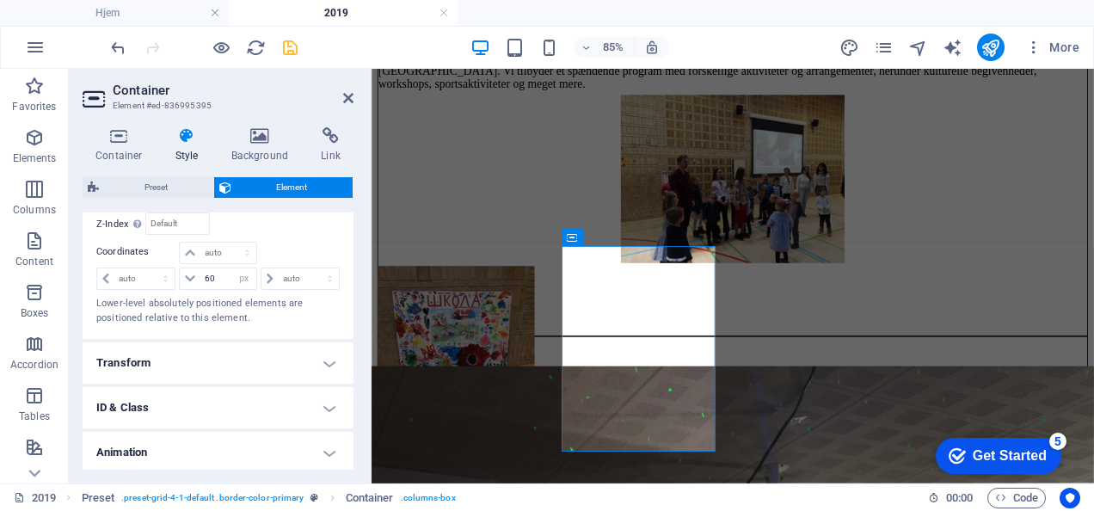
scroll to position [684, 0]
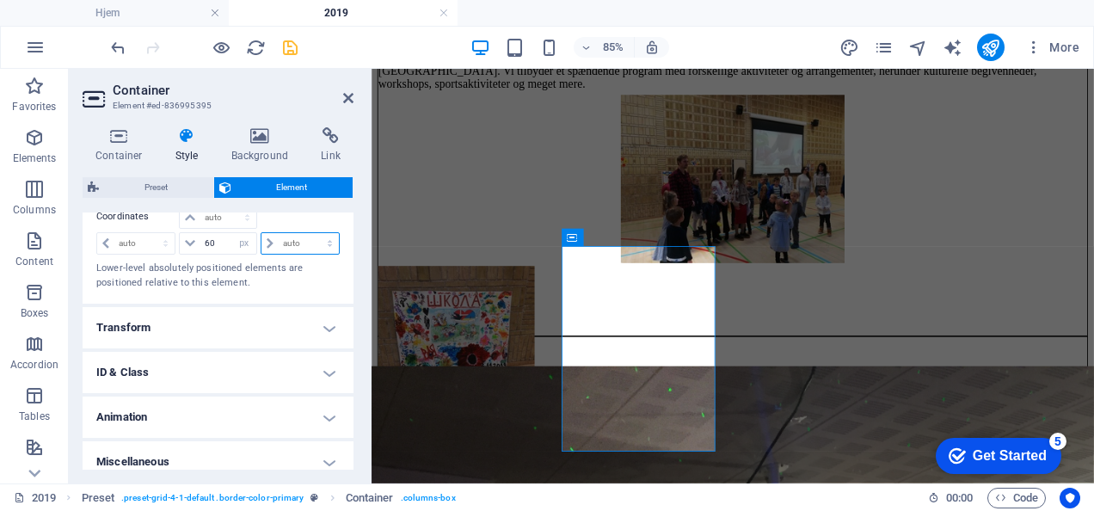
click at [298, 239] on select "auto px rem % em" at bounding box center [299, 243] width 77 height 21
select select "px"
click at [311, 233] on select "auto px rem % em" at bounding box center [299, 243] width 77 height 21
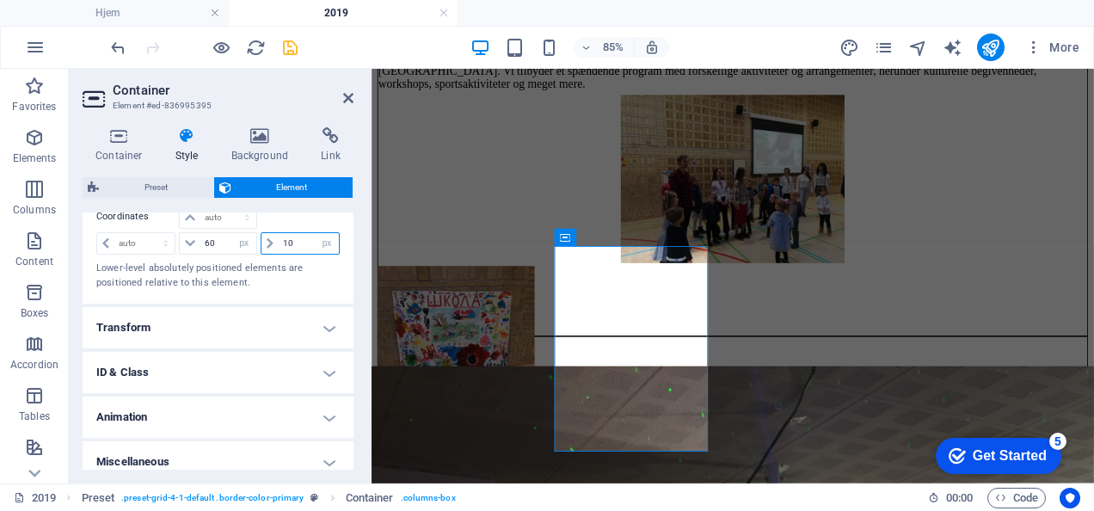
click at [298, 249] on input "10" at bounding box center [309, 243] width 60 height 21
click at [298, 249] on input "15" at bounding box center [309, 243] width 60 height 21
type input "10"
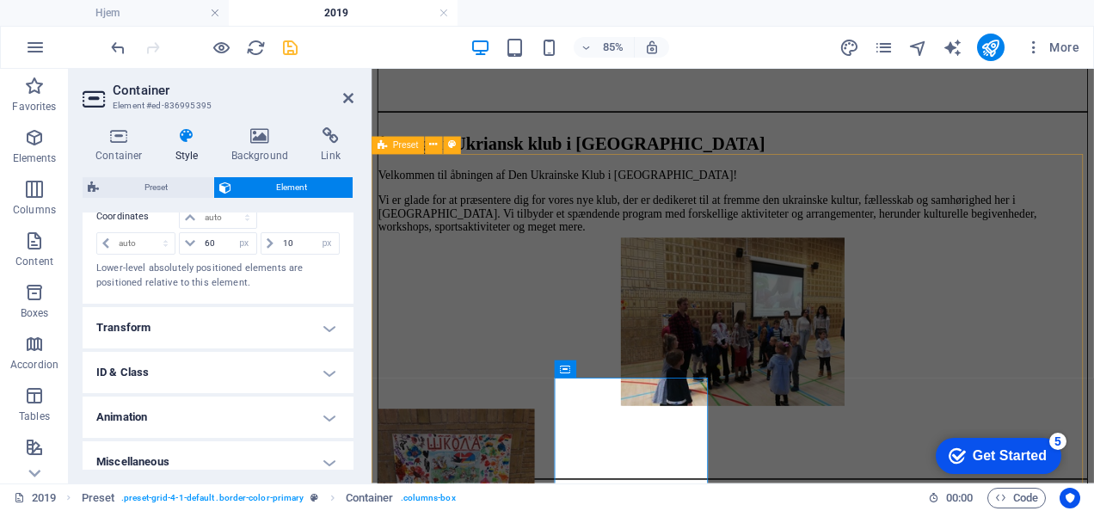
scroll to position [478, 0]
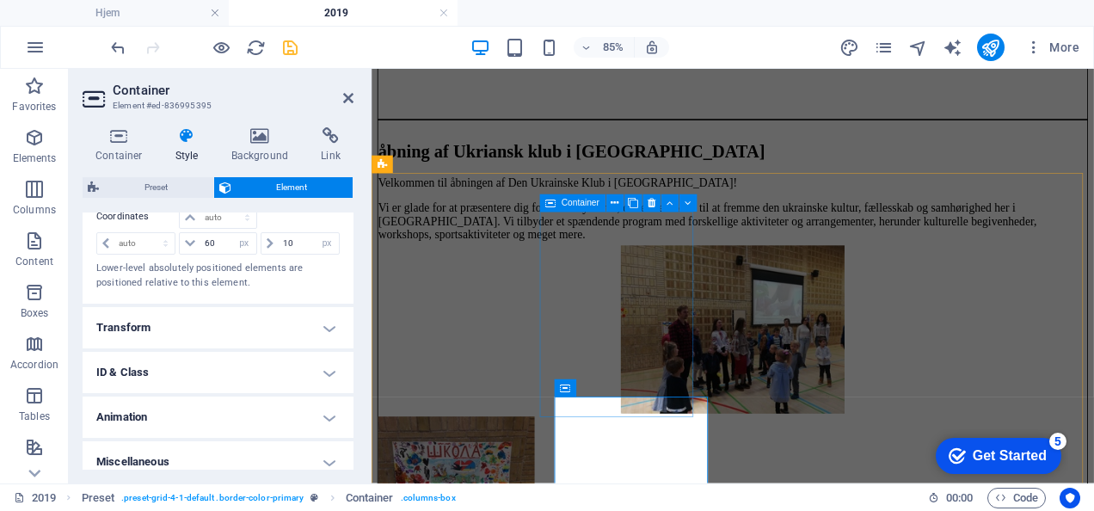
click at [550, 210] on icon at bounding box center [550, 202] width 10 height 17
select select "px"
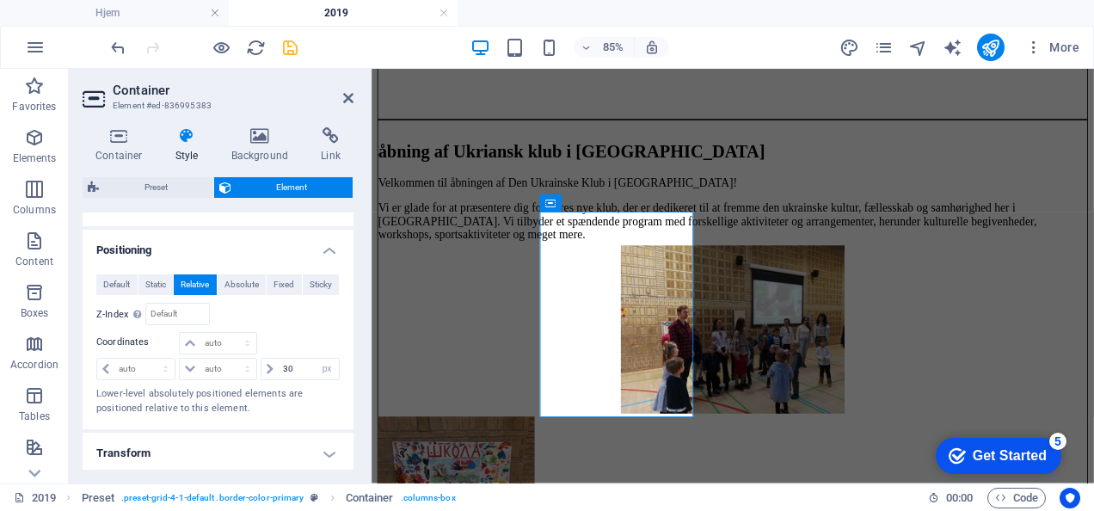
scroll to position [526, 0]
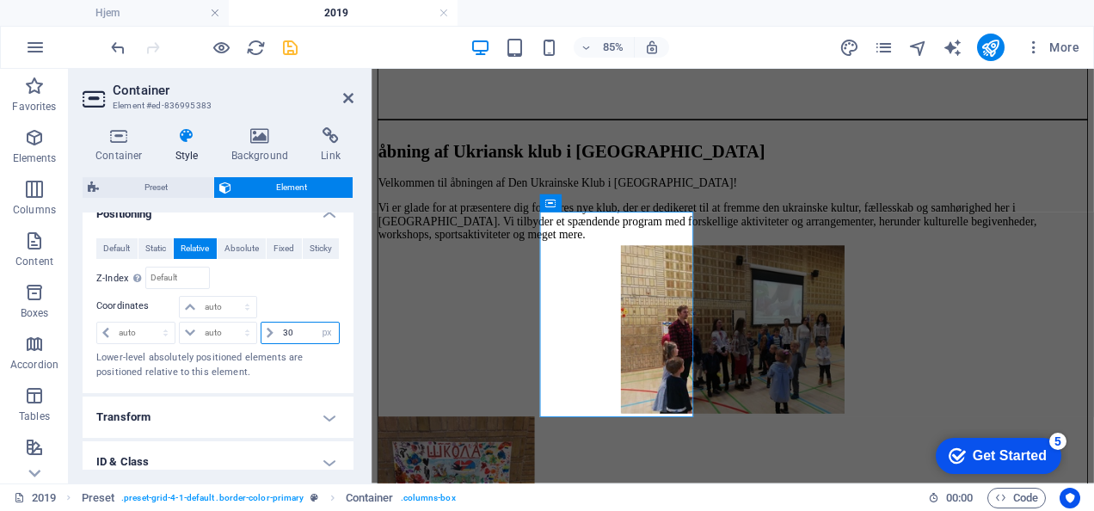
click at [291, 329] on input "30" at bounding box center [309, 333] width 60 height 21
type input "40"
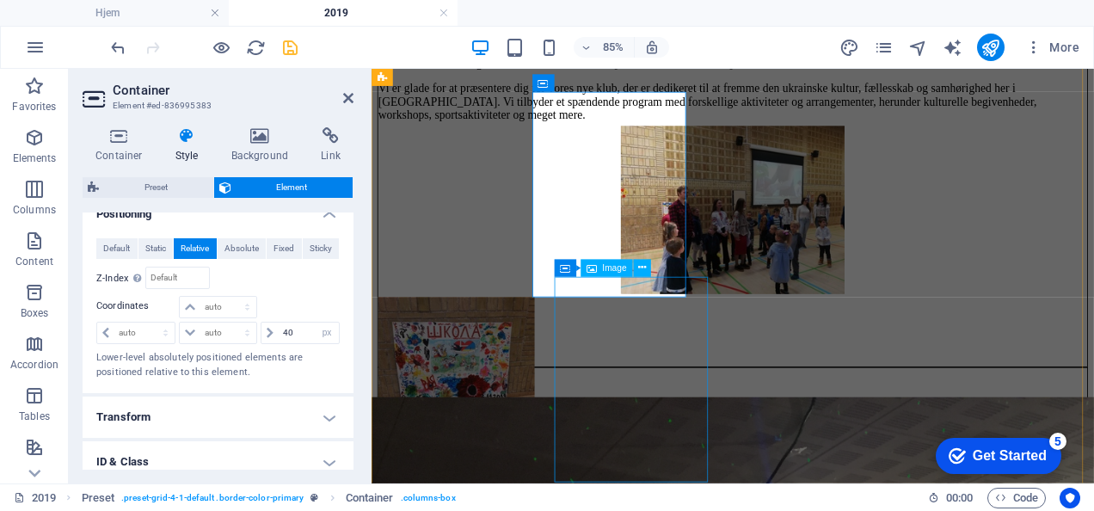
scroll to position [618, 0]
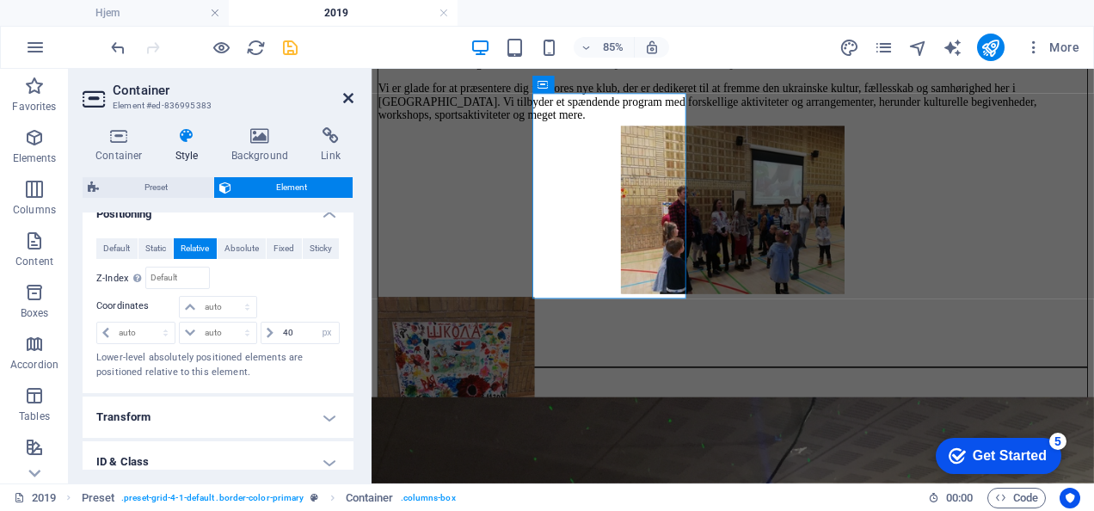
click at [347, 95] on icon at bounding box center [348, 98] width 10 height 14
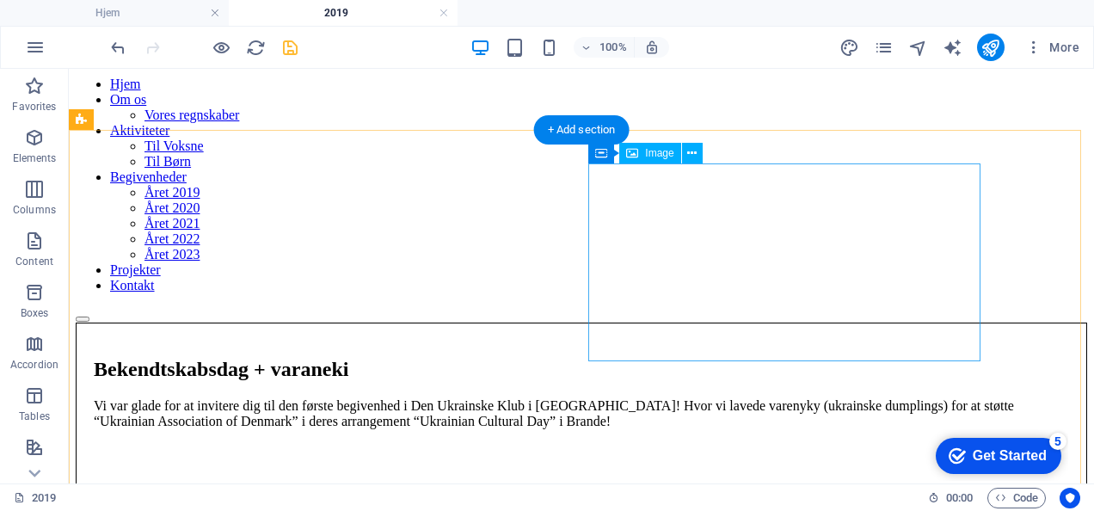
scroll to position [91, 0]
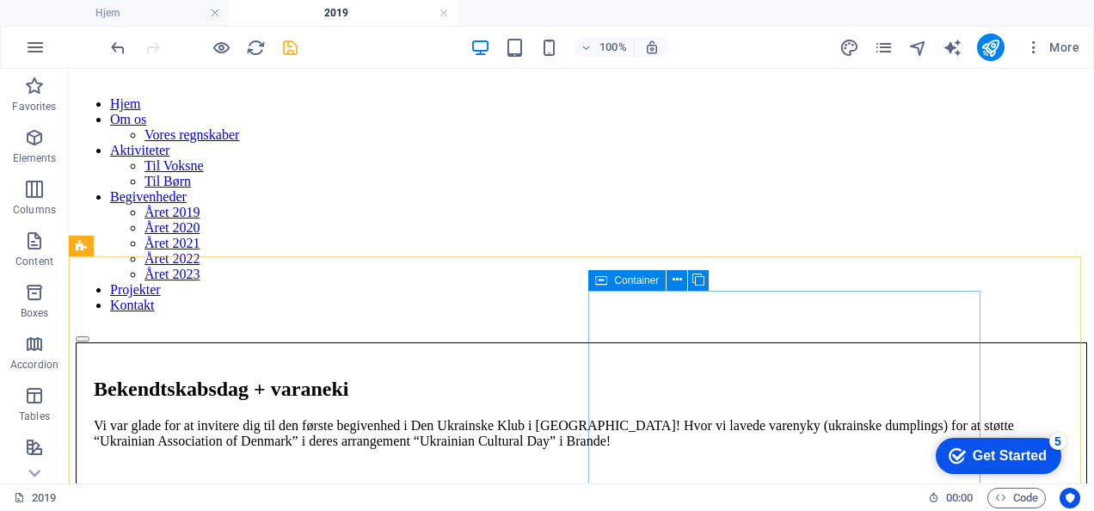
click at [605, 279] on icon at bounding box center [601, 280] width 12 height 21
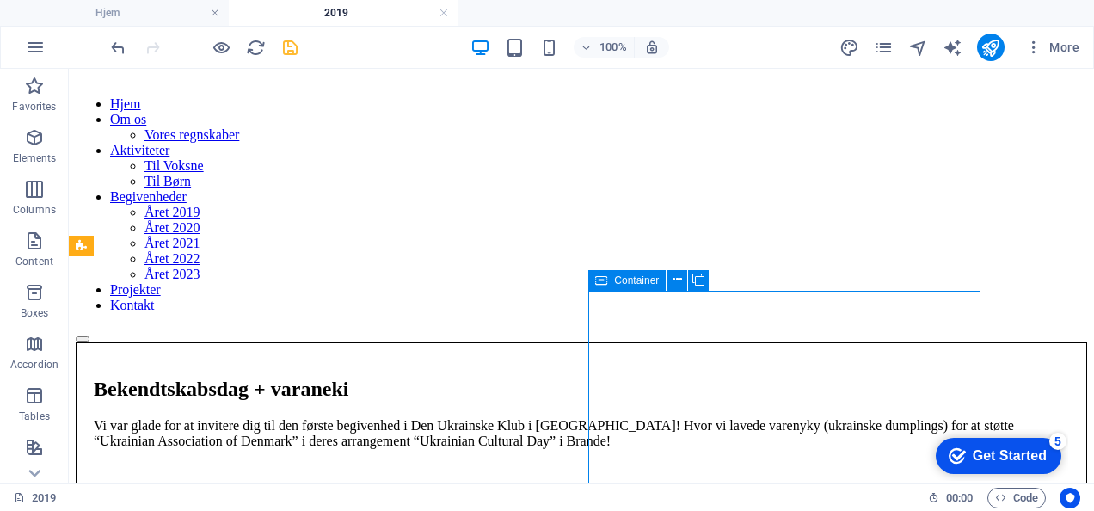
click at [605, 279] on icon at bounding box center [601, 280] width 12 height 21
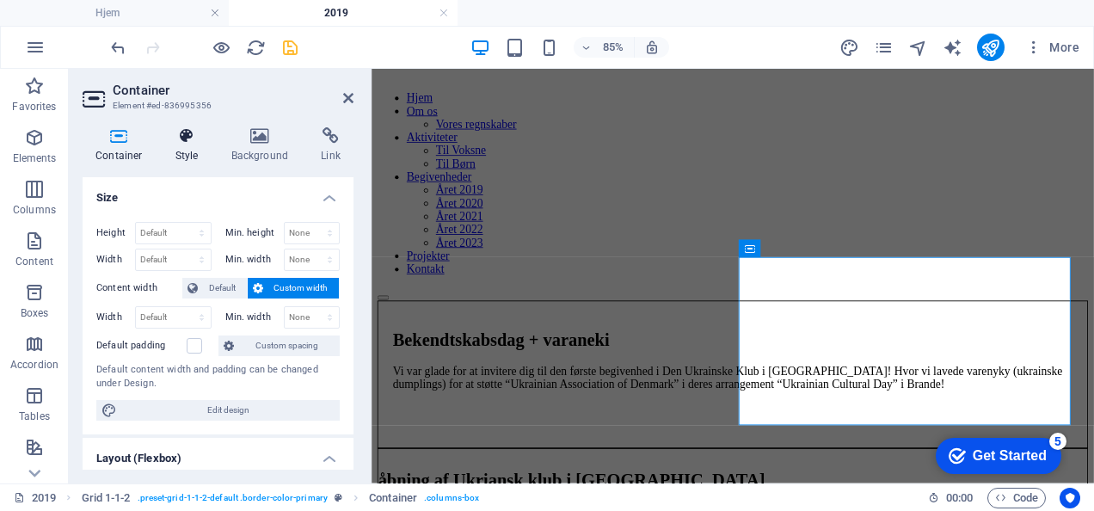
click at [191, 144] on icon at bounding box center [187, 135] width 49 height 17
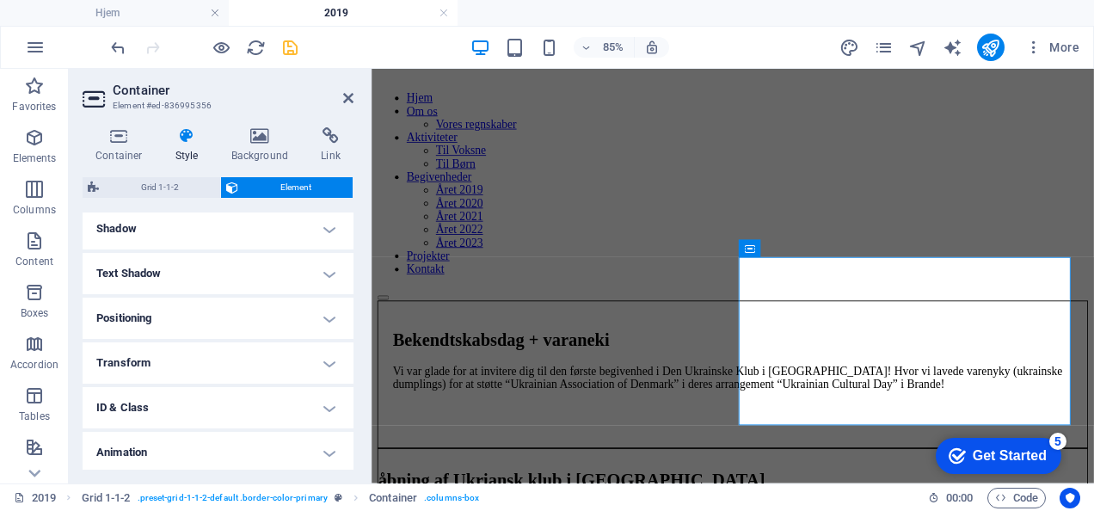
scroll to position [431, 0]
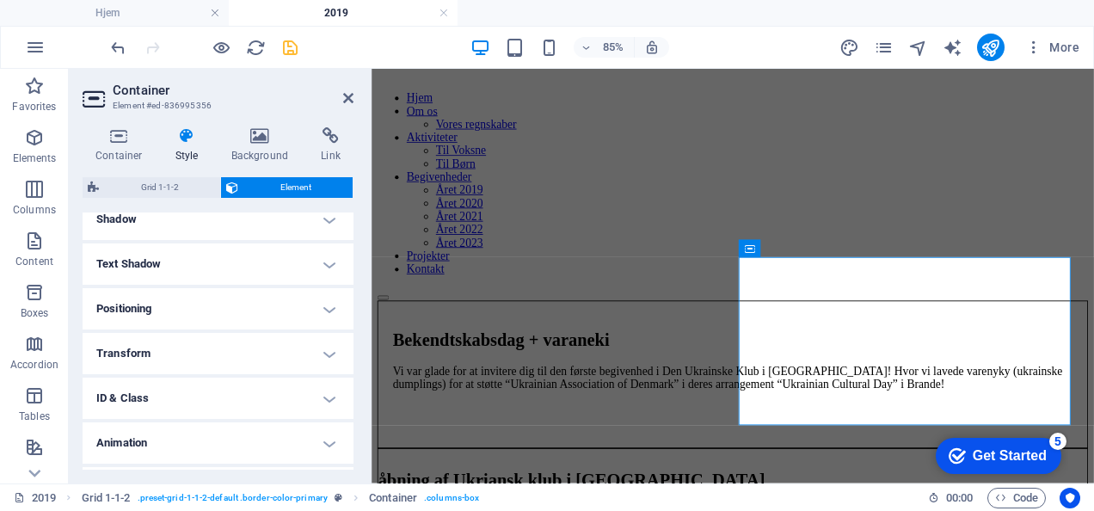
click at [243, 286] on ul "Layout How this element expands within the layout (Flexbox). Size Default auto …" at bounding box center [218, 146] width 271 height 728
click at [243, 300] on h4 "Positioning" at bounding box center [218, 308] width 271 height 41
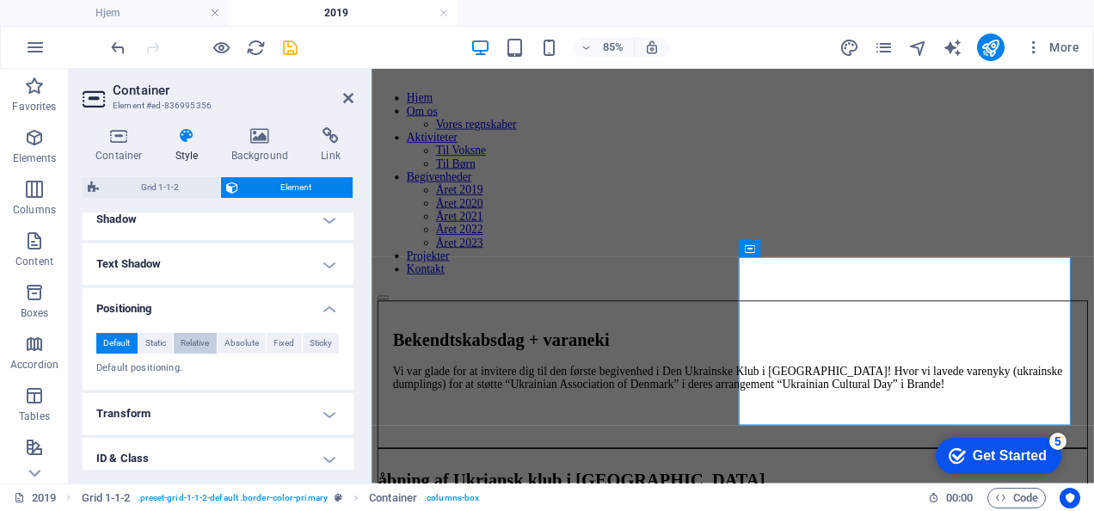
click at [181, 344] on span "Relative" at bounding box center [195, 343] width 28 height 21
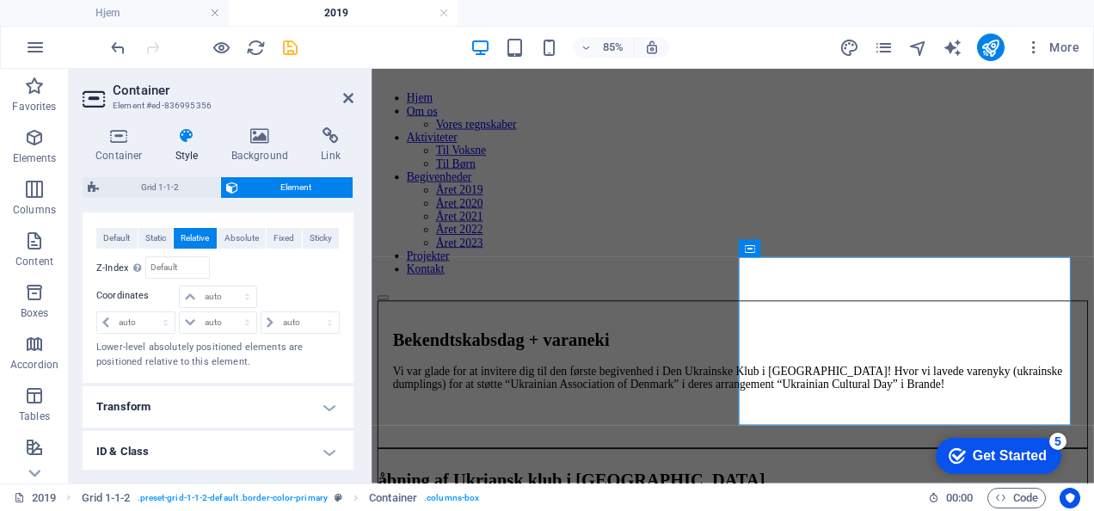
scroll to position [537, 0]
click at [144, 320] on select "auto px rem % em" at bounding box center [135, 321] width 77 height 21
click at [150, 311] on select "auto px rem % em" at bounding box center [135, 321] width 77 height 21
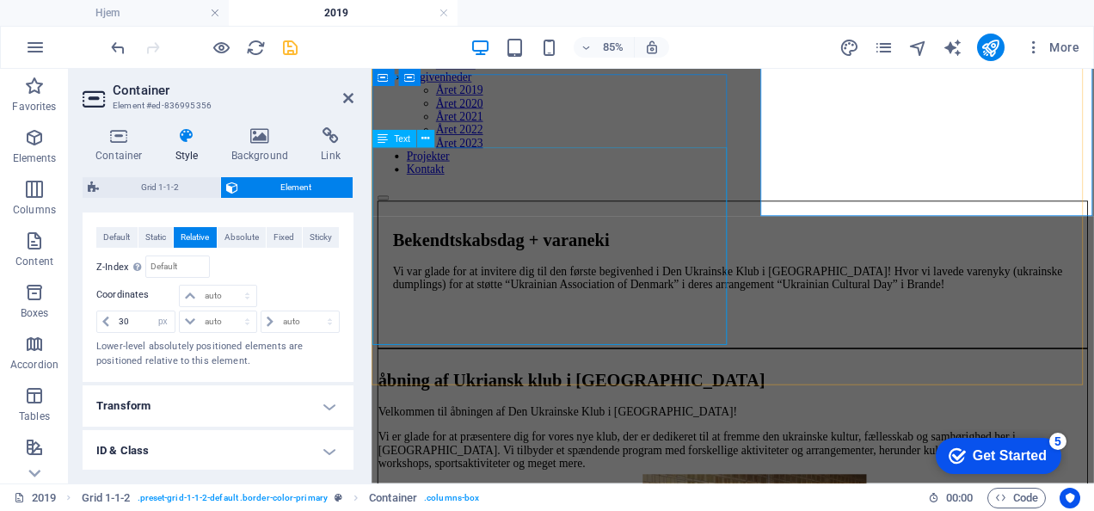
scroll to position [205, 0]
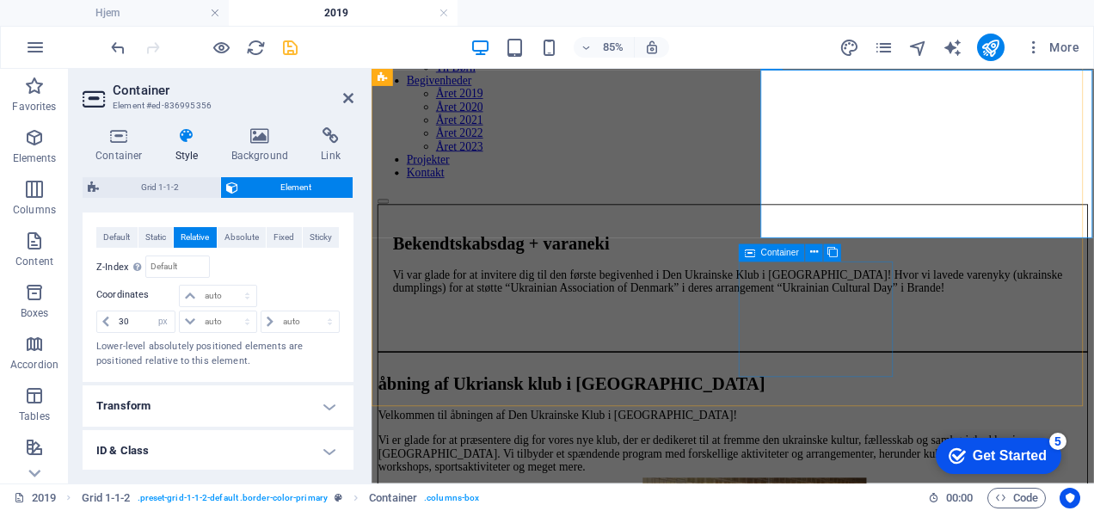
click at [753, 255] on icon at bounding box center [750, 252] width 10 height 17
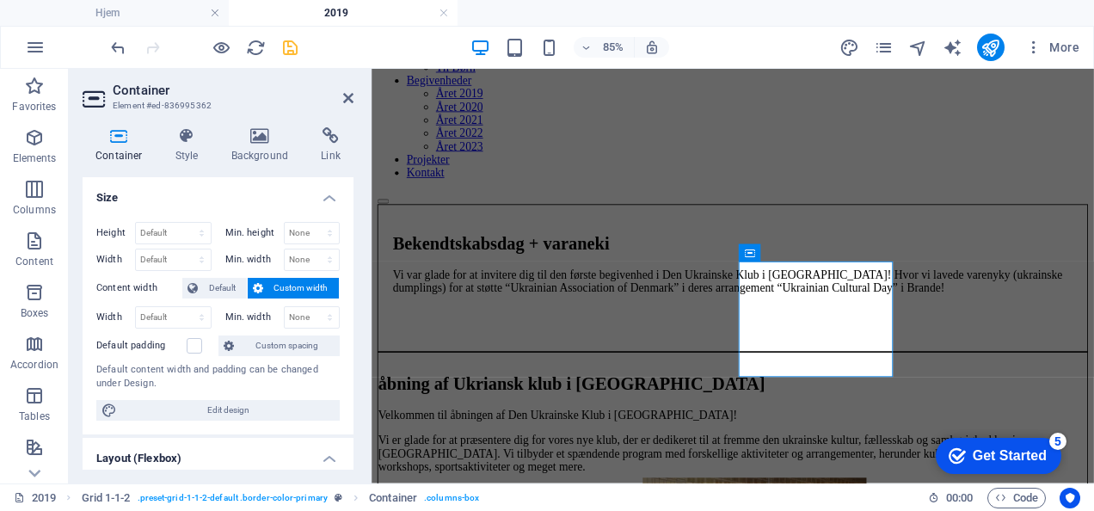
click at [182, 165] on div "Container Style Background Link Size Height Default px rem % vh vw Min. height …" at bounding box center [218, 298] width 271 height 342
click at [184, 162] on h4 "Style" at bounding box center [191, 145] width 56 height 36
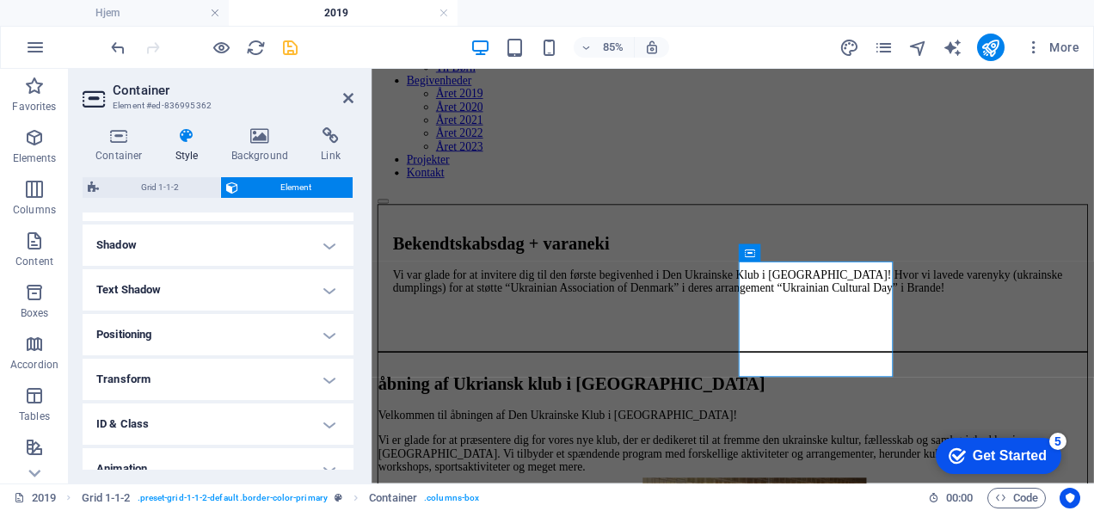
scroll to position [415, 0]
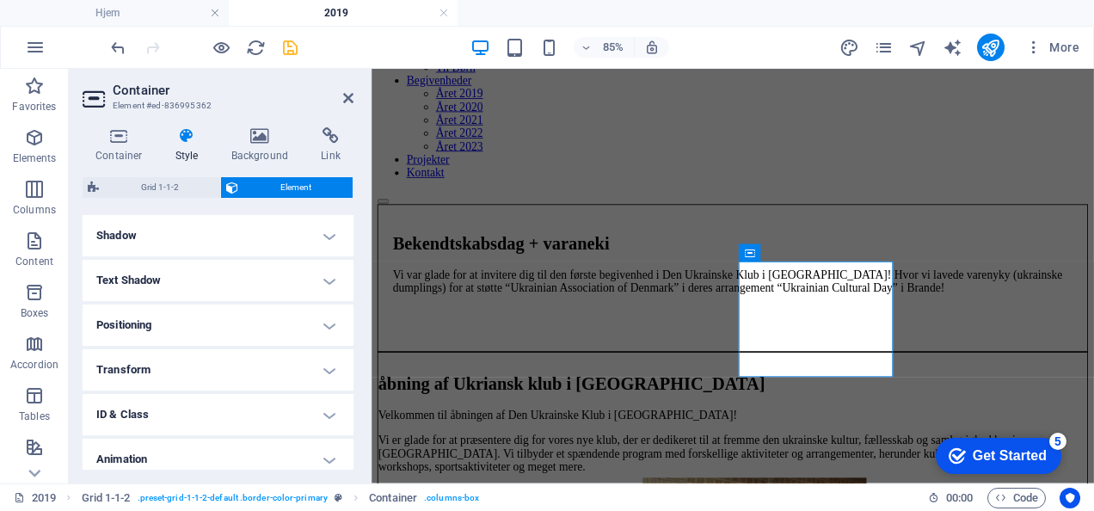
click at [220, 329] on h4 "Positioning" at bounding box center [218, 324] width 271 height 41
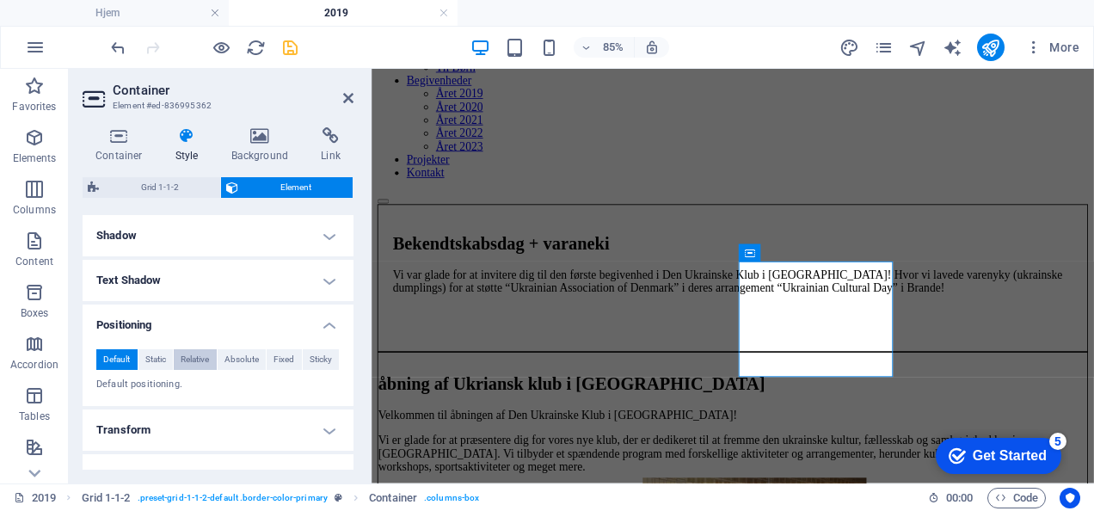
click at [194, 353] on span "Relative" at bounding box center [195, 359] width 28 height 21
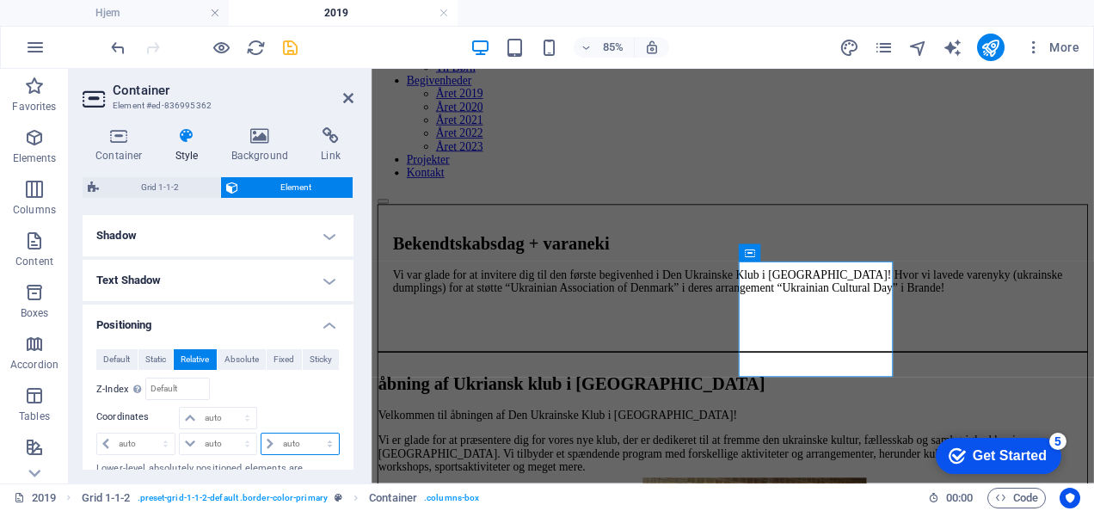
click at [272, 441] on select "auto px rem % em" at bounding box center [299, 443] width 77 height 21
click at [311, 433] on select "auto px rem % em" at bounding box center [299, 443] width 77 height 21
click at [304, 437] on input "10" at bounding box center [309, 443] width 60 height 21
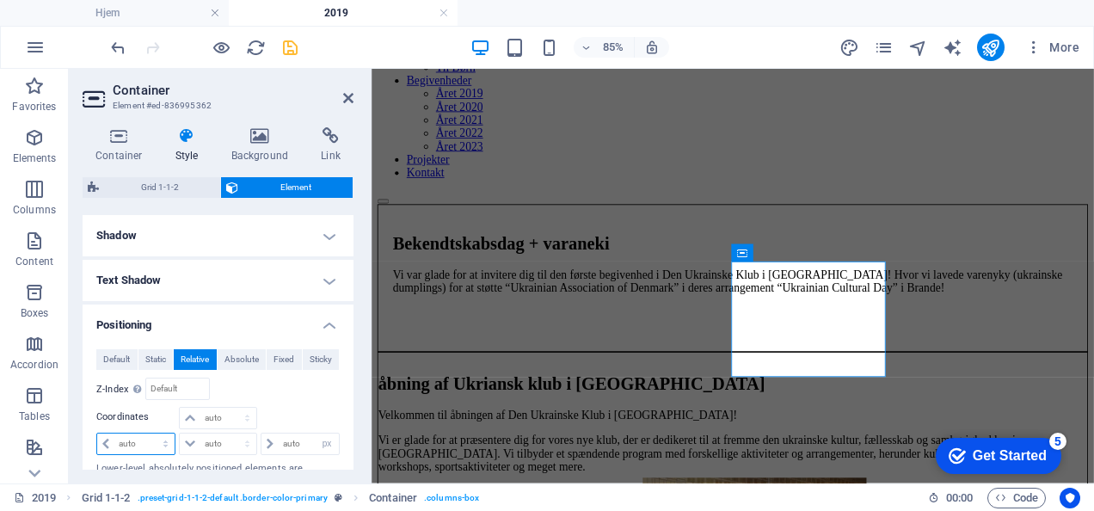
click at [134, 433] on select "auto px rem % em" at bounding box center [135, 443] width 77 height 21
click at [150, 433] on select "auto px rem % em" at bounding box center [135, 443] width 77 height 21
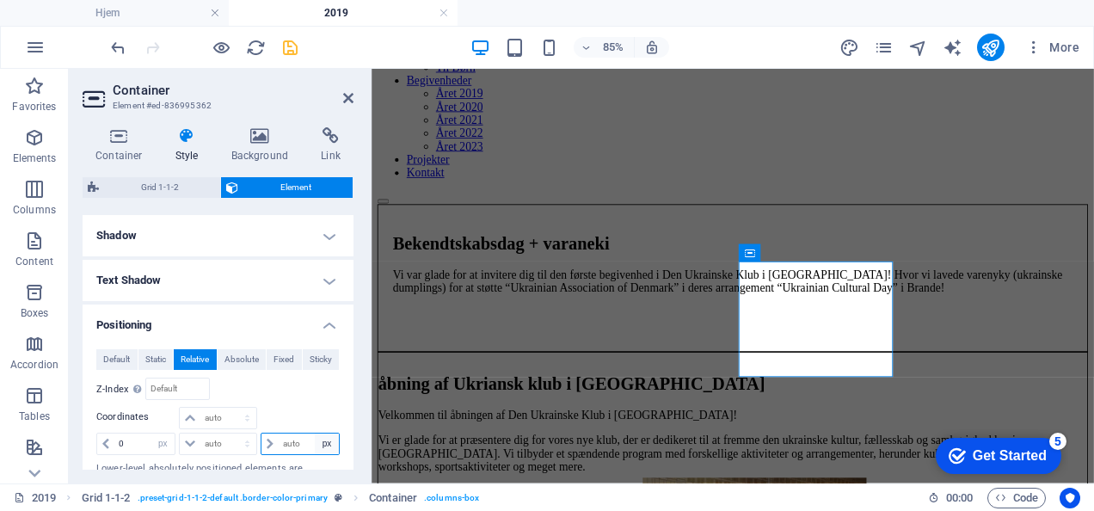
click at [319, 444] on select "auto px rem % em" at bounding box center [327, 443] width 24 height 21
click at [315, 433] on select "auto px rem % em" at bounding box center [327, 443] width 24 height 21
click at [126, 442] on input "0" at bounding box center [144, 443] width 60 height 21
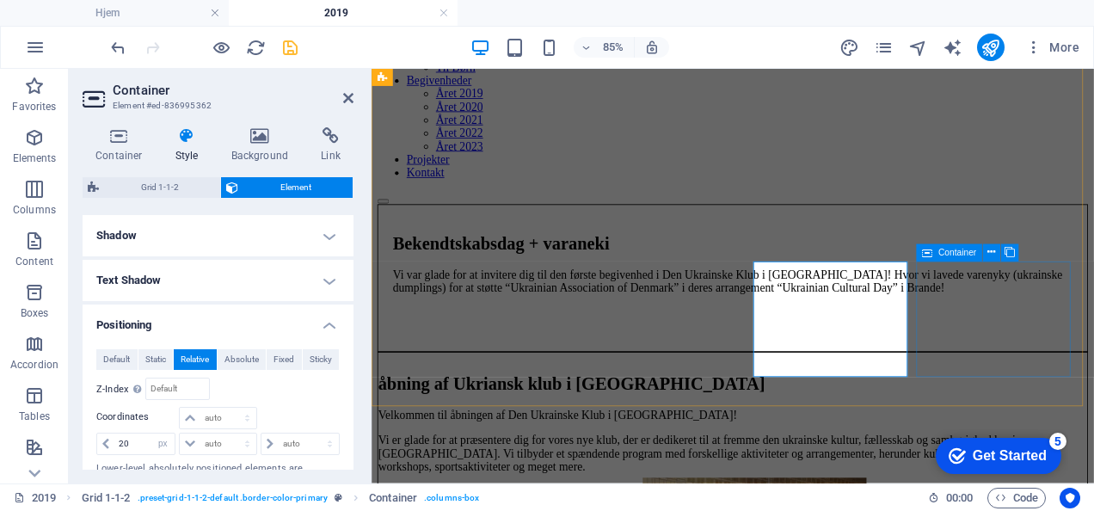
click at [925, 255] on icon at bounding box center [927, 252] width 10 height 17
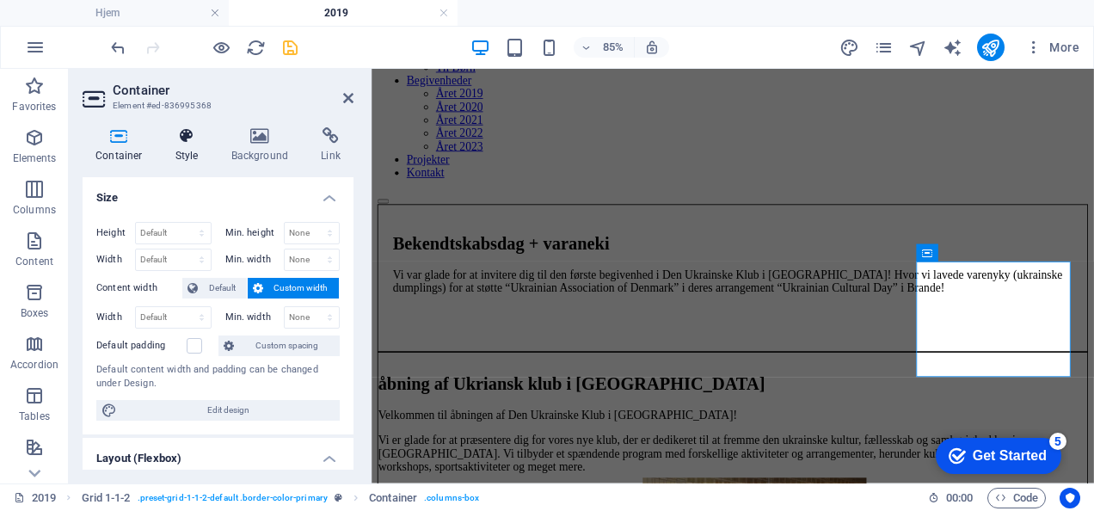
click at [193, 155] on h4 "Style" at bounding box center [191, 145] width 56 height 36
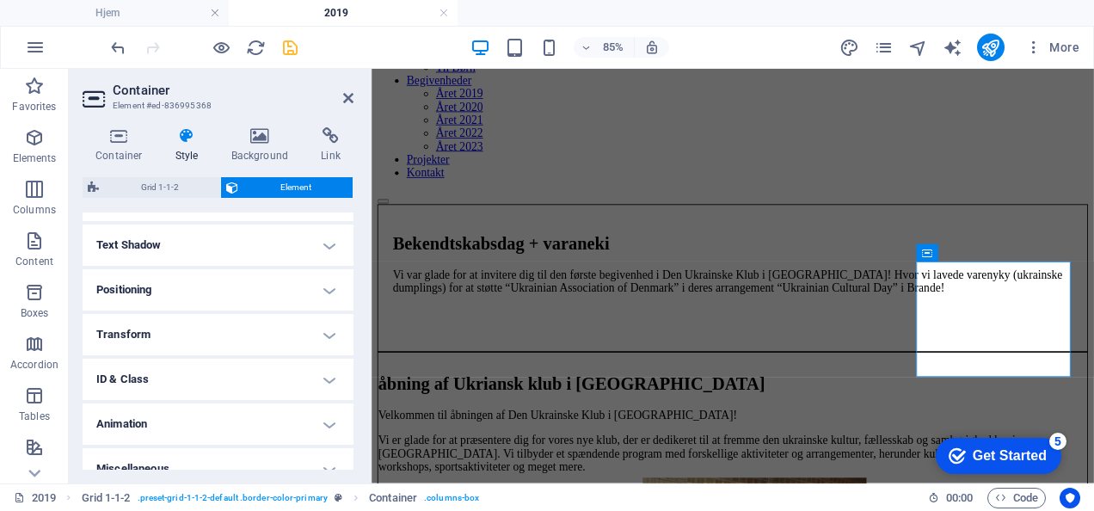
scroll to position [457, 0]
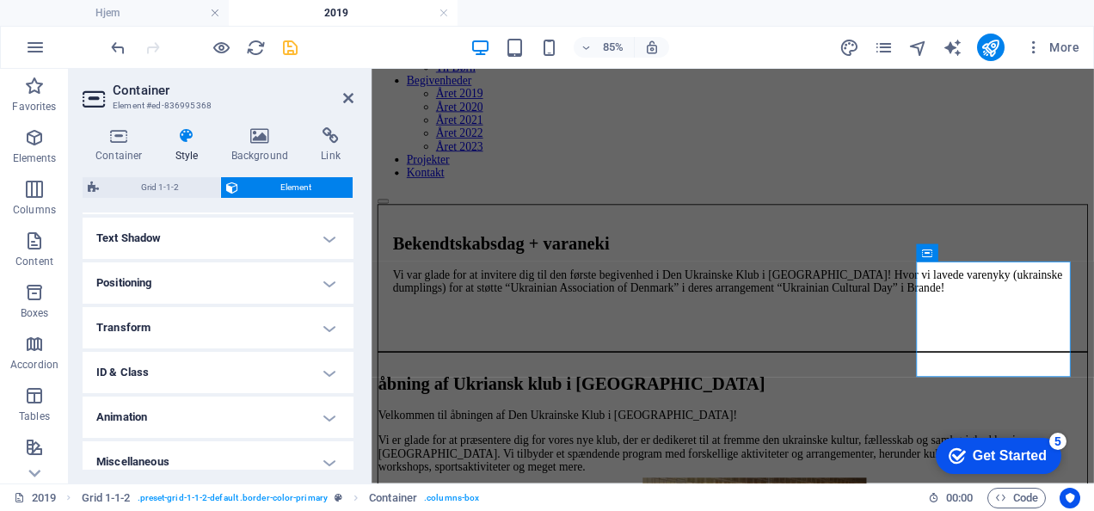
click at [212, 281] on h4 "Positioning" at bounding box center [218, 282] width 271 height 41
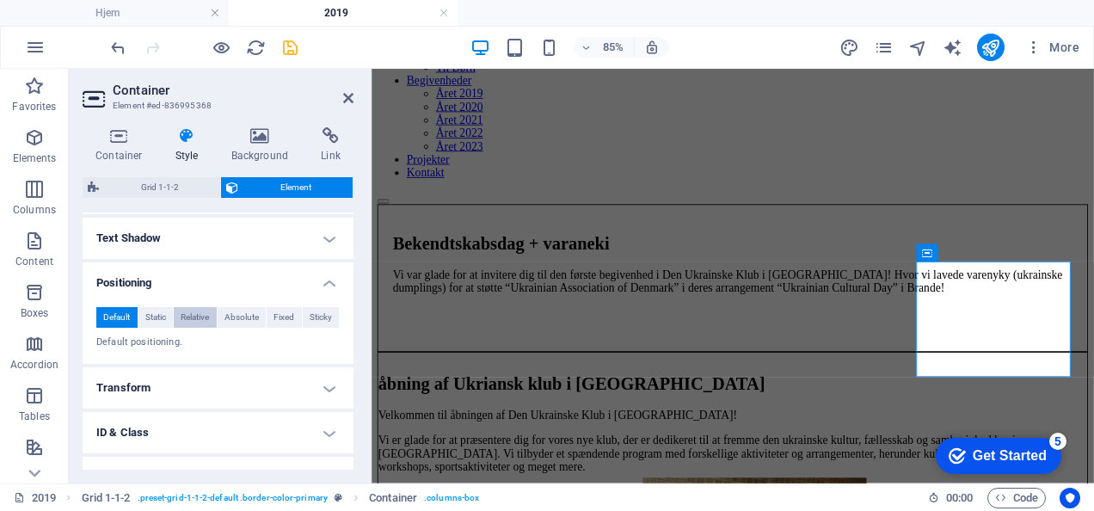
click at [182, 316] on span "Relative" at bounding box center [195, 317] width 28 height 21
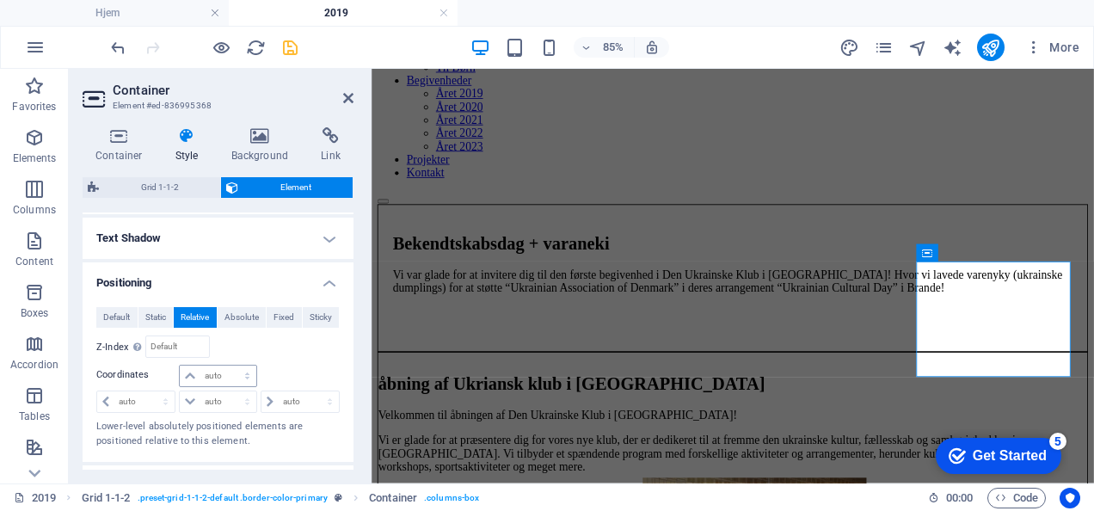
scroll to position [536, 0]
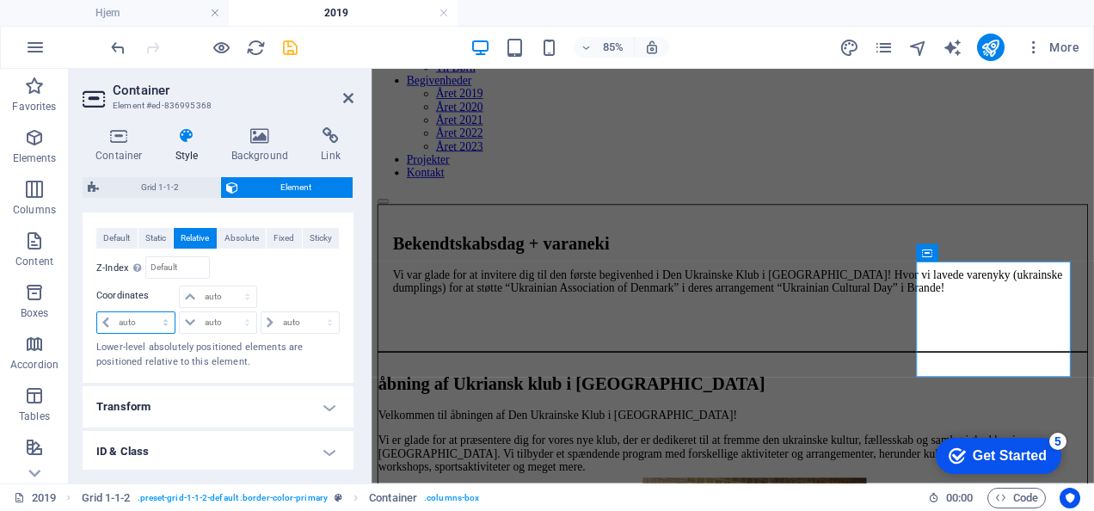
click at [131, 318] on select "auto px rem % em" at bounding box center [135, 322] width 77 height 21
click at [150, 312] on select "auto px rem % em" at bounding box center [135, 322] width 77 height 21
click at [131, 329] on input "0" at bounding box center [144, 322] width 60 height 21
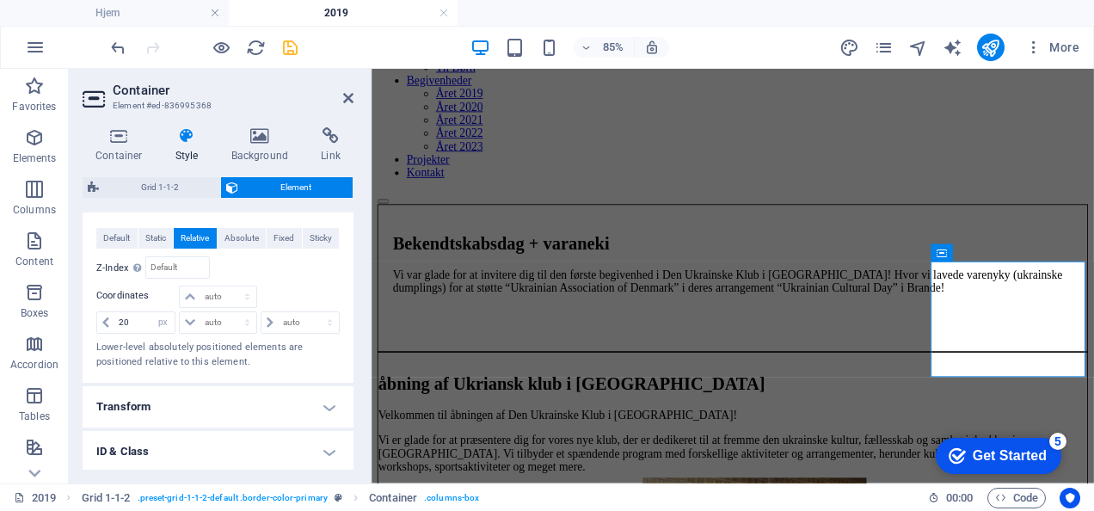
click at [341, 95] on h2 "Container" at bounding box center [233, 90] width 241 height 15
click at [344, 95] on icon at bounding box center [348, 98] width 10 height 14
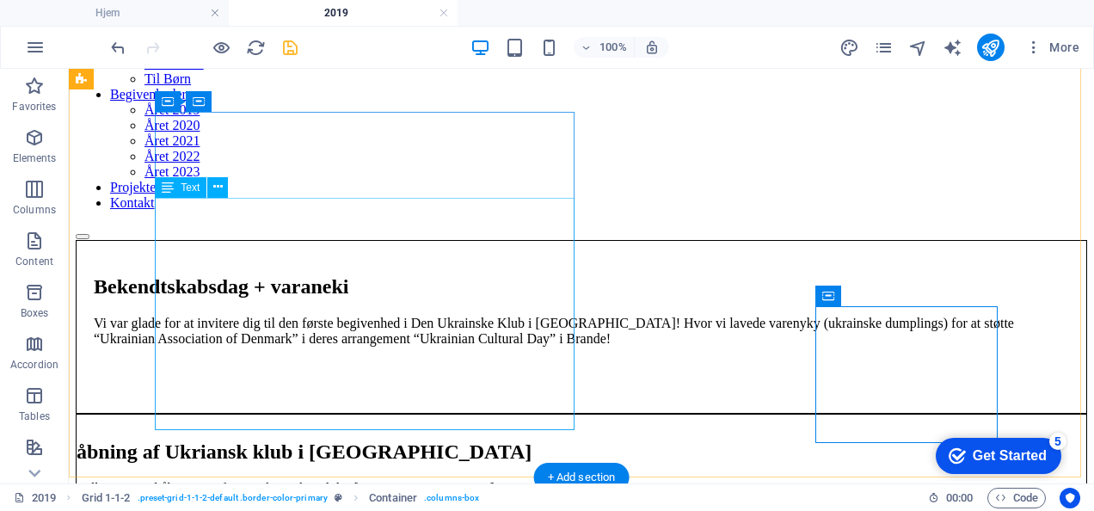
scroll to position [193, 0]
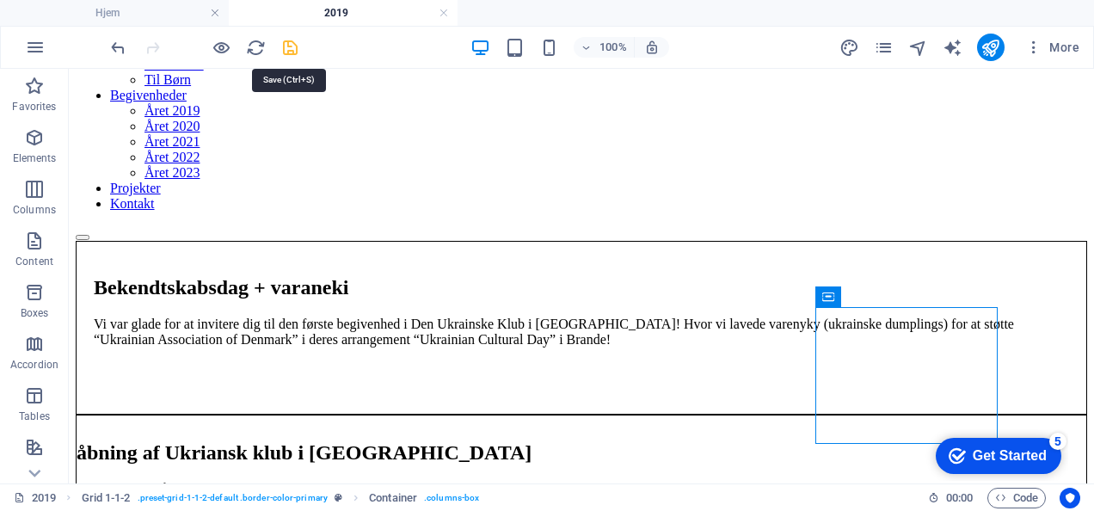
click at [299, 51] on icon "save" at bounding box center [290, 48] width 20 height 20
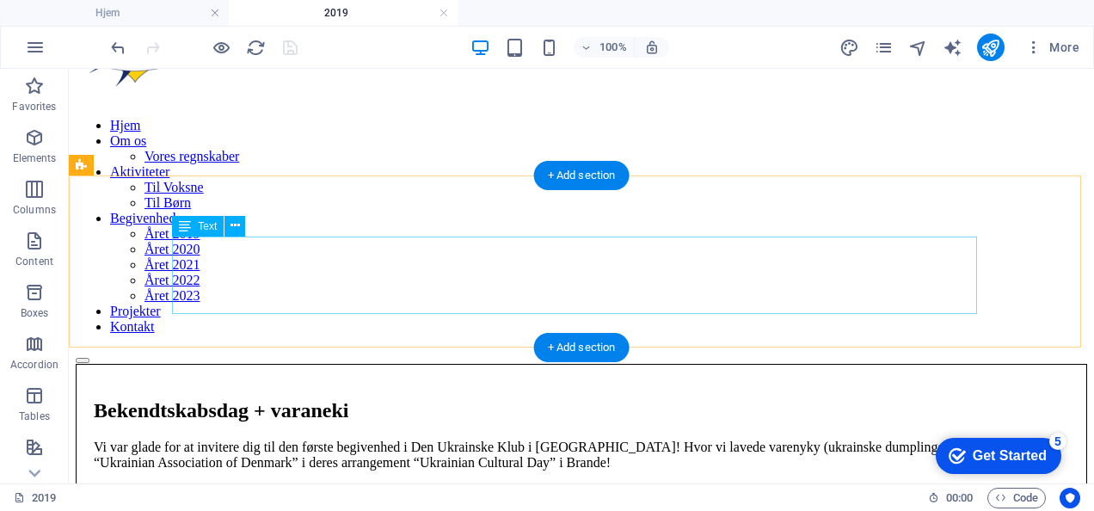
scroll to position [0, 0]
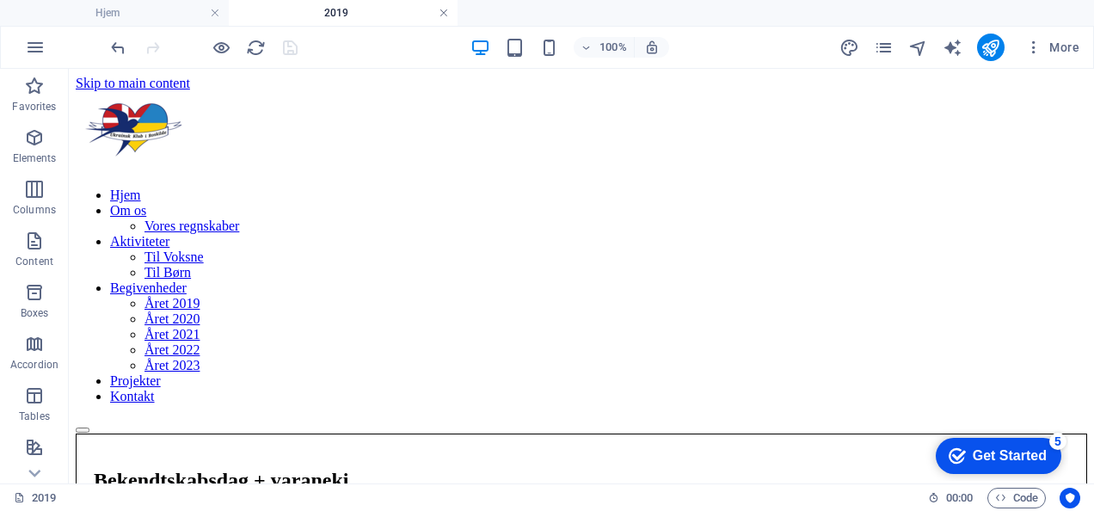
click at [443, 12] on link at bounding box center [444, 13] width 10 height 16
